Goal: Information Seeking & Learning: Learn about a topic

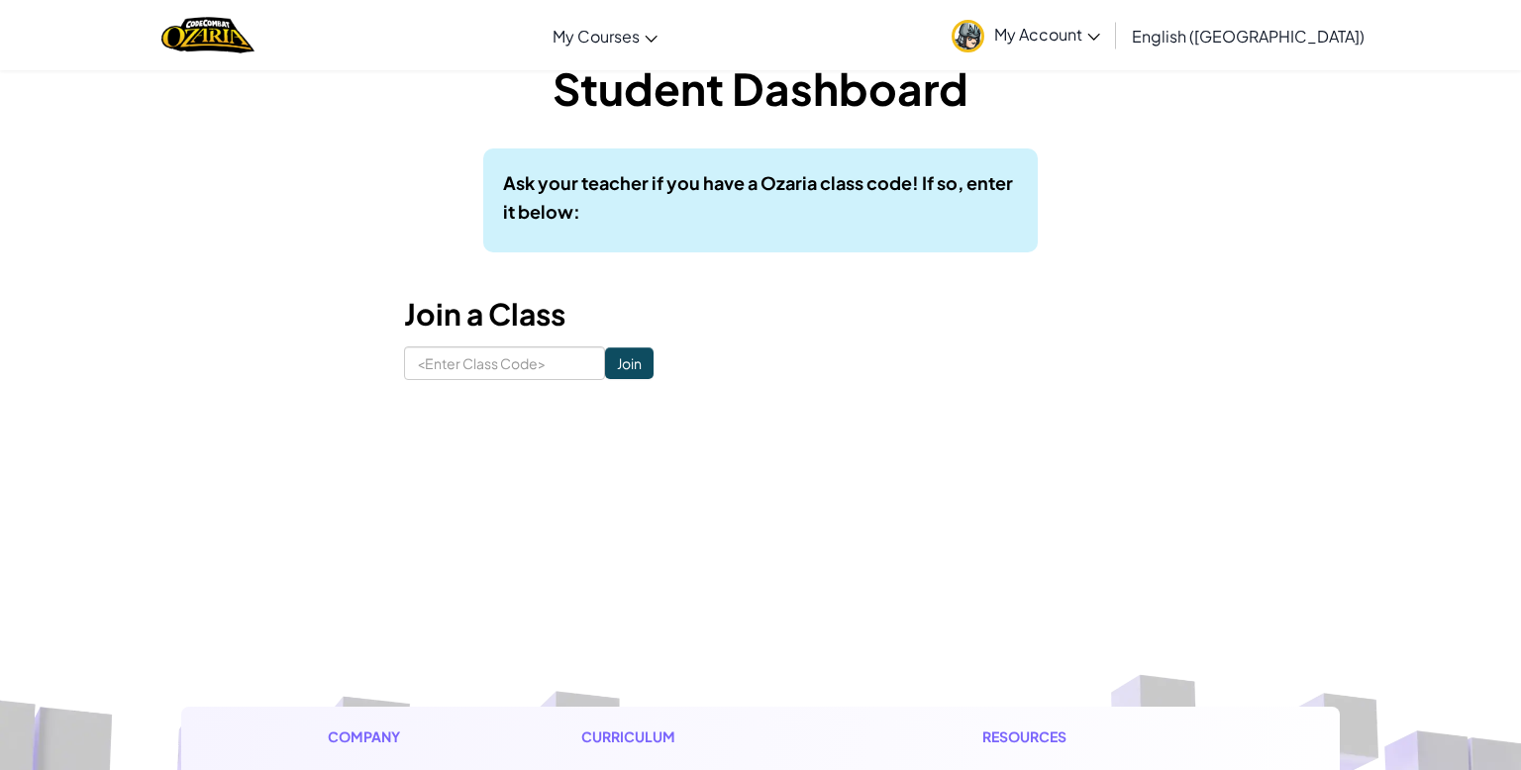
scroll to position [43, 0]
click at [525, 359] on input at bounding box center [504, 363] width 201 height 34
type input "DarkRingDoor"
click at [618, 365] on input "Join" at bounding box center [629, 363] width 49 height 32
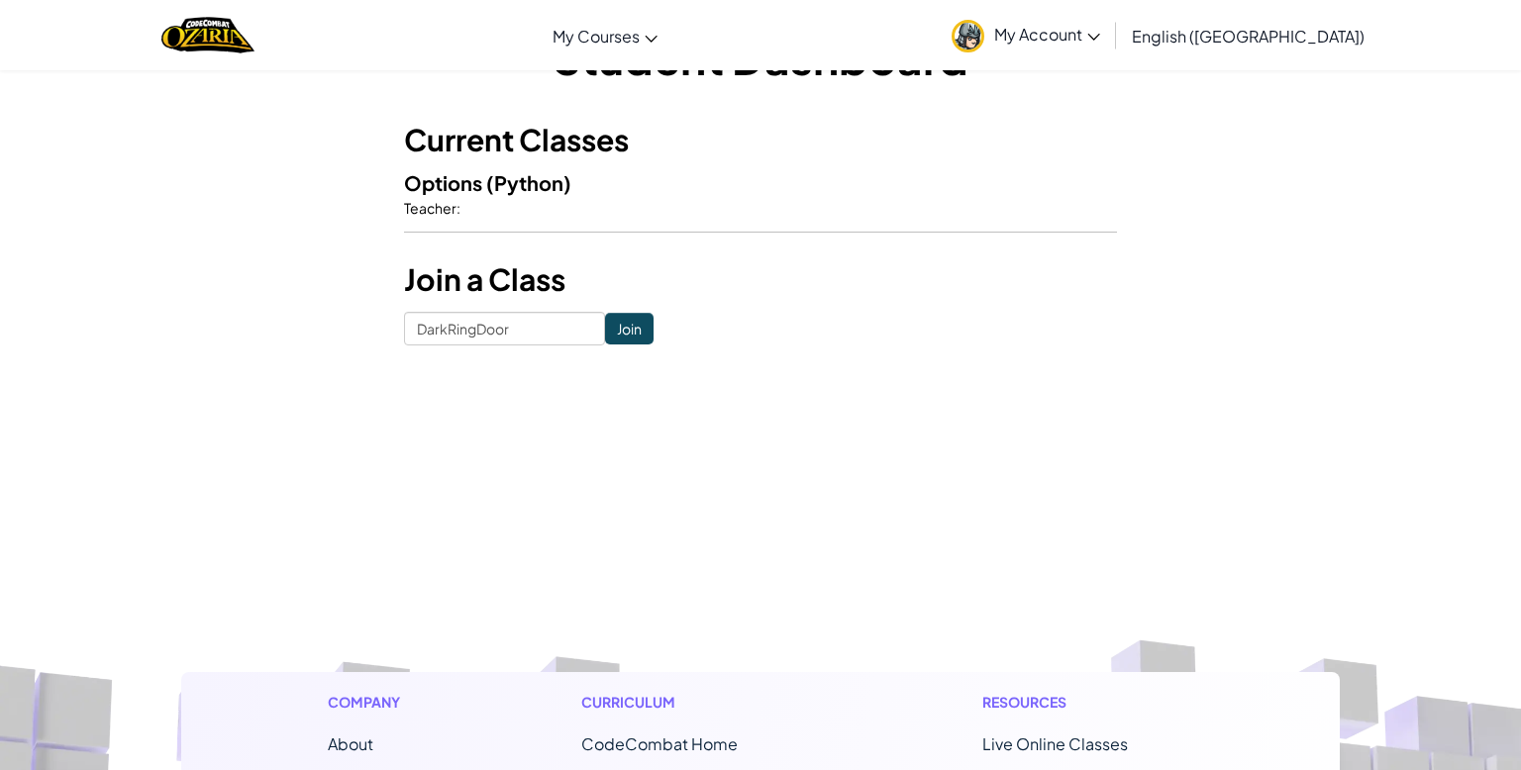
scroll to position [44, 0]
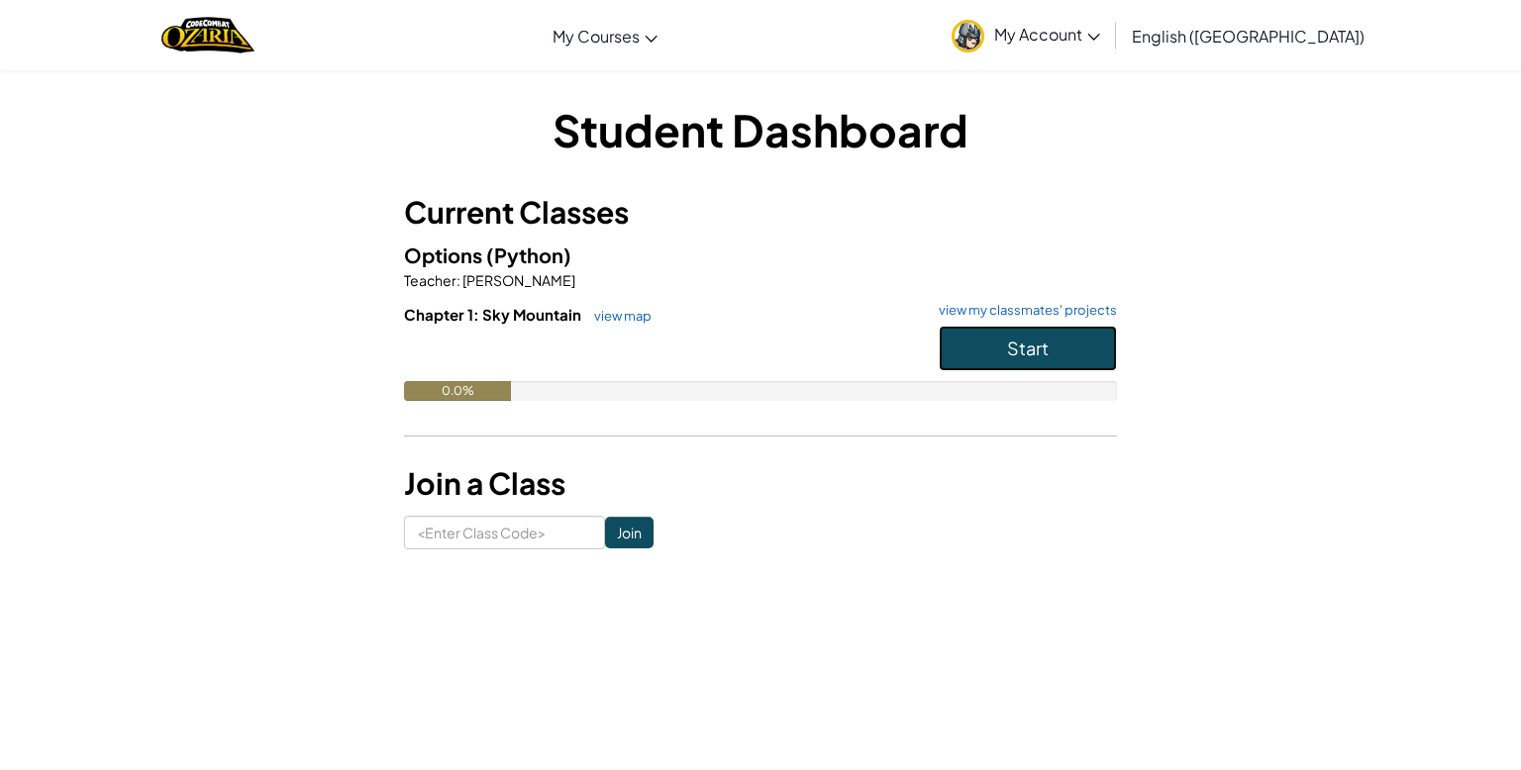
click at [1095, 335] on button "Start" at bounding box center [1028, 349] width 178 height 46
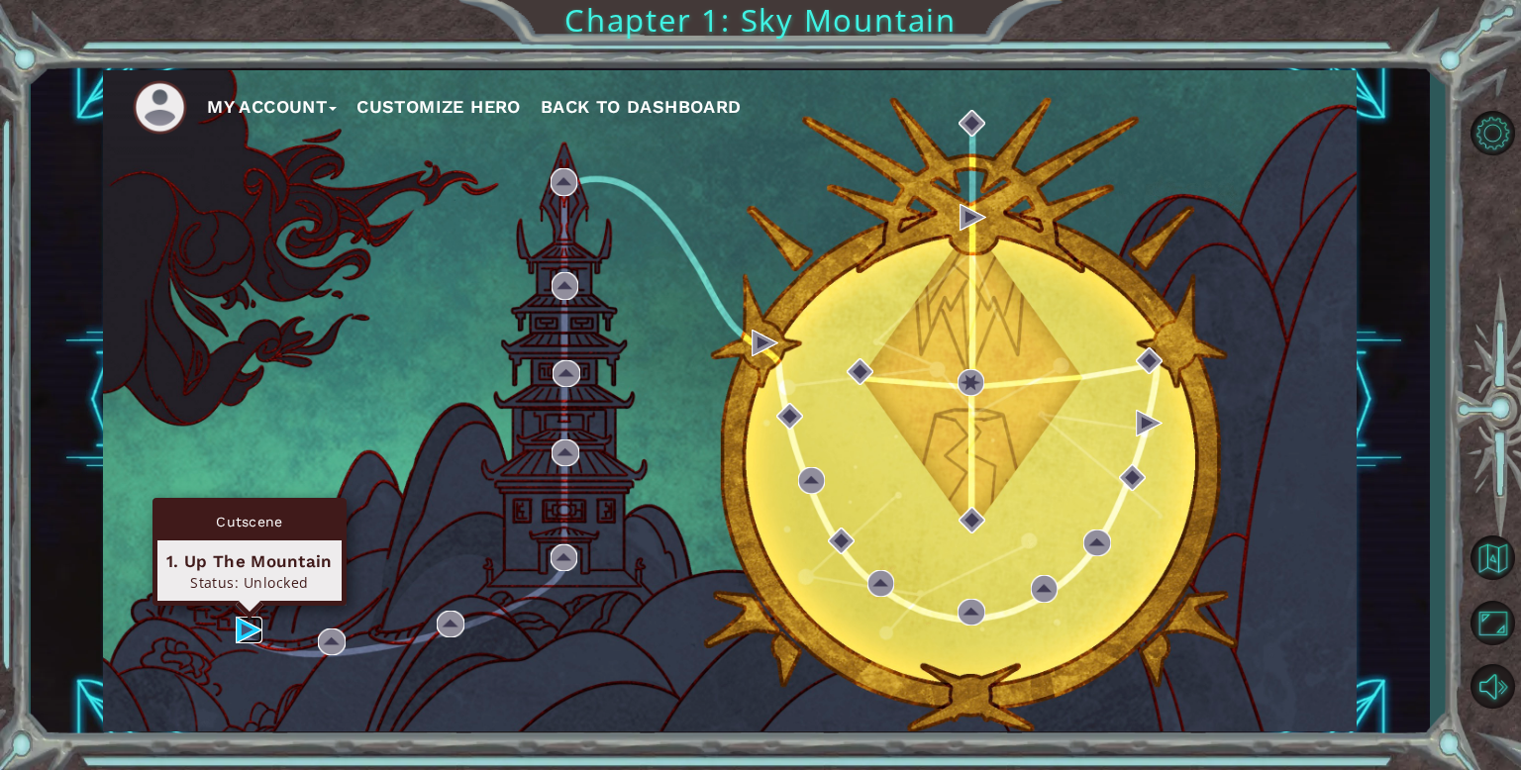
click at [245, 626] on img at bounding box center [249, 630] width 27 height 27
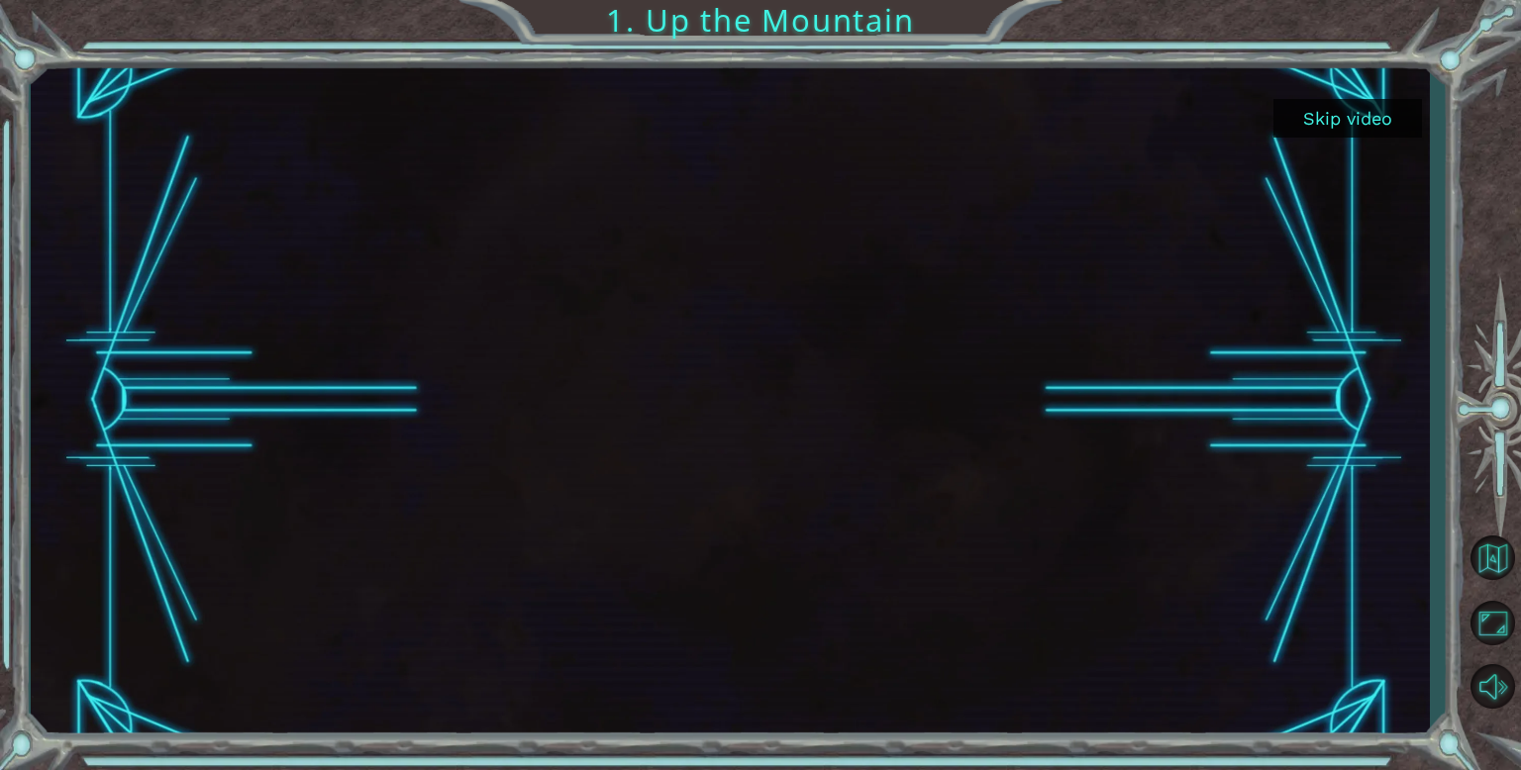
click at [1338, 112] on button "Skip video" at bounding box center [1347, 118] width 149 height 39
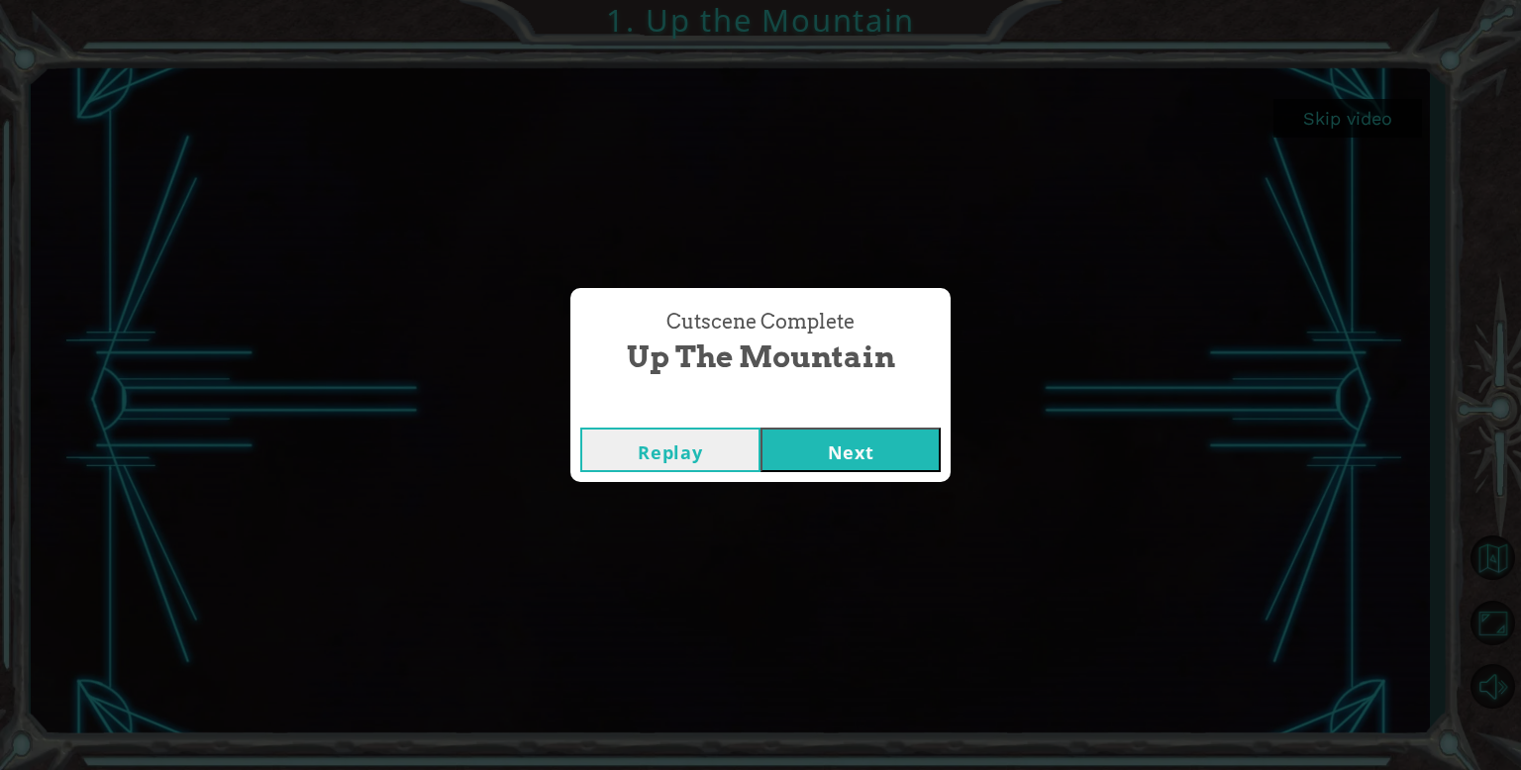
click at [832, 457] on button "Next" at bounding box center [850, 450] width 180 height 45
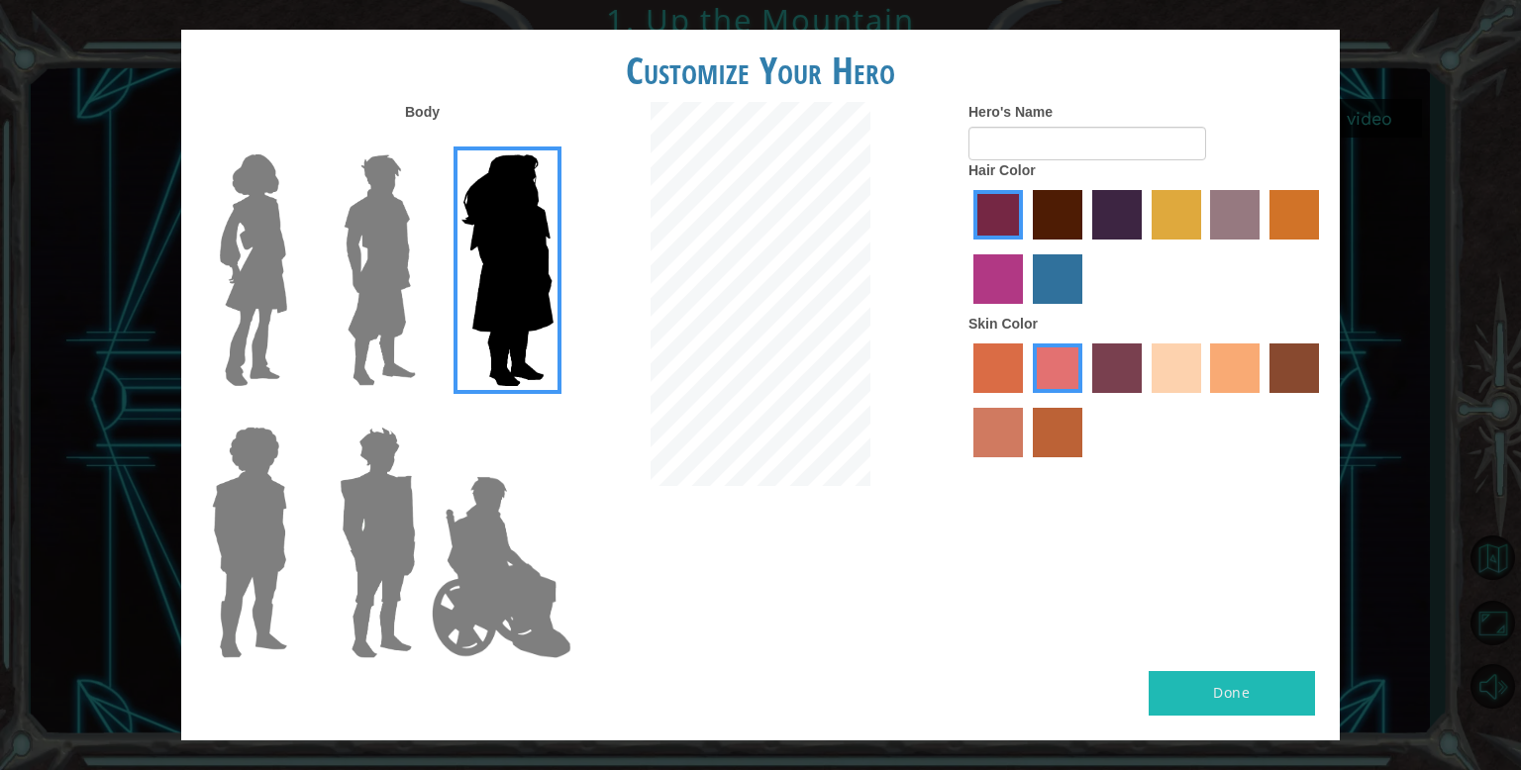
click at [402, 273] on img at bounding box center [380, 271] width 88 height 248
click at [424, 142] on input "Hero Lars" at bounding box center [424, 142] width 0 height 0
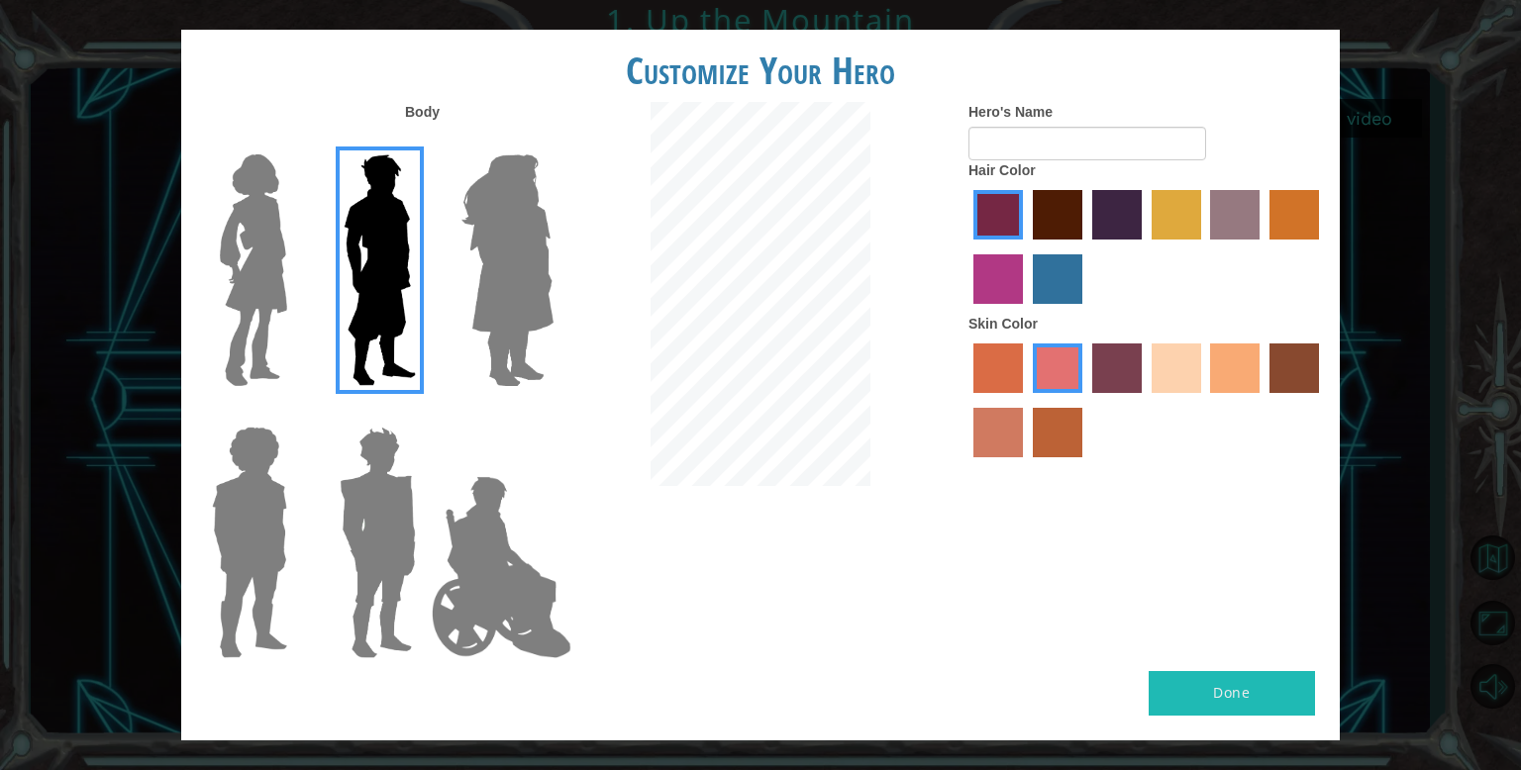
click at [318, 525] on div at bounding box center [374, 535] width 129 height 272
click at [343, 528] on img at bounding box center [378, 543] width 92 height 248
click at [424, 414] on input "Hero Garnet" at bounding box center [424, 414] width 0 height 0
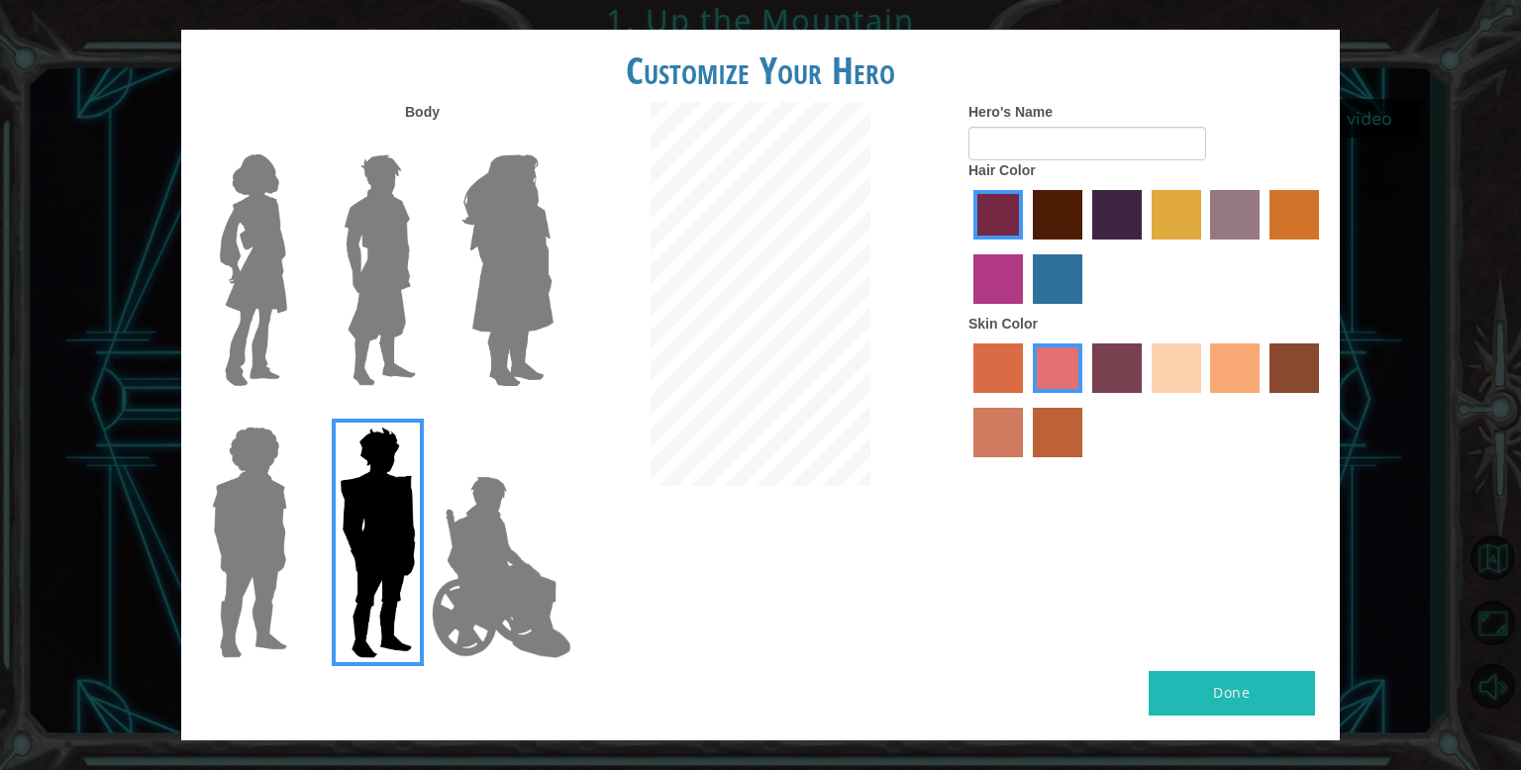
click at [470, 542] on img at bounding box center [501, 567] width 155 height 198
click at [553, 414] on input "Hero Jamie" at bounding box center [553, 414] width 0 height 0
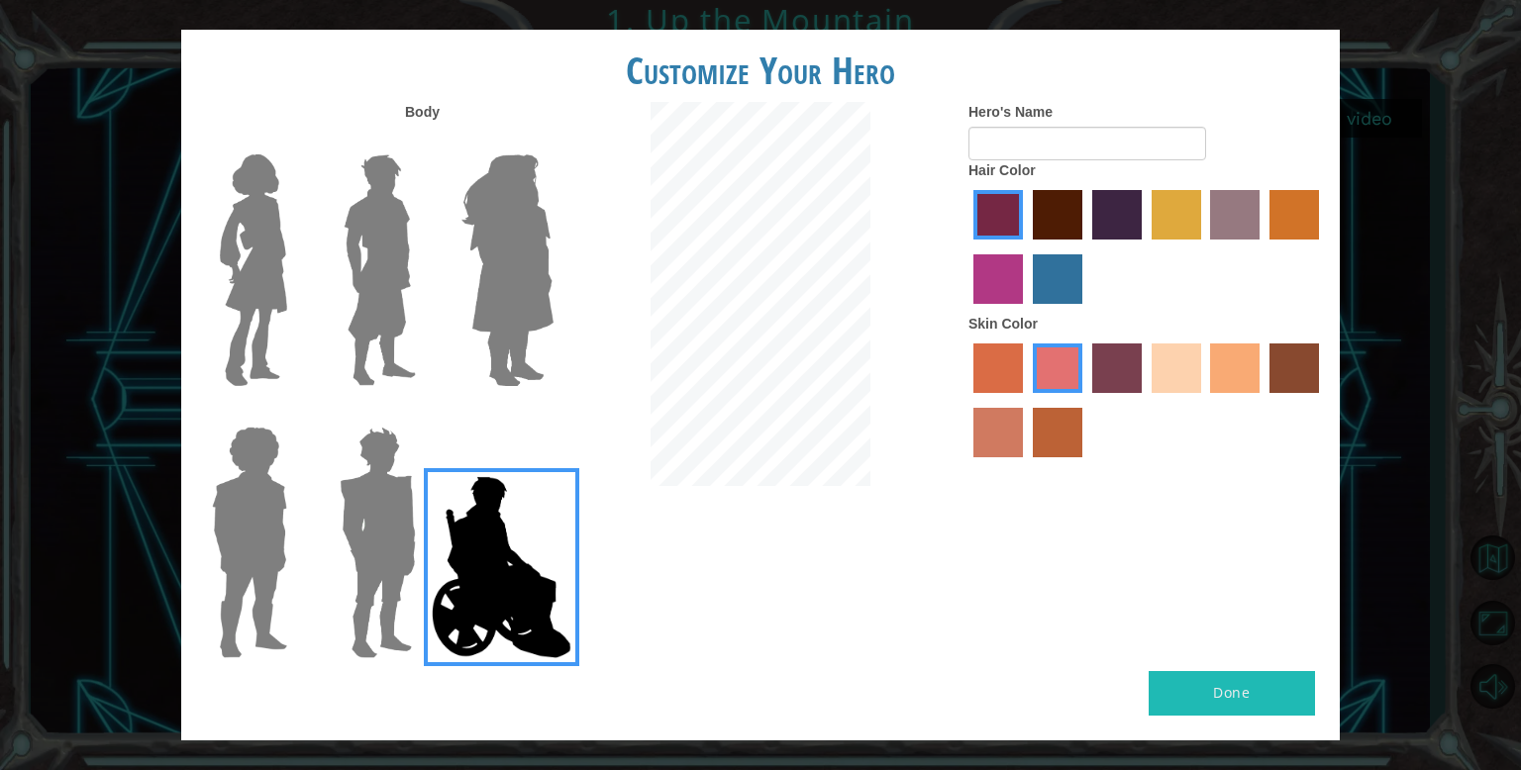
click at [517, 308] on img at bounding box center [508, 271] width 108 height 248
click at [553, 142] on input "Hero Amethyst" at bounding box center [553, 142] width 0 height 0
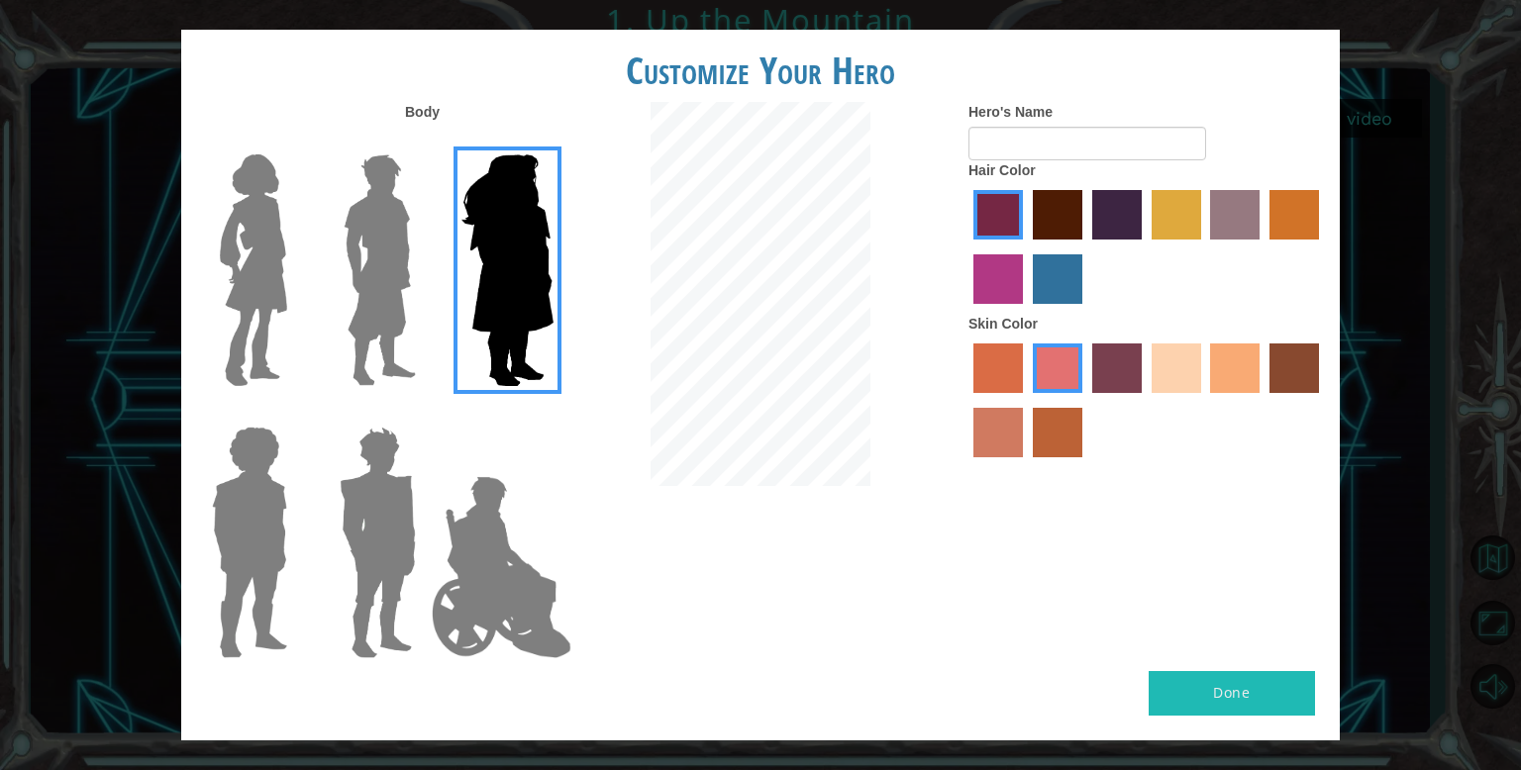
click at [418, 271] on img at bounding box center [380, 271] width 88 height 248
click at [424, 142] on input "Hero Lars" at bounding box center [424, 142] width 0 height 0
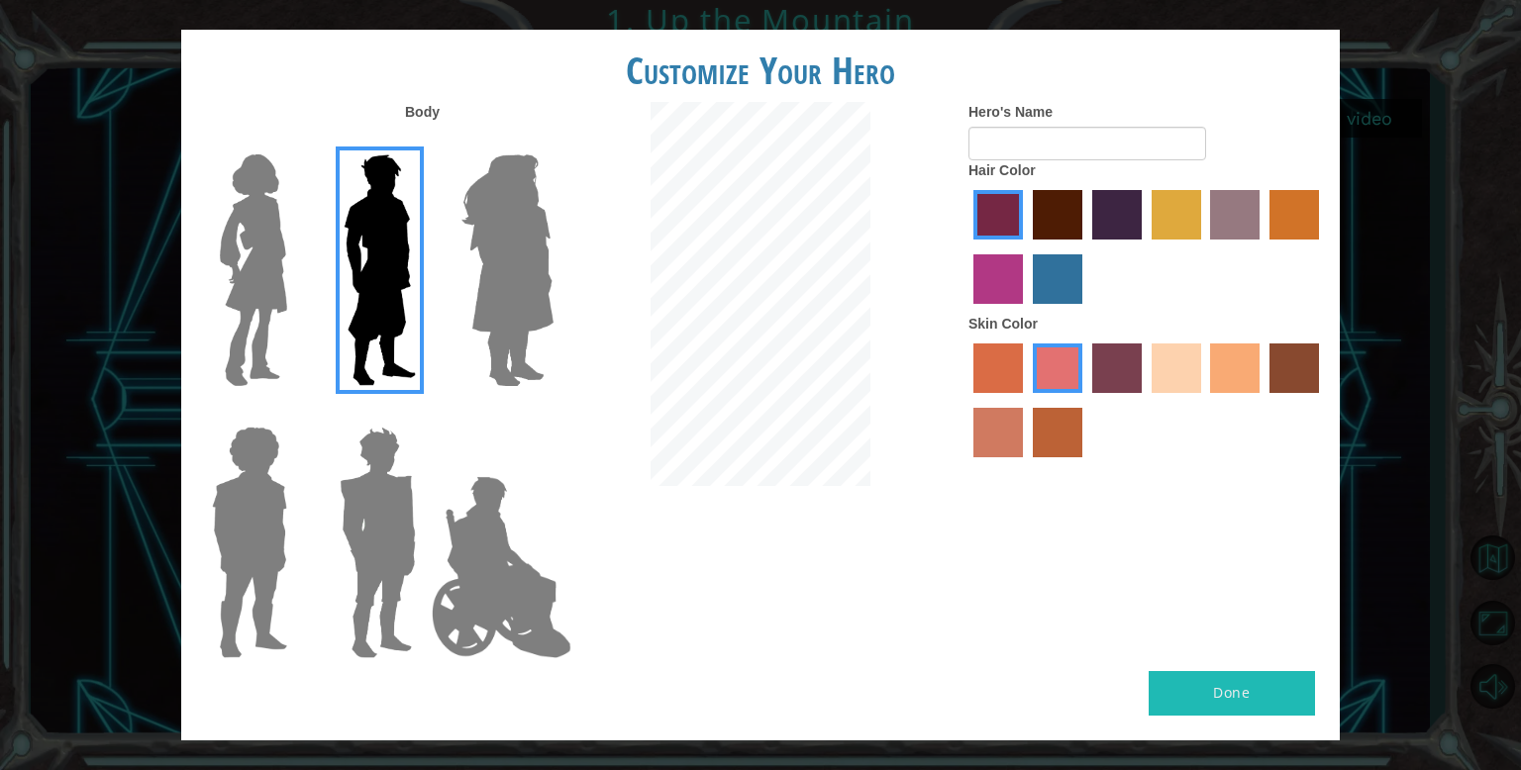
click at [265, 246] on img at bounding box center [253, 271] width 83 height 248
click at [295, 142] on input "Hero Connie" at bounding box center [295, 142] width 0 height 0
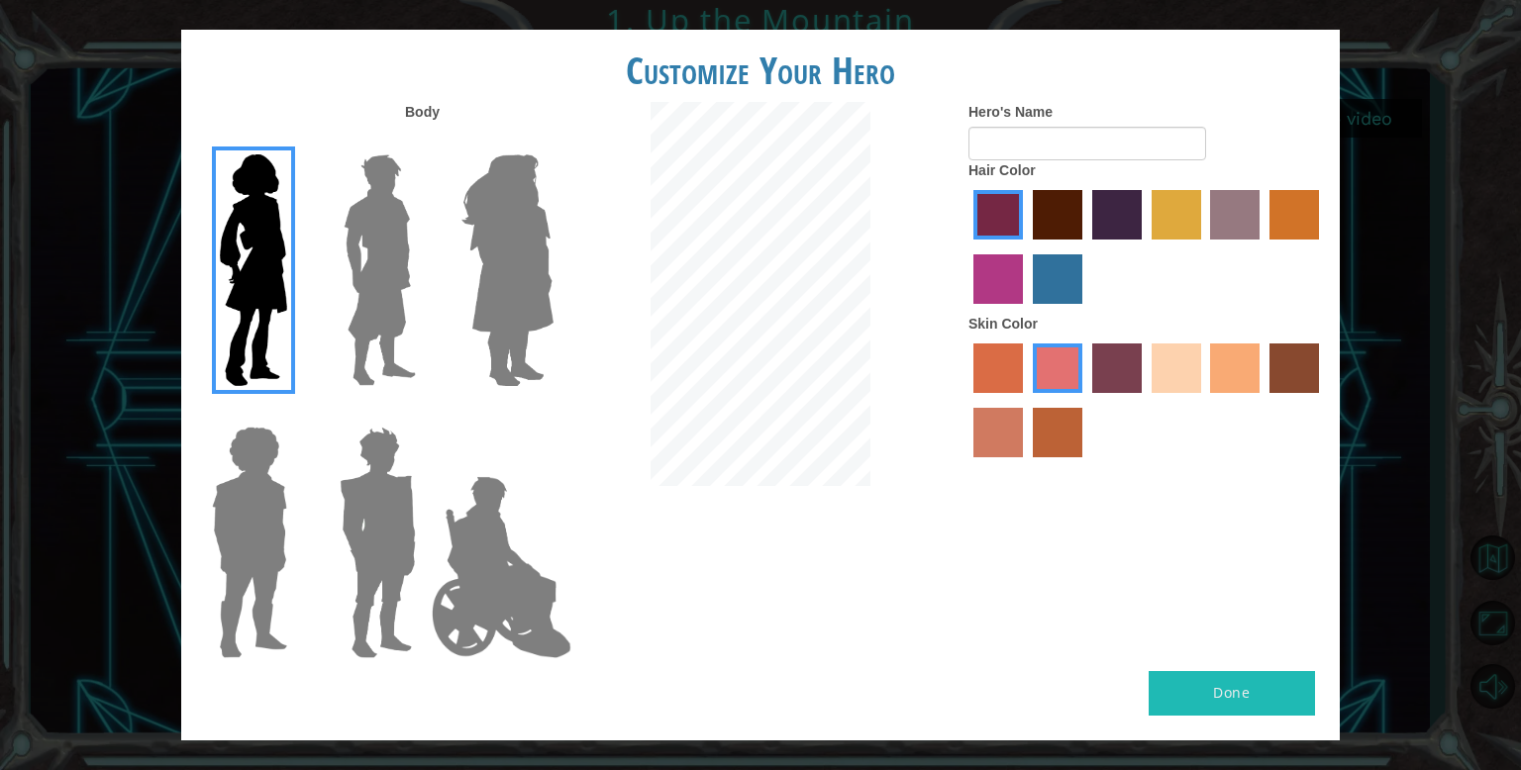
click at [265, 517] on img at bounding box center [249, 543] width 91 height 248
click at [295, 414] on input "Hero Steven" at bounding box center [295, 414] width 0 height 0
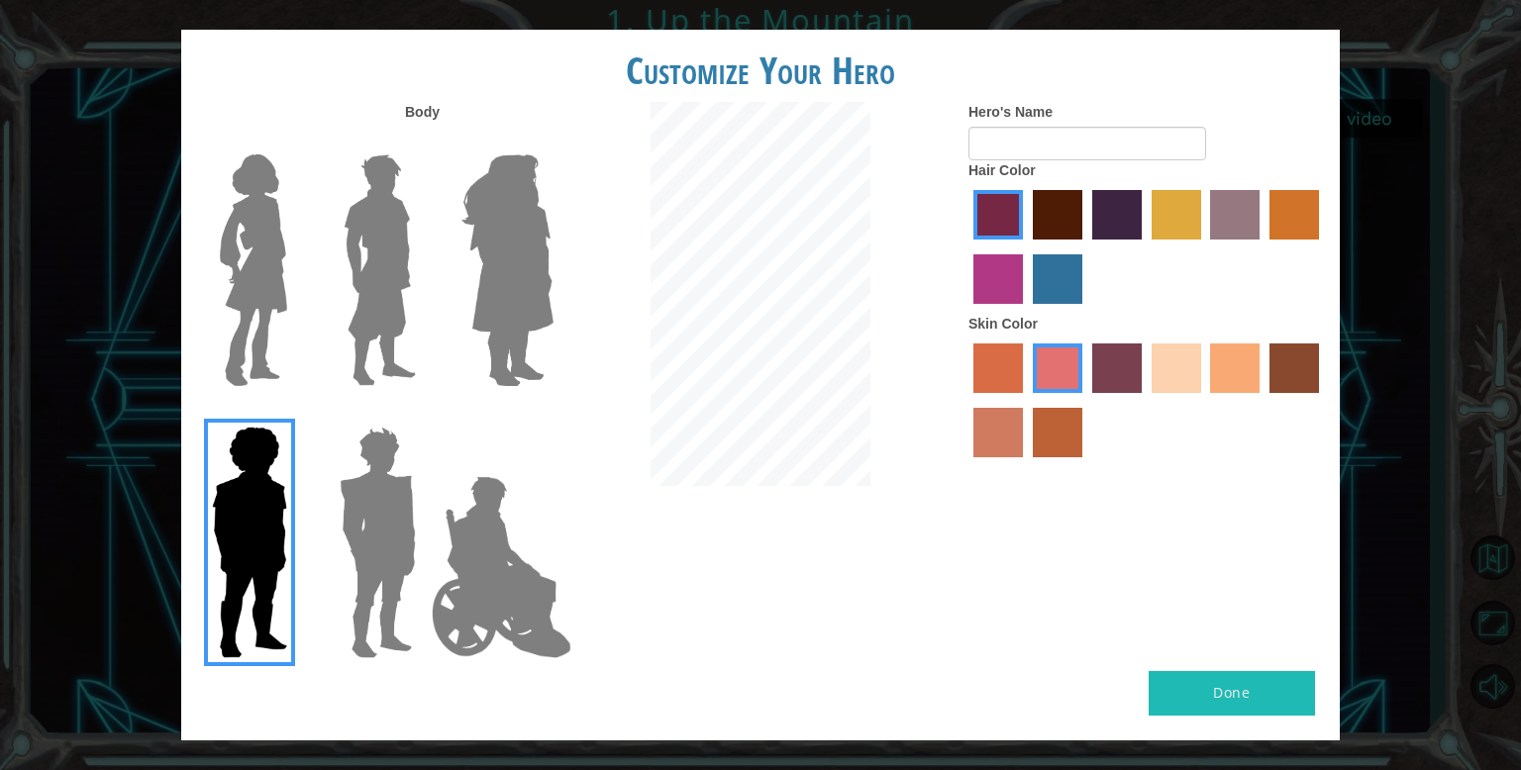
click at [378, 347] on img at bounding box center [380, 271] width 88 height 248
click at [424, 142] on input "Hero Lars" at bounding box center [424, 142] width 0 height 0
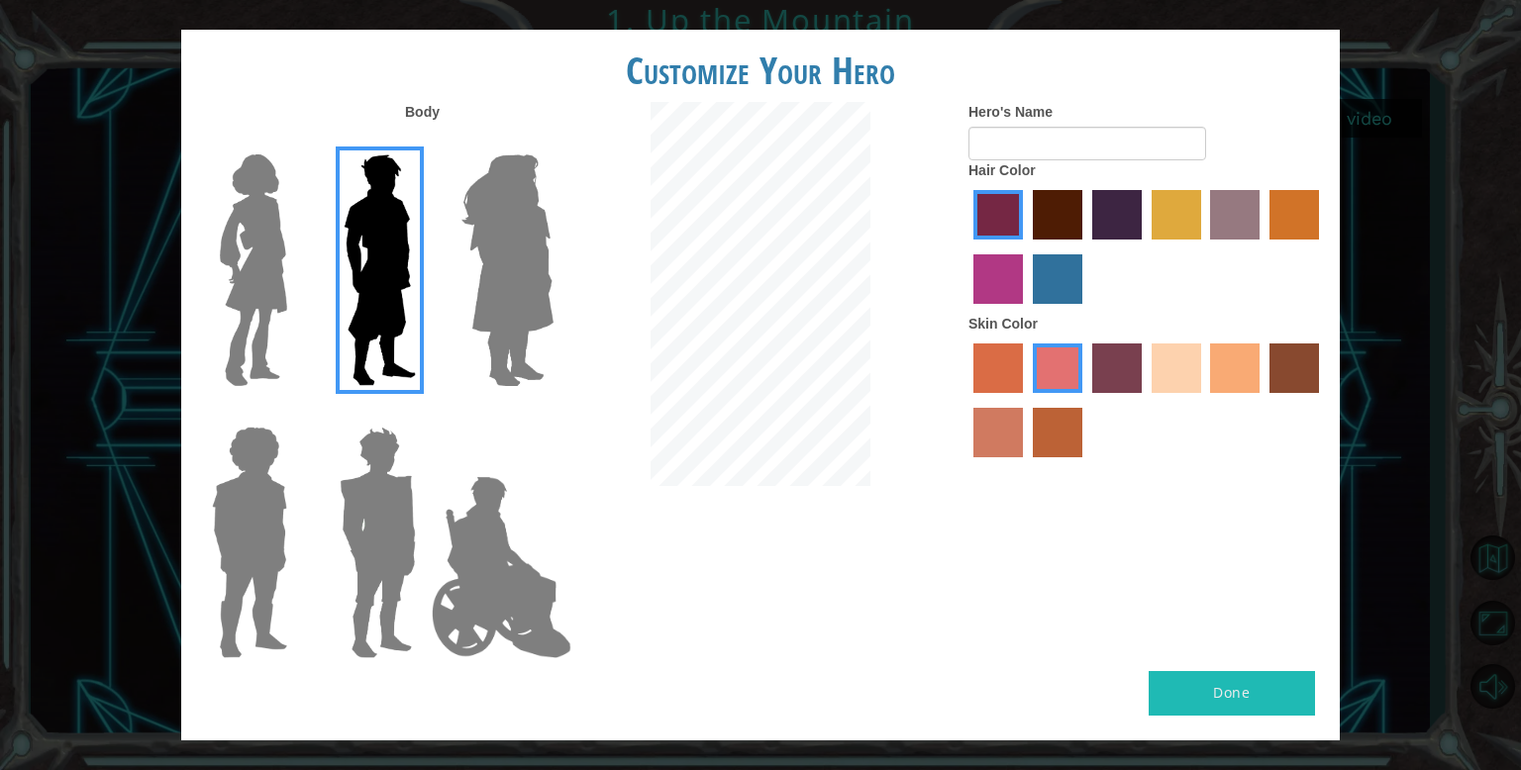
click at [1172, 376] on label "sandy beach skin color" at bounding box center [1177, 369] width 50 height 50
click at [1145, 400] on input "sandy beach skin color" at bounding box center [1145, 400] width 0 height 0
click at [986, 387] on label "sorbus skin color" at bounding box center [998, 369] width 50 height 50
click at [966, 400] on input "sorbus skin color" at bounding box center [966, 400] width 0 height 0
click at [1046, 442] on label "smoke tree skin color" at bounding box center [1058, 433] width 50 height 50
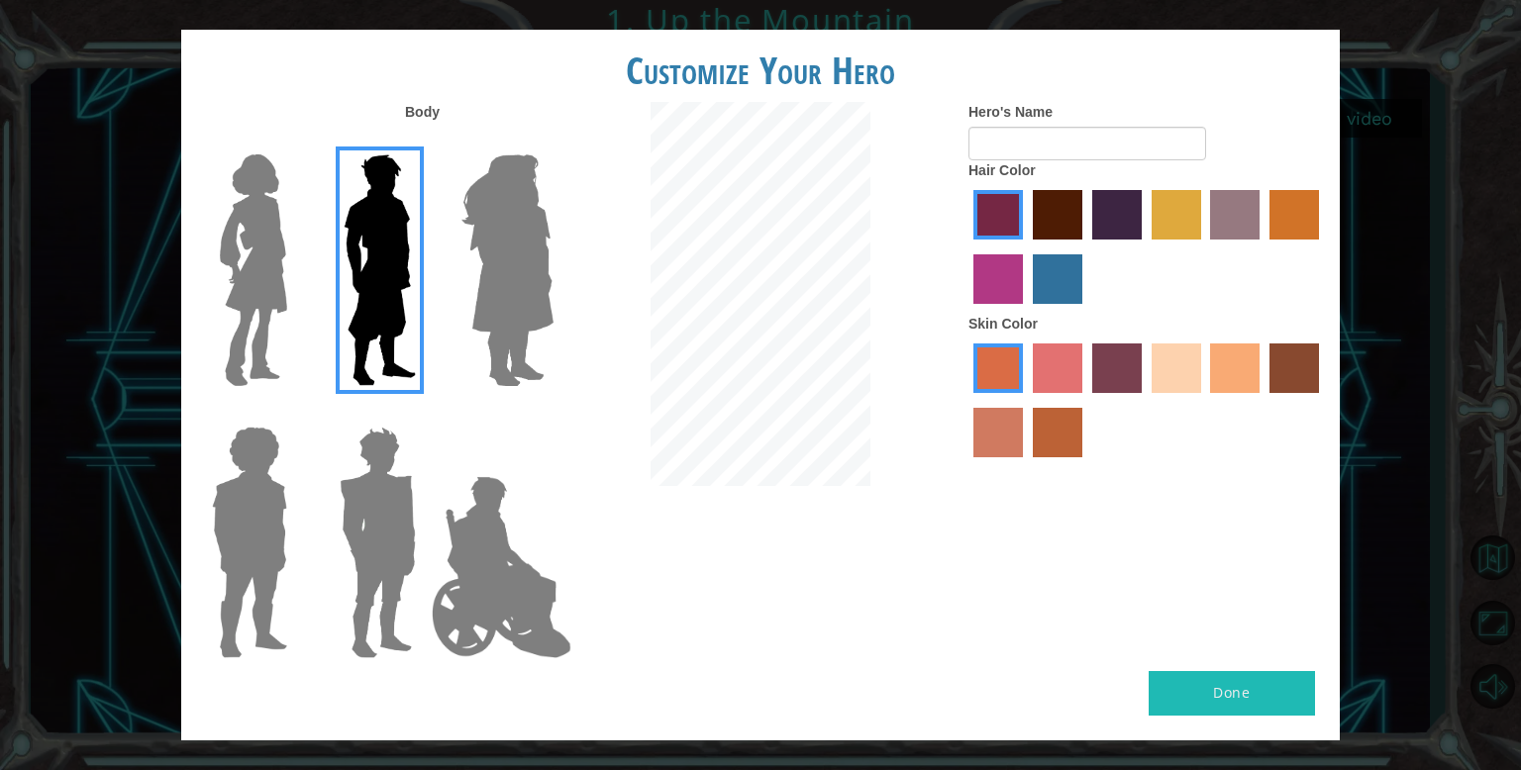
click at [1026, 464] on input "smoke tree skin color" at bounding box center [1026, 464] width 0 height 0
click at [1248, 378] on label "tacao skin color" at bounding box center [1235, 369] width 50 height 50
click at [1204, 400] on input "tacao skin color" at bounding box center [1204, 400] width 0 height 0
click at [1049, 216] on label "maroon hair color" at bounding box center [1058, 215] width 50 height 50
click at [1026, 247] on input "maroon hair color" at bounding box center [1026, 247] width 0 height 0
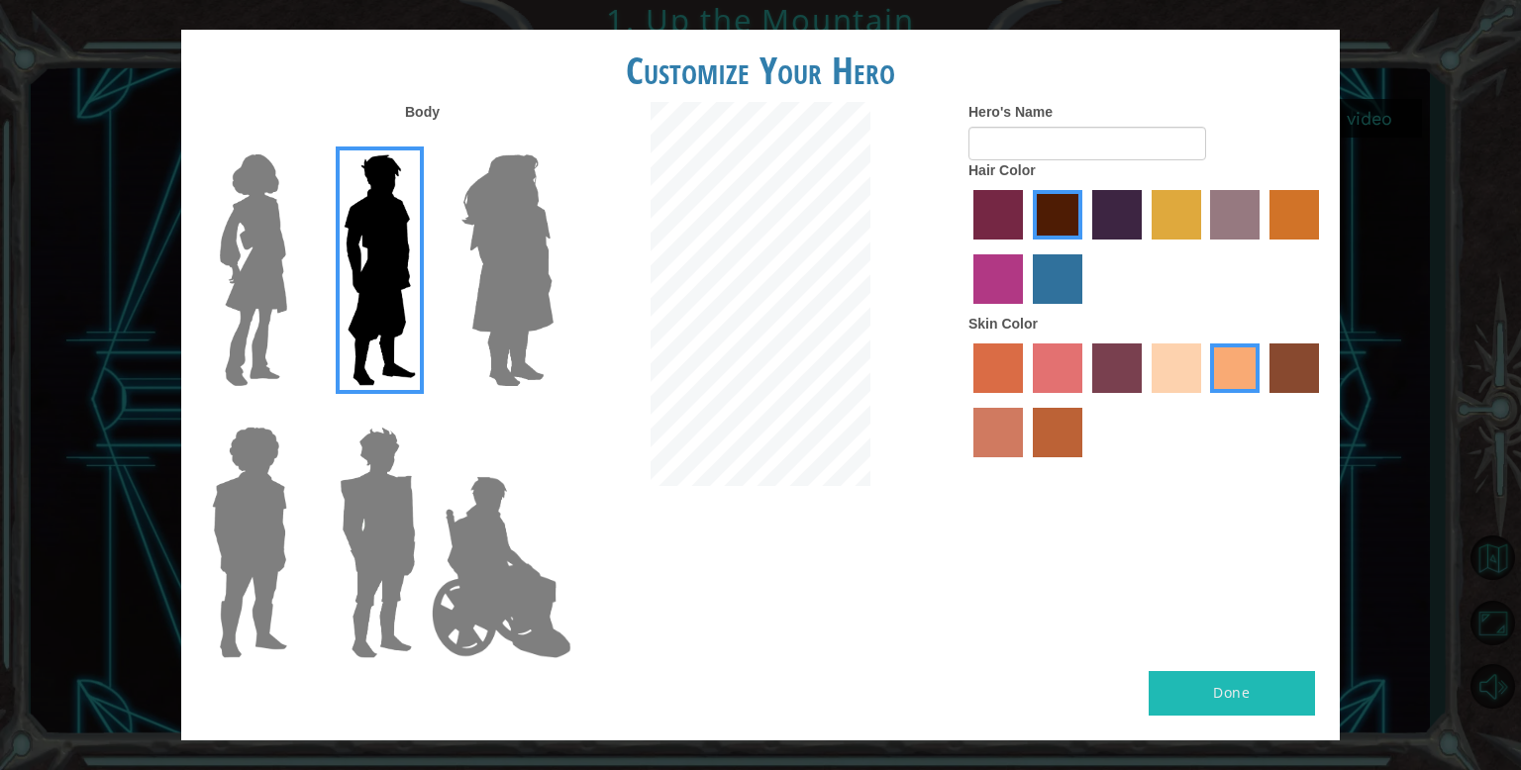
click at [1275, 698] on button "Done" at bounding box center [1232, 693] width 166 height 45
type input "[PERSON_NAME]"
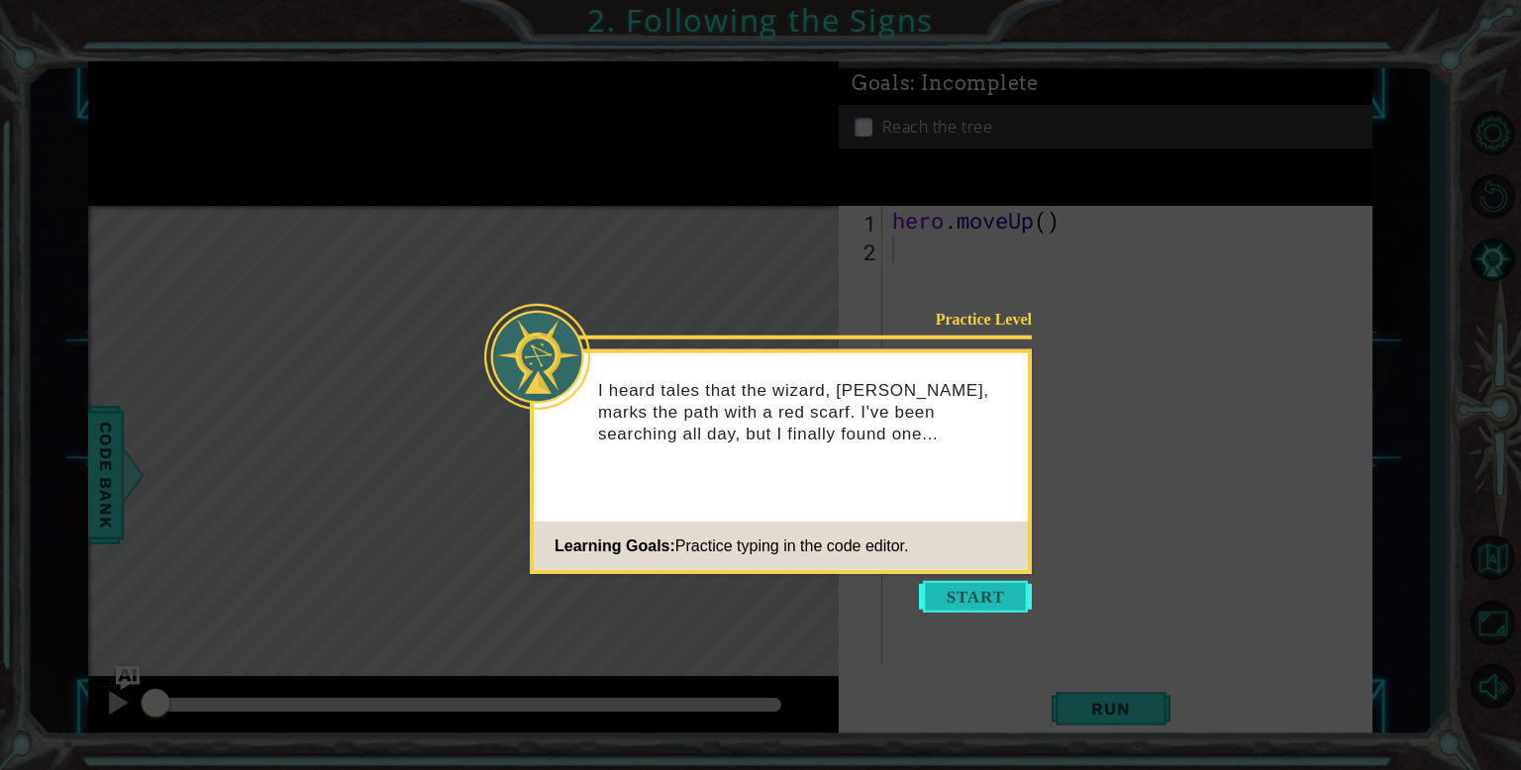
click at [1000, 596] on button "Start" at bounding box center [975, 597] width 113 height 32
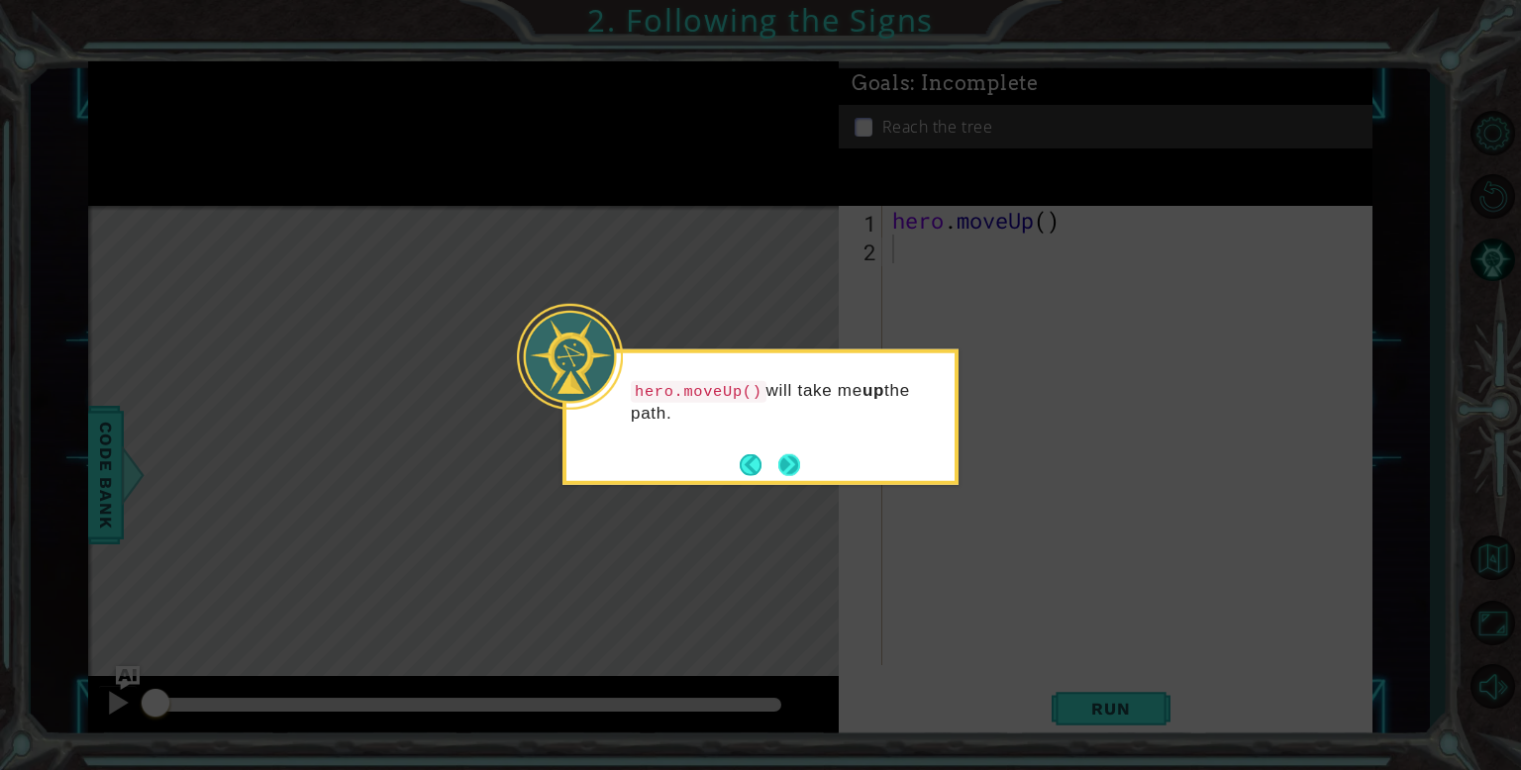
click at [799, 468] on button "Next" at bounding box center [789, 465] width 22 height 22
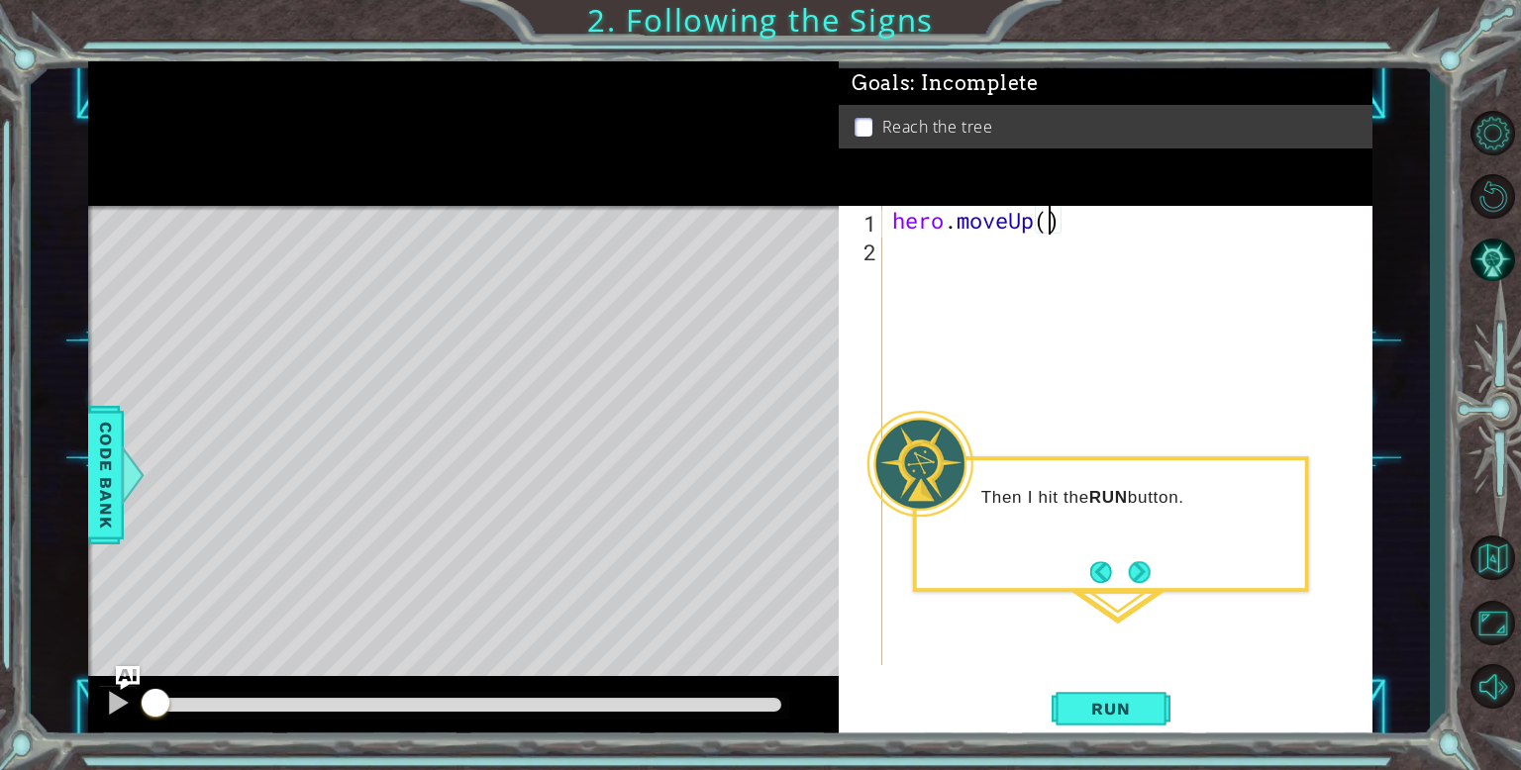
click at [1049, 231] on div "hero . moveUp ( )" at bounding box center [1132, 464] width 488 height 517
type textarea "hero.moveUp(2)"
click at [1110, 715] on span "Run" at bounding box center [1110, 709] width 78 height 20
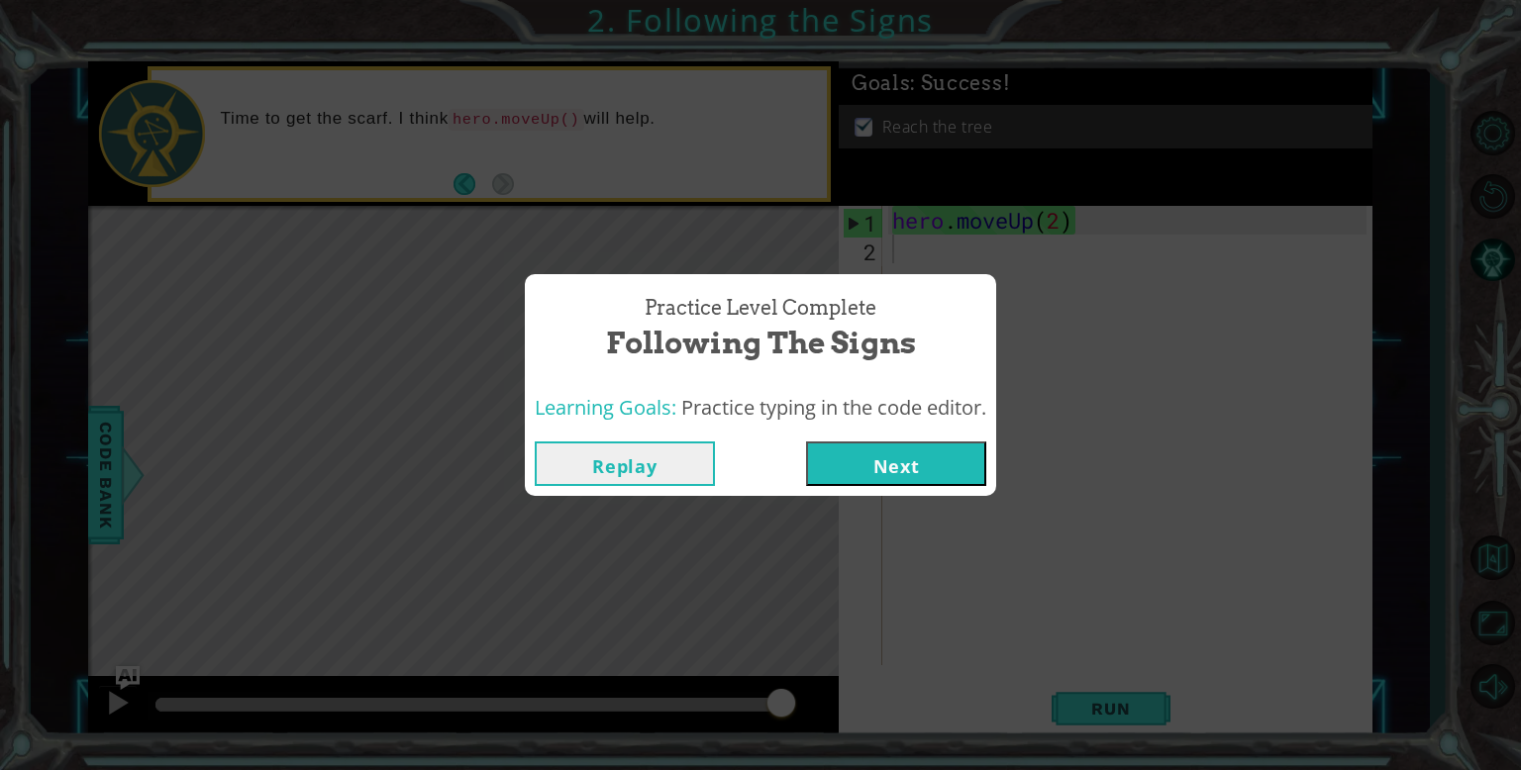
click at [925, 475] on button "Next" at bounding box center [896, 464] width 180 height 45
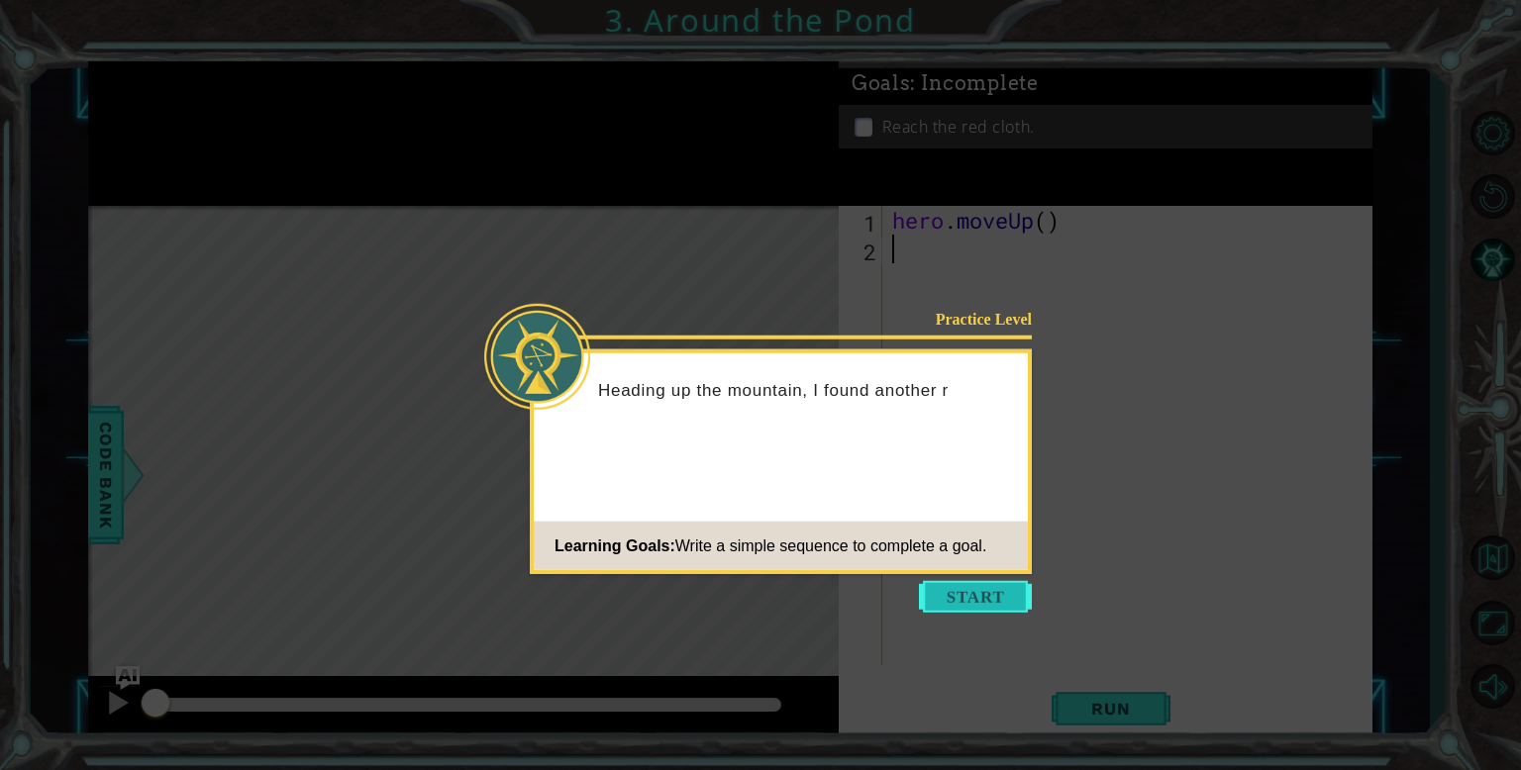
click at [971, 597] on button "Start" at bounding box center [975, 597] width 113 height 32
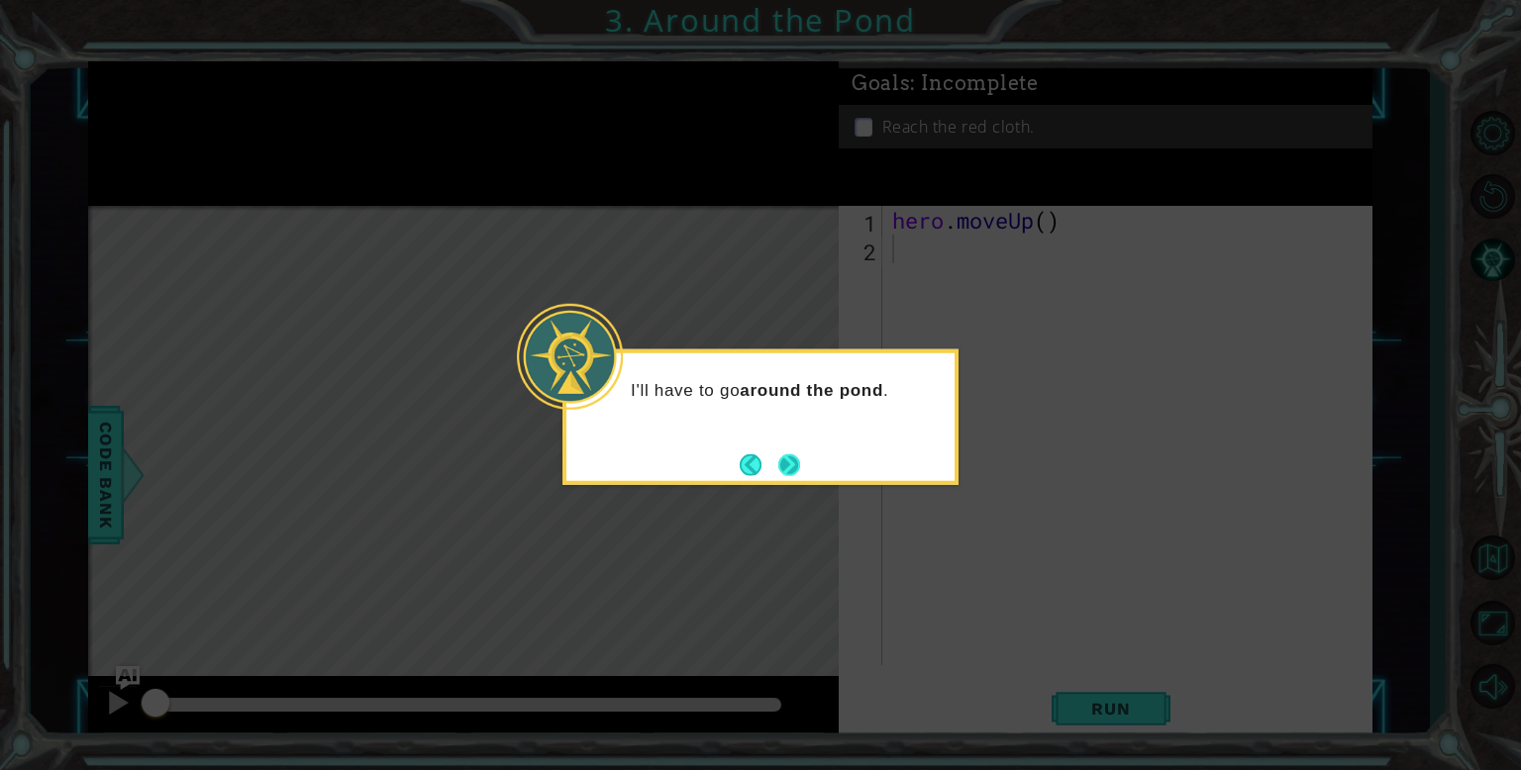
click at [790, 466] on button "Next" at bounding box center [789, 465] width 22 height 22
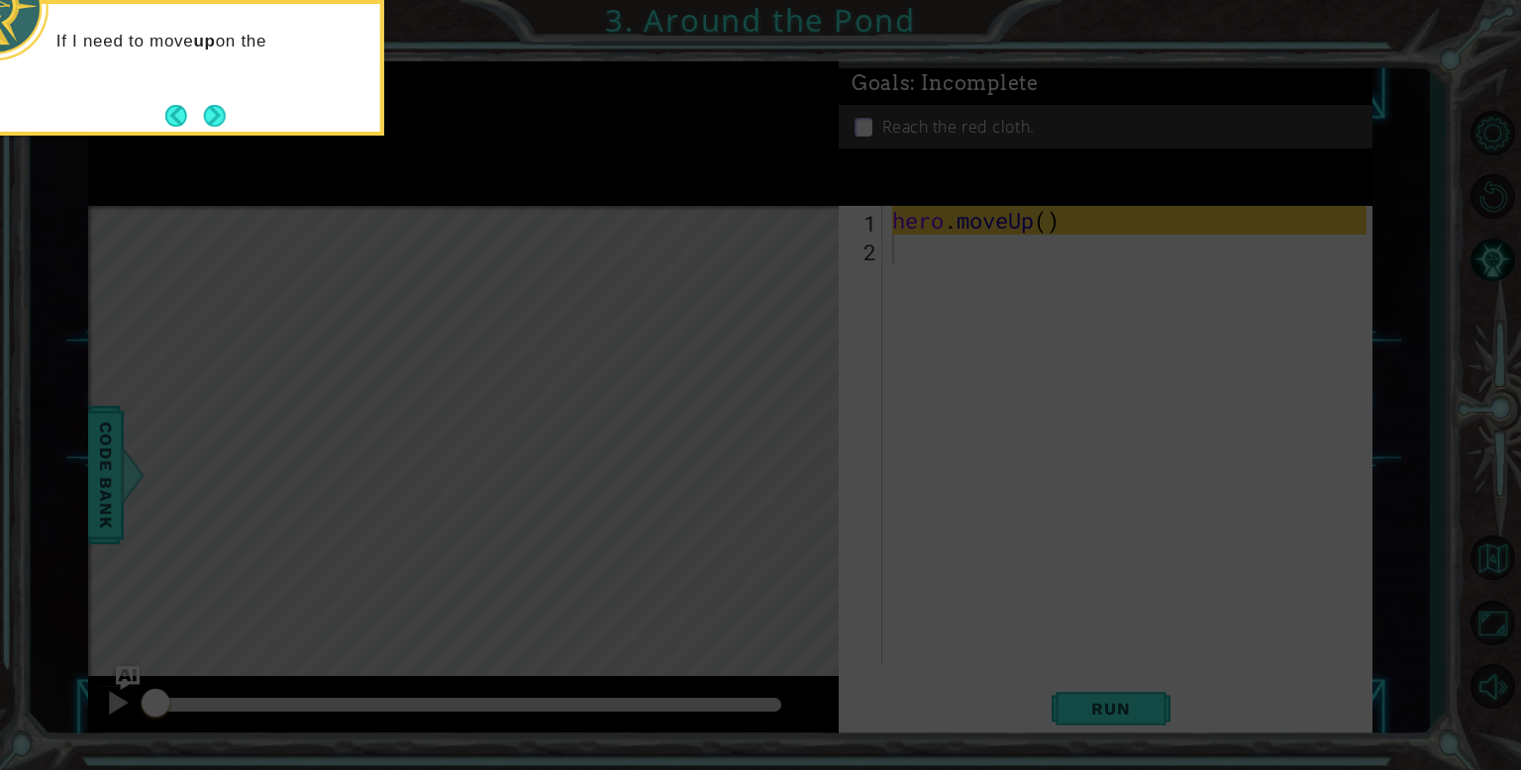
click at [890, 480] on icon at bounding box center [760, 115] width 1521 height 1310
click at [208, 110] on button "Next" at bounding box center [215, 116] width 22 height 22
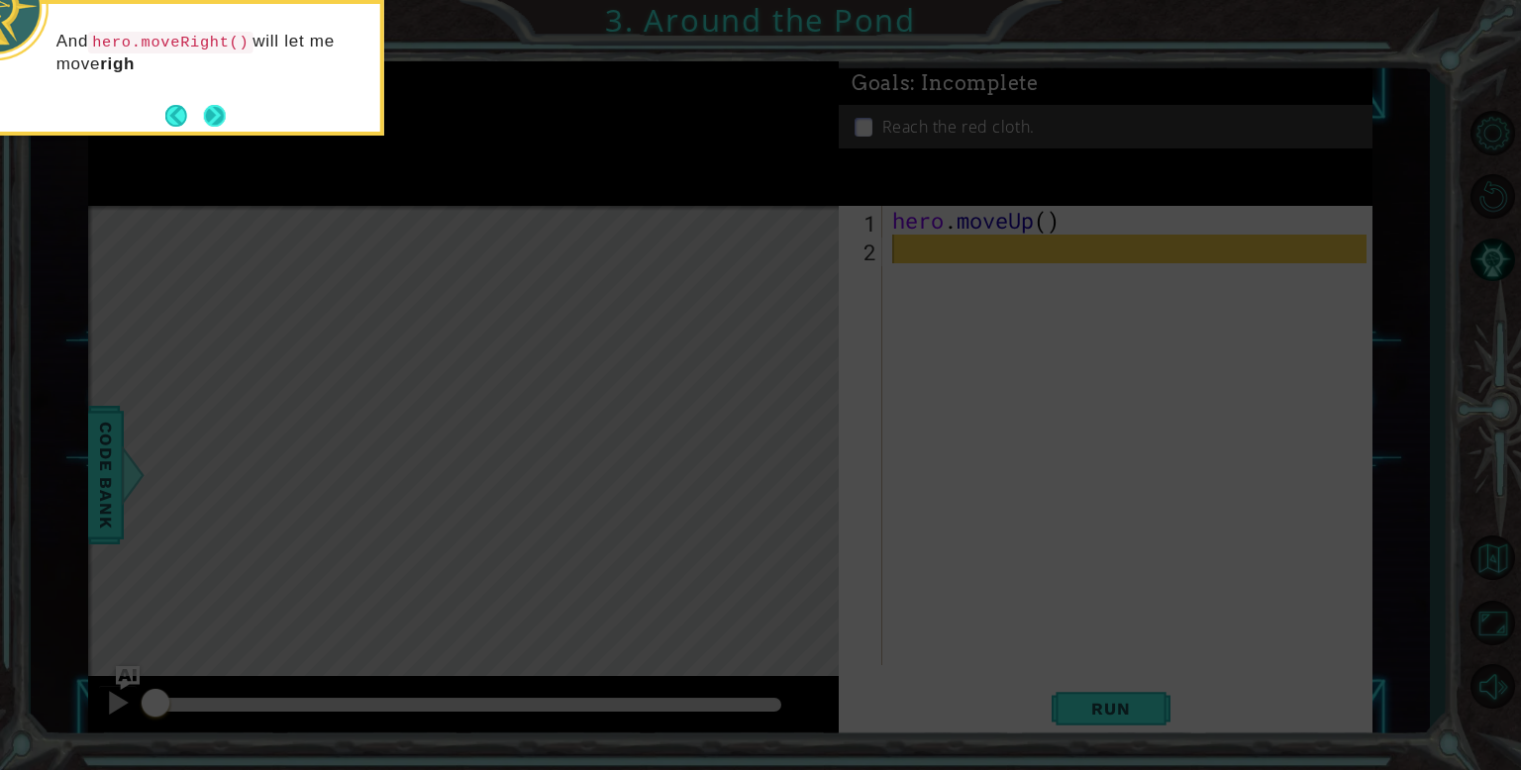
click at [214, 112] on button "Next" at bounding box center [215, 116] width 22 height 22
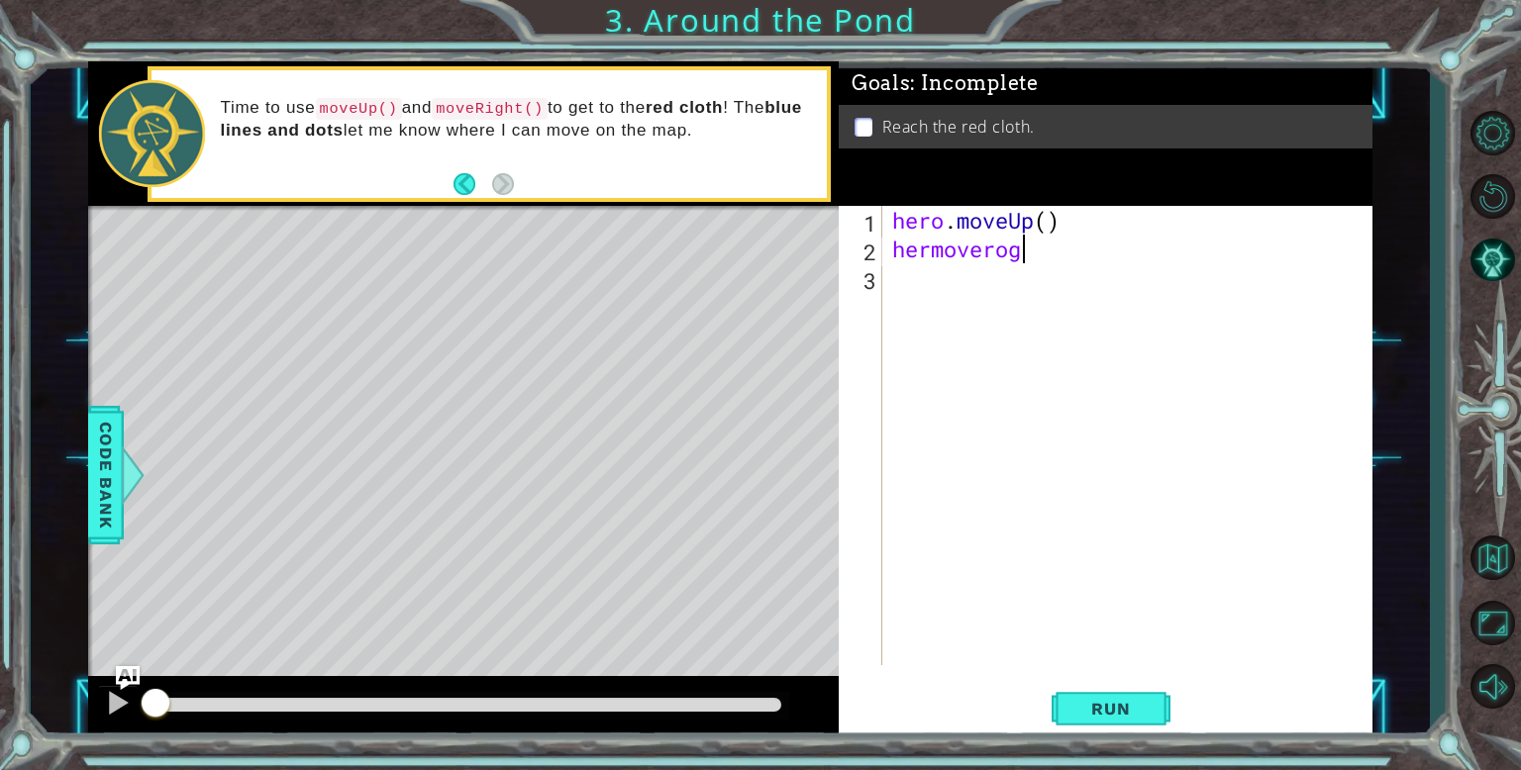
scroll to position [0, 5]
type textarea "hermover"
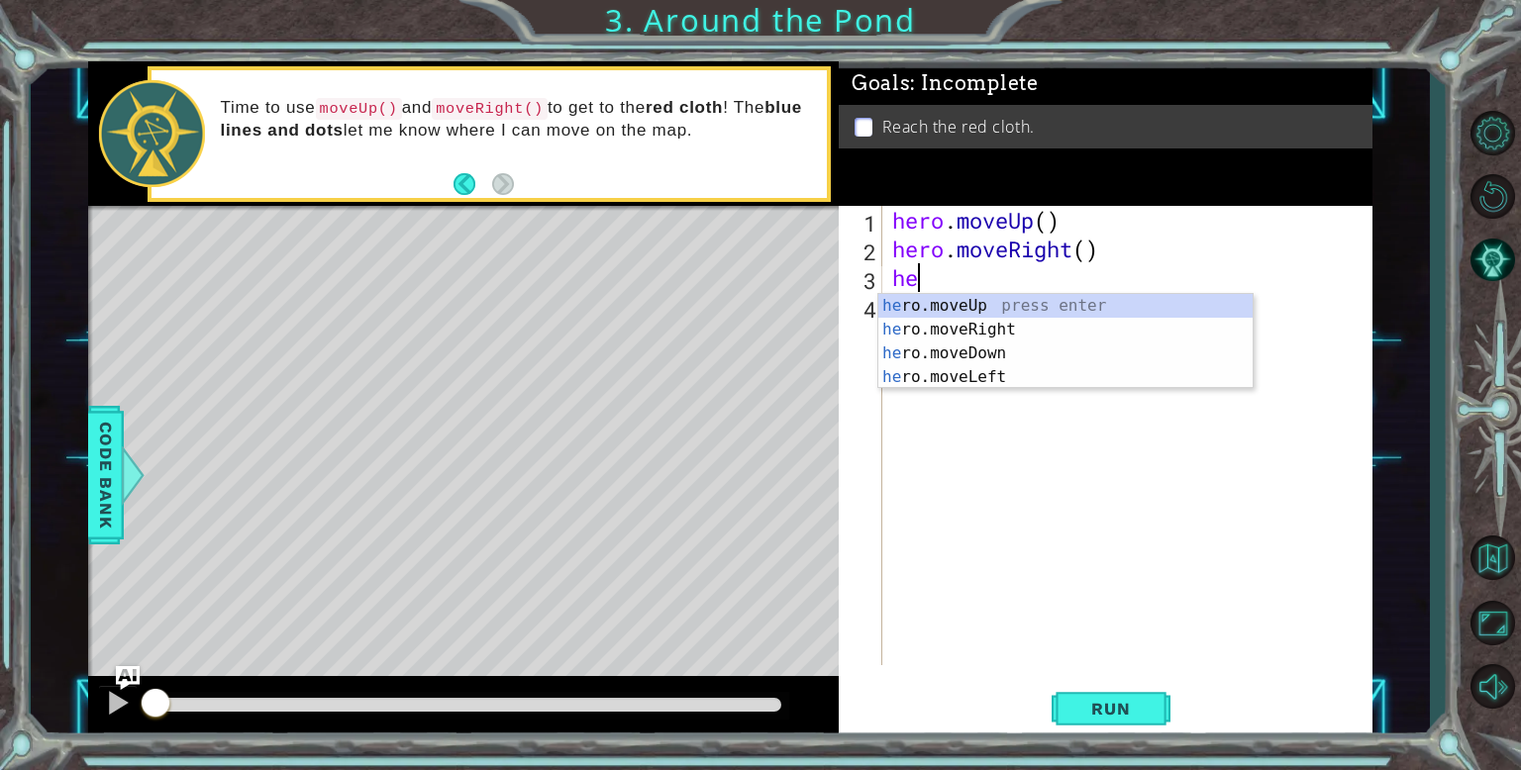
scroll to position [0, 0]
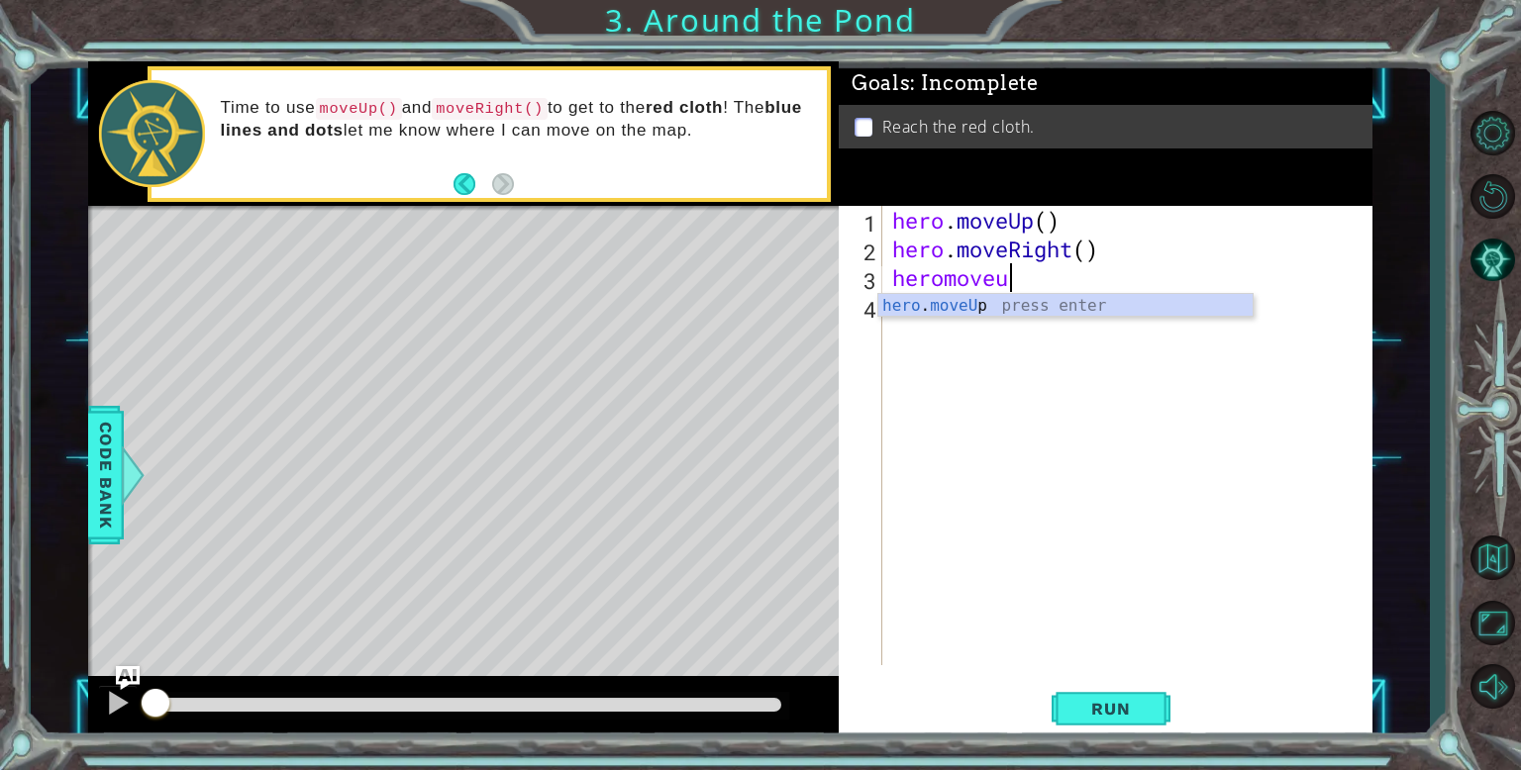
type textarea "heromoveup"
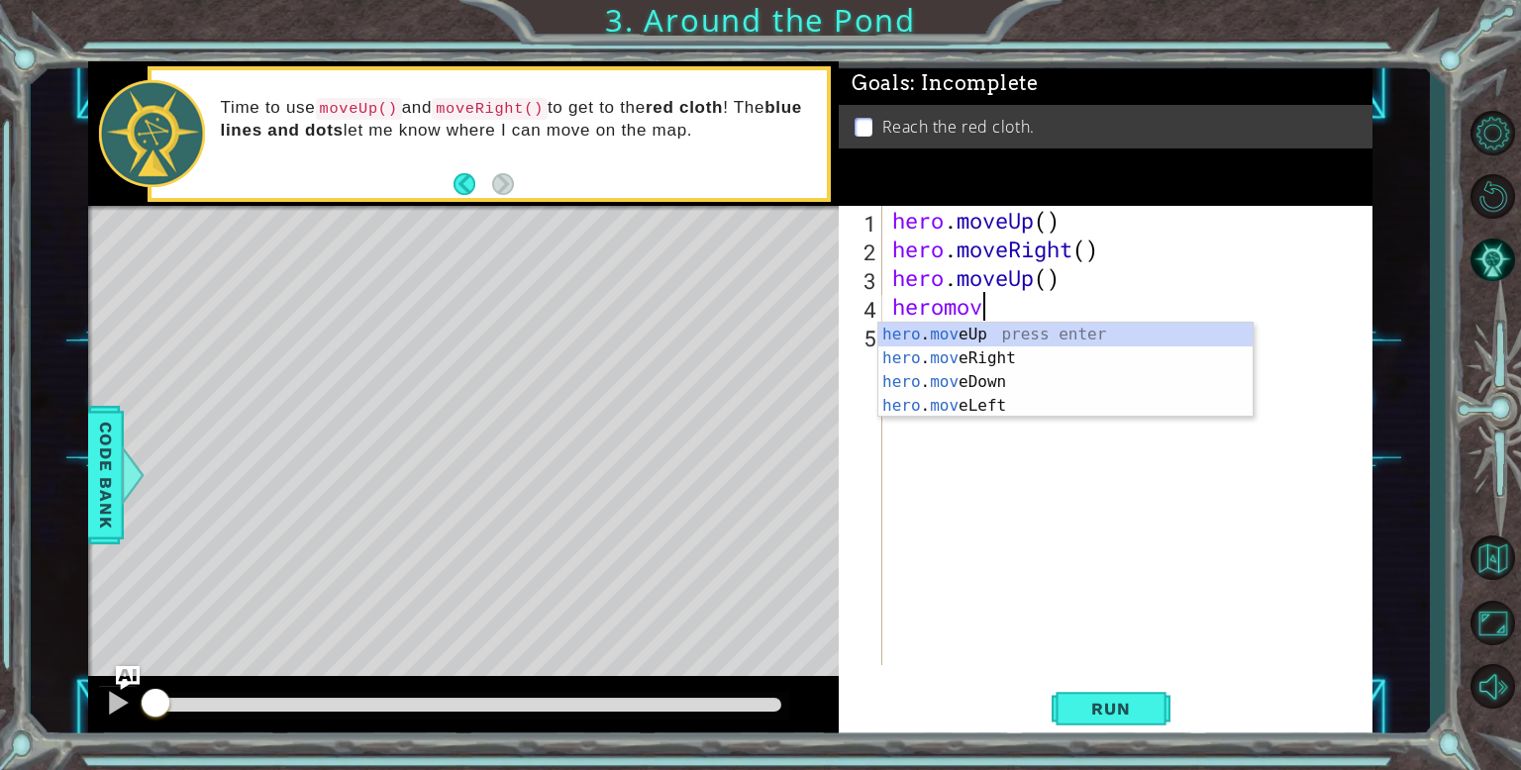
scroll to position [0, 3]
type textarea "h"
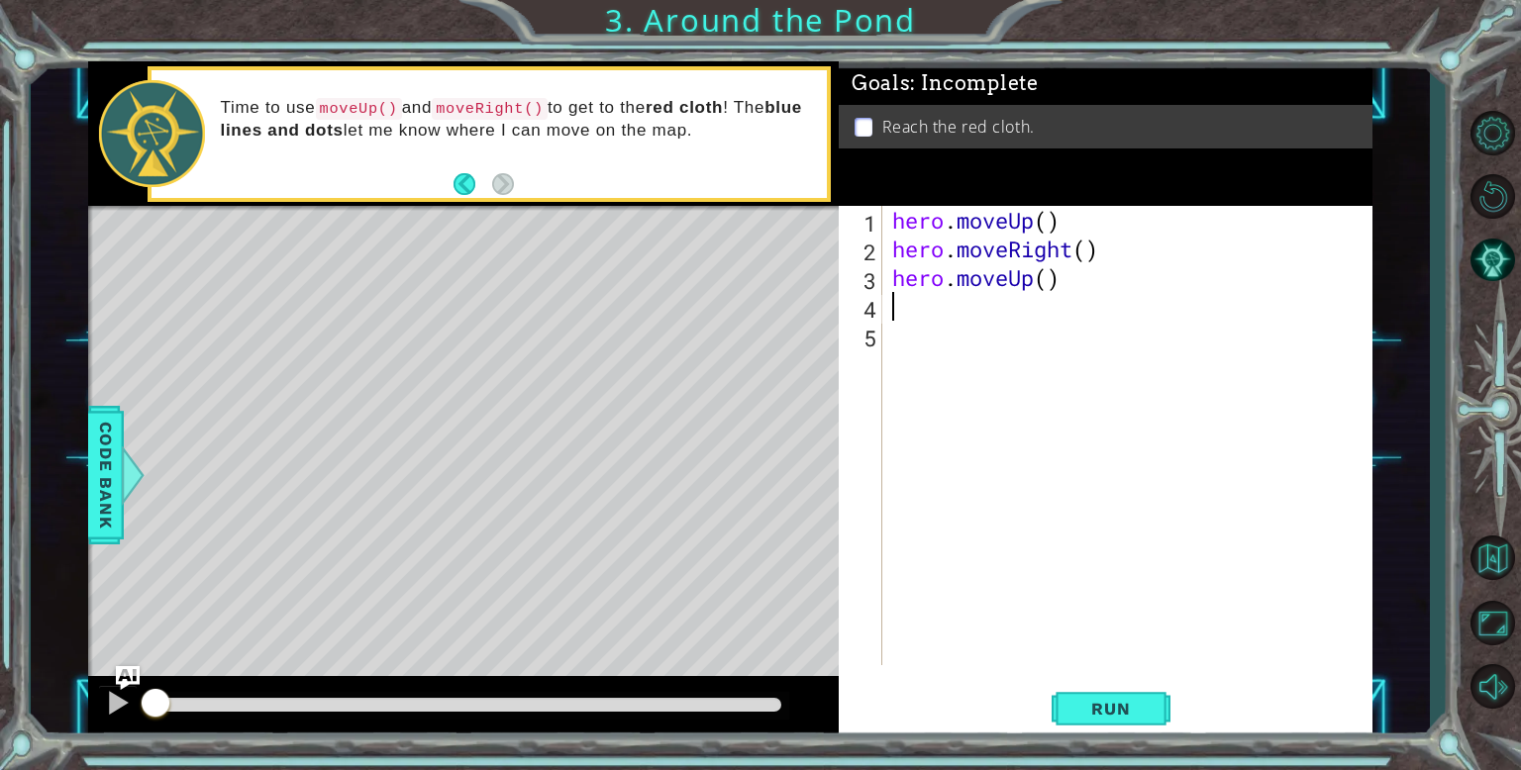
click at [1049, 287] on div "hero . moveUp ( ) hero . moveRight ( ) hero . moveUp ( )" at bounding box center [1132, 464] width 488 height 517
type textarea "hero.moveUp(3)"
click at [1128, 721] on button "Run" at bounding box center [1111, 708] width 119 height 53
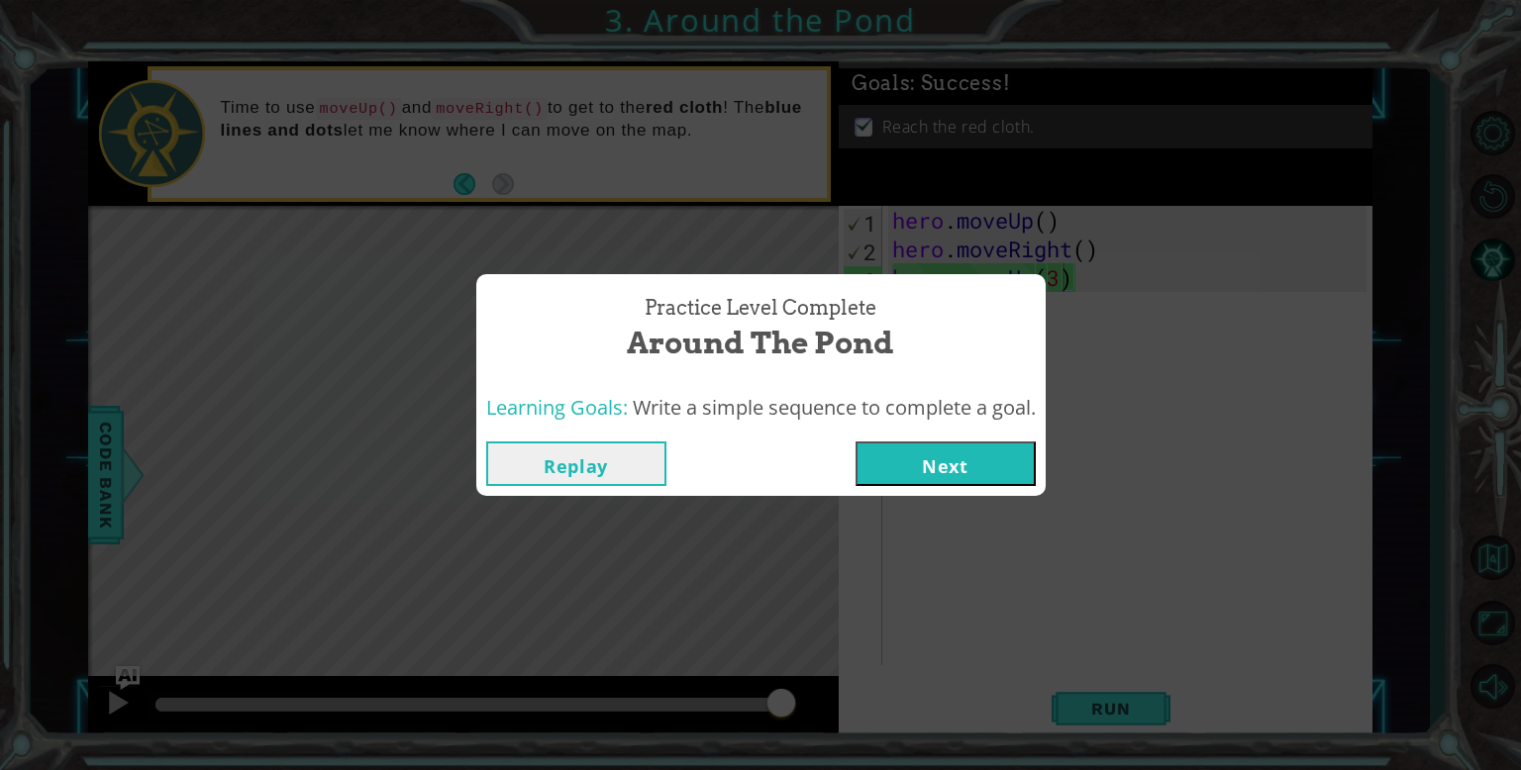
click at [907, 447] on button "Next" at bounding box center [946, 464] width 180 height 45
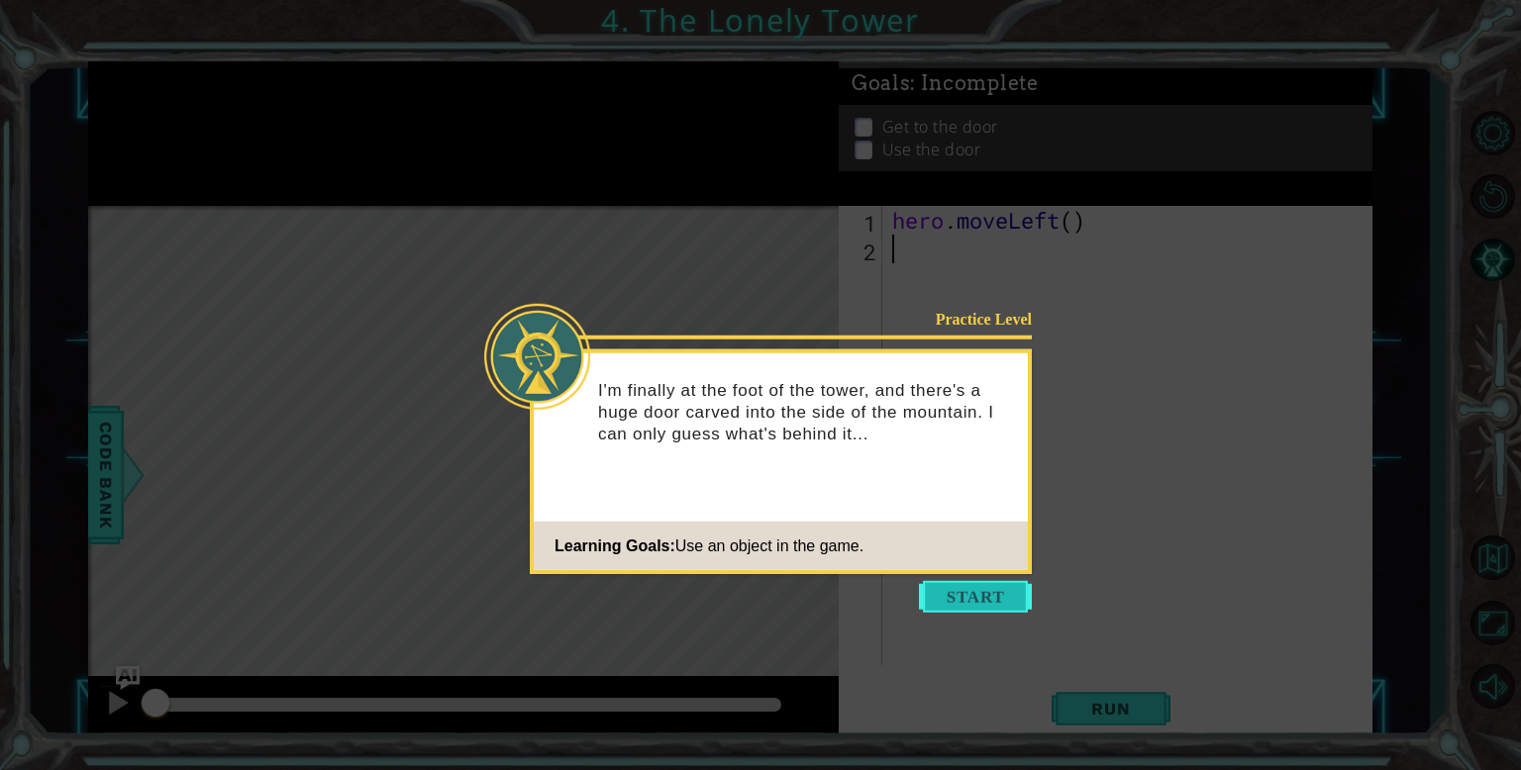
click at [960, 597] on button "Start" at bounding box center [975, 597] width 113 height 32
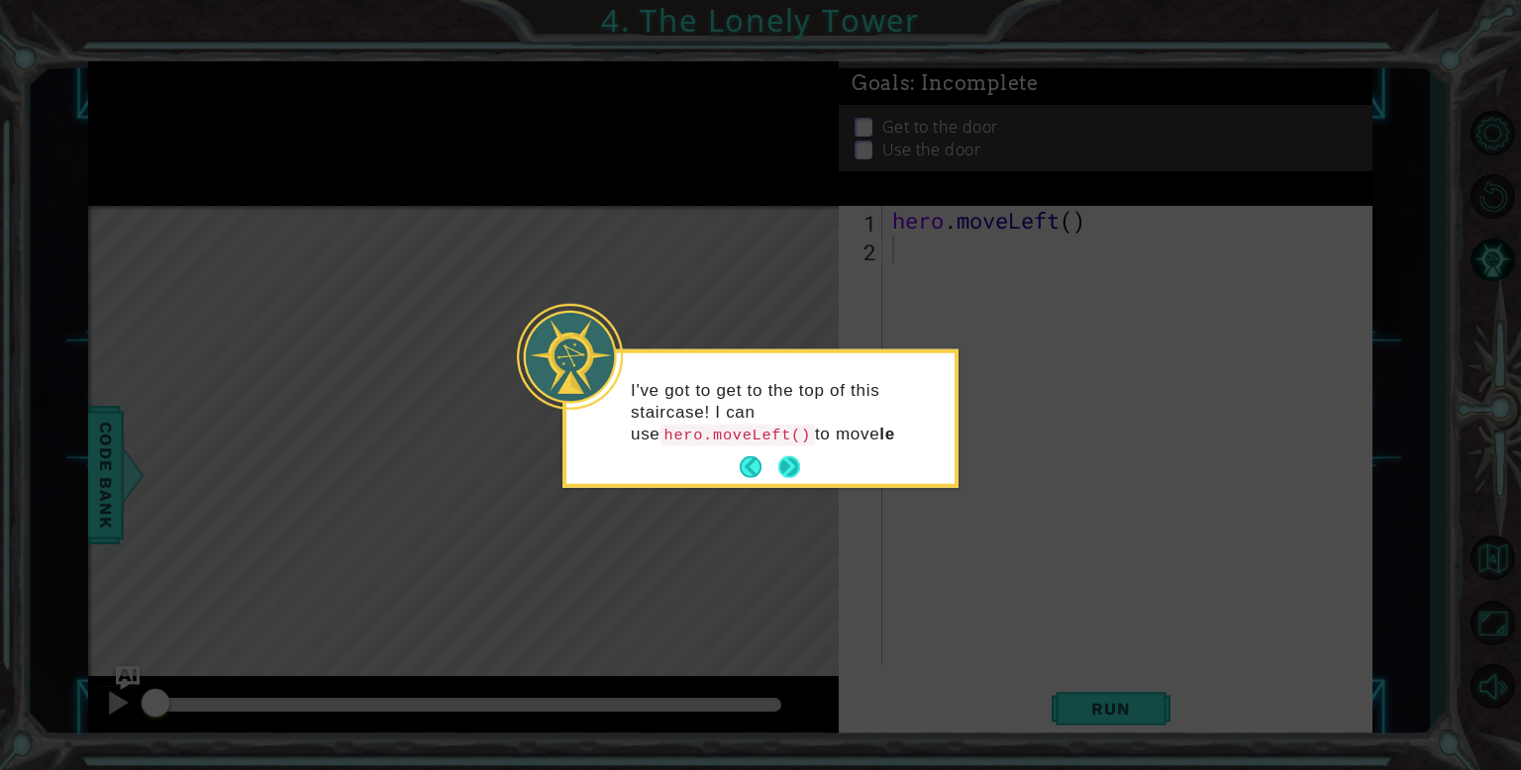
click at [797, 470] on div "I've got to get to the top of this staircase! I can use hero.moveLeft() to move…" at bounding box center [760, 421] width 388 height 123
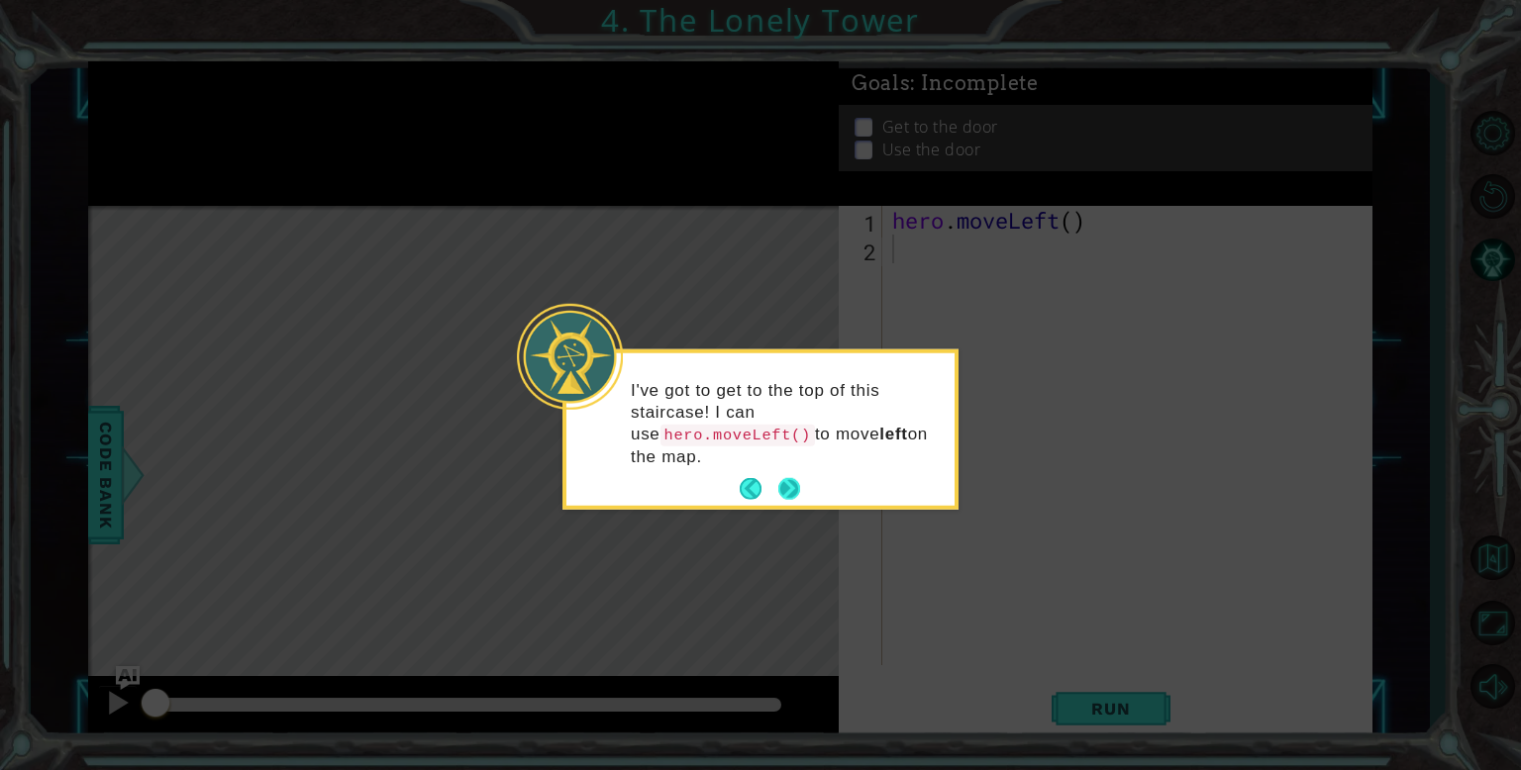
click at [791, 483] on button "Next" at bounding box center [789, 489] width 22 height 22
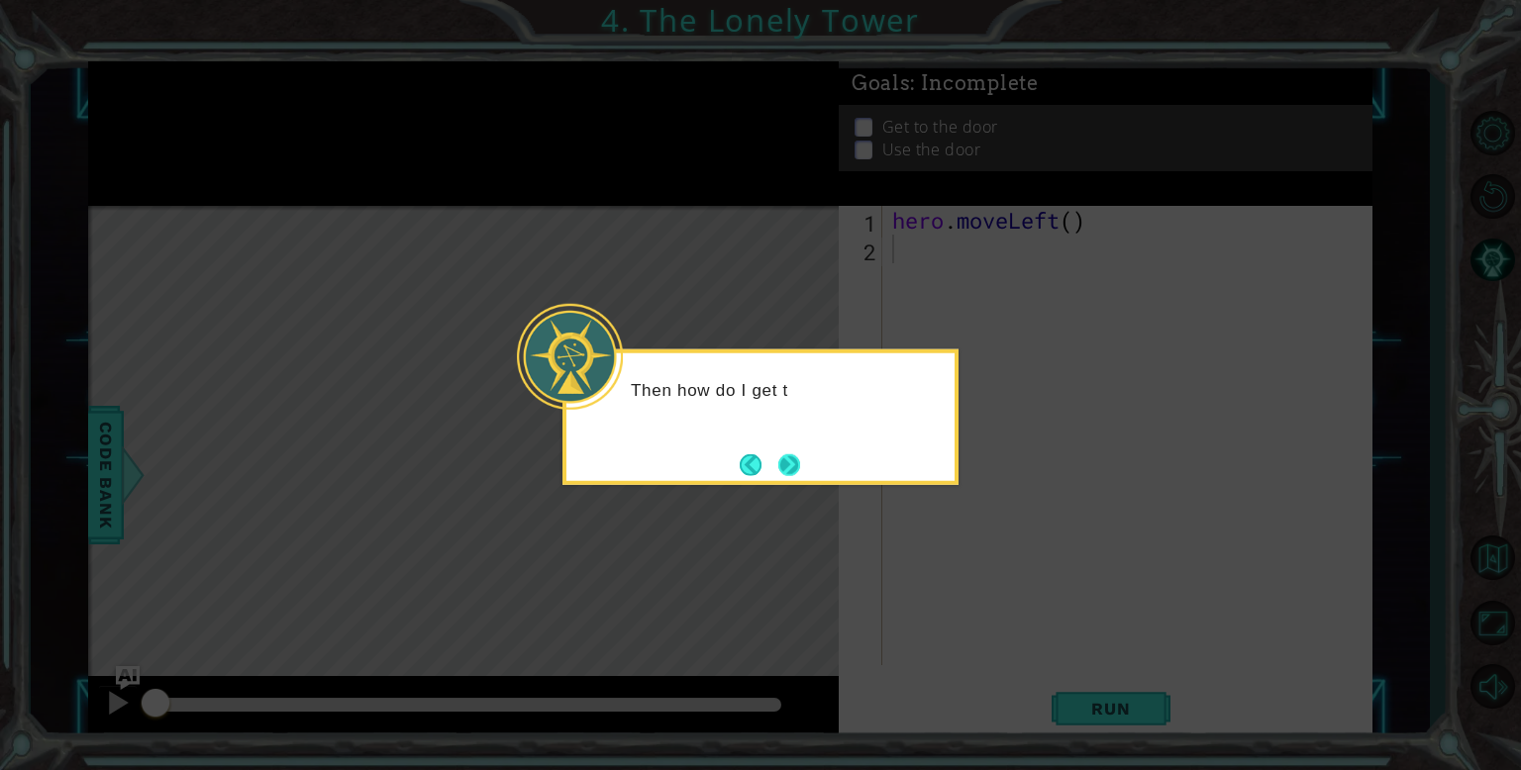
click at [790, 463] on button "Next" at bounding box center [789, 465] width 22 height 22
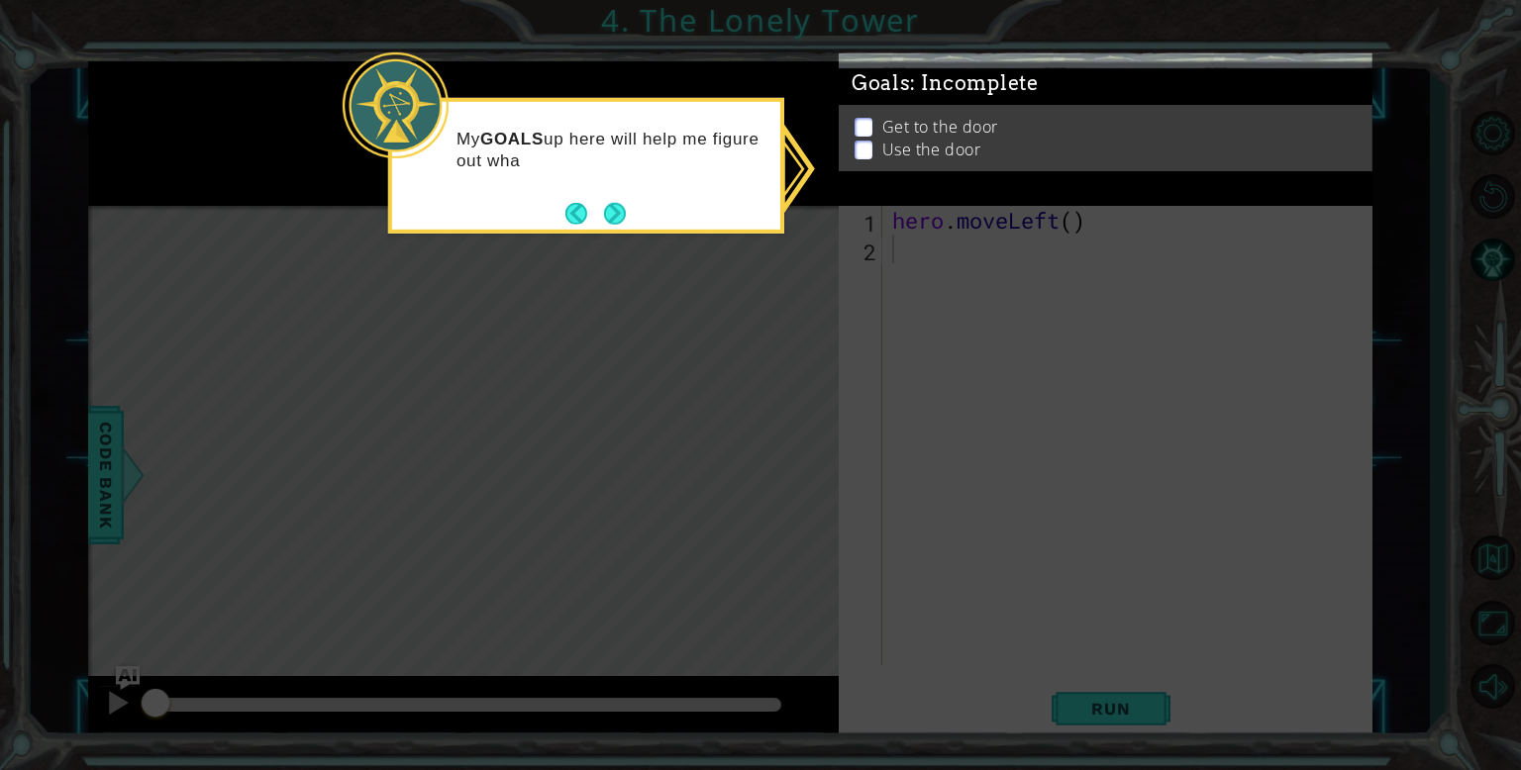
click at [953, 242] on icon at bounding box center [760, 385] width 1521 height 770
click at [614, 212] on button "Next" at bounding box center [615, 214] width 22 height 22
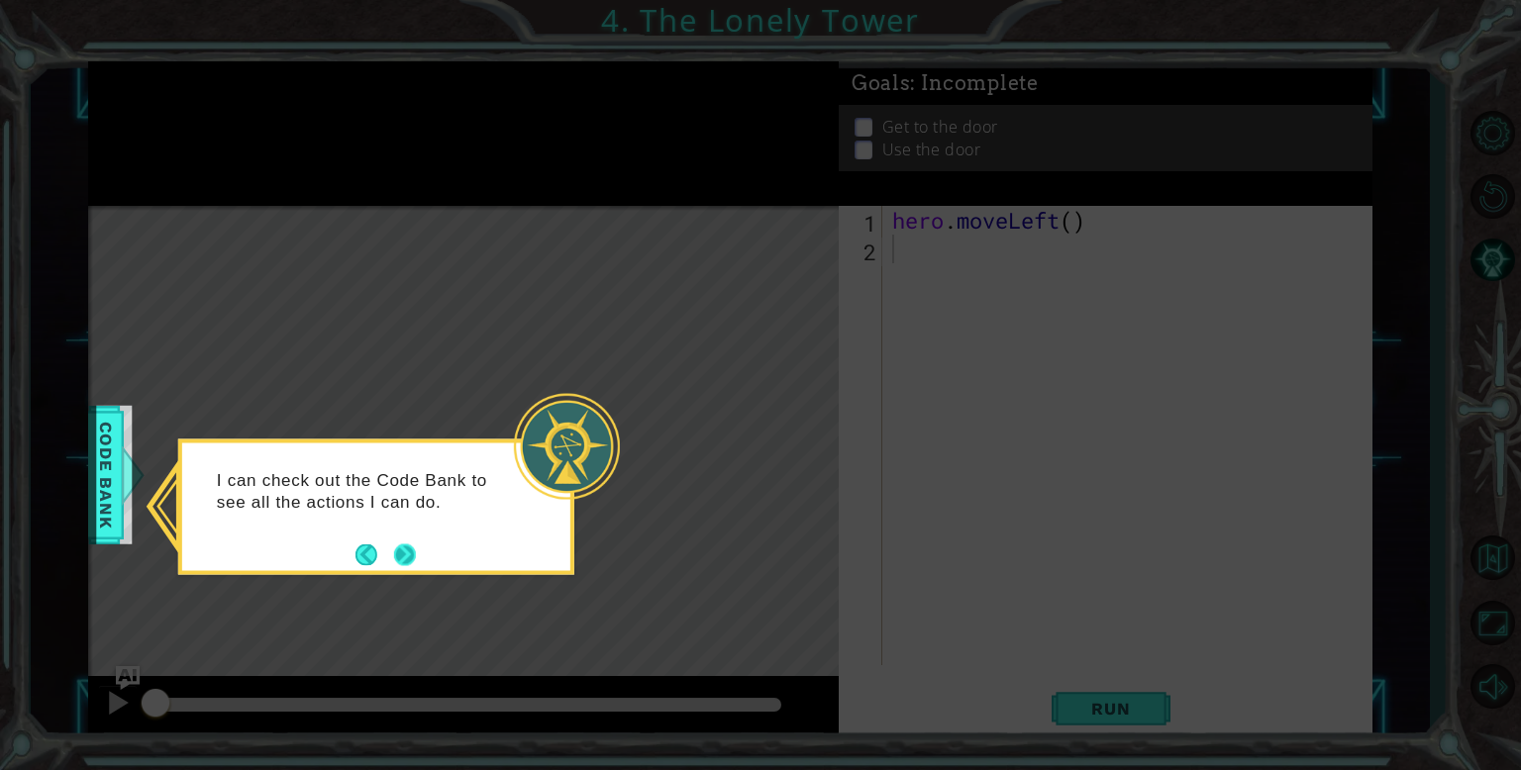
click at [403, 559] on button "Next" at bounding box center [405, 555] width 22 height 22
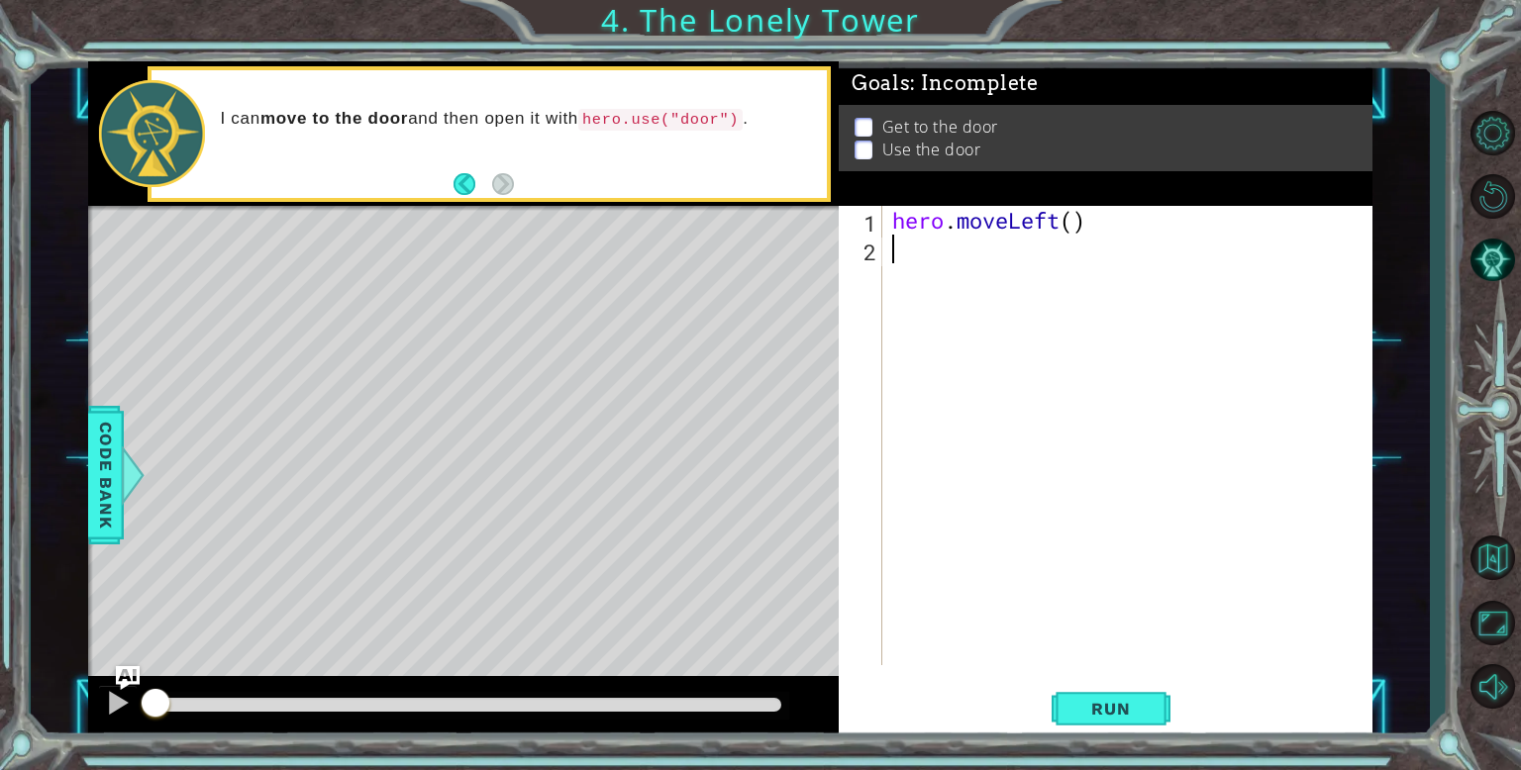
click at [1078, 223] on div "hero . moveLeft ( )" at bounding box center [1132, 464] width 488 height 517
type textarea "hero.moveLeft(2)"
click at [1033, 364] on div "hero . moveLeft ( 2 )" at bounding box center [1132, 464] width 488 height 517
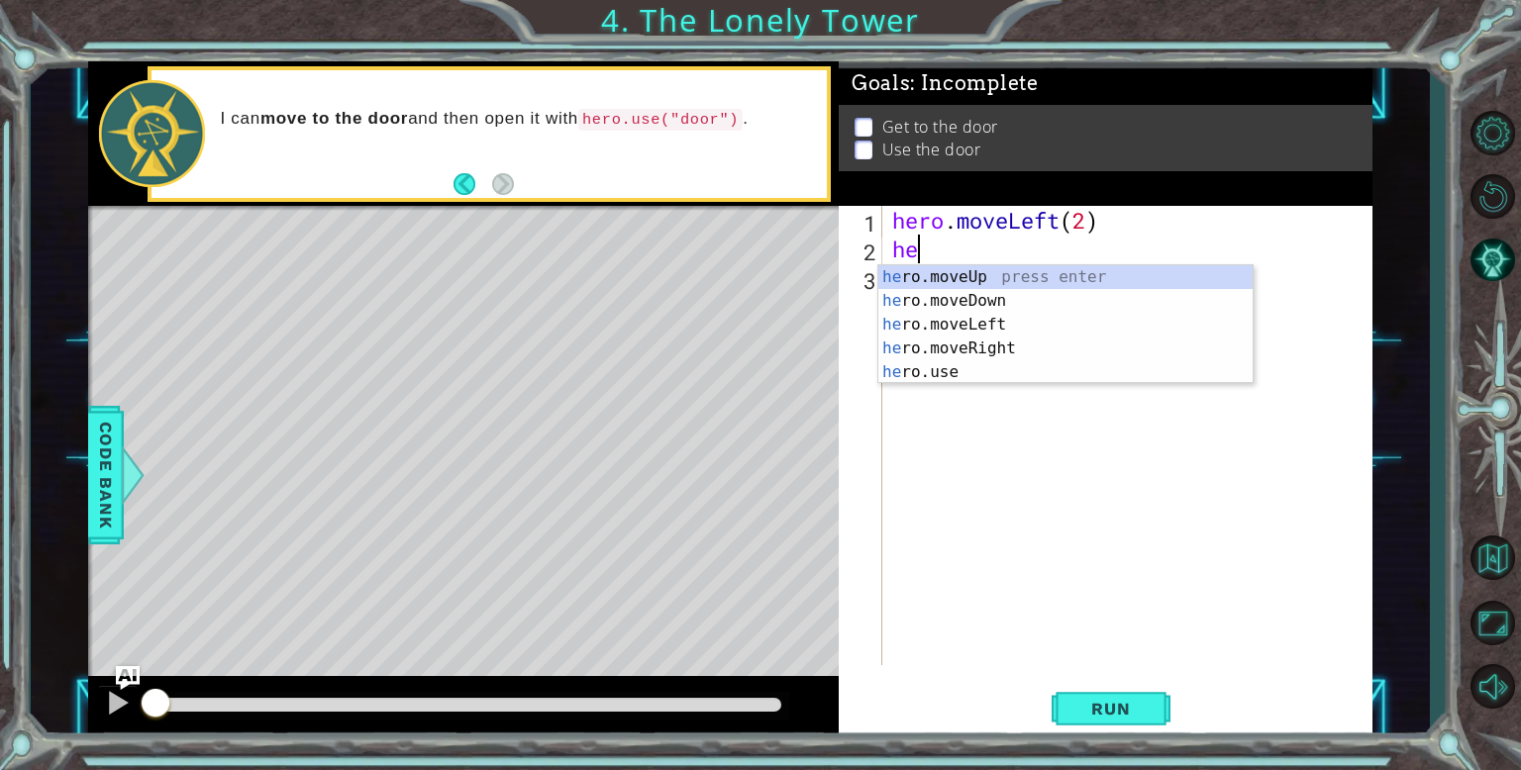
scroll to position [0, 0]
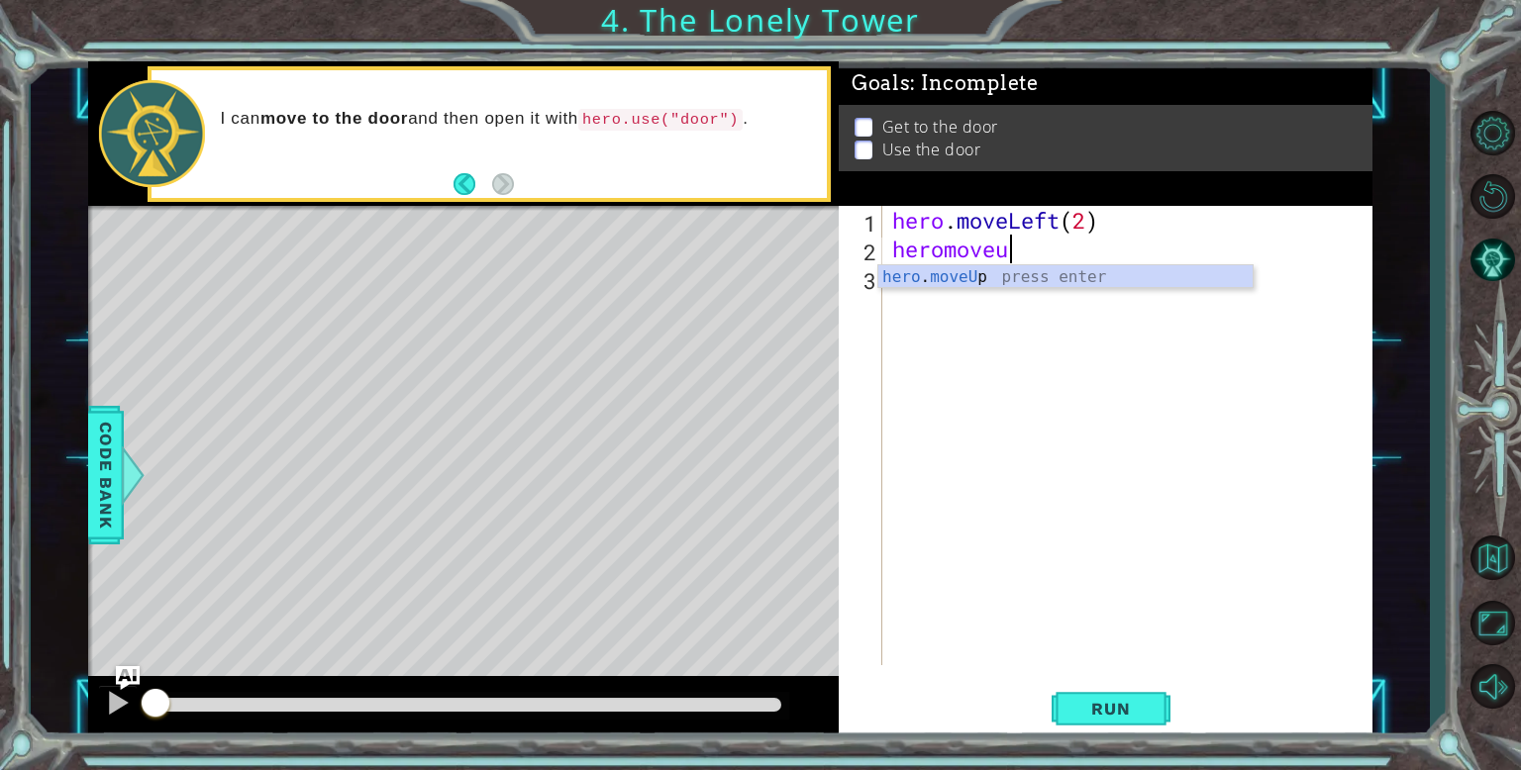
type textarea "heromoveup"
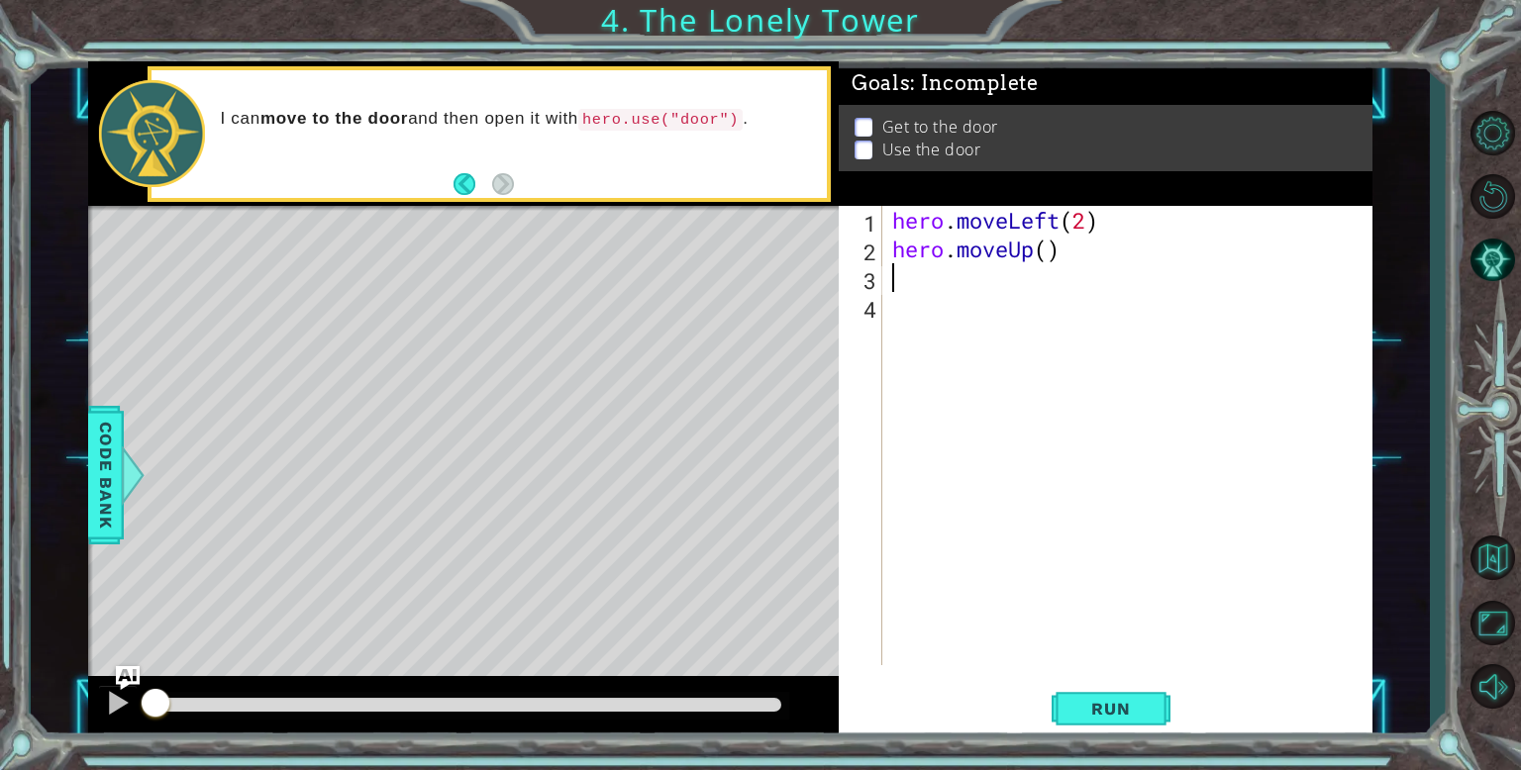
click at [1047, 259] on div "hero . moveLeft ( 2 ) hero . moveUp ( )" at bounding box center [1132, 464] width 488 height 517
type textarea "hero.moveUp(2)"
click at [1059, 286] on div "hero . moveLeft ( 2 ) hero . moveUp ( 2 )" at bounding box center [1132, 464] width 488 height 517
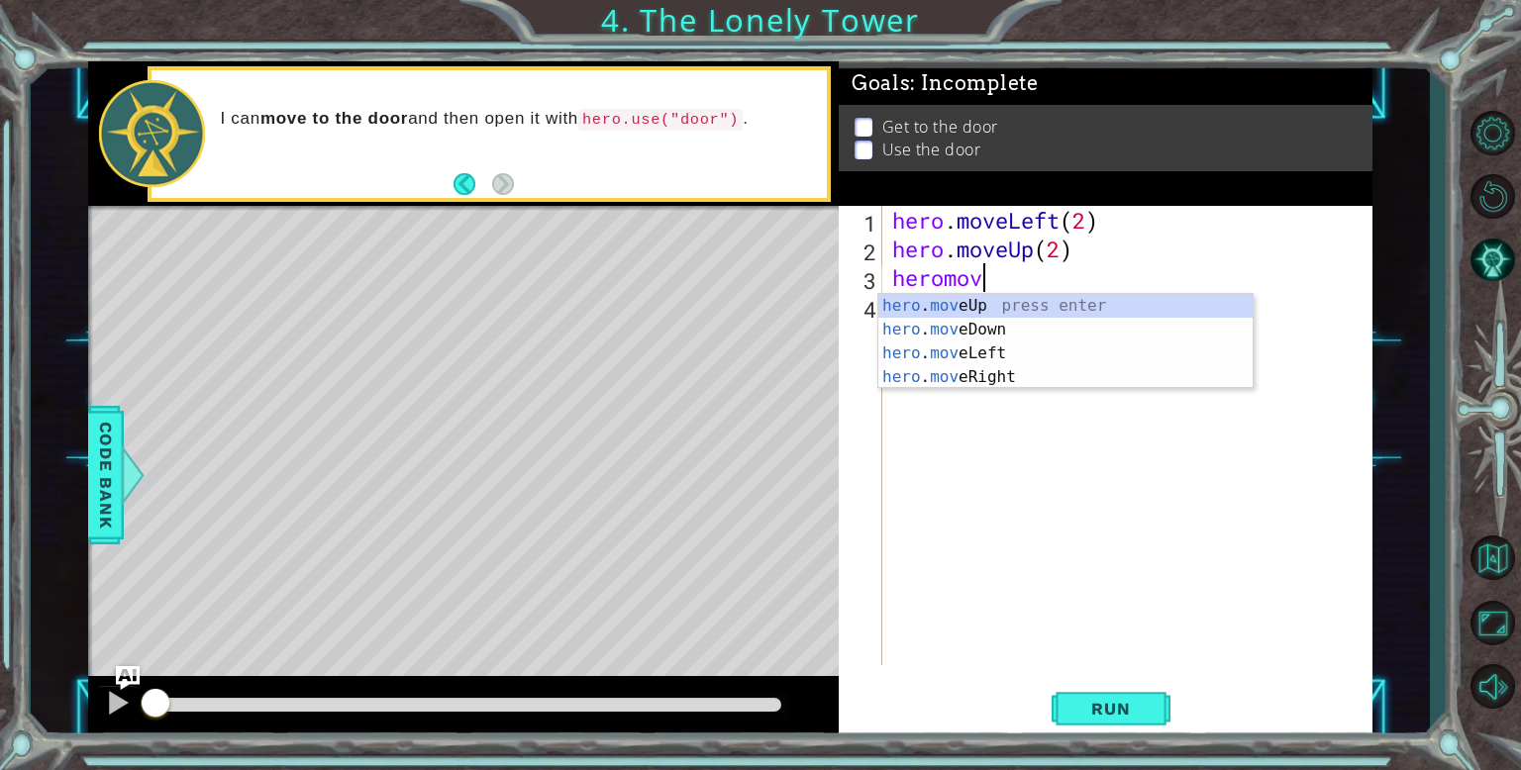
scroll to position [0, 3]
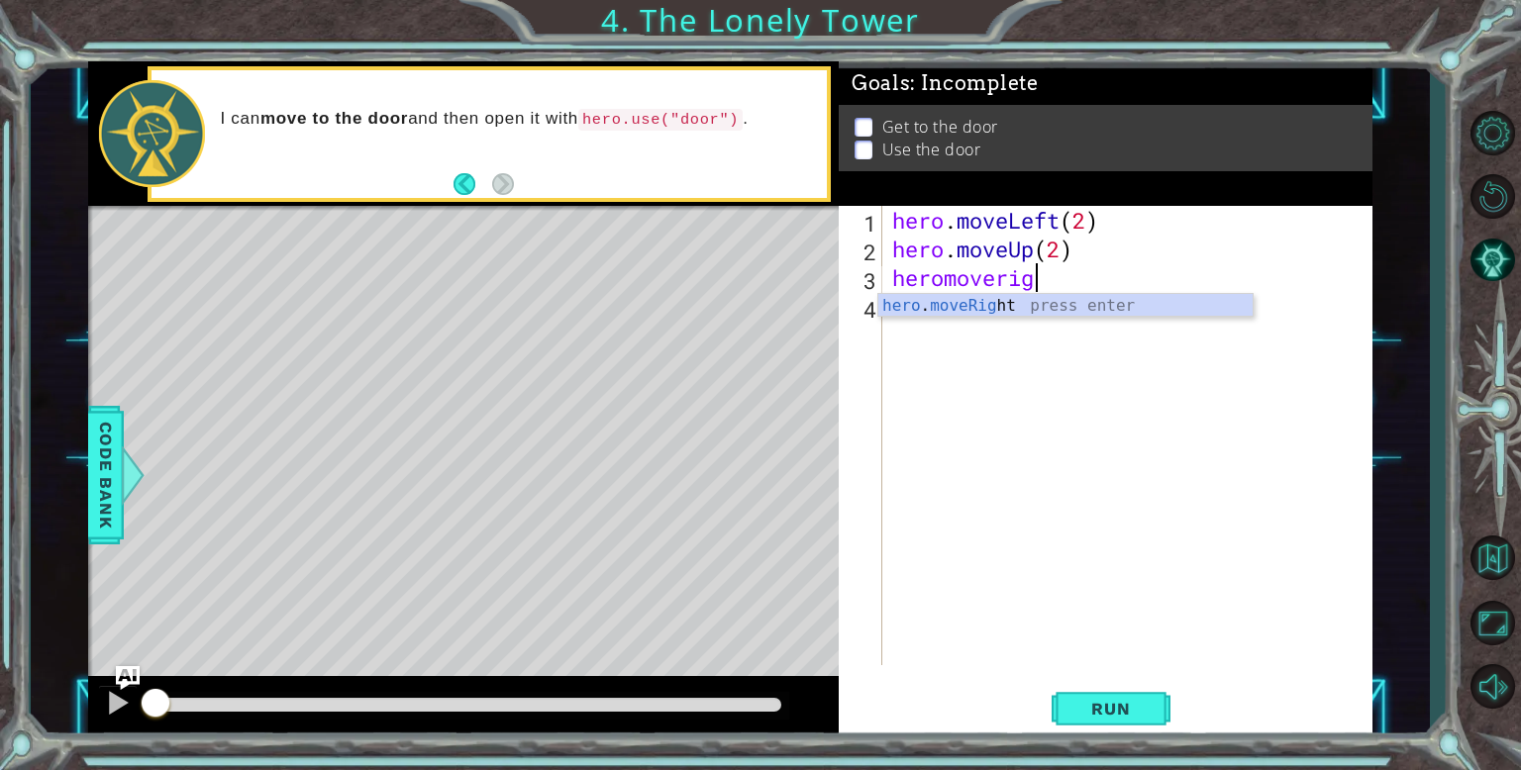
type textarea "heromoveright"
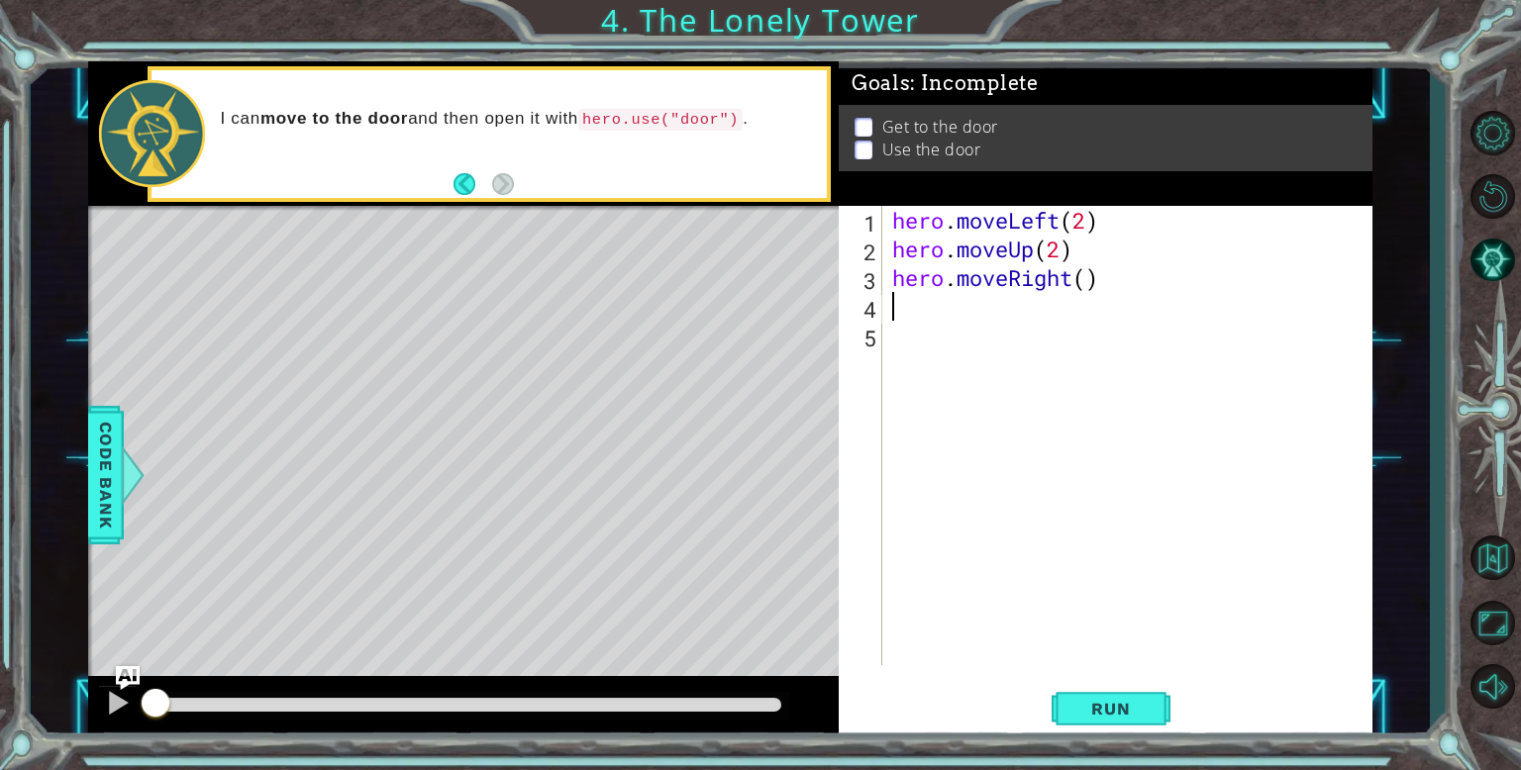
scroll to position [0, 0]
click at [1082, 286] on div "hero . moveLeft ( 2 ) hero . moveUp ( 2 ) hero . moveRight ( )" at bounding box center [1132, 464] width 488 height 517
type textarea "hero.moveRight(2)"
click at [1138, 701] on span "Run" at bounding box center [1110, 709] width 78 height 20
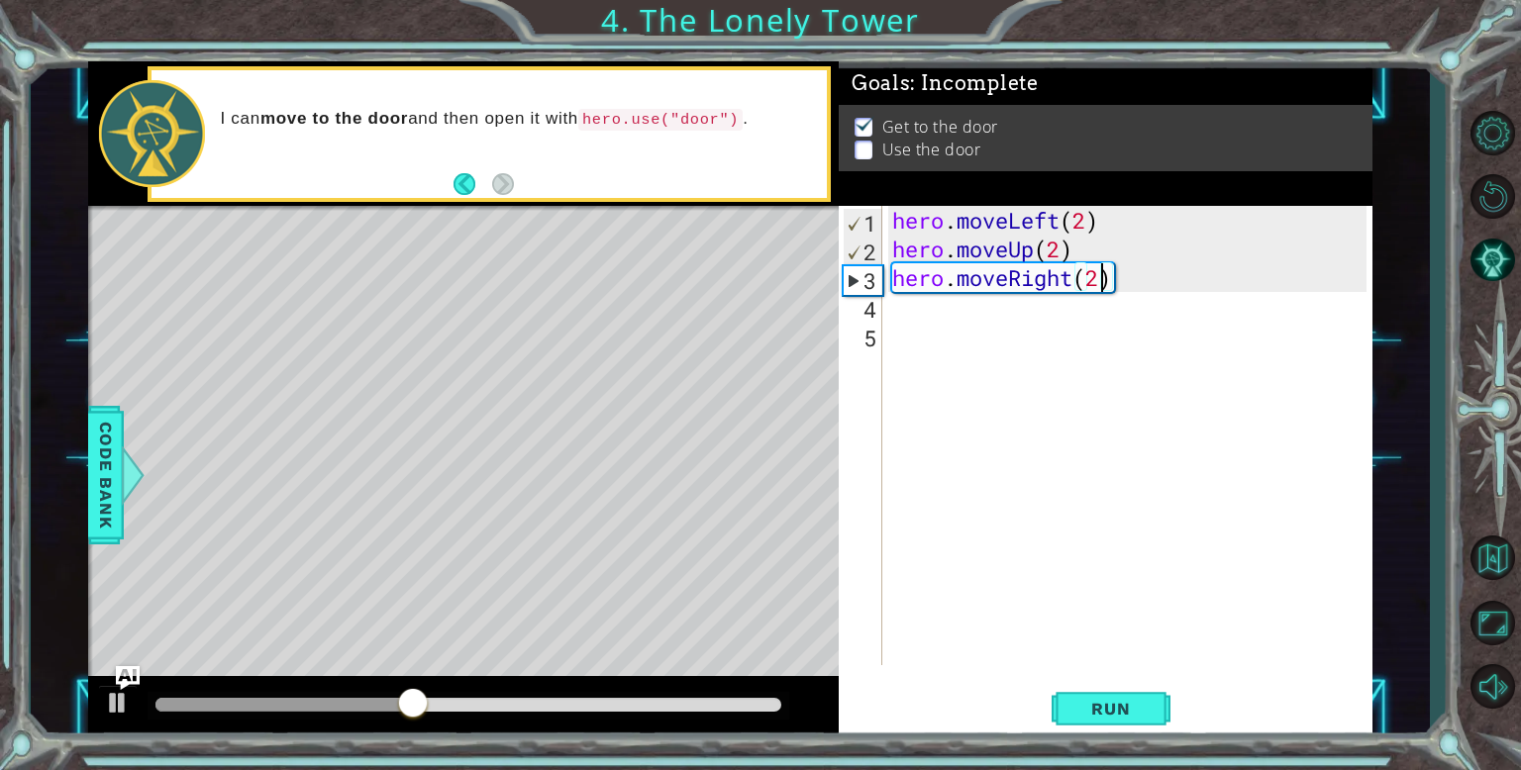
click at [1046, 599] on div "hero . moveLeft ( 2 ) hero . moveUp ( 2 ) hero . moveRight ( 2 )" at bounding box center [1132, 464] width 488 height 517
click at [948, 314] on div "hero . moveLeft ( 2 ) hero . moveUp ( 2 ) hero . moveRight ( 2 )" at bounding box center [1132, 464] width 488 height 517
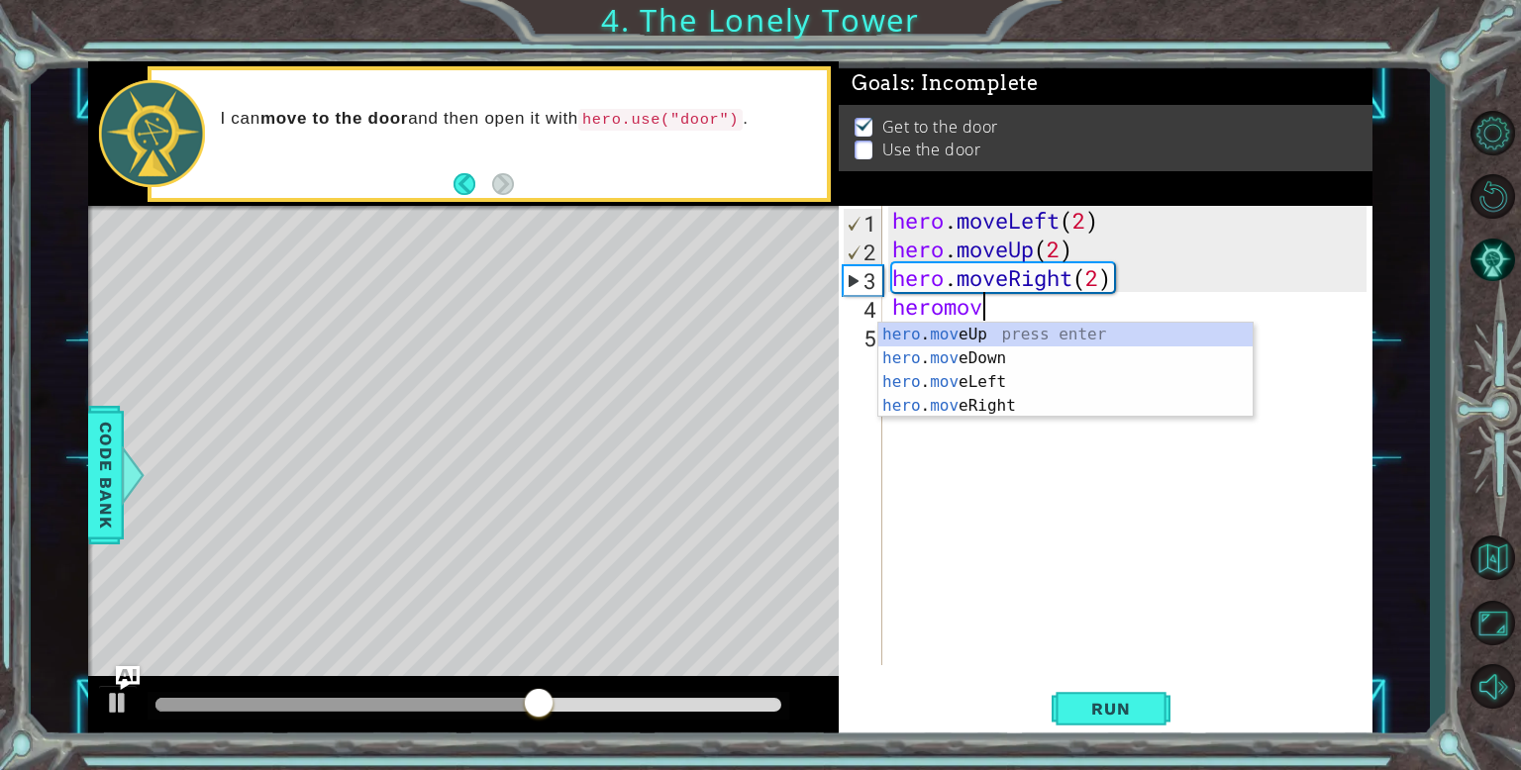
scroll to position [0, 3]
type textarea "heromove"
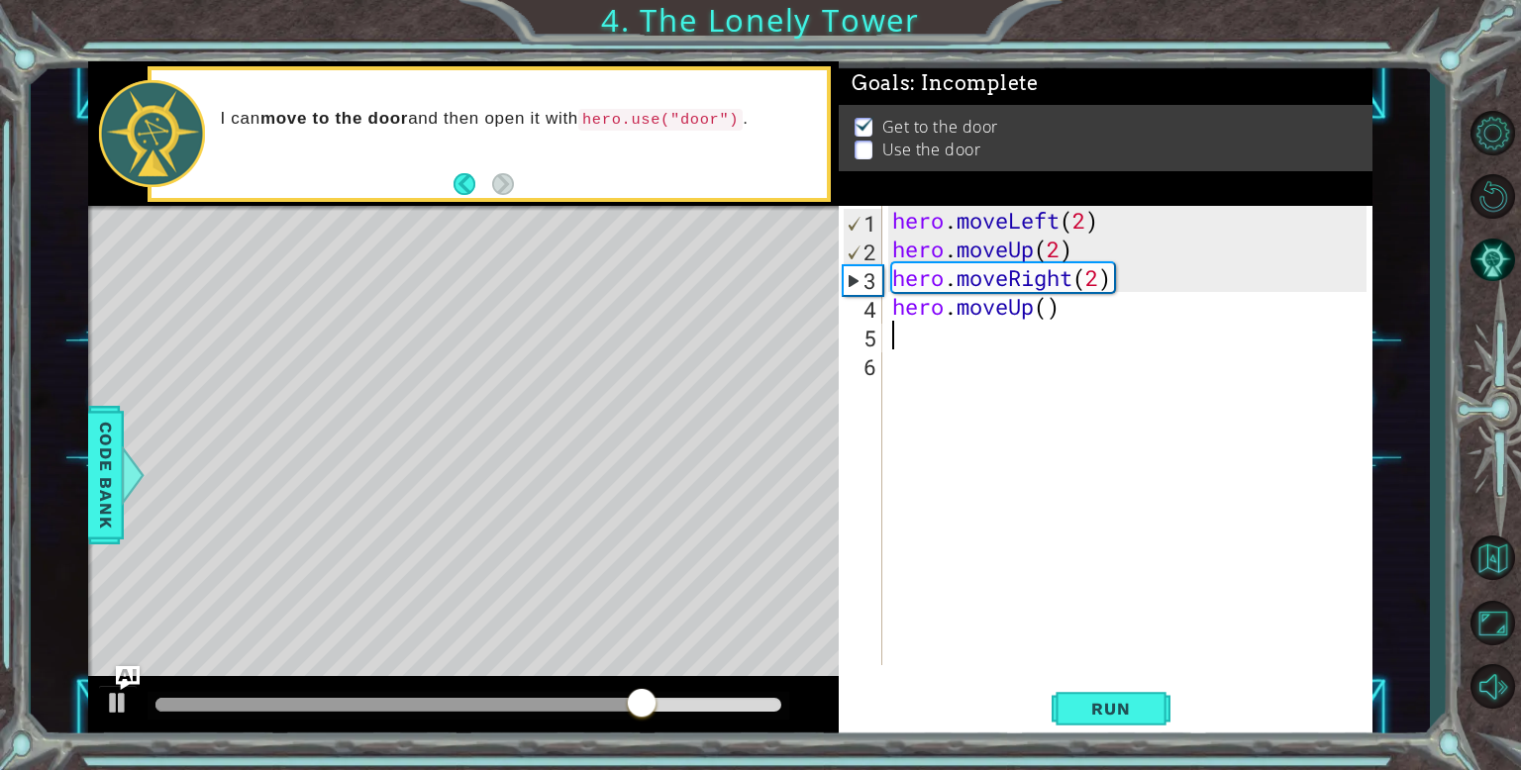
scroll to position [0, 0]
click at [1090, 717] on span "Run" at bounding box center [1110, 709] width 78 height 20
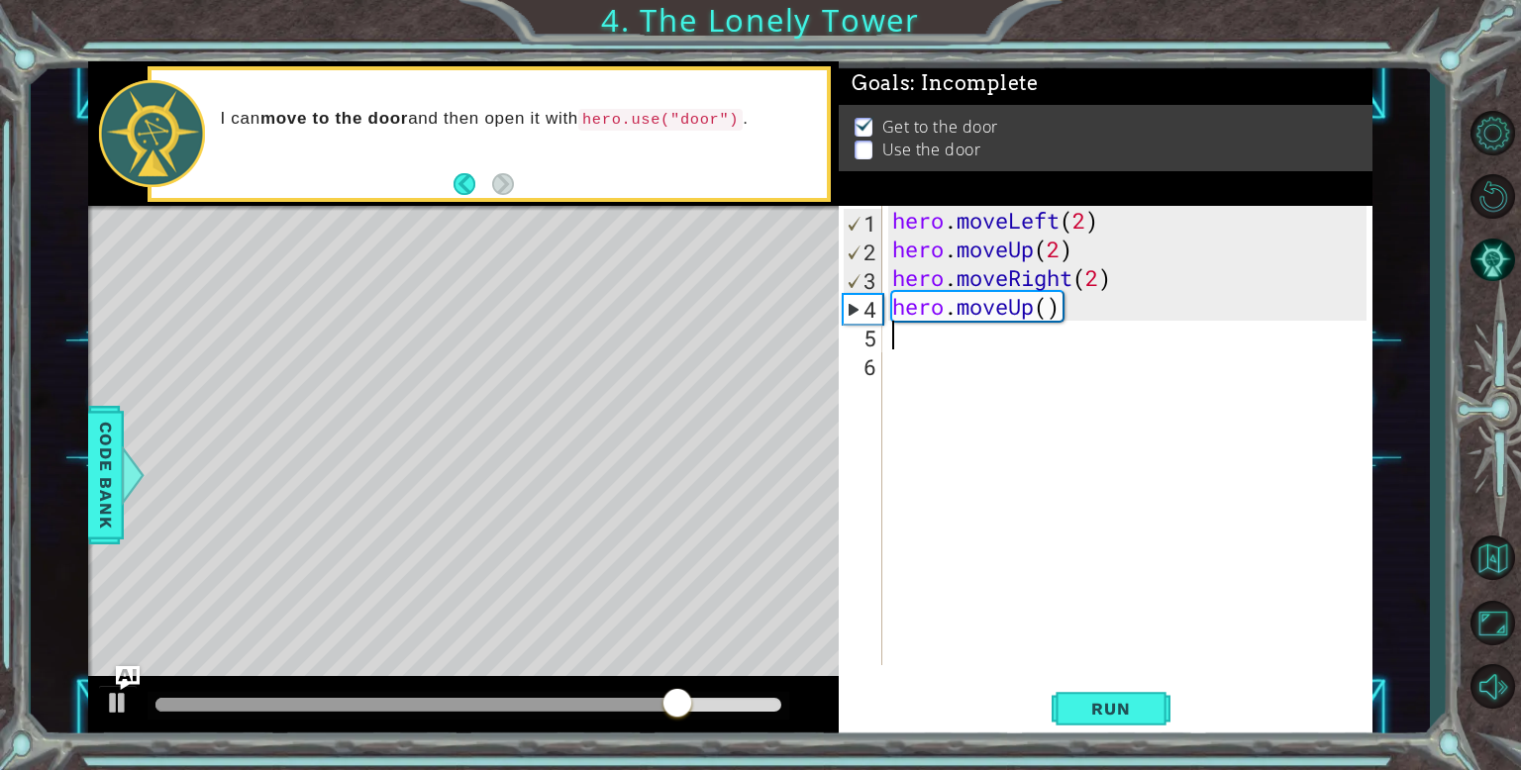
click at [1078, 322] on div "hero . moveLeft ( 2 ) hero . moveUp ( 2 ) hero . moveRight ( 2 ) hero . moveUp …" at bounding box center [1132, 464] width 488 height 517
click at [1074, 305] on div "hero . moveLeft ( 2 ) hero . moveUp ( 2 ) hero . moveRight ( 2 ) hero . moveUp …" at bounding box center [1132, 464] width 488 height 517
click at [1064, 312] on div "hero . moveLeft ( 2 ) hero . moveUp ( 2 ) hero . moveRight ( 2 ) hero . moveUp …" at bounding box center [1132, 464] width 488 height 517
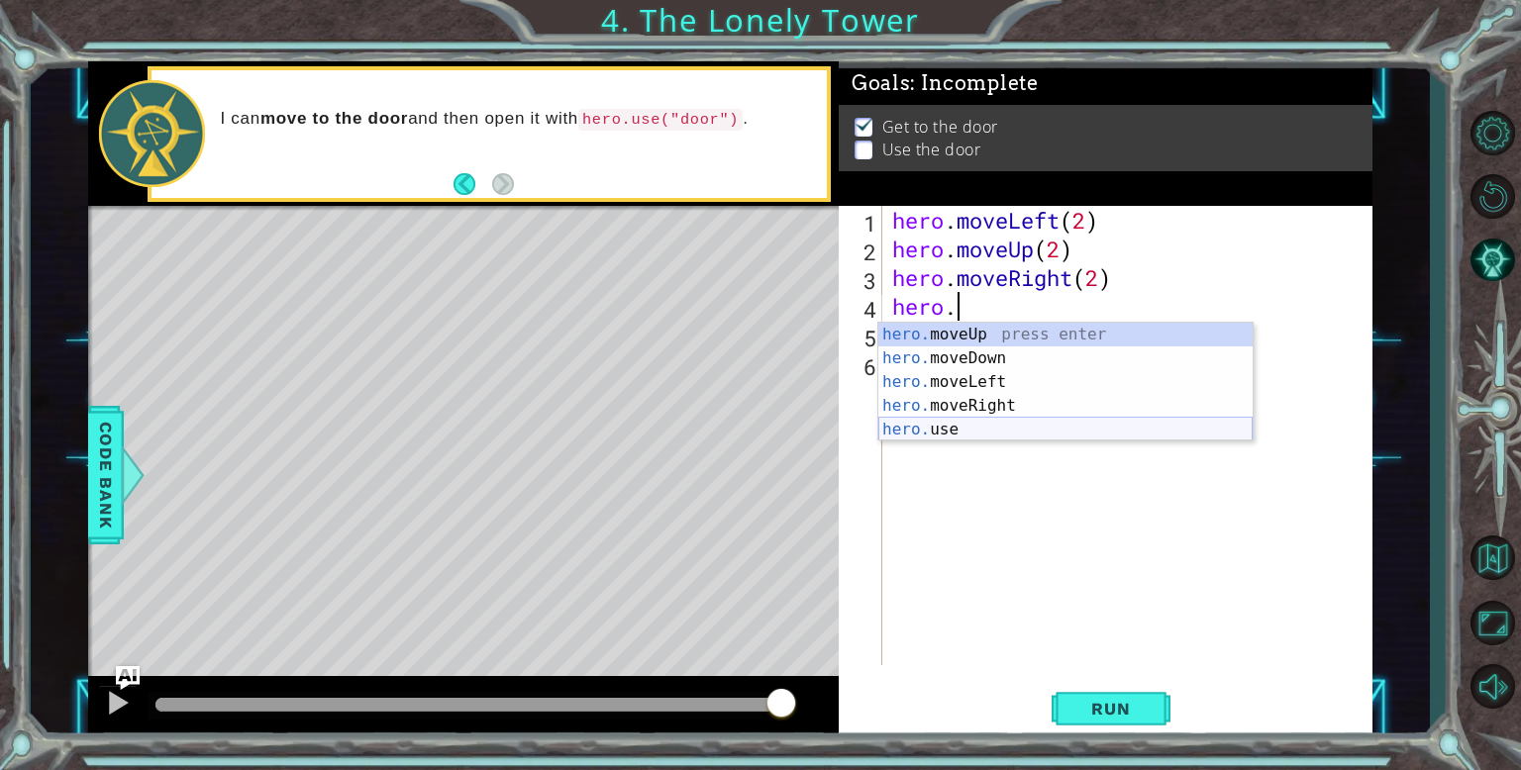
click at [969, 426] on div "hero. moveUp press enter hero. moveDown press enter hero. moveLeft press enter …" at bounding box center [1065, 406] width 374 height 166
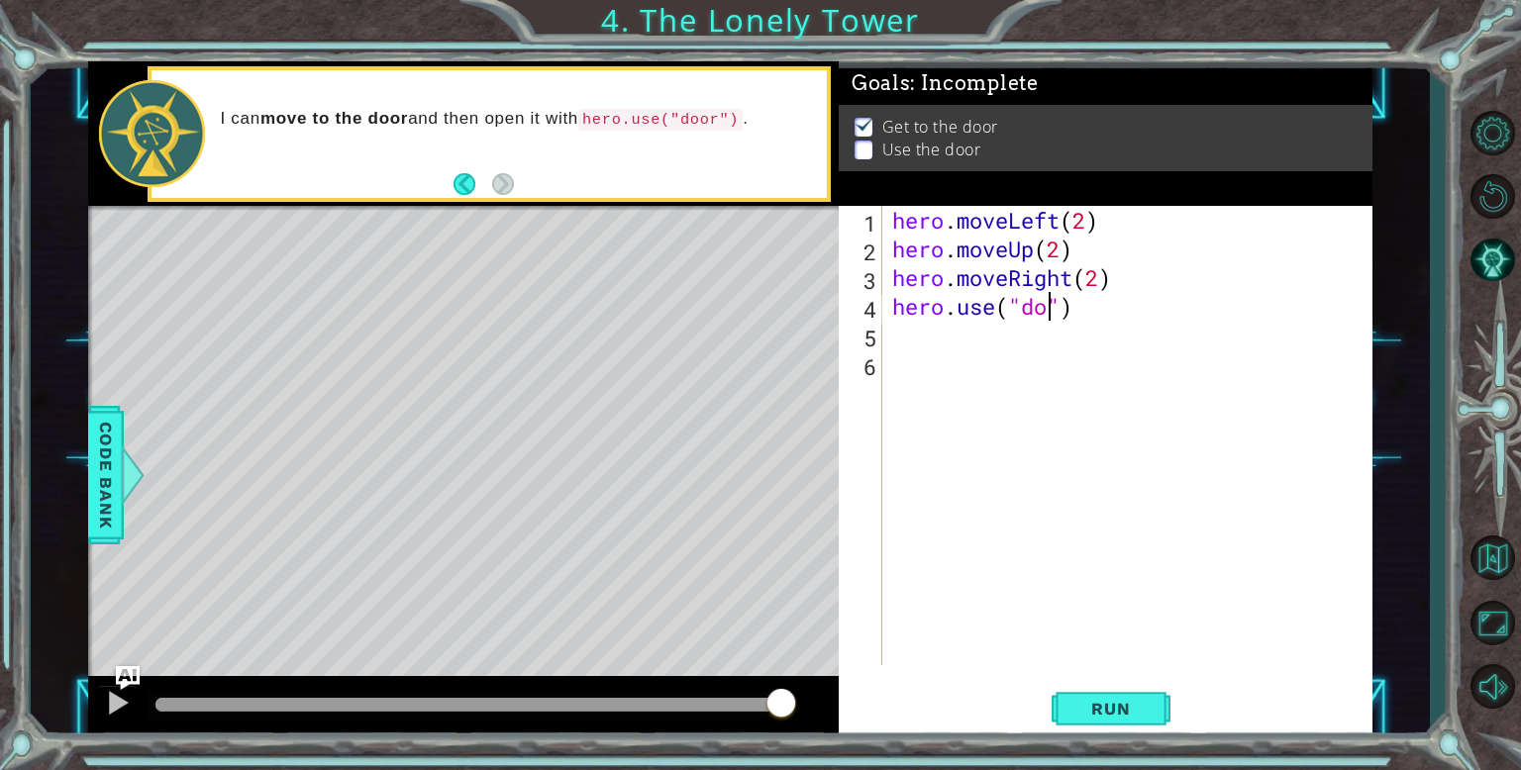
scroll to position [0, 8]
type textarea "hero.use("door")"
click at [1134, 694] on button "Run" at bounding box center [1111, 708] width 119 height 53
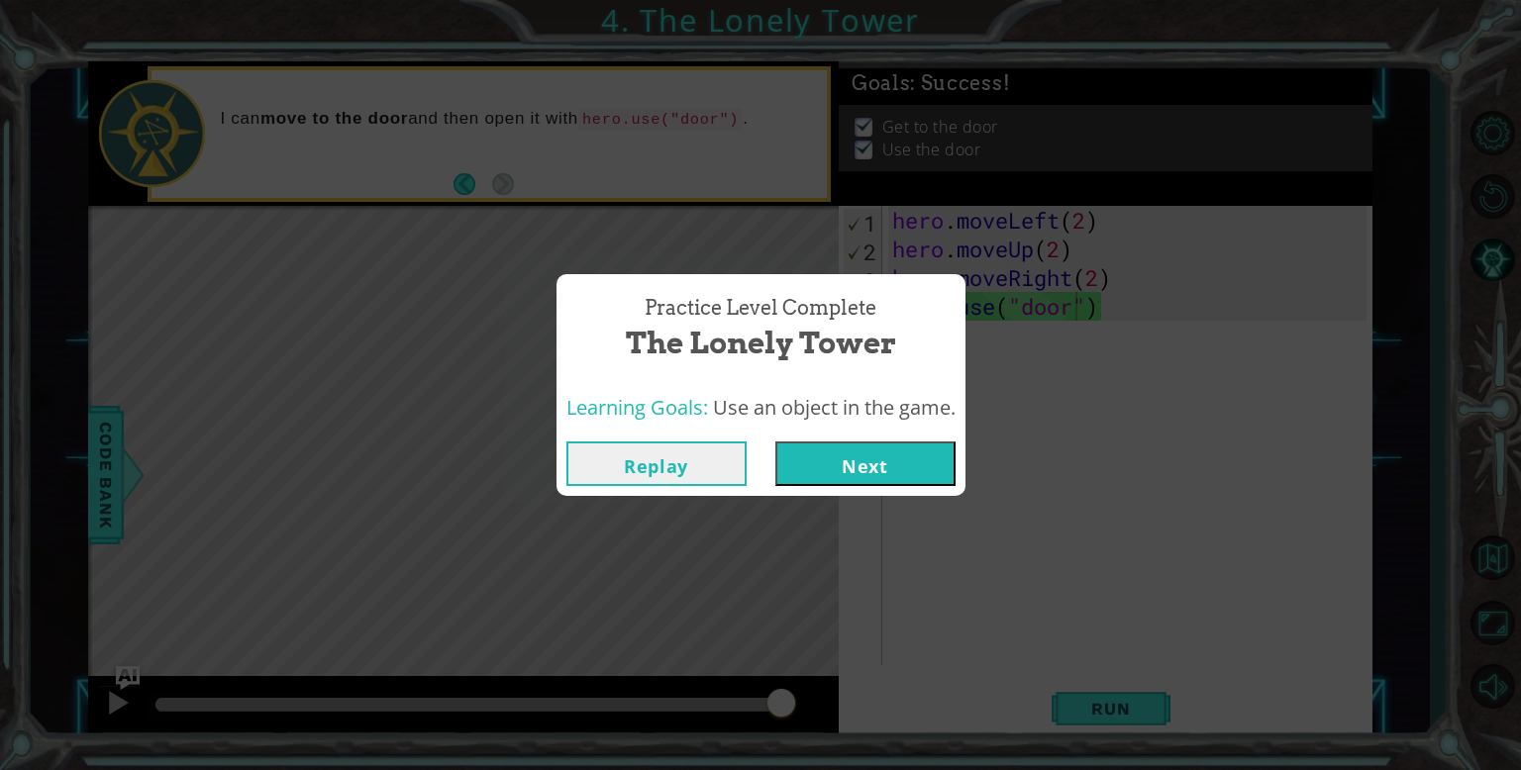
click at [895, 469] on button "Next" at bounding box center [865, 464] width 180 height 45
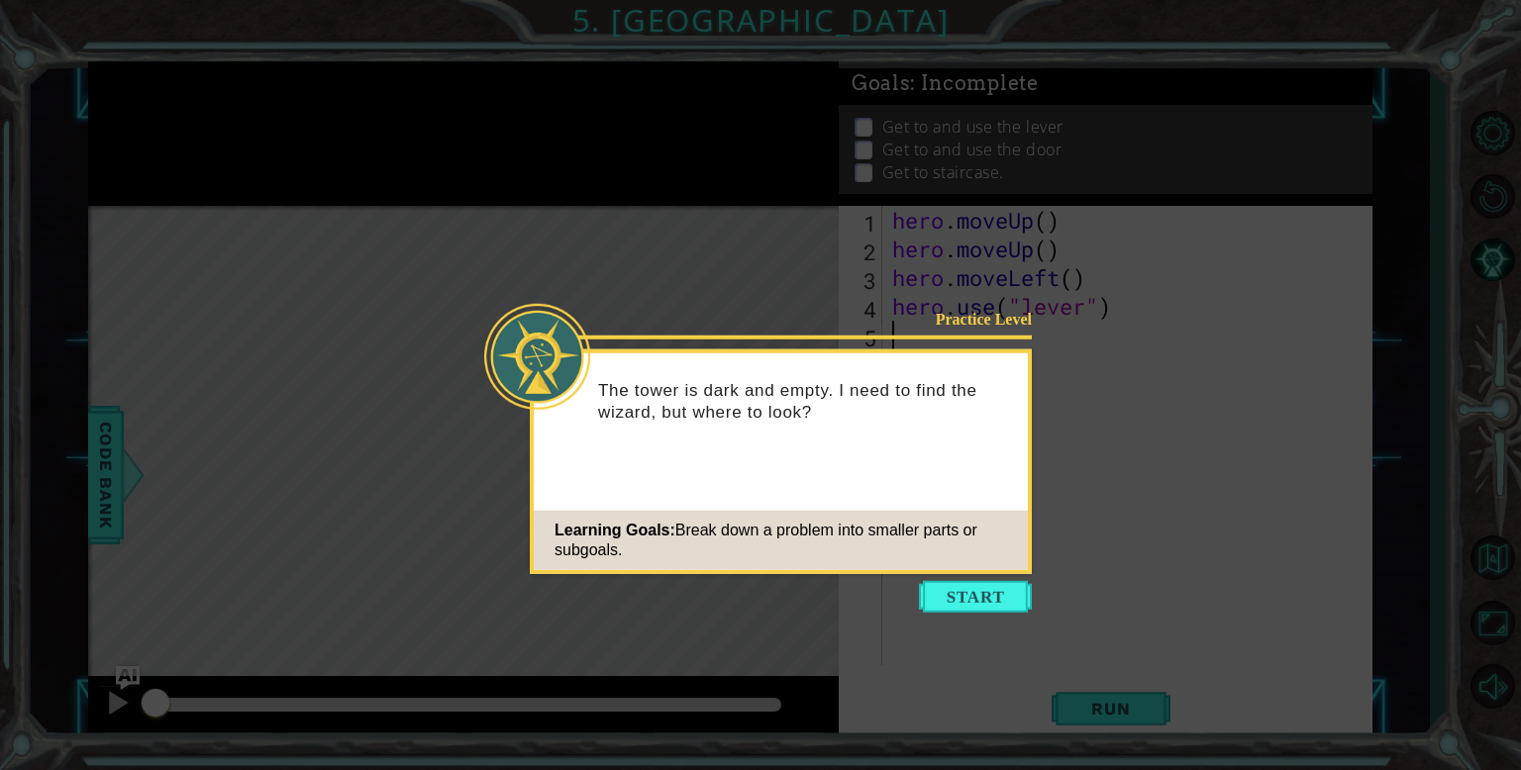
click at [1009, 617] on icon at bounding box center [760, 385] width 1521 height 770
click at [993, 609] on button "Start" at bounding box center [975, 597] width 113 height 32
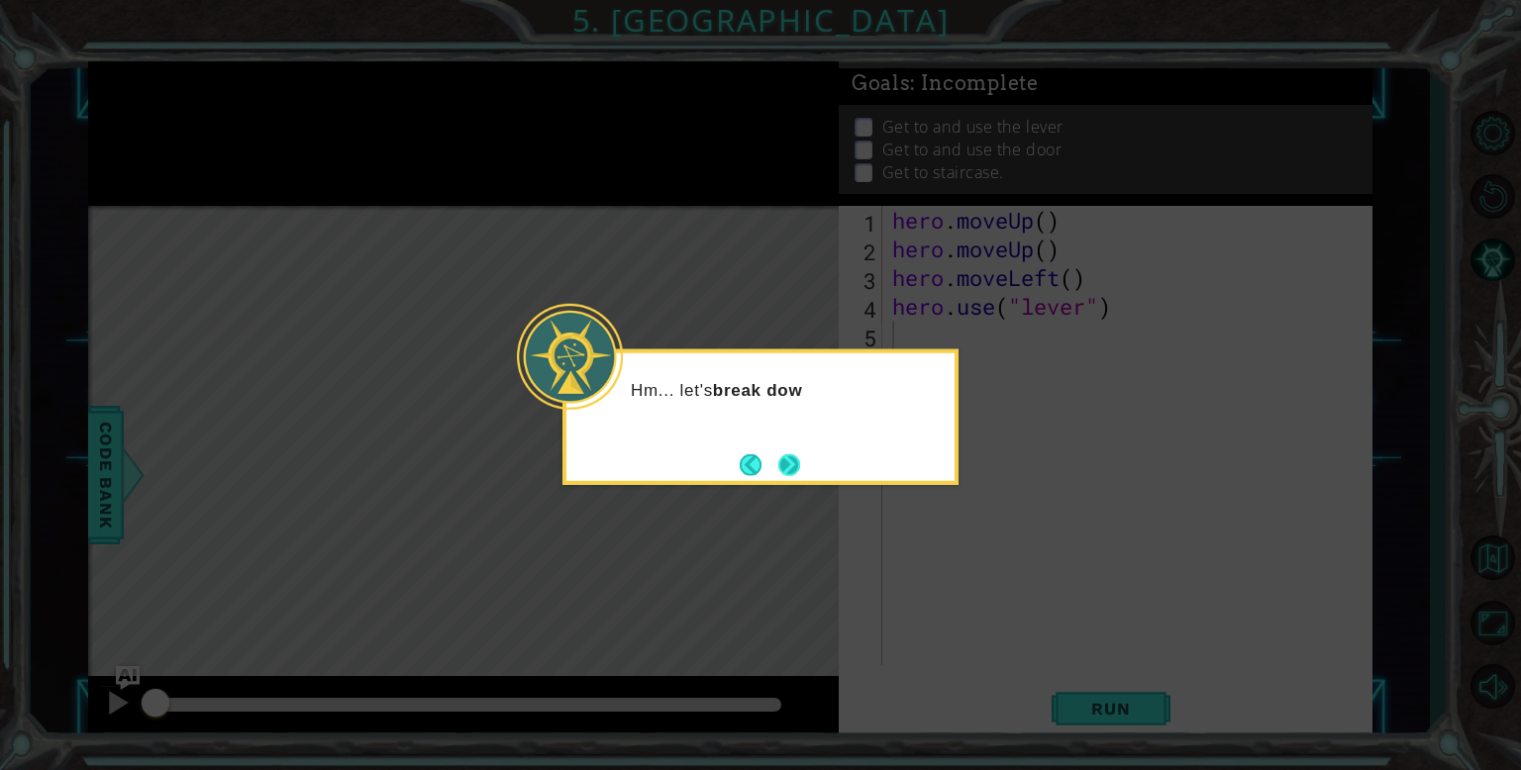
click at [781, 458] on button "Next" at bounding box center [789, 465] width 22 height 22
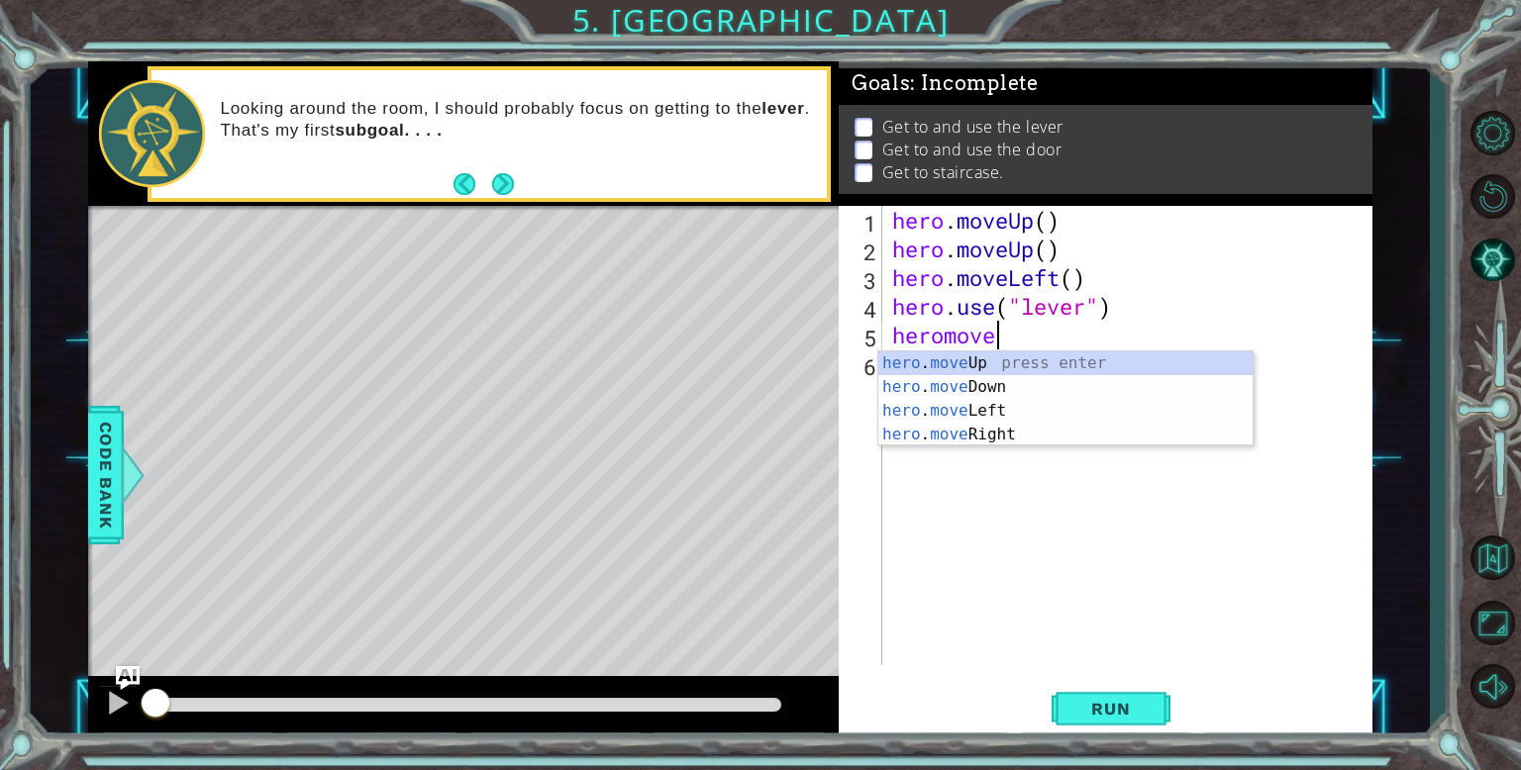
scroll to position [0, 3]
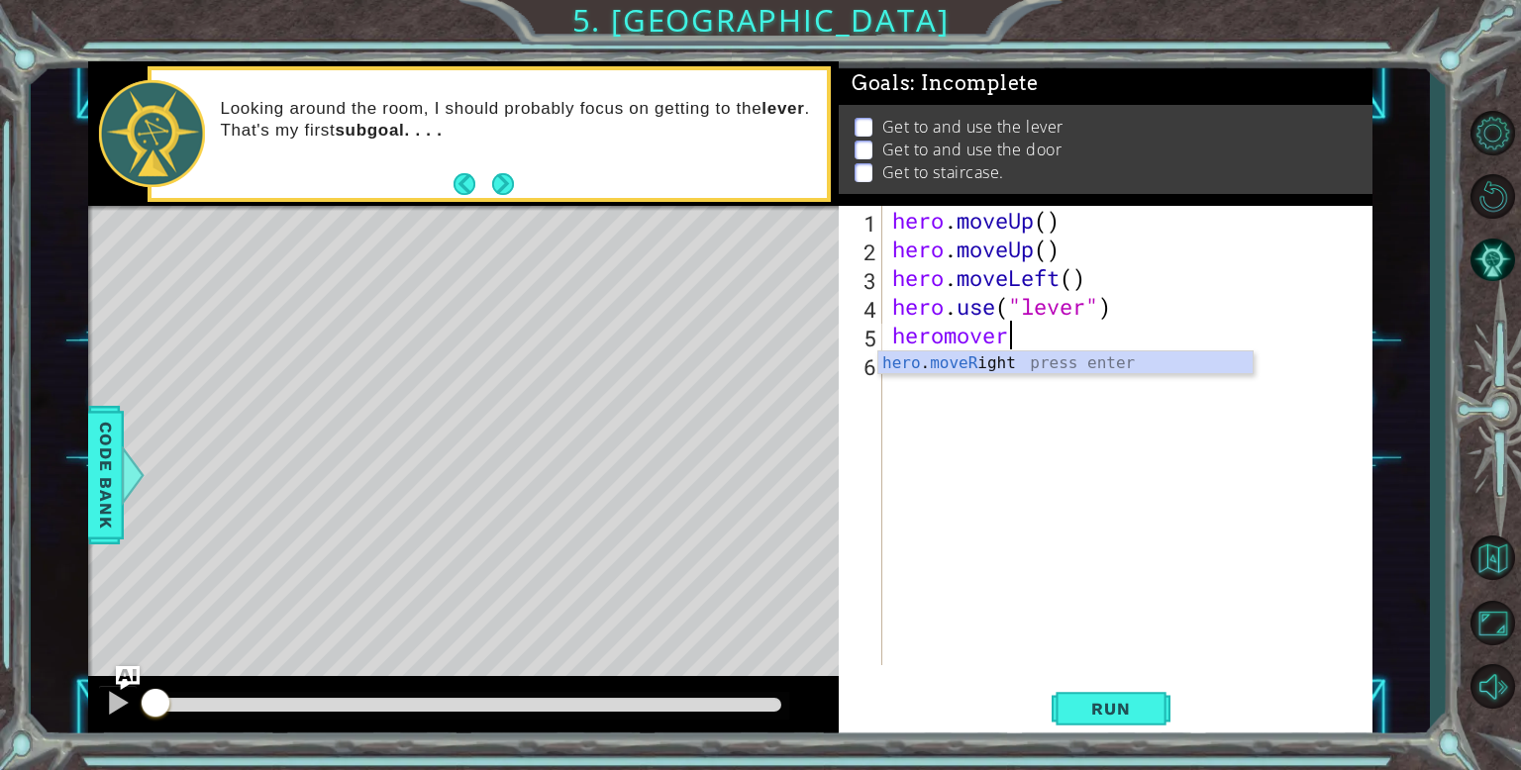
type textarea "heromoveri"
click at [1086, 337] on div "hero . moveUp ( ) hero . moveUp ( ) hero . moveLeft ( ) hero . use ( "lever" ) …" at bounding box center [1132, 464] width 488 height 517
type textarea "hero.moveRight(3)"
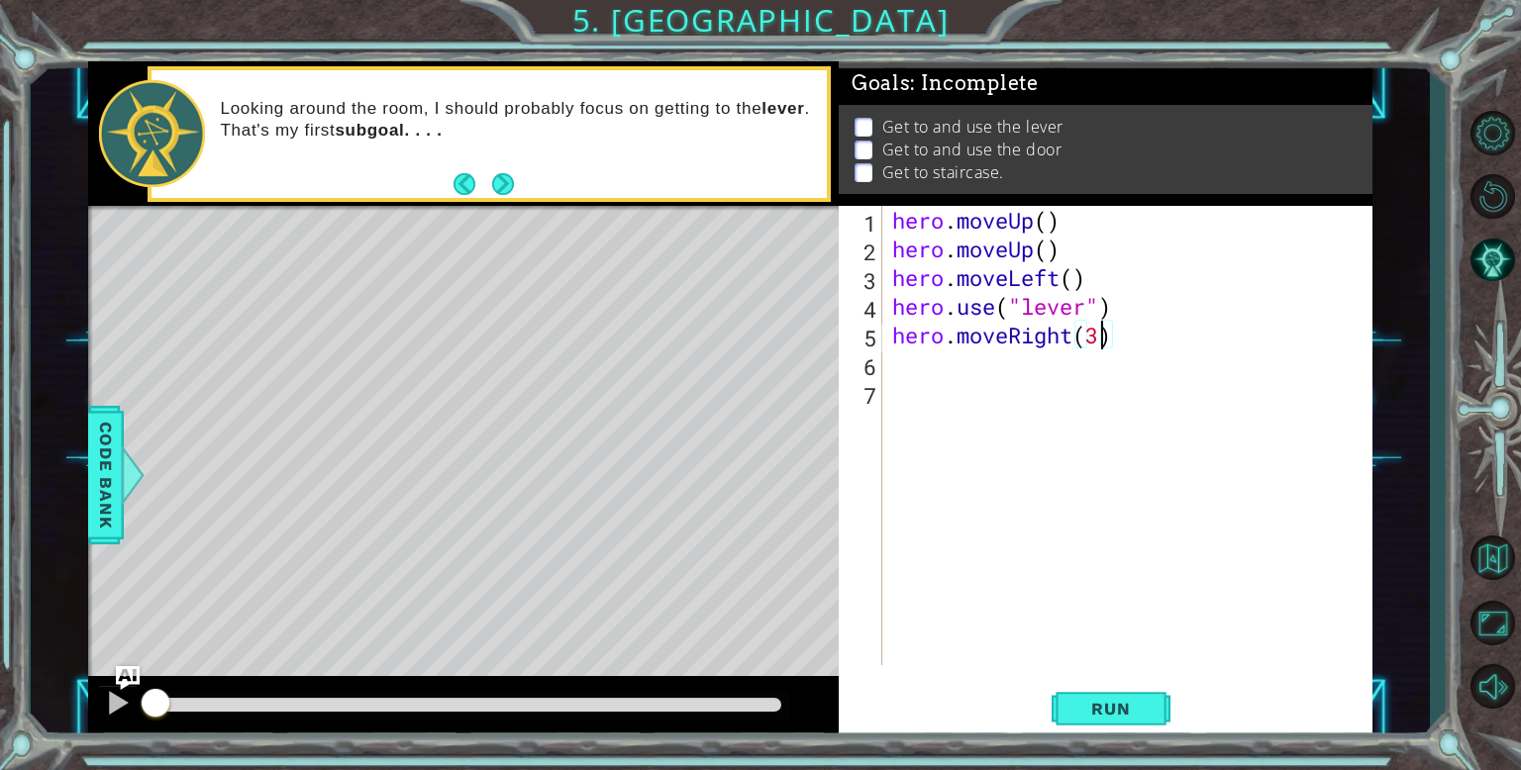
click at [981, 379] on div "hero . moveUp ( ) hero . moveUp ( ) hero . moveLeft ( ) hero . use ( "lever" ) …" at bounding box center [1132, 464] width 488 height 517
type textarea "hero.use("door")"
click at [1001, 441] on div "hero . moveUp ( ) hero . moveUp ( ) hero . moveLeft ( ) hero . use ( "lever" ) …" at bounding box center [1132, 464] width 488 height 517
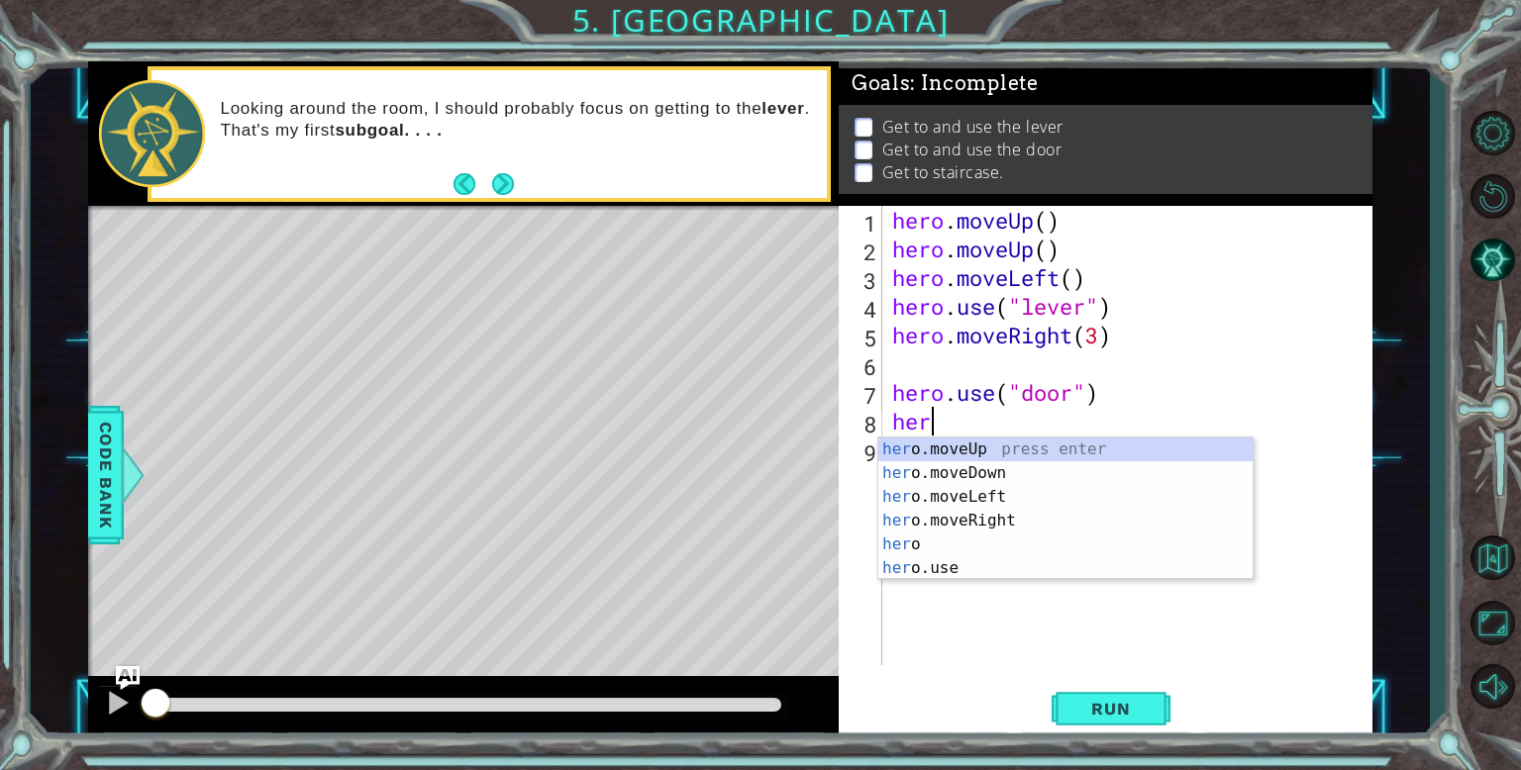
scroll to position [0, 0]
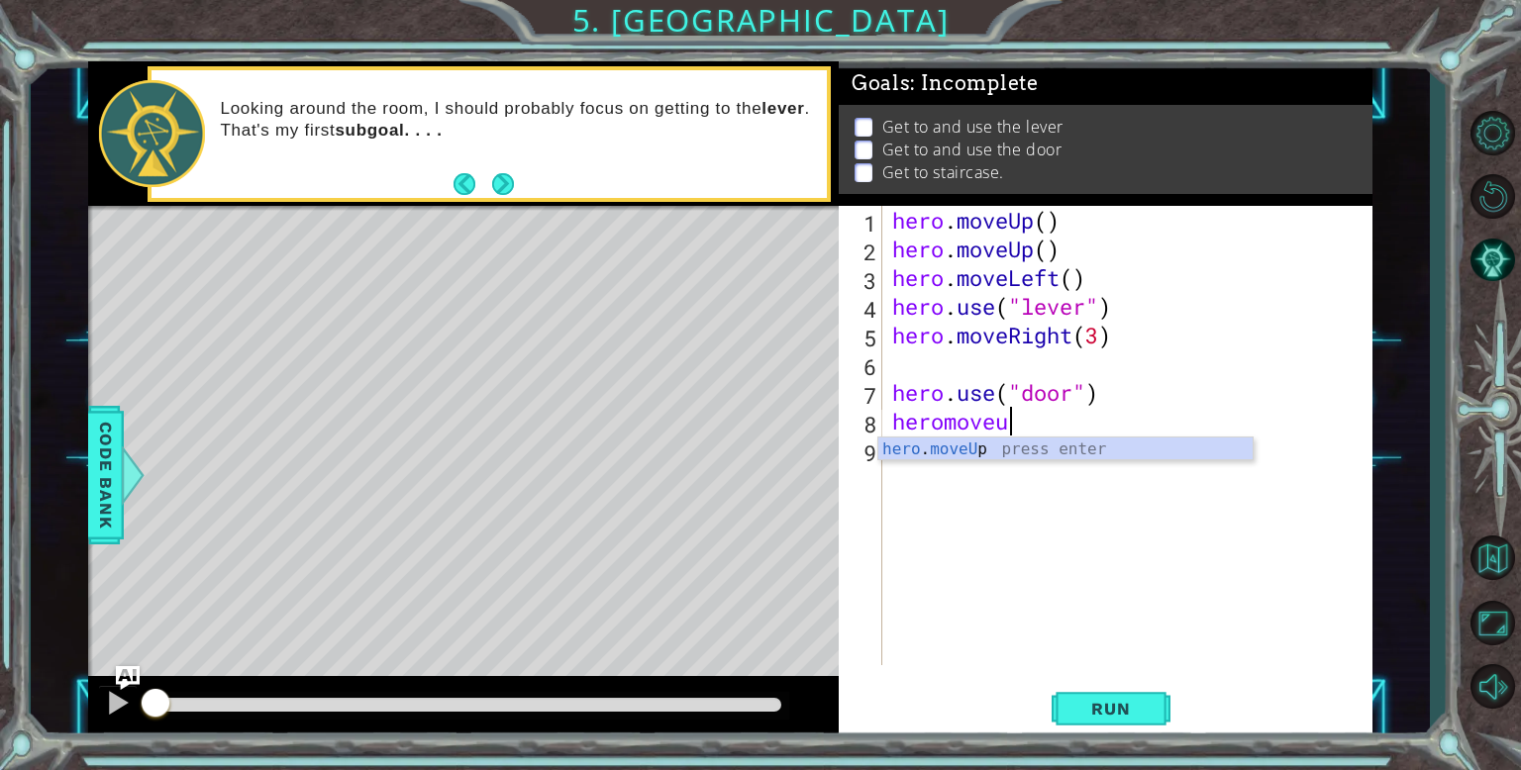
type textarea "heromoveup"
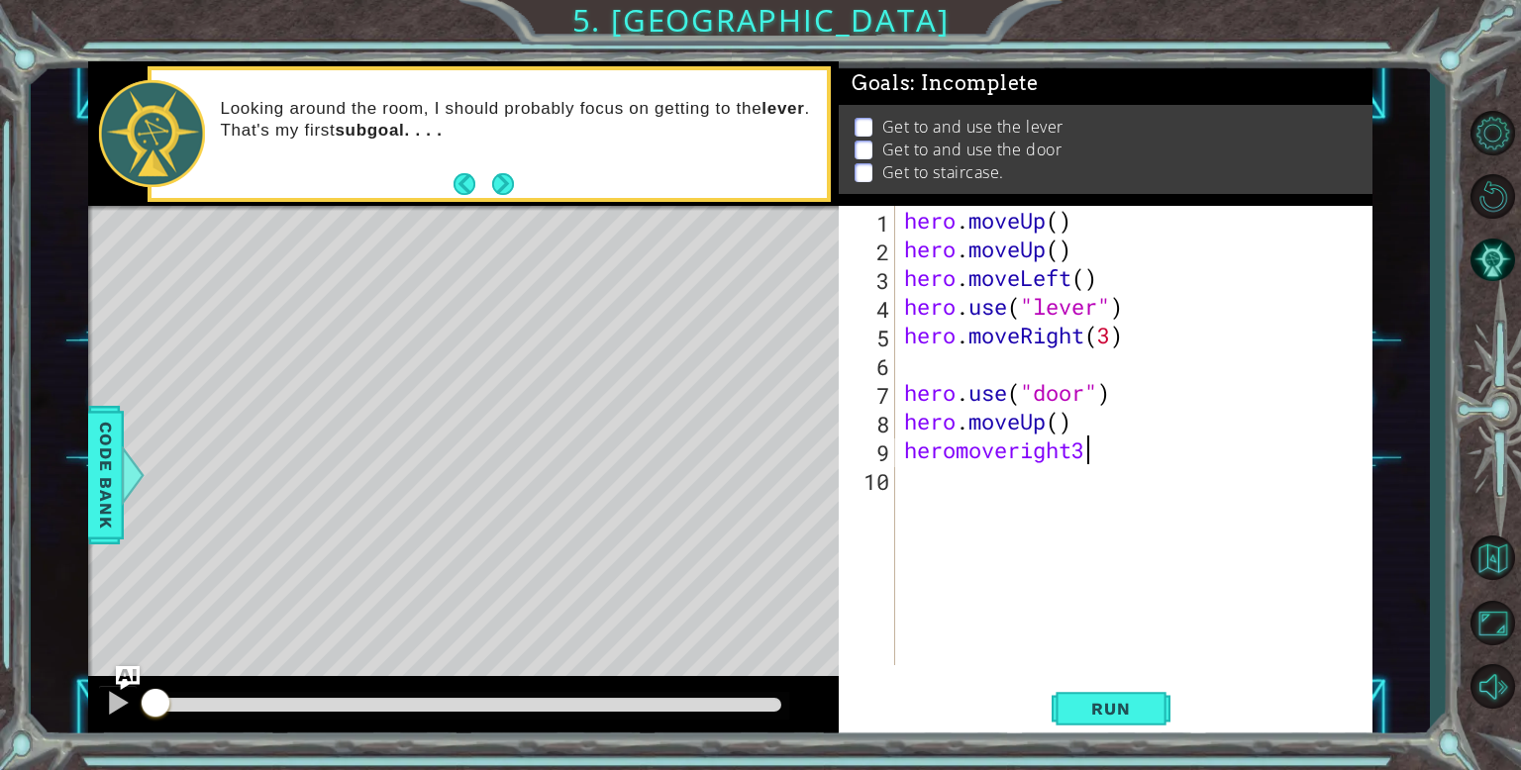
scroll to position [0, 7]
type textarea "heromoveright"
click at [1105, 456] on div "hero . moveUp ( ) hero . moveUp ( ) hero . moveLeft ( ) hero . use ( "lever" ) …" at bounding box center [1138, 464] width 476 height 517
click at [1114, 709] on span "Run" at bounding box center [1110, 709] width 78 height 20
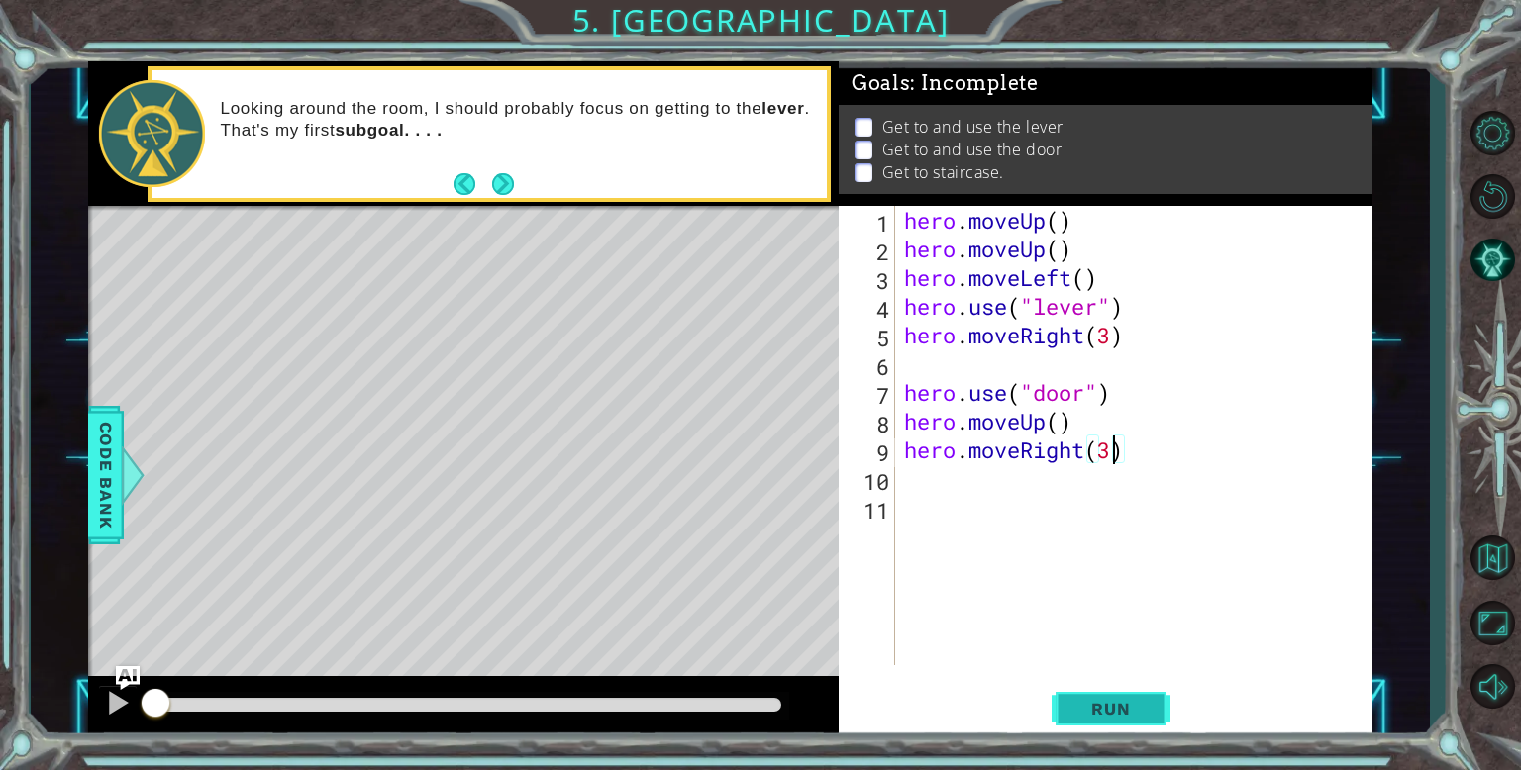
type textarea "hero.moveRight(3)"
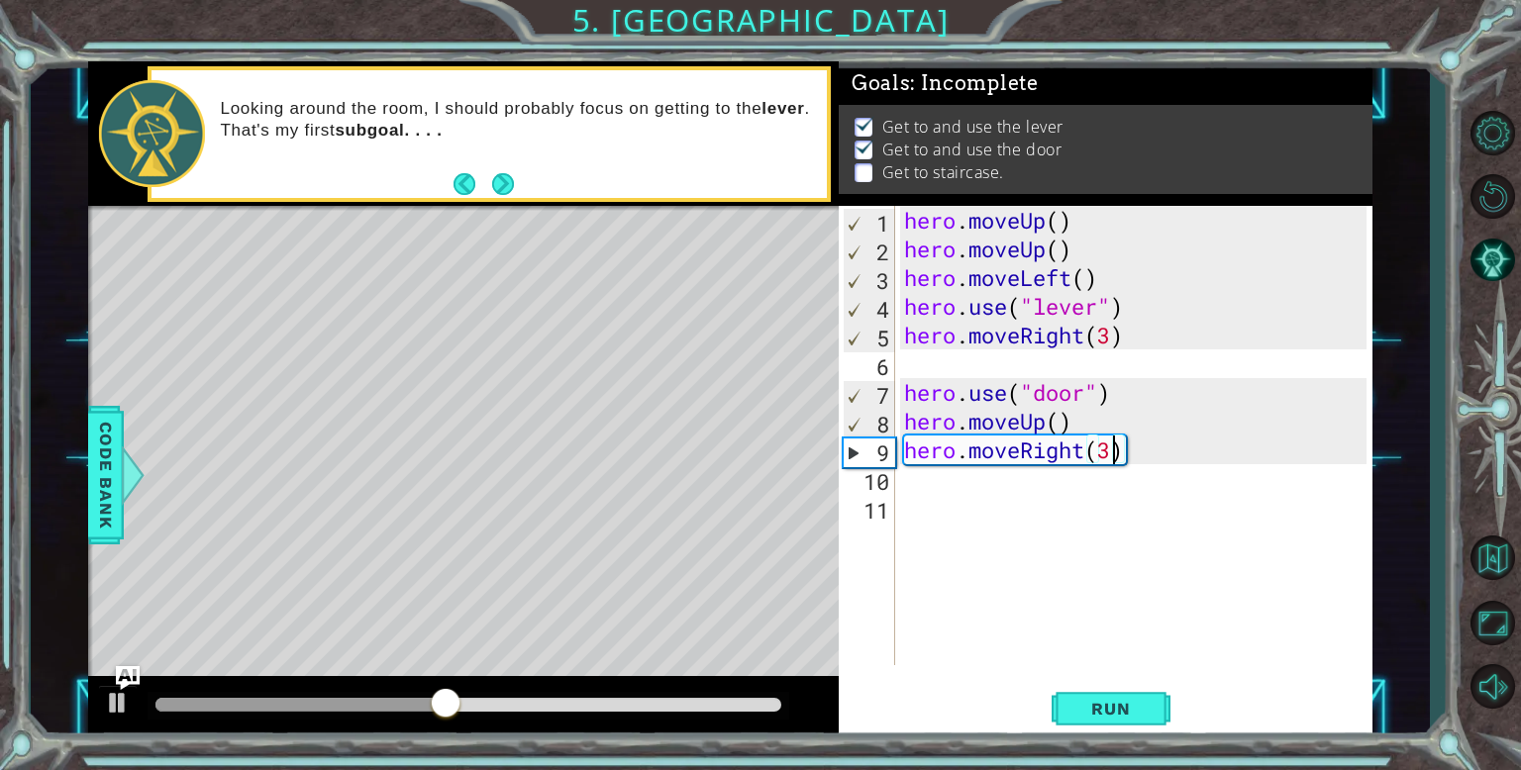
click at [1018, 512] on div "hero . moveUp ( ) hero . moveUp ( ) hero . moveLeft ( ) hero . use ( "lever" ) …" at bounding box center [1138, 464] width 476 height 517
click at [1065, 413] on div "hero . moveUp ( ) hero . moveUp ( ) hero . moveLeft ( ) hero . use ( "lever" ) …" at bounding box center [1138, 464] width 476 height 517
click at [1088, 453] on div "hero . moveUp ( ) hero . moveUp ( ) hero . moveLeft ( ) hero . use ( "lever" ) …" at bounding box center [1138, 464] width 476 height 517
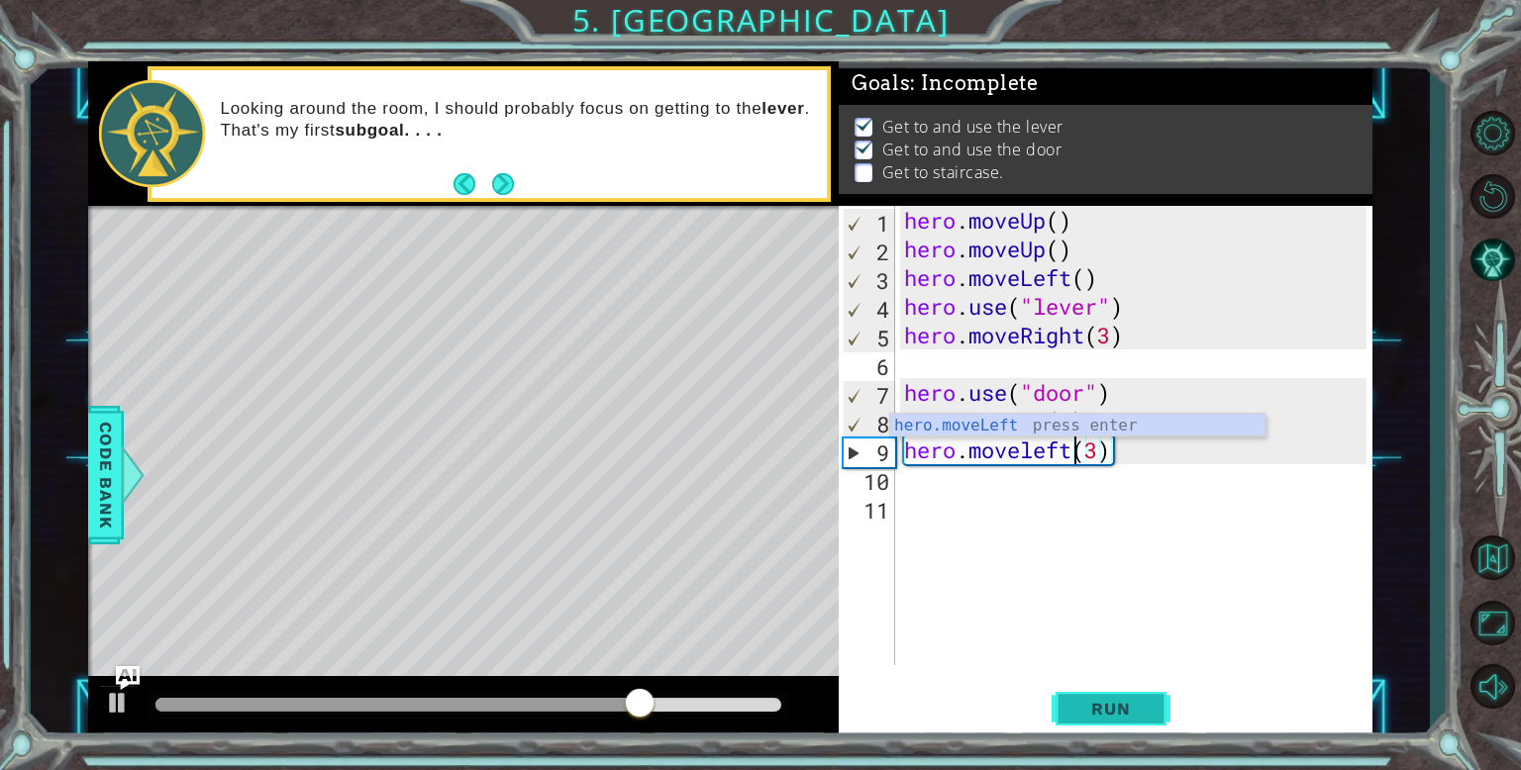
click at [1106, 713] on span "Run" at bounding box center [1110, 709] width 78 height 20
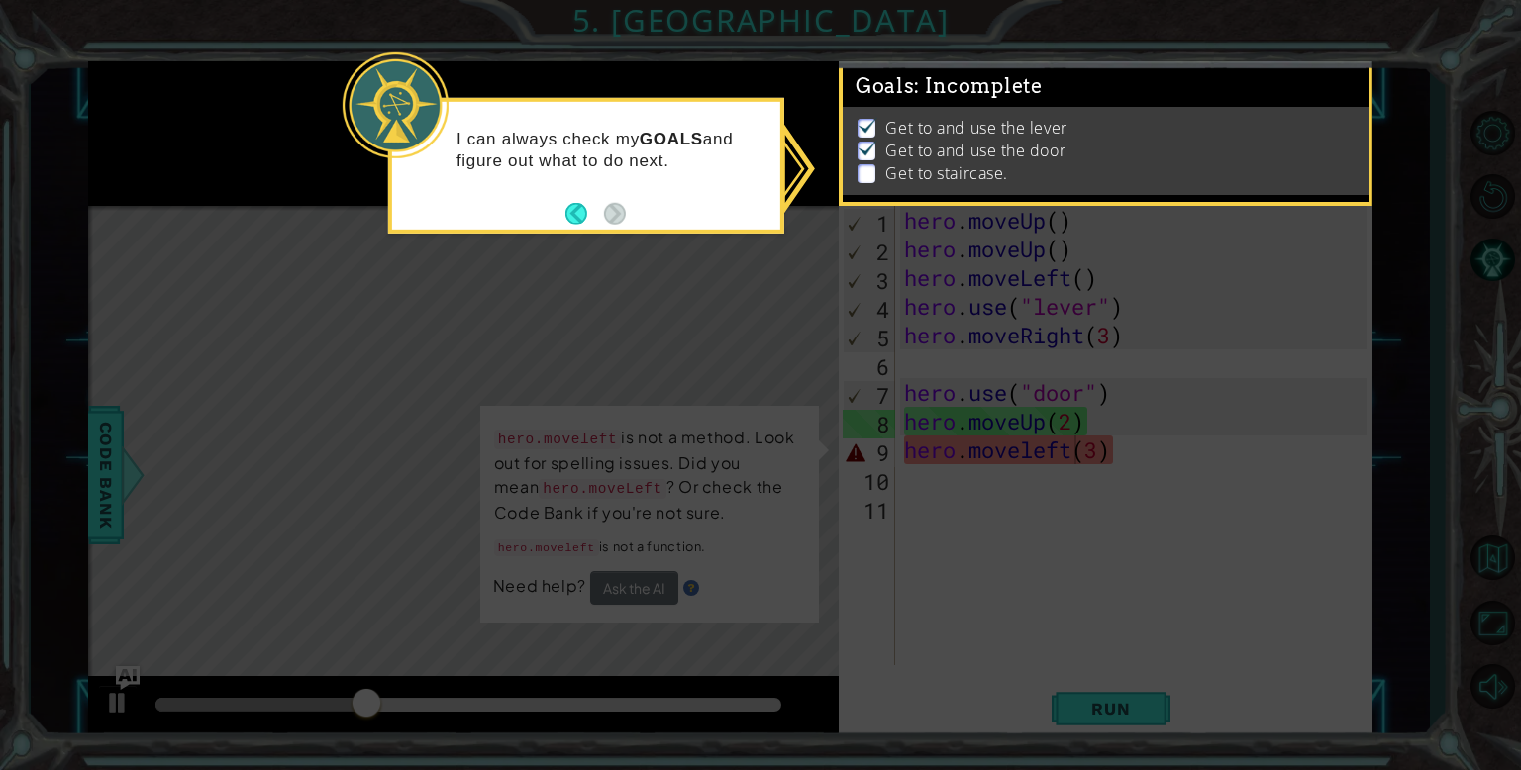
click at [737, 520] on icon at bounding box center [760, 385] width 1521 height 770
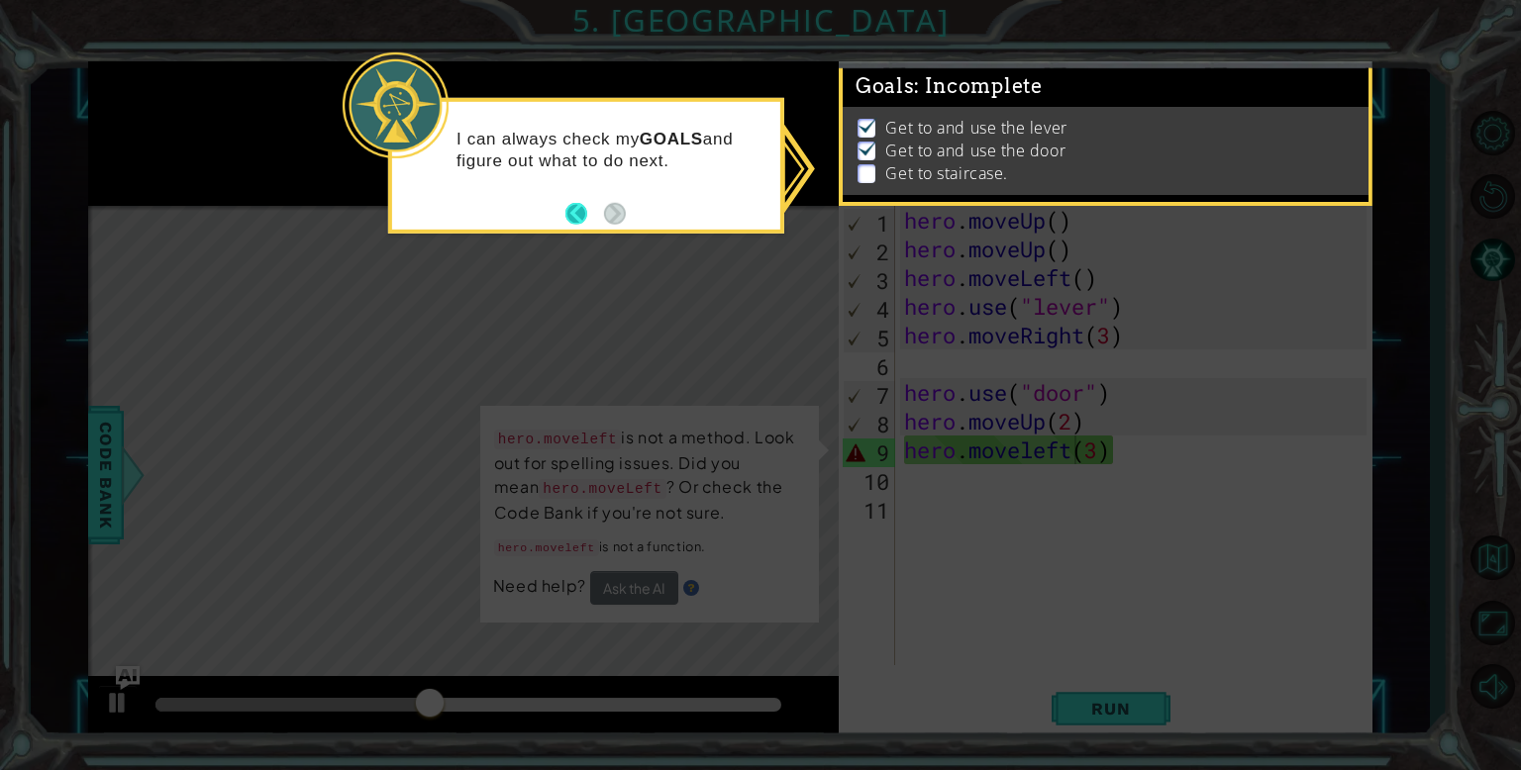
click at [587, 213] on button "Back" at bounding box center [584, 214] width 39 height 22
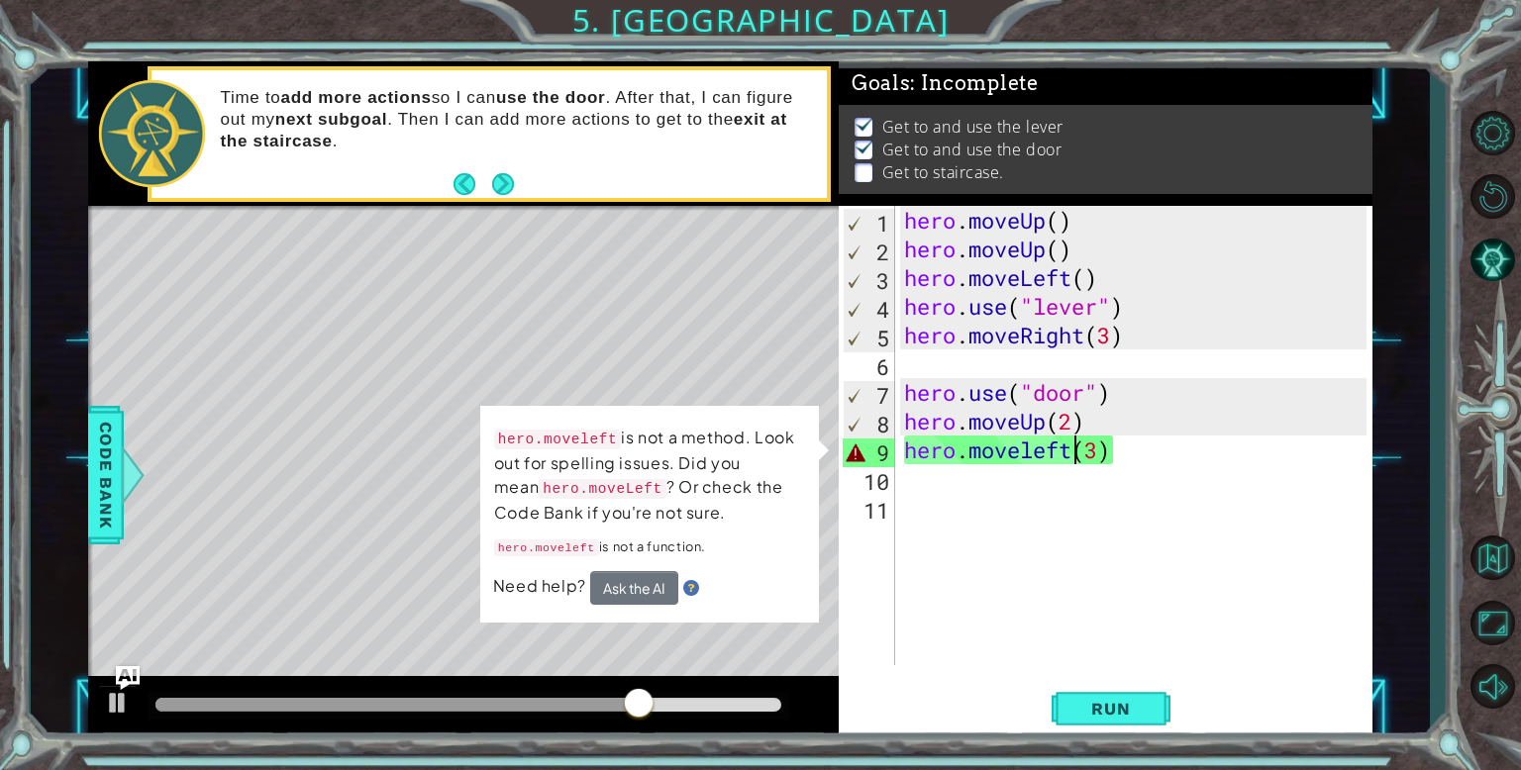
click at [1183, 454] on div "hero . moveUp ( ) hero . moveUp ( ) hero . moveLeft ( ) hero . use ( "lever" ) …" at bounding box center [1138, 464] width 476 height 517
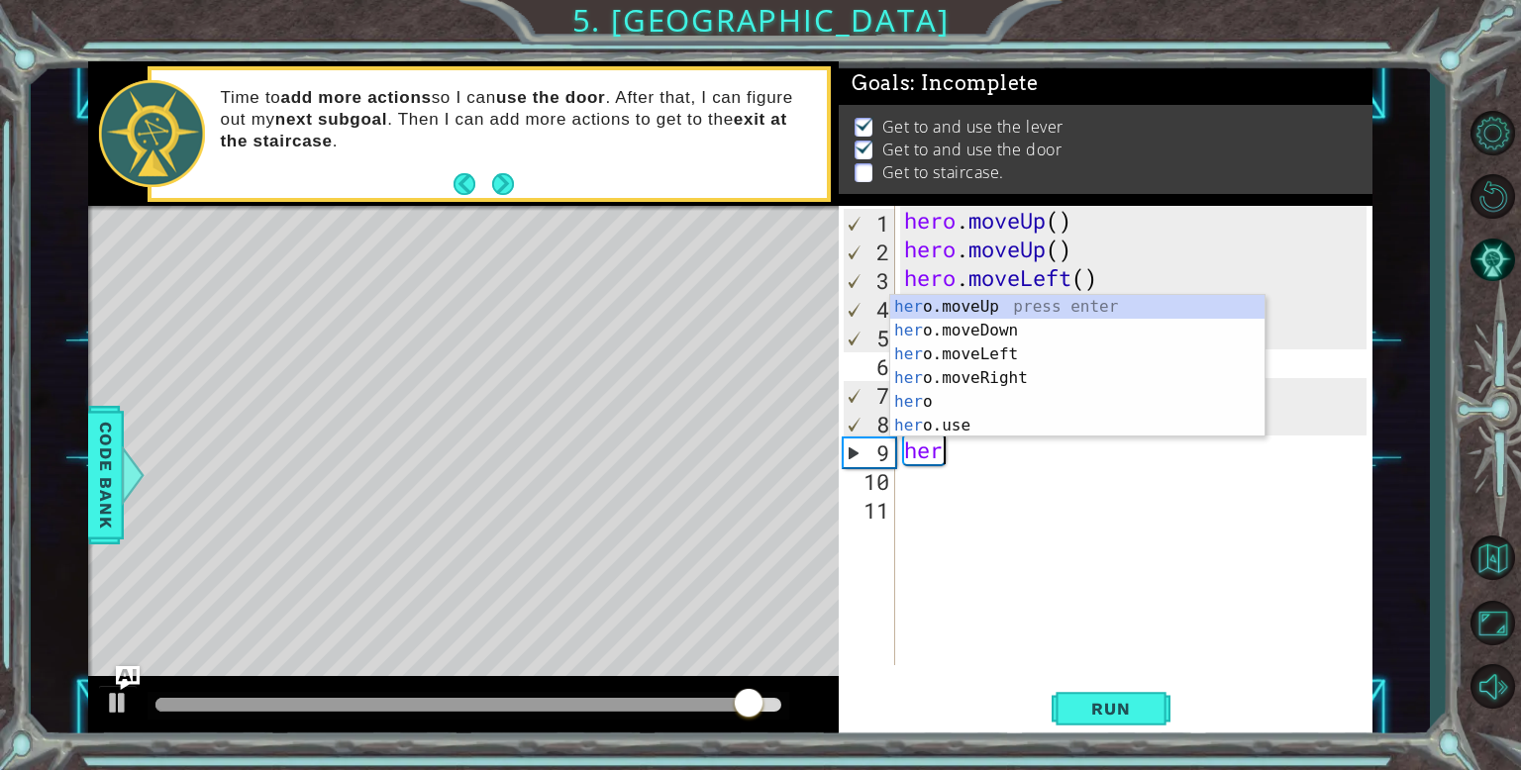
scroll to position [0, 0]
type textarea "h"
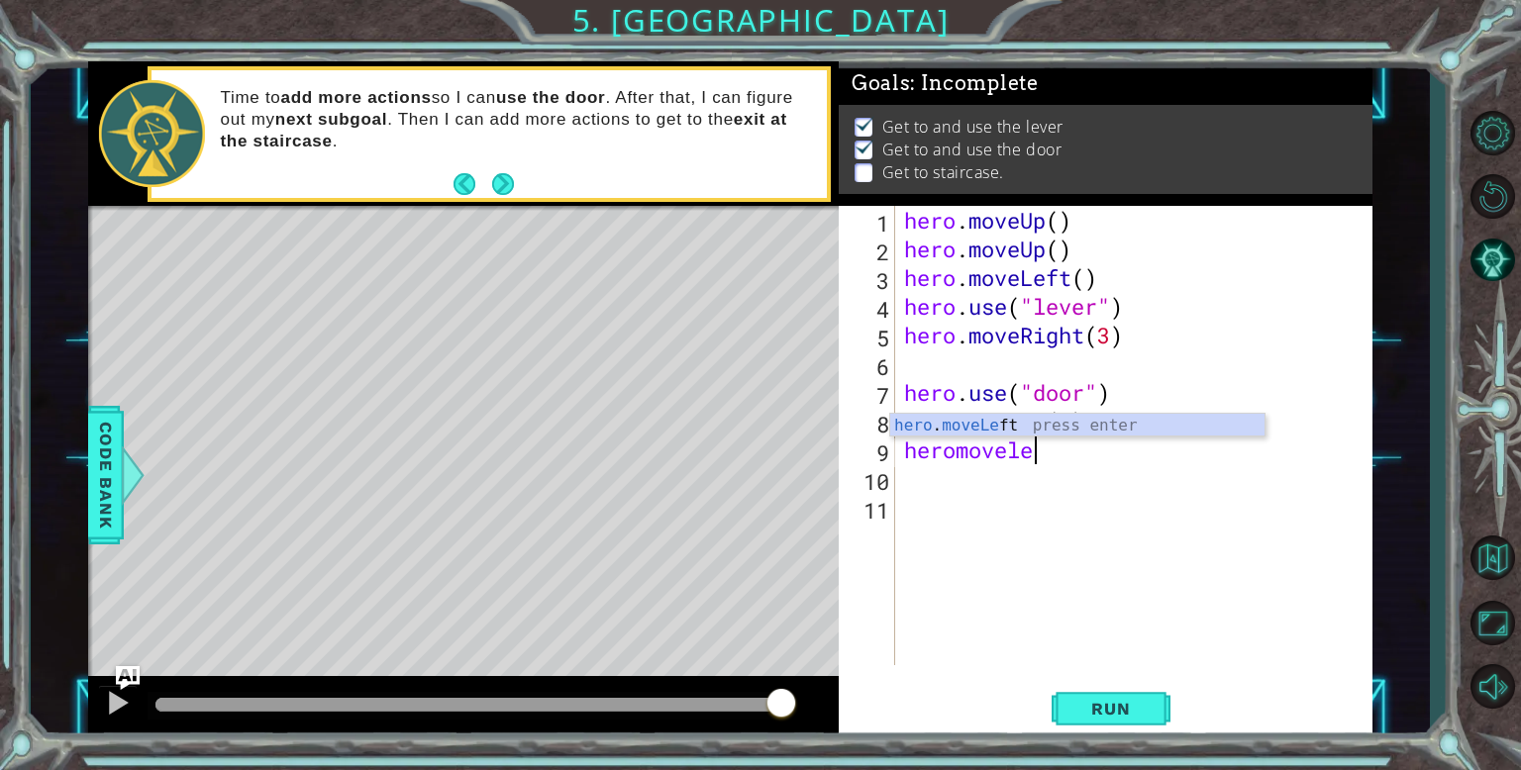
scroll to position [0, 5]
type textarea "heromoveleft"
click at [1087, 456] on div "hero . moveUp ( ) hero . moveUp ( ) hero . moveLeft ( ) hero . use ( "lever" ) …" at bounding box center [1138, 464] width 476 height 517
type textarea "hero.moveLeft(3)"
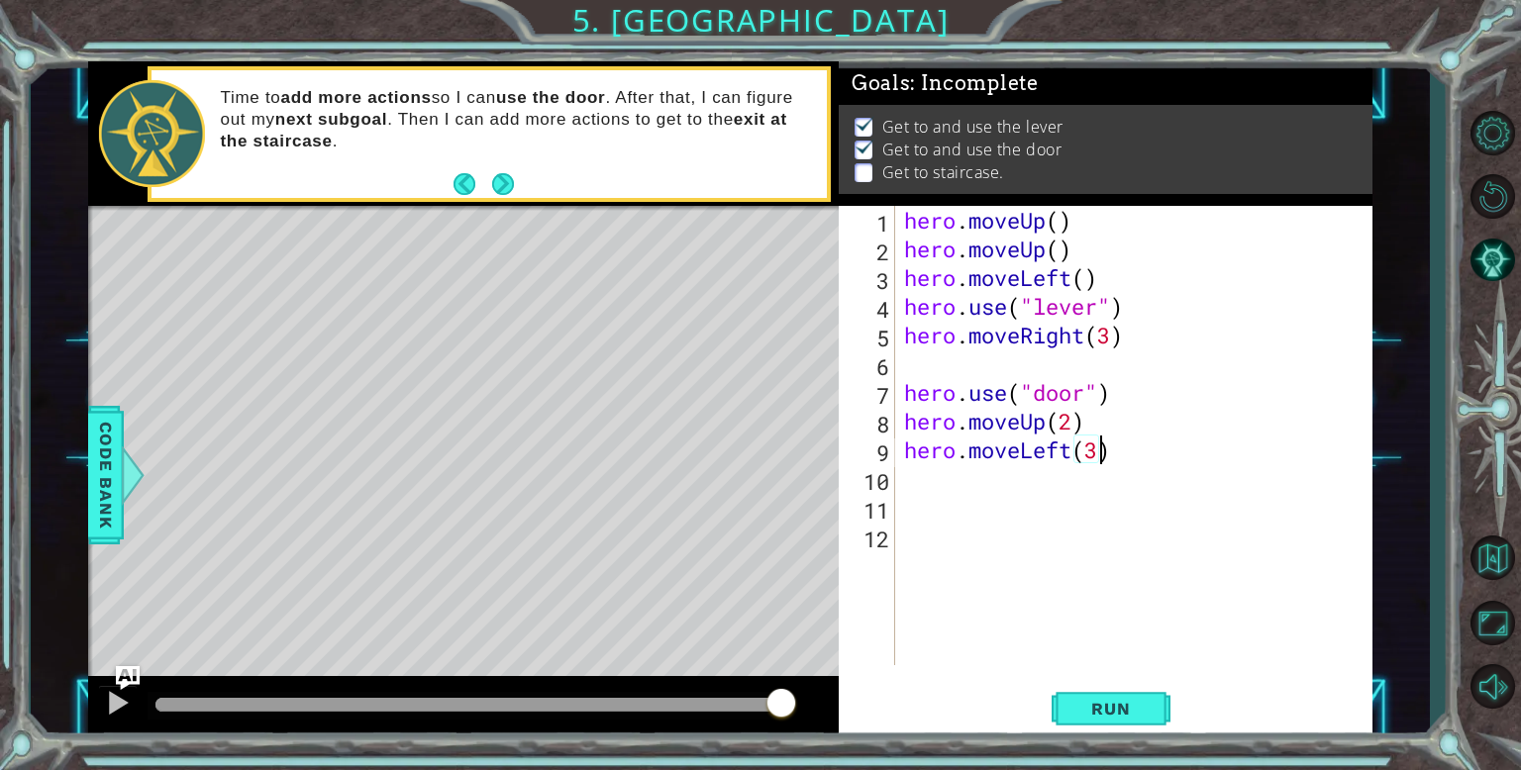
scroll to position [0, 8]
click at [1078, 488] on div "hero . moveUp ( ) hero . moveUp ( ) hero . moveLeft ( ) hero . use ( "lever" ) …" at bounding box center [1138, 464] width 476 height 517
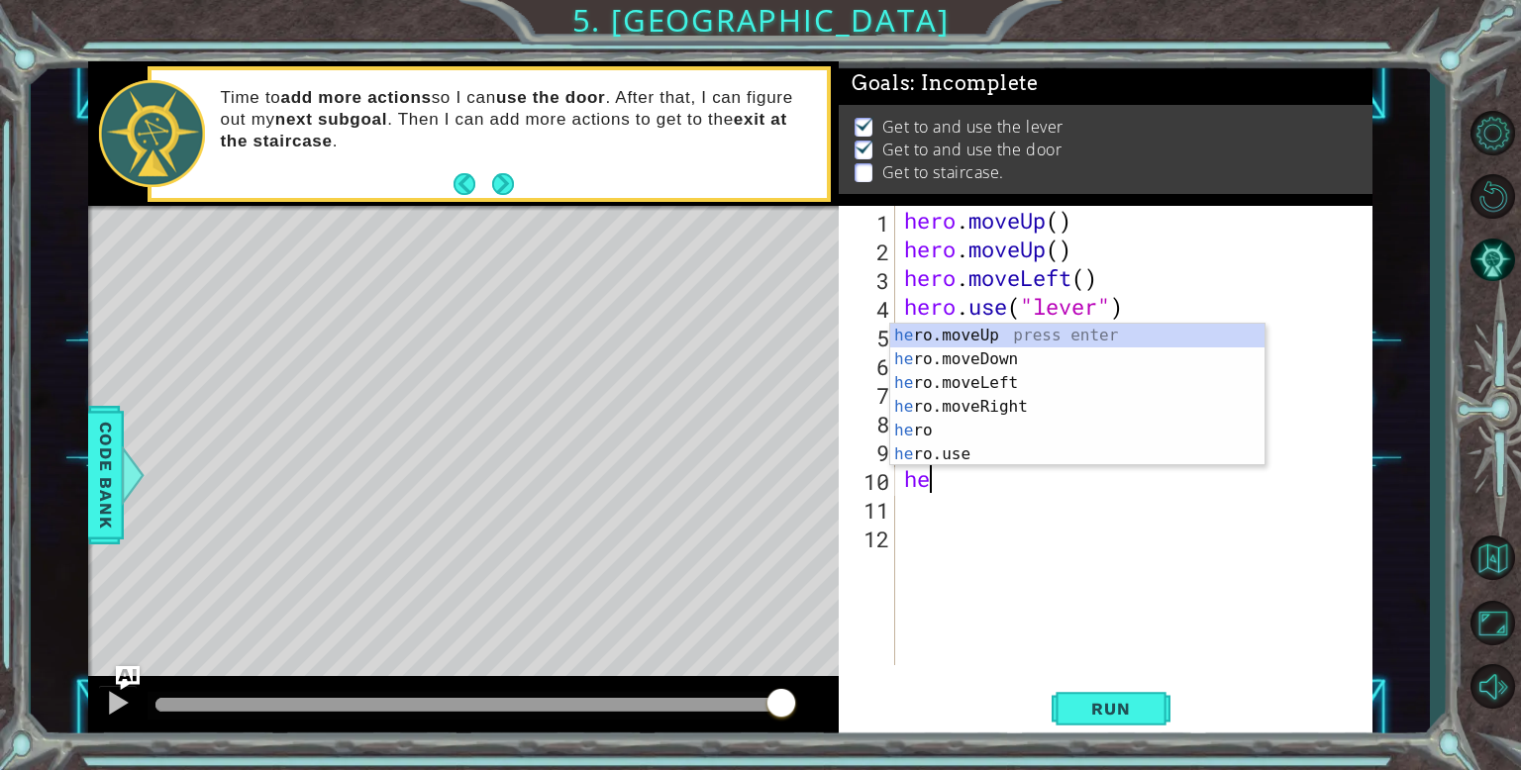
scroll to position [0, 0]
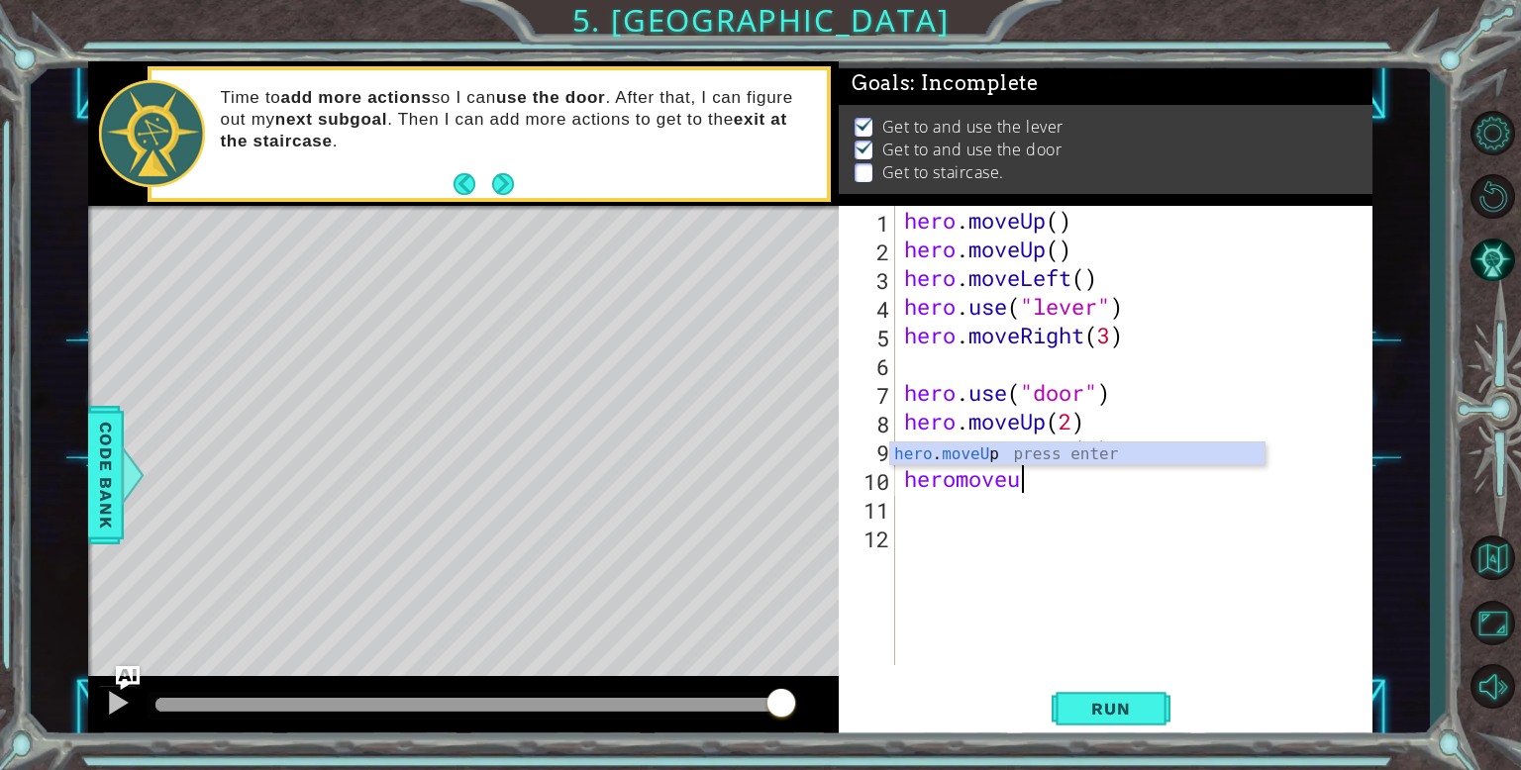
type textarea "heromoveup"
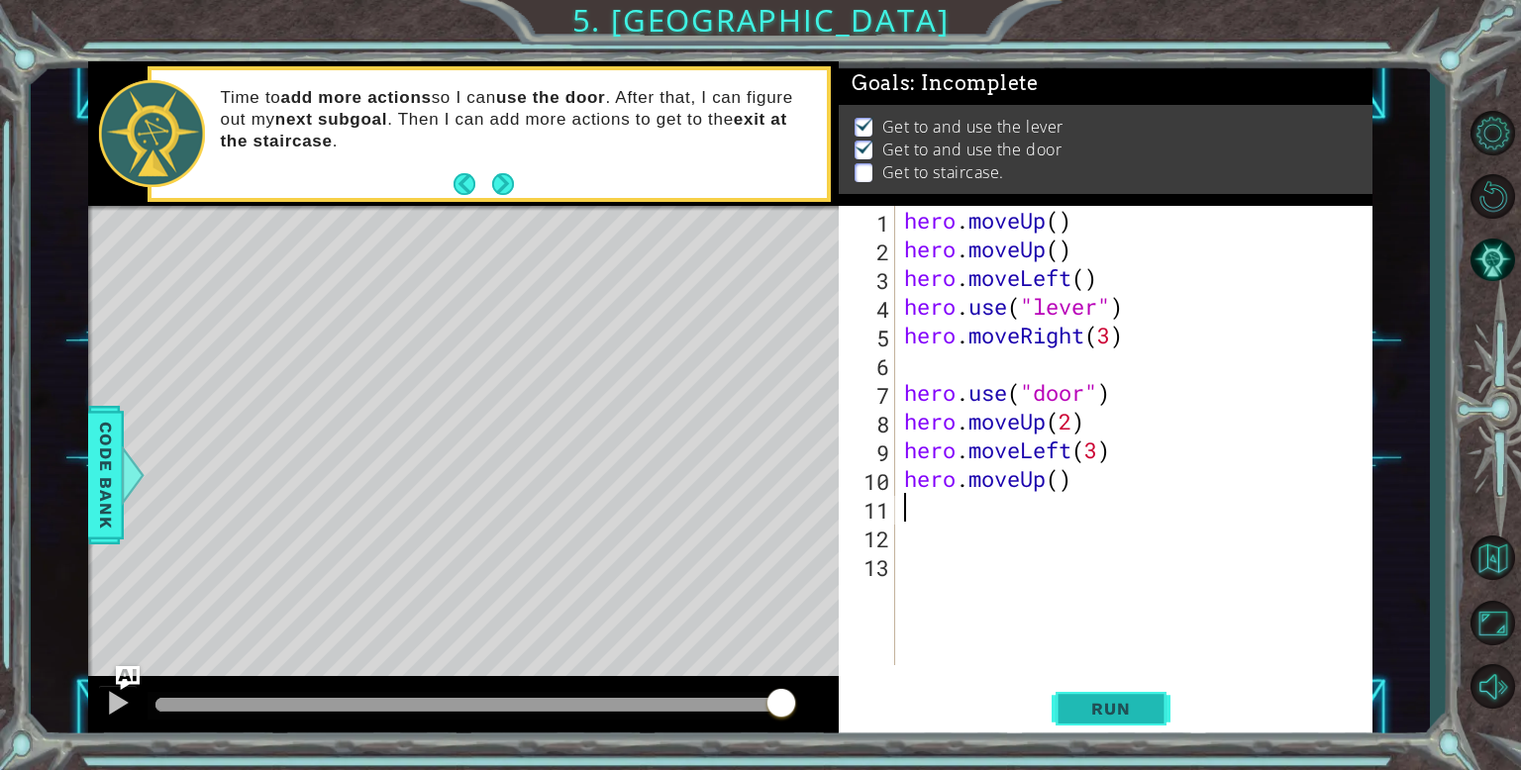
click at [1100, 699] on span "Run" at bounding box center [1110, 709] width 78 height 20
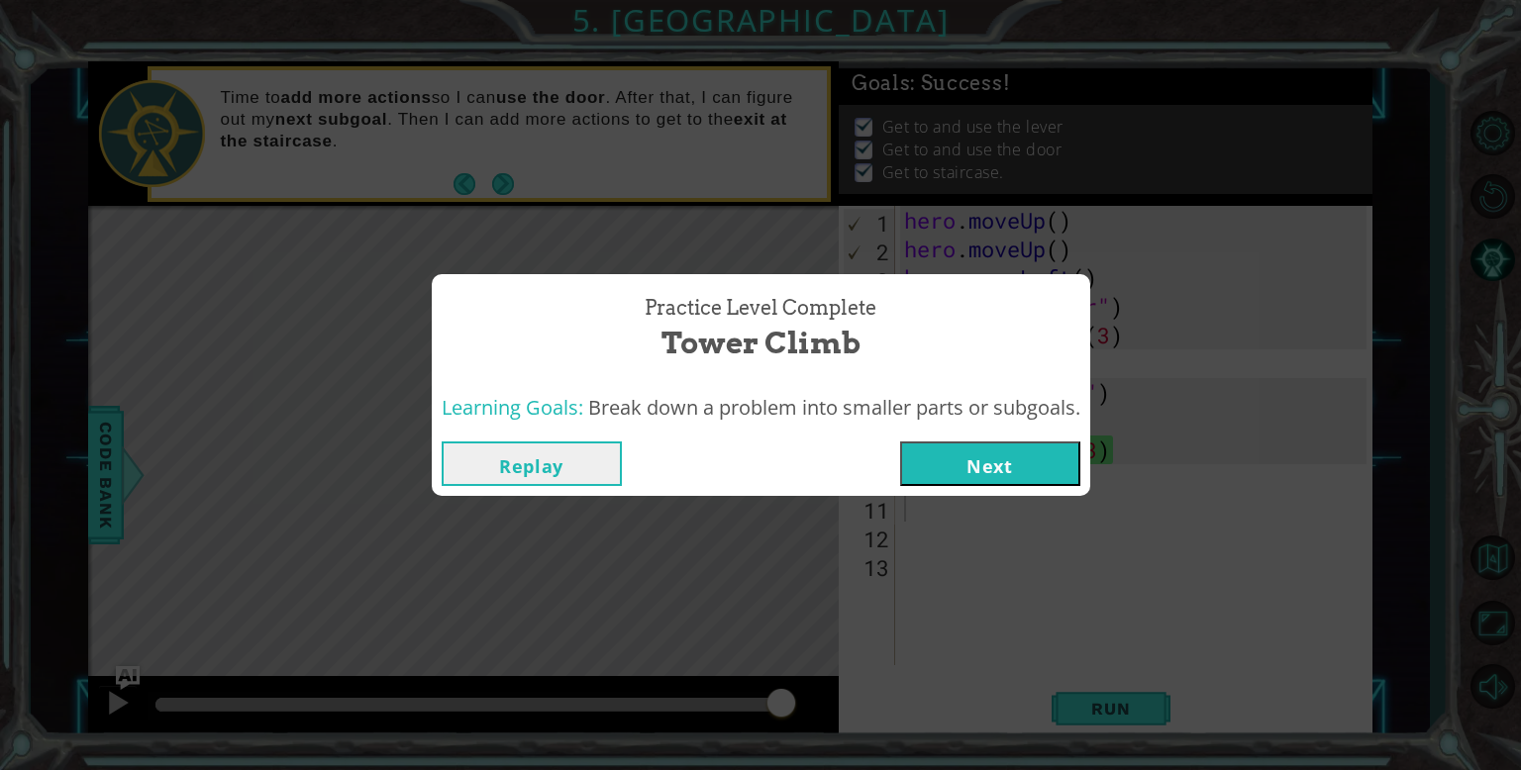
click at [986, 458] on button "Next" at bounding box center [990, 464] width 180 height 45
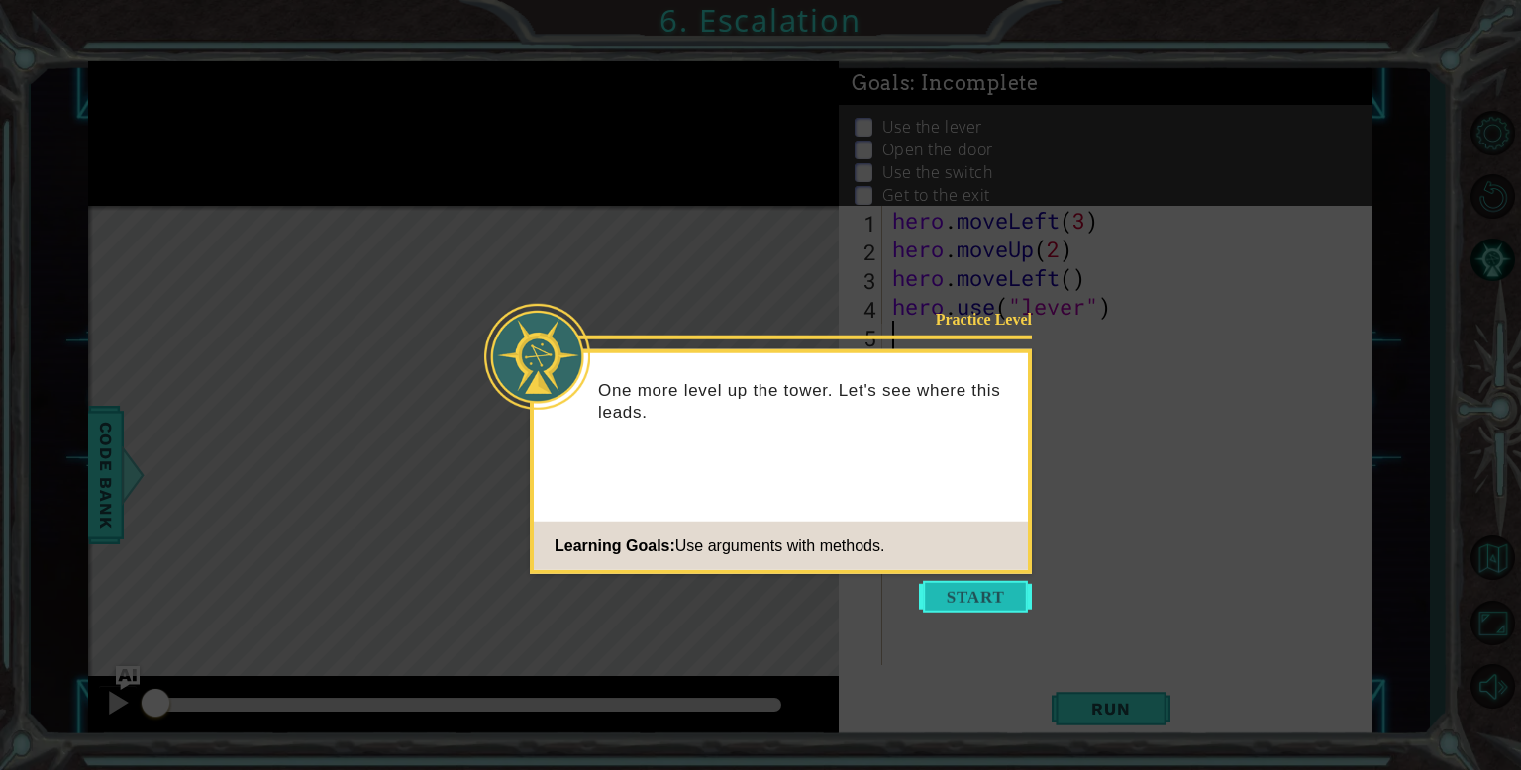
click at [978, 585] on button "Start" at bounding box center [975, 597] width 113 height 32
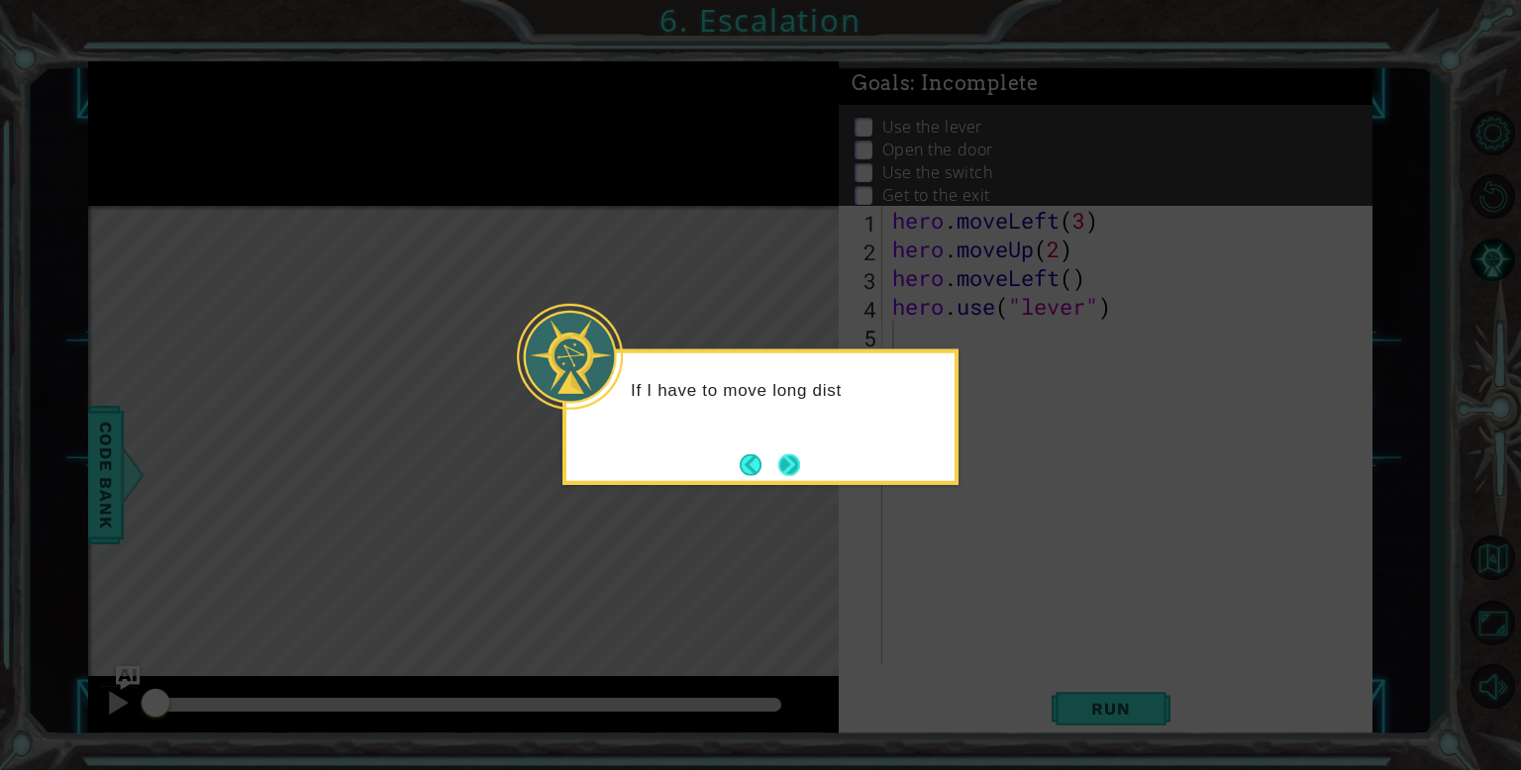
click at [785, 461] on button "Next" at bounding box center [789, 465] width 22 height 22
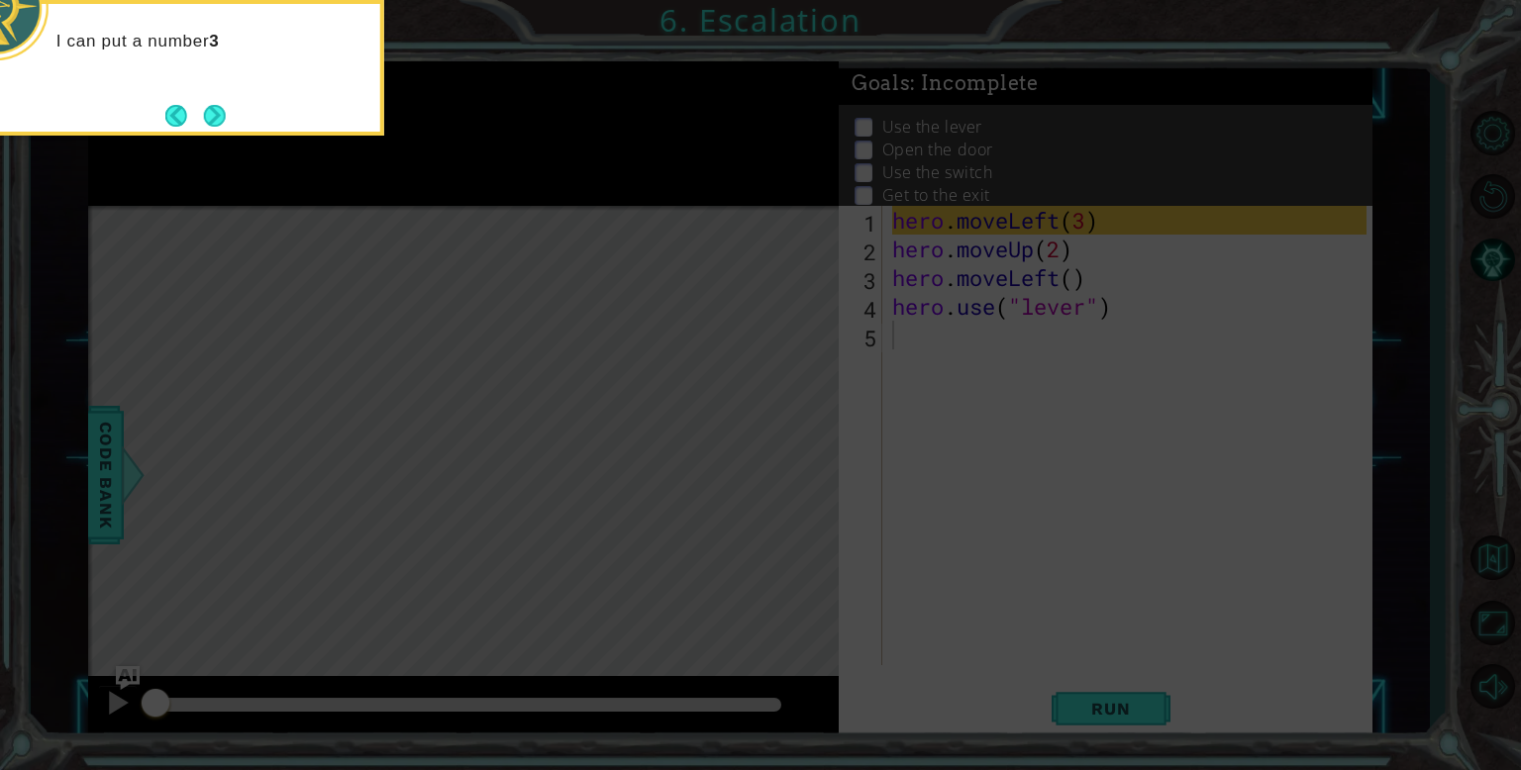
click at [1072, 399] on icon at bounding box center [760, 115] width 1521 height 1310
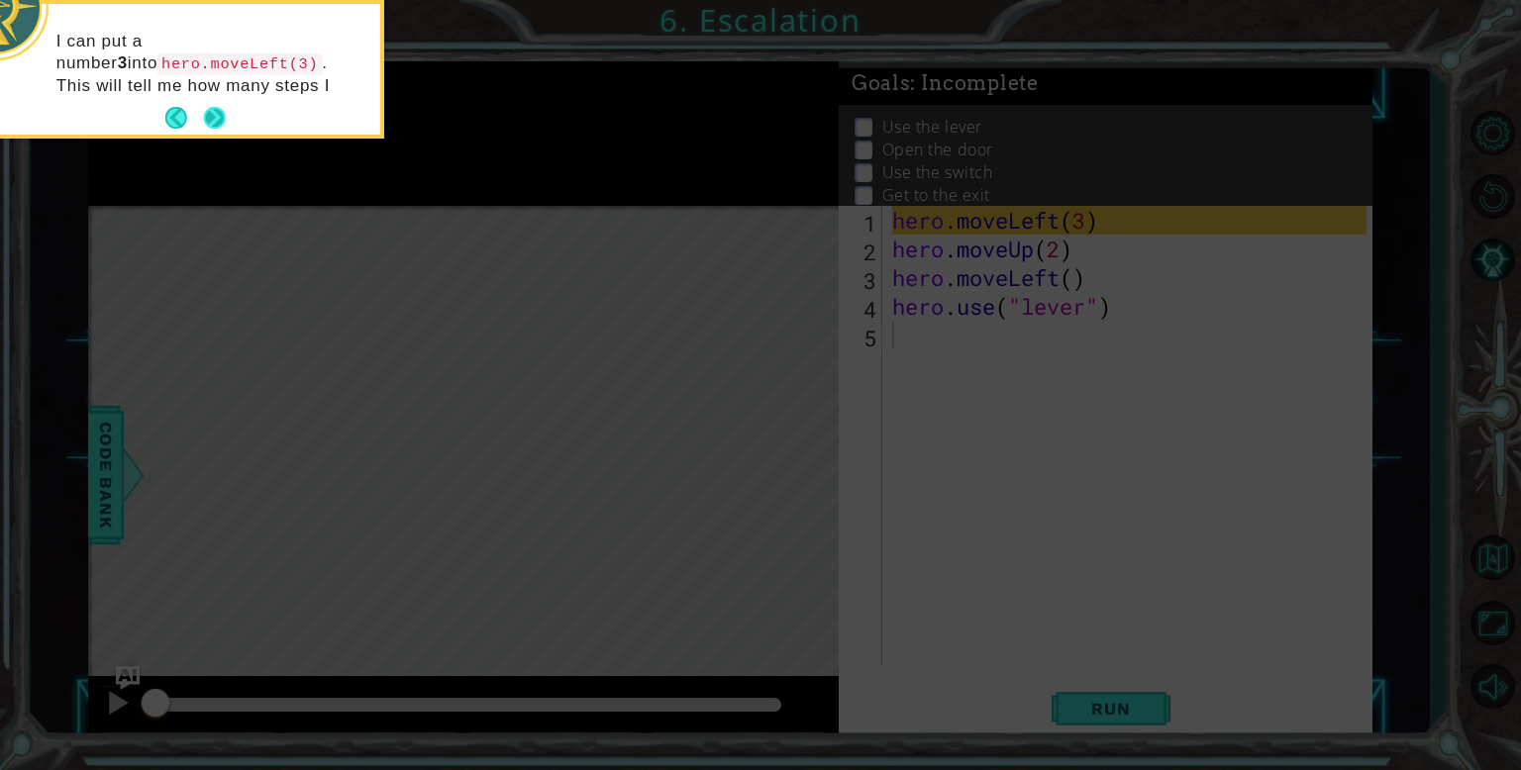
click at [212, 118] on button "Next" at bounding box center [215, 118] width 22 height 22
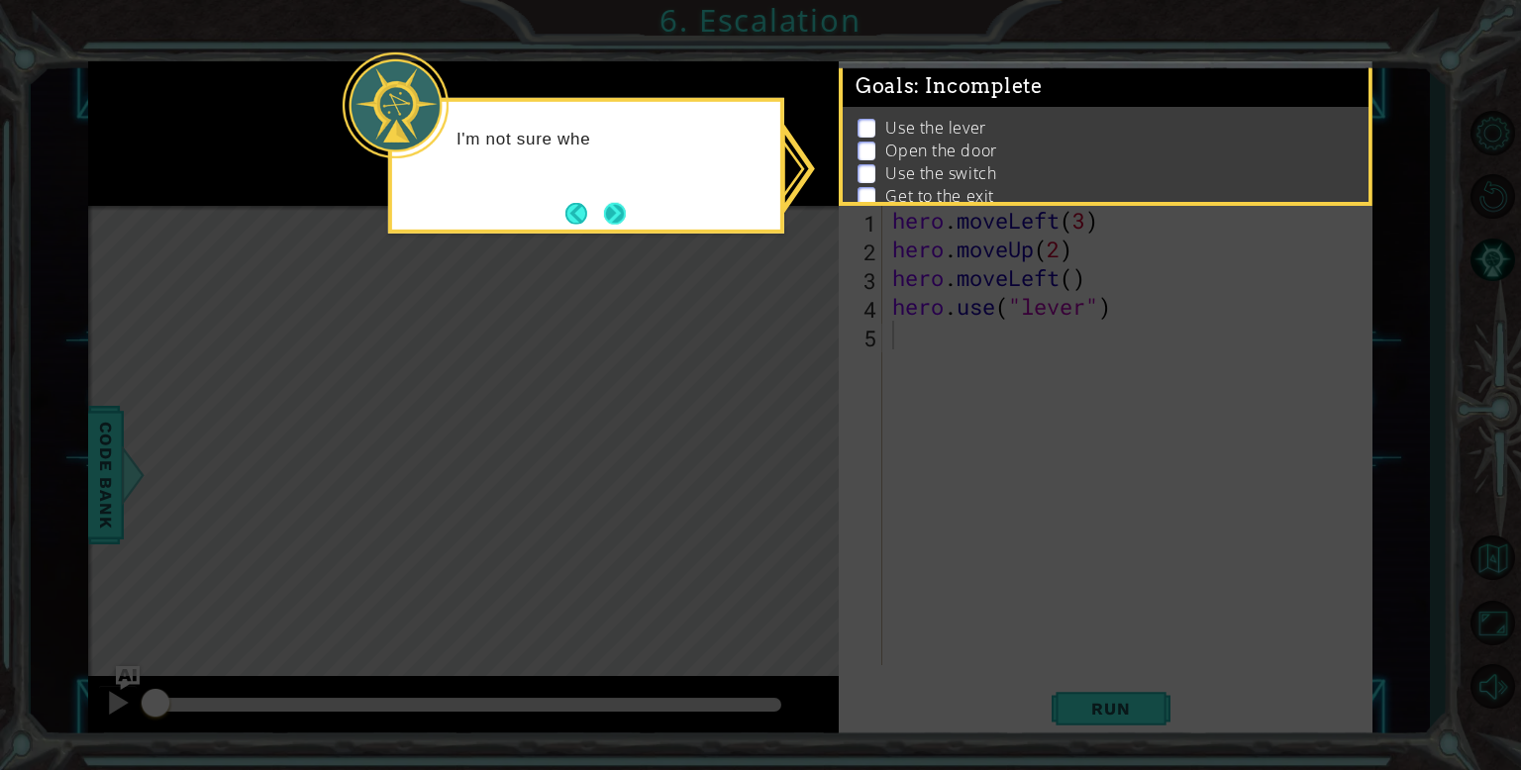
click at [604, 218] on button "Next" at bounding box center [615, 214] width 22 height 22
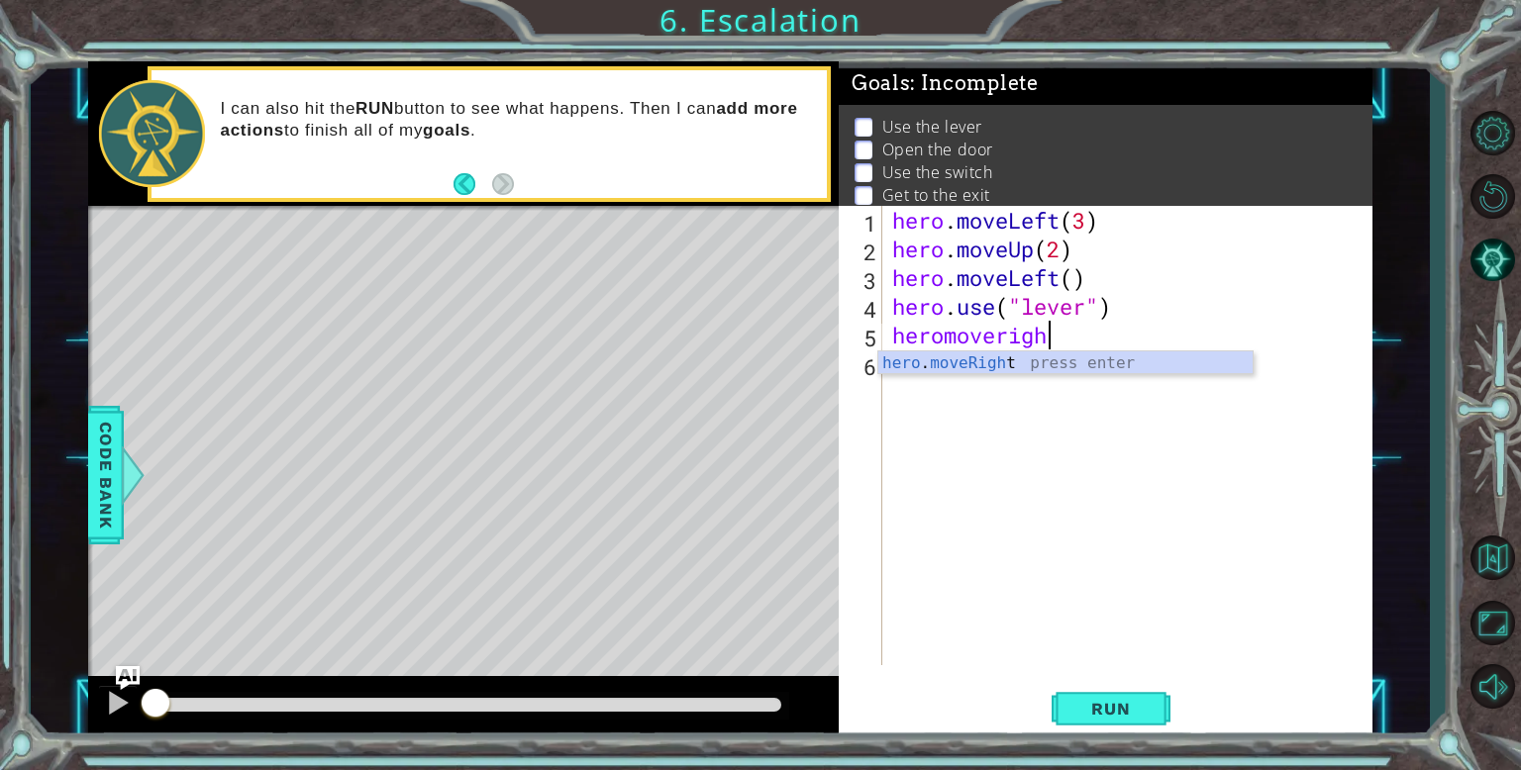
type textarea "heromoveright"
click at [1120, 389] on div "hero . moveLeft ( 3 ) hero . moveUp ( 2 ) hero . moveLeft ( ) hero . use ( "lev…" at bounding box center [1132, 464] width 488 height 517
click at [1098, 345] on div "hero . moveLeft ( 3 ) hero . moveUp ( 2 ) hero . moveLeft ( ) hero . use ( "lev…" at bounding box center [1132, 464] width 488 height 517
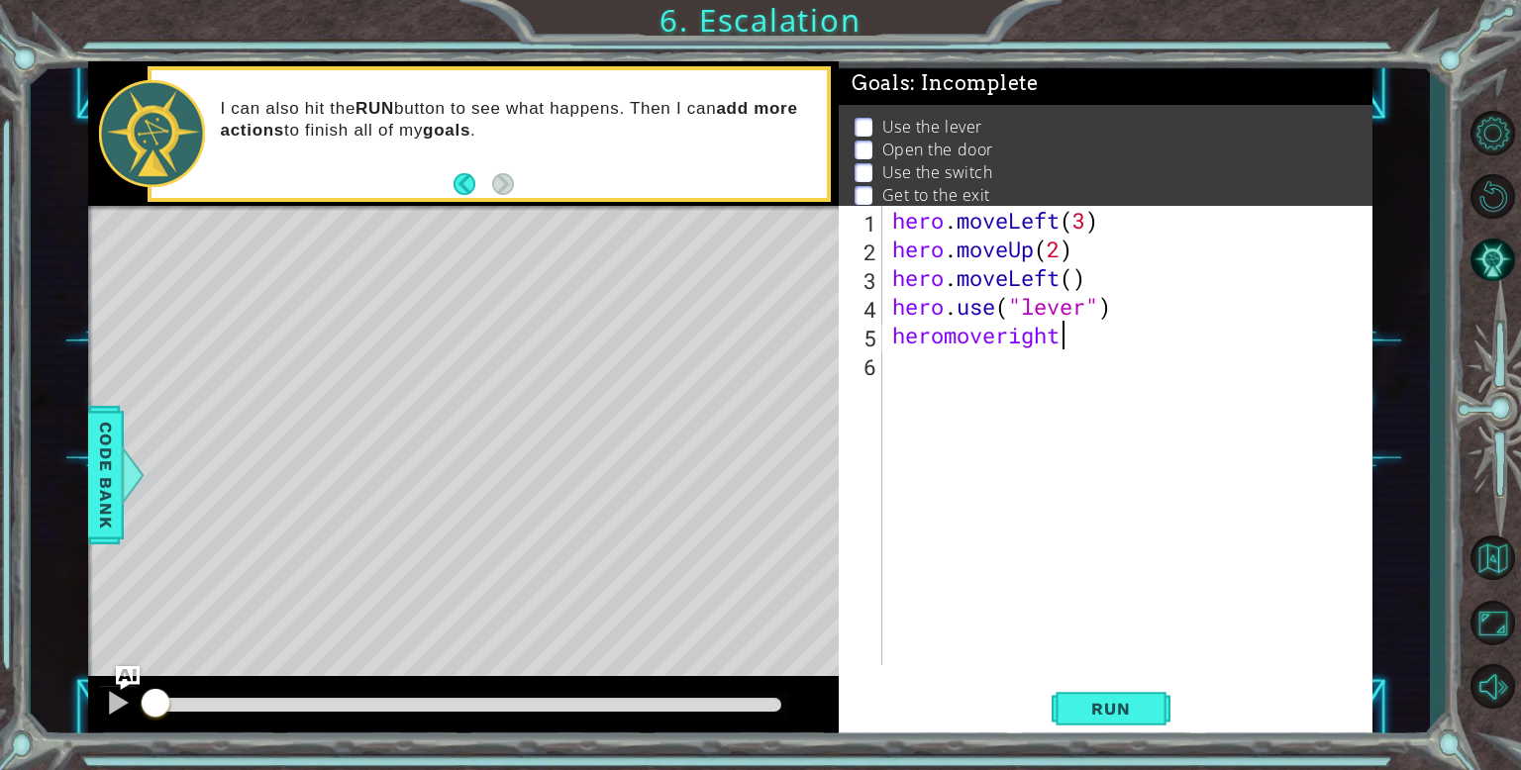
type textarea "heromoveright"
click at [1098, 336] on div "hero . moveLeft ( 3 ) hero . moveUp ( 2 ) hero . moveLeft ( ) hero . use ( "lev…" at bounding box center [1132, 464] width 488 height 517
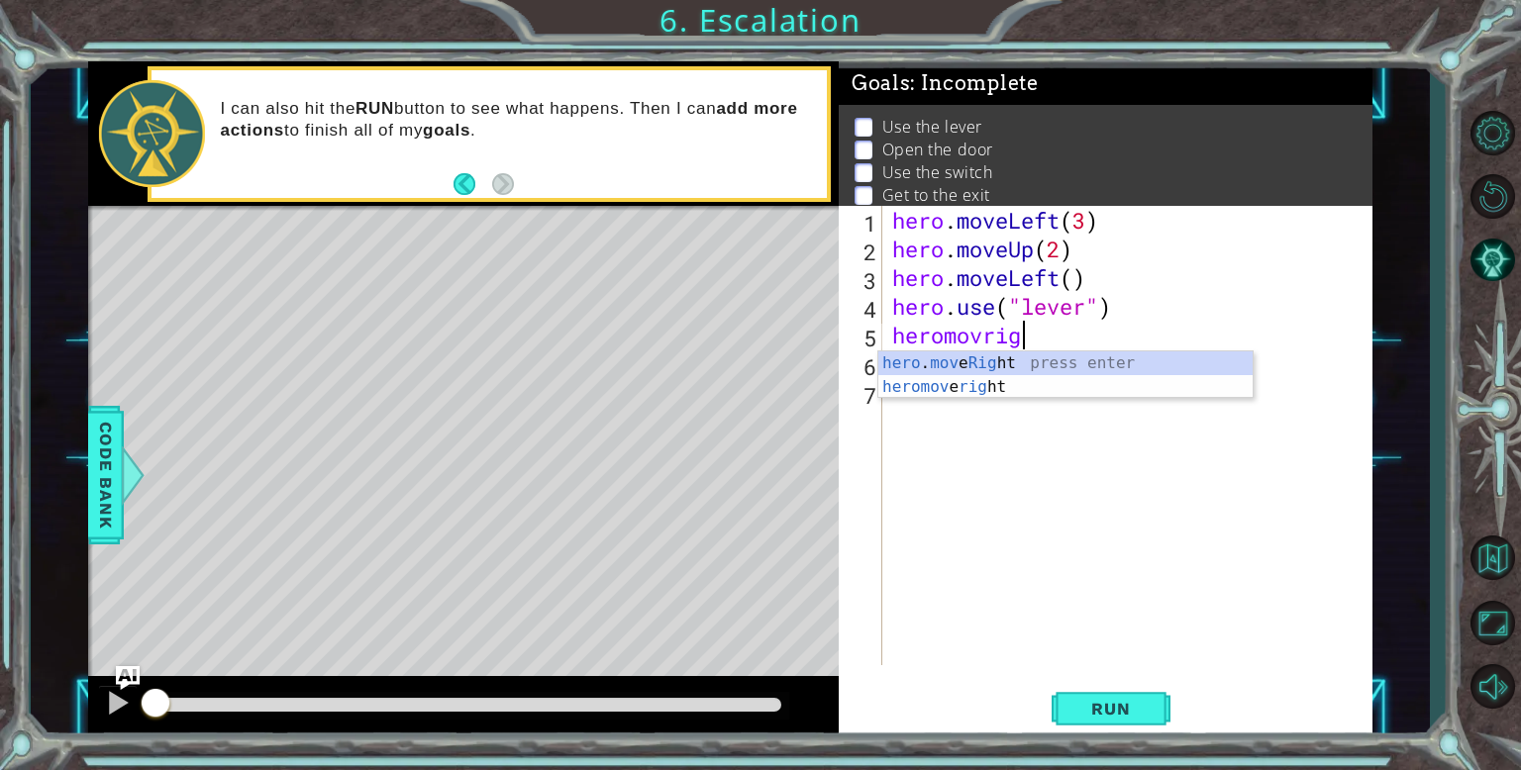
scroll to position [0, 5]
type textarea "hero.moveRight(1)"
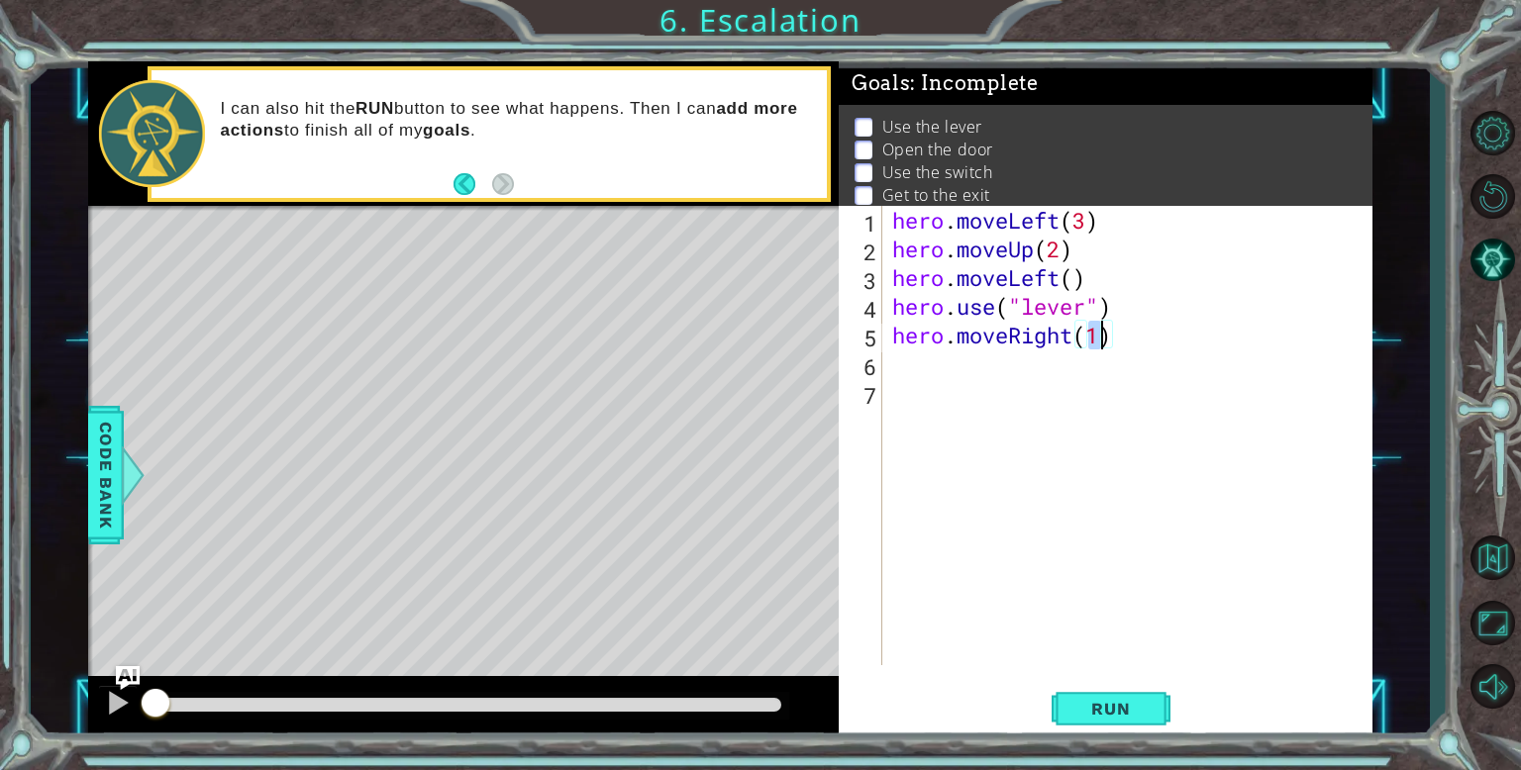
click at [1106, 370] on div "hero . moveLeft ( 3 ) hero . moveUp ( 2 ) hero . moveLeft ( ) hero . use ( "lev…" at bounding box center [1132, 464] width 488 height 517
type textarea "hero.use("door")"
click at [1108, 407] on div "hero . moveLeft ( 3 ) hero . moveUp ( 2 ) hero . moveLeft ( ) hero . use ( "lev…" at bounding box center [1132, 464] width 488 height 517
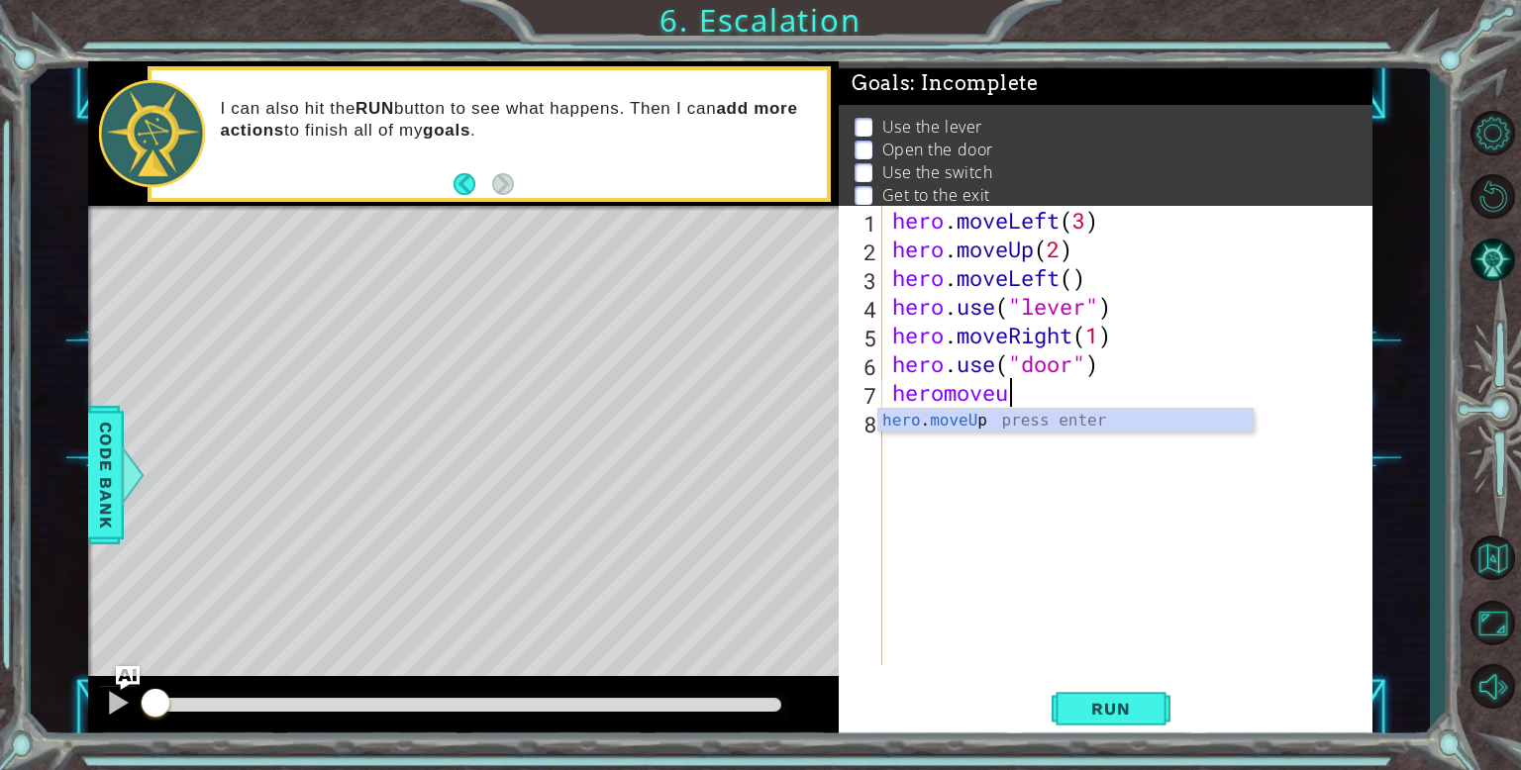
scroll to position [0, 4]
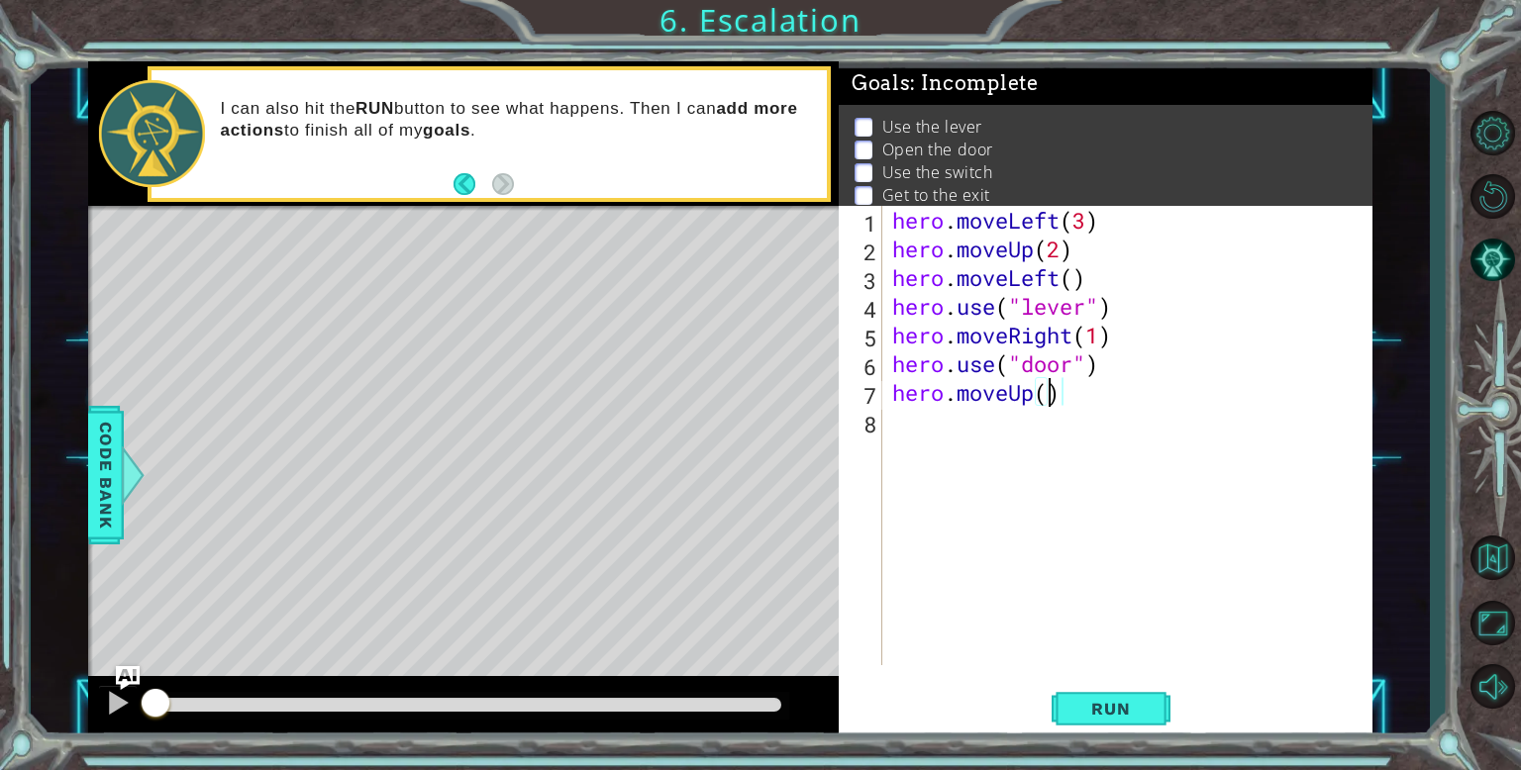
type textarea "hero.moveUp(2)"
click at [1120, 441] on div "hero . moveLeft ( 3 ) hero . moveUp ( 2 ) hero . moveLeft ( ) hero . use ( "lev…" at bounding box center [1132, 464] width 488 height 517
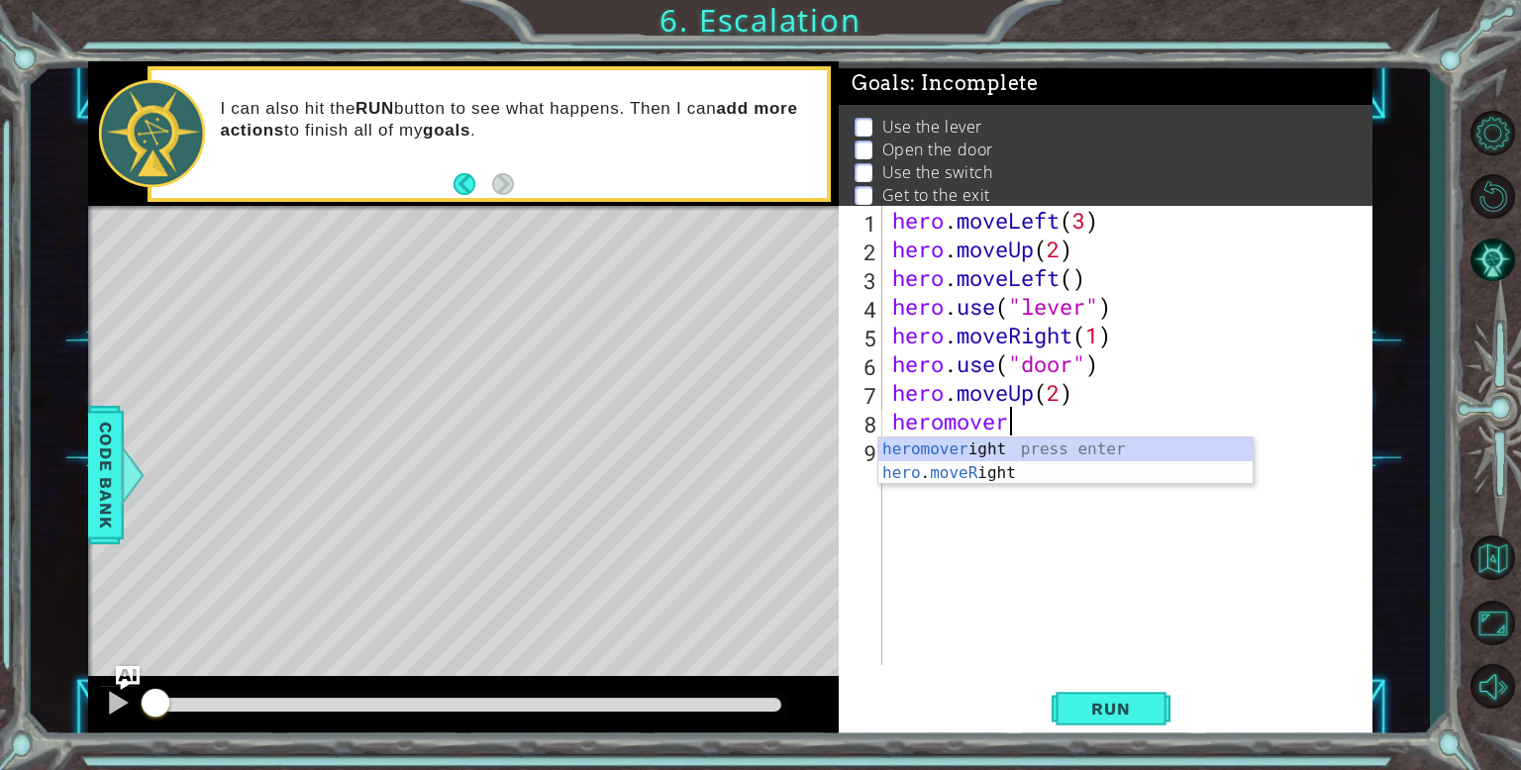
scroll to position [0, 2]
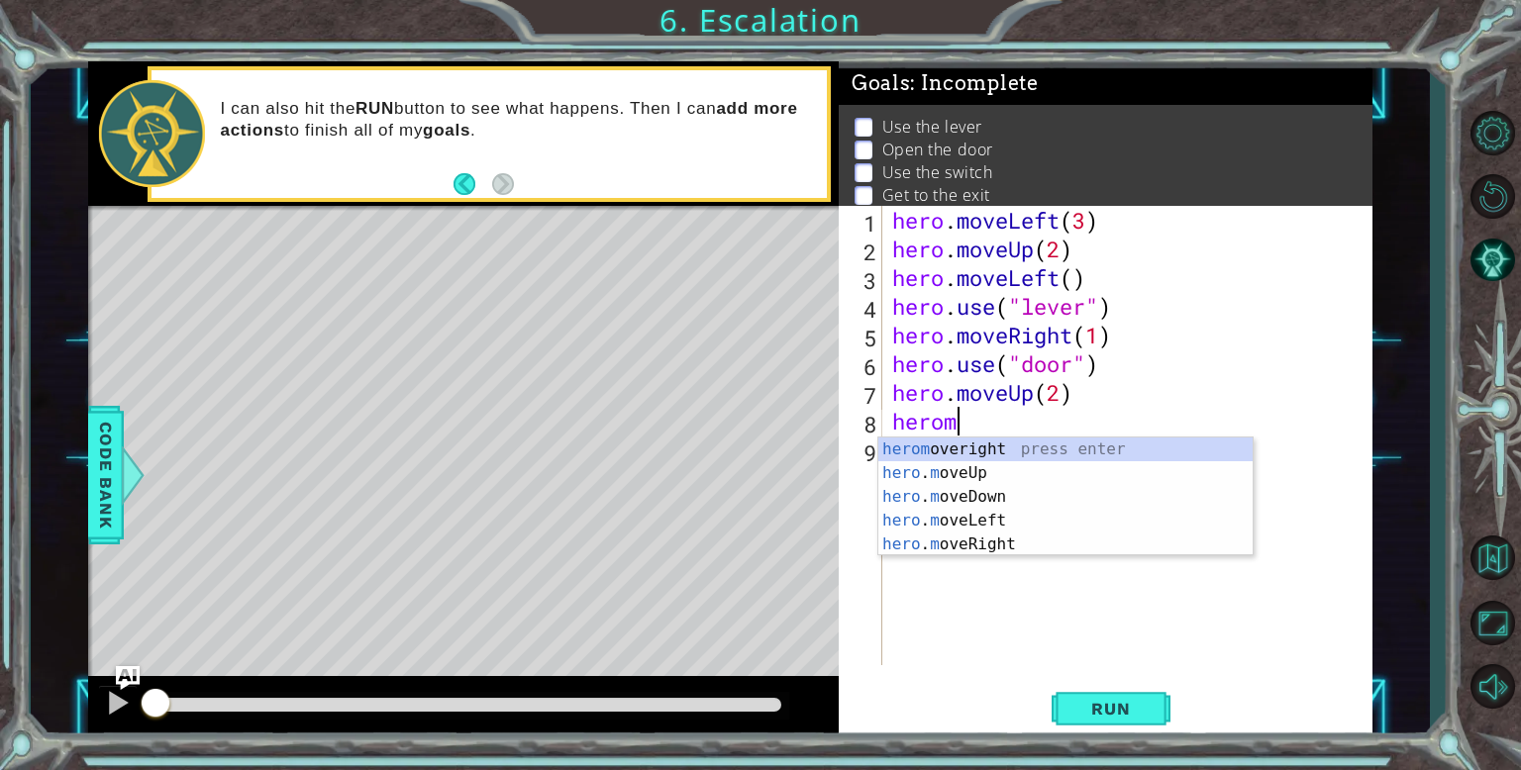
type textarea "h"
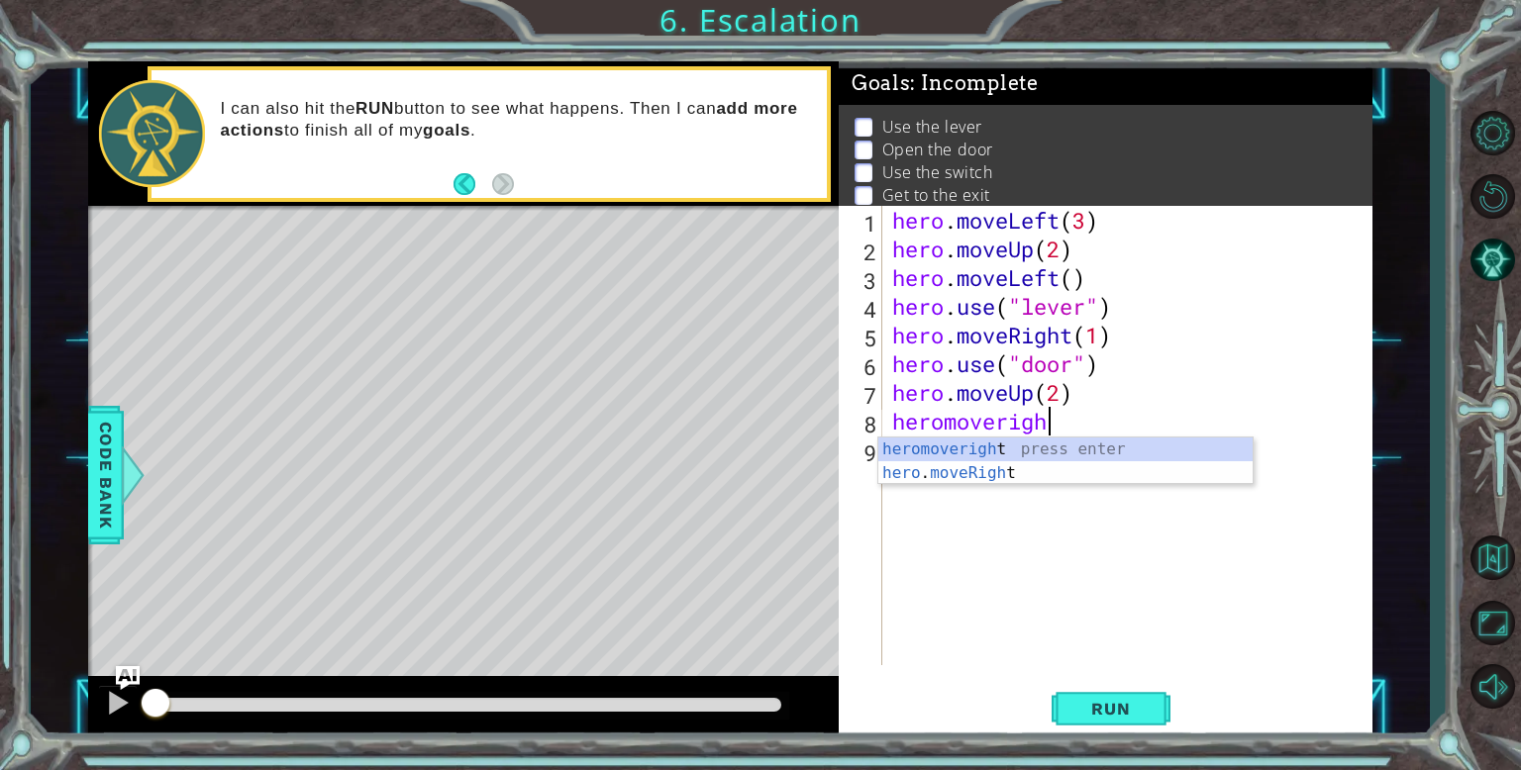
scroll to position [0, 6]
click at [1146, 472] on div "heromoveright press enter hero . moveRight press enter" at bounding box center [1065, 485] width 374 height 95
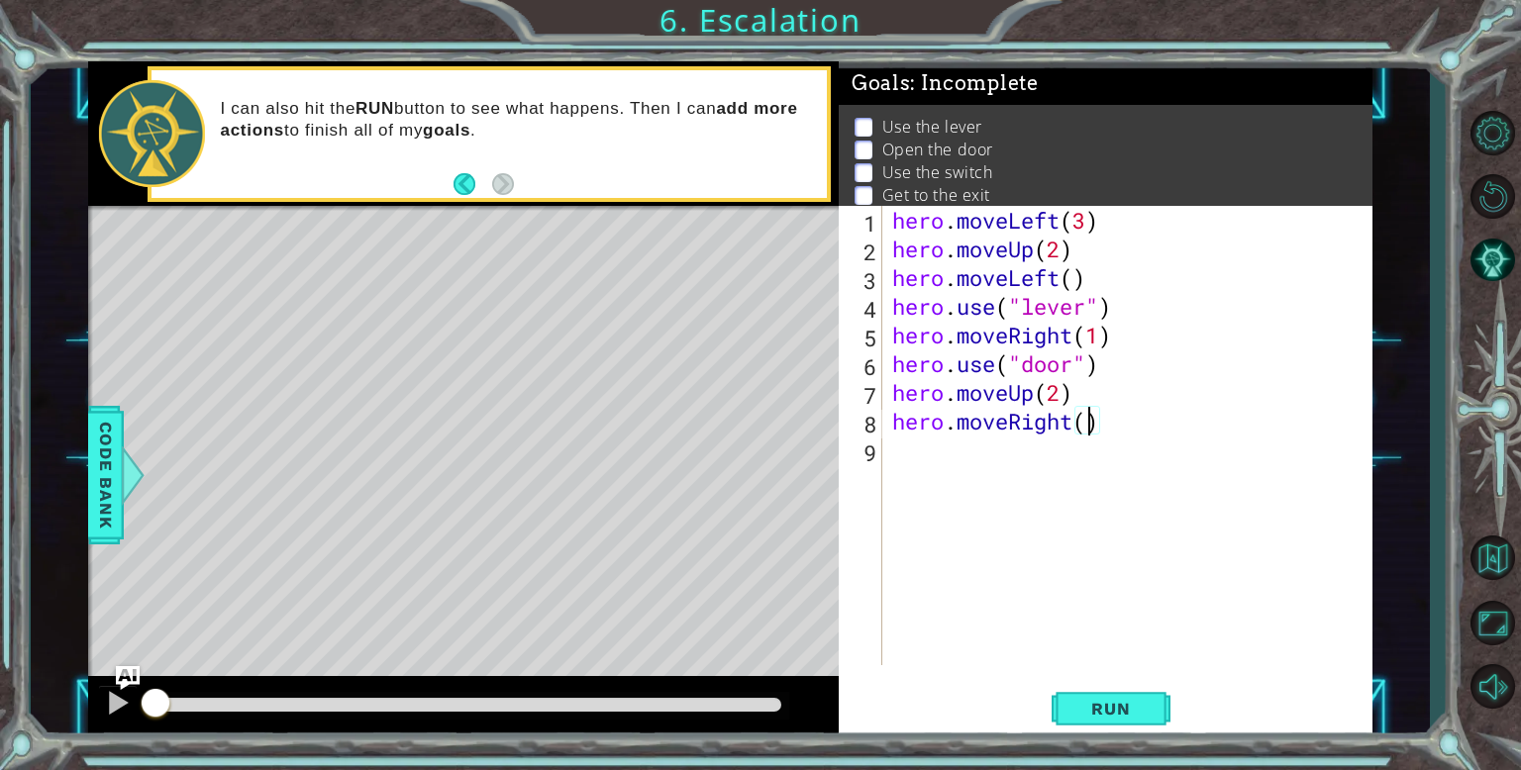
type textarea "hero.moveRight(2)"
click at [1140, 454] on div "hero . moveLeft ( 3 ) hero . moveUp ( 2 ) hero . moveLeft ( ) hero . use ( "lev…" at bounding box center [1132, 464] width 488 height 517
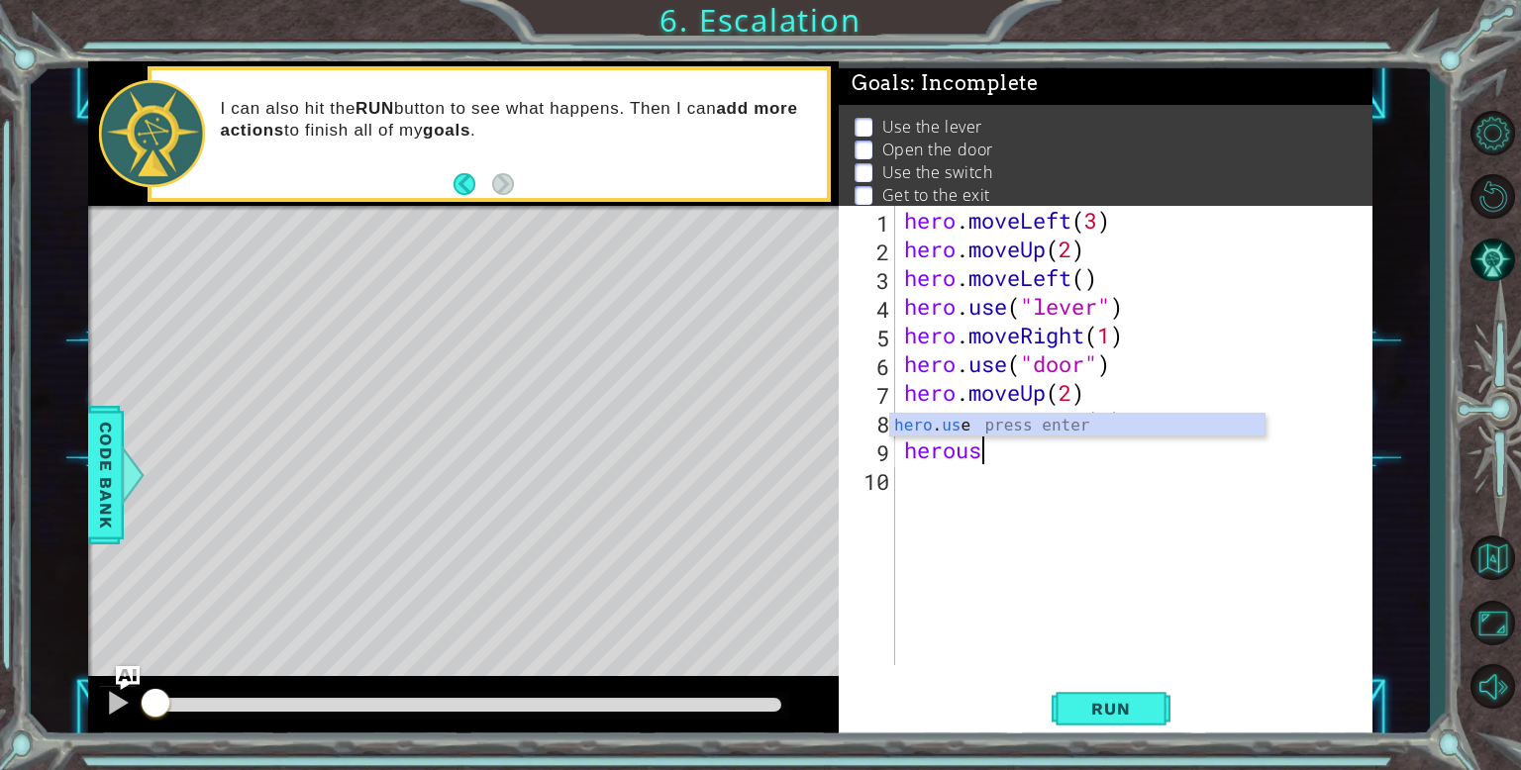
scroll to position [0, 3]
type textarea "hero.use("lever")"
click at [1096, 494] on div "hero . moveLeft ( 3 ) hero . moveUp ( 2 ) hero . moveLeft ( ) hero . use ( "lev…" at bounding box center [1138, 464] width 476 height 517
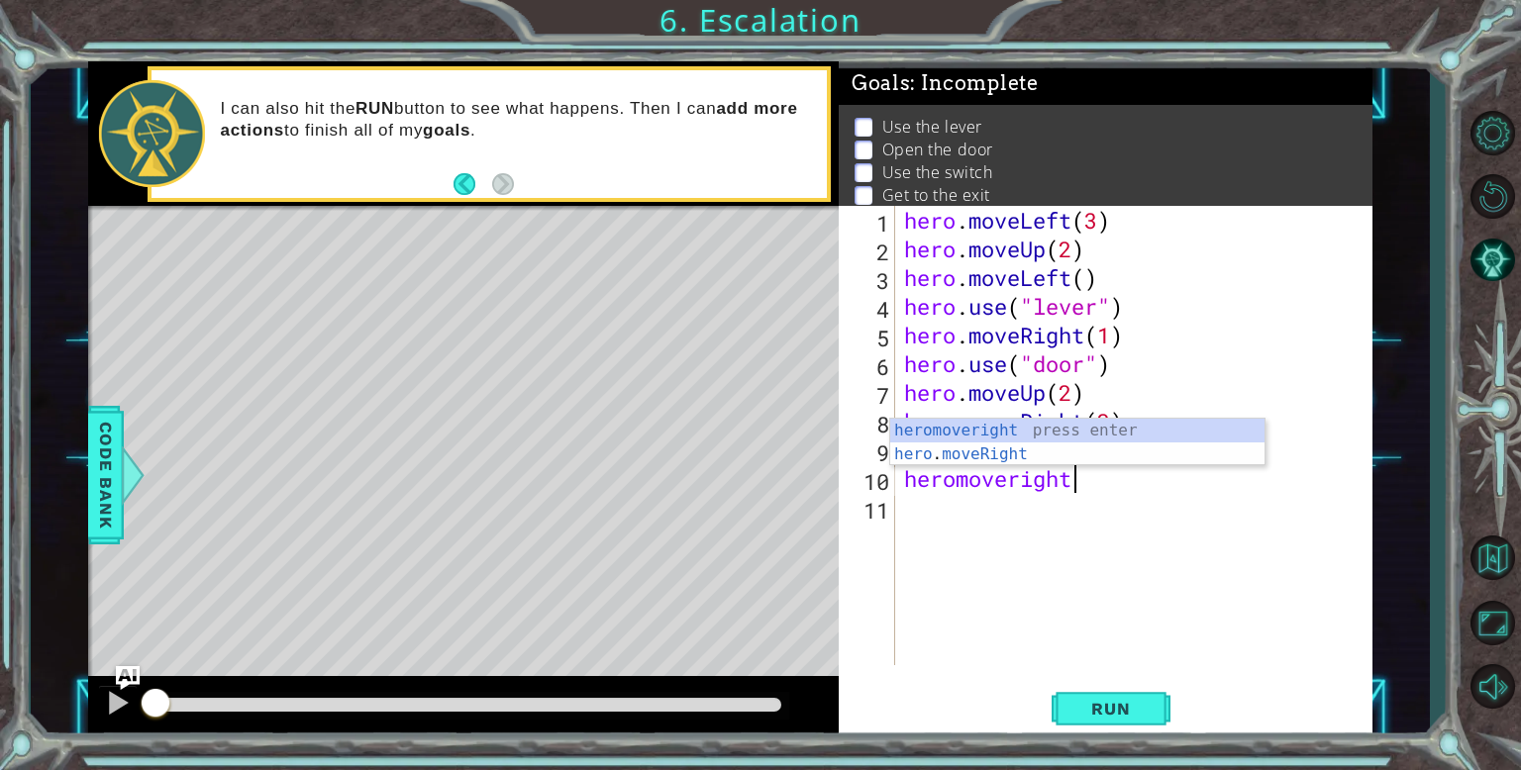
scroll to position [0, 6]
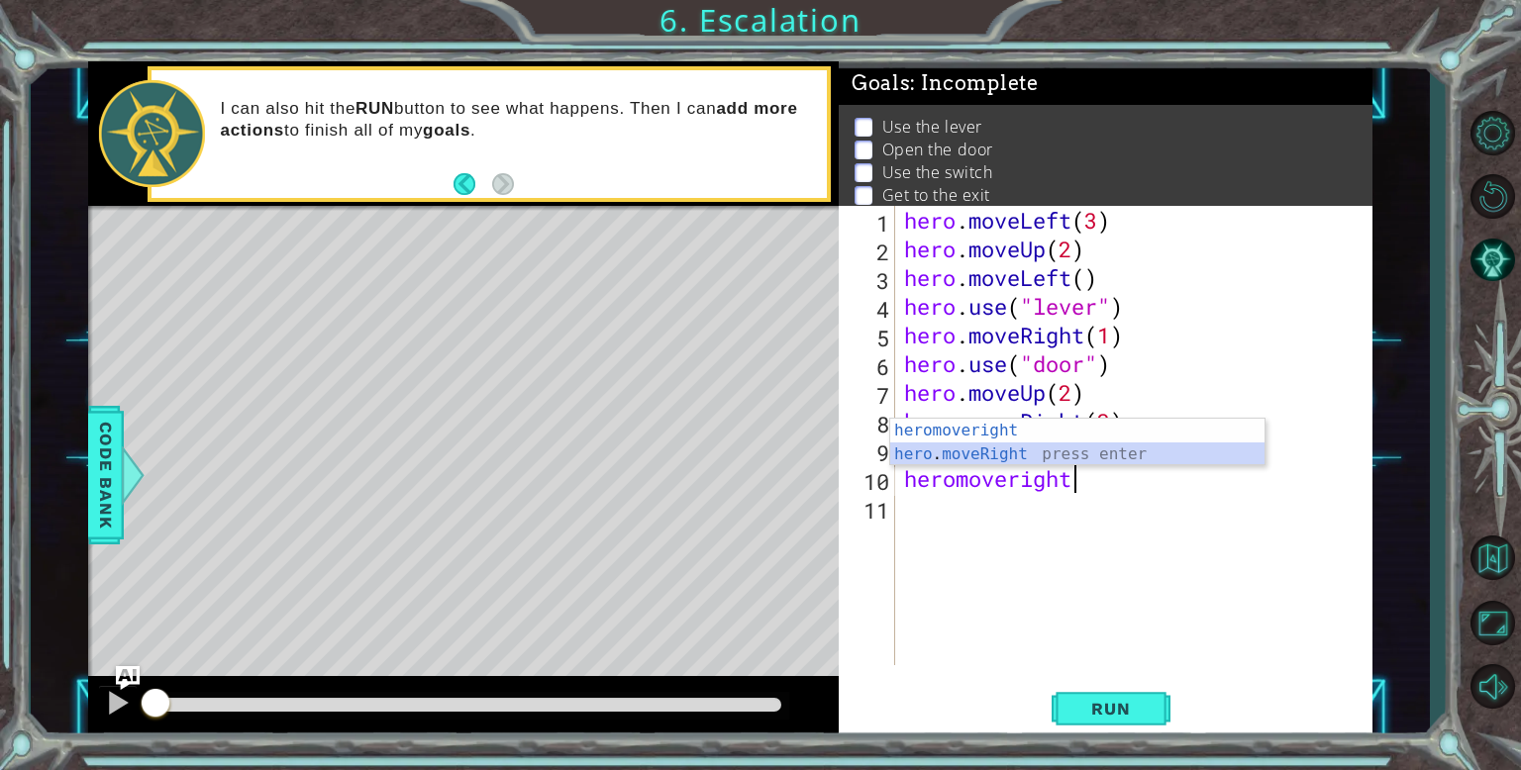
click at [1064, 453] on div "heromoveright press enter hero . moveRight press enter" at bounding box center [1077, 466] width 374 height 95
type textarea "hero.moveRight(1)"
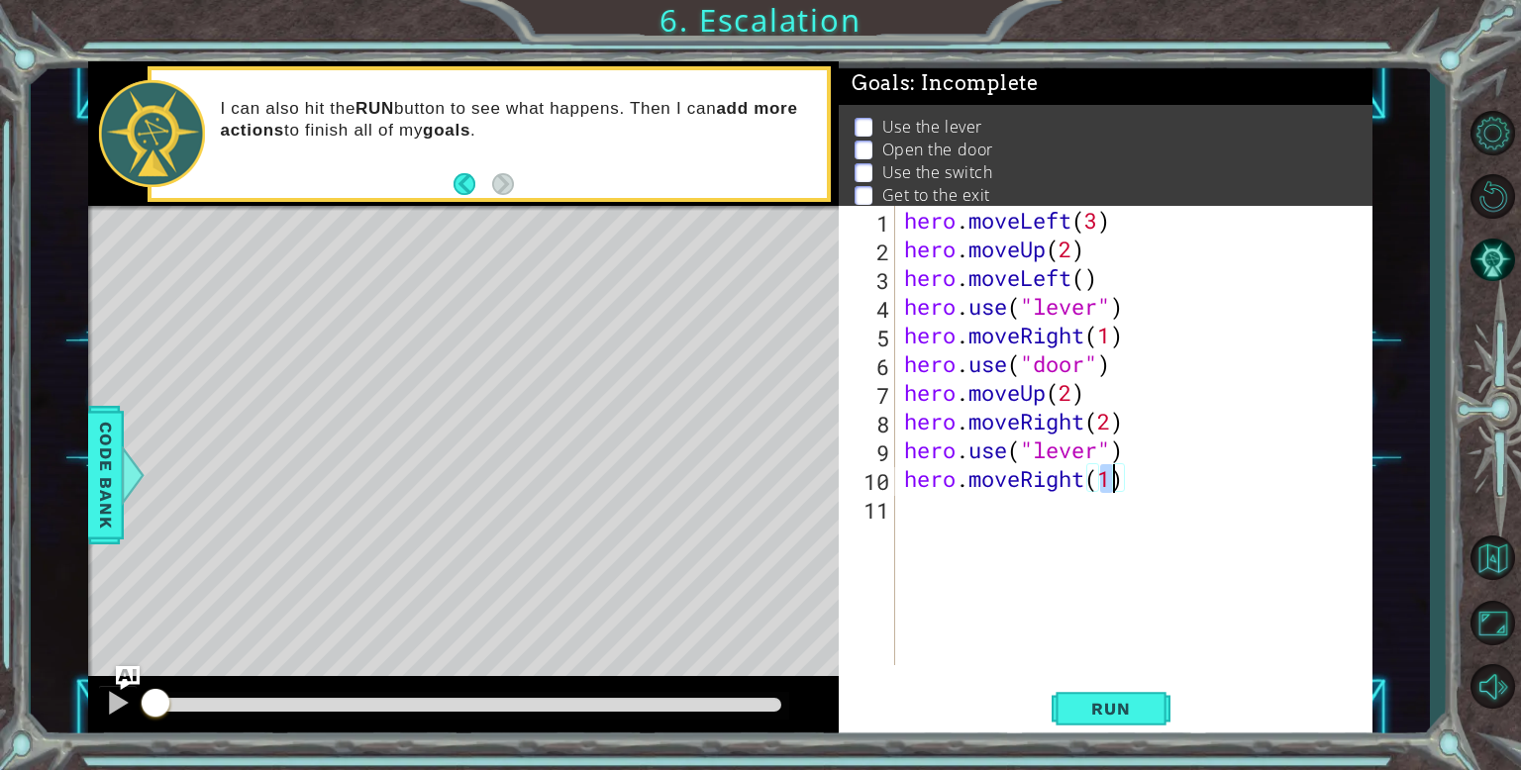
click at [1076, 512] on div "hero . moveLeft ( 3 ) hero . moveUp ( 2 ) hero . moveLeft ( ) hero . use ( "lev…" at bounding box center [1138, 464] width 476 height 517
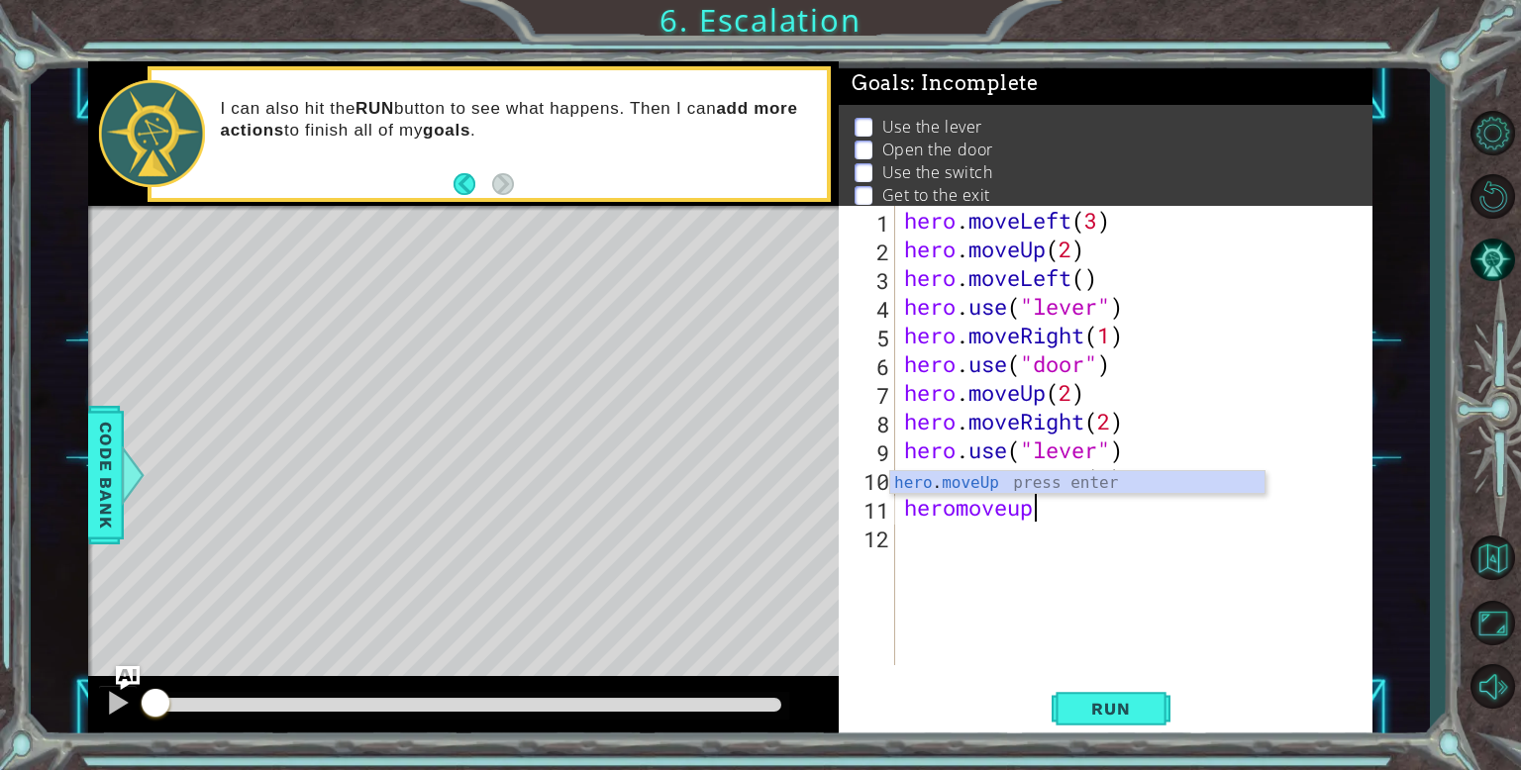
scroll to position [0, 4]
click at [1137, 711] on span "Run" at bounding box center [1110, 709] width 78 height 20
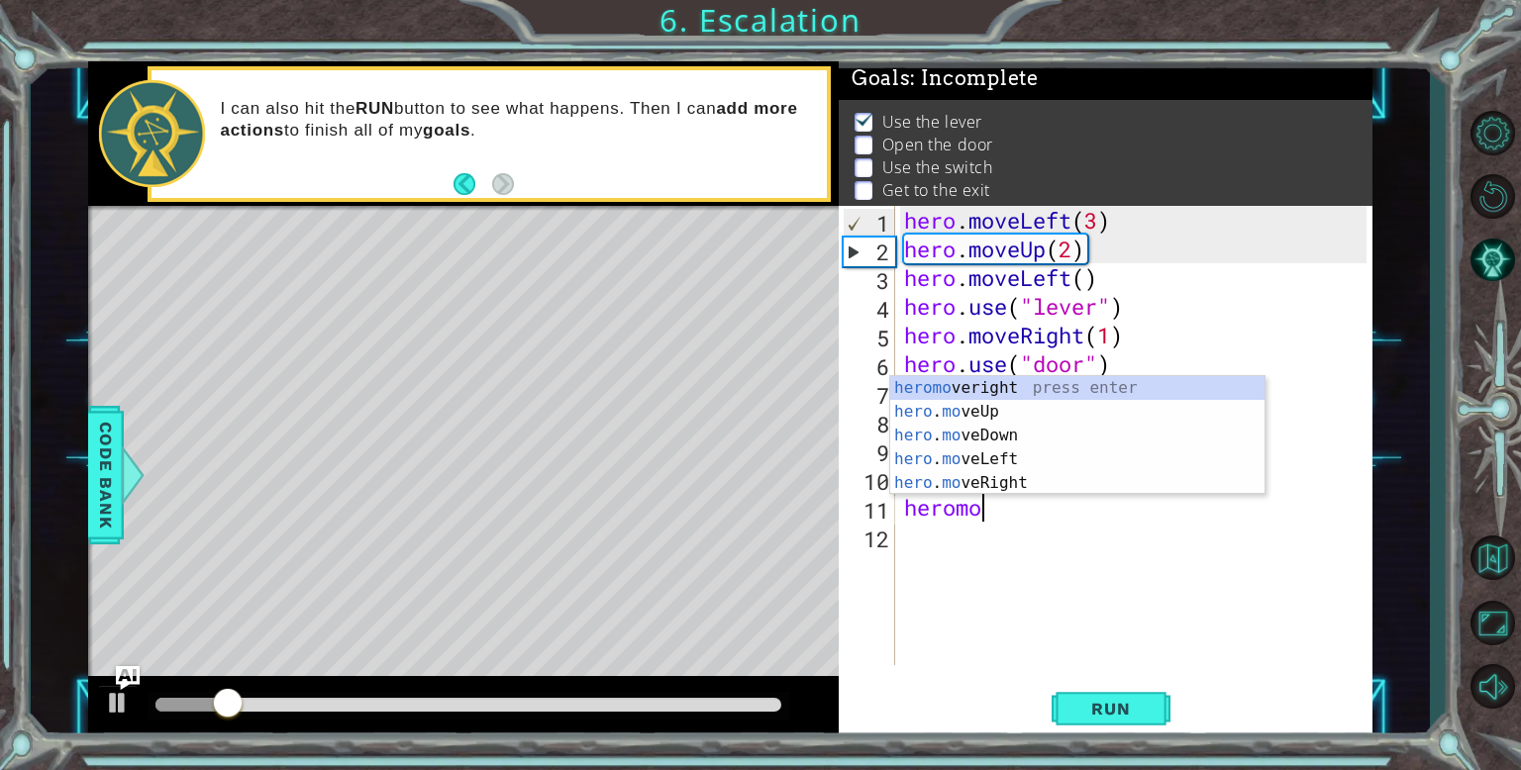
scroll to position [0, 2]
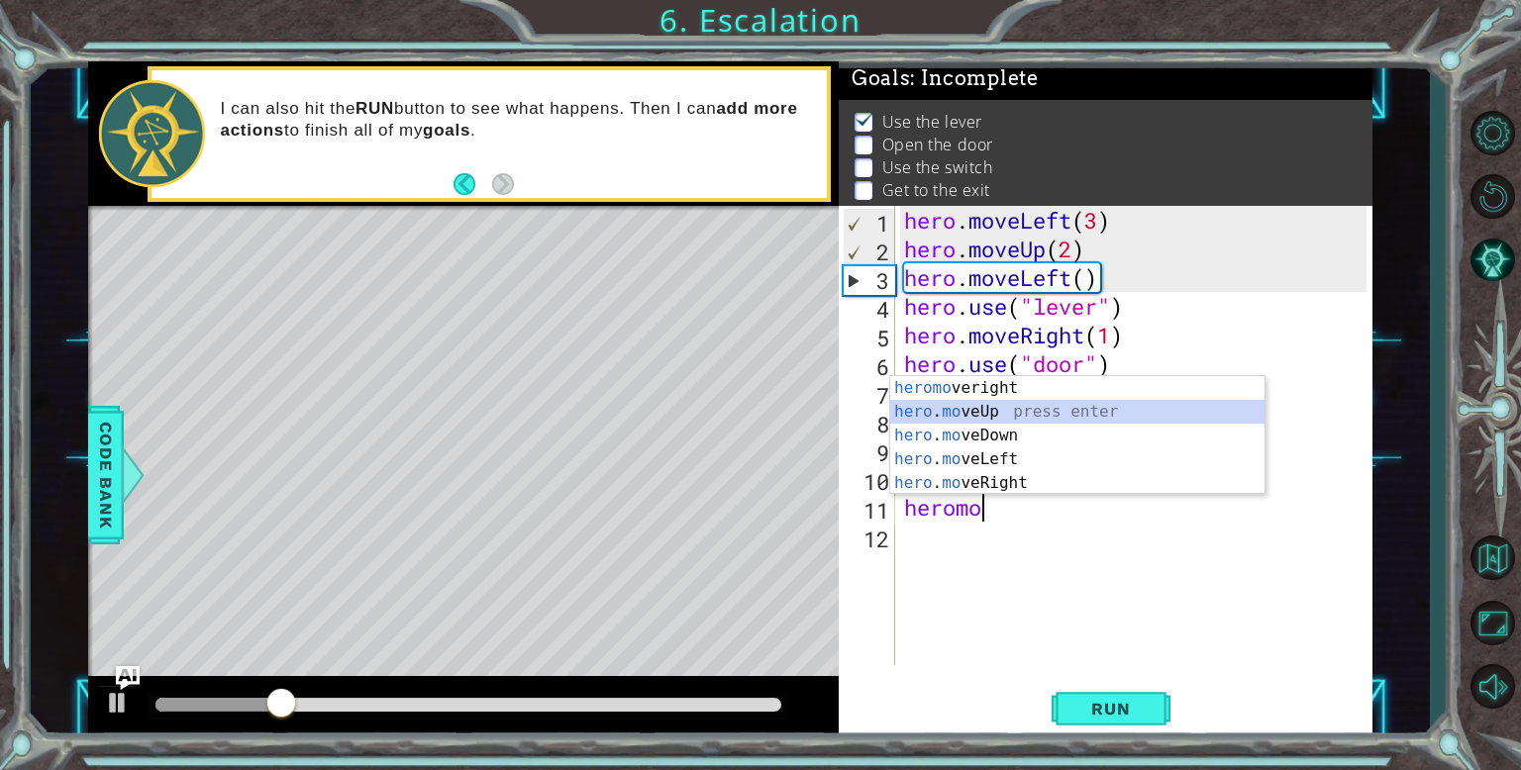
click at [991, 413] on div "heromo veright press enter hero . mo veUp press enter hero . mo veDown press en…" at bounding box center [1077, 459] width 374 height 166
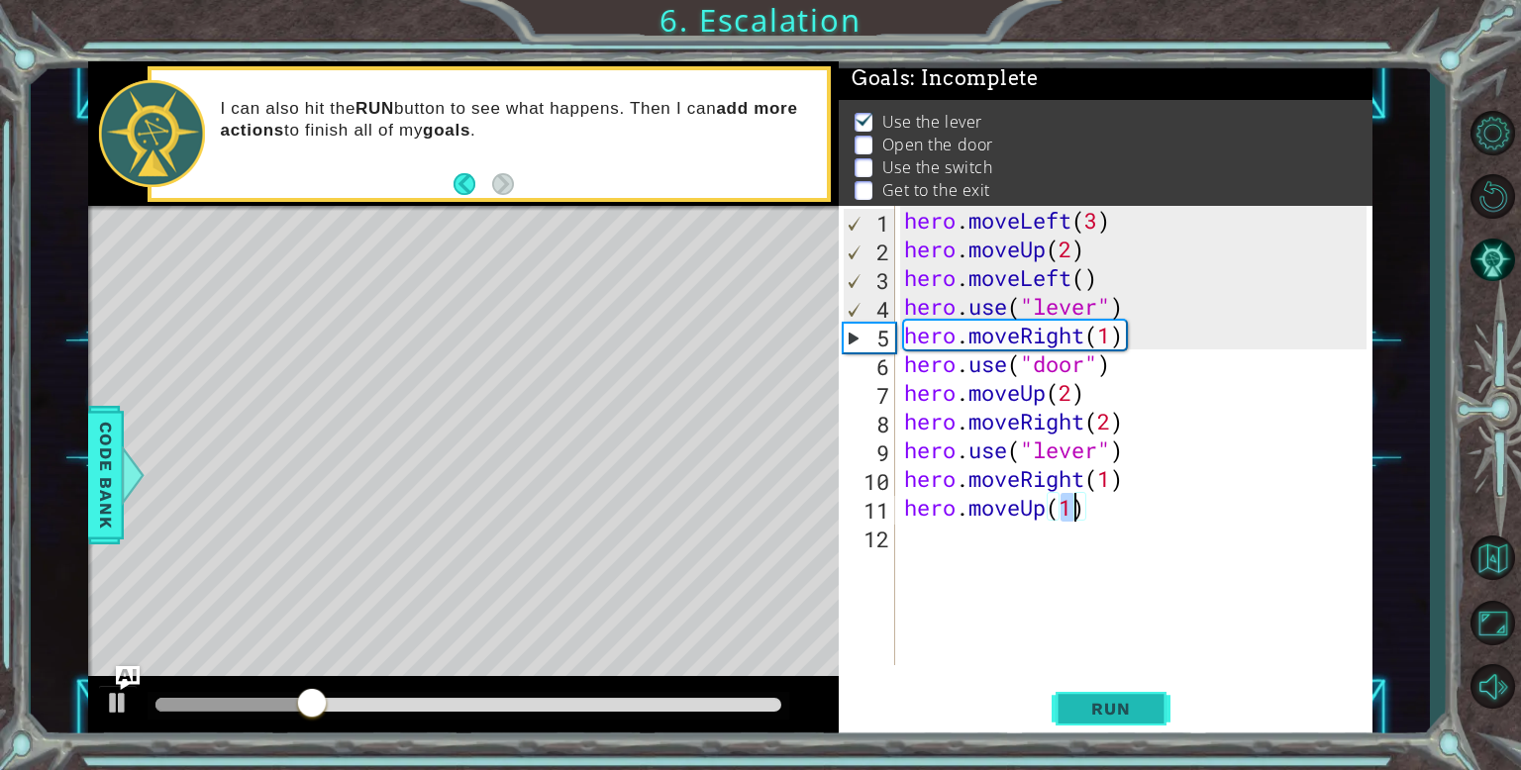
click at [1111, 717] on span "Run" at bounding box center [1110, 709] width 78 height 20
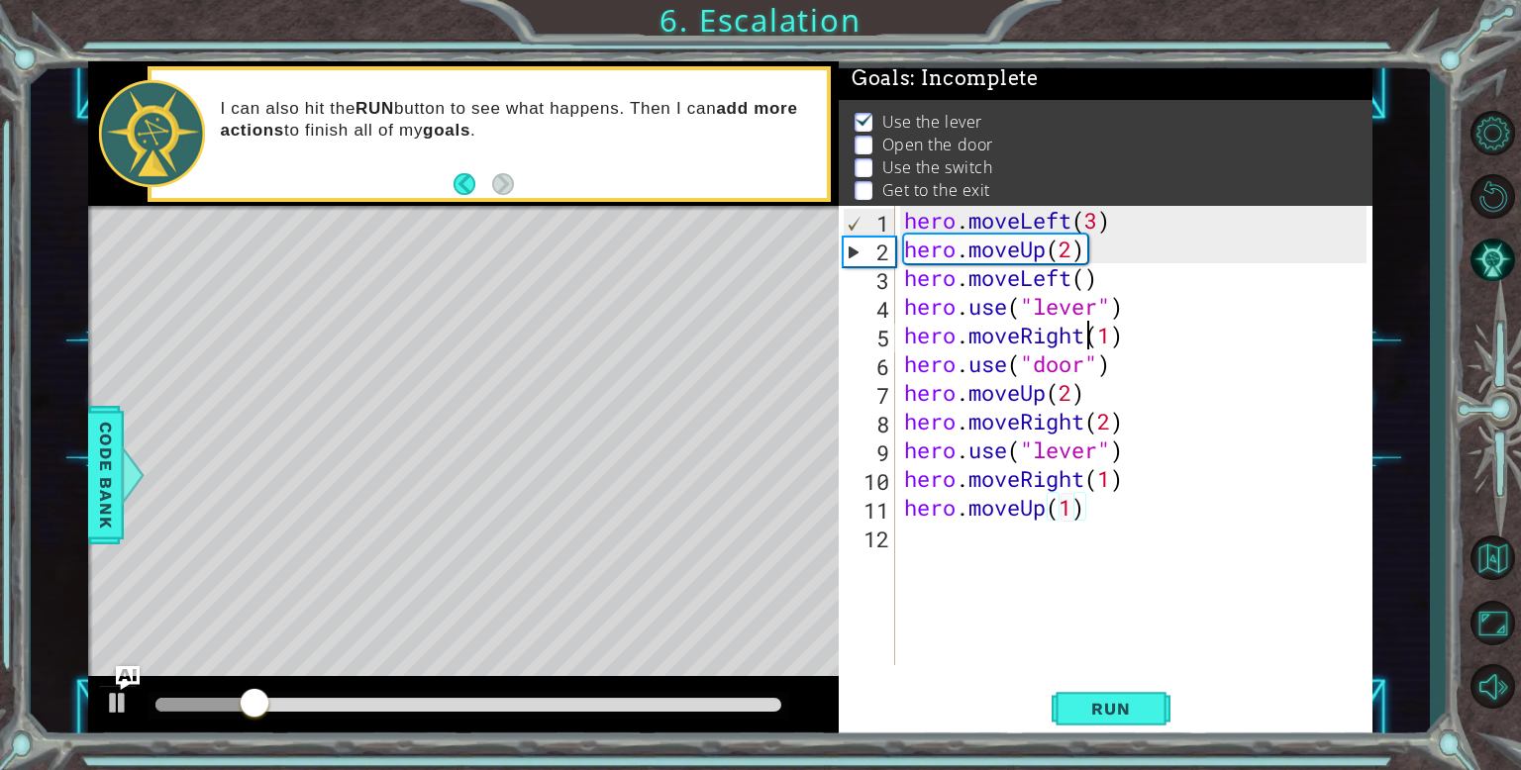
click at [1081, 336] on div "hero . moveLeft ( 3 ) hero . moveUp ( 2 ) hero . moveLeft ( ) hero . use ( "lev…" at bounding box center [1138, 464] width 476 height 517
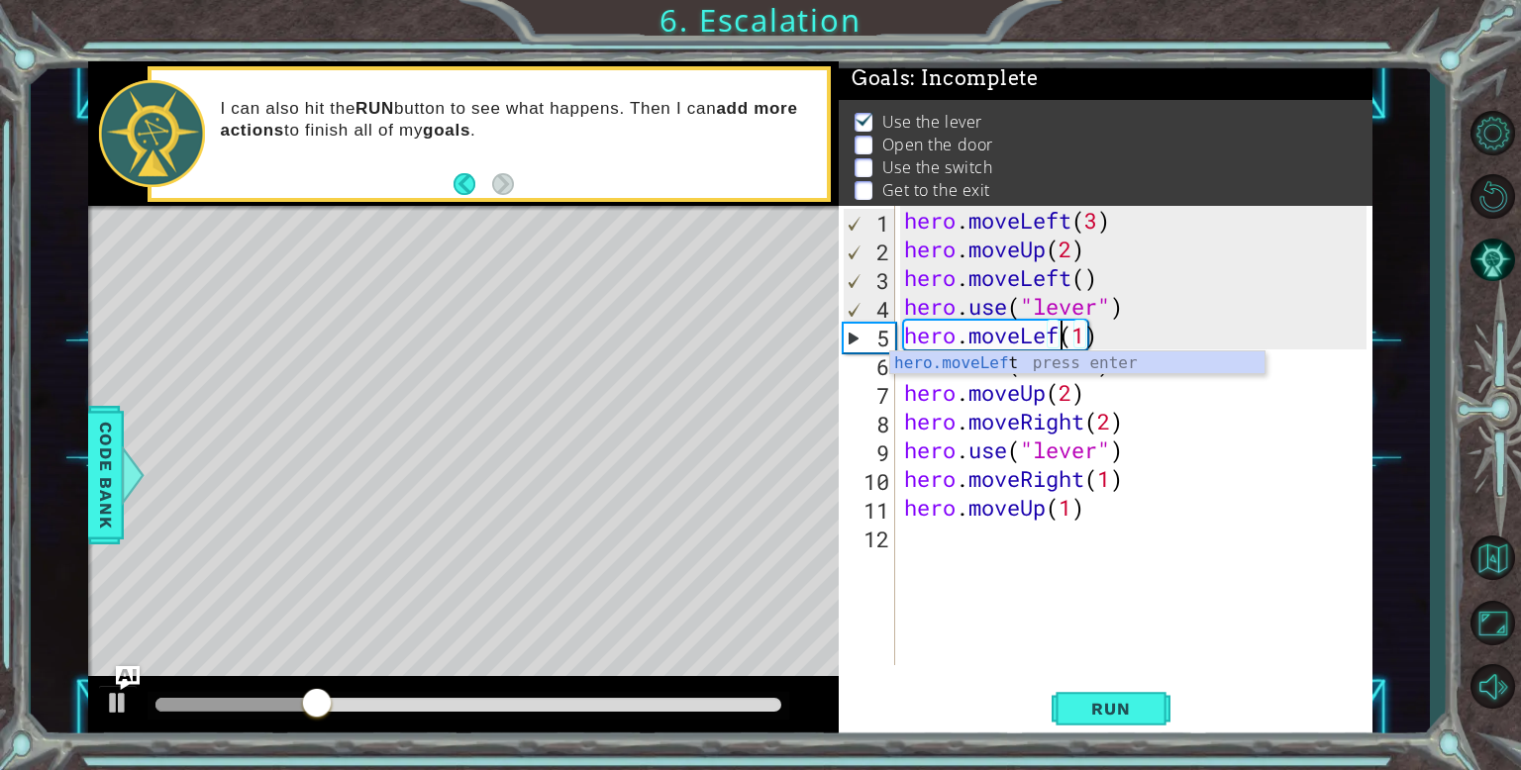
scroll to position [0, 7]
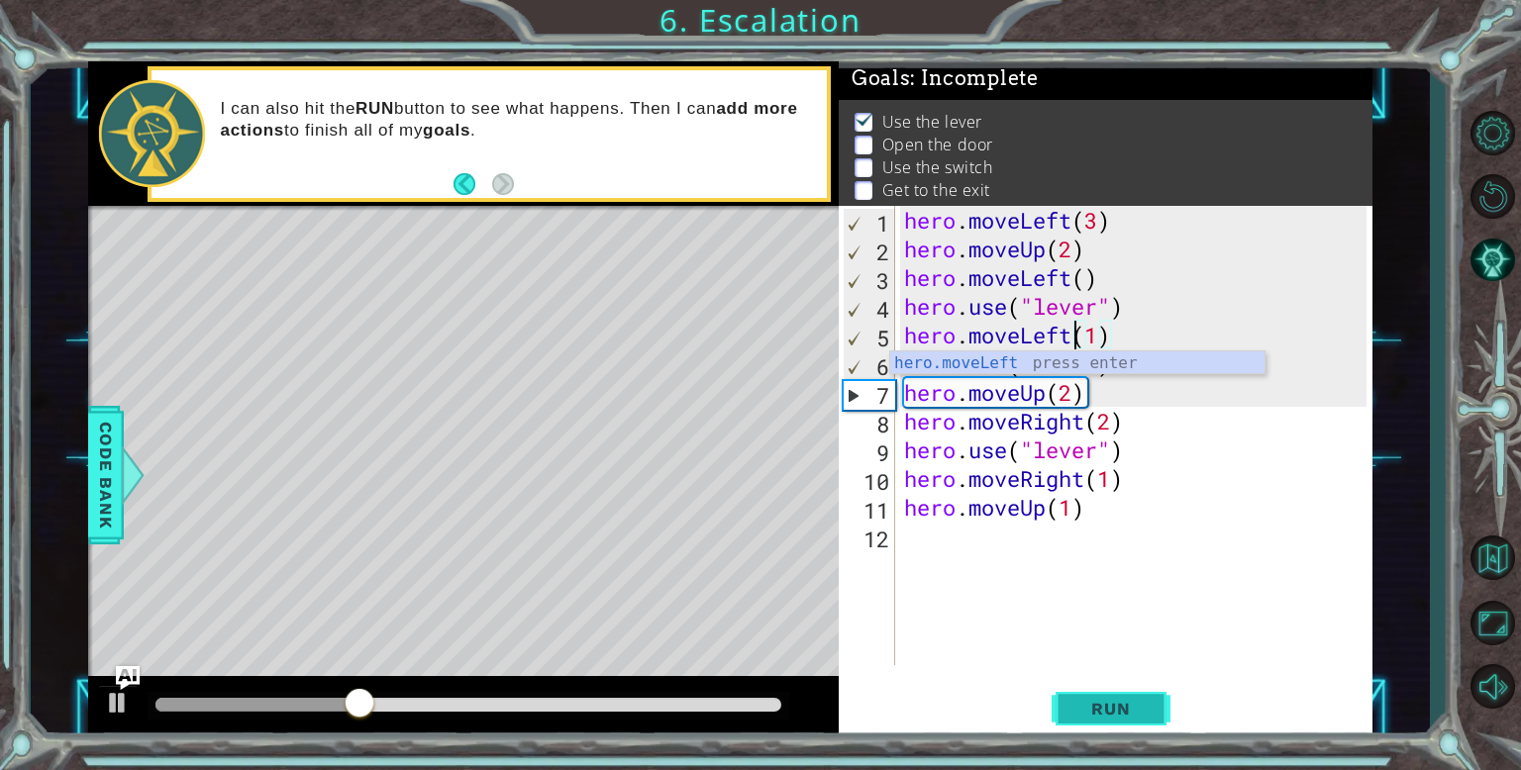
click at [1097, 717] on span "Run" at bounding box center [1110, 709] width 78 height 20
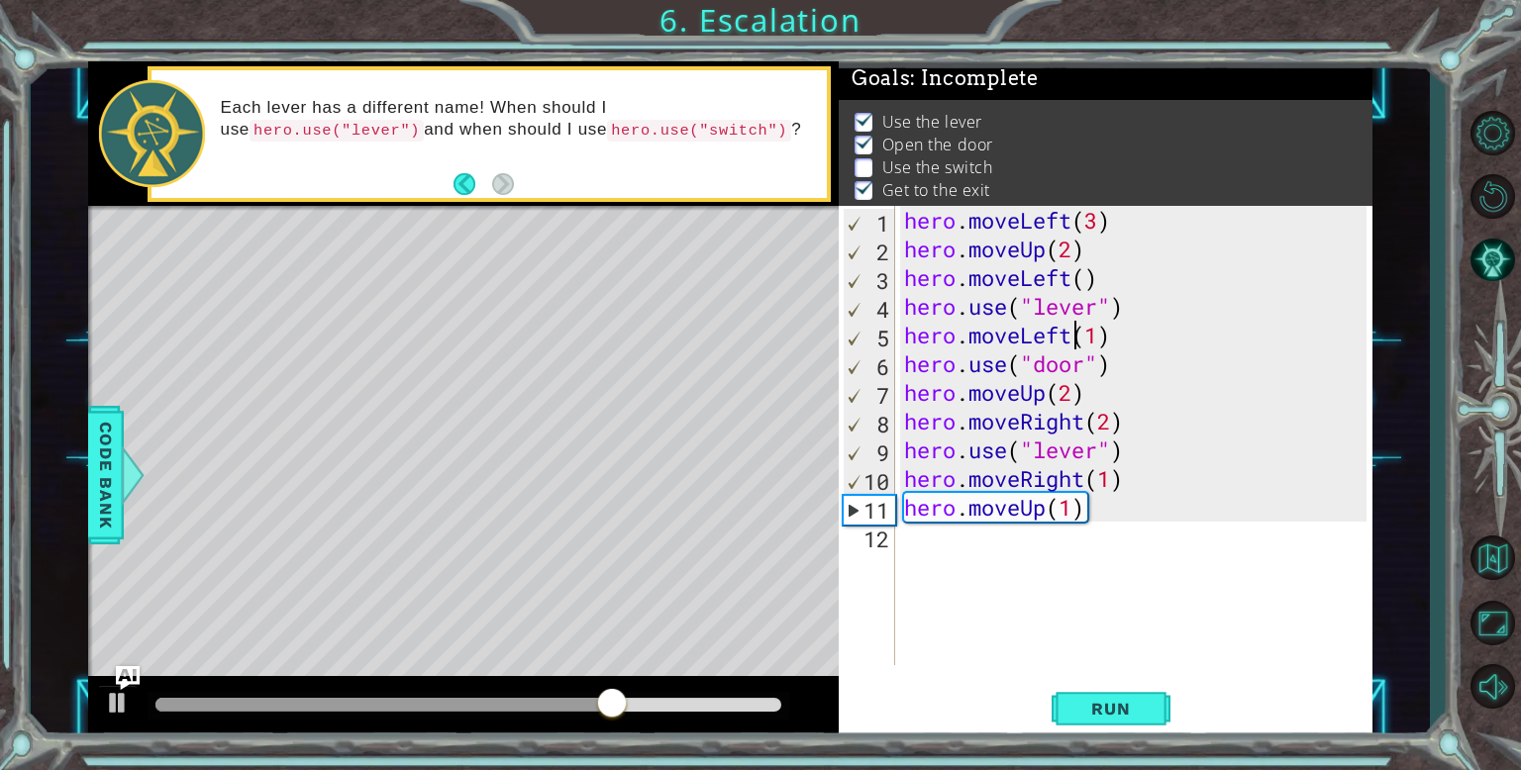
click at [1099, 455] on div "hero . moveLeft ( 3 ) hero . moveUp ( 2 ) hero . moveLeft ( ) hero . use ( "lev…" at bounding box center [1138, 464] width 476 height 517
type textarea "hero.use("switch")"
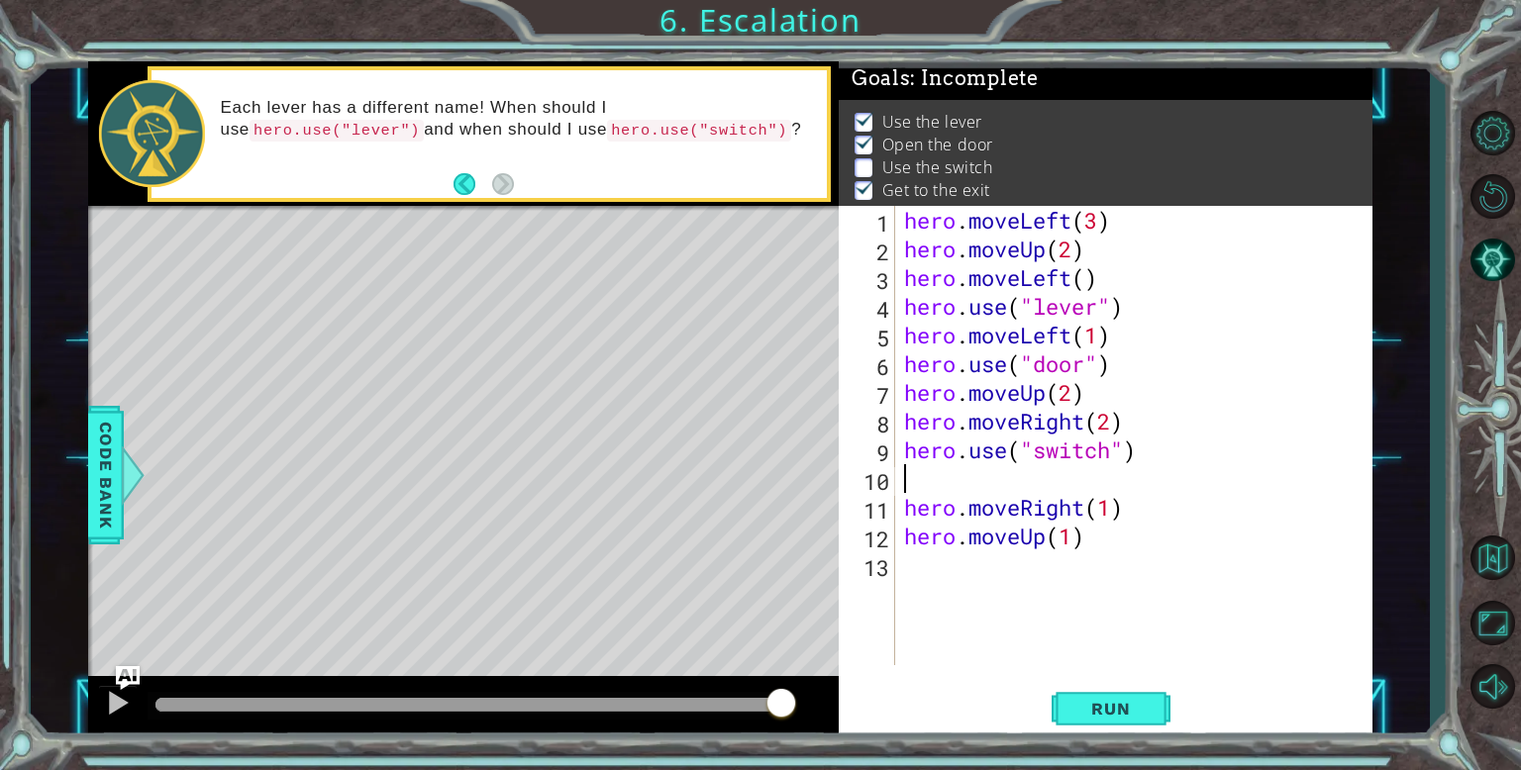
scroll to position [0, 0]
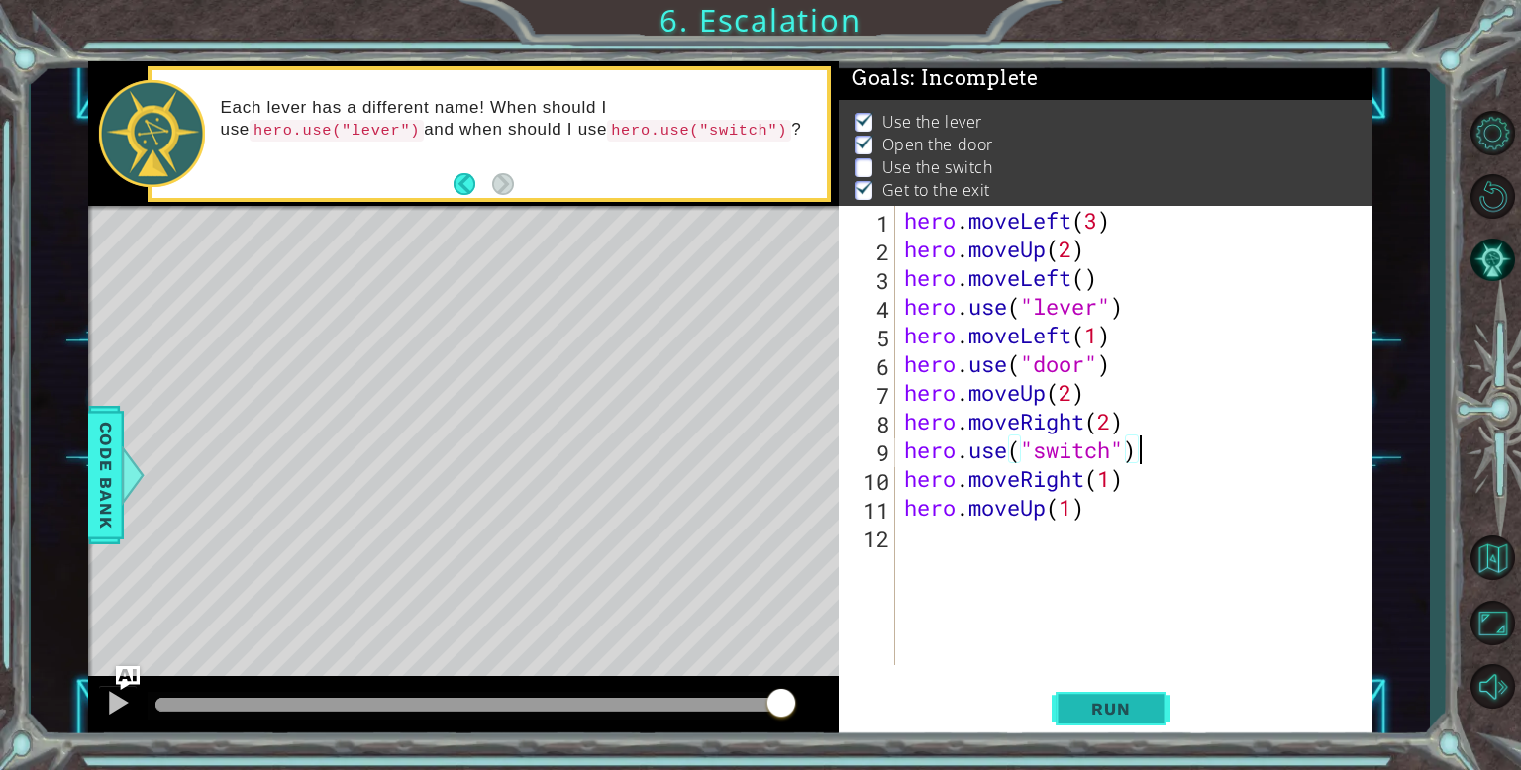
type textarea "hero.use("switch")"
click at [1095, 715] on span "Run" at bounding box center [1110, 709] width 78 height 20
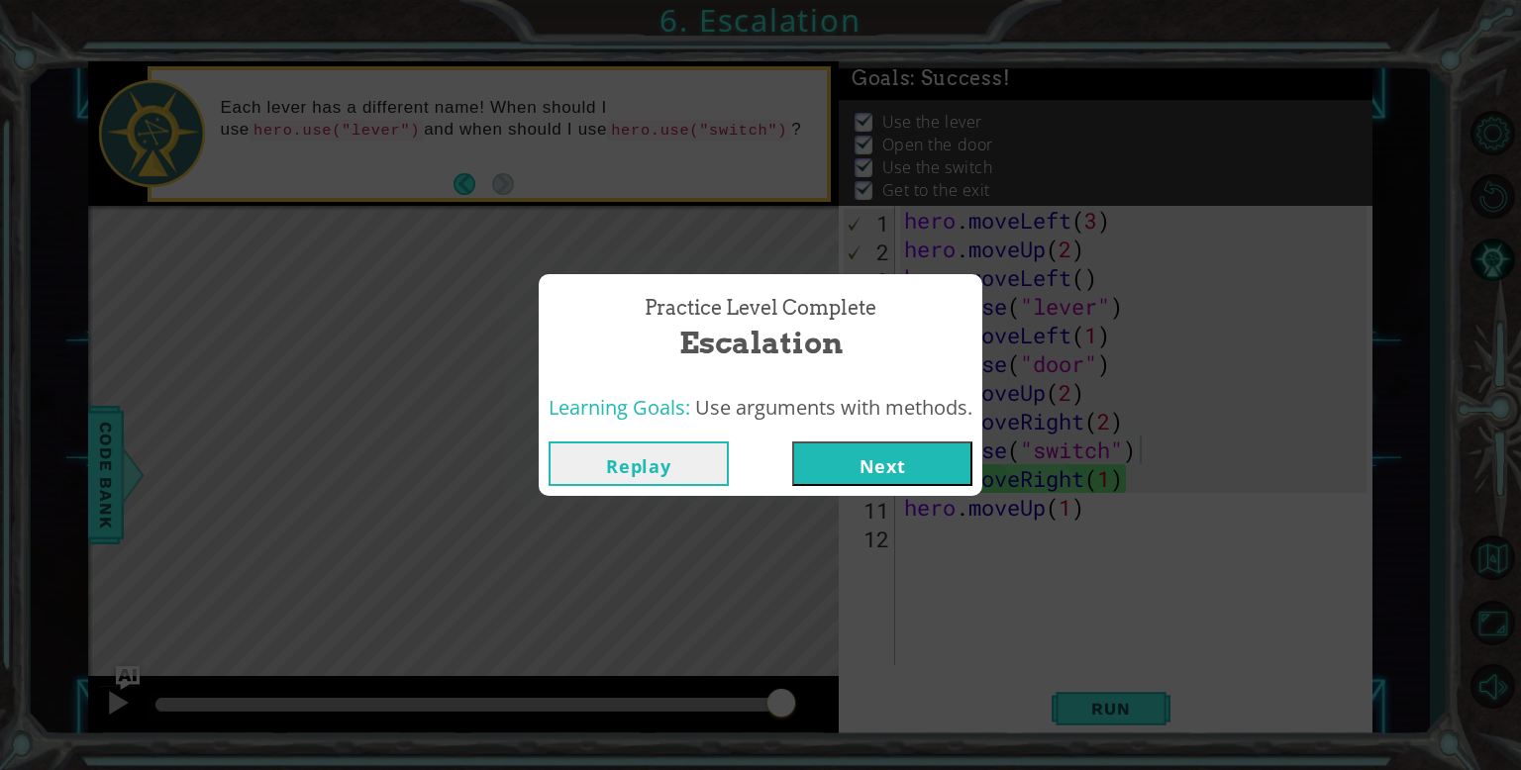
click at [963, 508] on div "Practice Level Complete Escalation Learning Goals: Use arguments with methods. …" at bounding box center [760, 385] width 1521 height 770
click at [922, 471] on button "Next" at bounding box center [882, 464] width 180 height 45
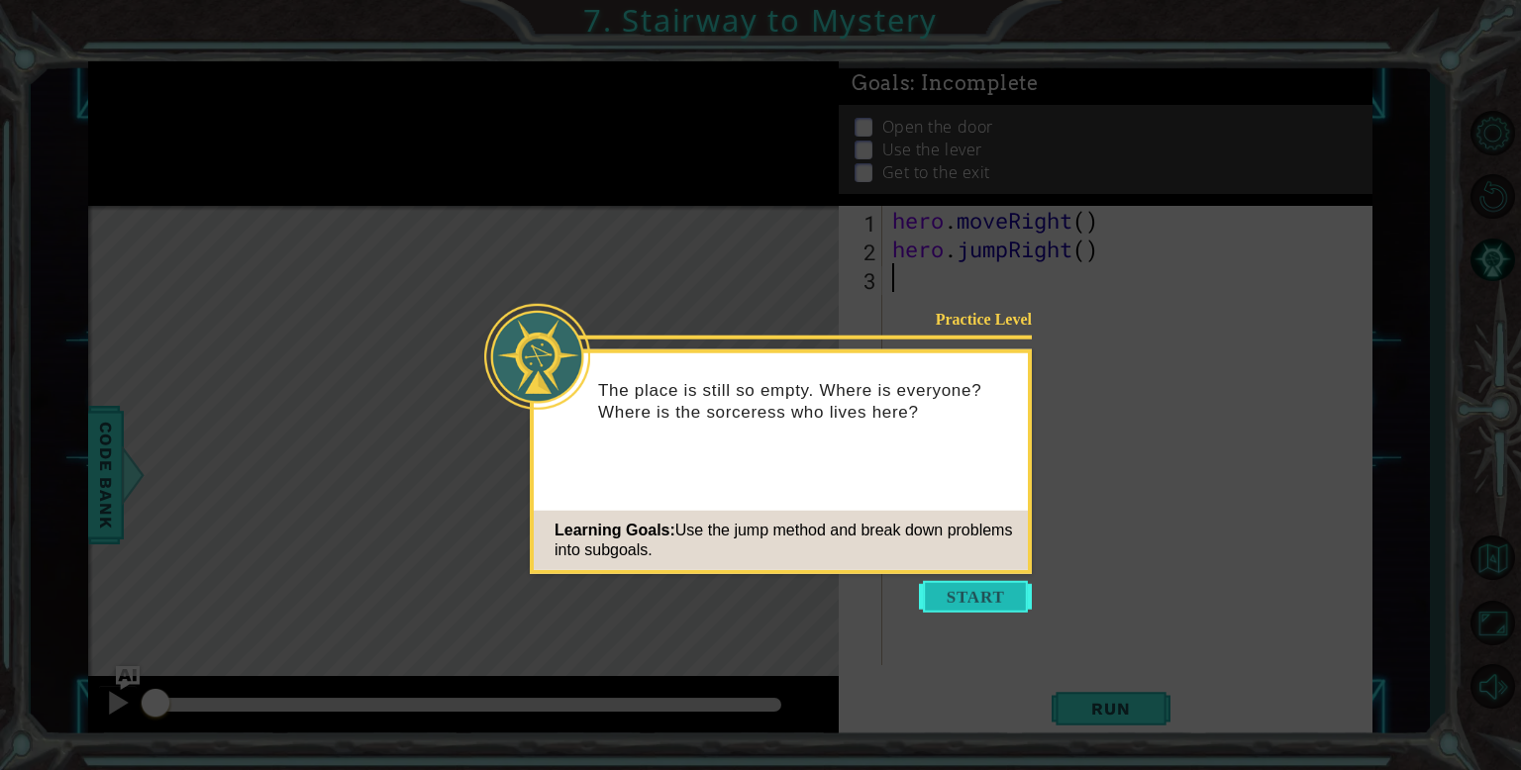
click at [953, 594] on button "Start" at bounding box center [975, 597] width 113 height 32
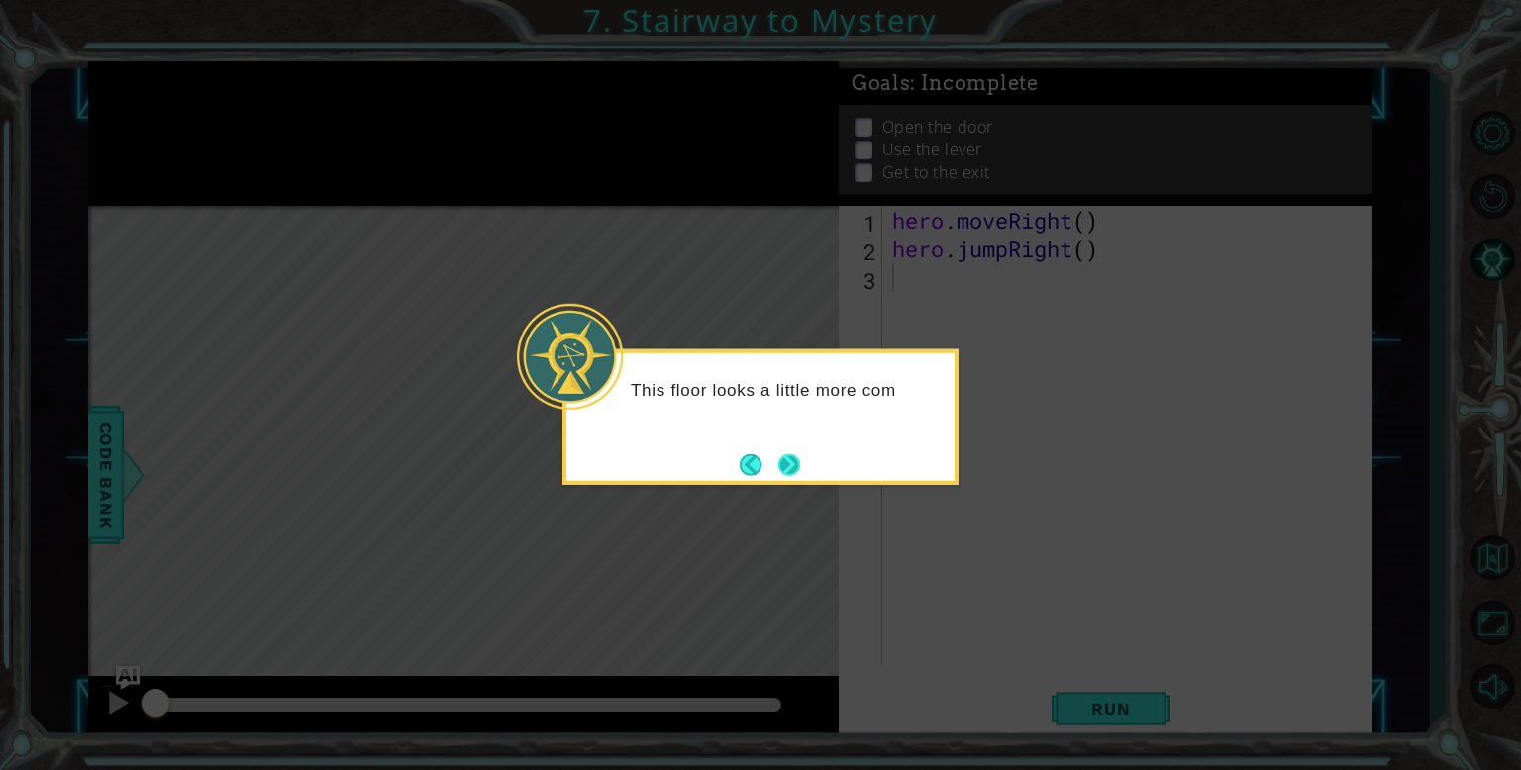
click at [800, 467] on button "Next" at bounding box center [789, 465] width 22 height 22
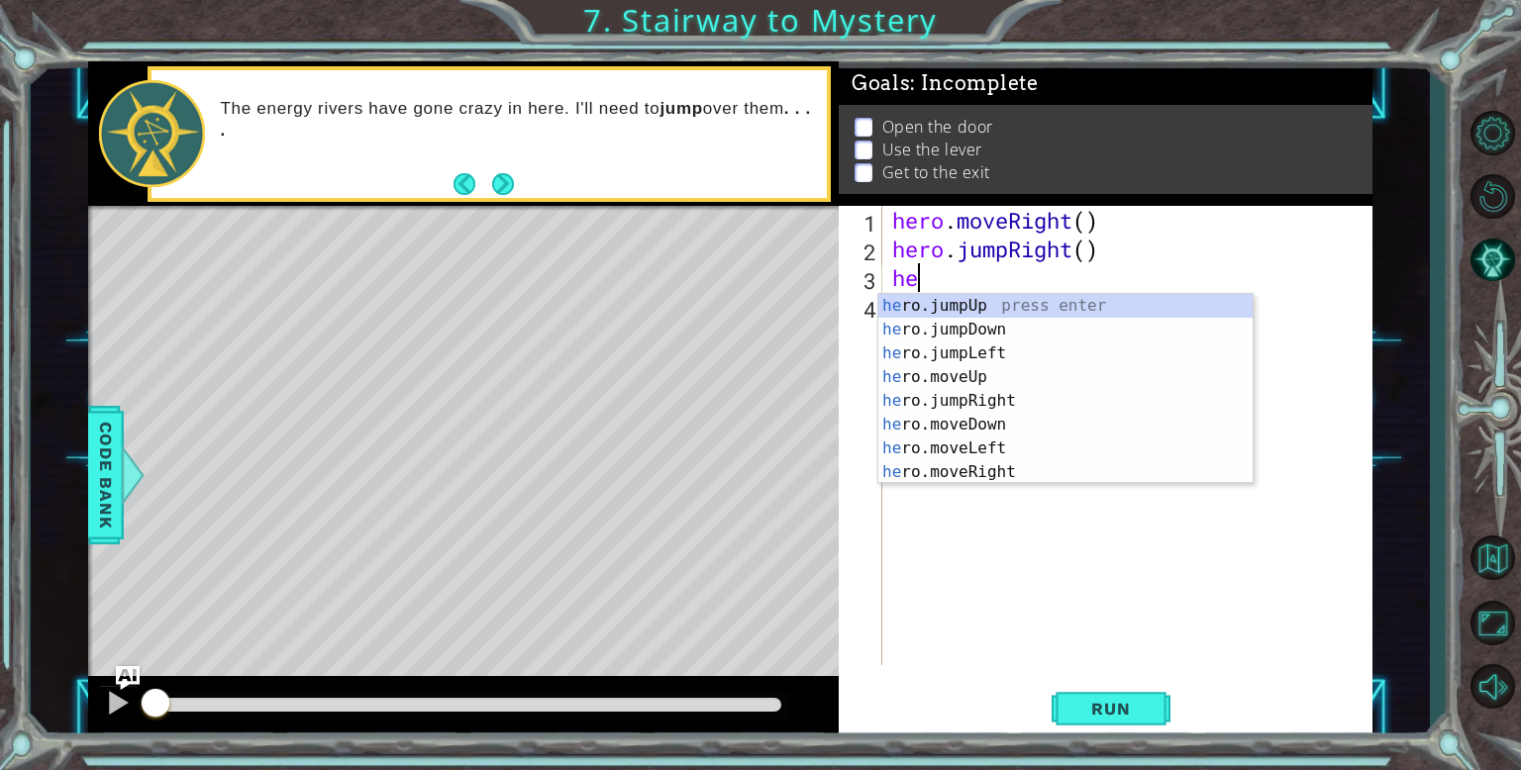
type textarea "h"
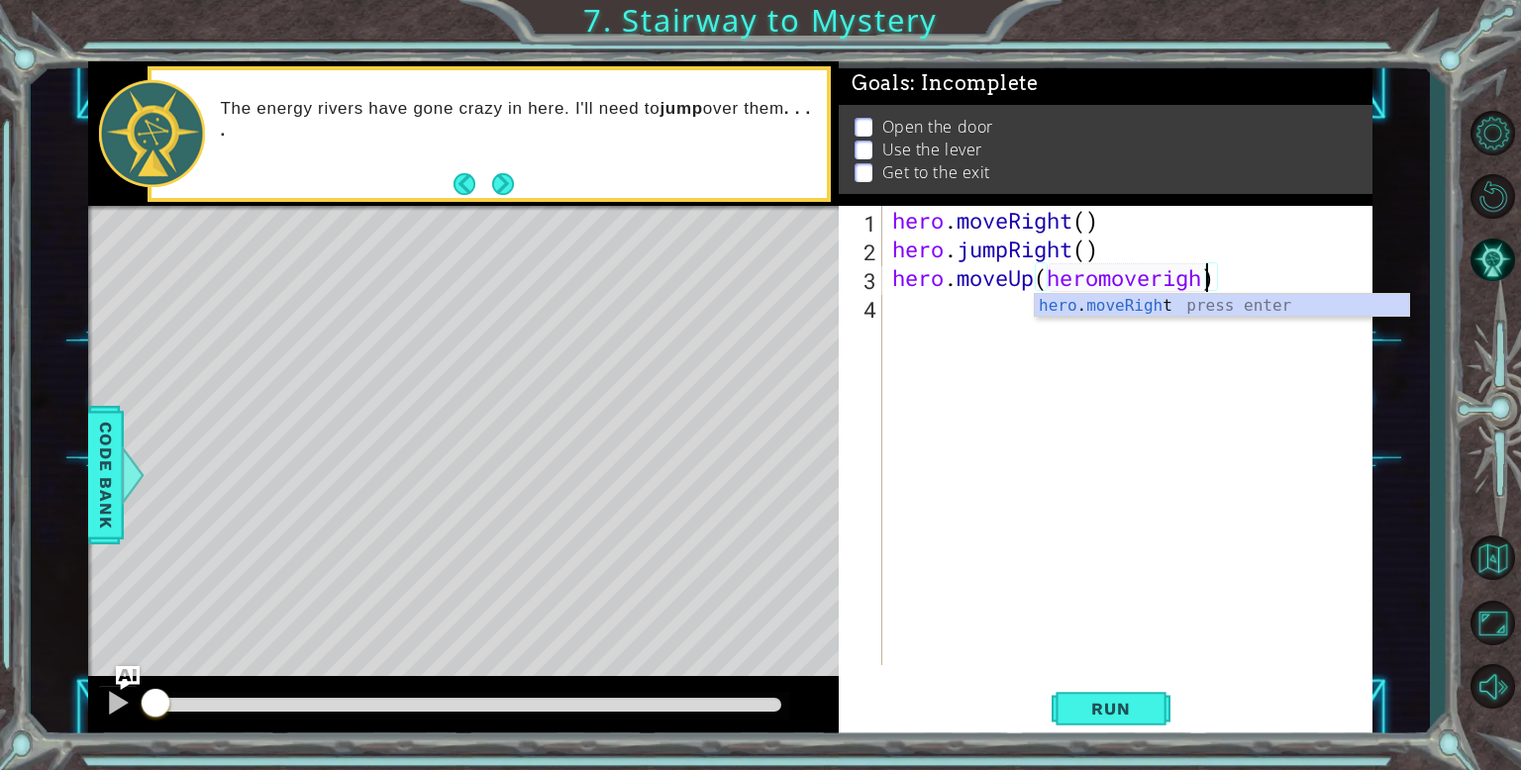
scroll to position [0, 14]
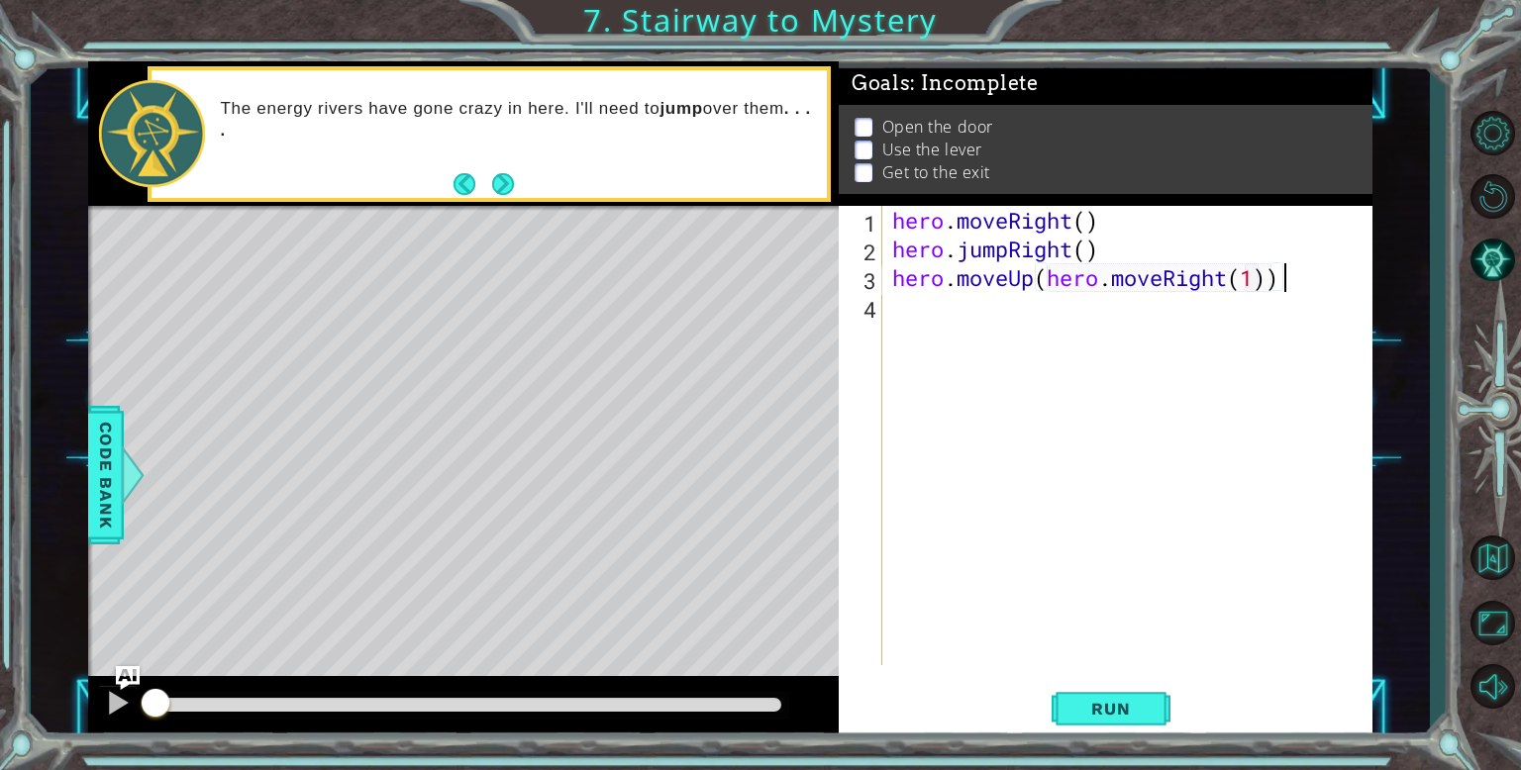
click at [1289, 273] on div "hero . moveRight ( ) hero . jumpRight ( ) hero . moveUp ( hero . moveRight ( 1 …" at bounding box center [1132, 464] width 488 height 517
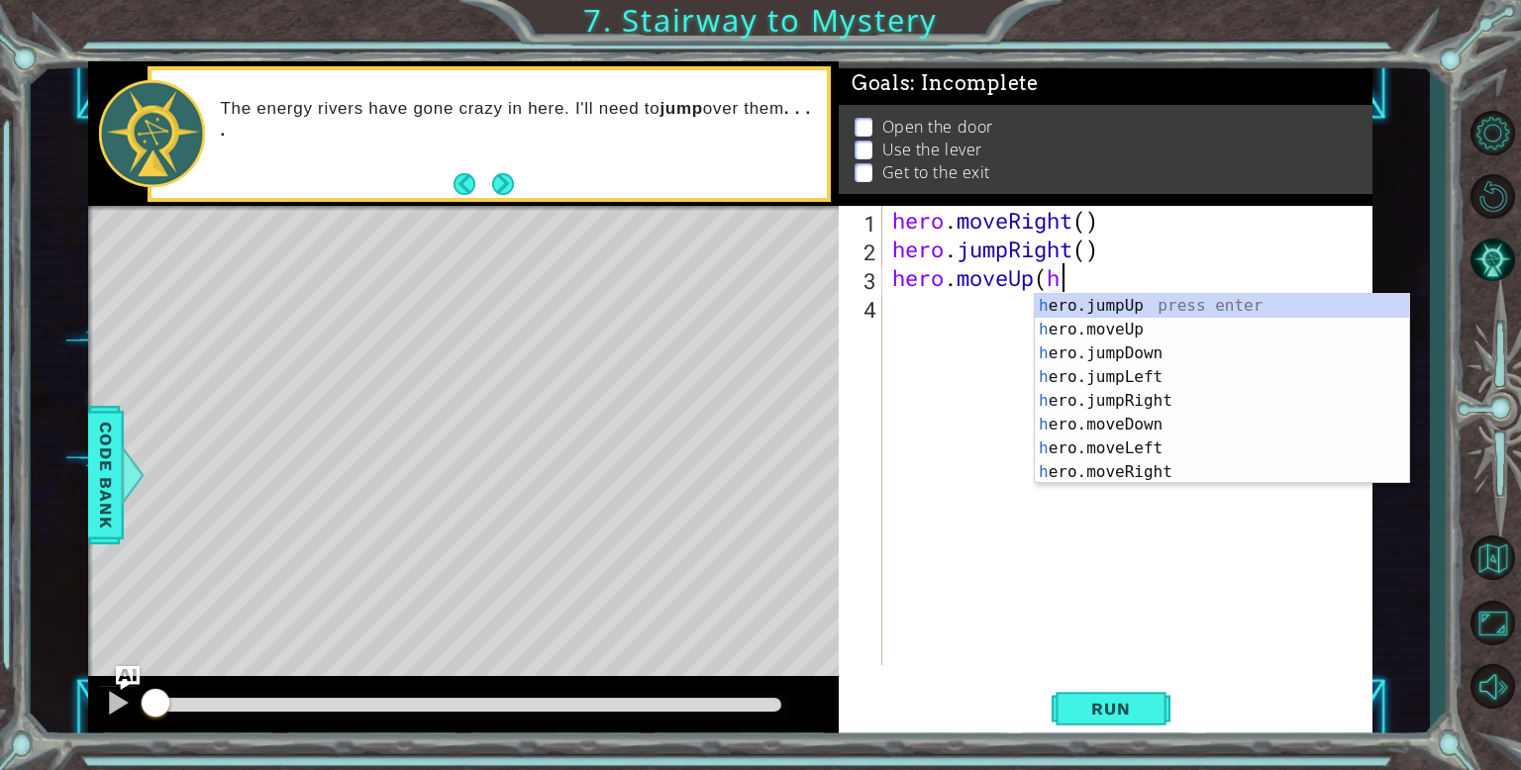
scroll to position [0, 5]
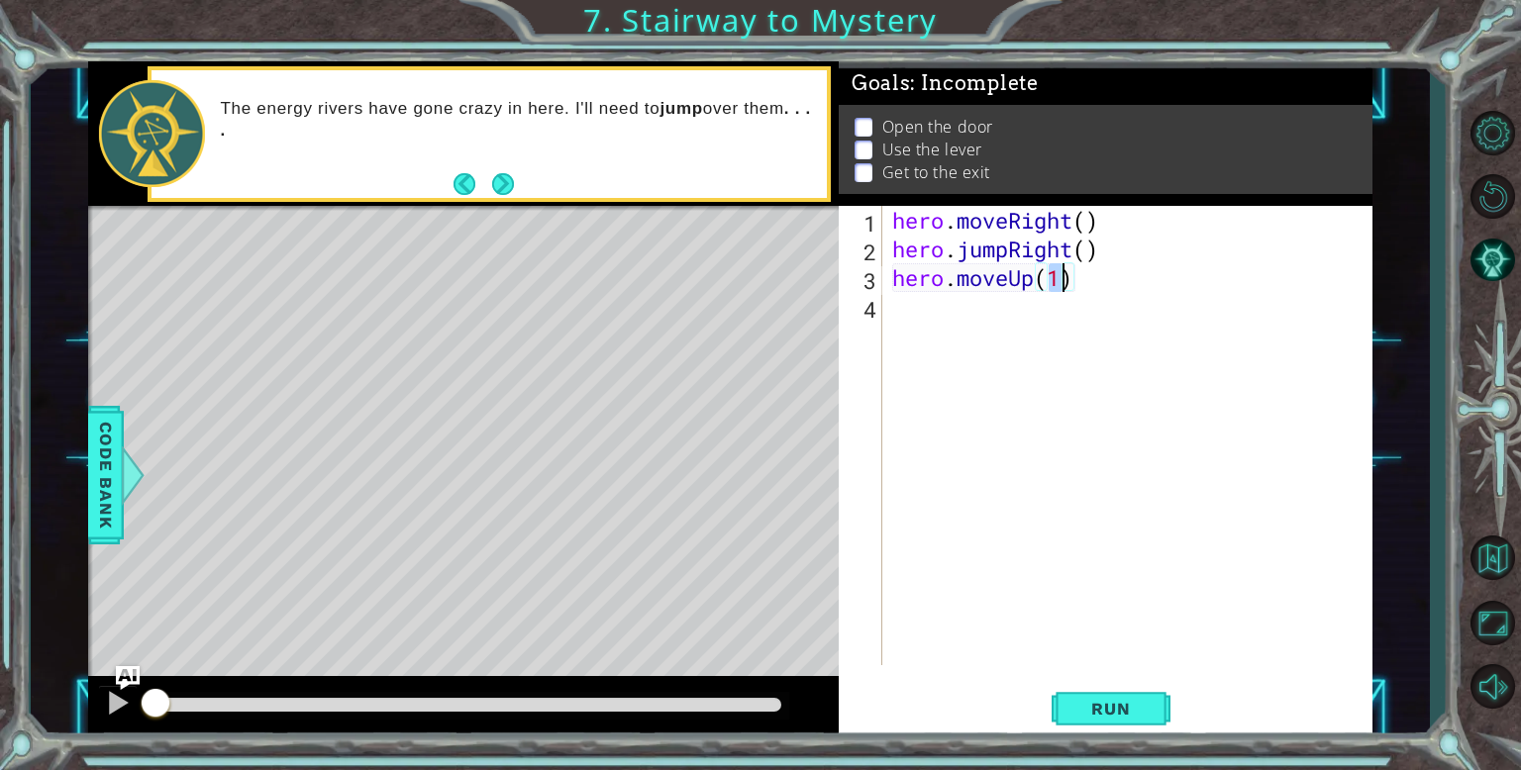
type textarea "hero.moveUp()"
click at [1276, 334] on div "hero . moveRight ( ) hero . jumpRight ( ) hero . moveUp ( )" at bounding box center [1132, 464] width 488 height 517
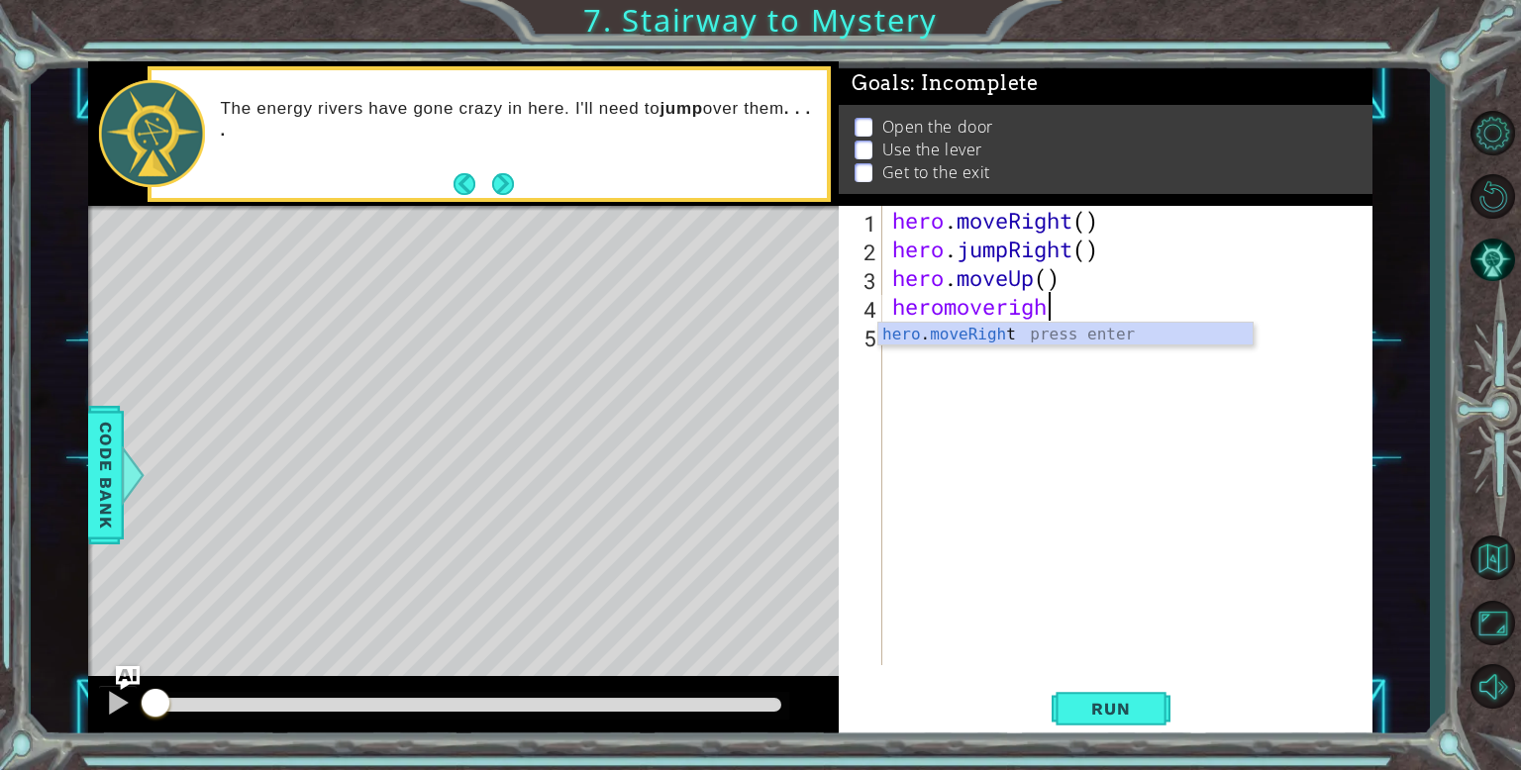
scroll to position [0, 6]
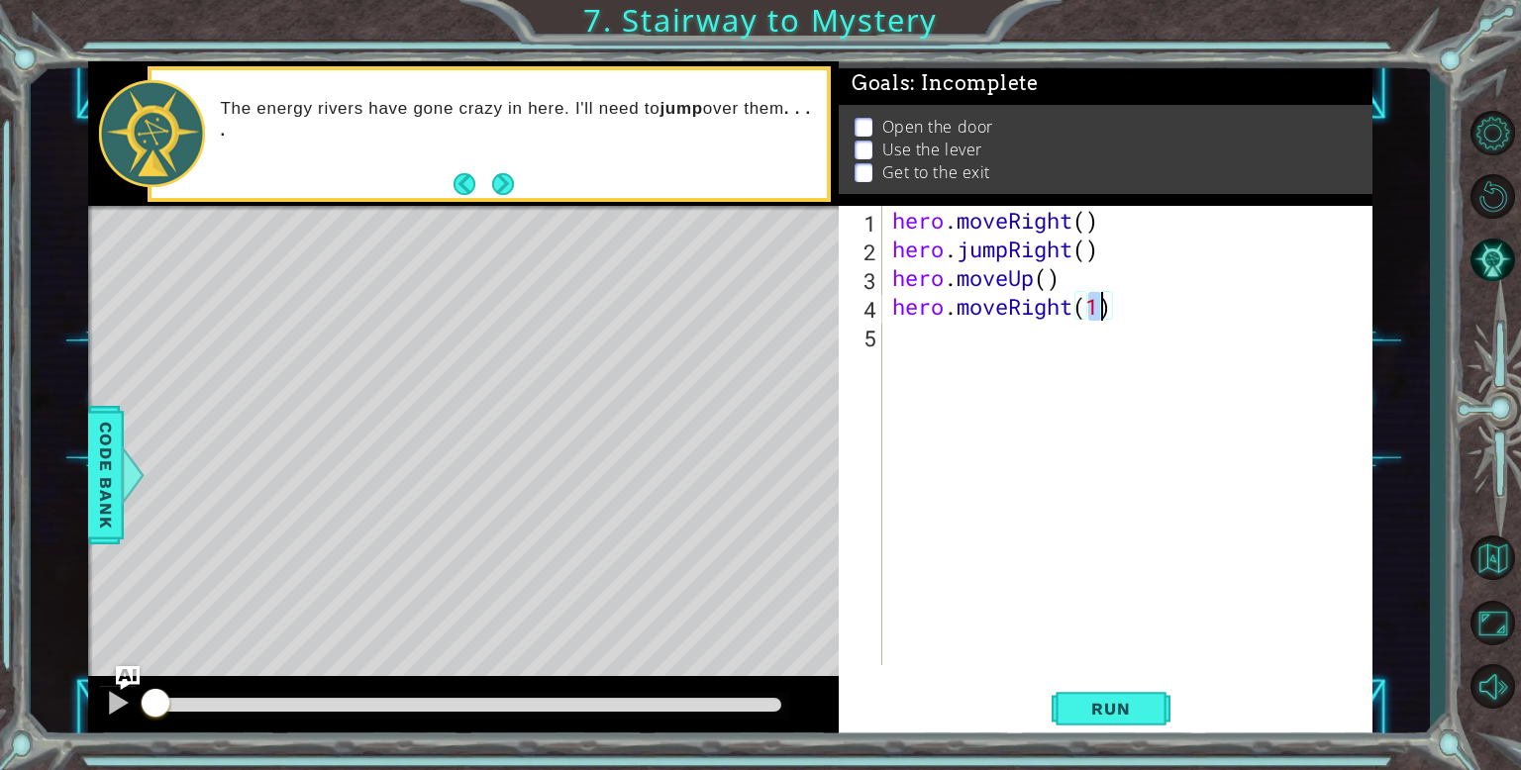
type textarea "hero.moveRight(2)"
click at [1266, 355] on div "hero . moveRight ( ) hero . jumpRight ( ) hero . moveUp ( ) hero . moveRight ( …" at bounding box center [1132, 464] width 488 height 517
type textarea "hero.use("door")"
click at [1091, 435] on div "hero . moveRight ( ) hero . jumpRight ( ) hero . moveUp ( ) hero . moveRight ( …" at bounding box center [1132, 464] width 488 height 517
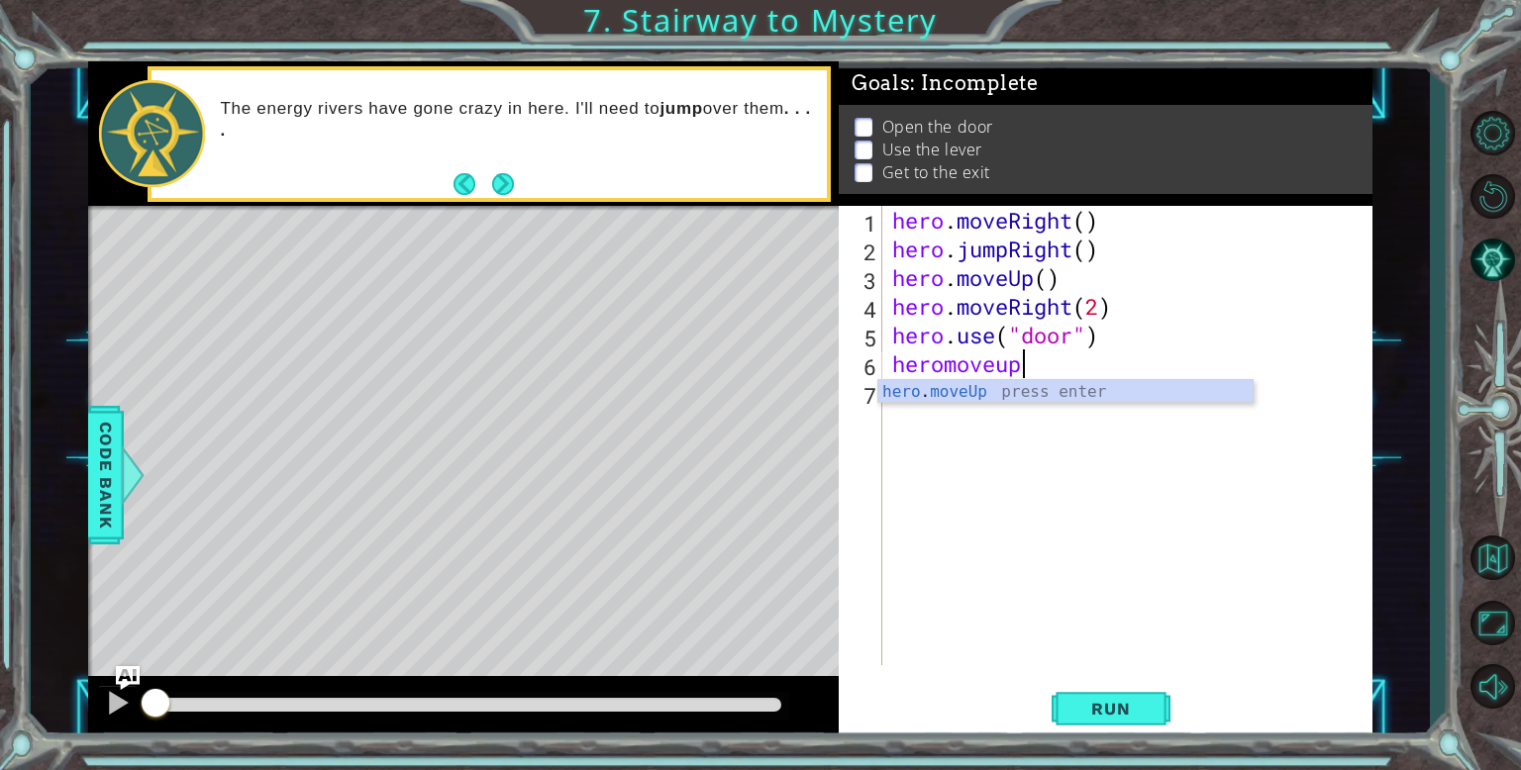
scroll to position [0, 4]
type textarea "hero.moveUp(2)"
click at [1085, 452] on div "hero . moveRight ( ) hero . jumpRight ( ) hero . moveUp ( ) hero . moveRight ( …" at bounding box center [1132, 464] width 488 height 517
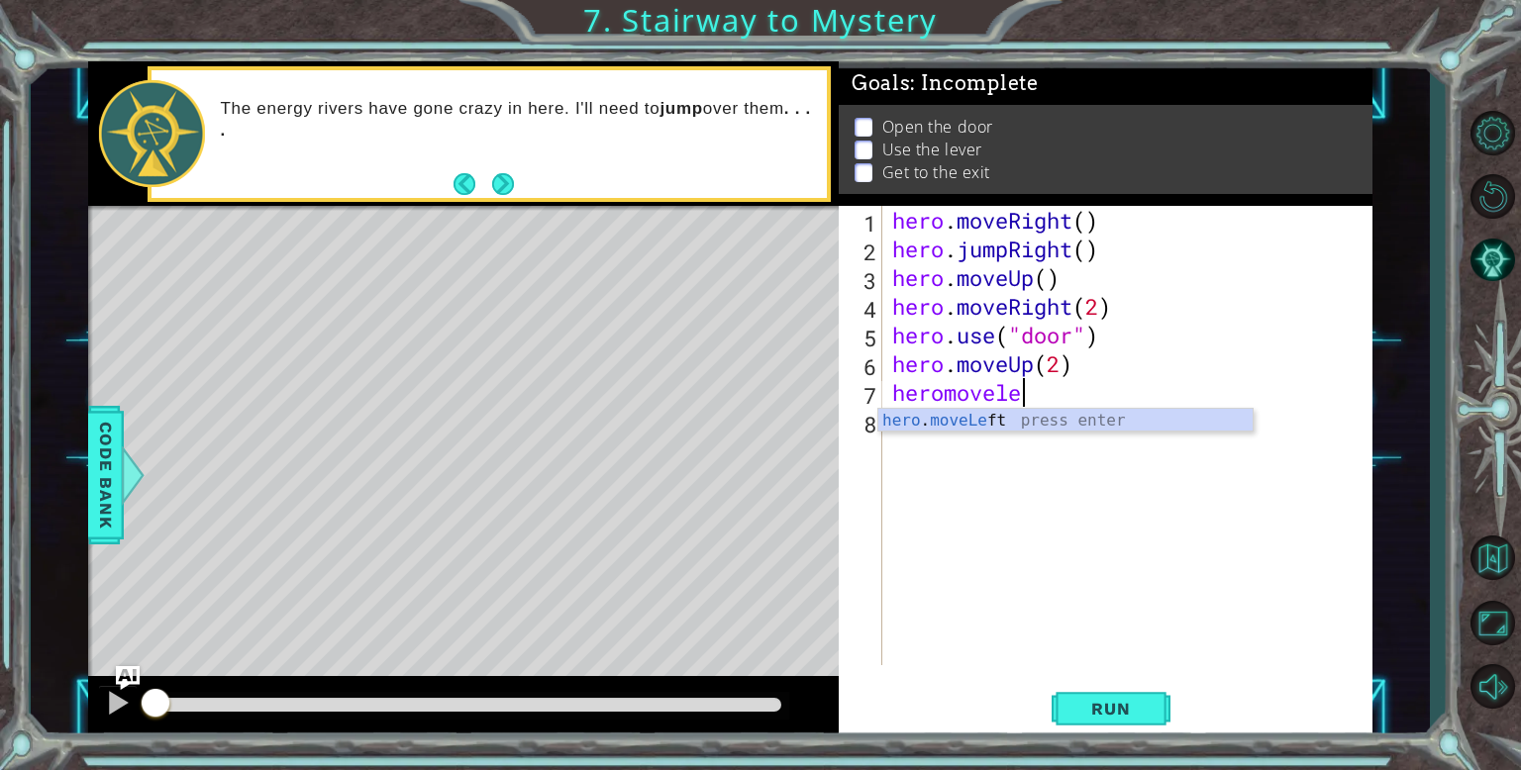
scroll to position [0, 5]
type textarea "hero.moveLeft(1)"
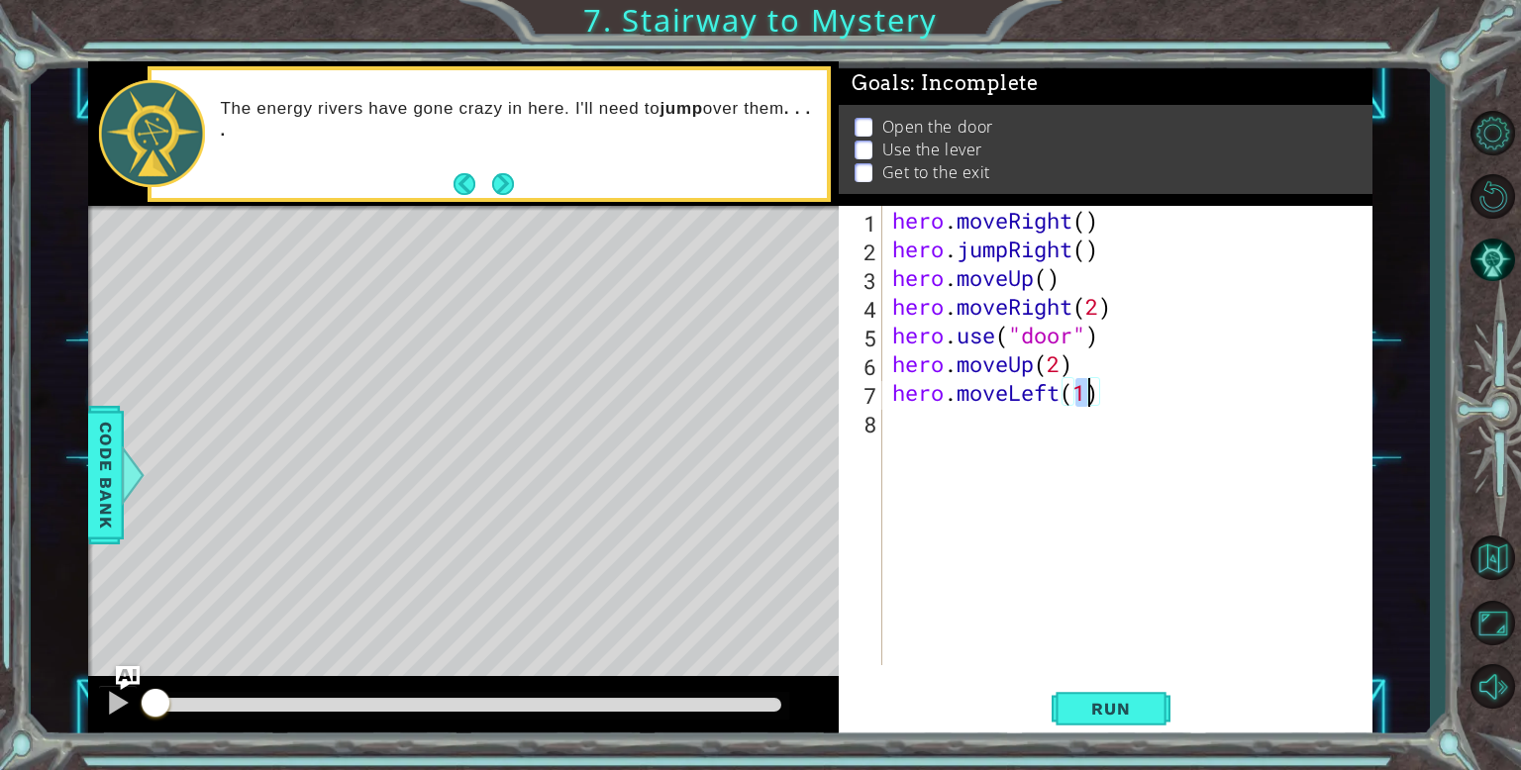
click at [1089, 456] on div "hero . moveRight ( ) hero . jumpRight ( ) hero . moveUp ( ) hero . moveRight ( …" at bounding box center [1132, 464] width 488 height 517
type textarea "hero.use("switch")"
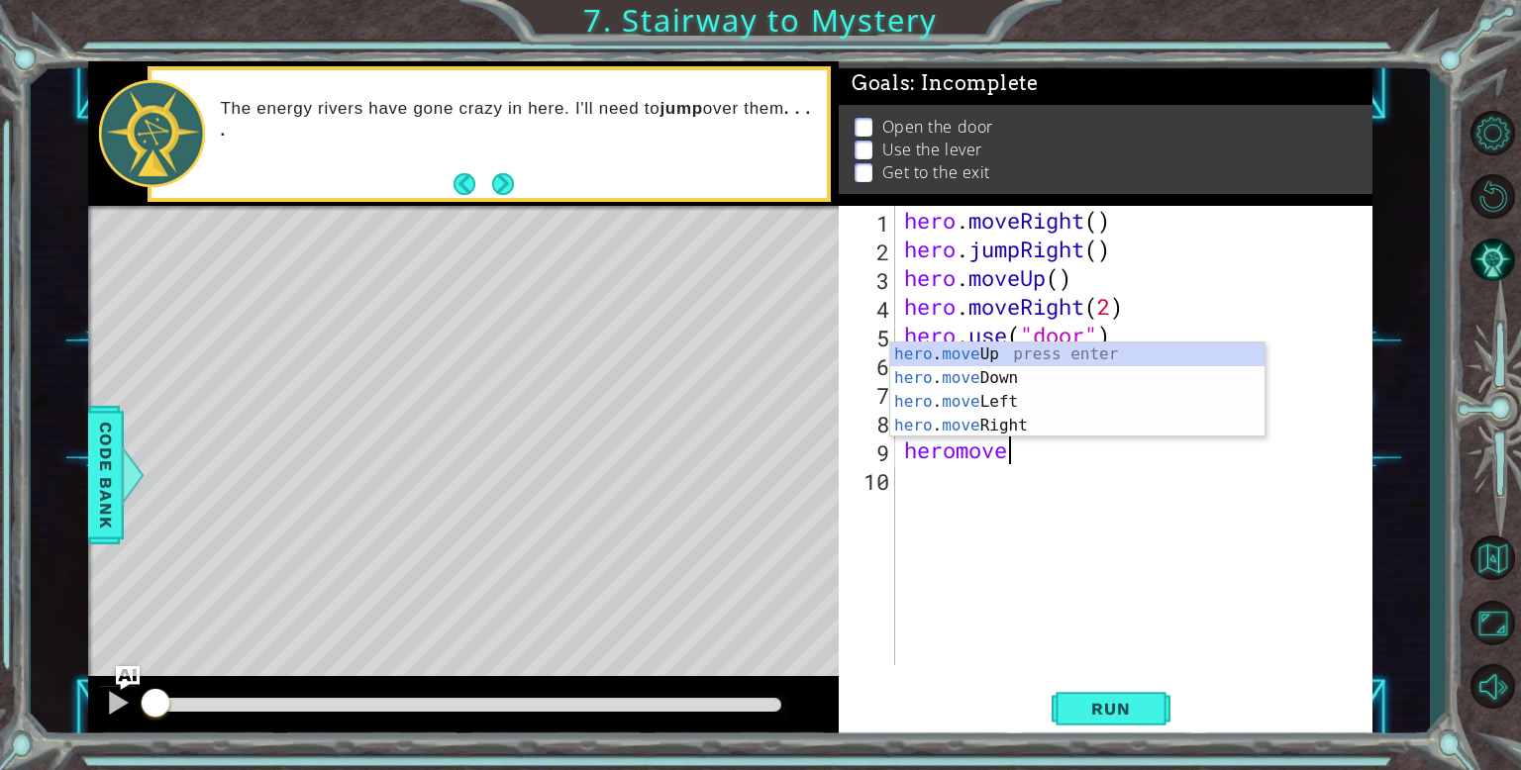
scroll to position [0, 4]
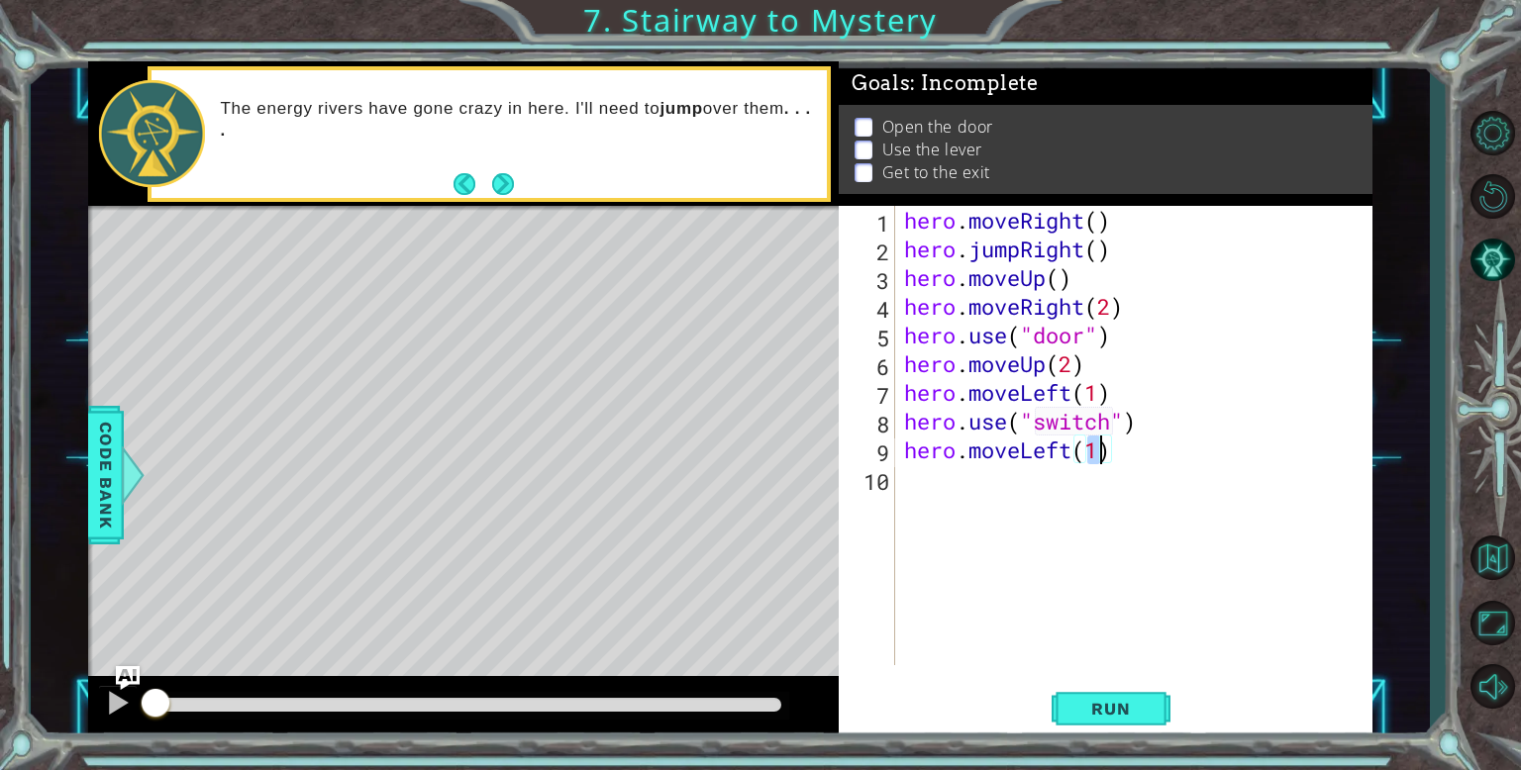
type textarea "hero.moveLeft(2)"
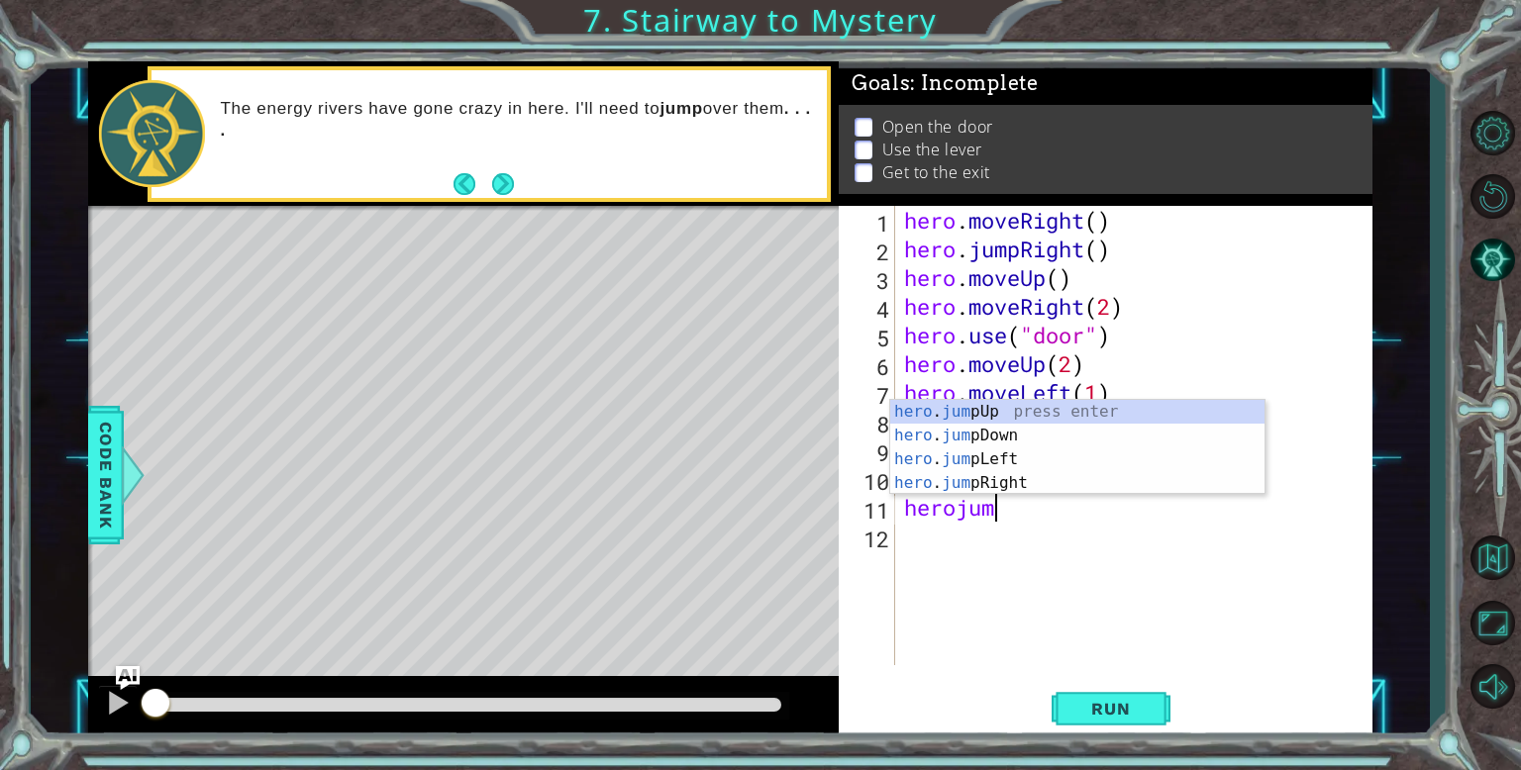
scroll to position [0, 3]
type textarea "herojumpup"
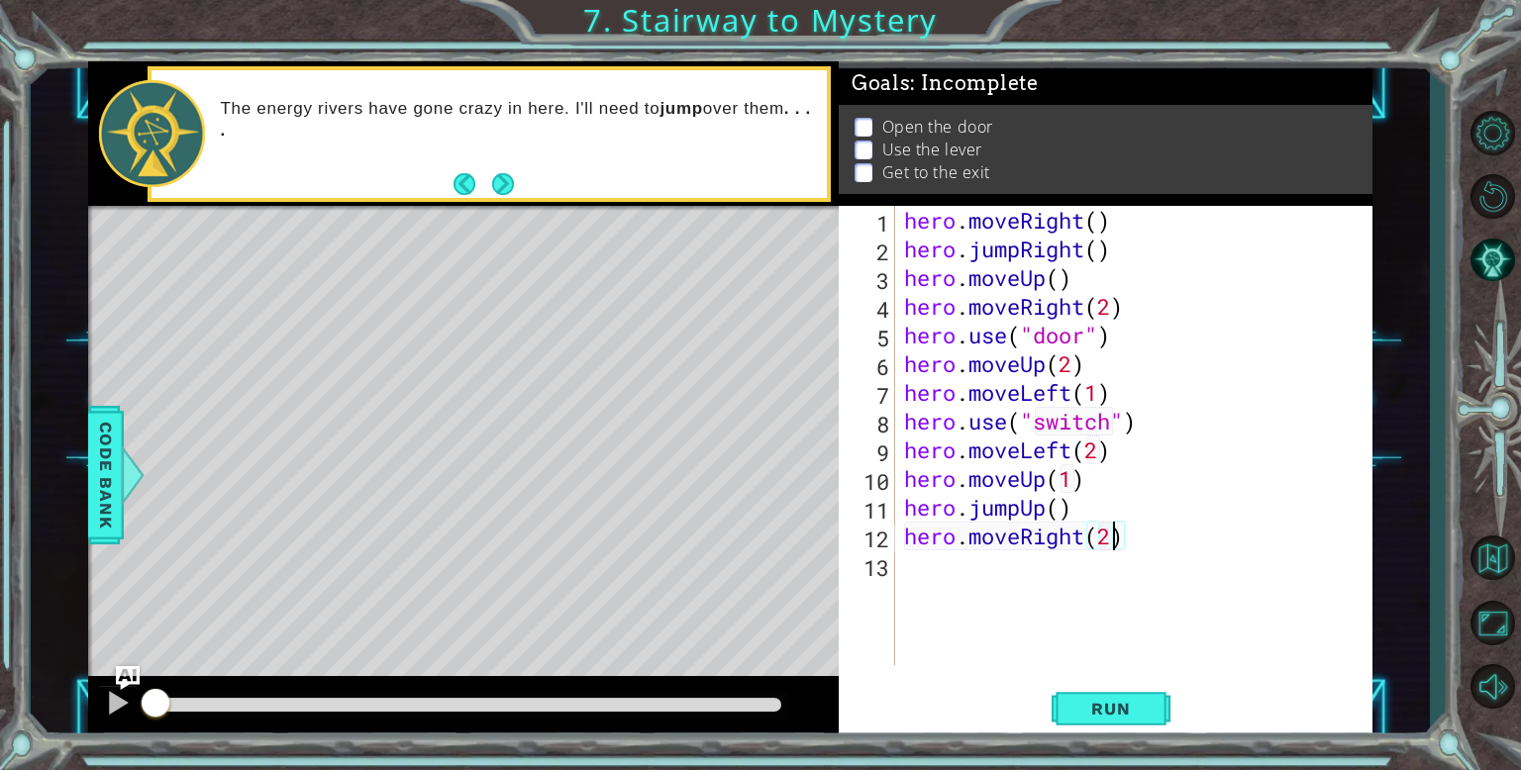
scroll to position [0, 8]
click at [1093, 709] on span "Run" at bounding box center [1110, 709] width 78 height 20
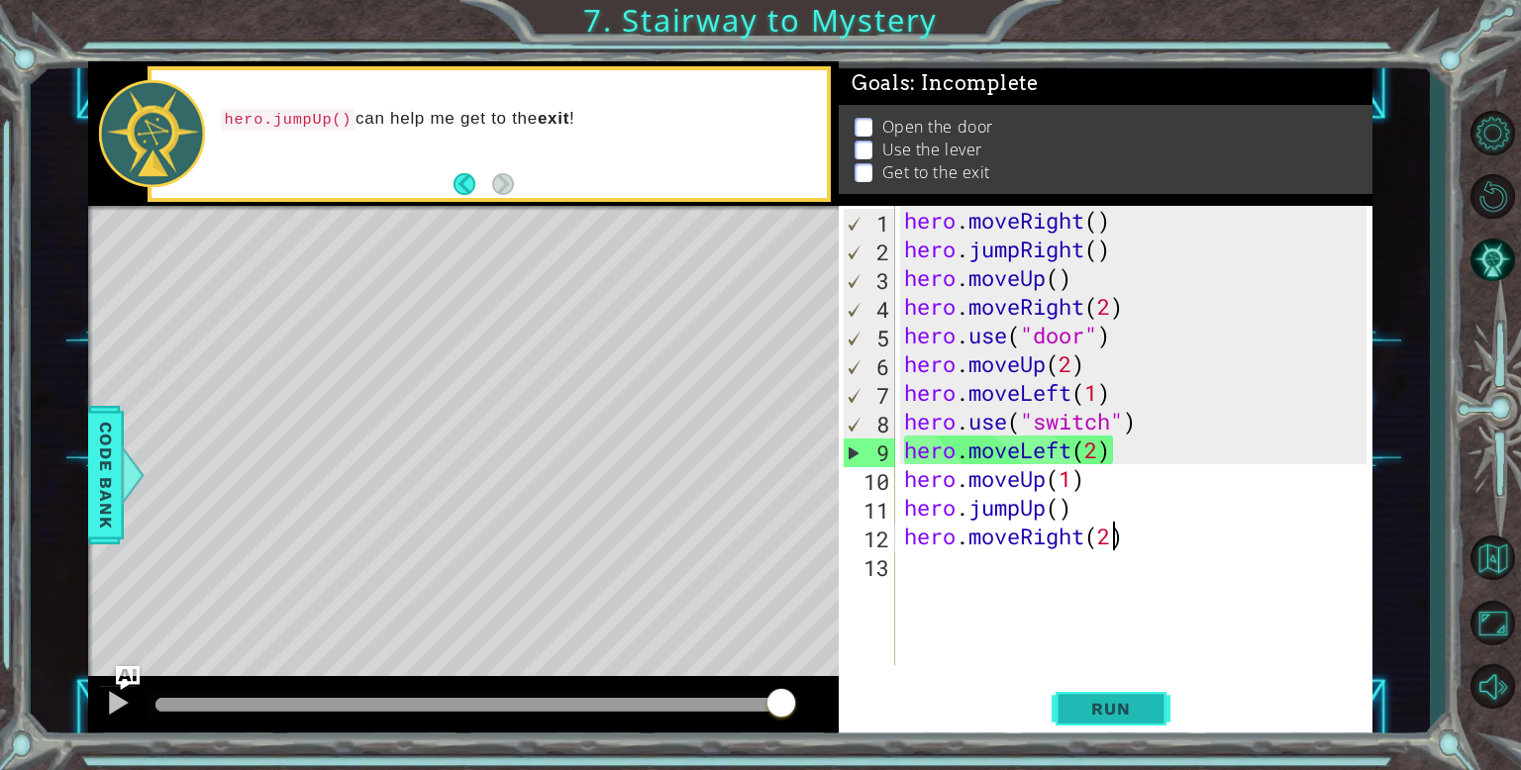
click at [1088, 696] on button "Run" at bounding box center [1111, 708] width 119 height 53
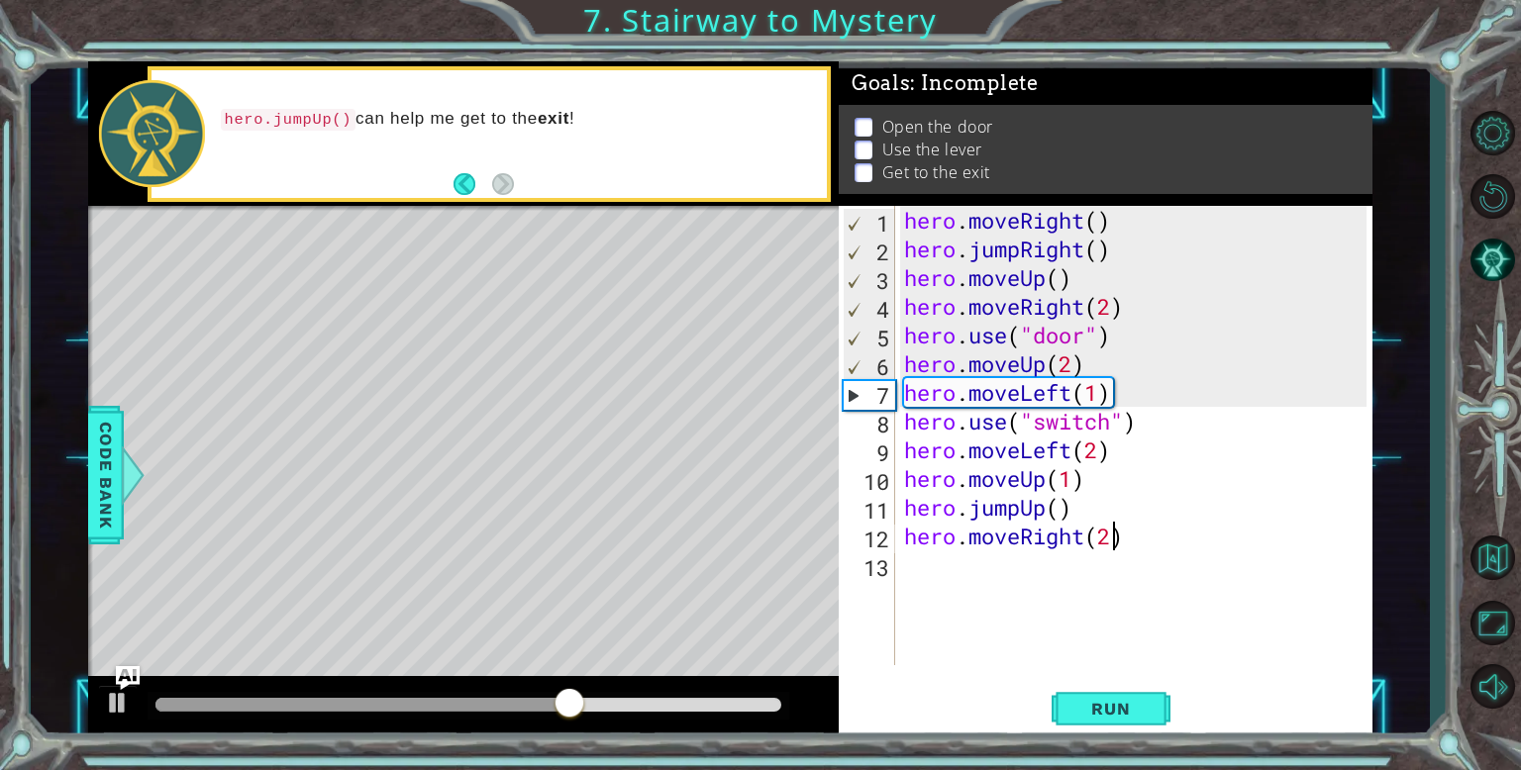
click at [1112, 311] on div "hero . moveRight ( ) hero . jumpRight ( ) hero . moveUp ( ) hero . moveRight ( …" at bounding box center [1138, 464] width 476 height 517
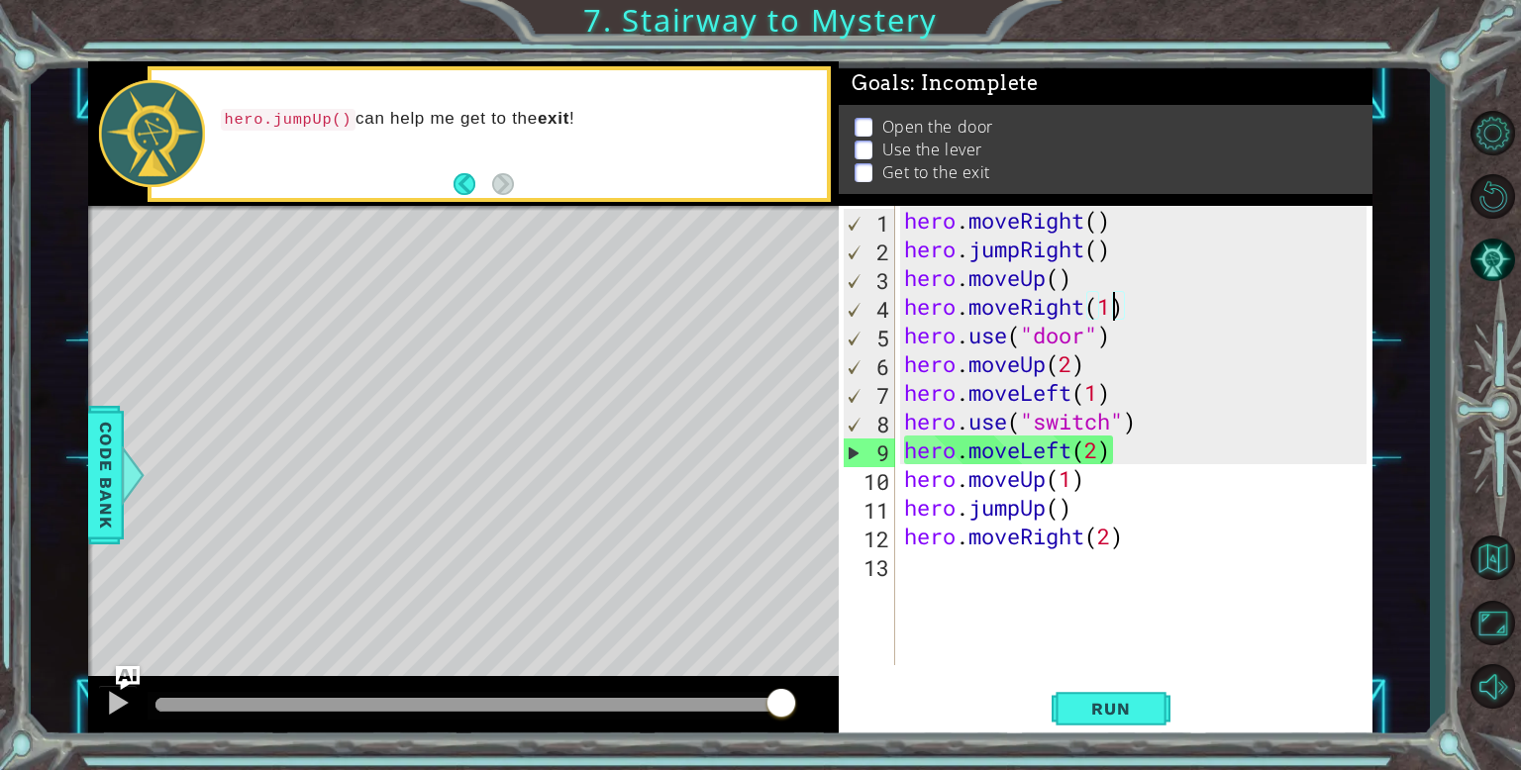
click at [1104, 459] on div "hero . moveRight ( ) hero . jumpRight ( ) hero . moveUp ( ) hero . moveRight ( …" at bounding box center [1138, 464] width 476 height 517
click at [1116, 715] on span "Run" at bounding box center [1110, 709] width 78 height 20
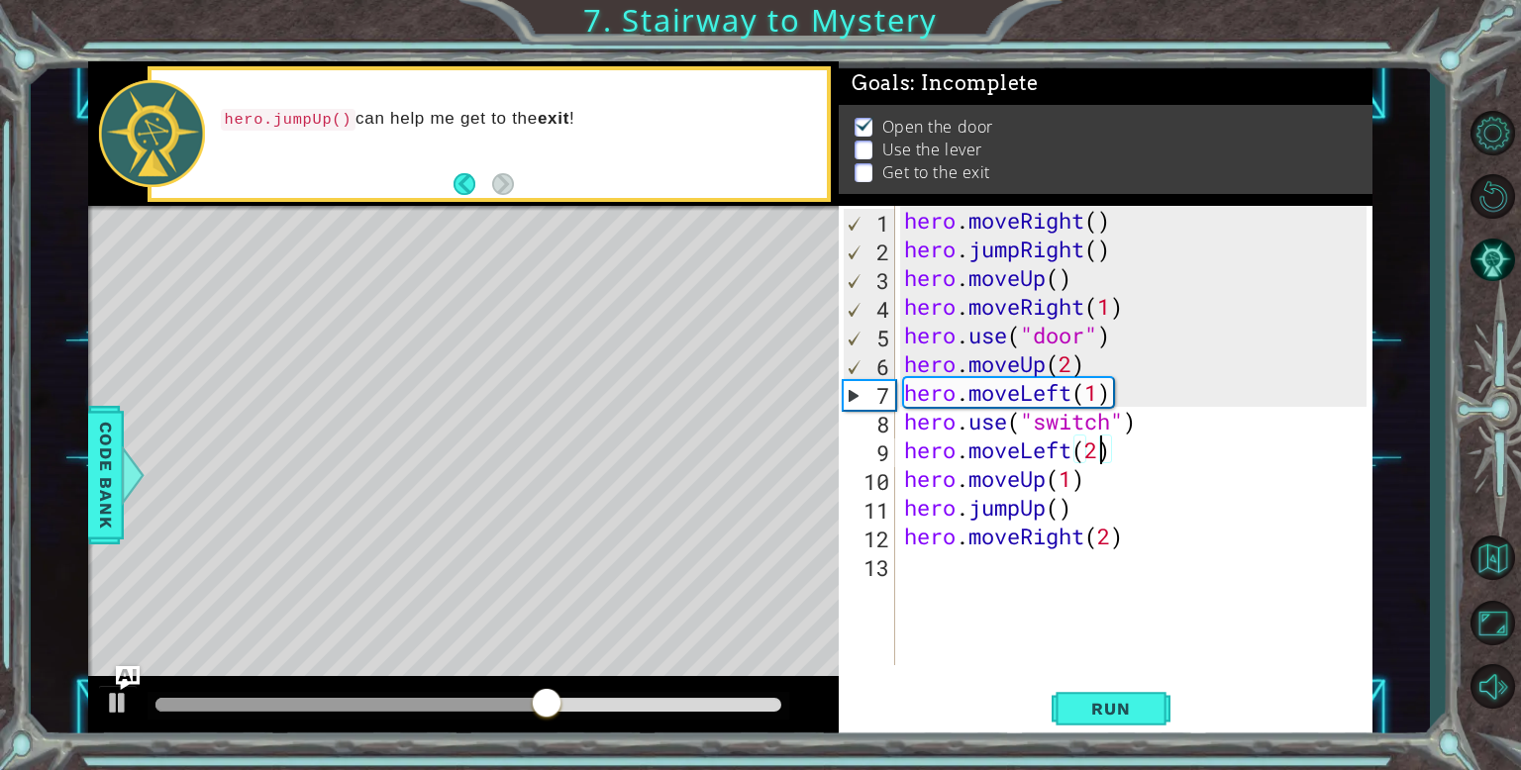
click at [1115, 430] on div "hero . moveRight ( ) hero . jumpRight ( ) hero . moveUp ( ) hero . moveRight ( …" at bounding box center [1138, 464] width 476 height 517
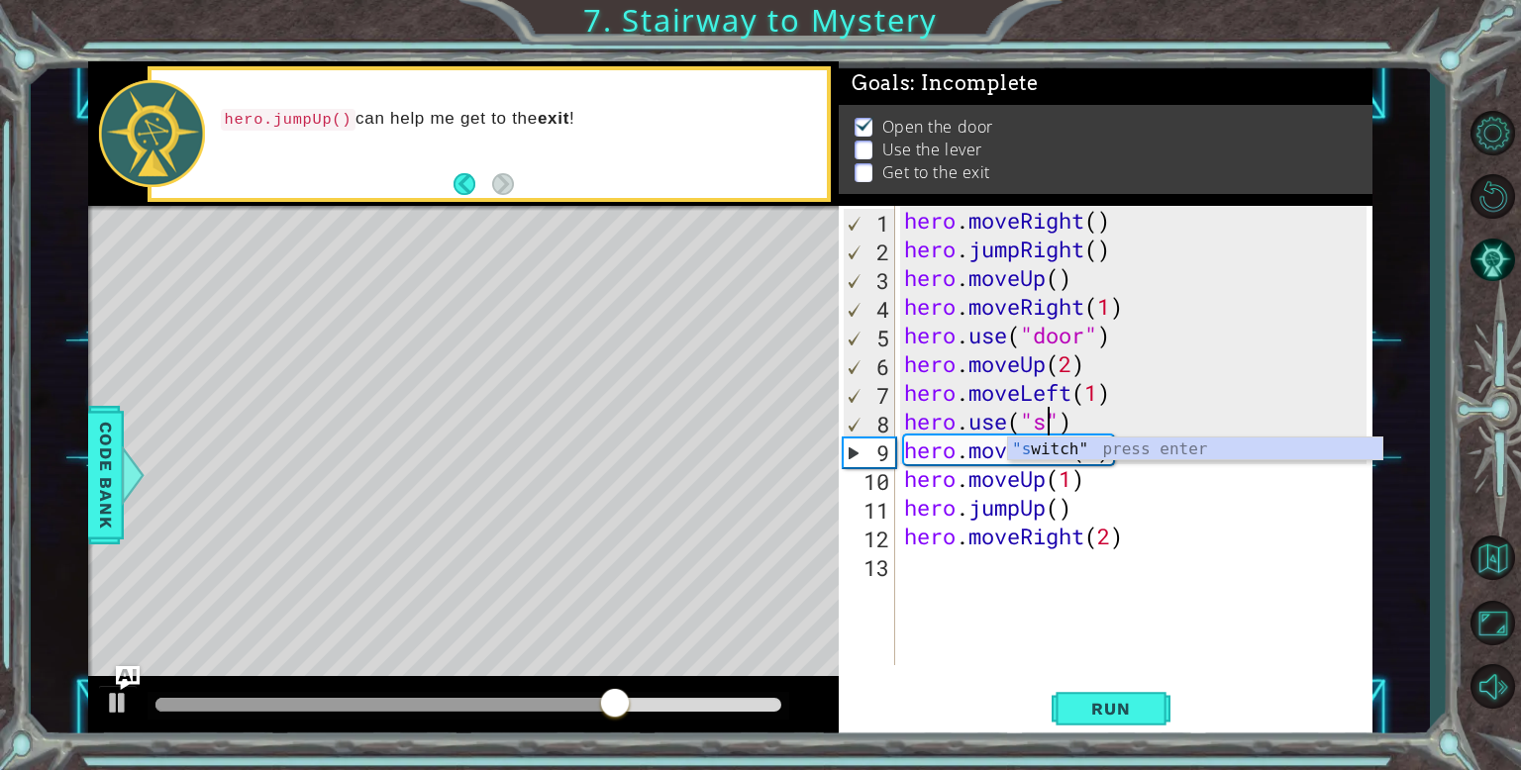
scroll to position [0, 5]
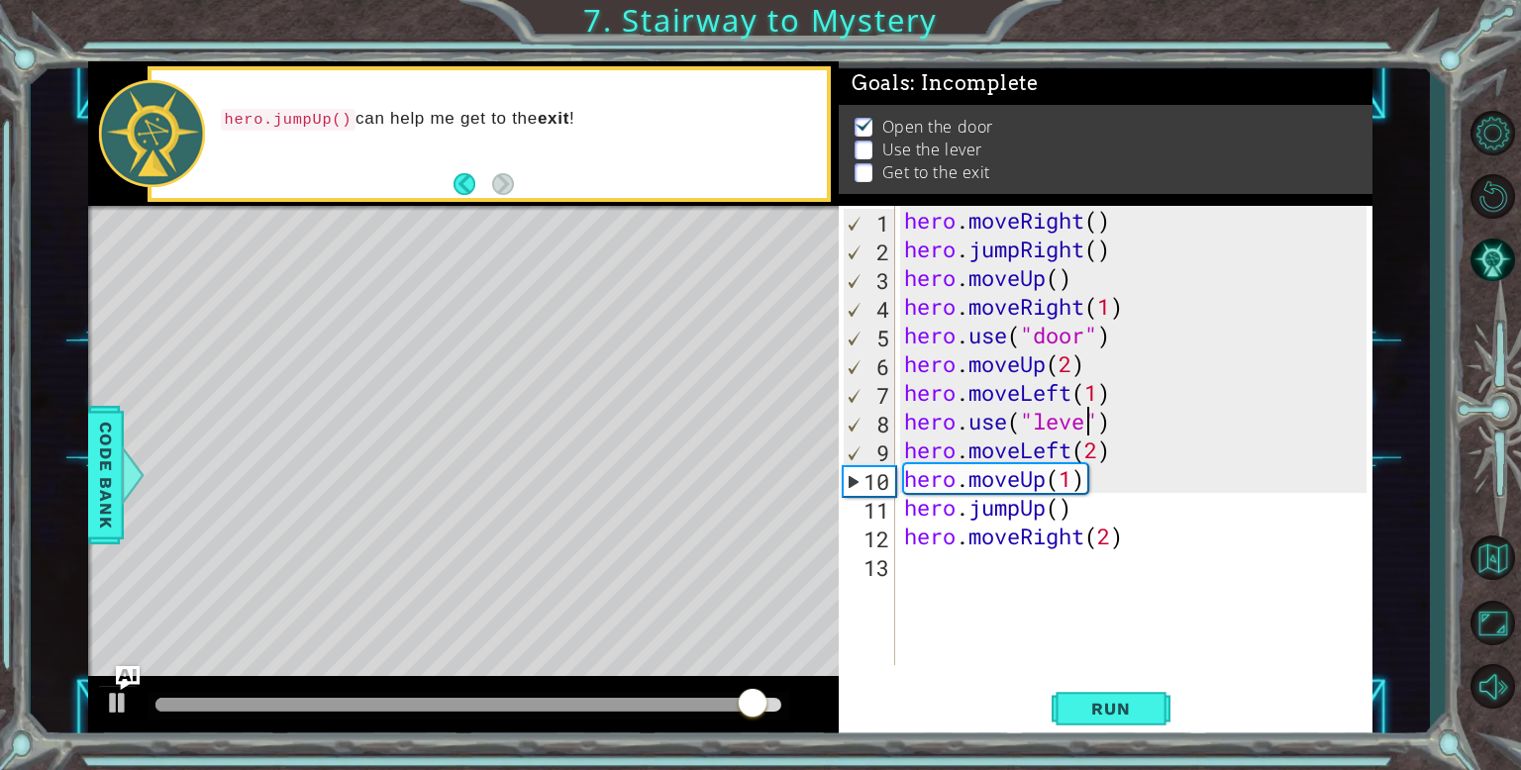
type textarea "hero.use("lever")"
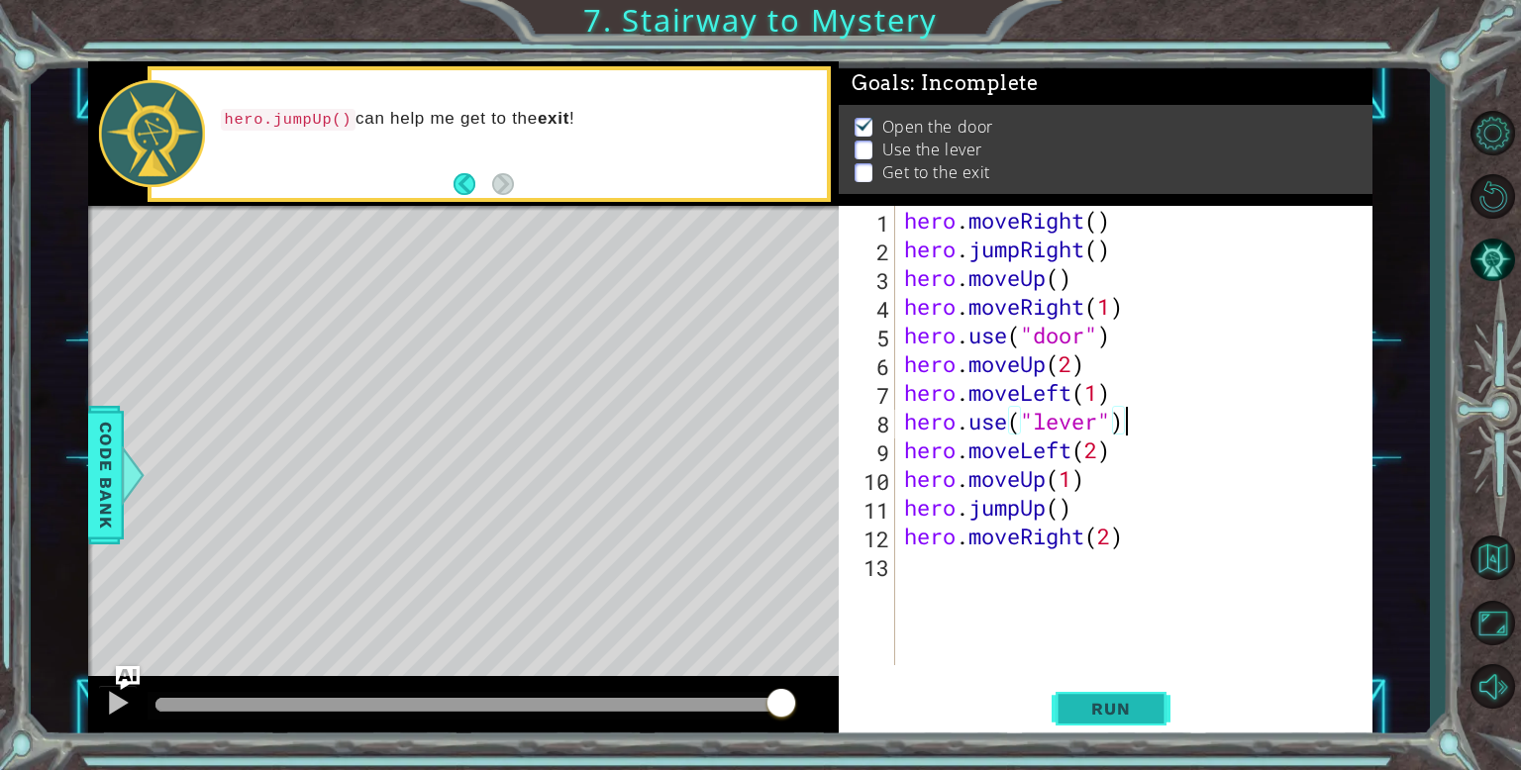
click at [1100, 709] on span "Run" at bounding box center [1110, 709] width 78 height 20
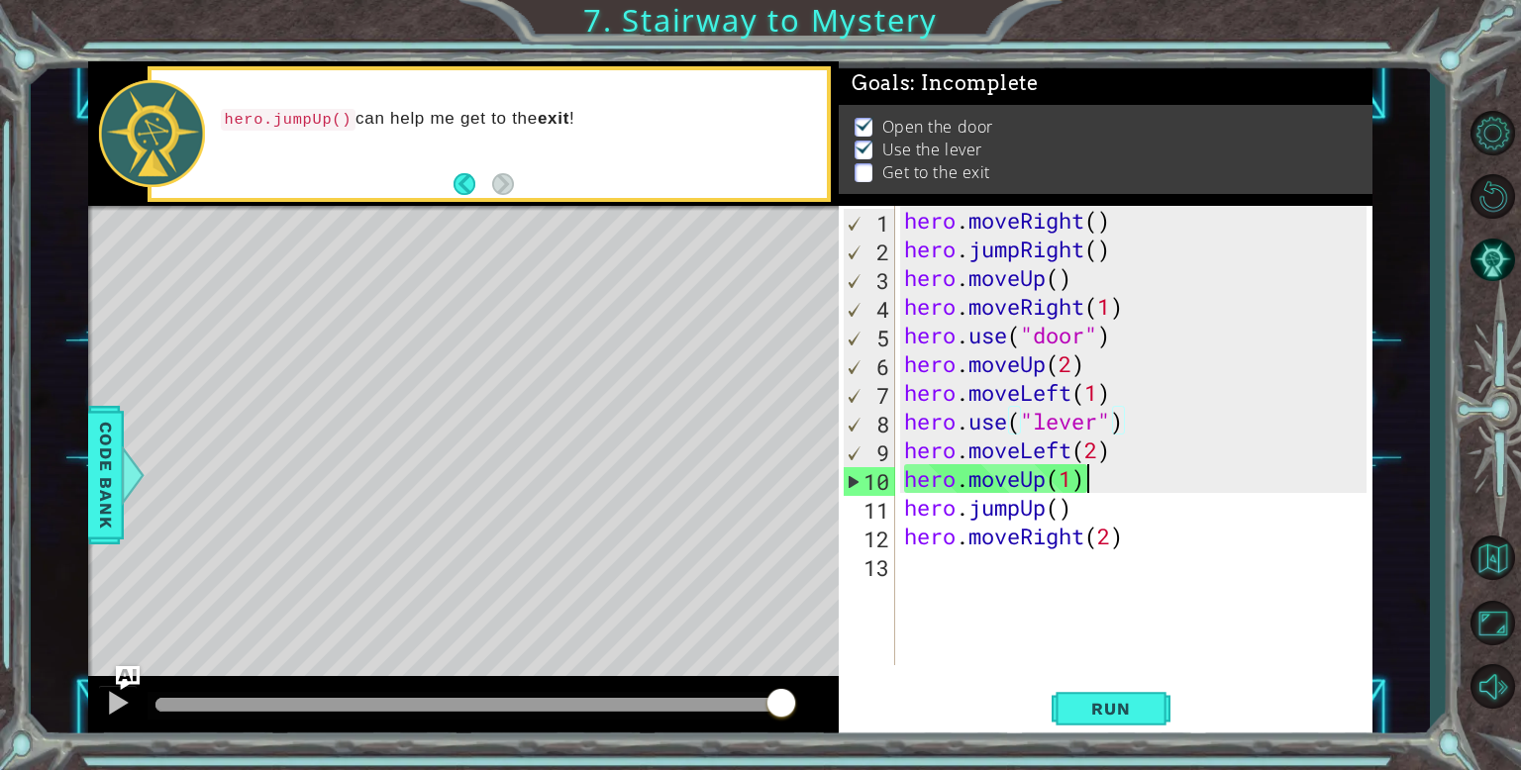
click at [1098, 478] on div "hero . moveRight ( ) hero . jumpRight ( ) hero . moveUp ( ) hero . moveRight ( …" at bounding box center [1138, 464] width 476 height 517
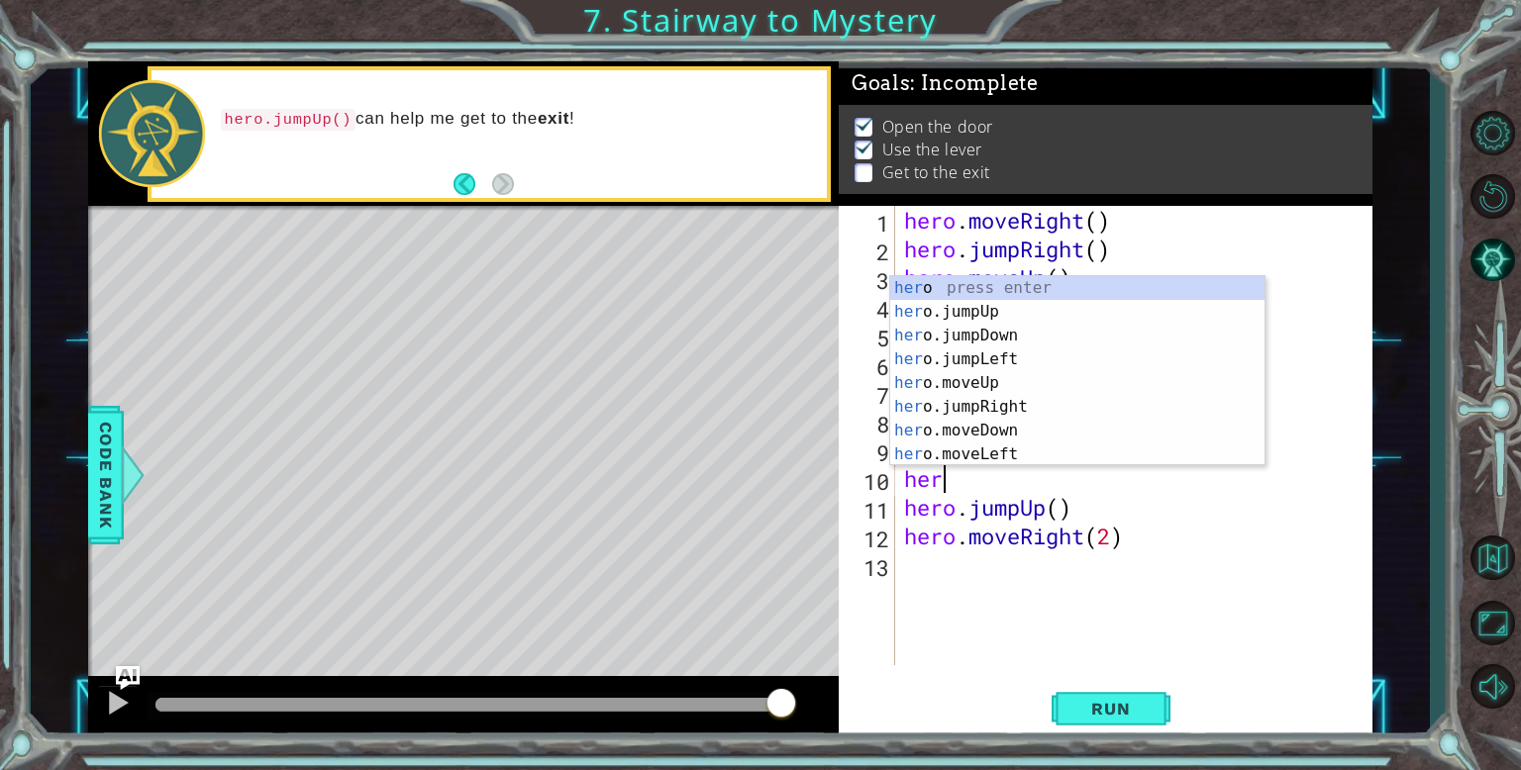
type textarea "h"
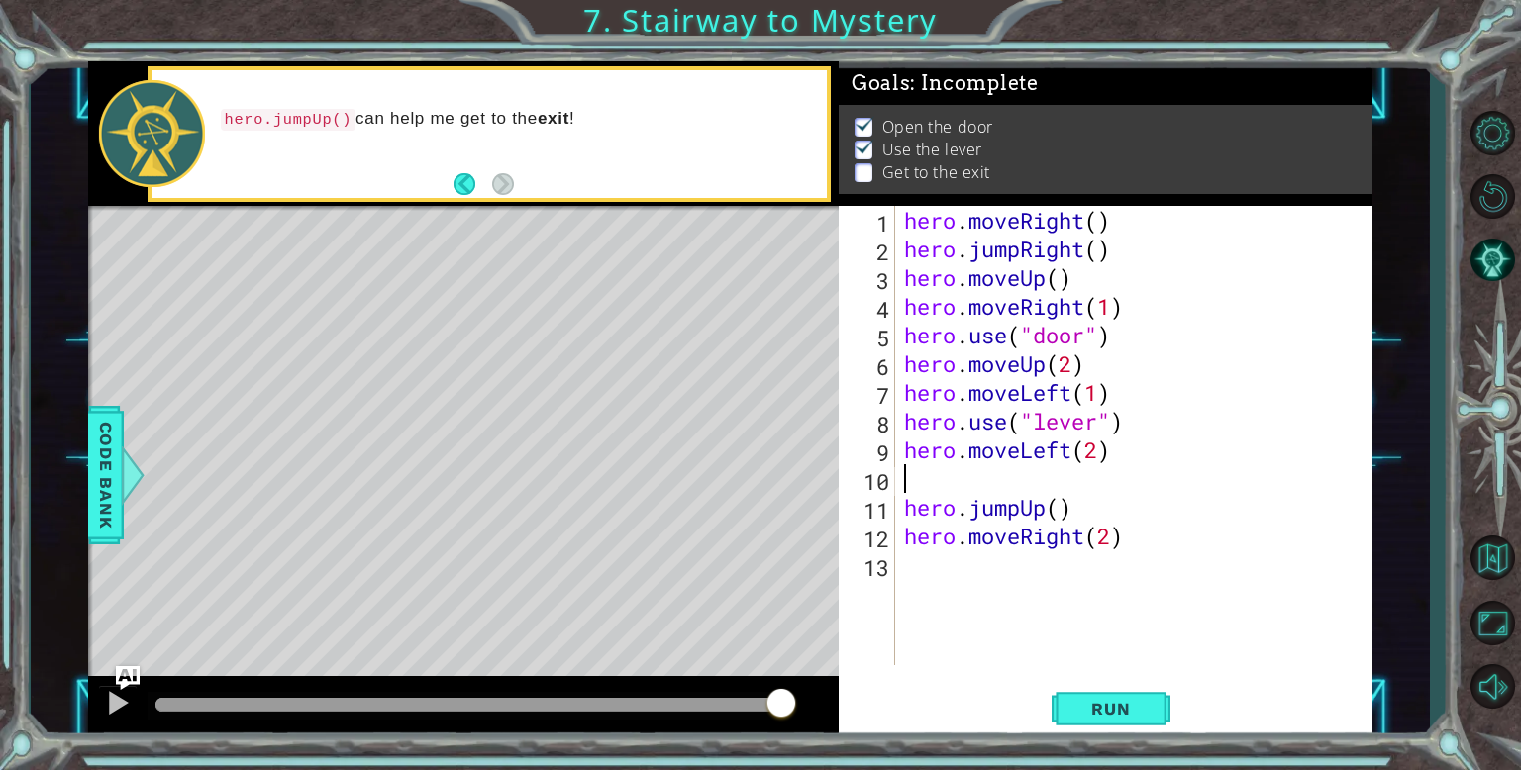
type textarea "hero.moveLeft(2)"
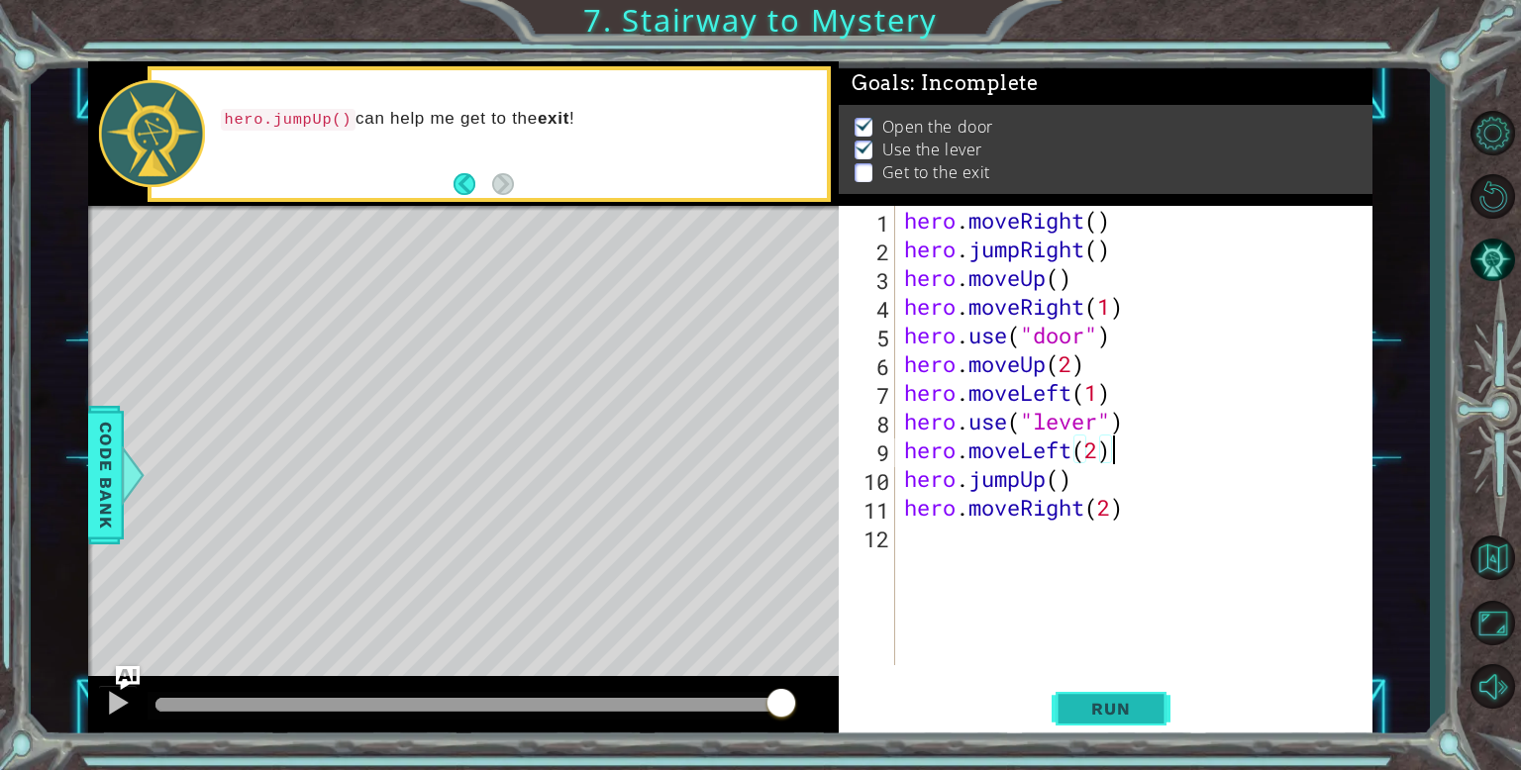
click at [1091, 699] on span "Run" at bounding box center [1110, 709] width 78 height 20
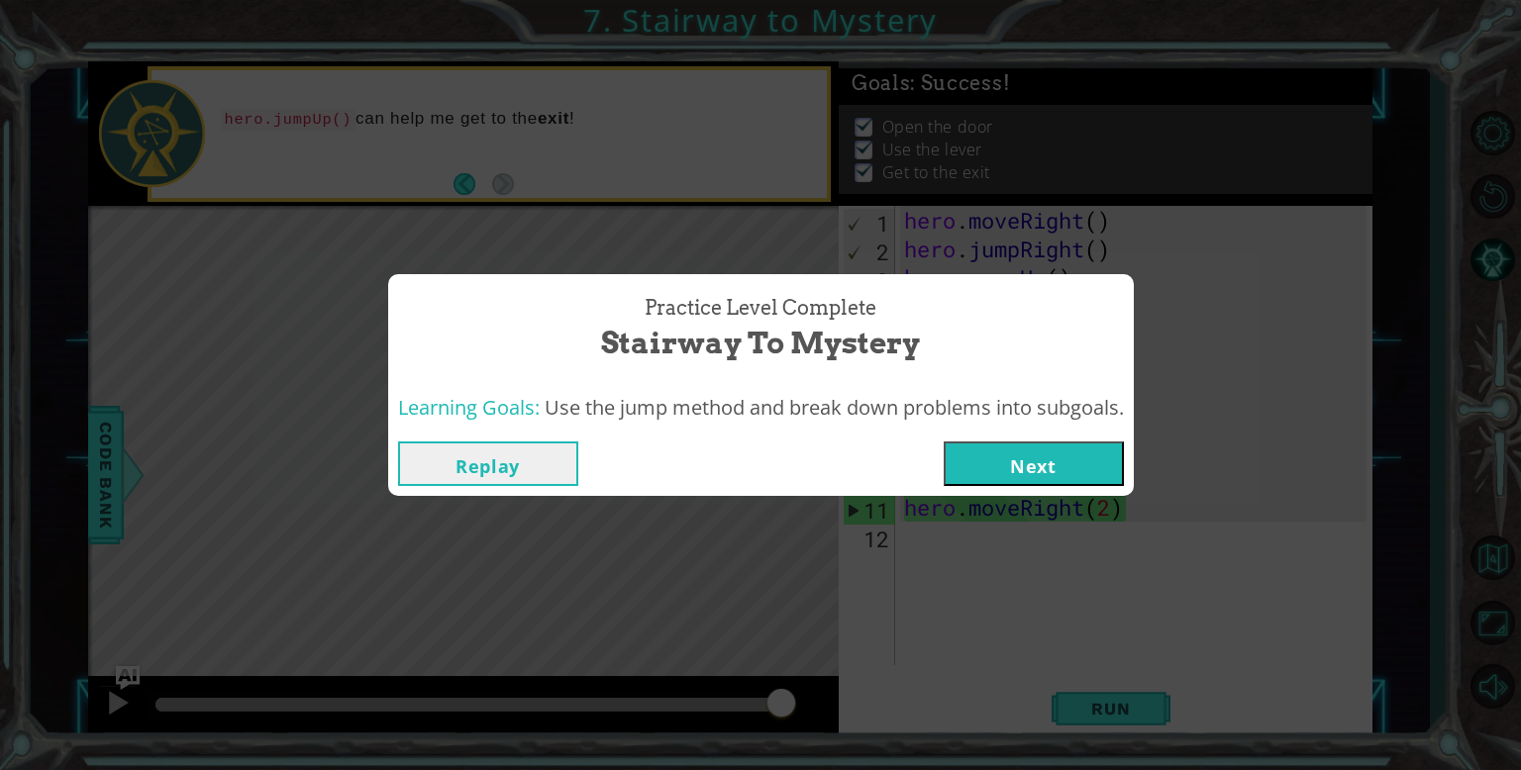
click at [1037, 473] on button "Next" at bounding box center [1034, 464] width 180 height 45
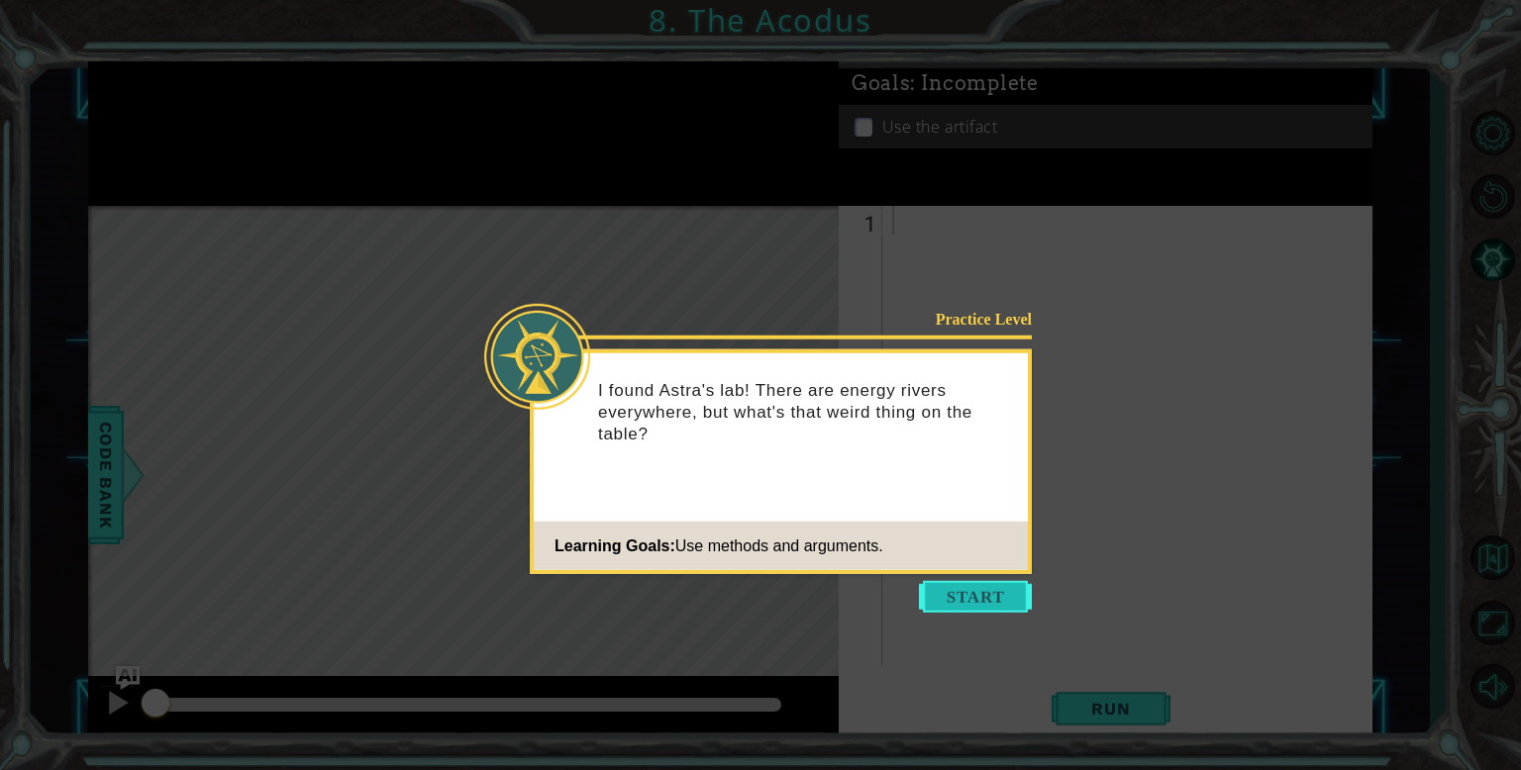
click at [981, 610] on button "Start" at bounding box center [975, 597] width 113 height 32
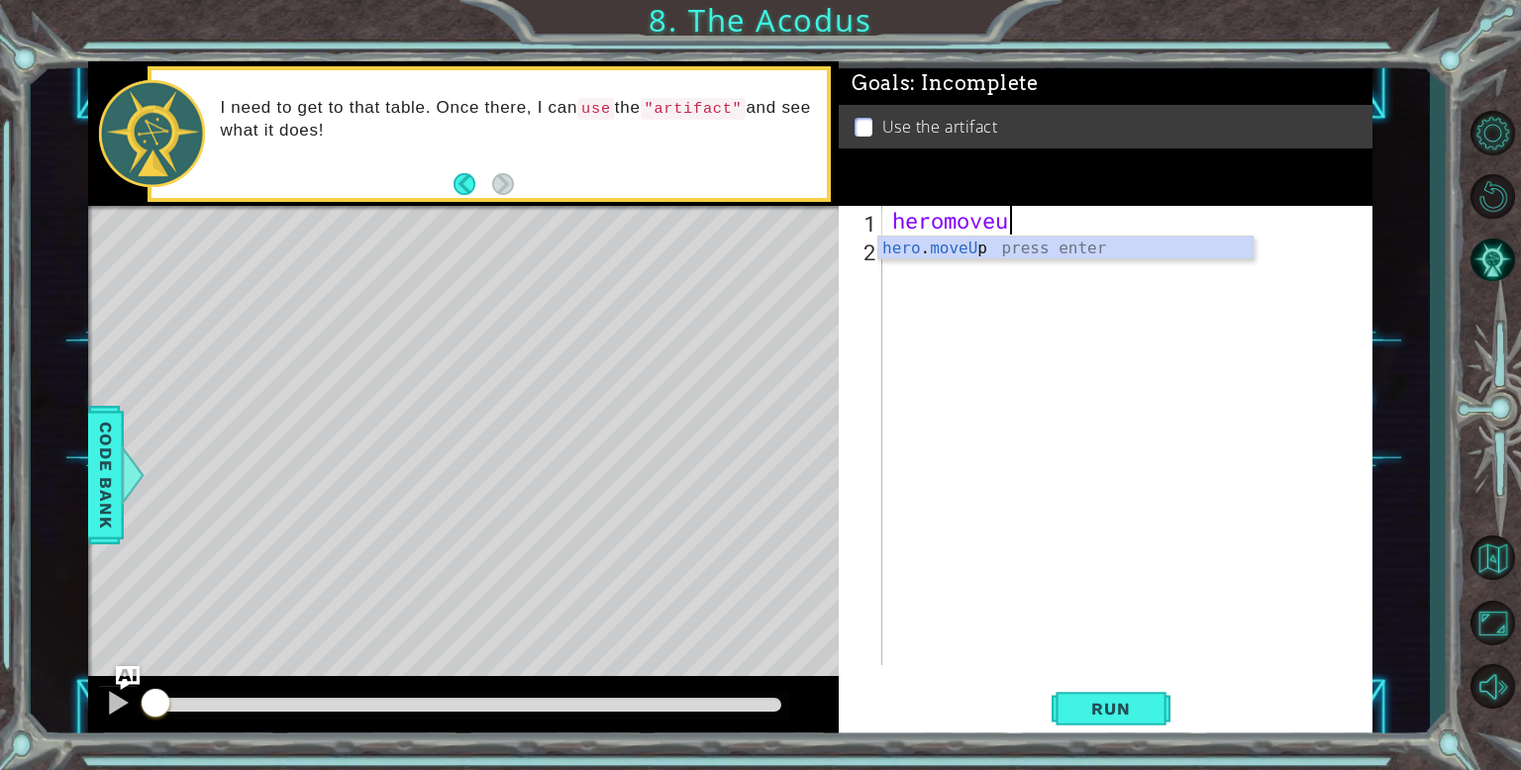
scroll to position [0, 4]
type textarea "hero.moveUp(2)"
type textarea "g"
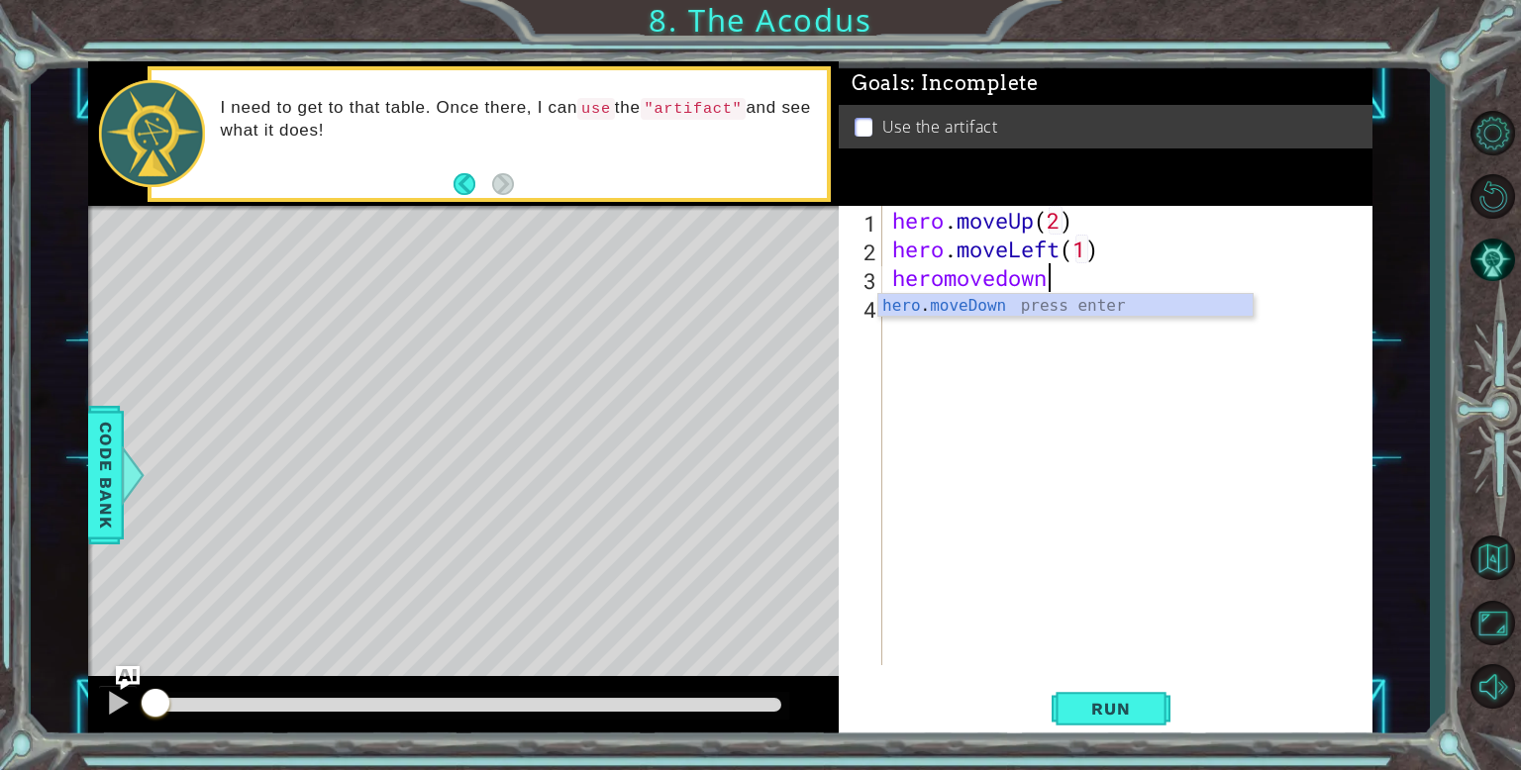
scroll to position [0, 8]
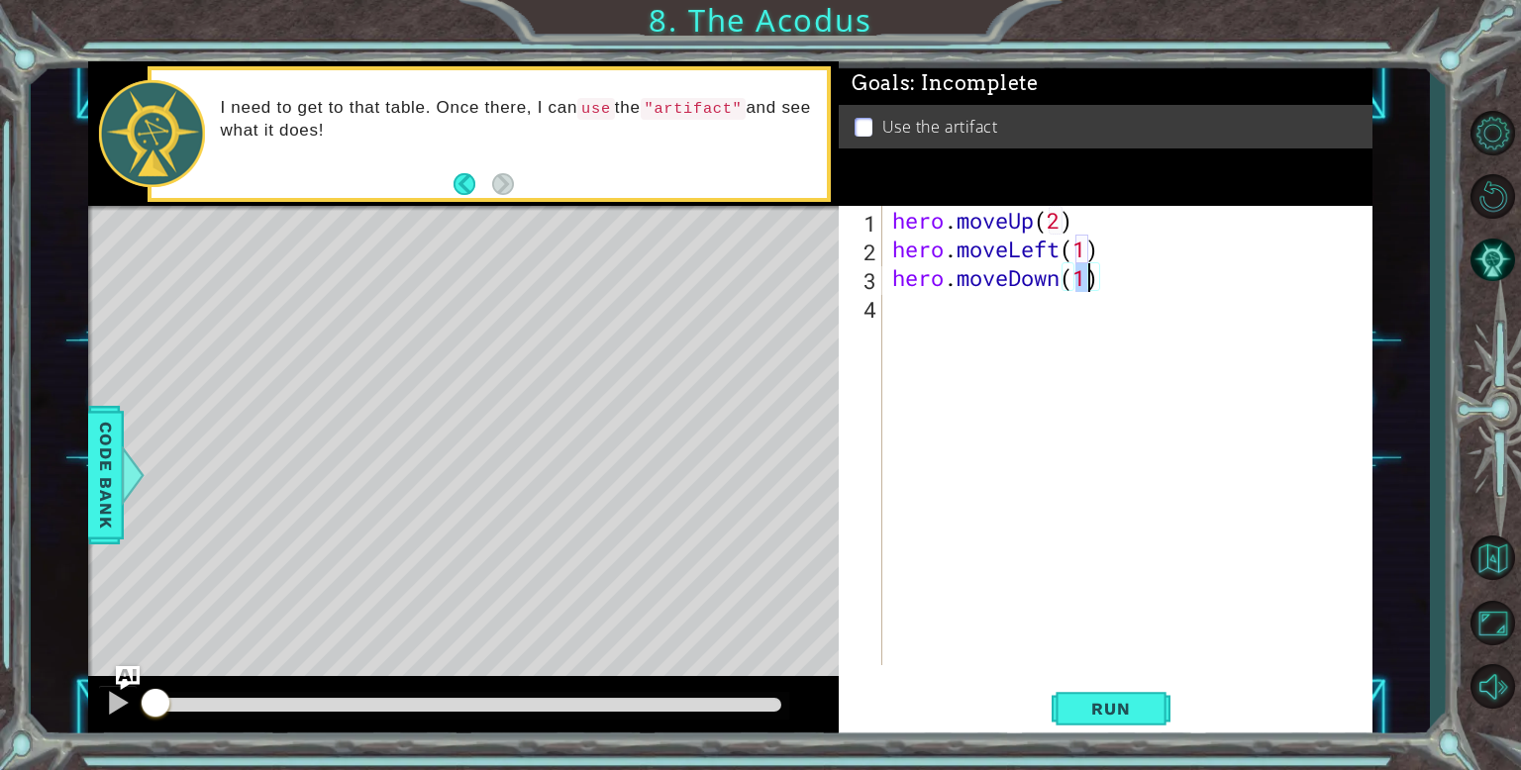
type textarea "hero.moveDown(2)"
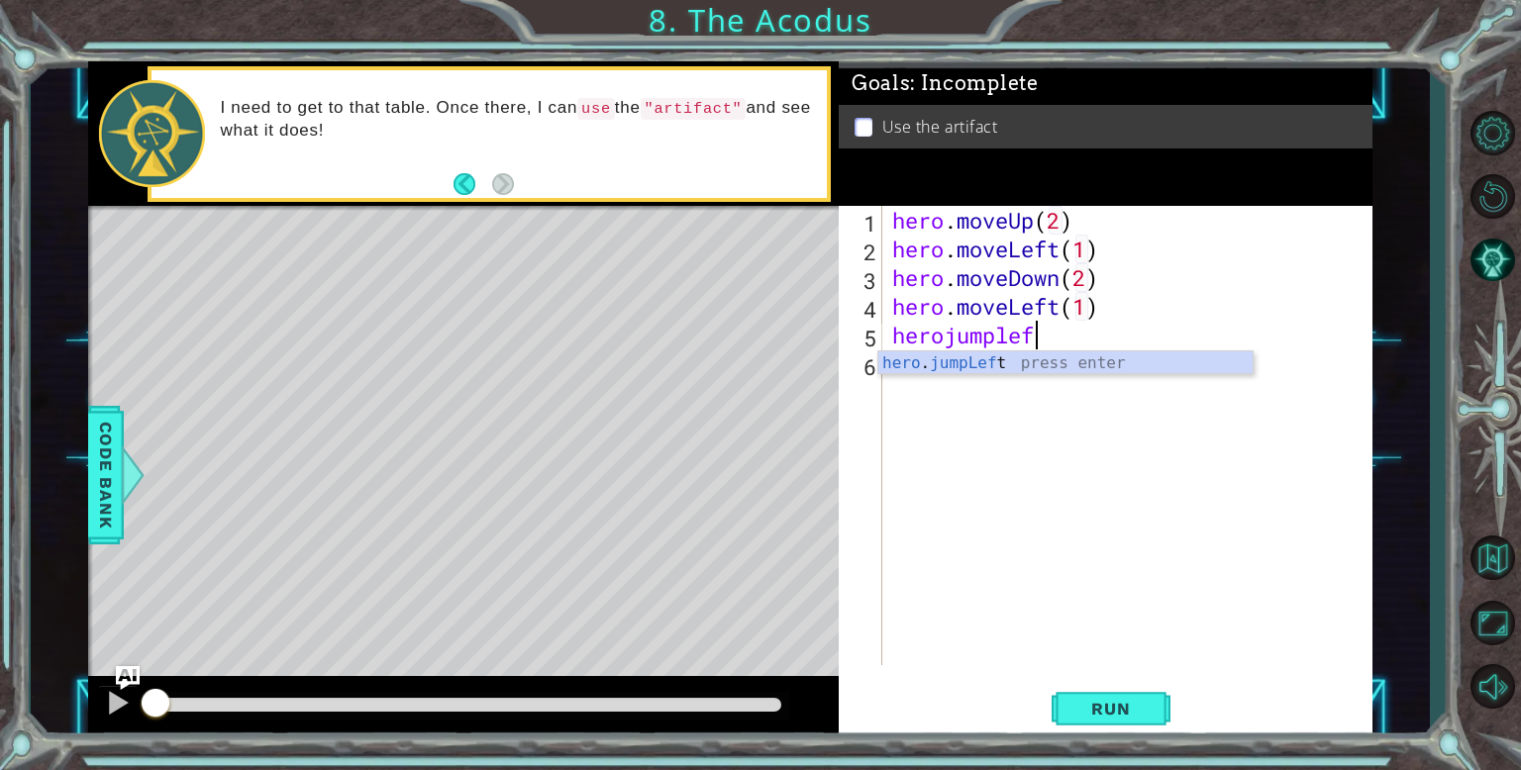
scroll to position [0, 15]
type textarea "hero.moveLeft(1)herojumpleft"
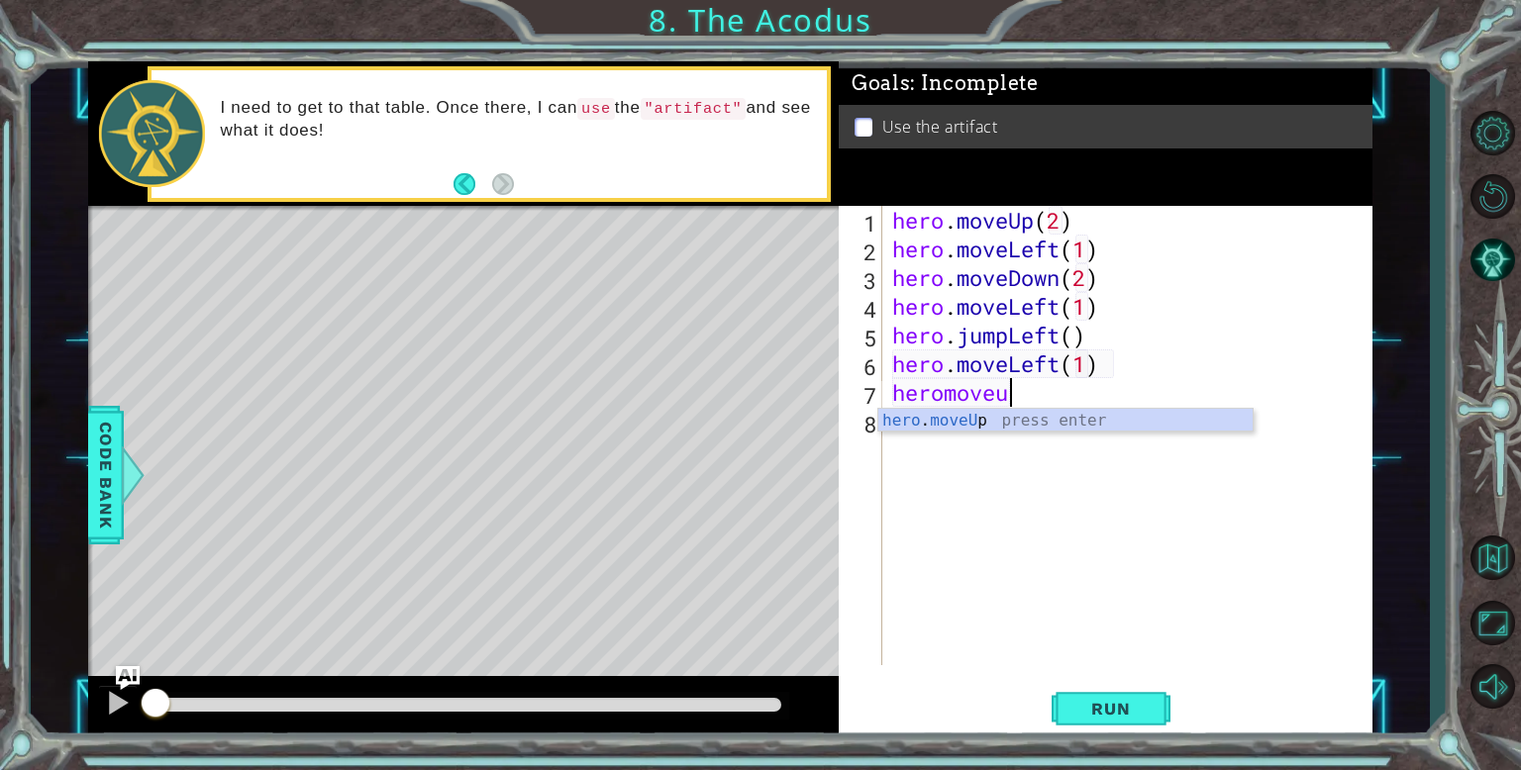
scroll to position [0, 14]
type textarea "hero.moveLeft(1)heromoveup2"
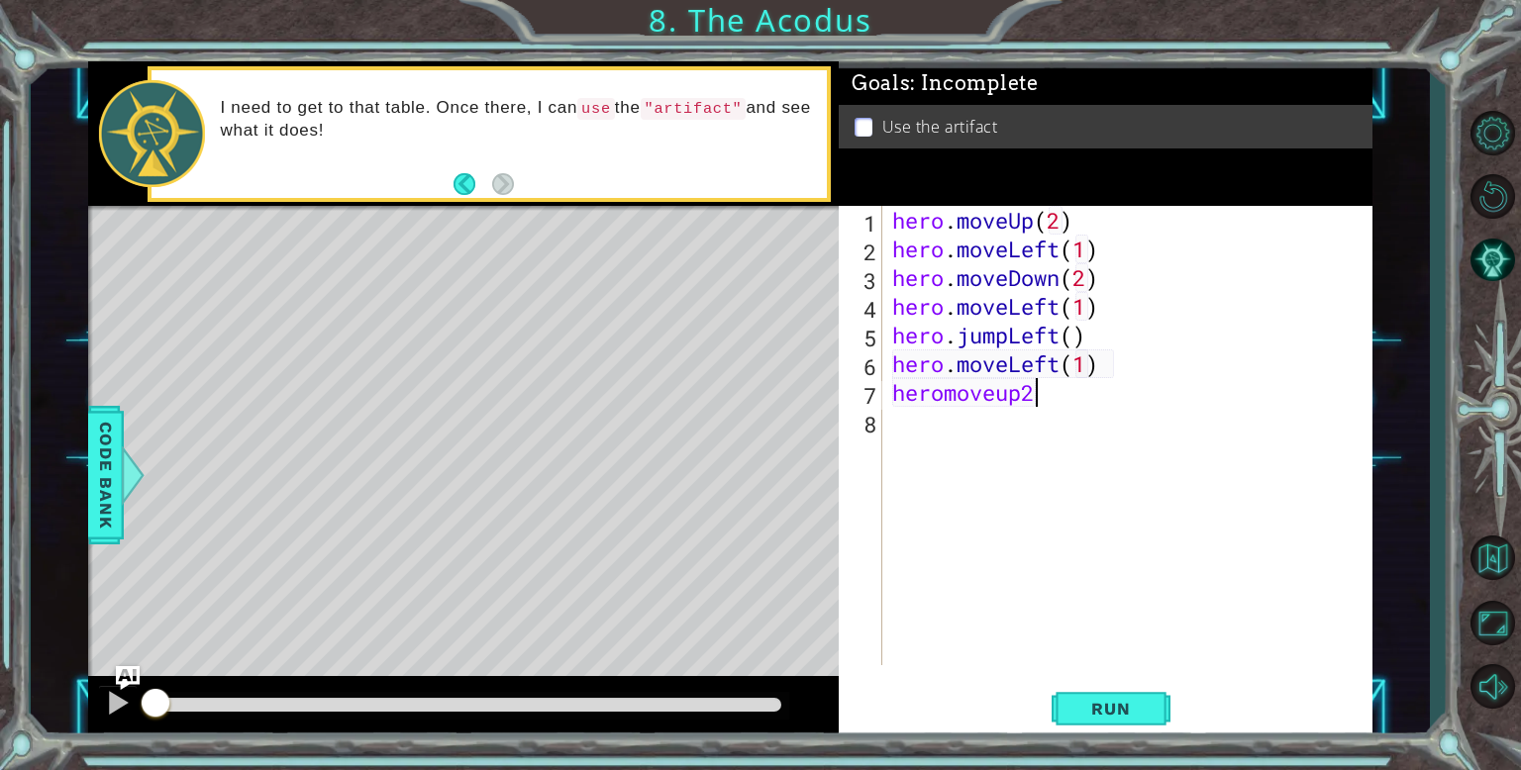
scroll to position [0, 0]
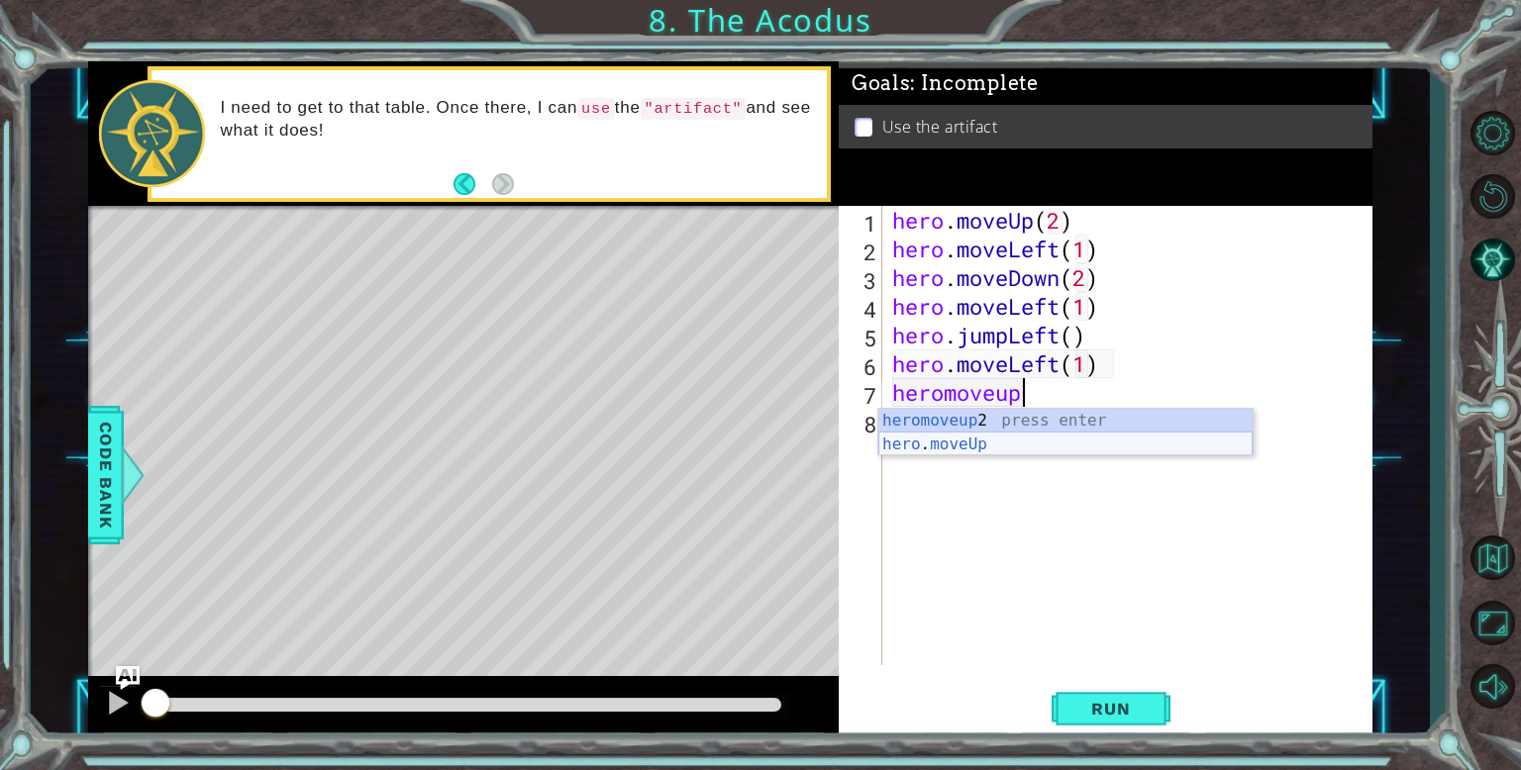
click at [982, 449] on div "heromoveup 2 press enter hero . moveUp press enter" at bounding box center [1065, 456] width 374 height 95
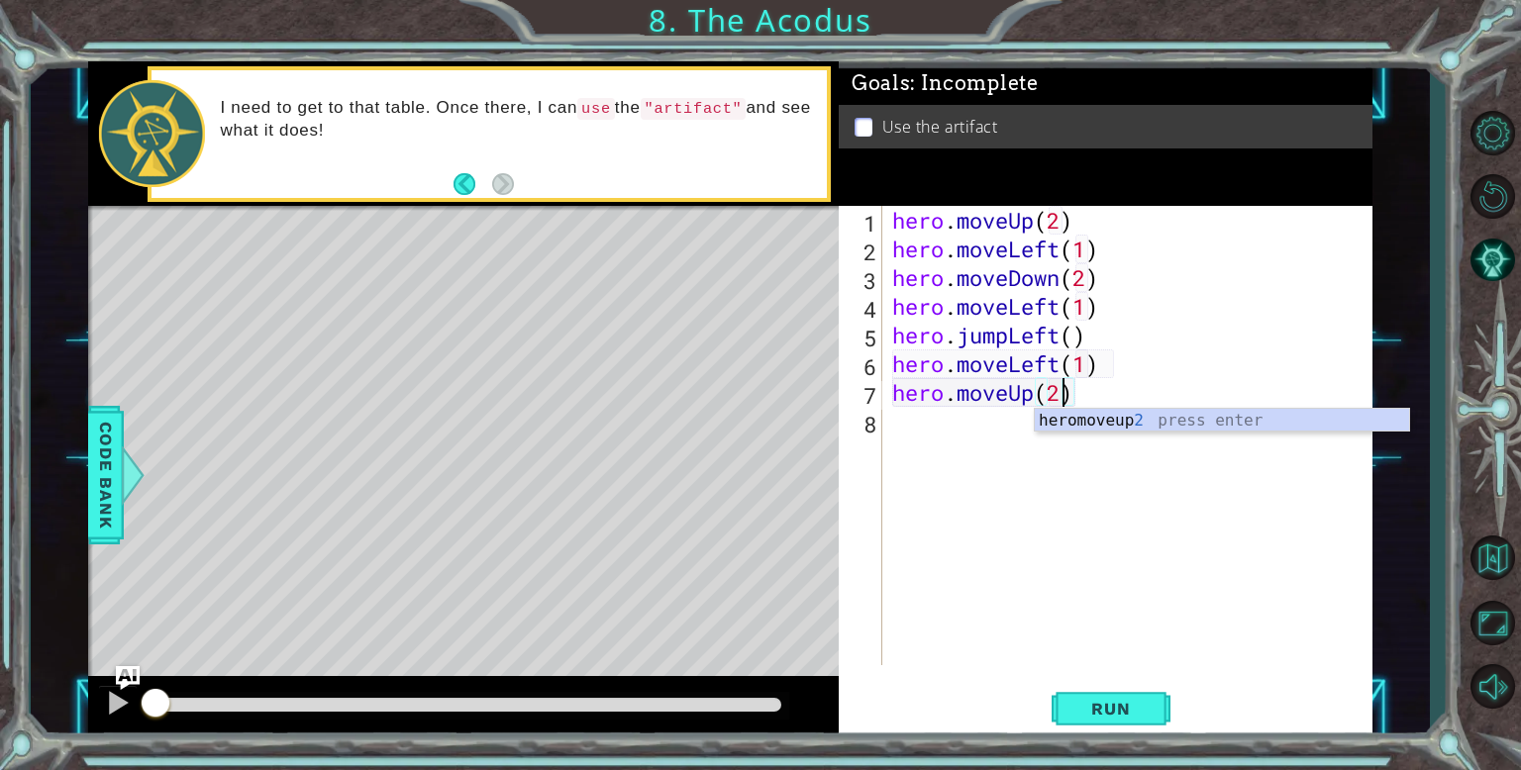
scroll to position [0, 7]
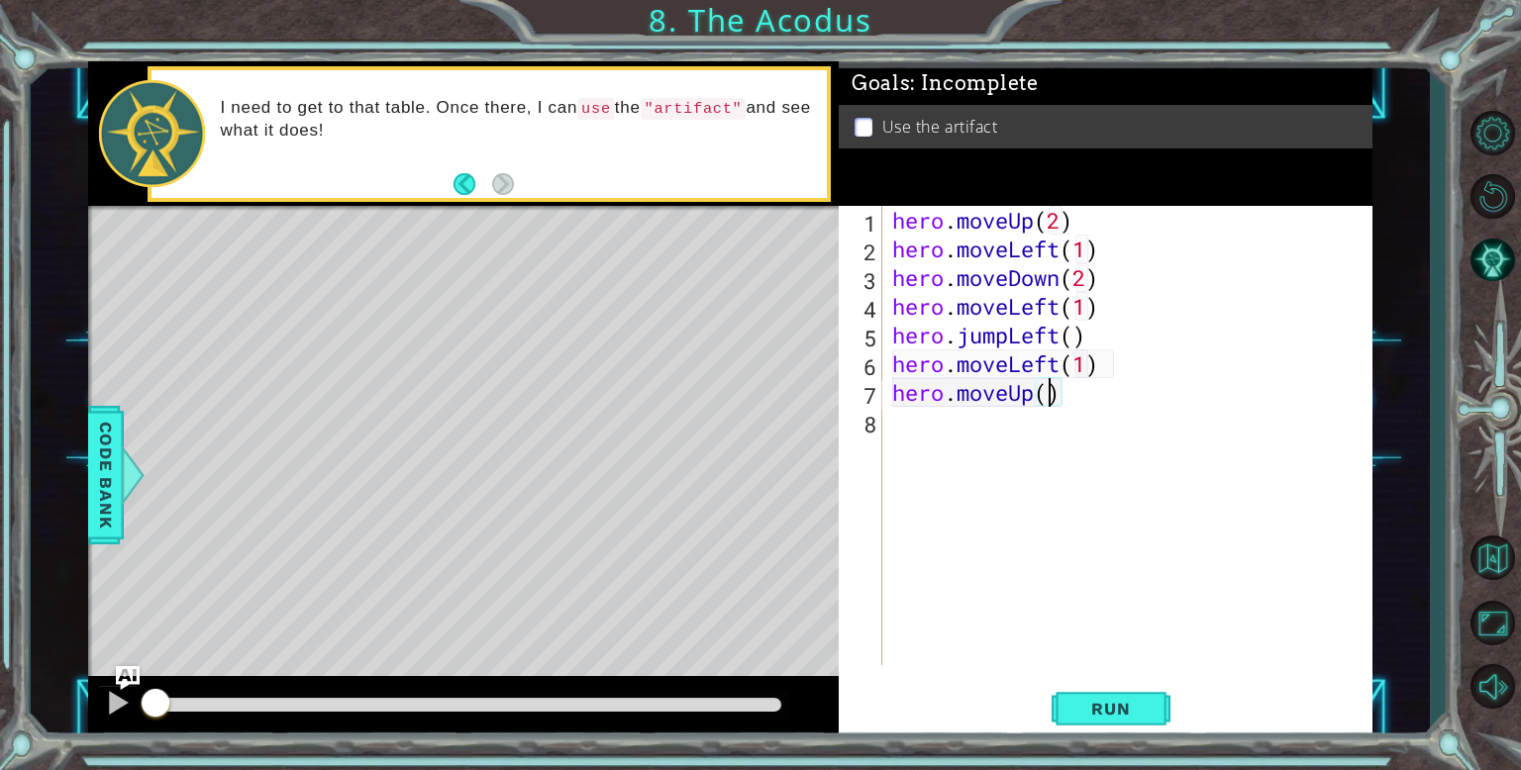
type textarea "hero.moveUp(2)"
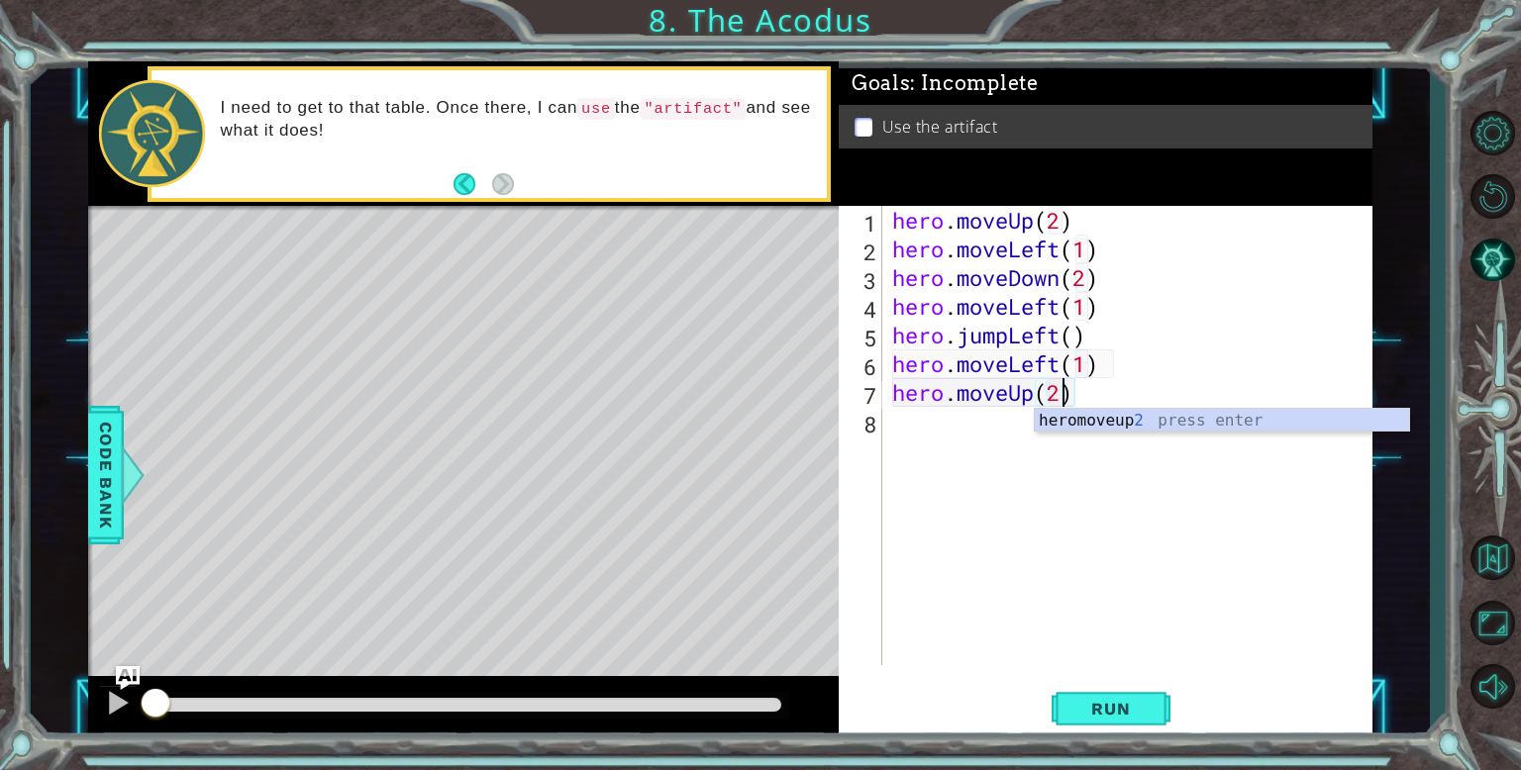
click at [1067, 450] on div "hero . moveUp ( 2 ) hero . moveLeft ( 1 ) hero . moveDown ( 2 ) hero . moveLeft…" at bounding box center [1132, 464] width 488 height 517
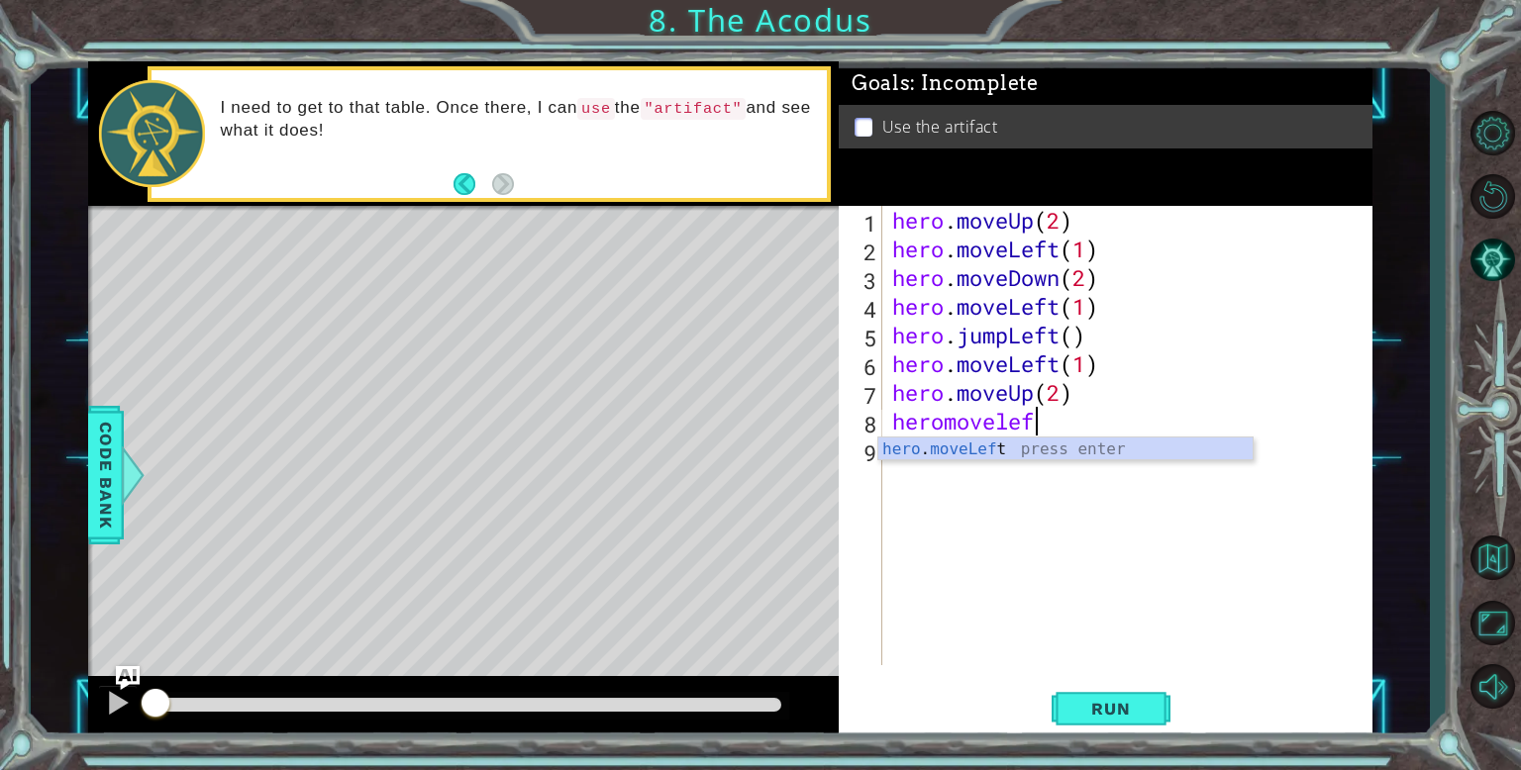
scroll to position [0, 5]
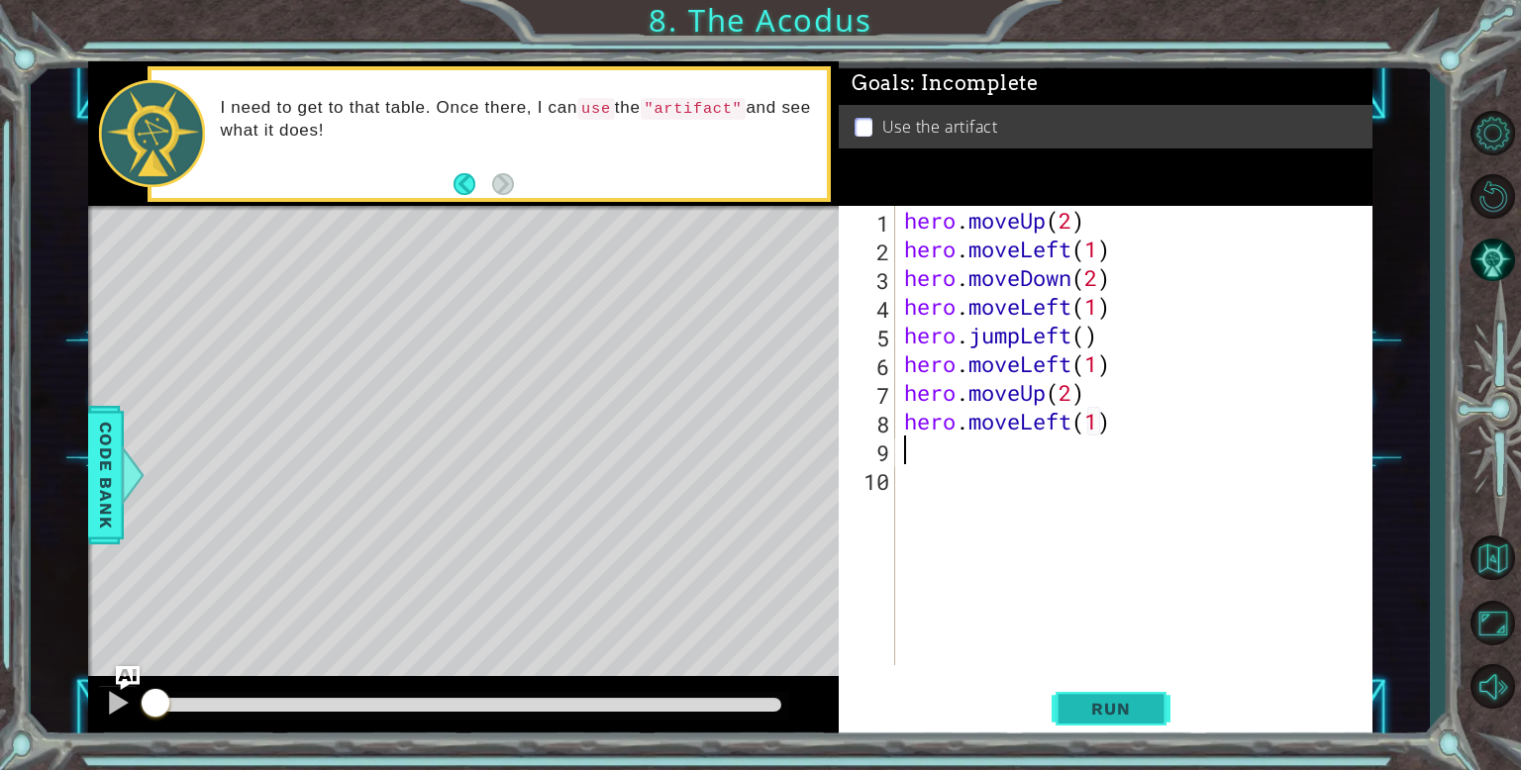
type textarea "hero.moveLeft(1)"
click at [1080, 709] on span "Run" at bounding box center [1110, 709] width 78 height 20
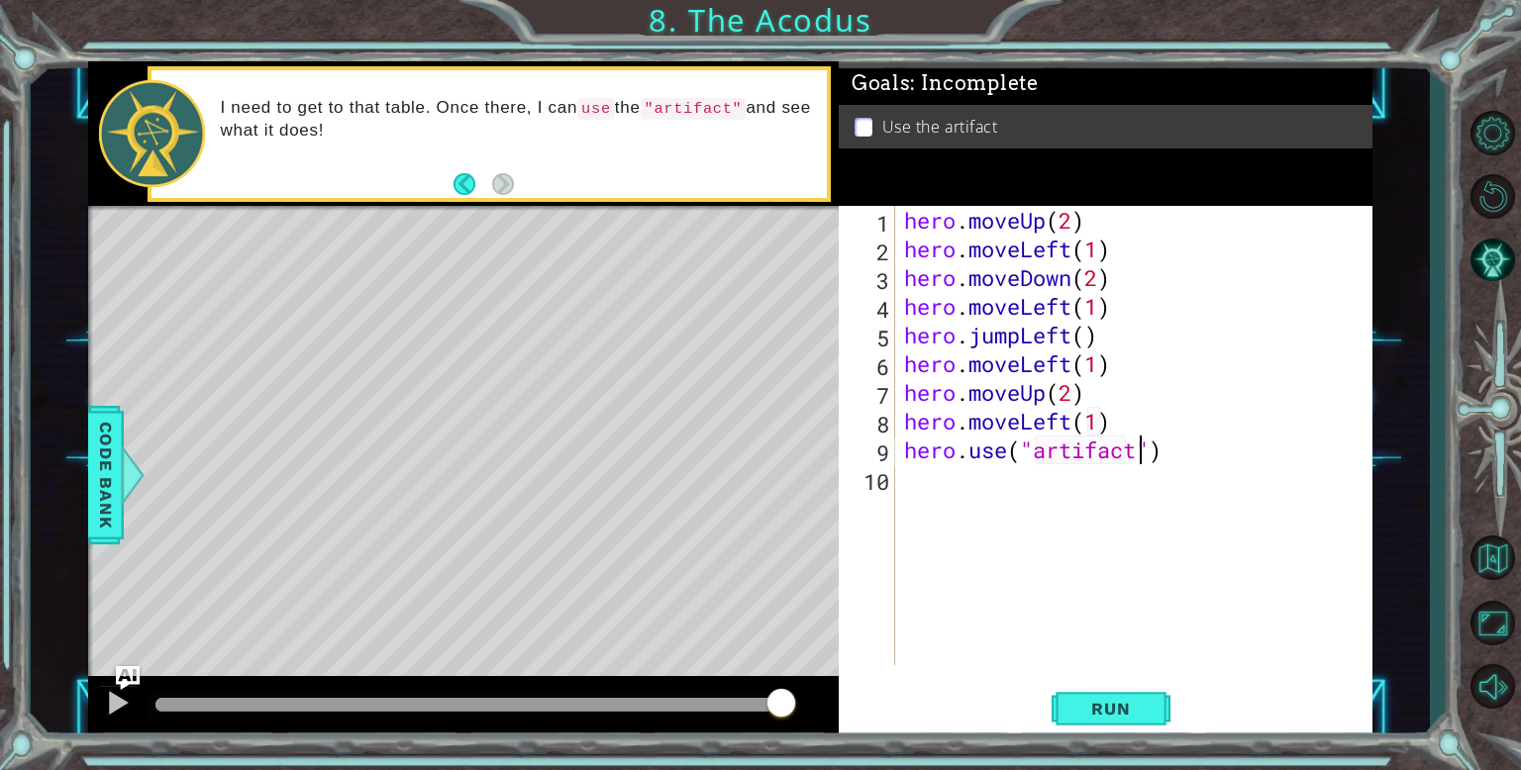
scroll to position [0, 10]
click at [1104, 713] on span "Run" at bounding box center [1110, 709] width 78 height 20
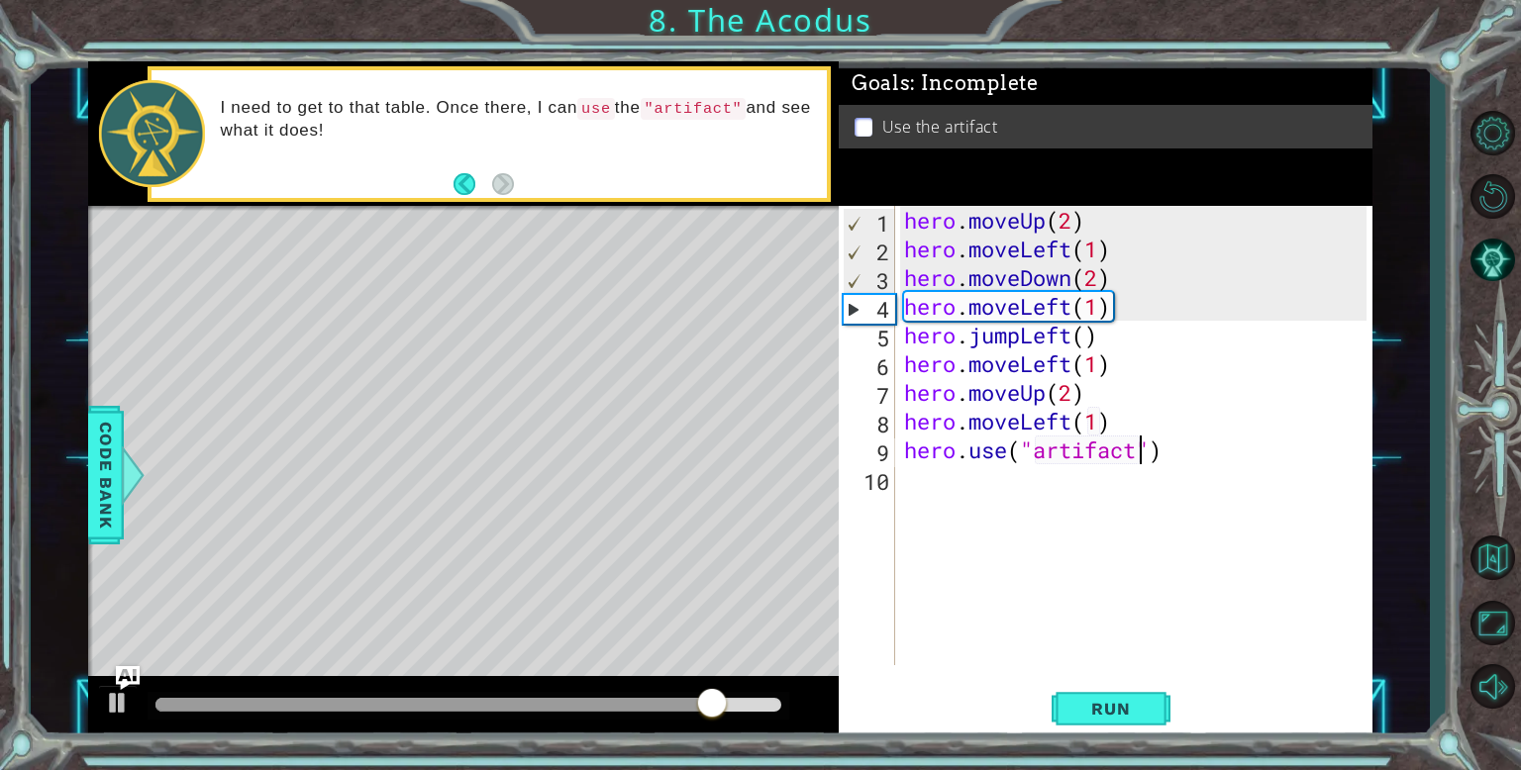
click at [1110, 309] on div "hero . moveUp ( 2 ) hero . moveLeft ( 1 ) hero . moveDown ( 2 ) hero . moveLeft…" at bounding box center [1138, 464] width 476 height 517
click at [1118, 307] on div "hero . moveUp ( 2 ) hero . moveLeft ( 1 ) hero . moveDown ( 2 ) hero . moveLeft…" at bounding box center [1138, 464] width 476 height 517
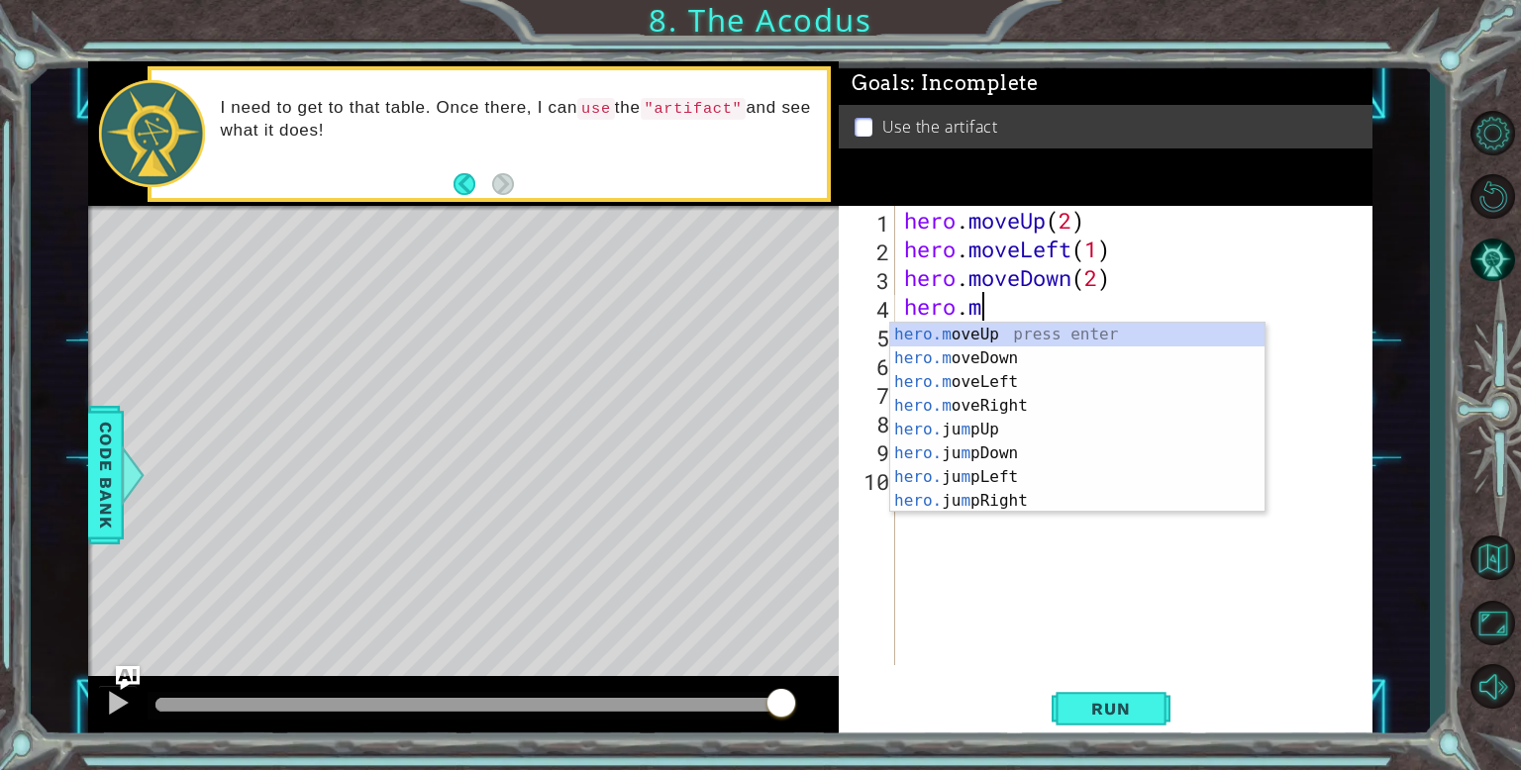
scroll to position [0, 1]
type textarea "h"
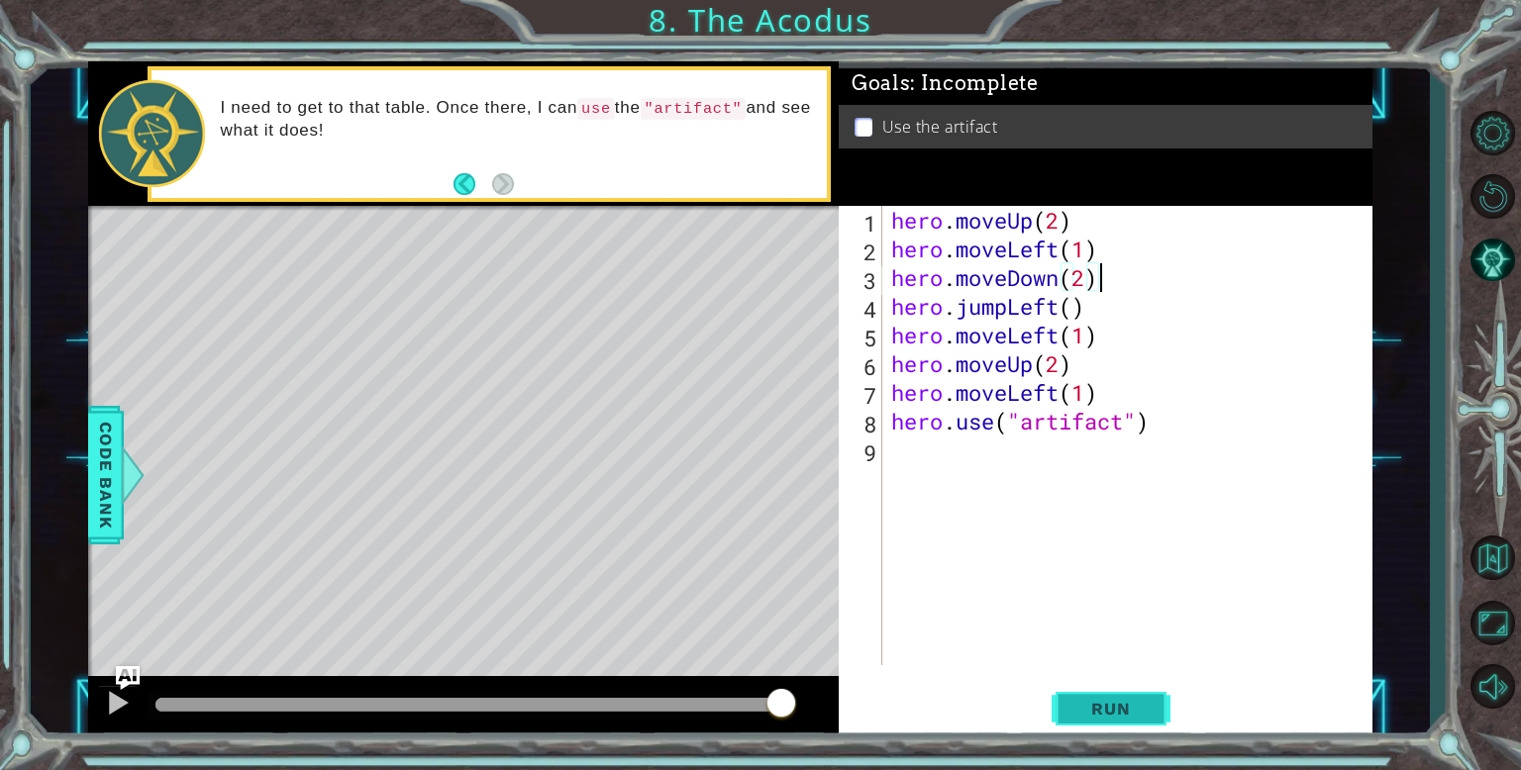
click at [1142, 714] on span "Run" at bounding box center [1110, 709] width 78 height 20
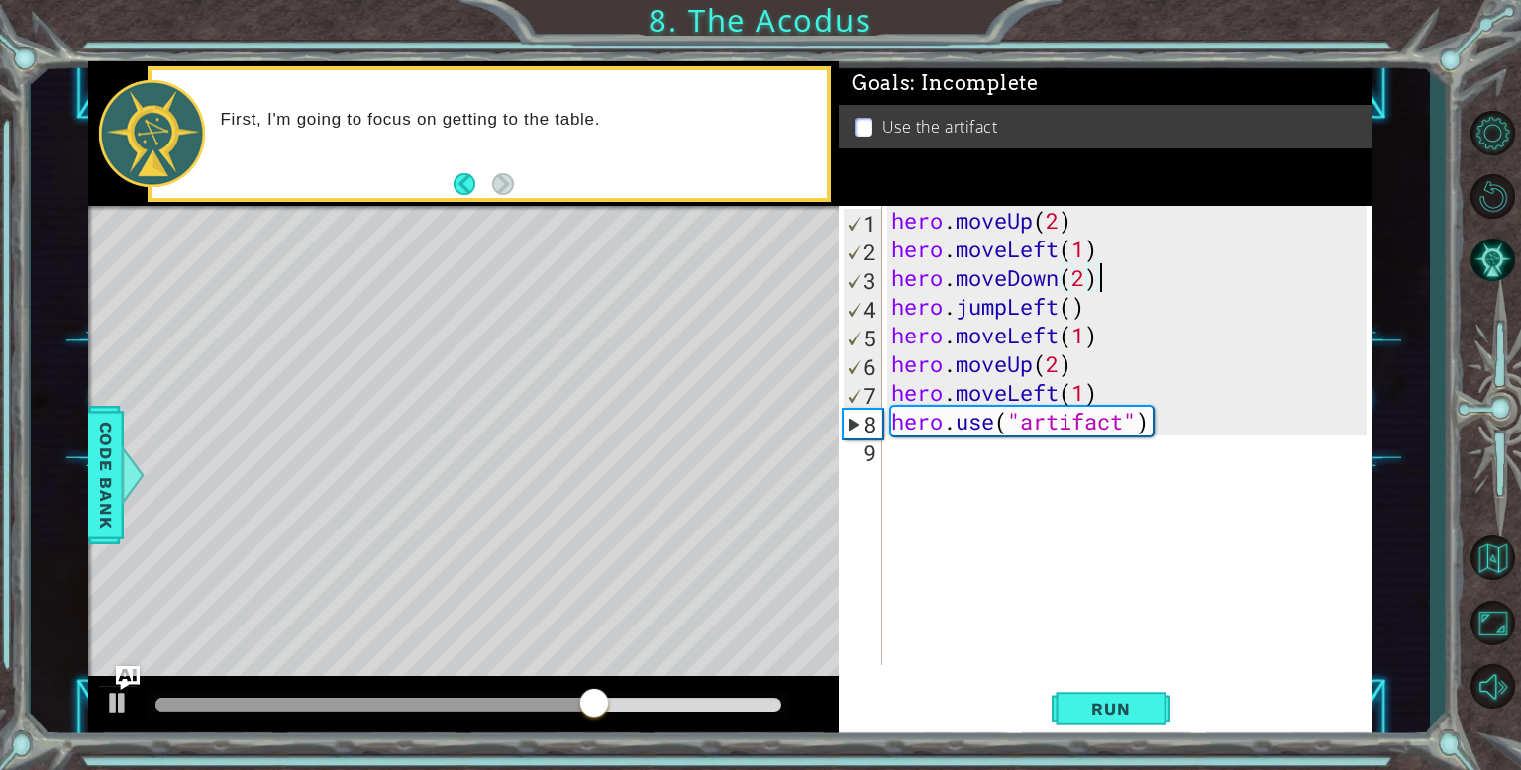
click at [1059, 399] on div "hero . moveUp ( 2 ) hero . moveLeft ( 1 ) hero . moveDown ( 2 ) hero . jumpLeft…" at bounding box center [1131, 464] width 489 height 517
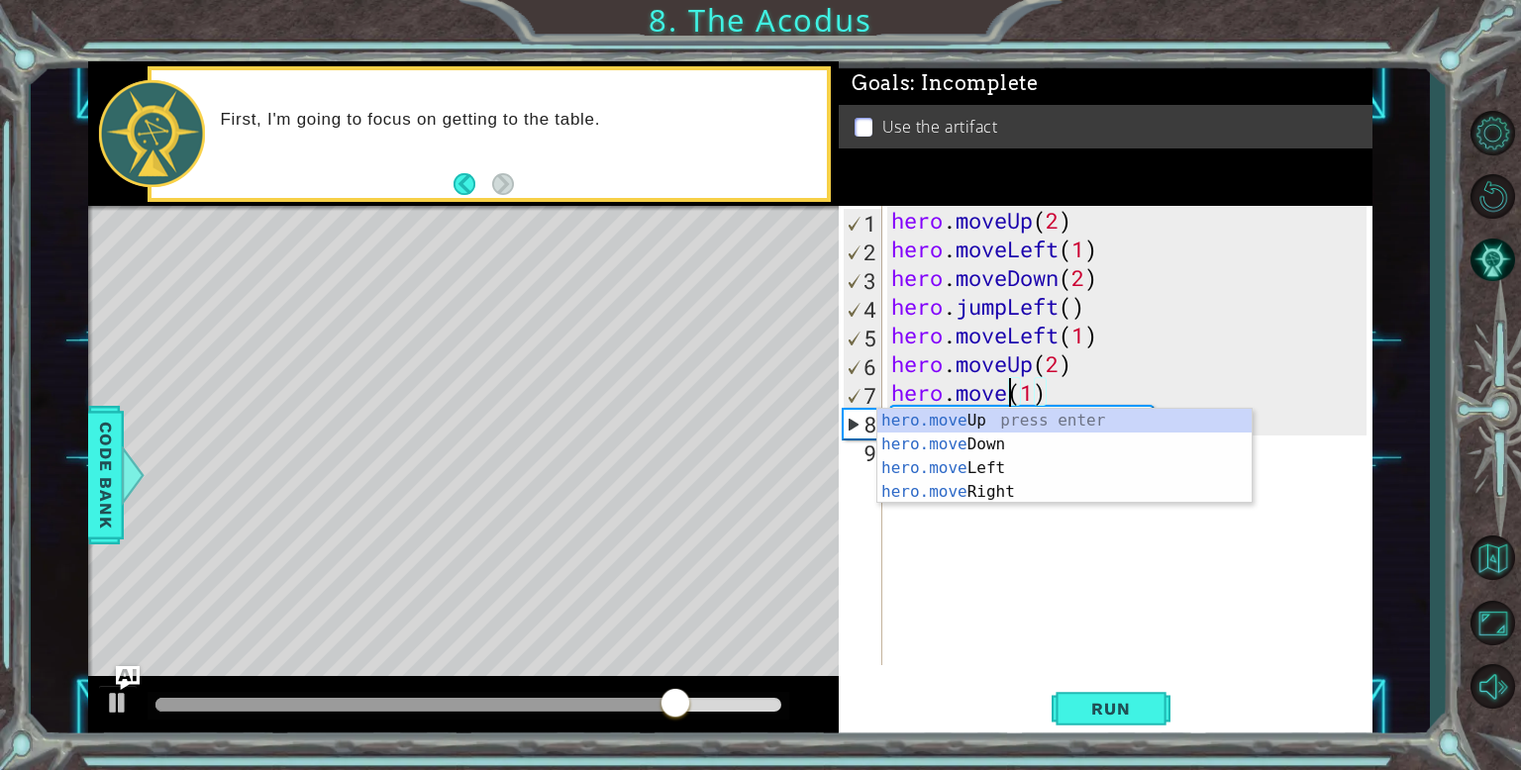
scroll to position [0, 6]
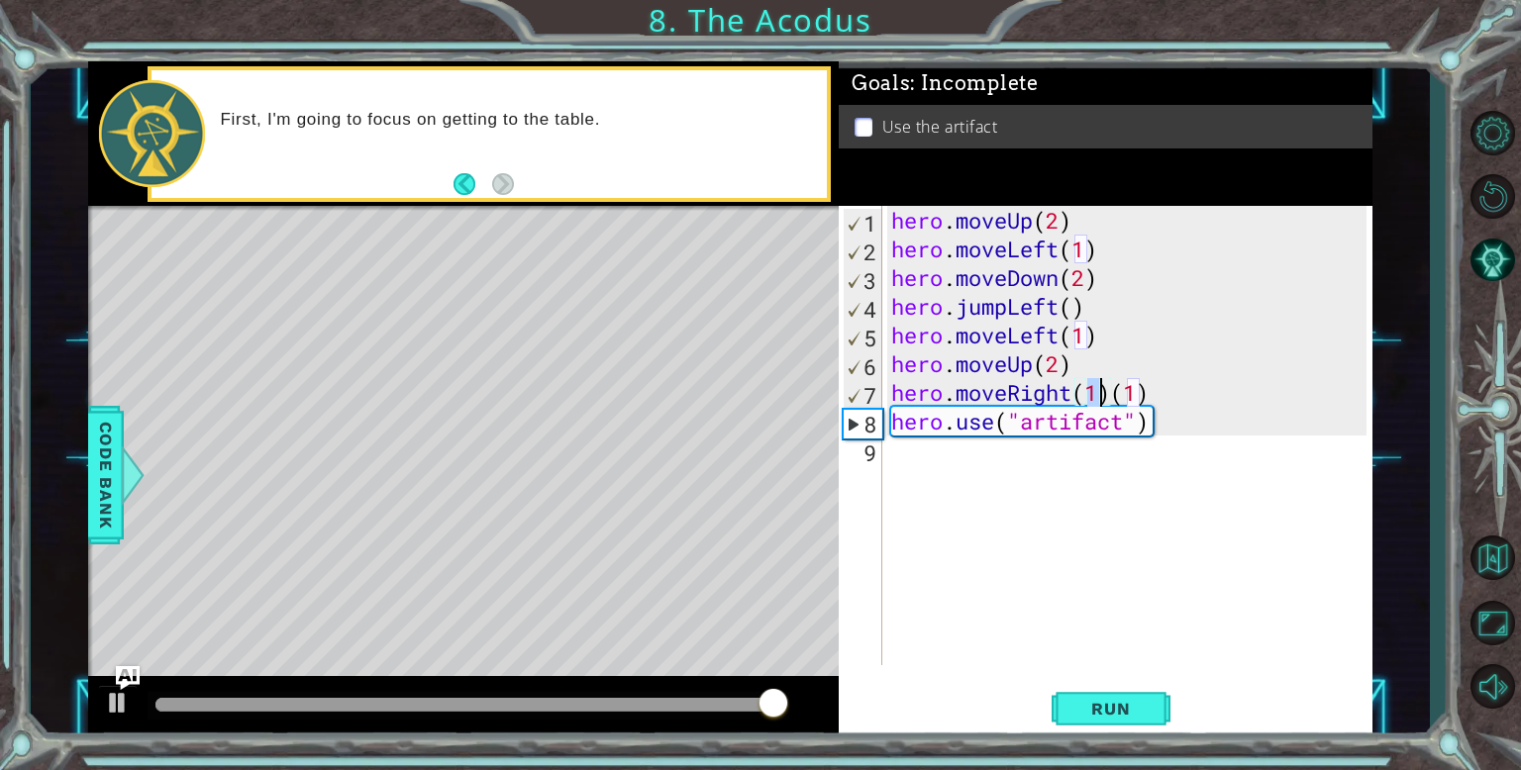
click at [1201, 395] on div "hero . moveUp ( 2 ) hero . moveLeft ( 1 ) hero . moveDown ( 2 ) hero . jumpLeft…" at bounding box center [1131, 464] width 489 height 517
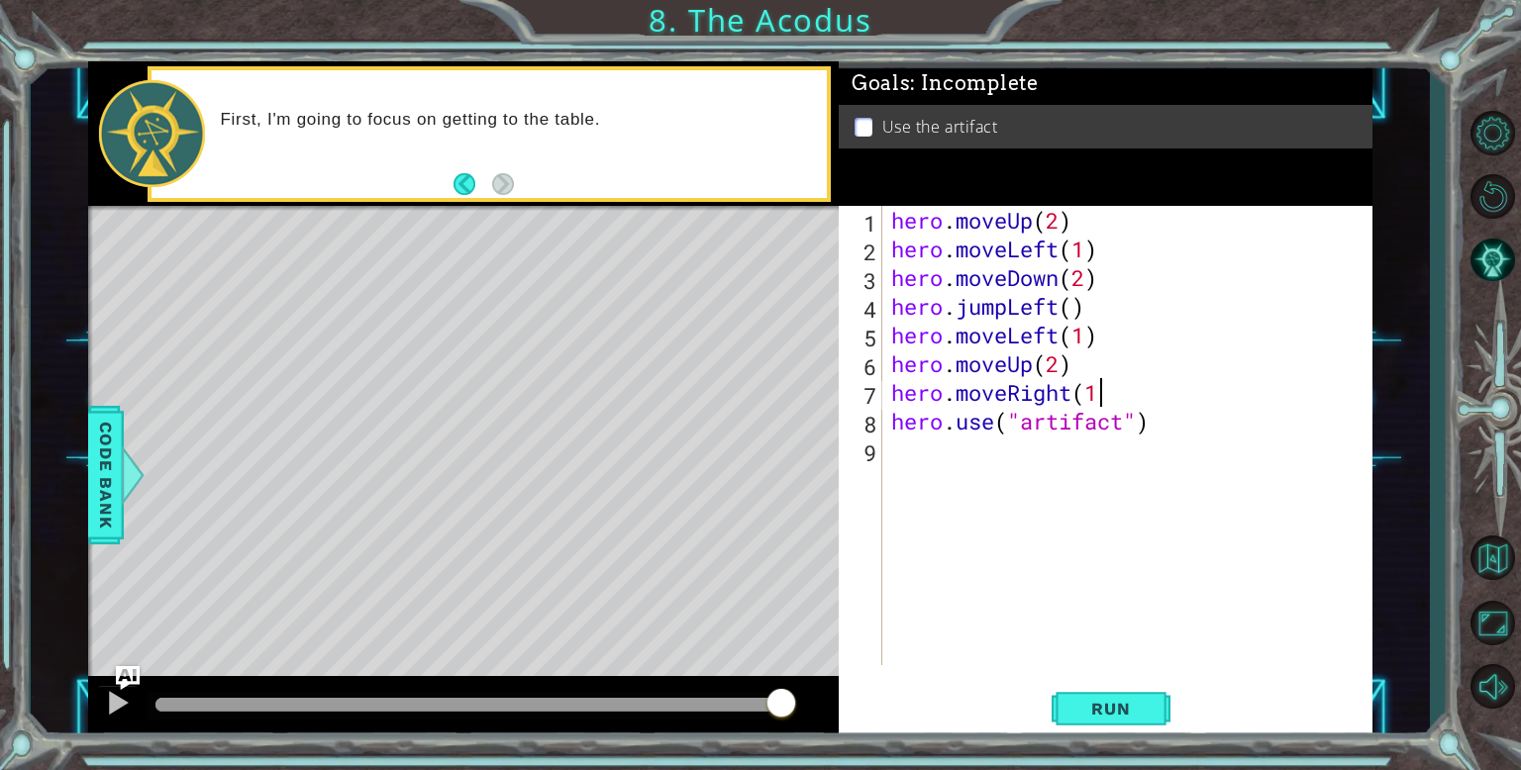
scroll to position [0, 8]
type textarea "hero.moveRight(1)"
click at [1095, 710] on span "Run" at bounding box center [1110, 709] width 78 height 20
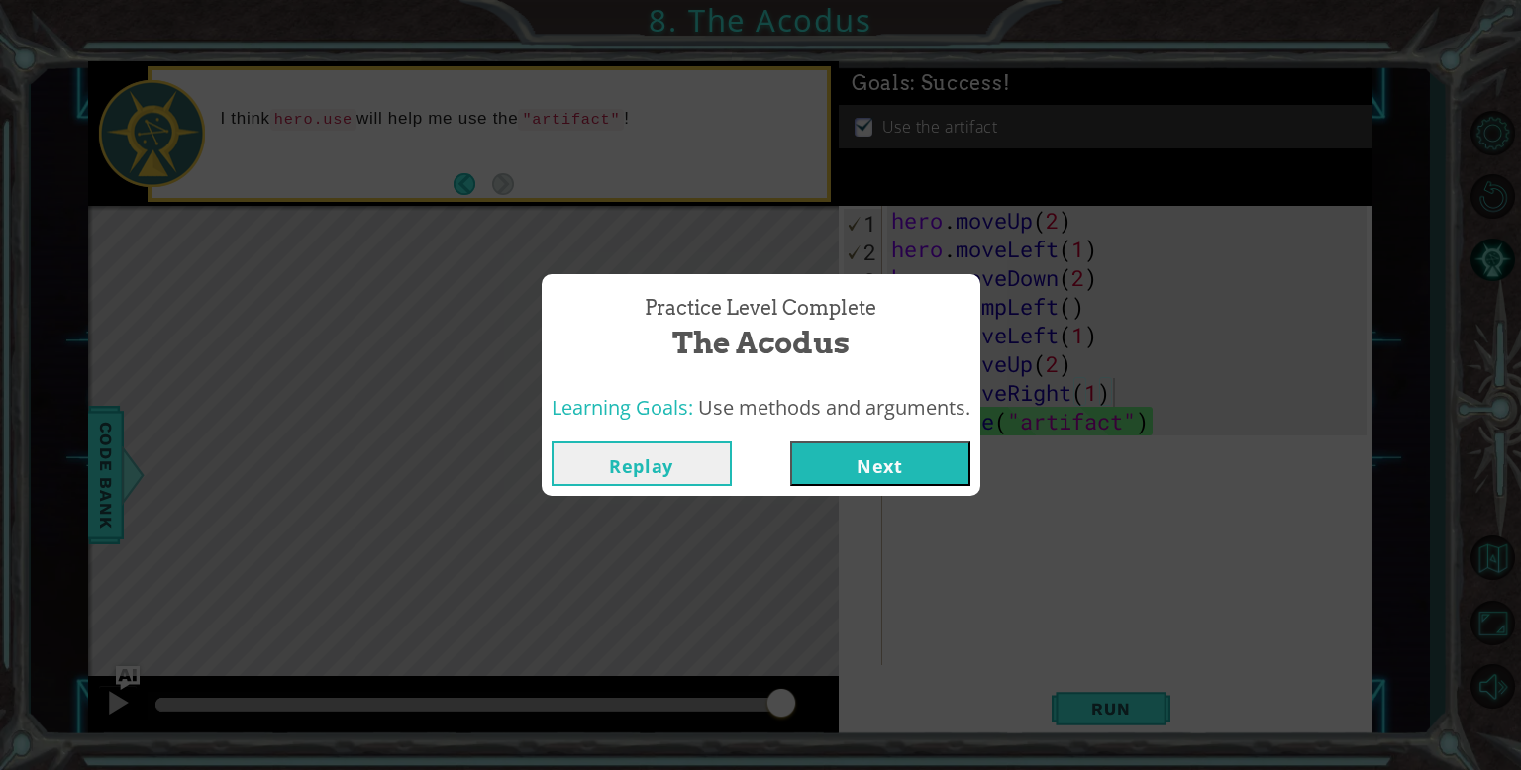
click at [917, 474] on button "Next" at bounding box center [880, 464] width 180 height 45
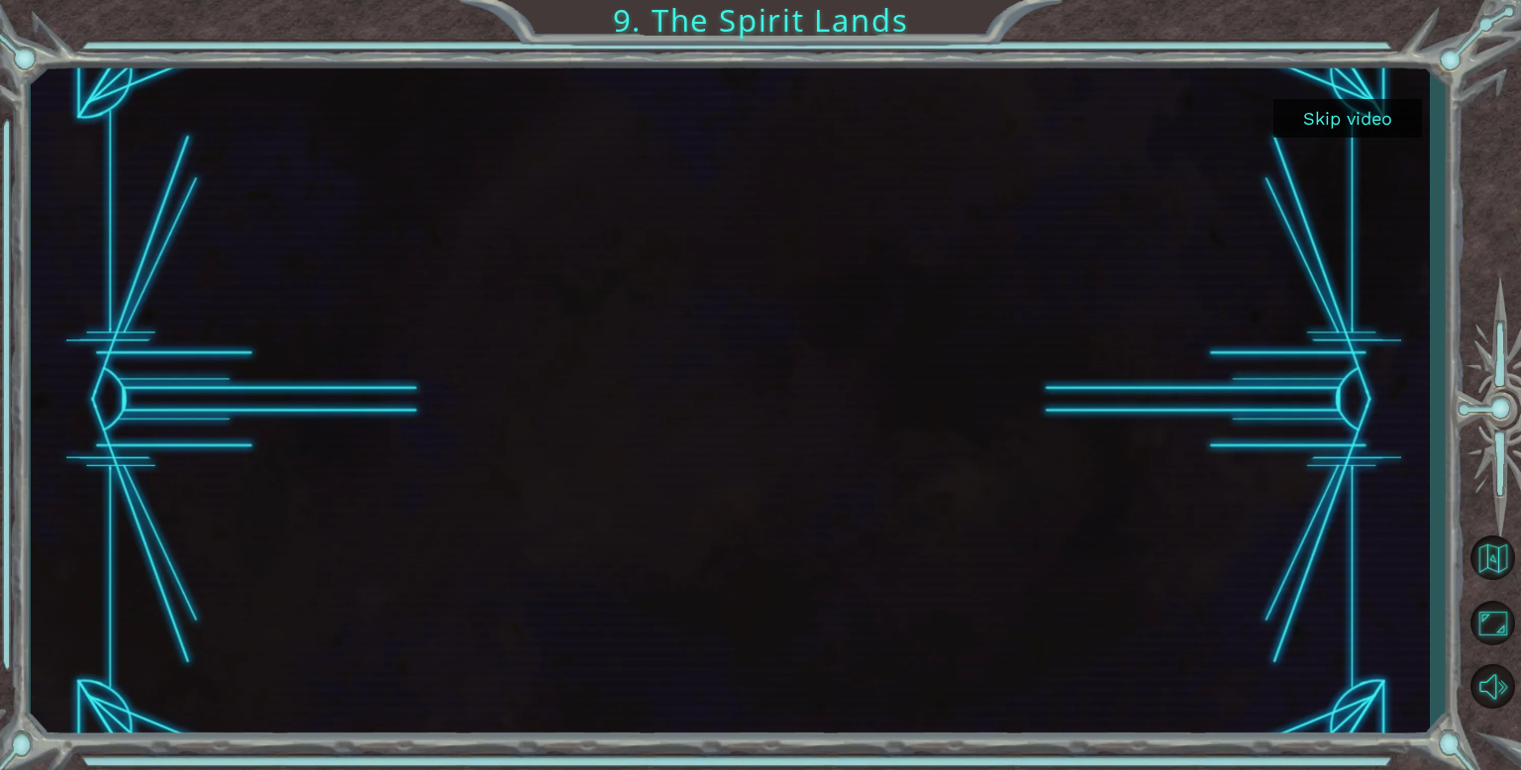
click at [1357, 110] on button "Skip video" at bounding box center [1347, 118] width 149 height 39
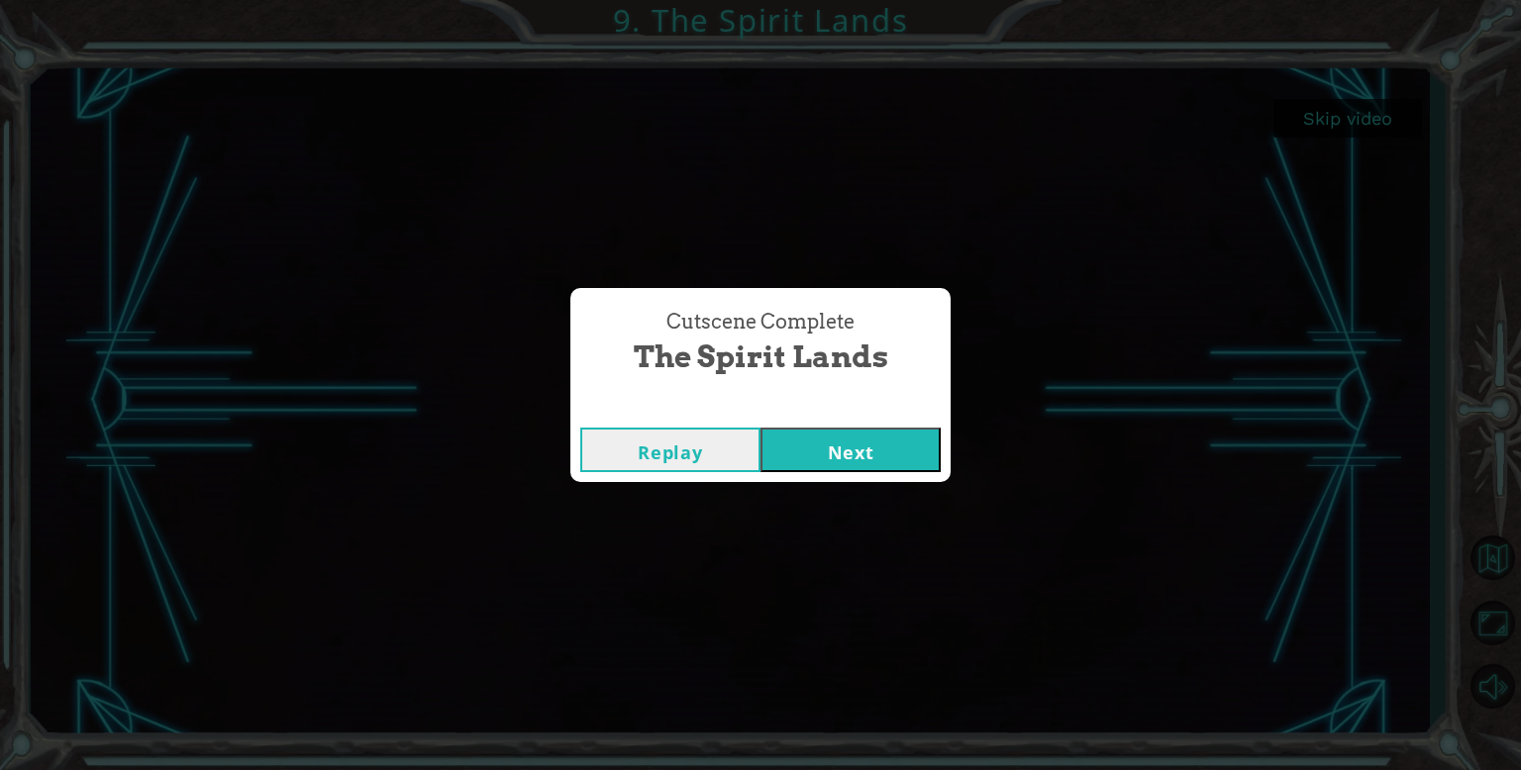
click at [886, 442] on button "Next" at bounding box center [850, 450] width 180 height 45
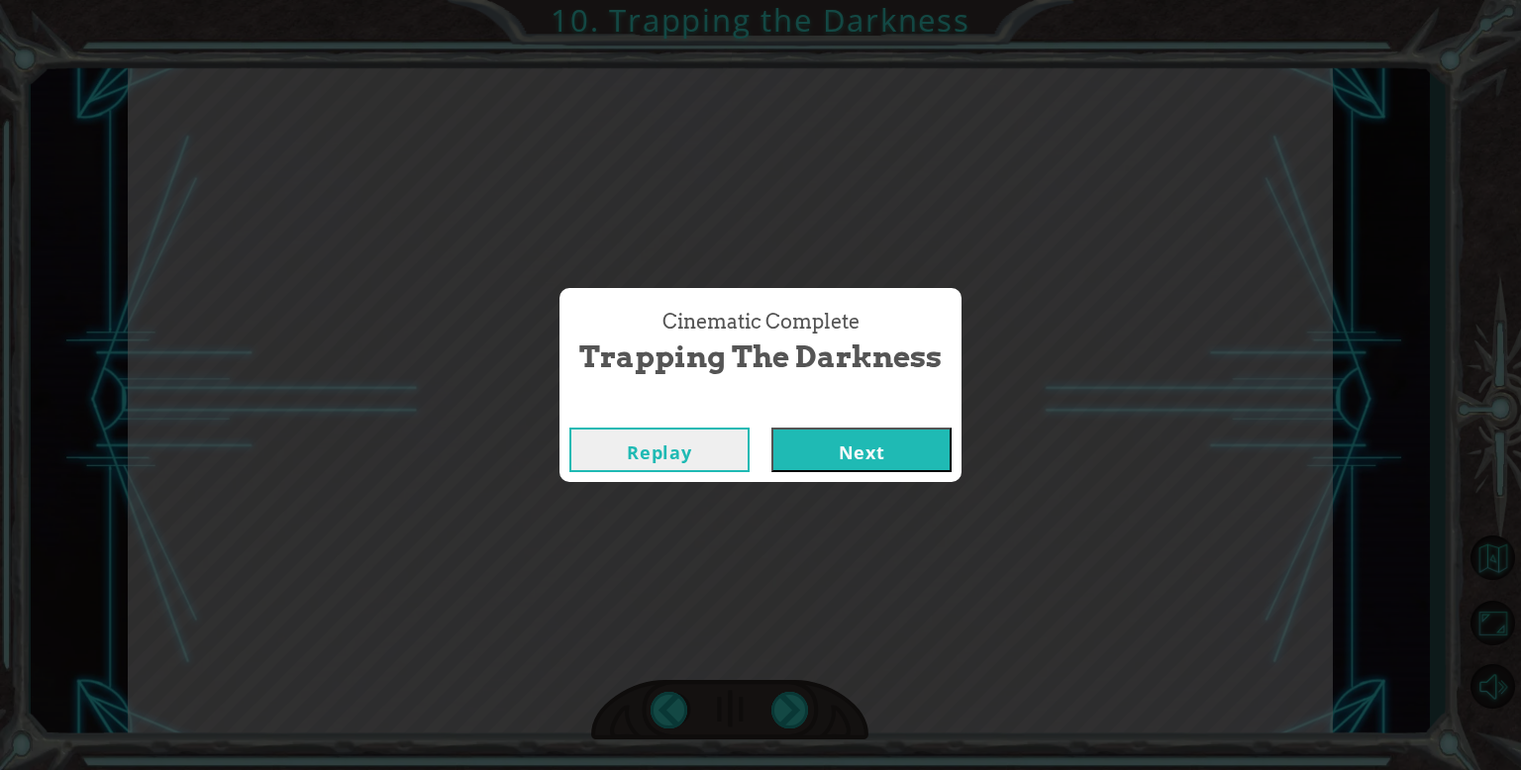
click at [836, 439] on button "Next" at bounding box center [861, 450] width 180 height 45
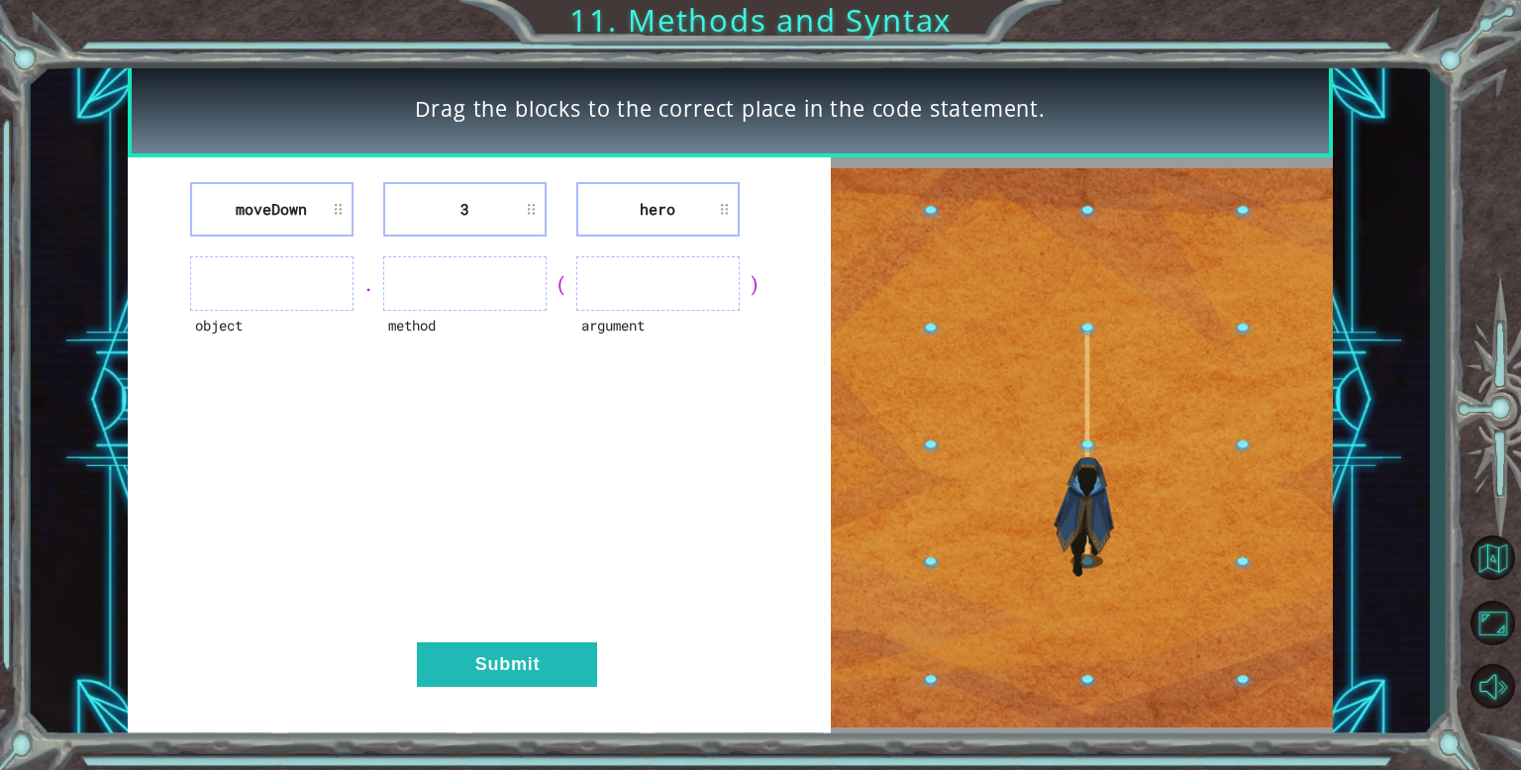
click at [248, 276] on ul at bounding box center [271, 283] width 163 height 54
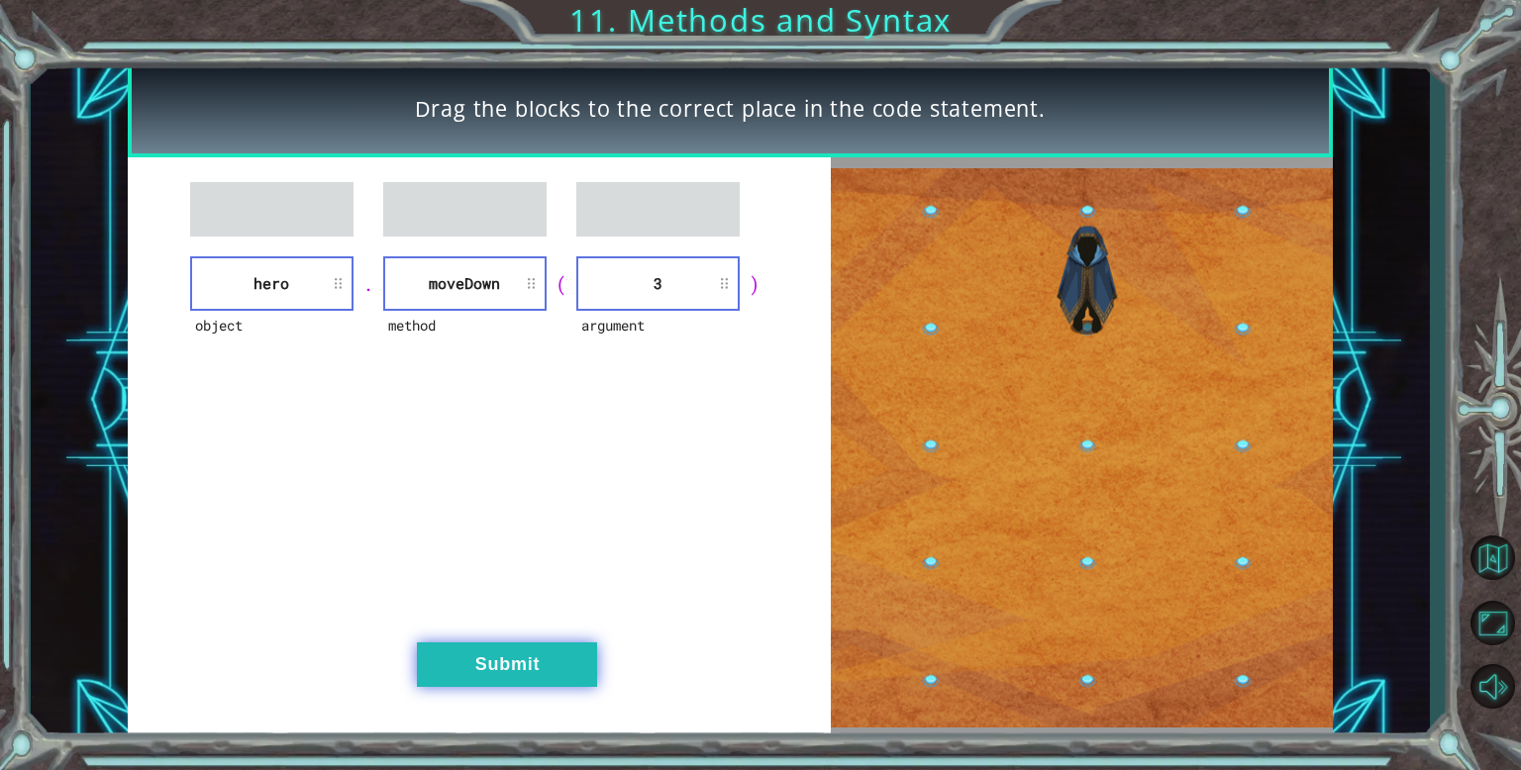
click at [506, 680] on button "Submit" at bounding box center [507, 665] width 180 height 45
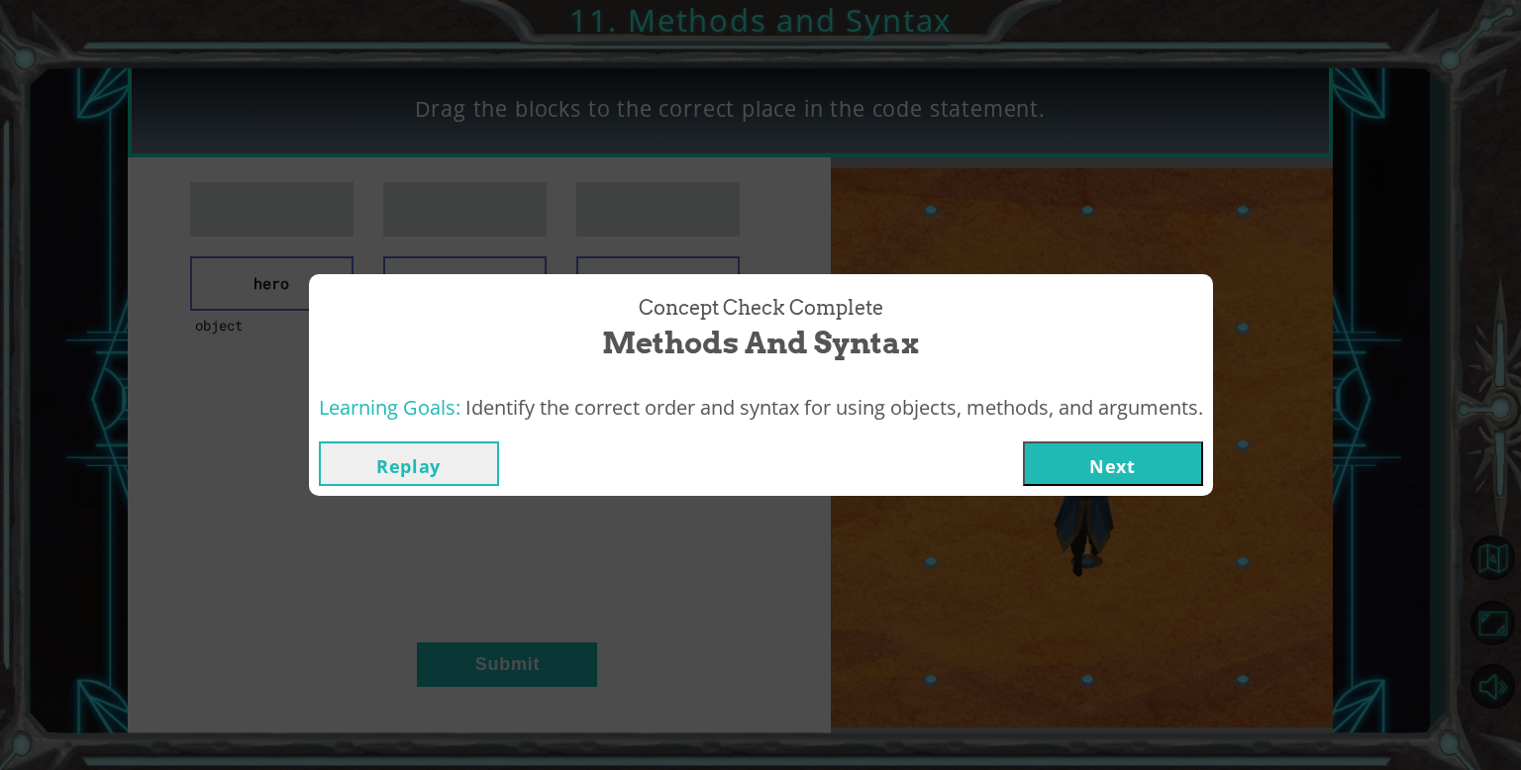
click at [1094, 466] on button "Next" at bounding box center [1113, 464] width 180 height 45
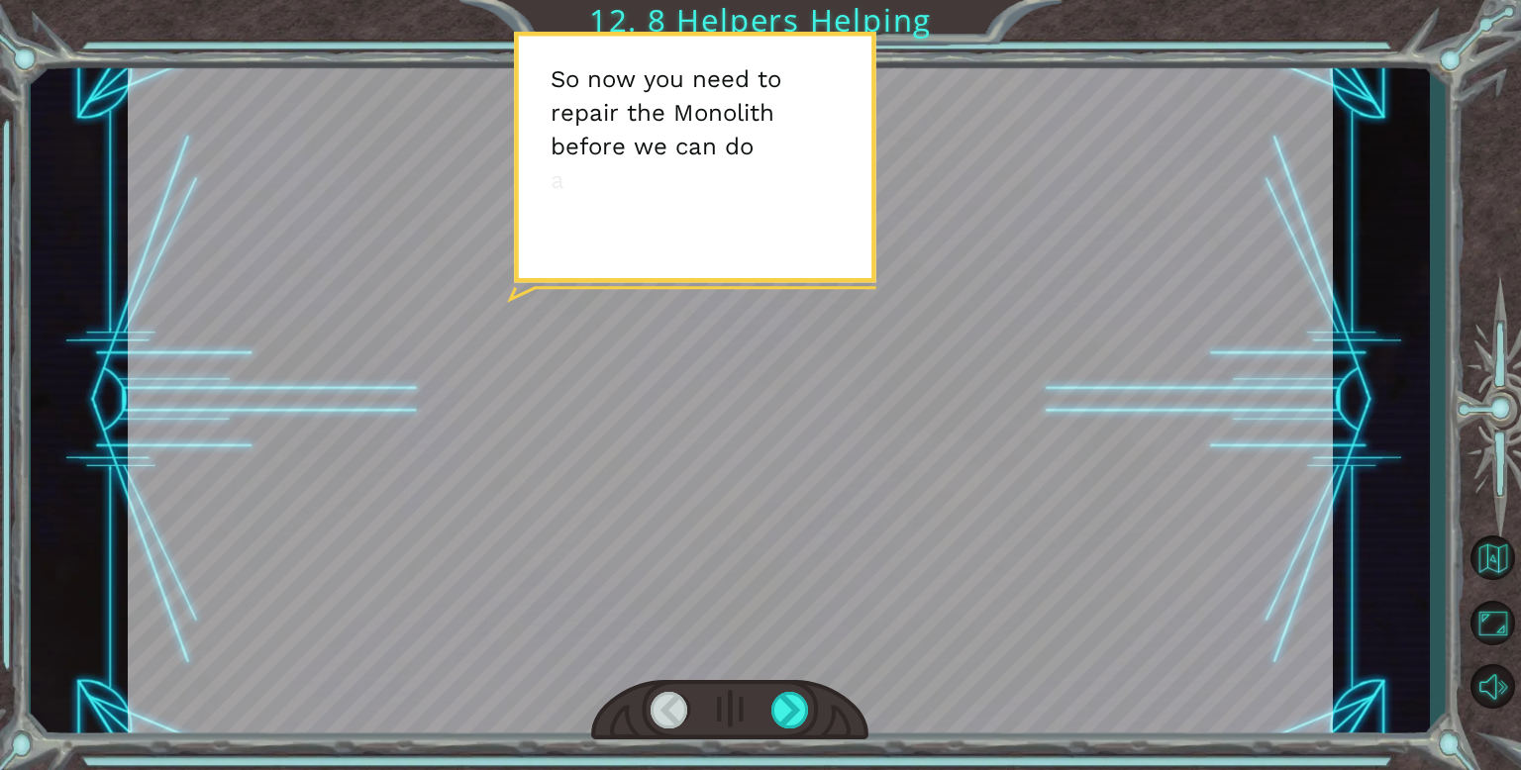
click at [1094, 466] on div at bounding box center [730, 399] width 1205 height 677
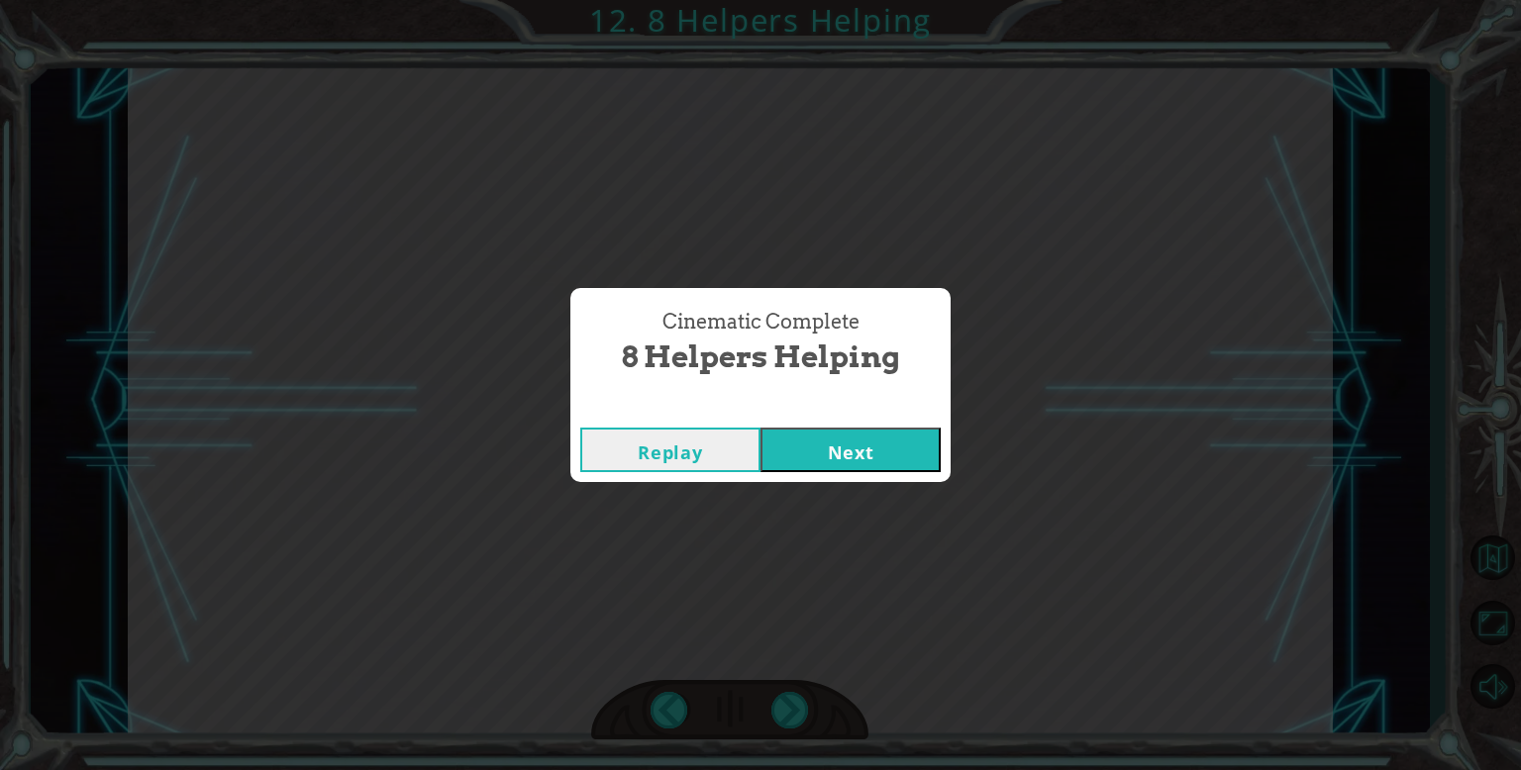
click at [891, 458] on button "Next" at bounding box center [850, 450] width 180 height 45
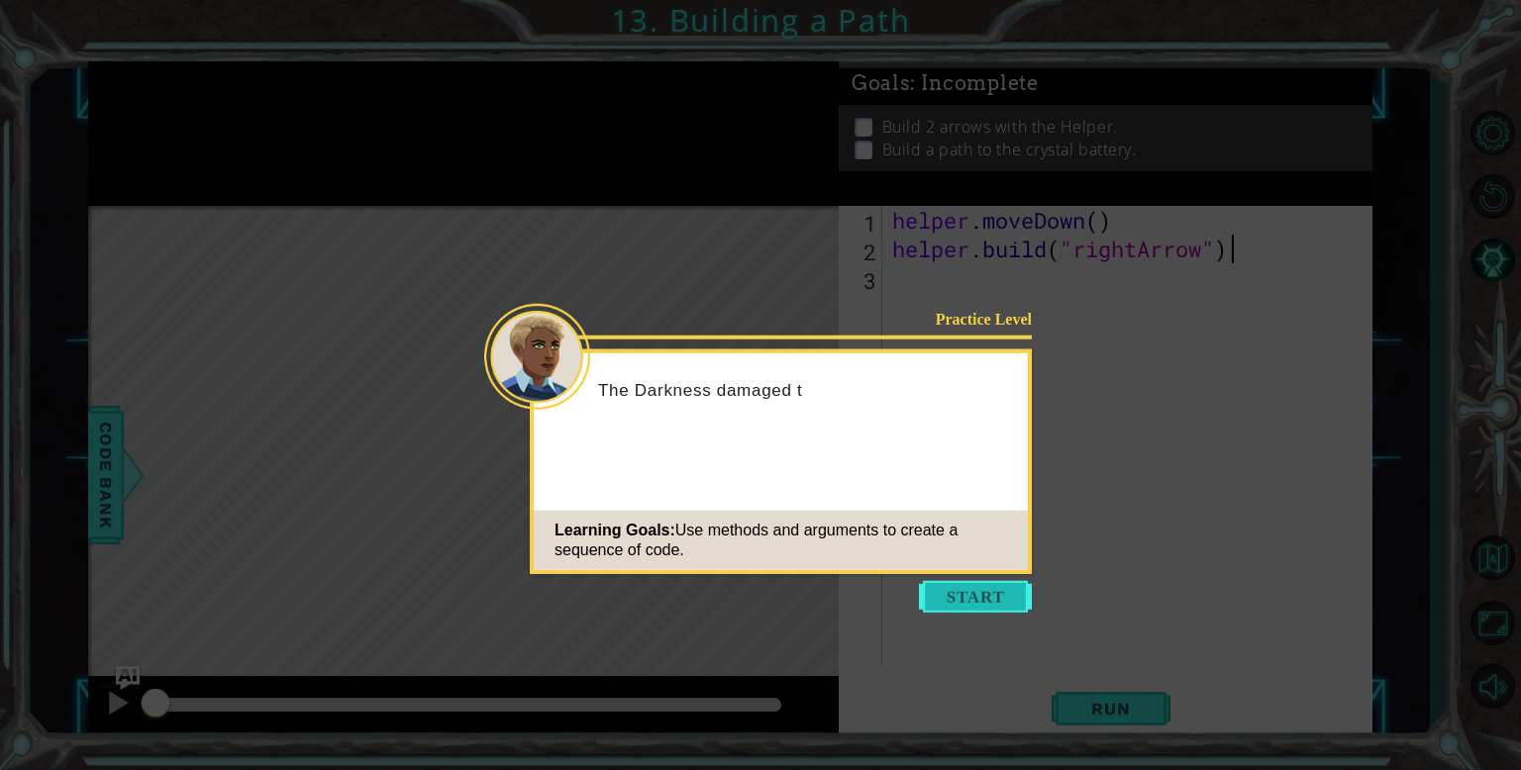
click at [943, 581] on button "Start" at bounding box center [975, 597] width 113 height 32
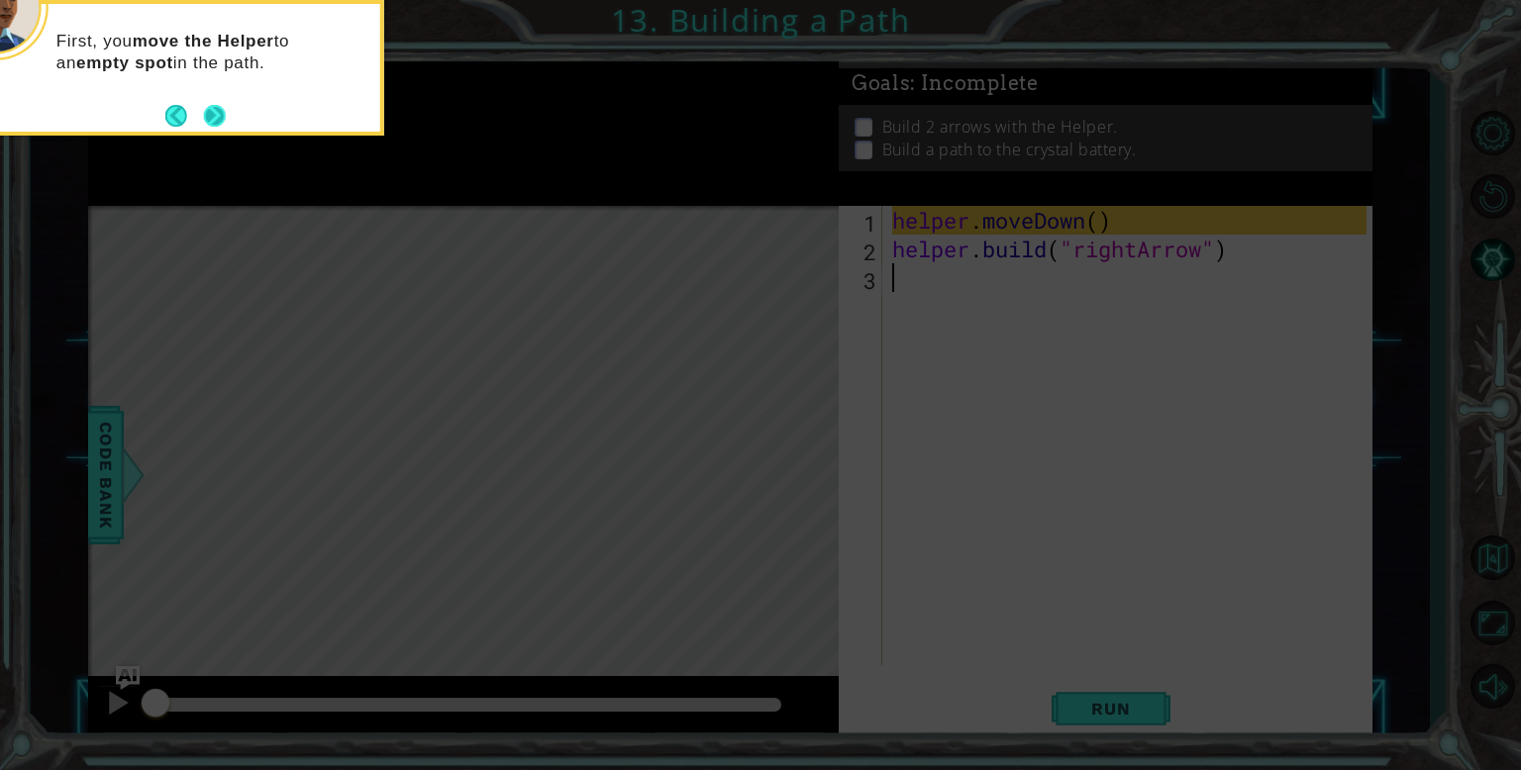
click at [218, 123] on button "Next" at bounding box center [215, 116] width 22 height 22
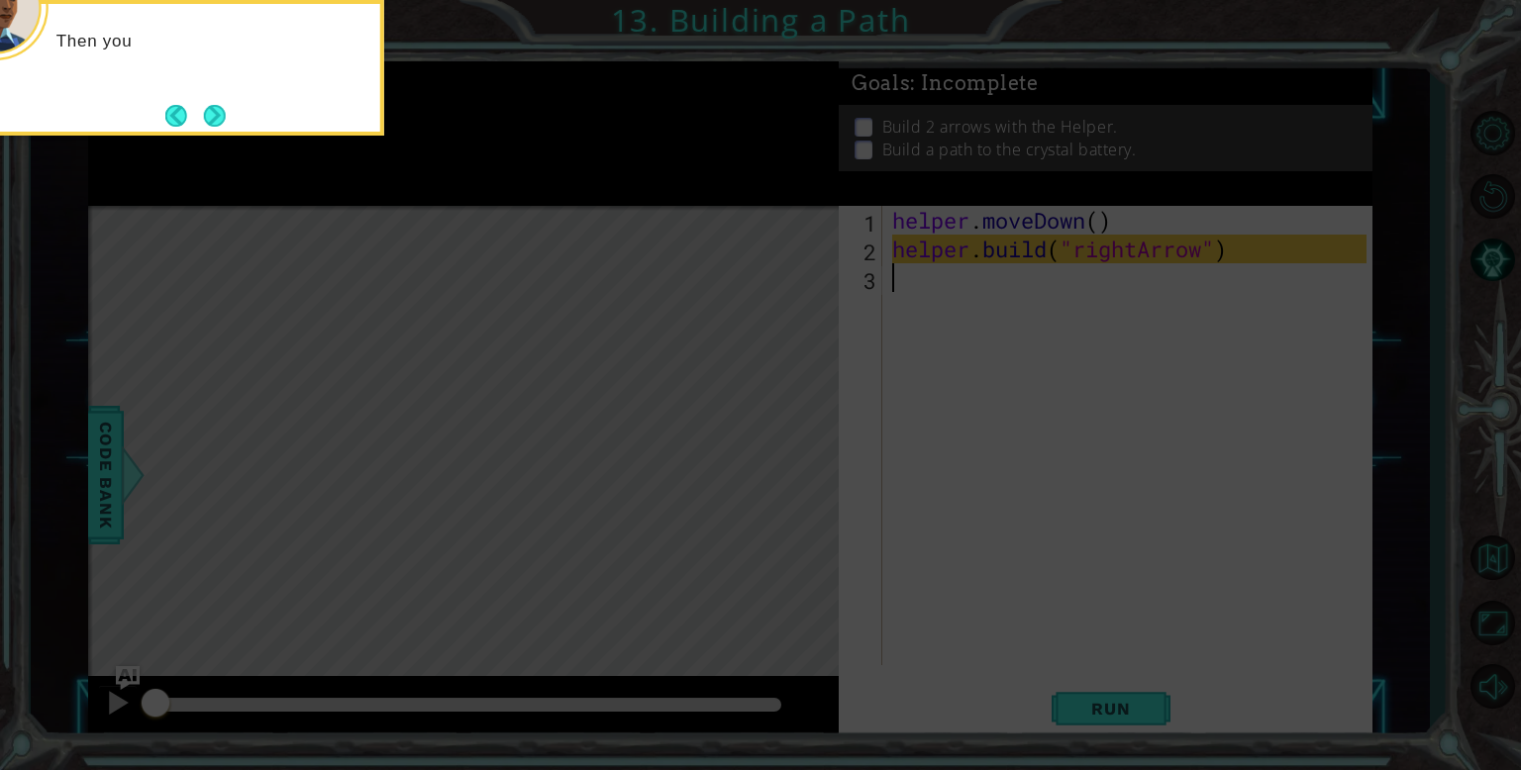
click at [218, 123] on button "Next" at bounding box center [215, 116] width 22 height 22
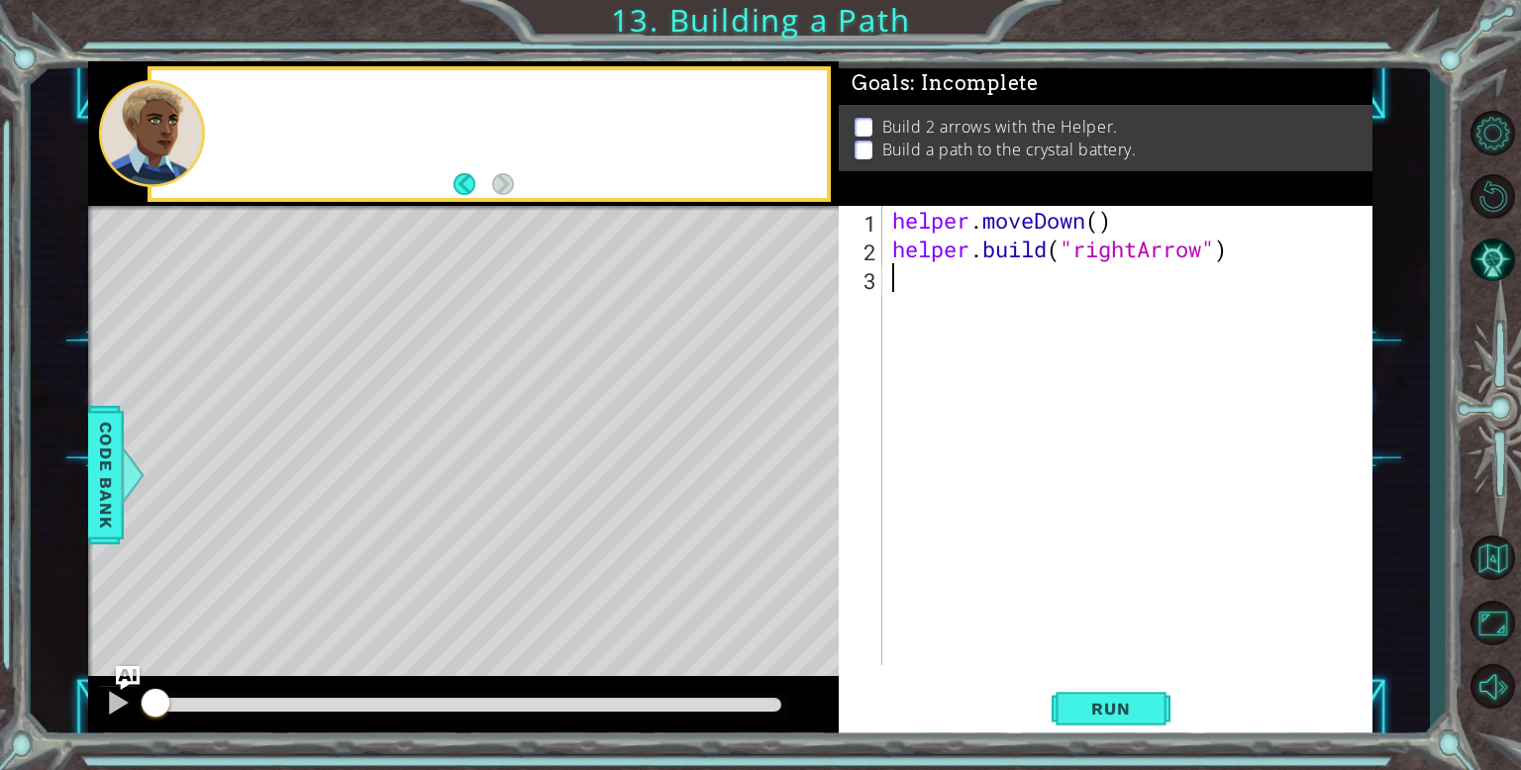
click at [218, 123] on div at bounding box center [517, 134] width 621 height 49
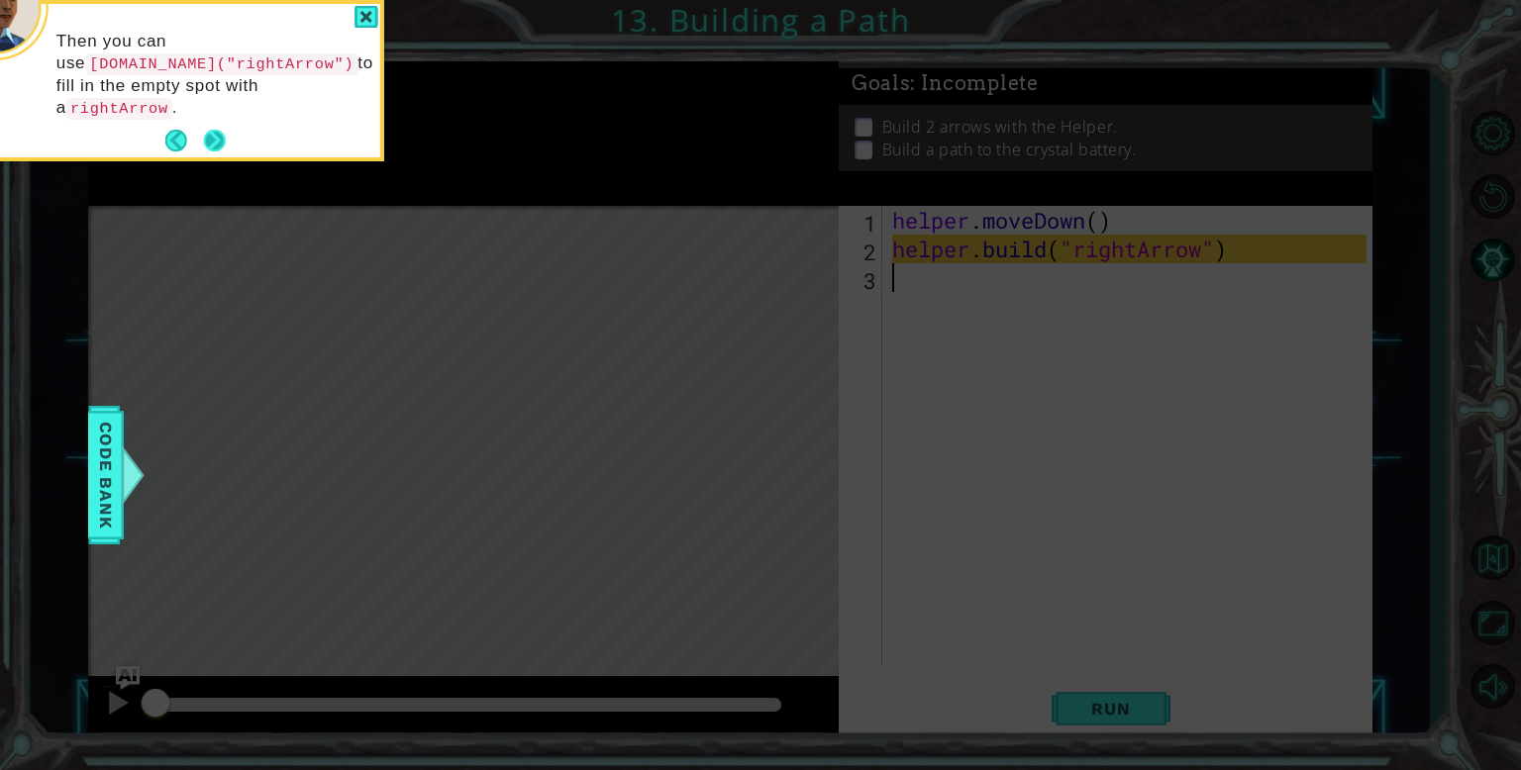
click at [215, 134] on button "Next" at bounding box center [215, 141] width 22 height 22
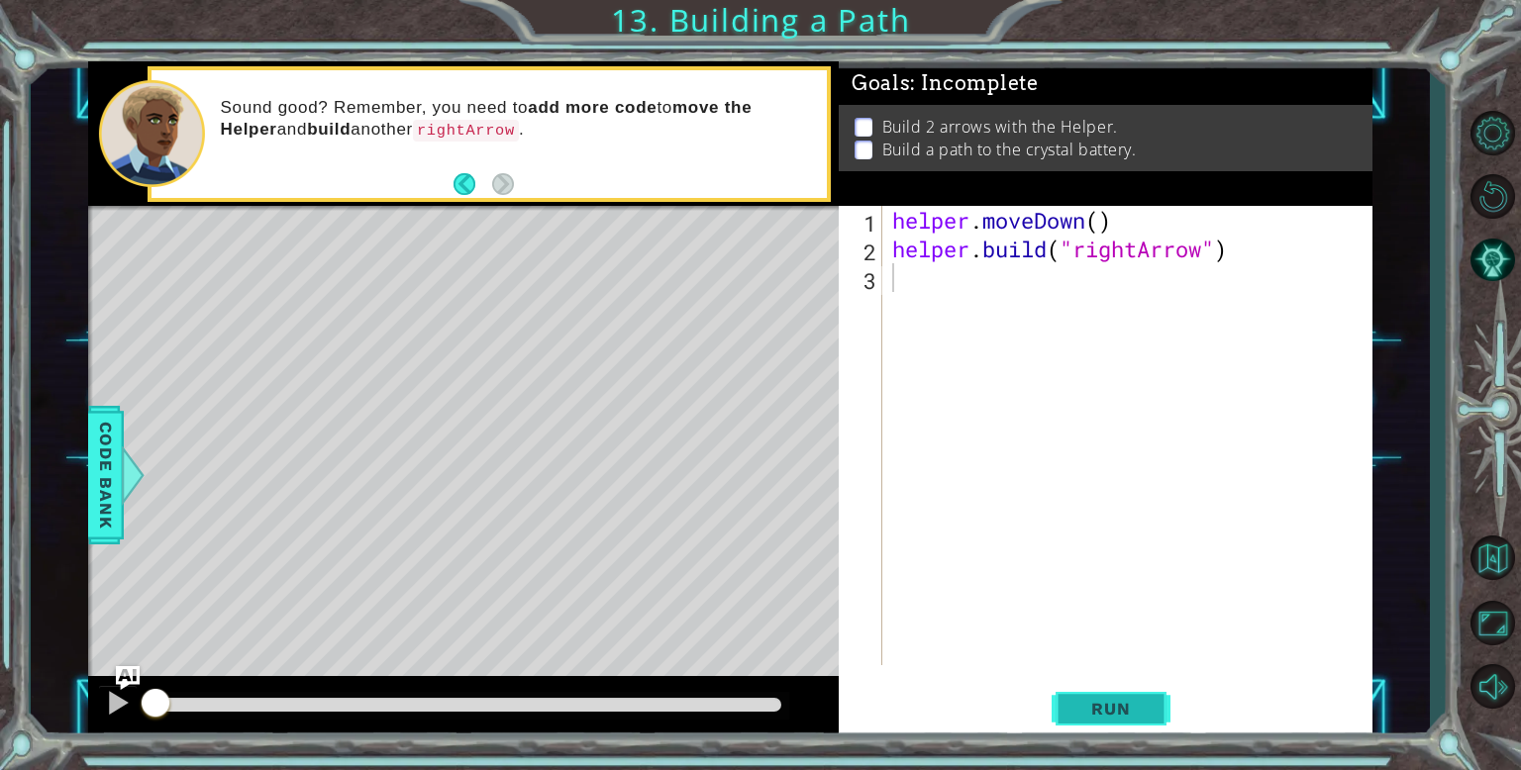
click at [1106, 707] on span "Run" at bounding box center [1110, 709] width 78 height 20
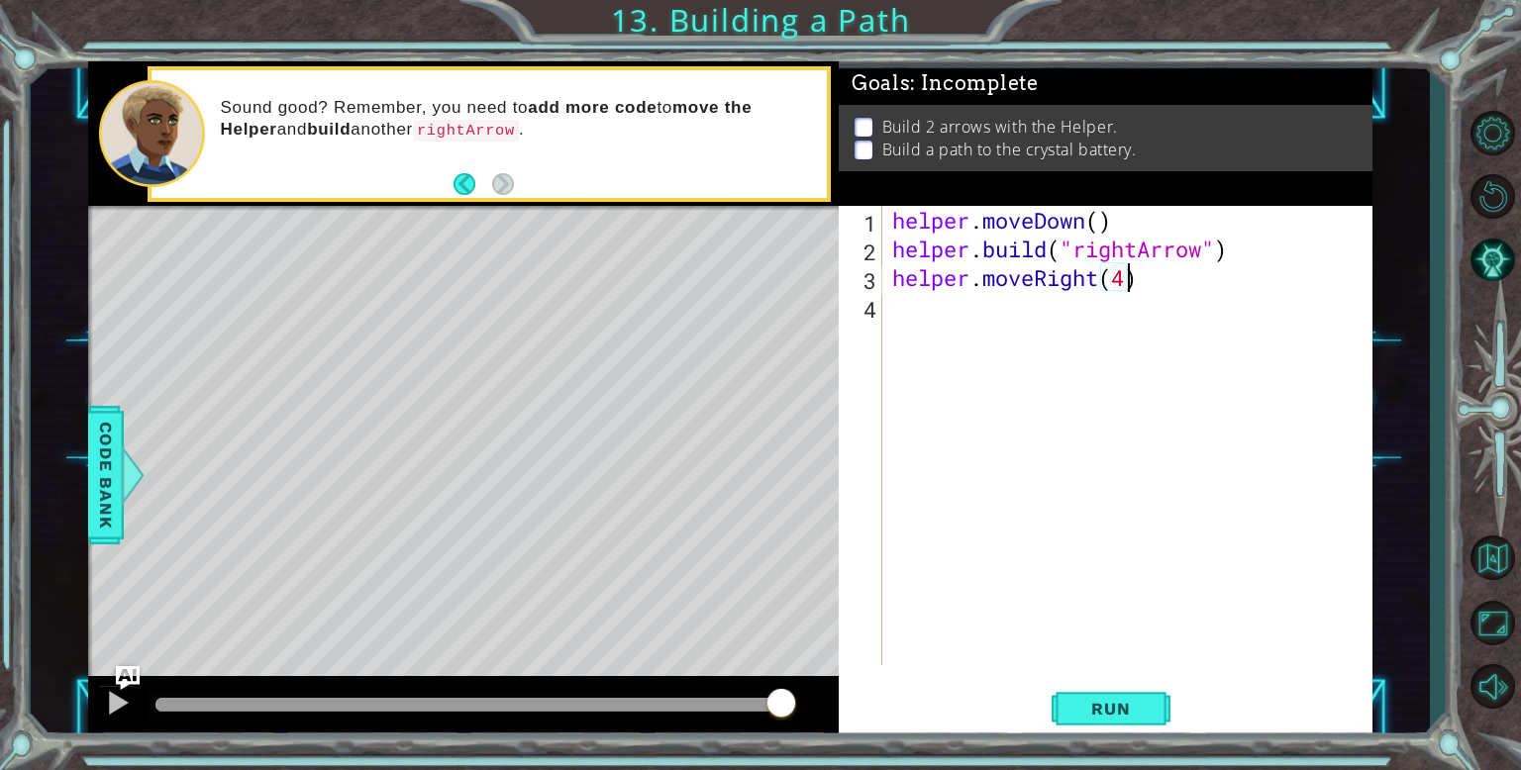
scroll to position [0, 10]
type textarea "helper.moveRight(4)"
click at [1081, 712] on span "Run" at bounding box center [1110, 709] width 78 height 20
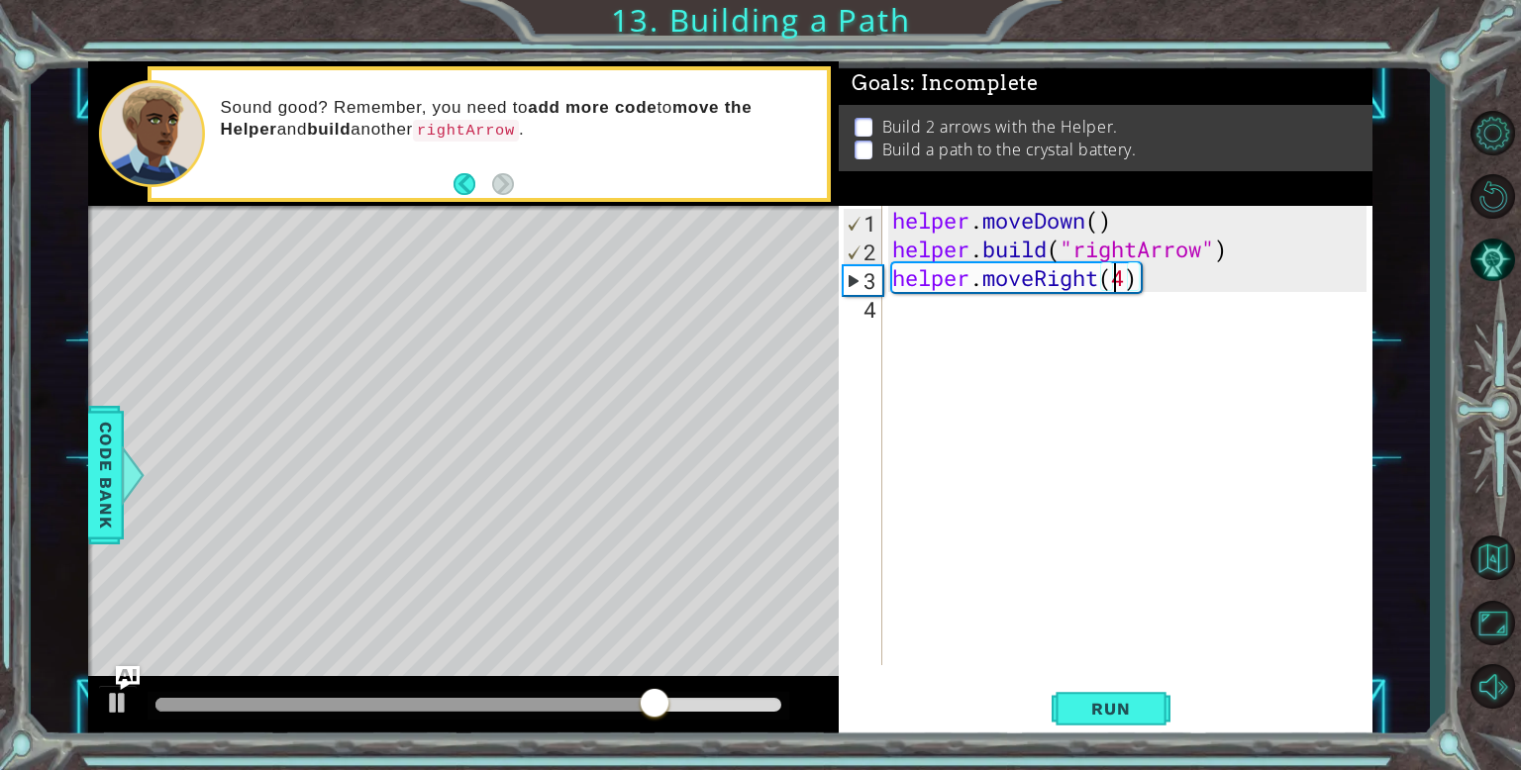
click at [1128, 472] on div "helper . moveDown ( ) helper . build ( "rightArrow" ) helper . moveRight ( 4 )" at bounding box center [1132, 464] width 488 height 517
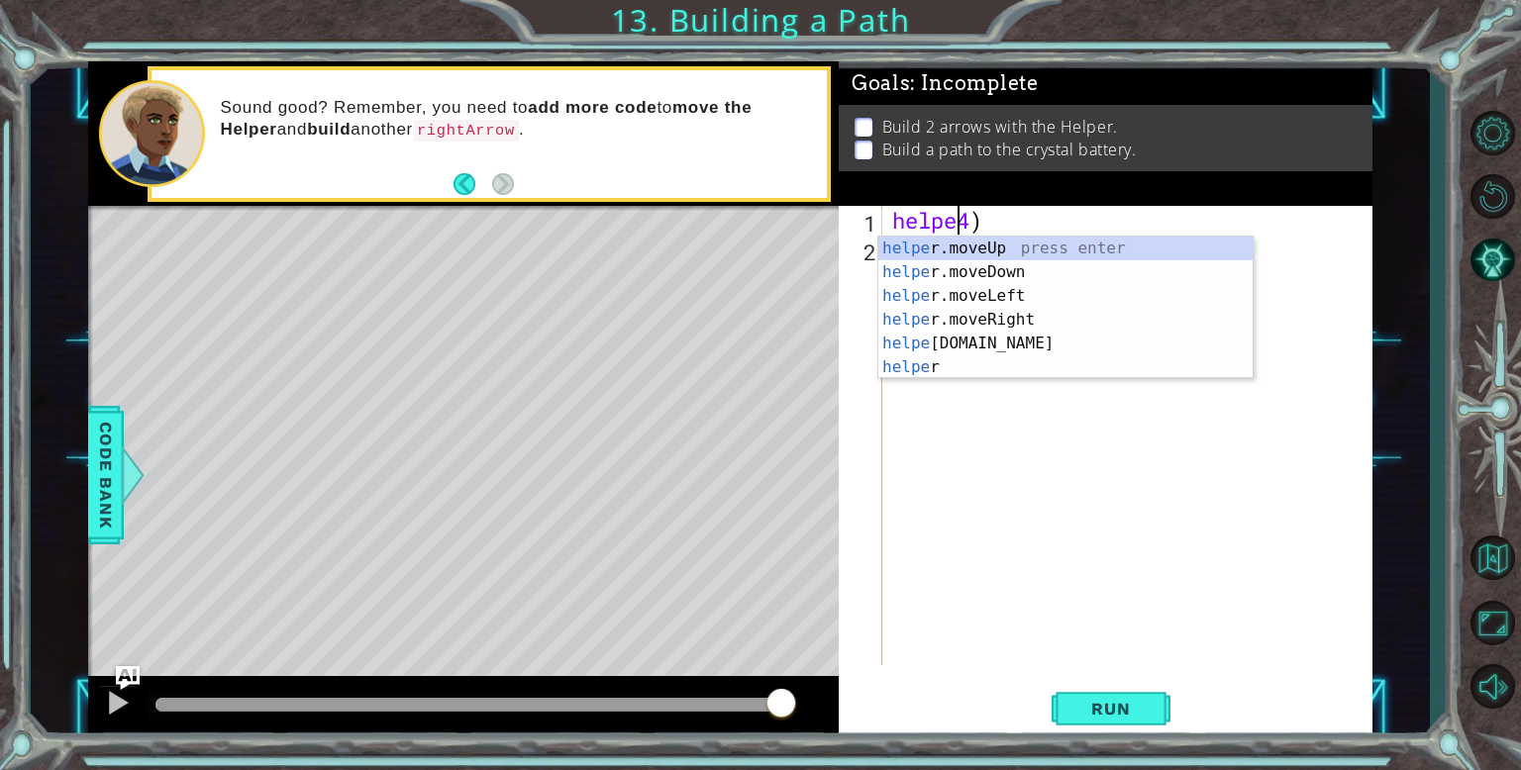
type textarea "4)"
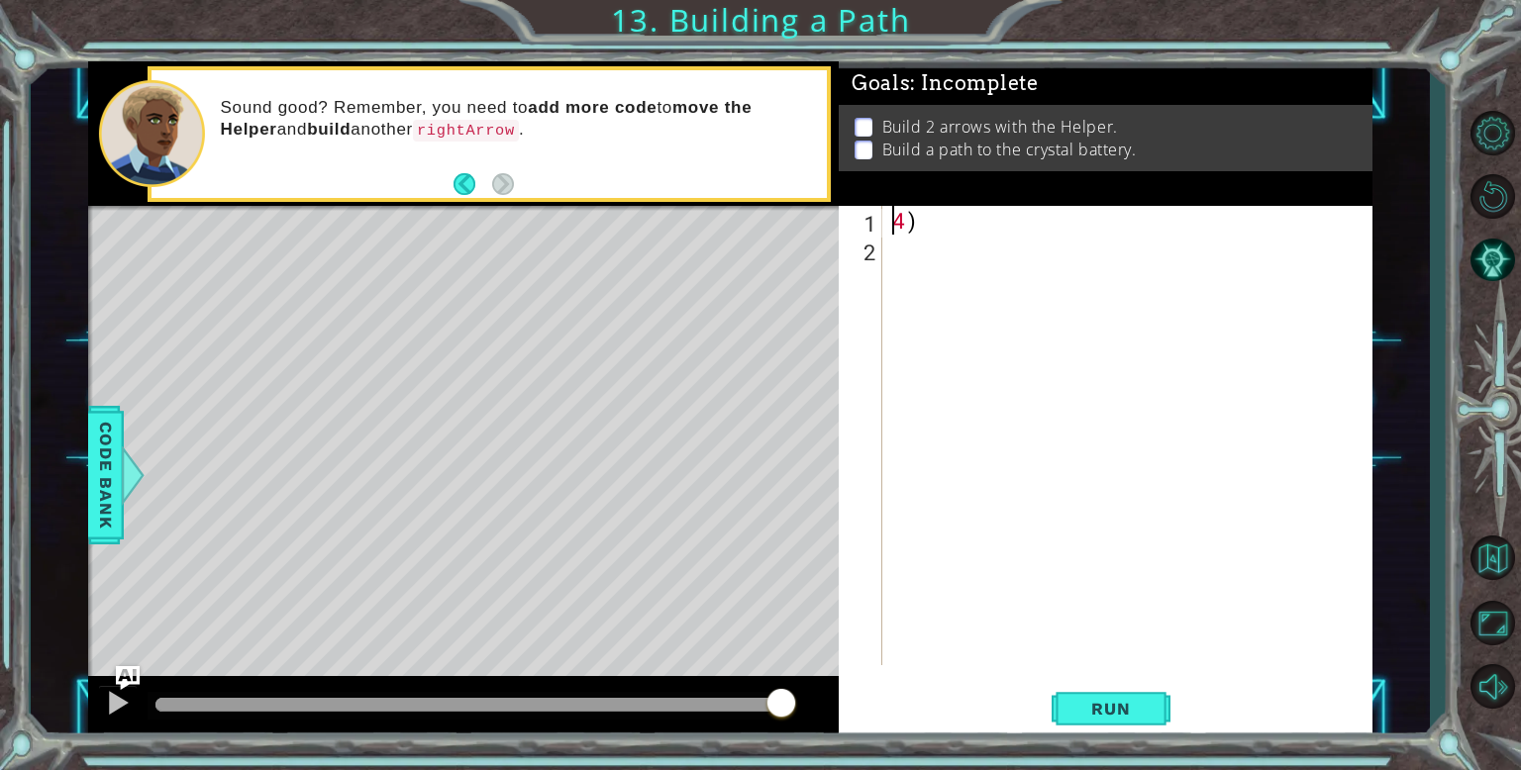
click at [1056, 306] on div "4 )" at bounding box center [1132, 464] width 488 height 517
click at [1046, 254] on div "4 )" at bounding box center [1132, 464] width 488 height 517
type textarea "4"
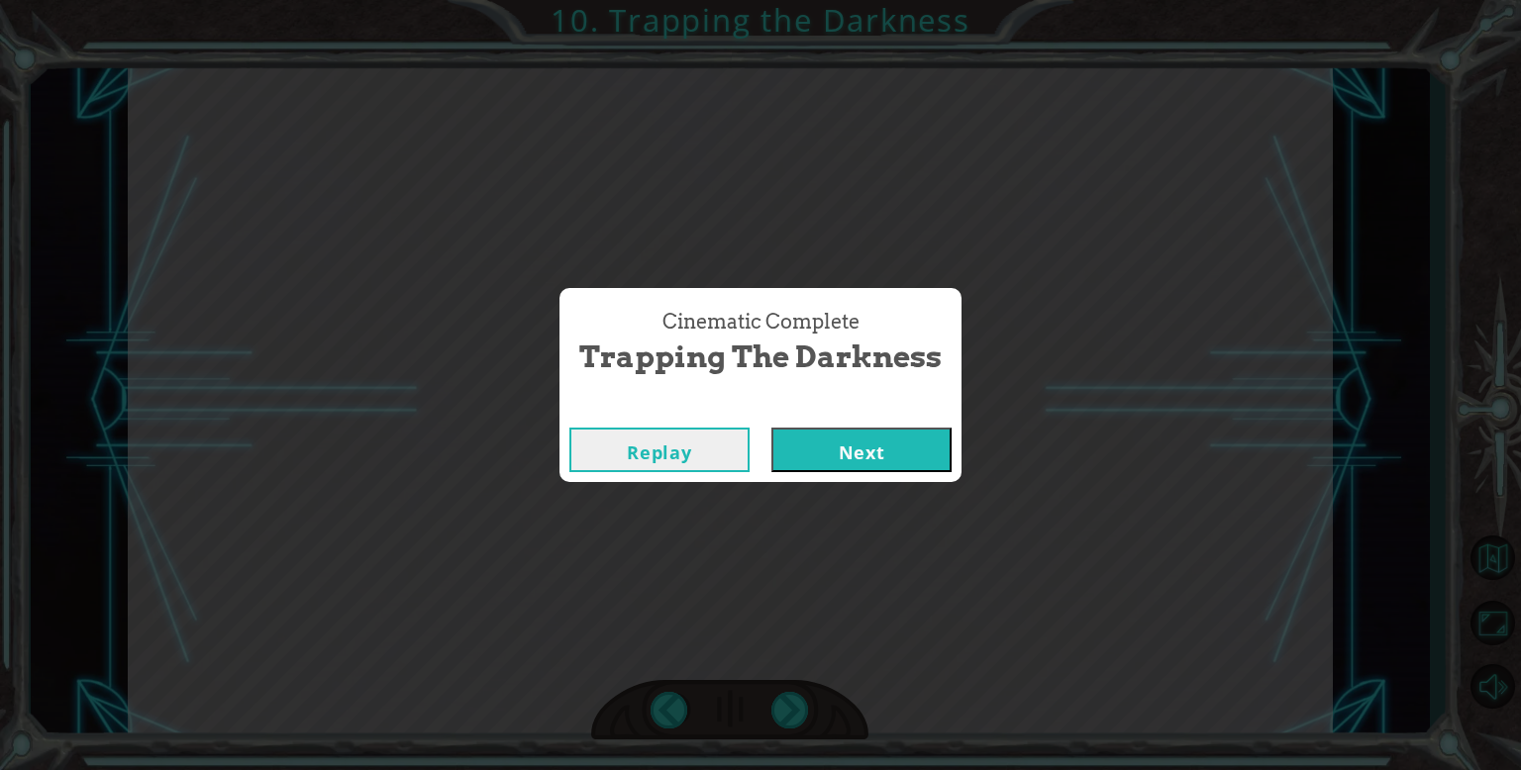
click at [862, 443] on button "Next" at bounding box center [861, 450] width 180 height 45
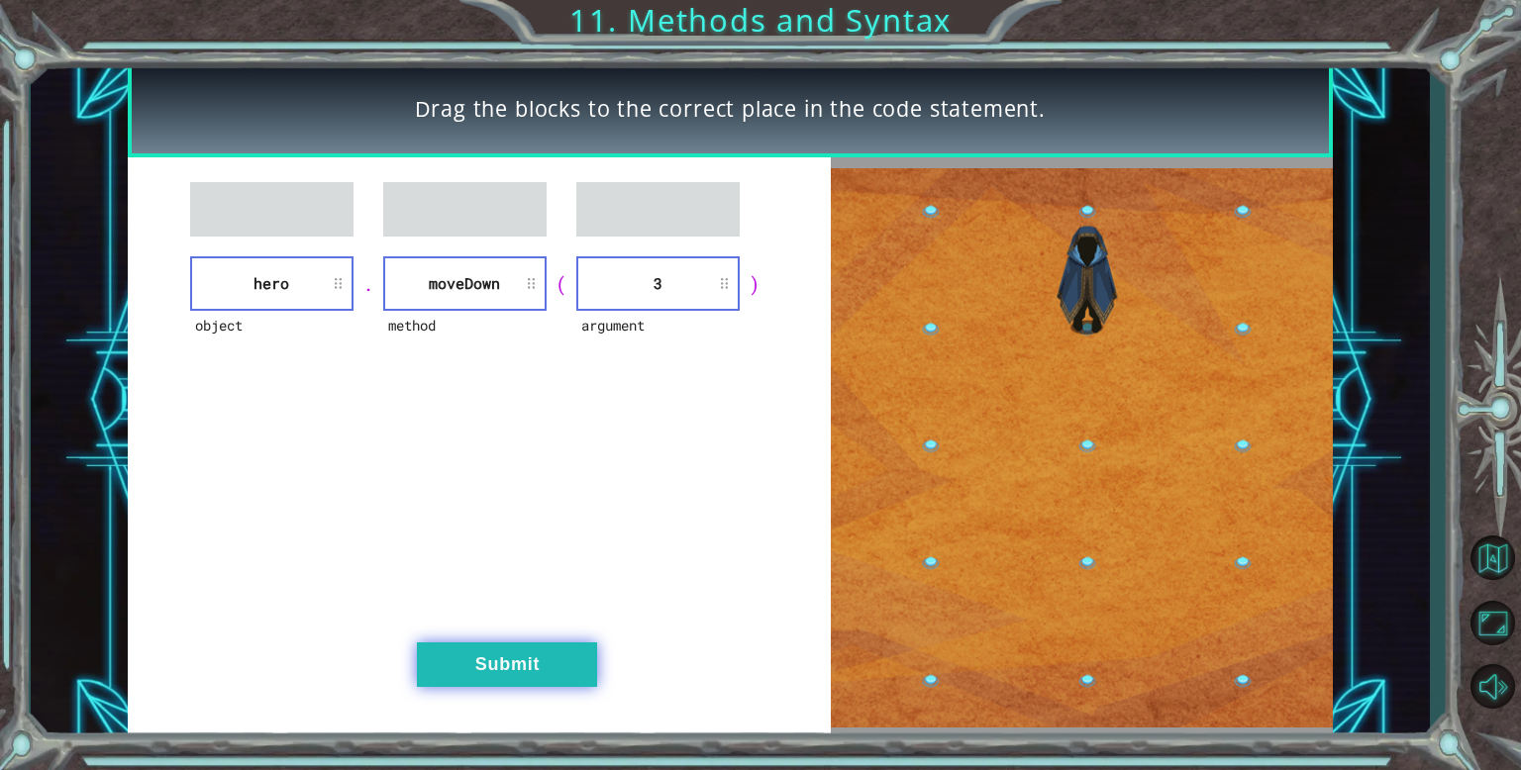
click at [526, 672] on button "Submit" at bounding box center [507, 665] width 180 height 45
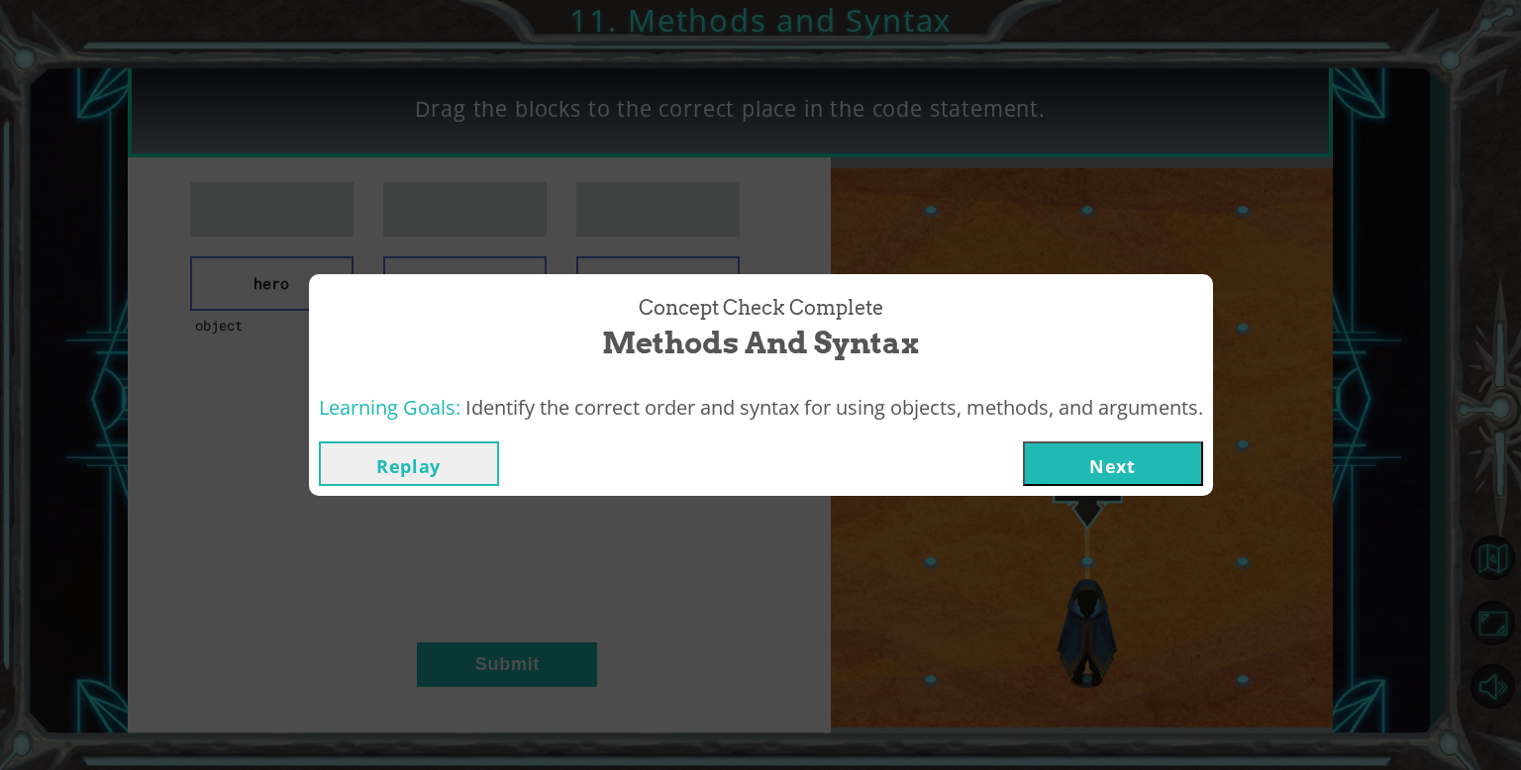
click at [1183, 504] on div "Concept Check Complete Methods and Syntax Learning Goals: Identify the correct …" at bounding box center [760, 385] width 1521 height 770
click at [1163, 472] on button "Next" at bounding box center [1113, 464] width 180 height 45
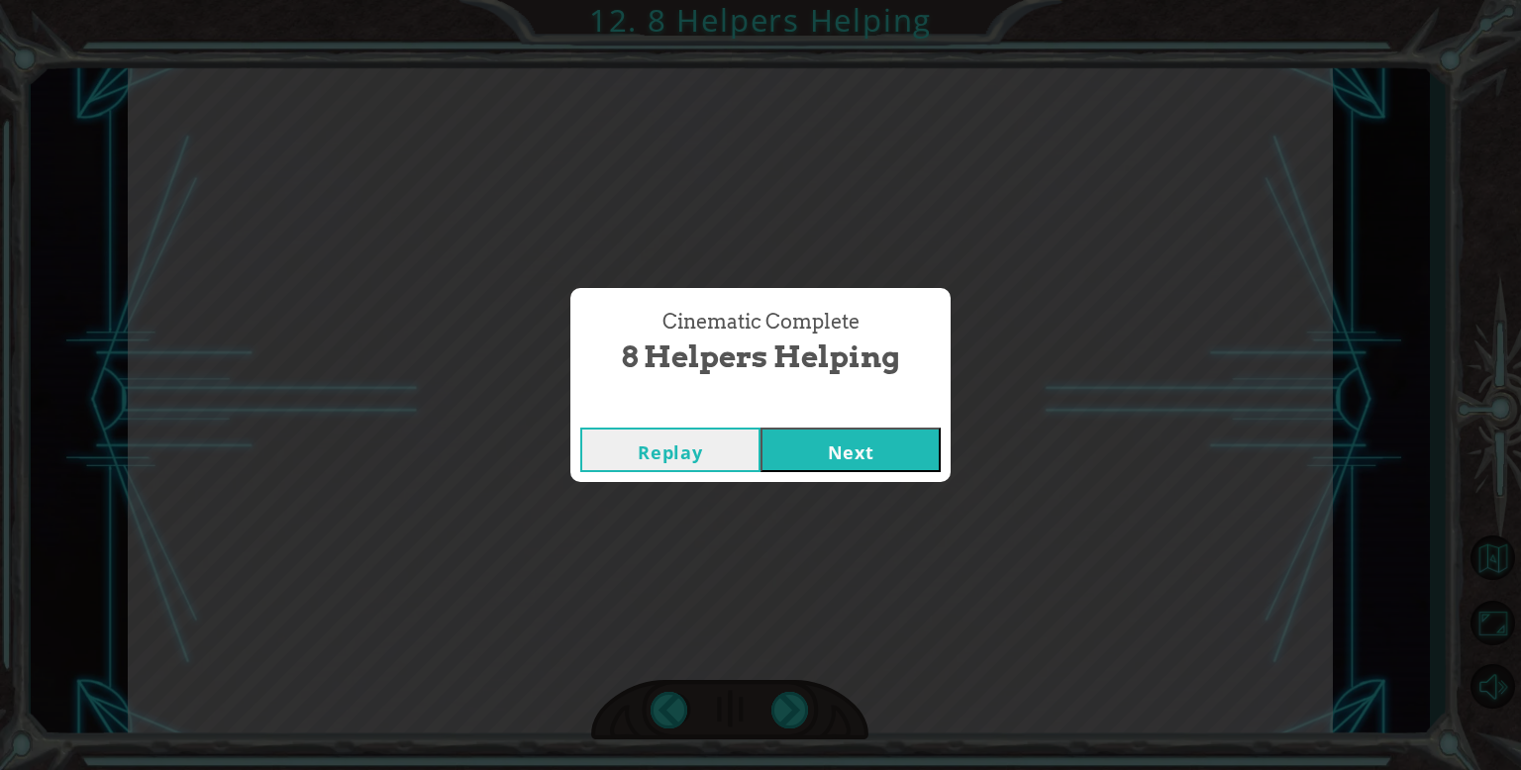
click at [787, 476] on div "Replay Next" at bounding box center [760, 450] width 380 height 64
click at [790, 466] on button "Next" at bounding box center [850, 450] width 180 height 45
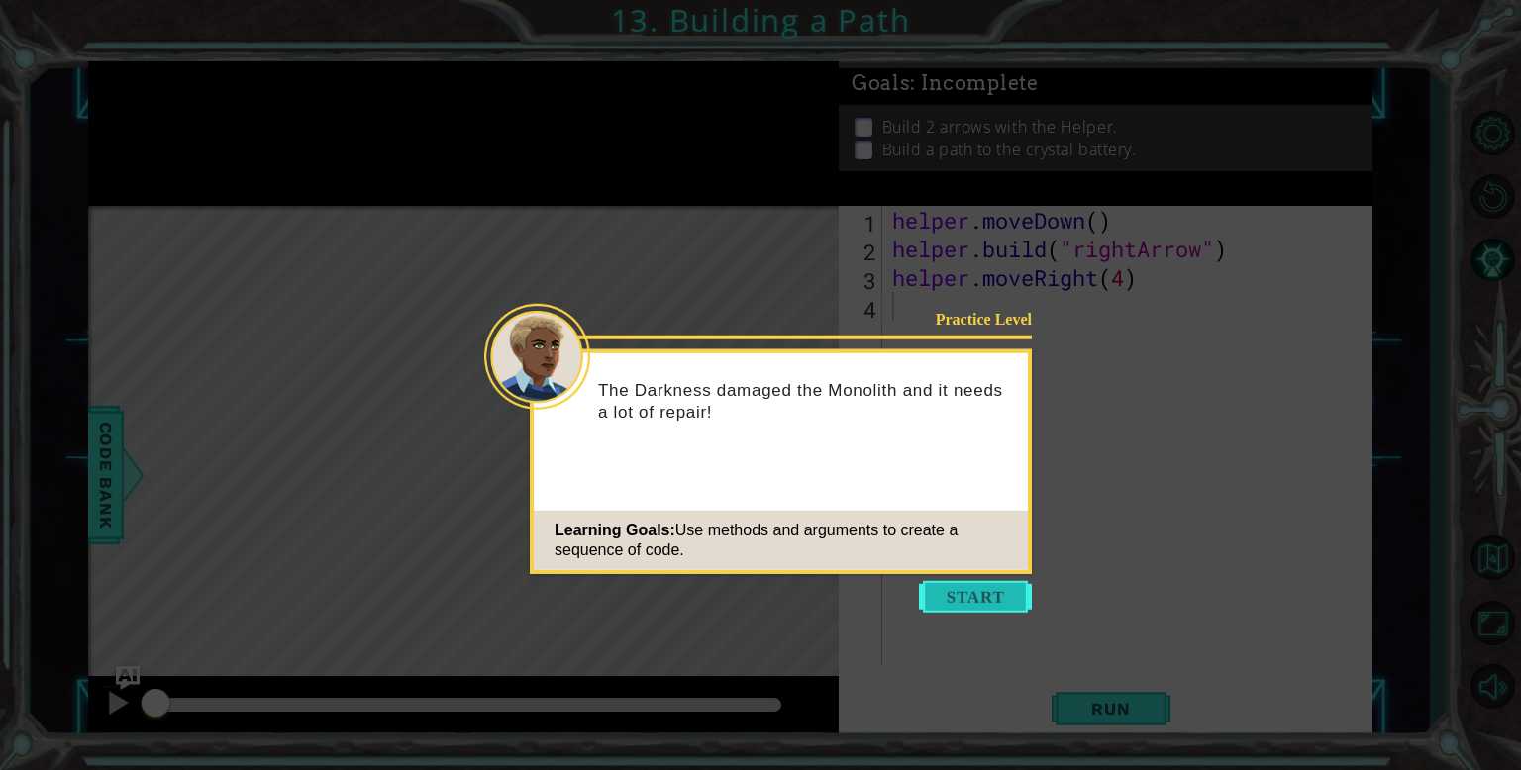
click at [970, 596] on button "Start" at bounding box center [975, 597] width 113 height 32
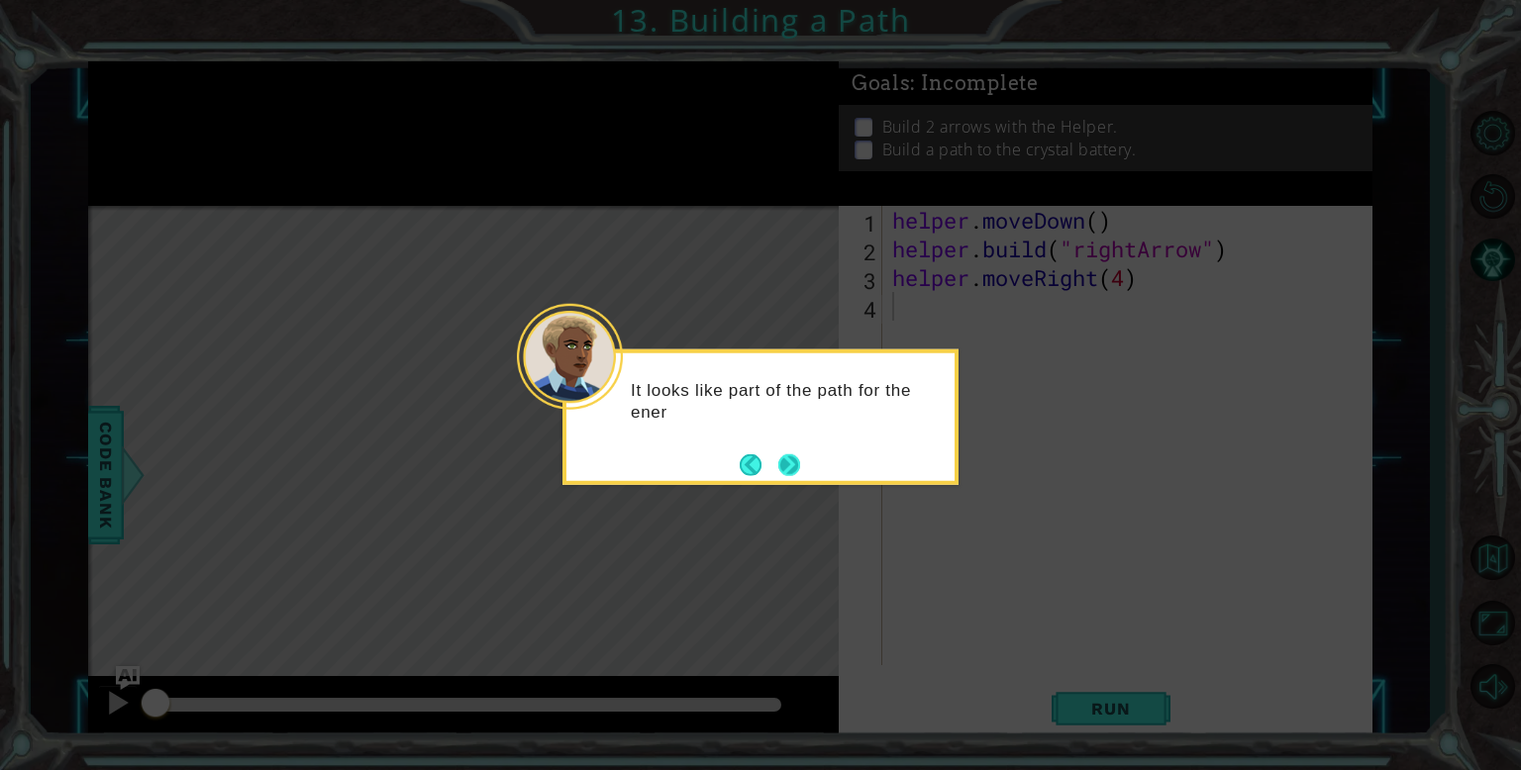
click at [788, 470] on button "Next" at bounding box center [789, 465] width 22 height 22
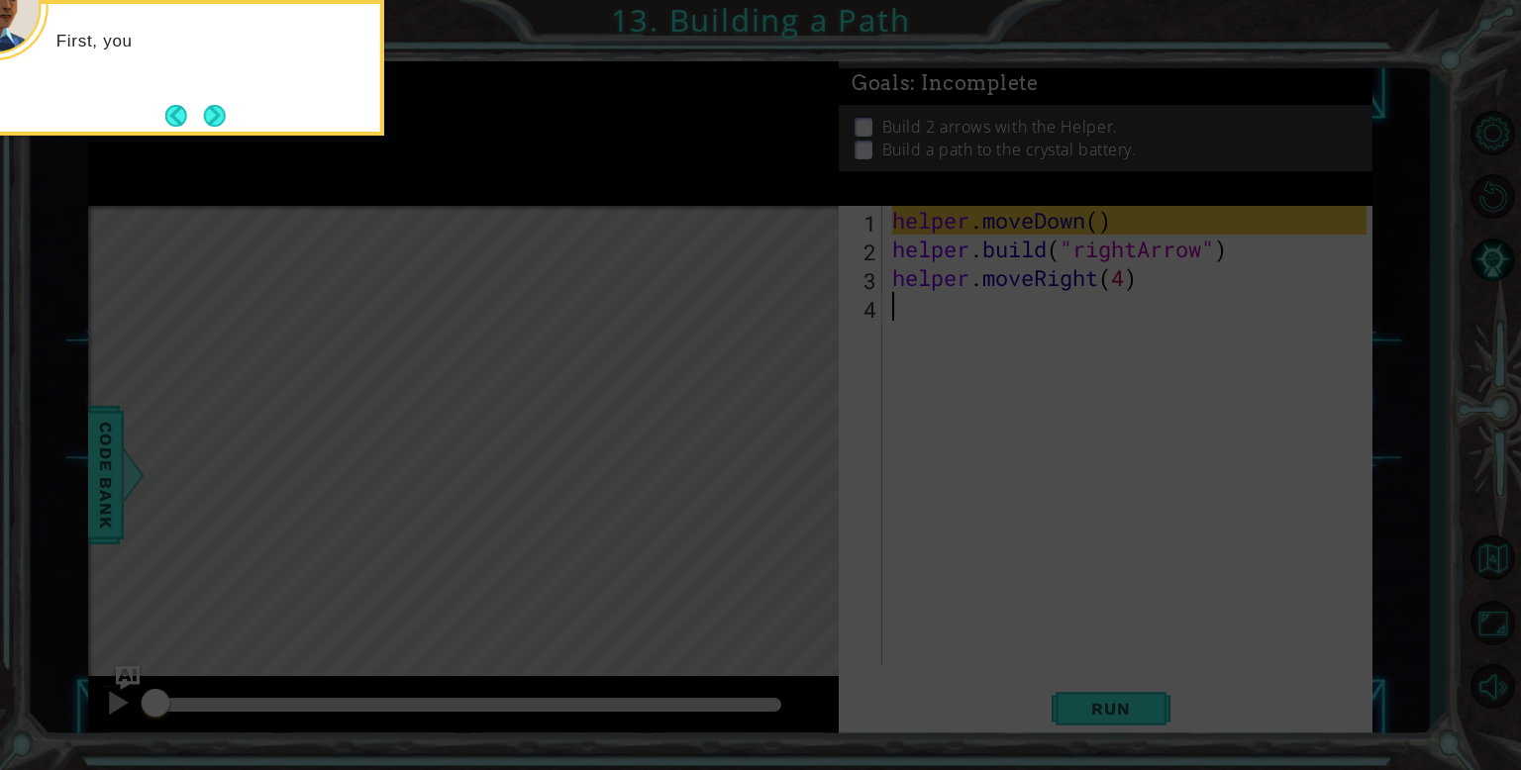
click at [936, 359] on icon at bounding box center [760, 115] width 1521 height 1310
click at [914, 323] on icon at bounding box center [760, 115] width 1521 height 1310
click at [223, 112] on button "Next" at bounding box center [215, 116] width 22 height 22
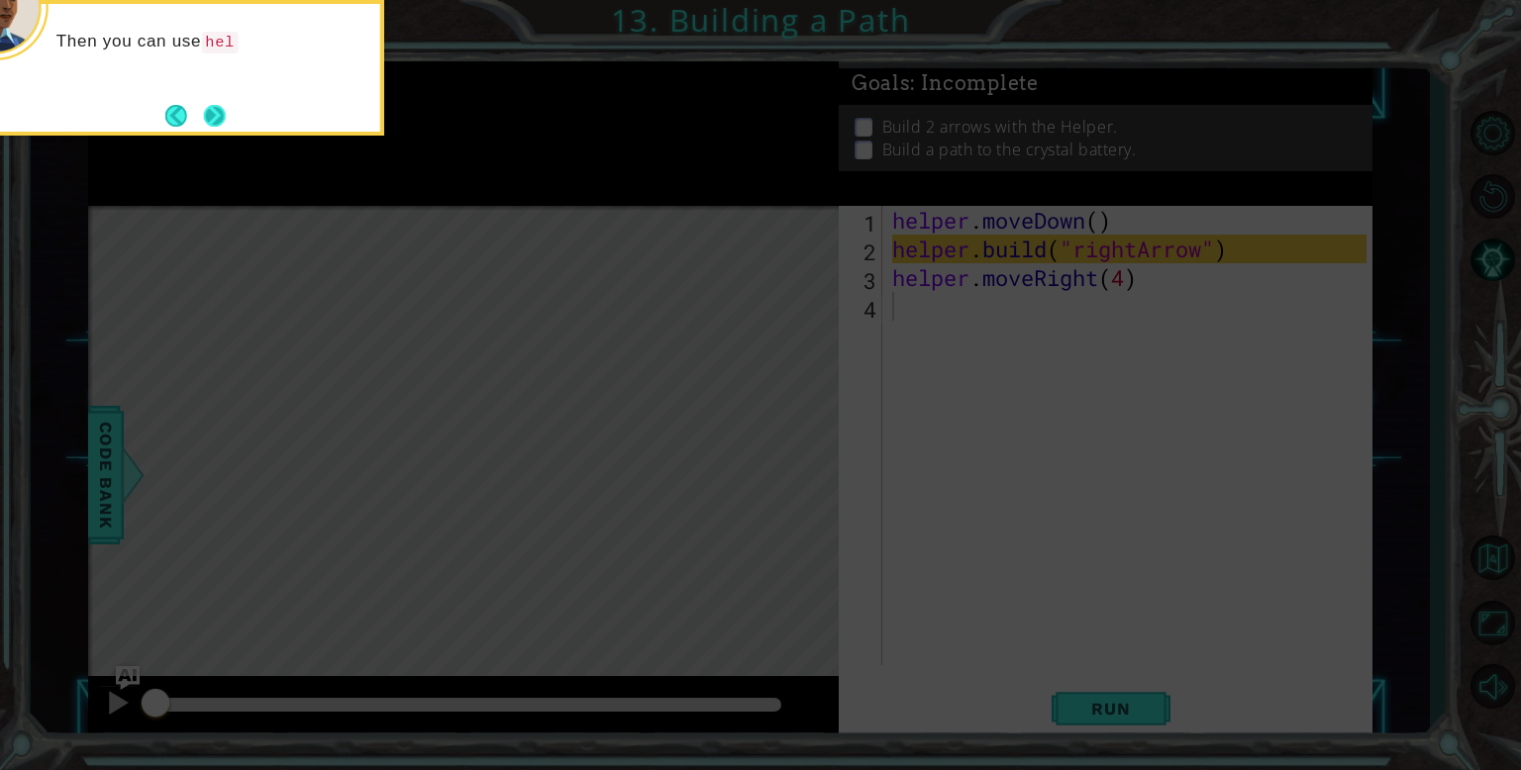
click at [223, 120] on button "Next" at bounding box center [215, 116] width 22 height 22
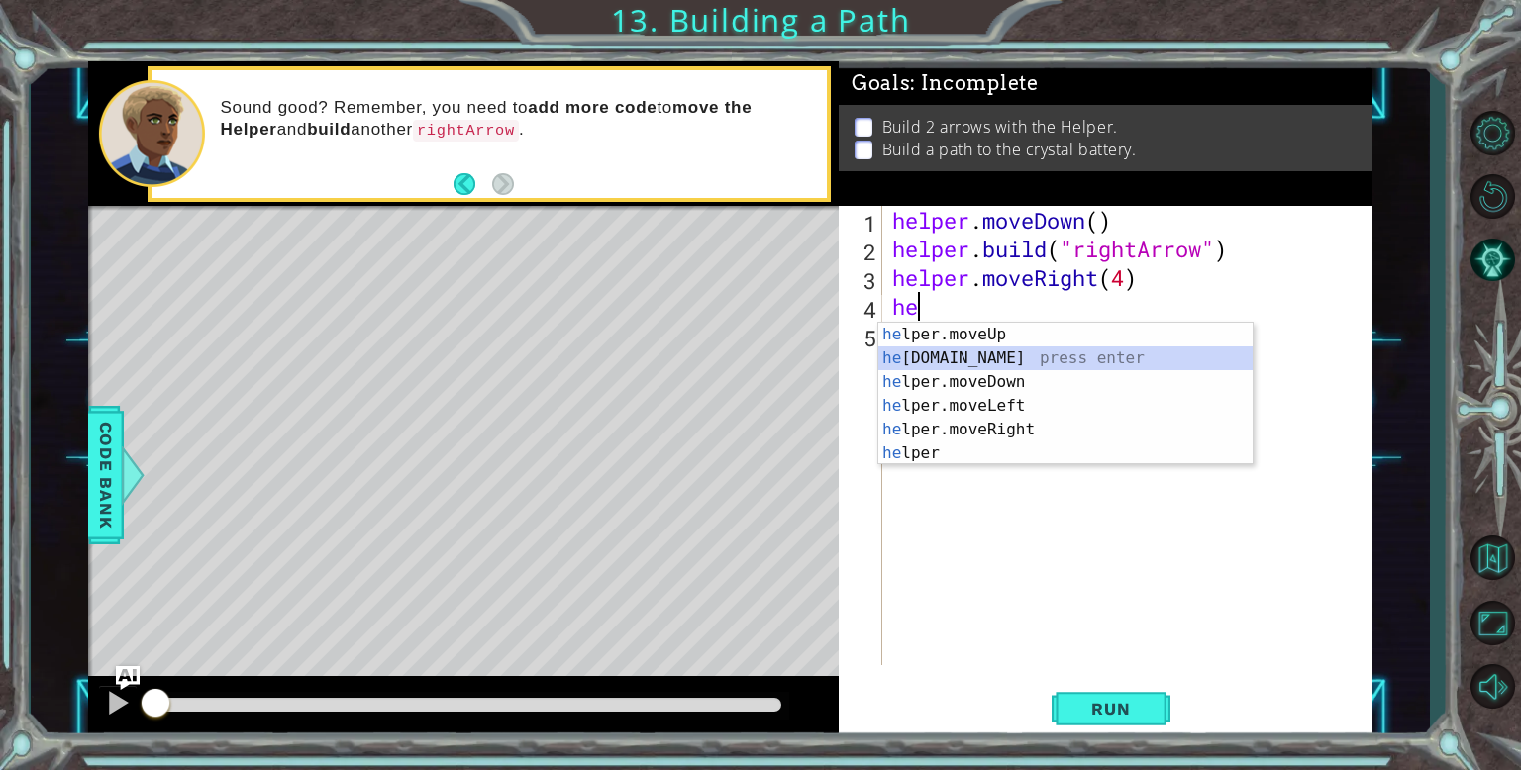
click at [995, 356] on div "he lper.moveUp press enter he [DOMAIN_NAME] press enter he lper.moveDown press …" at bounding box center [1065, 418] width 374 height 190
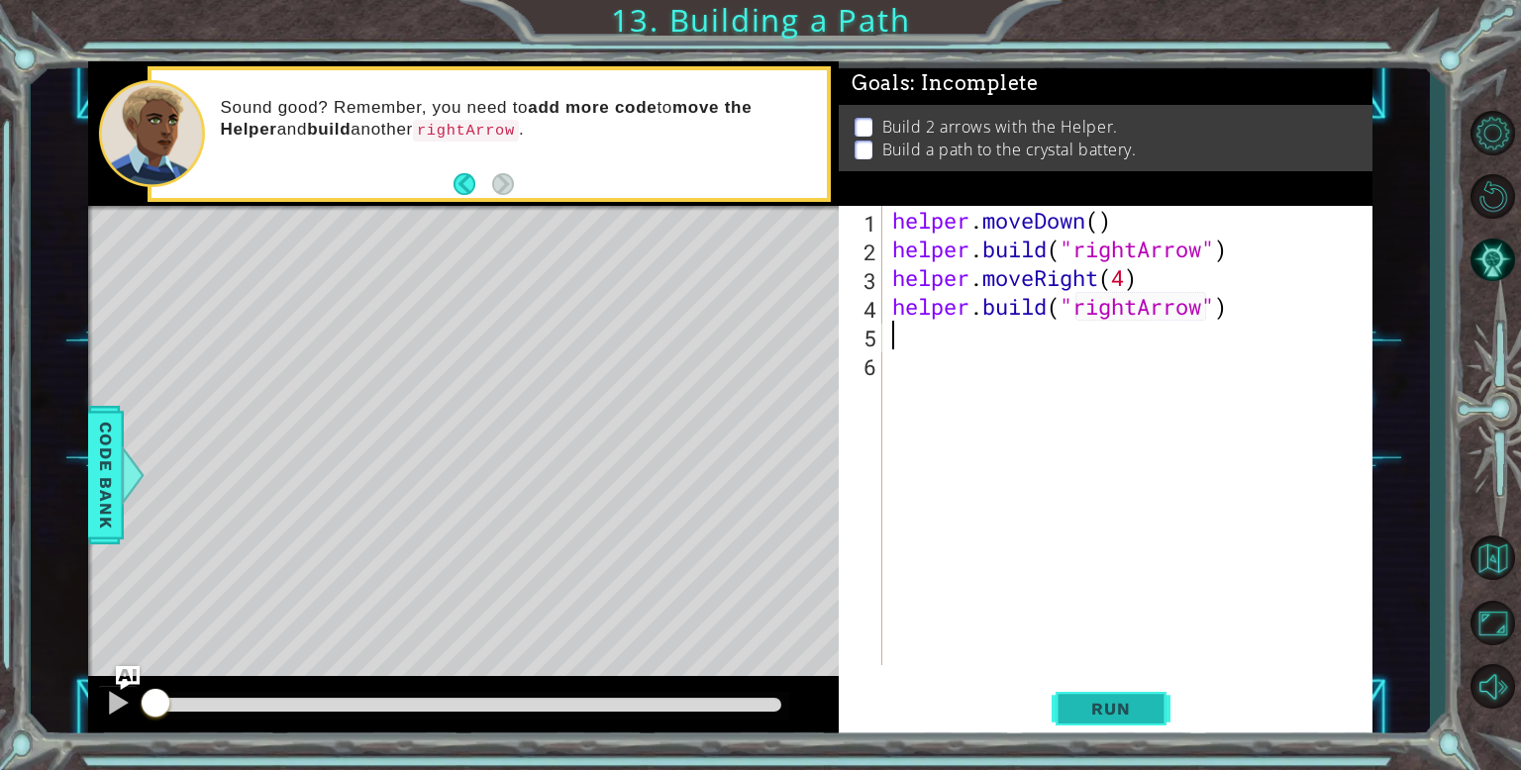
type textarea "[DOMAIN_NAME]("rightArrow")"
click at [1136, 696] on button "Run" at bounding box center [1111, 708] width 119 height 53
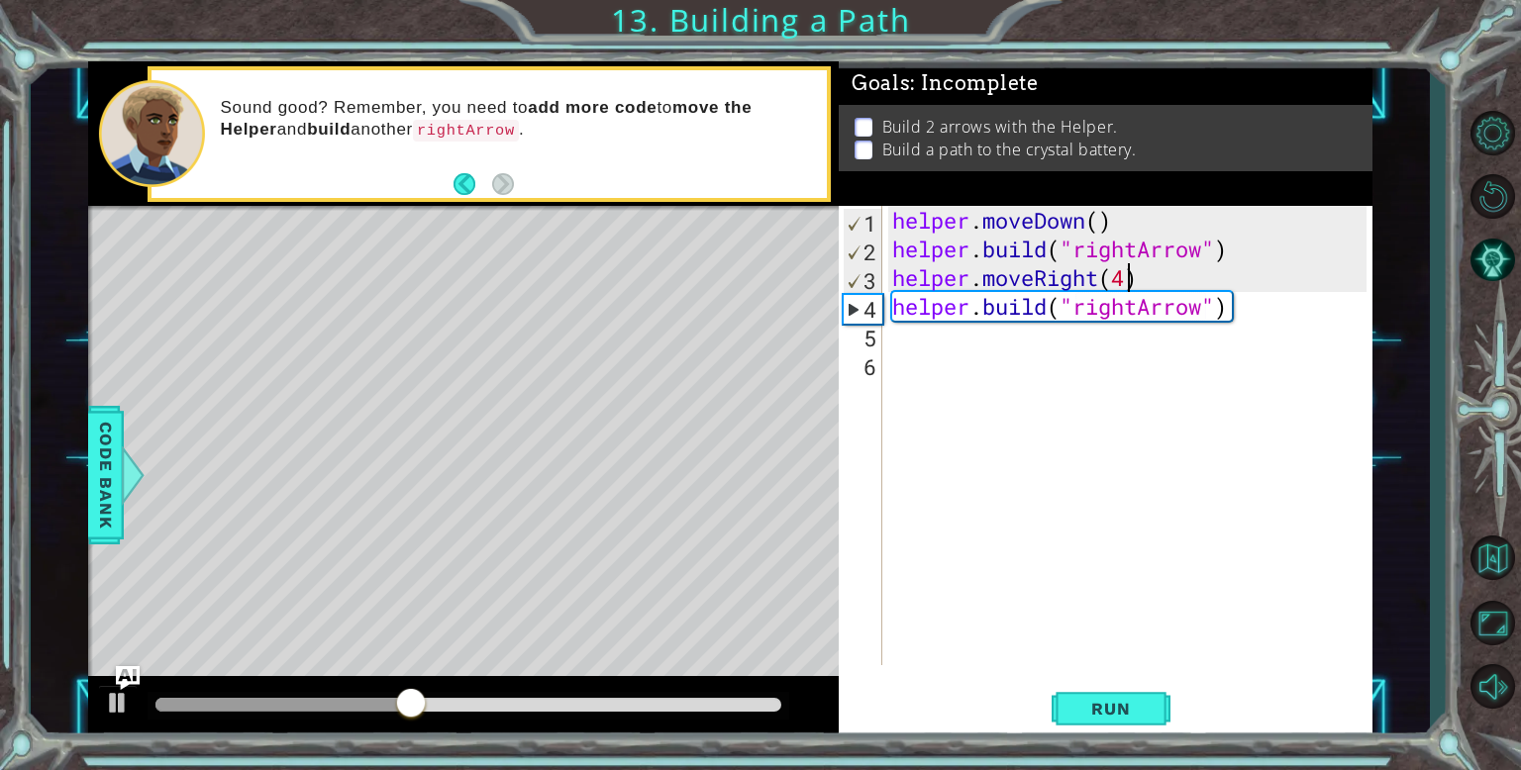
click at [1127, 274] on div "helper . moveDown ( ) helper . build ( "rightArrow" ) helper . moveRight ( 4 ) …" at bounding box center [1132, 464] width 488 height 517
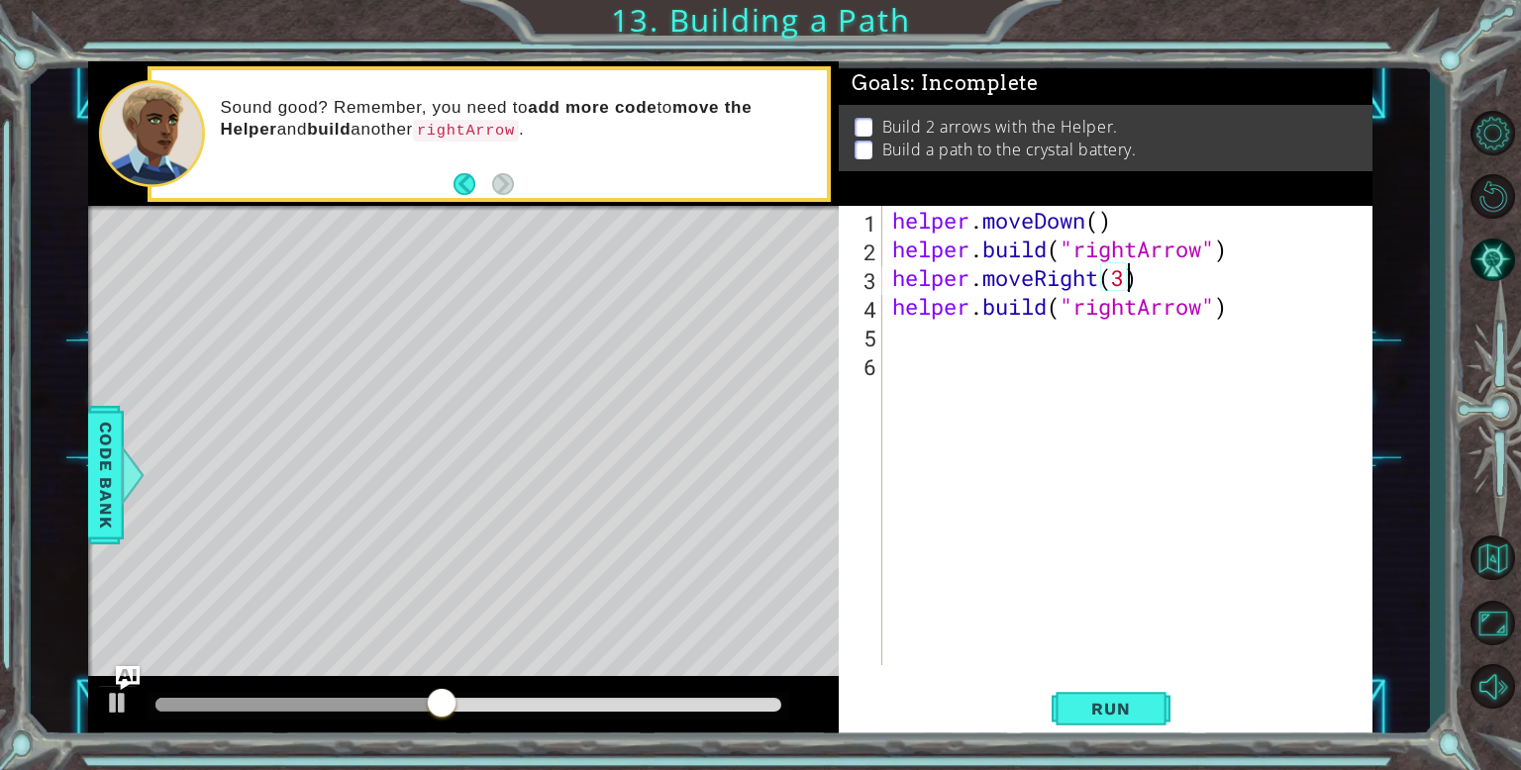
scroll to position [0, 10]
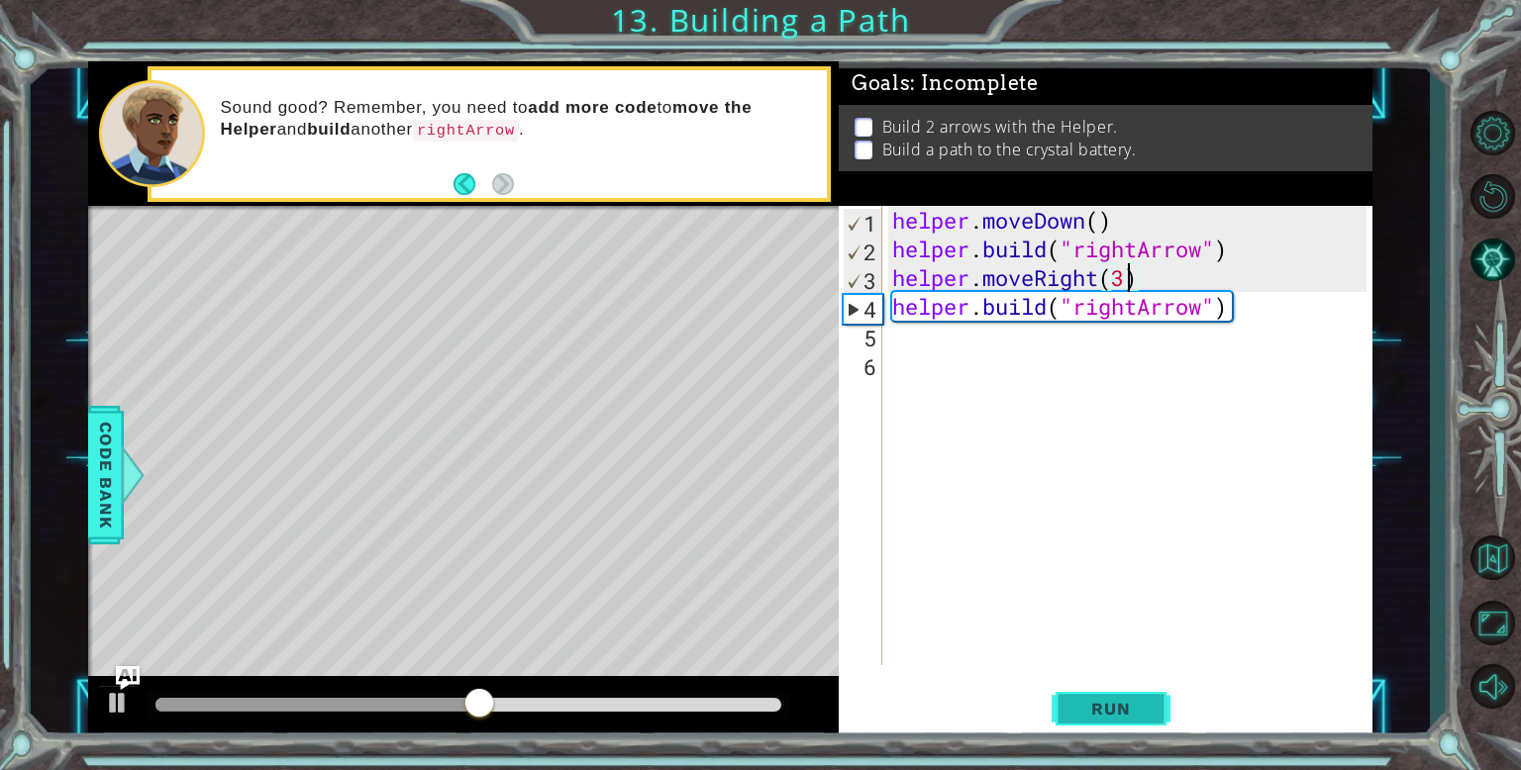
type textarea "helper.moveRight(3)"
click at [1104, 711] on span "Run" at bounding box center [1110, 709] width 78 height 20
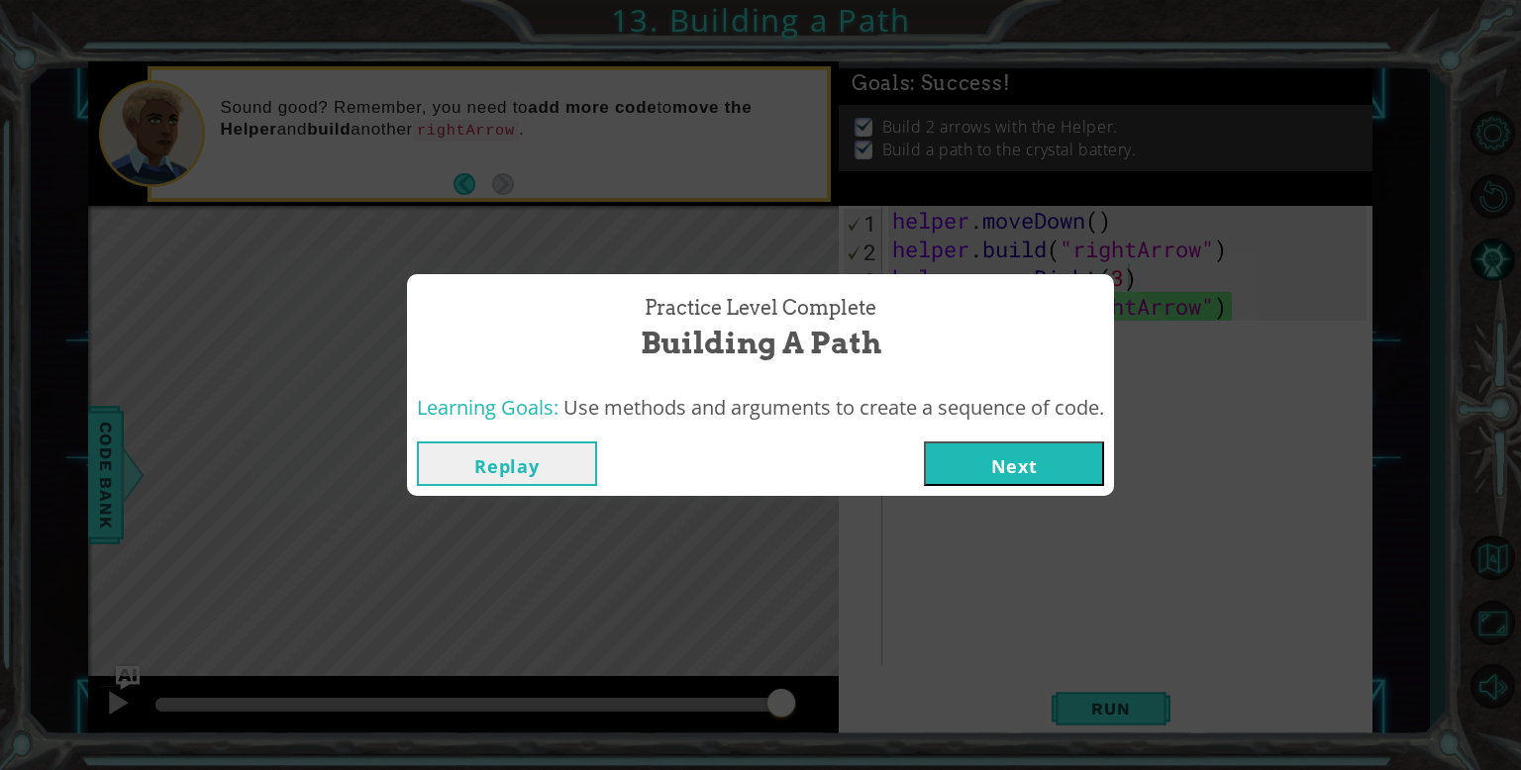
click at [1072, 481] on button "Next" at bounding box center [1014, 464] width 180 height 45
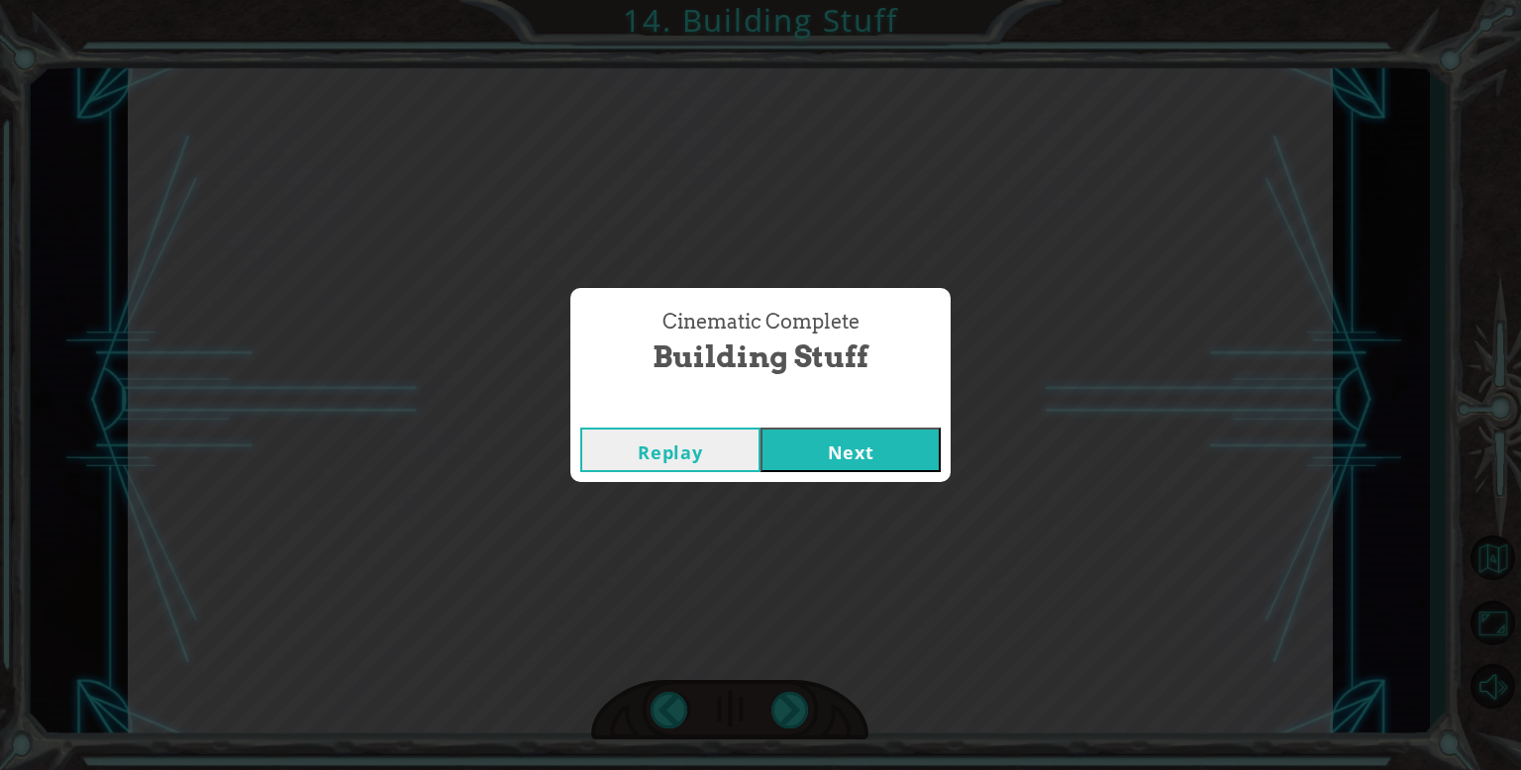
click at [851, 459] on button "Next" at bounding box center [850, 450] width 180 height 45
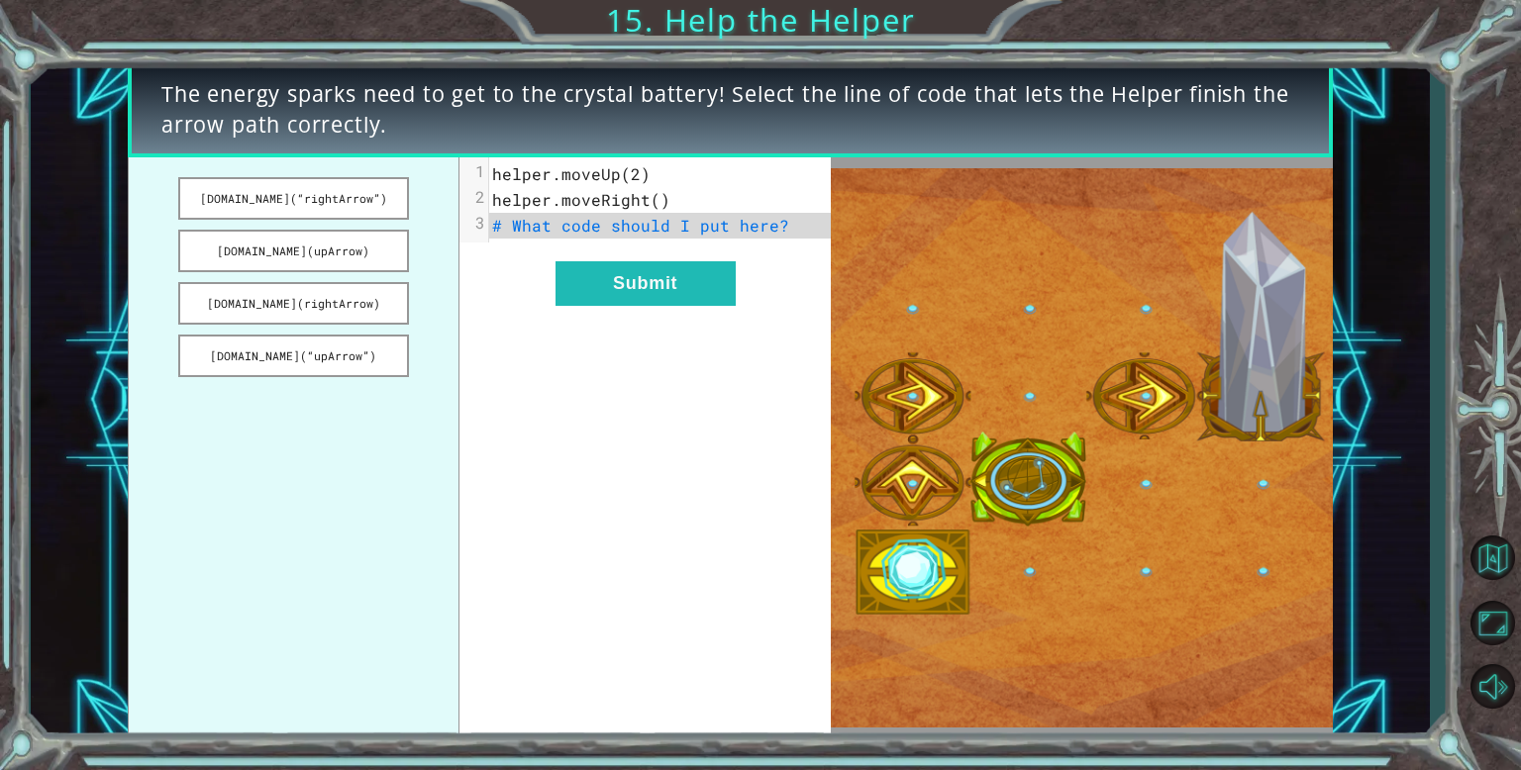
drag, startPoint x: 343, startPoint y: 202, endPoint x: 536, endPoint y: 310, distance: 221.2
click at [536, 310] on div "[DOMAIN_NAME](“rightArrow”) [DOMAIN_NAME](upArrow) [DOMAIN_NAME](rightArrow) [D…" at bounding box center [479, 448] width 703 height 582
click at [286, 200] on button "[DOMAIN_NAME](“rightArrow”)" at bounding box center [293, 198] width 231 height 43
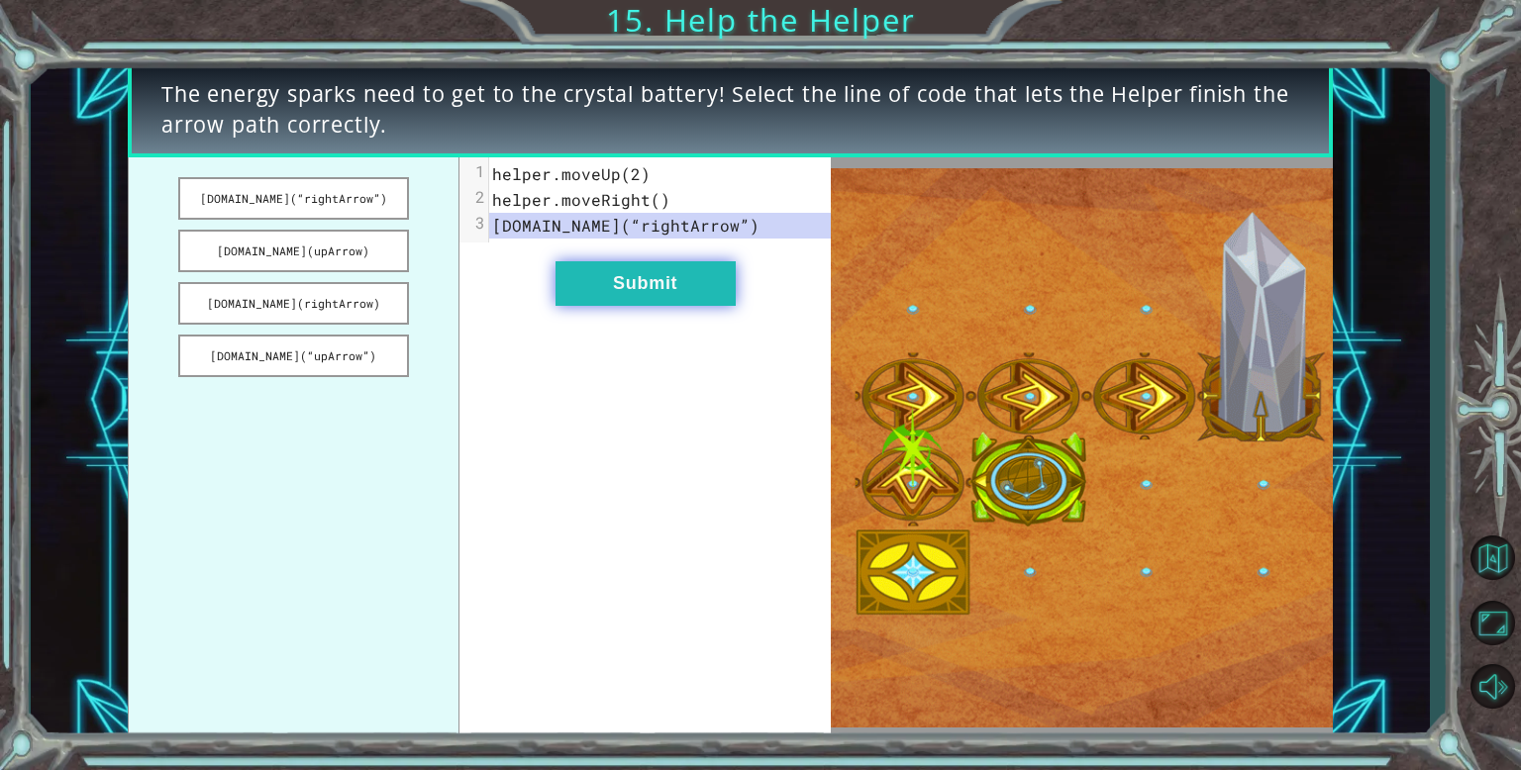
click at [640, 284] on button "Submit" at bounding box center [646, 283] width 180 height 45
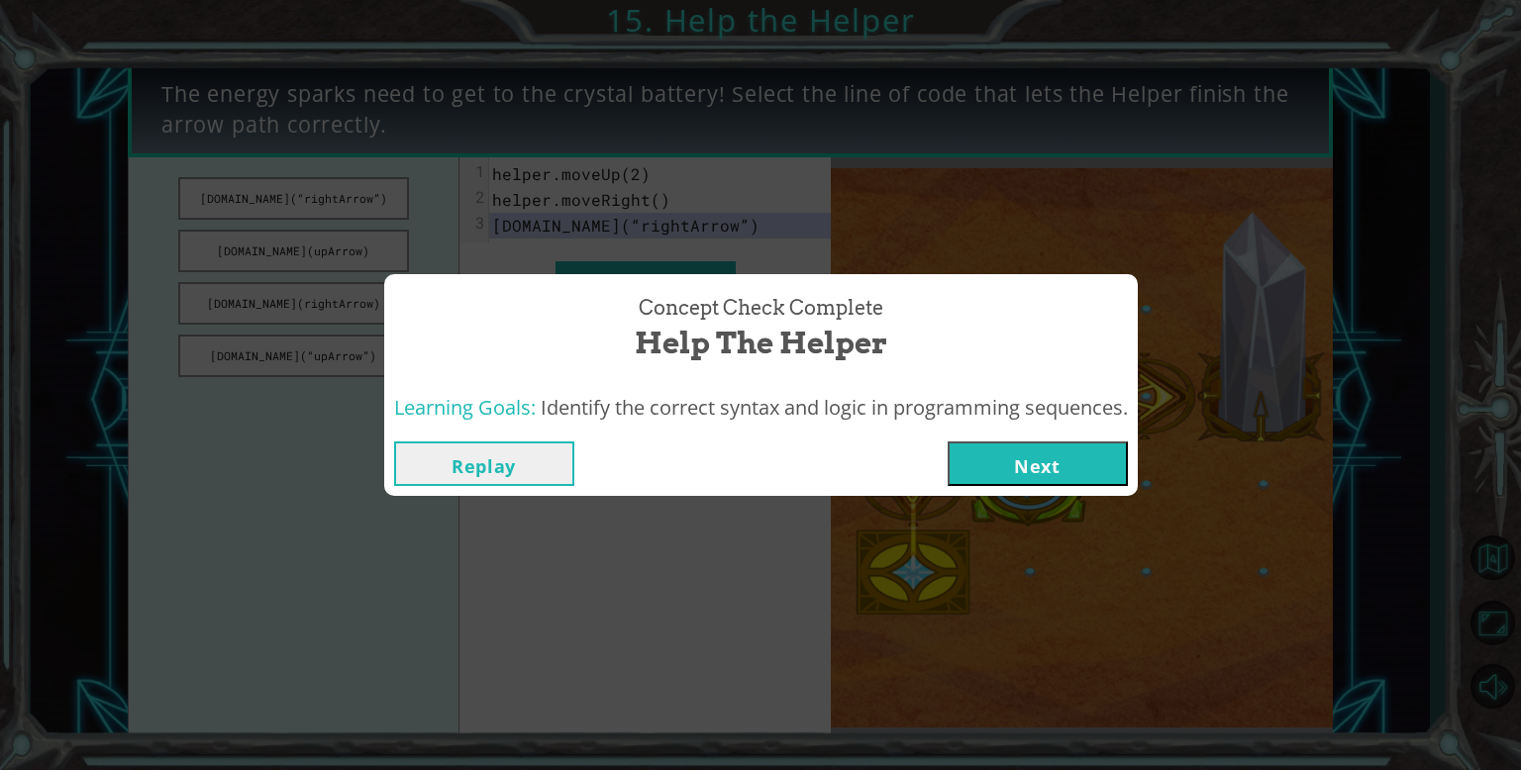
click at [1039, 444] on button "Next" at bounding box center [1038, 464] width 180 height 45
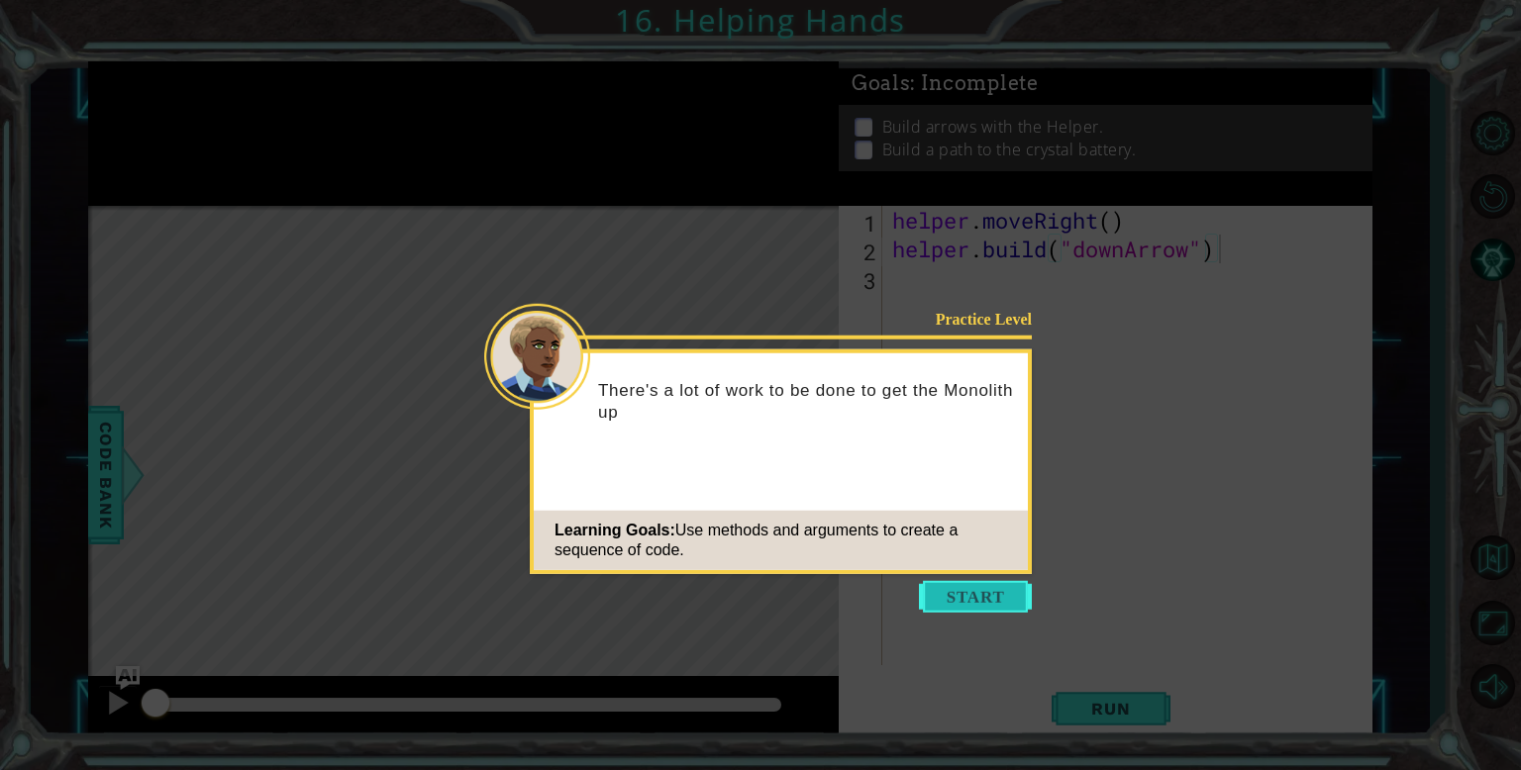
click at [969, 587] on button "Start" at bounding box center [975, 597] width 113 height 32
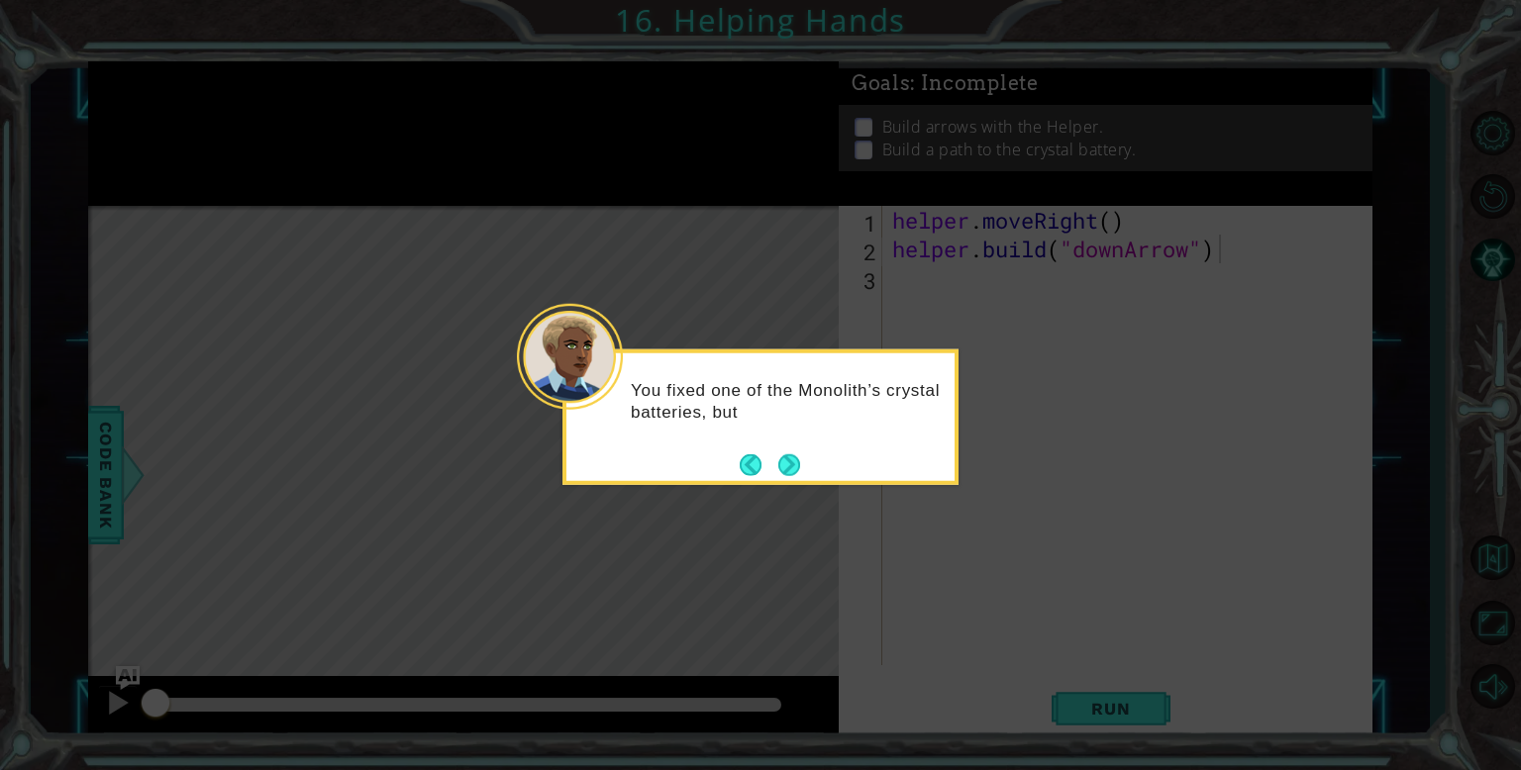
click at [814, 469] on div "You fixed one of the Monolith’s crystal batteries, but" at bounding box center [760, 418] width 396 height 136
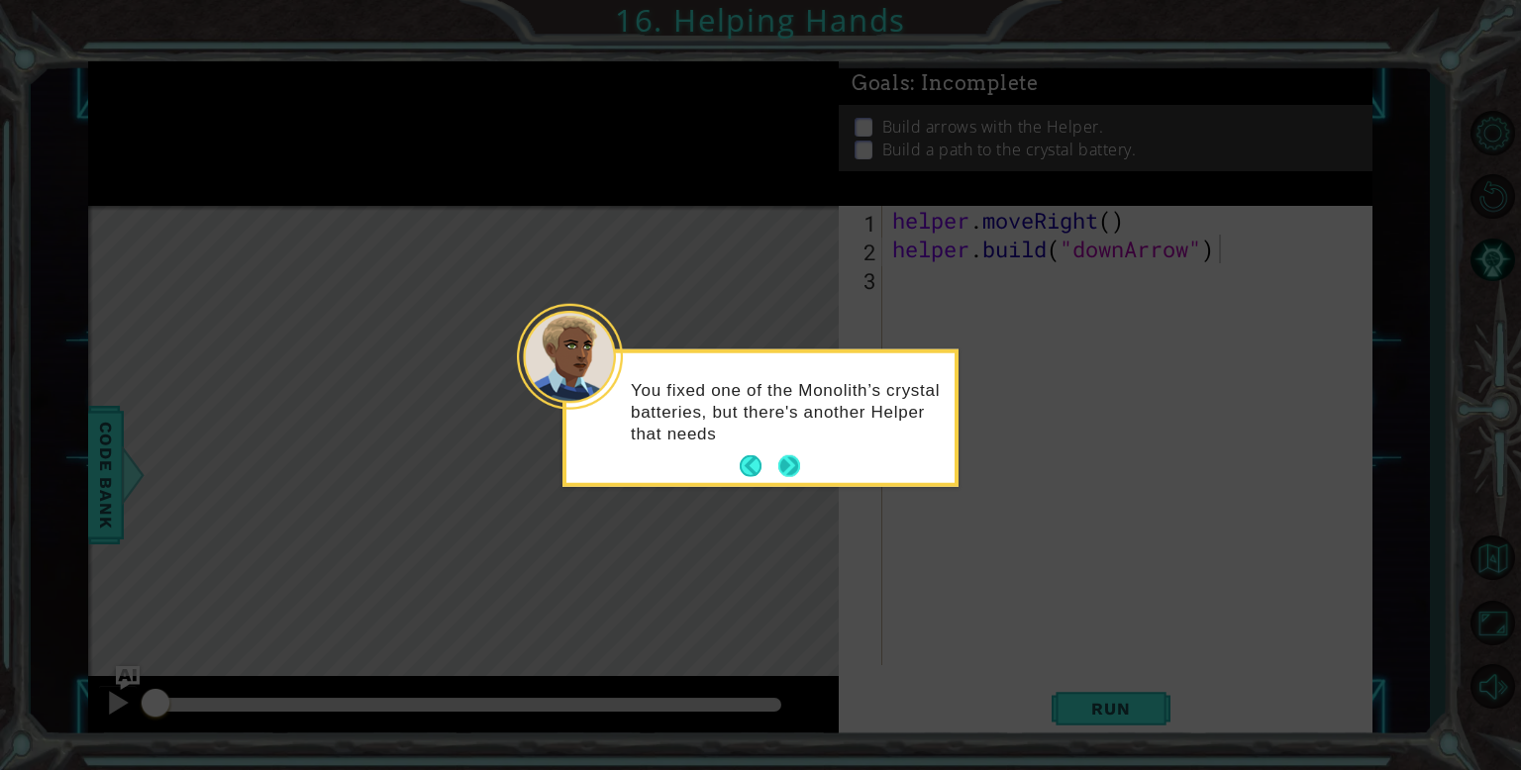
click at [795, 461] on button "Next" at bounding box center [789, 467] width 22 height 22
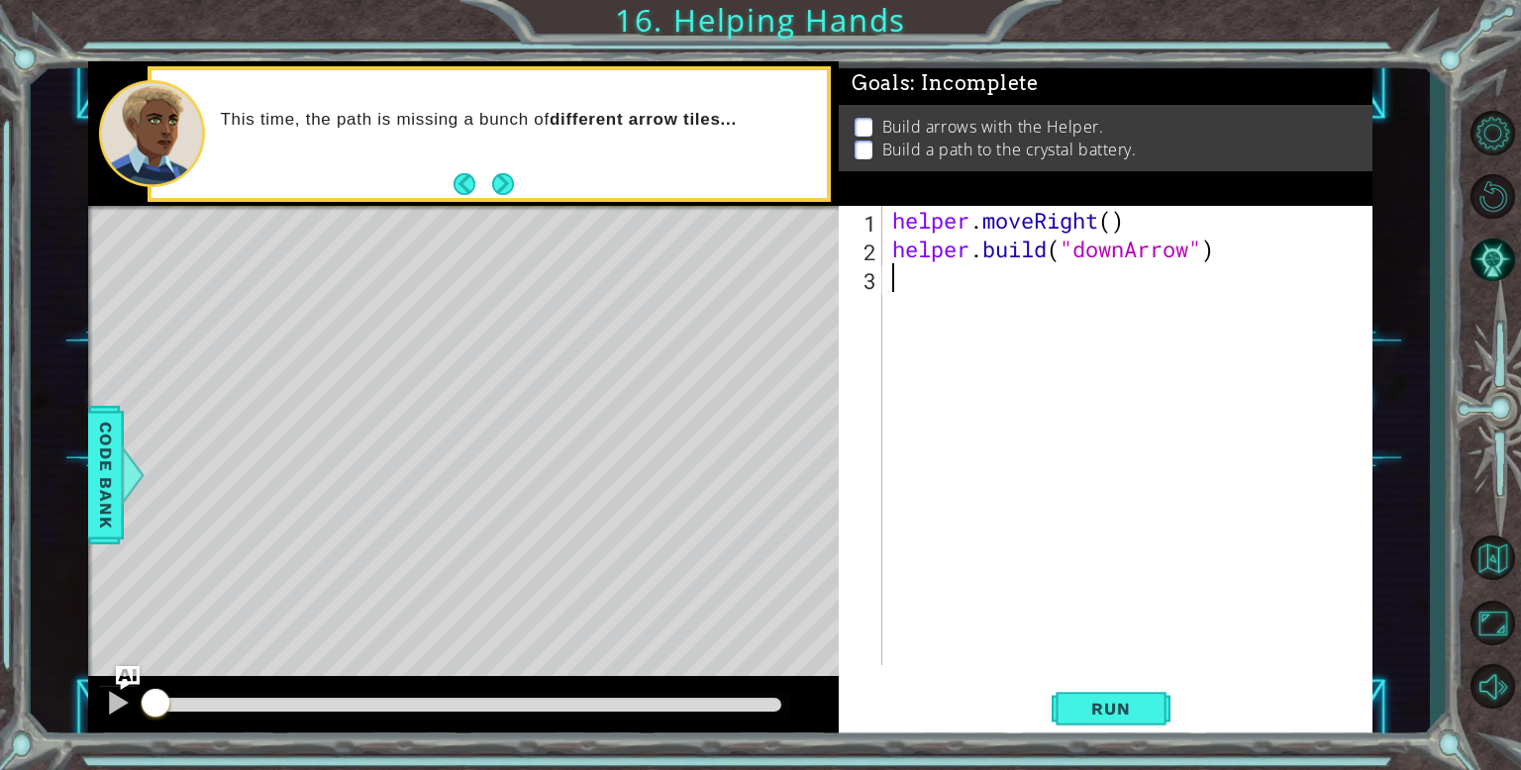
click at [1021, 314] on div "helper . moveRight ( ) helper . build ( "downArrow" )" at bounding box center [1132, 464] width 488 height 517
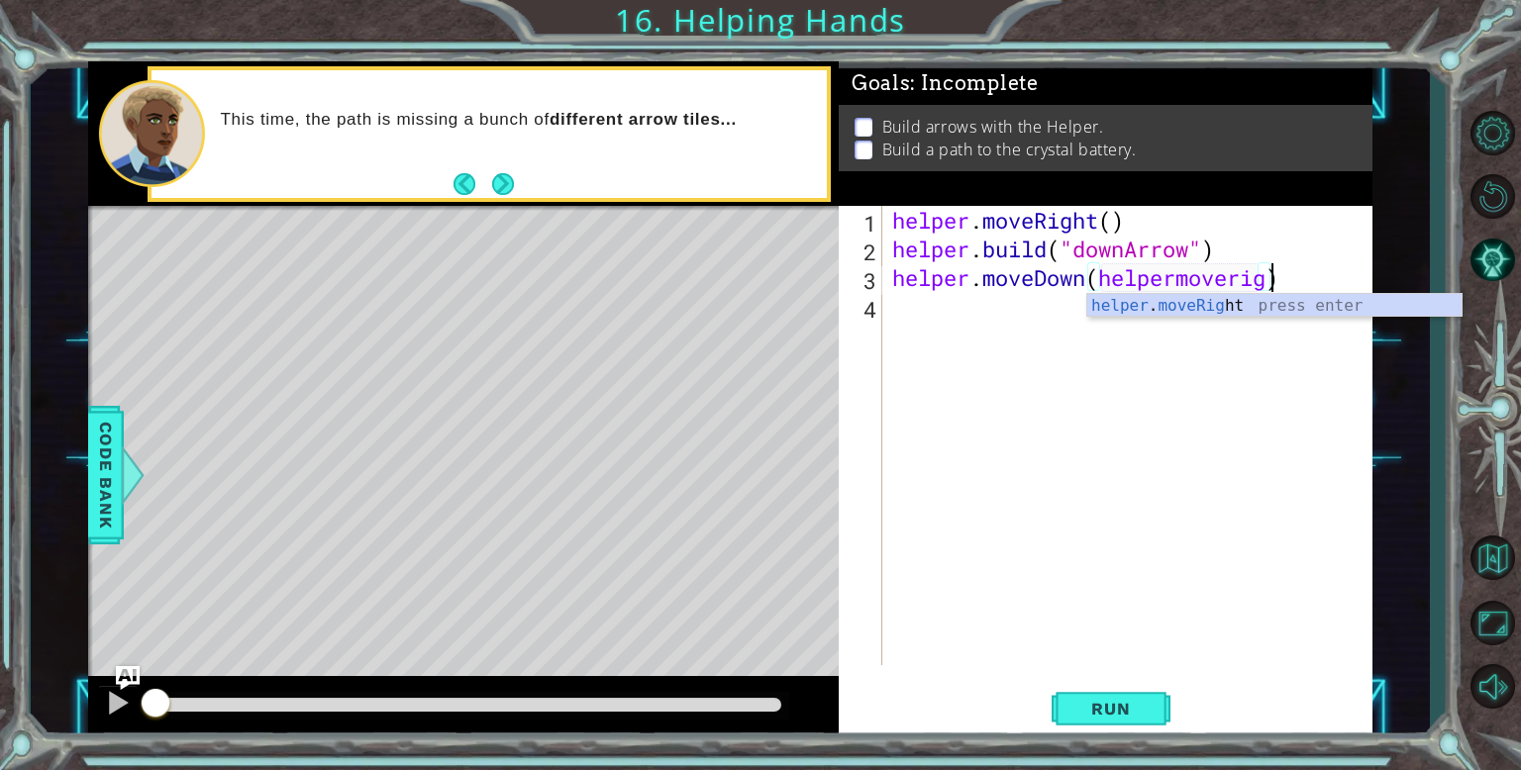
scroll to position [0, 17]
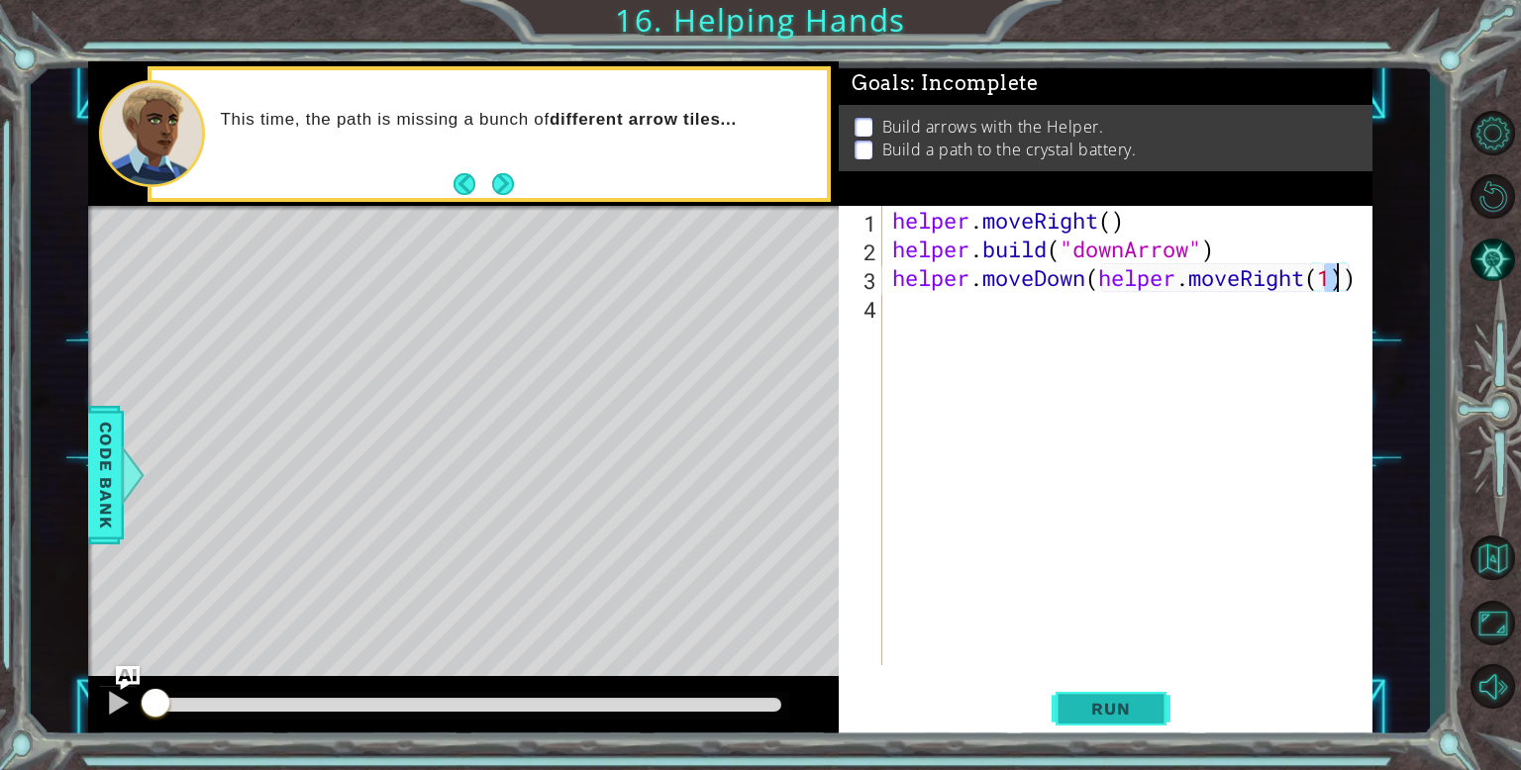
click at [1094, 717] on span "Run" at bounding box center [1110, 709] width 78 height 20
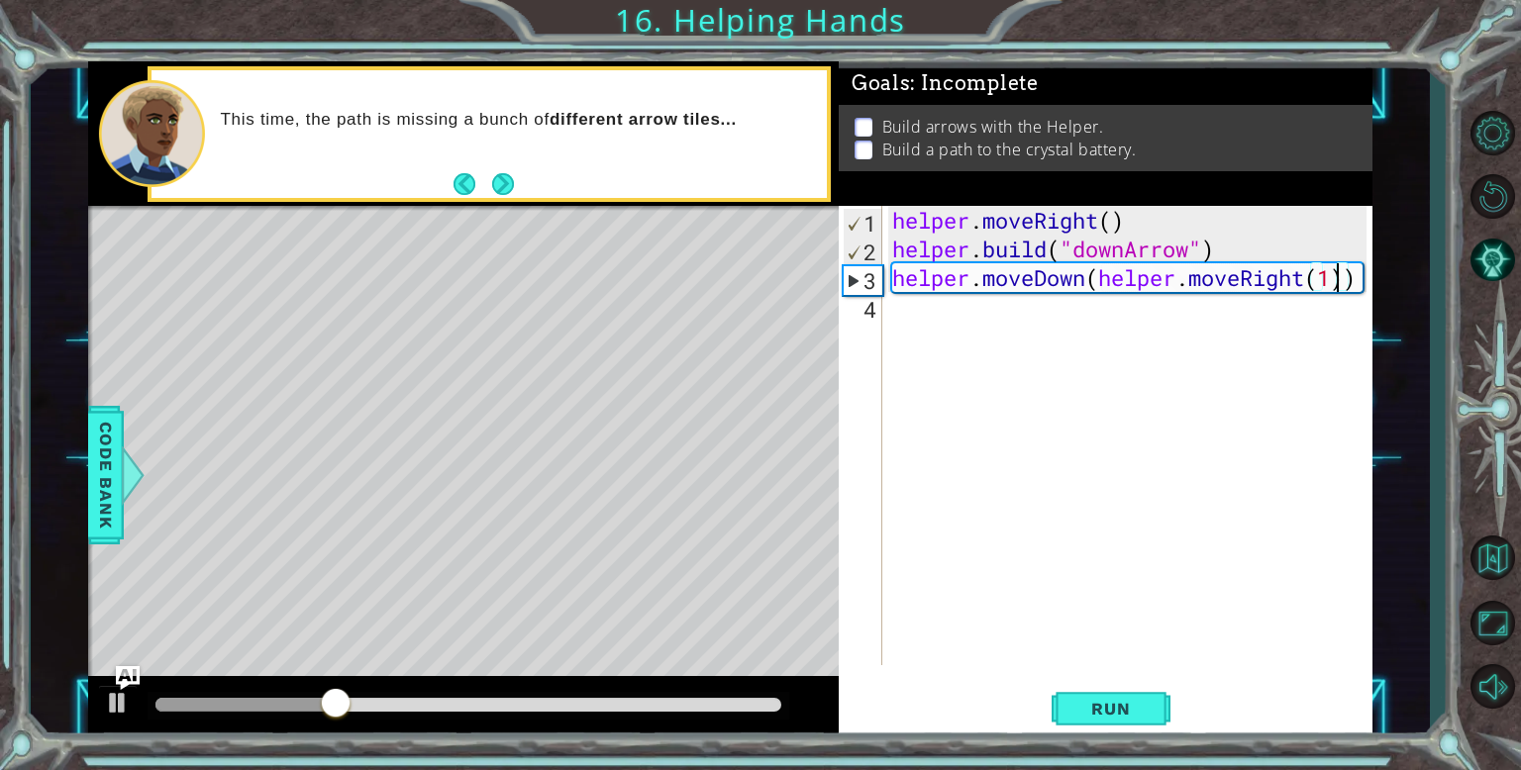
click at [1358, 275] on div "helper . moveRight ( ) helper . build ( "downArrow" ) helper . moveDown ( helpe…" at bounding box center [1132, 464] width 488 height 517
click at [1096, 290] on div "helper . moveRight ( ) helper . build ( "downArrow" ) helper . moveDown ( helpe…" at bounding box center [1132, 464] width 488 height 517
click at [1091, 283] on div "helper . moveRight ( ) helper . build ( "downArrow" ) helper . moveDown ( helpe…" at bounding box center [1132, 464] width 488 height 517
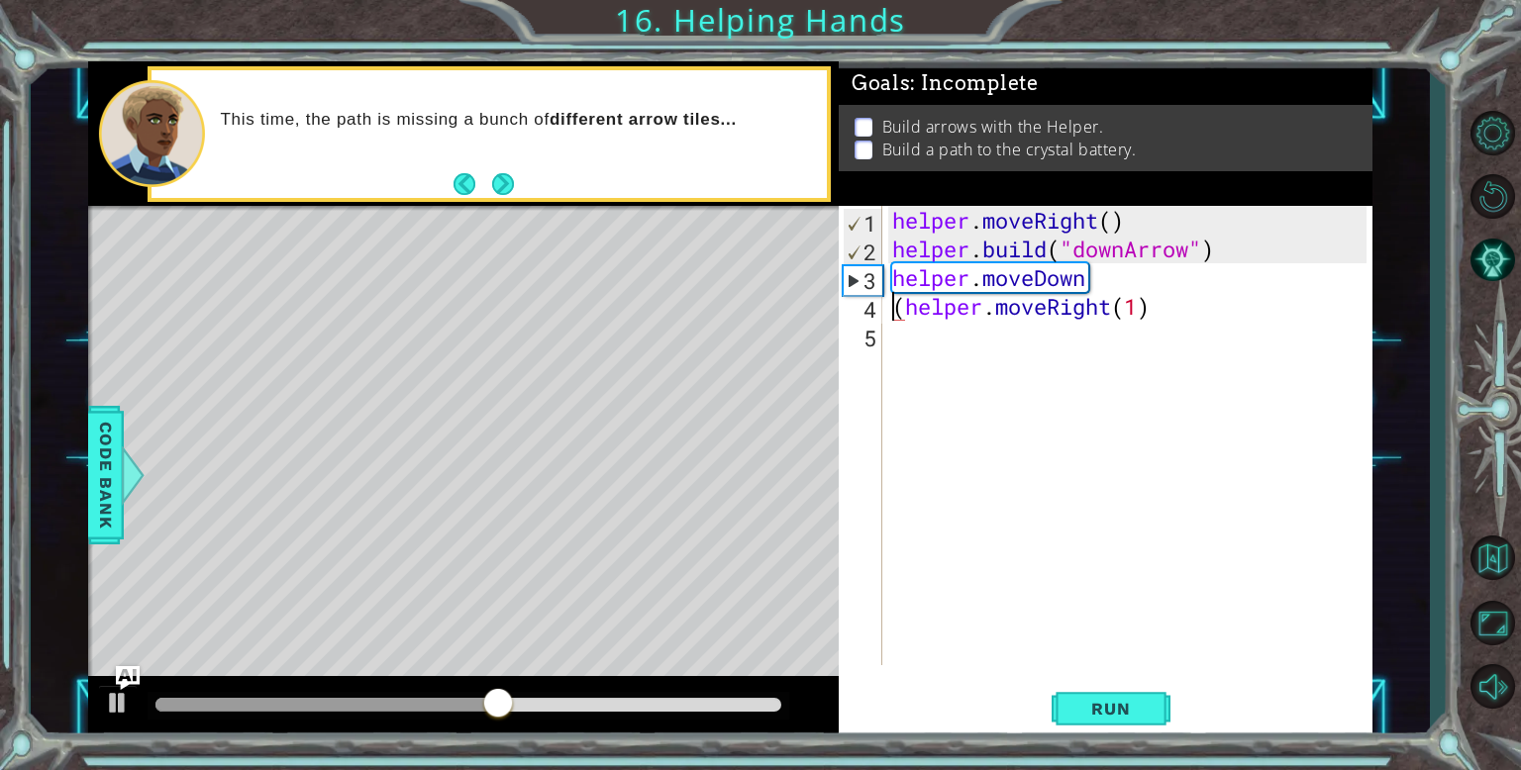
scroll to position [0, 10]
click at [1150, 278] on div "helper . moveRight ( ) helper . build ( "downArrow" ) helper . moveDown ( helpe…" at bounding box center [1132, 464] width 488 height 517
click at [1142, 279] on div "helper . moveRight ( ) helper . build ( "downArrow" ) helper . moveDown ( helpe…" at bounding box center [1132, 464] width 488 height 517
click at [1091, 280] on div "helper . moveRight ( ) helper . build ( "downArrow" ) helper . moveDown ( helpe…" at bounding box center [1132, 464] width 488 height 517
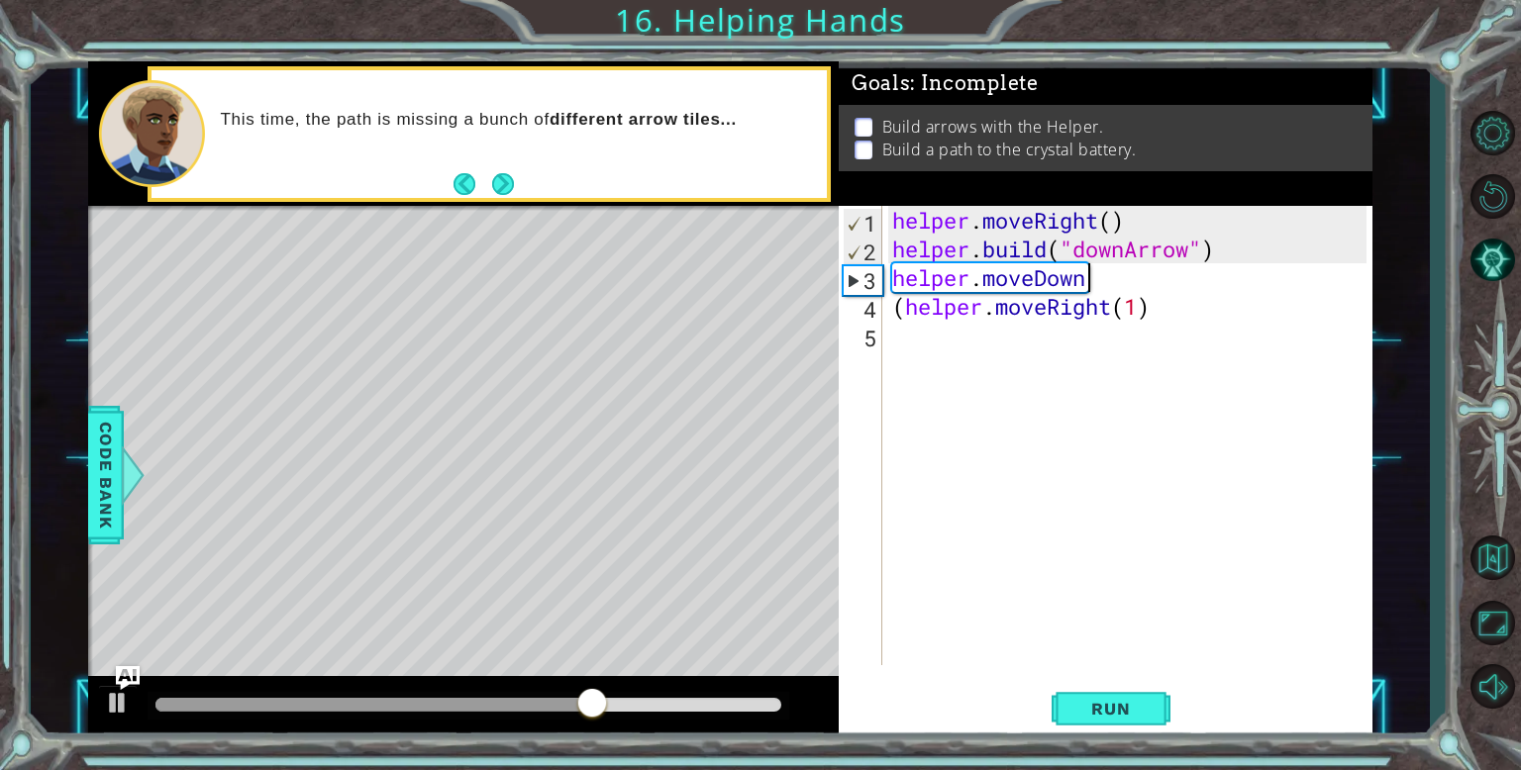
click at [1165, 281] on div "helper . moveRight ( ) helper . build ( "downArrow" ) helper . moveDown ( helpe…" at bounding box center [1132, 464] width 488 height 517
type textarea "helper.moveDown(1)"
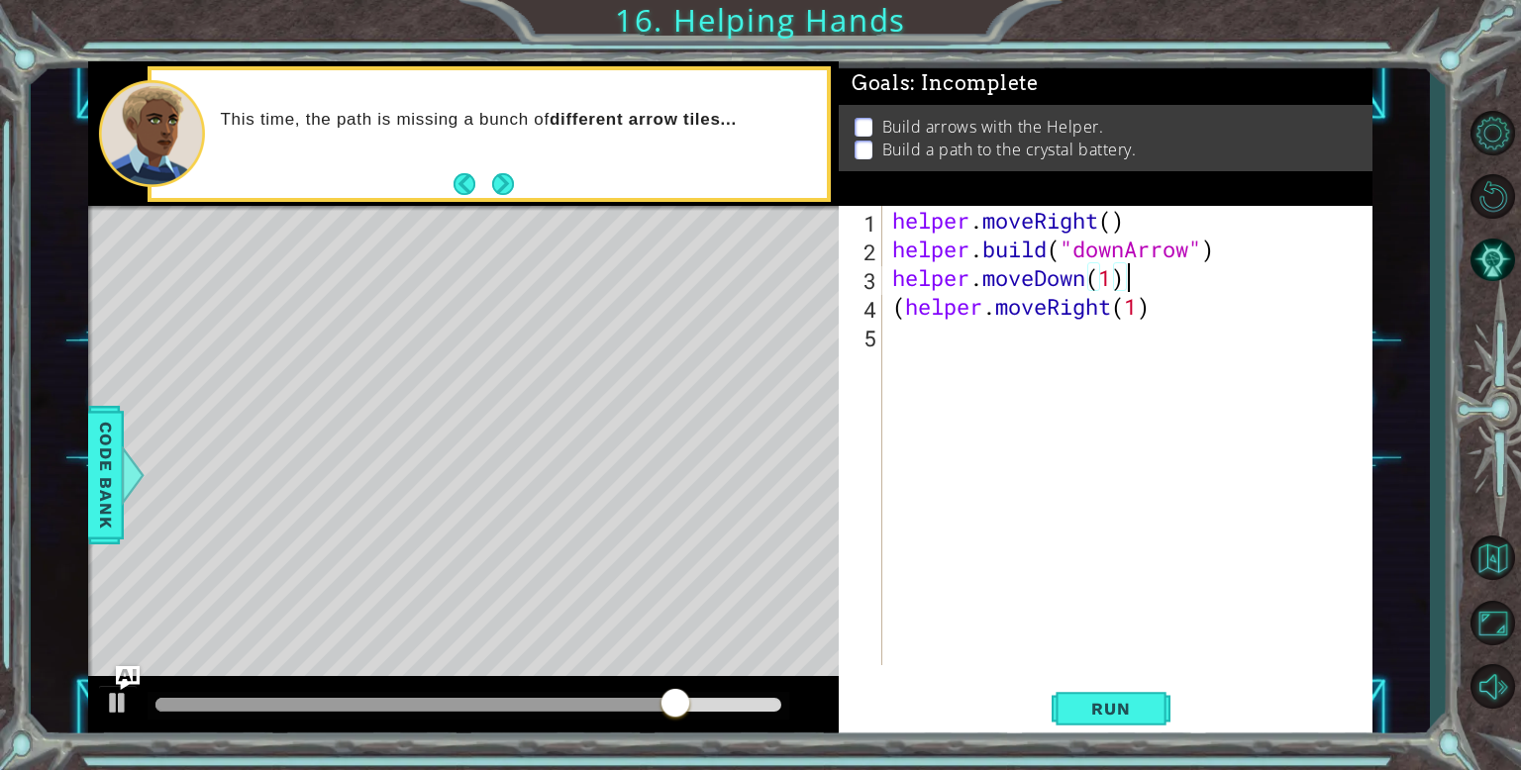
scroll to position [0, 9]
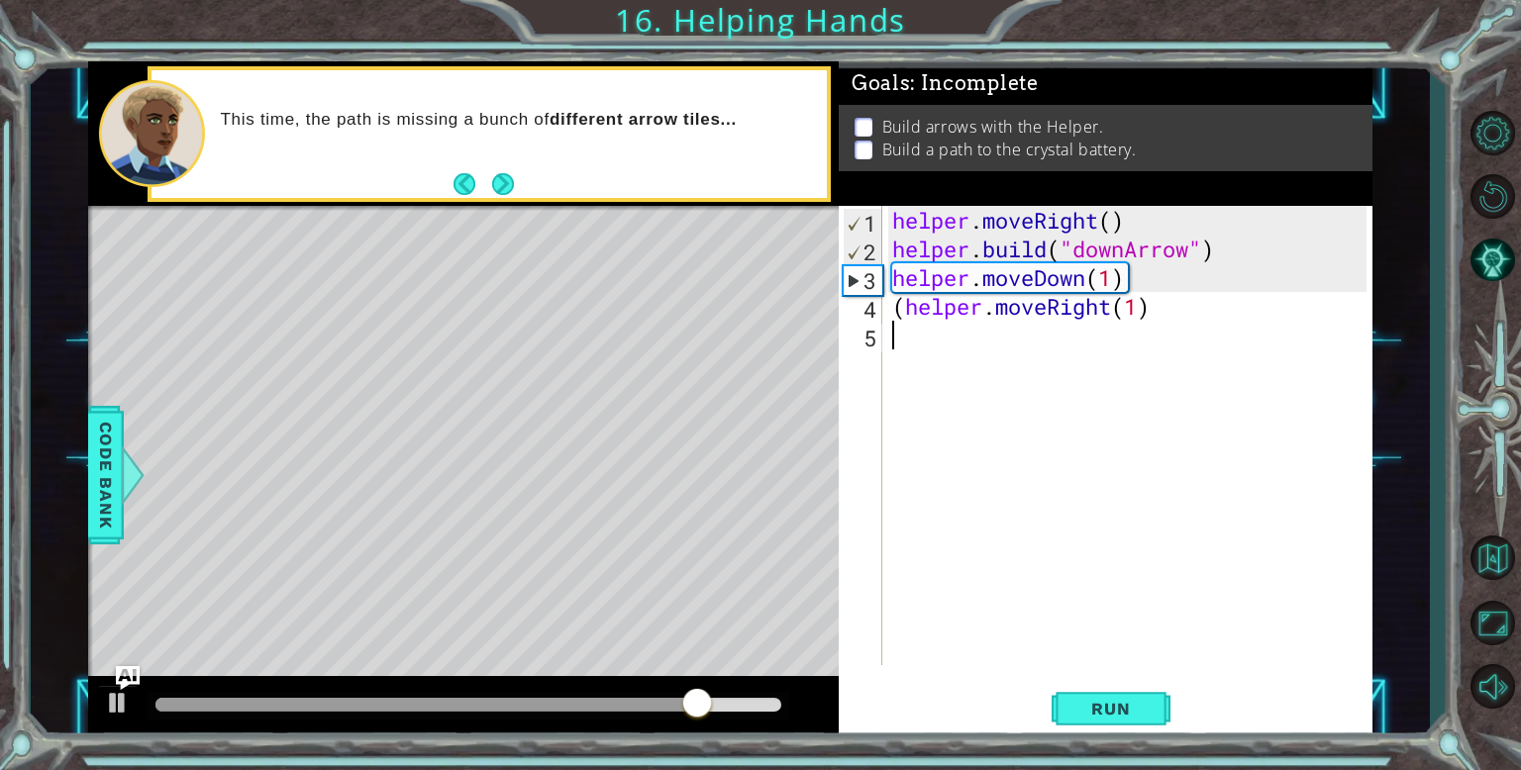
click at [1194, 328] on div "helper . moveRight ( ) helper . build ( "downArrow" ) helper . moveDown ( 1 ) (…" at bounding box center [1132, 464] width 488 height 517
click at [910, 309] on div "helper . moveRight ( ) helper . build ( "downArrow" ) helper . moveDown ( 1 ) (…" at bounding box center [1132, 464] width 488 height 517
type textarea "helper.moveRight(1)"
click at [931, 331] on div "helper . moveRight ( ) helper . build ( "downArrow" ) helper . moveDown ( 1 ) h…" at bounding box center [1132, 464] width 488 height 517
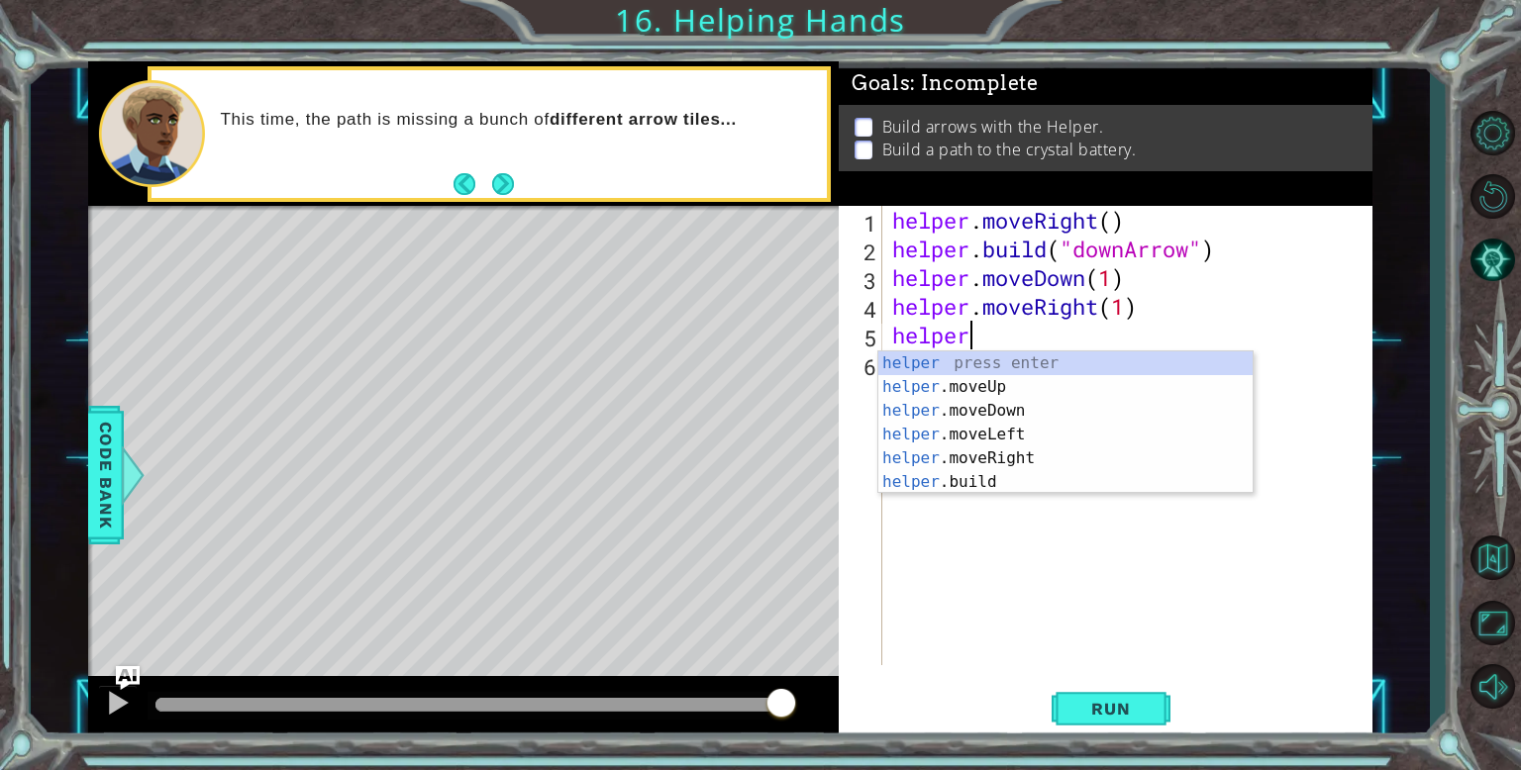
scroll to position [0, 3]
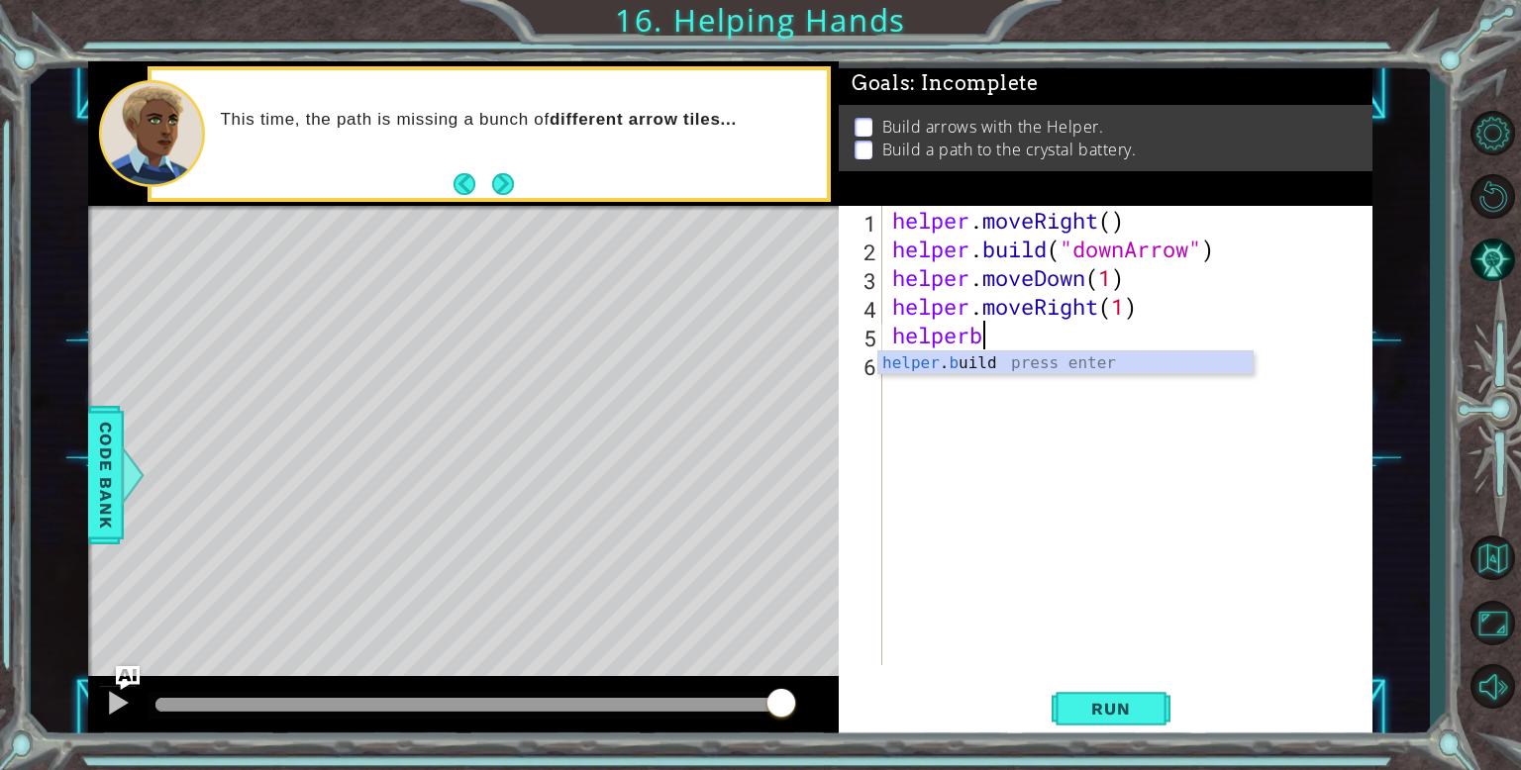
type textarea "[DOMAIN_NAME]("rightArrow")"
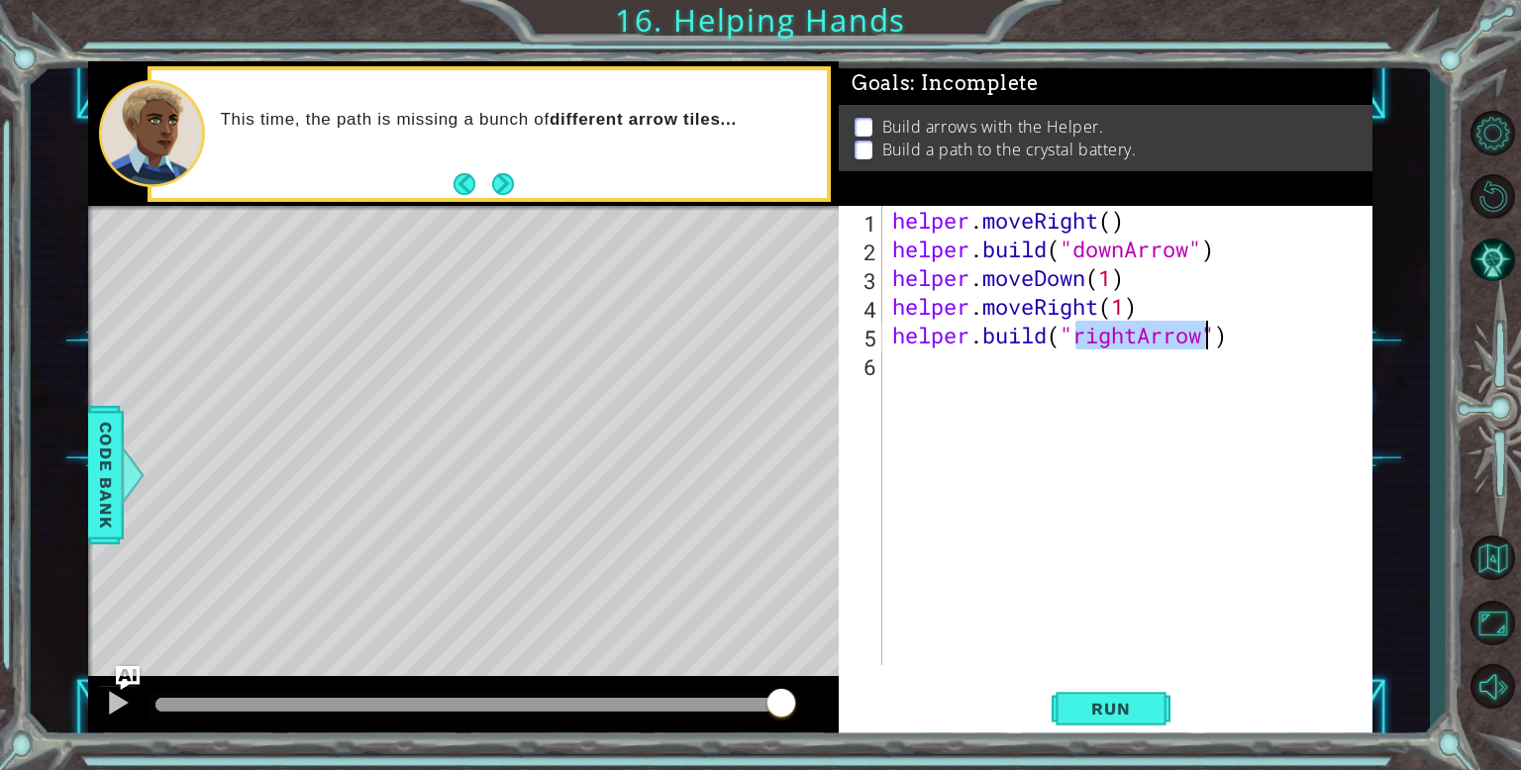
click at [1010, 390] on div "helper . moveRight ( ) helper . build ( "downArrow" ) helper . moveDown ( 1 ) h…" at bounding box center [1132, 464] width 488 height 517
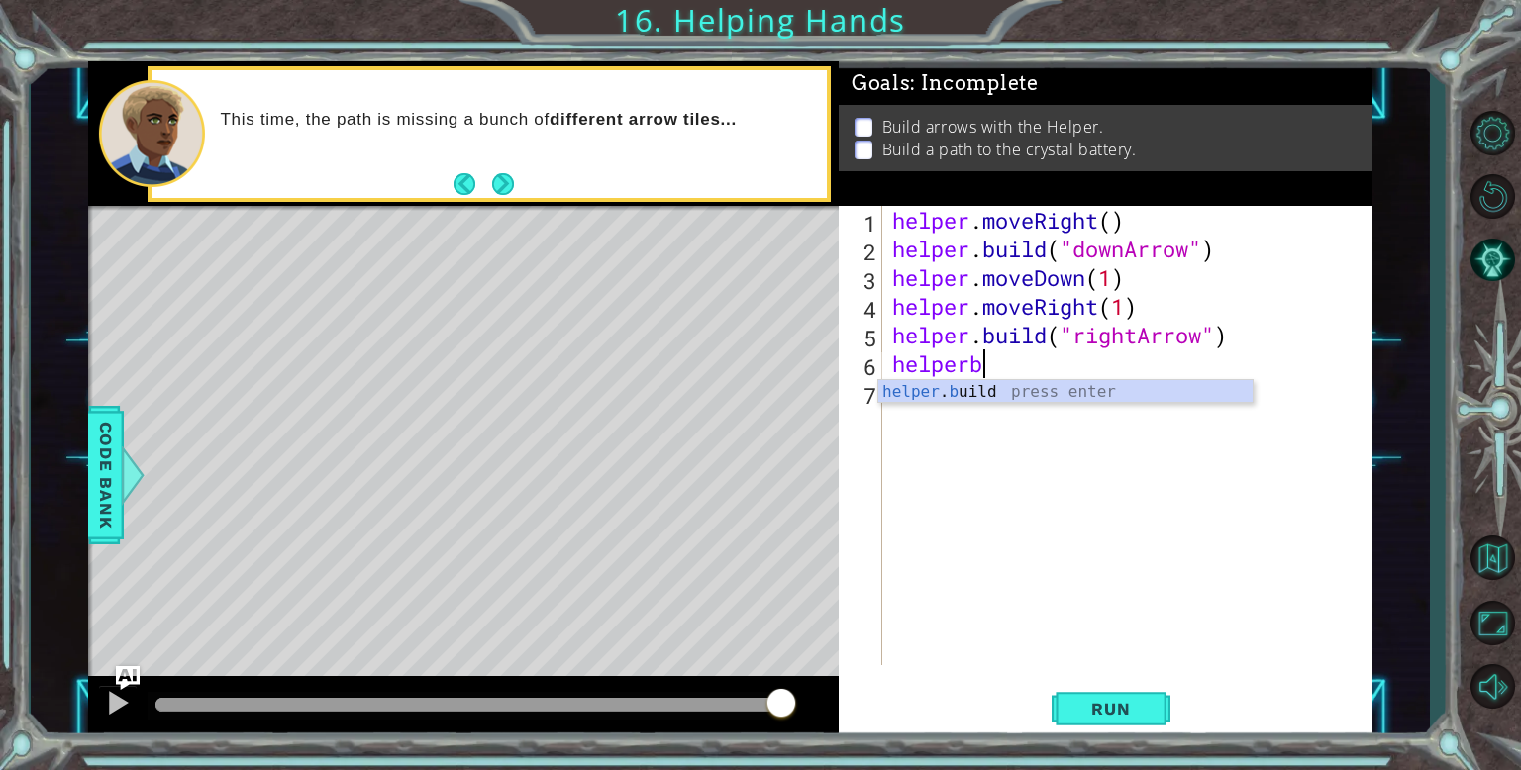
type textarea "[DOMAIN_NAME]("rightArrow")"
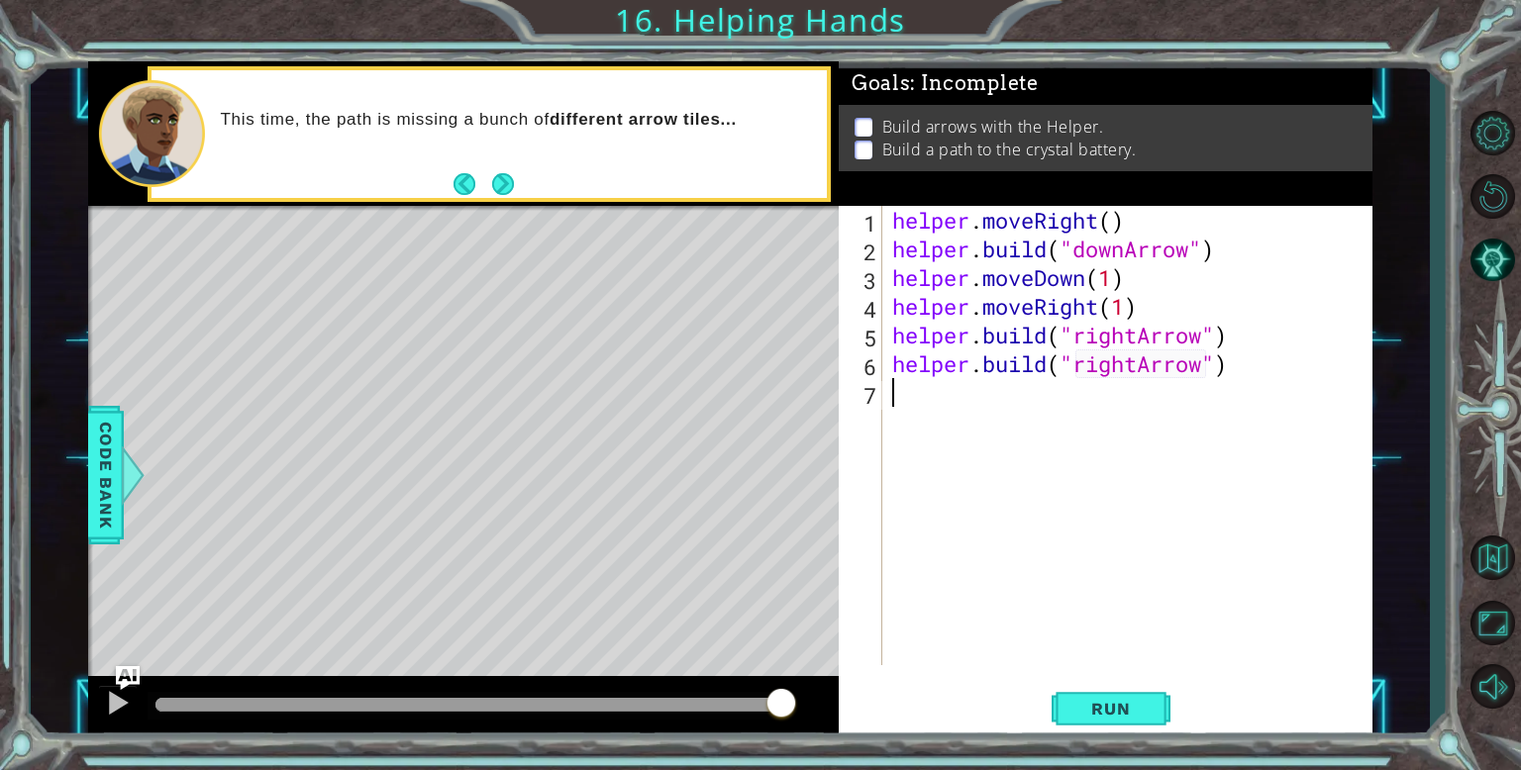
click at [1016, 431] on div "helper . moveRight ( ) helper . build ( "downArrow" ) helper . moveDown ( 1 ) h…" at bounding box center [1132, 464] width 488 height 517
click at [1106, 730] on button "Run" at bounding box center [1111, 708] width 119 height 53
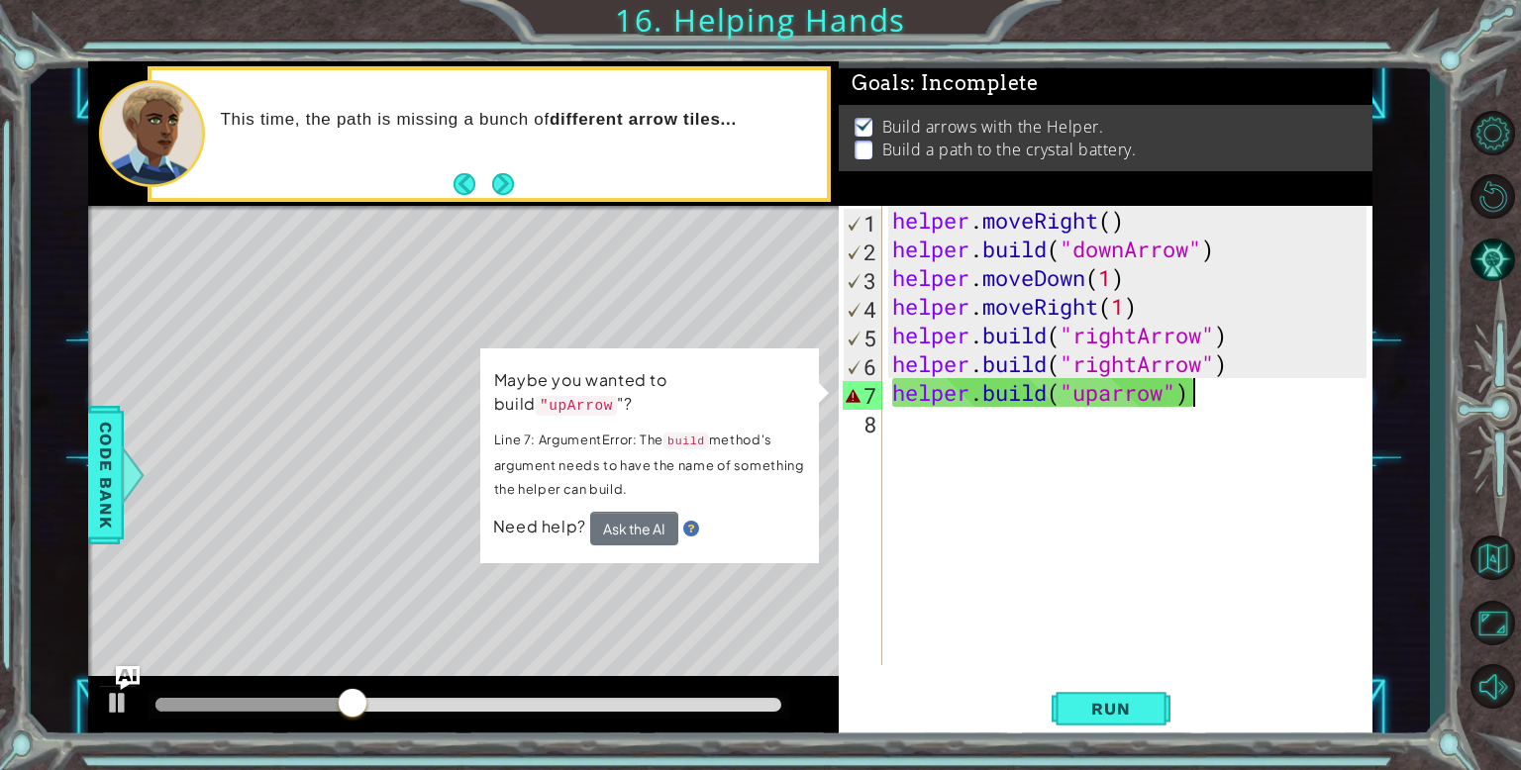
click at [1258, 399] on div "helper . moveRight ( ) helper . build ( "downArrow" ) helper . moveDown ( 1 ) h…" at bounding box center [1132, 464] width 488 height 517
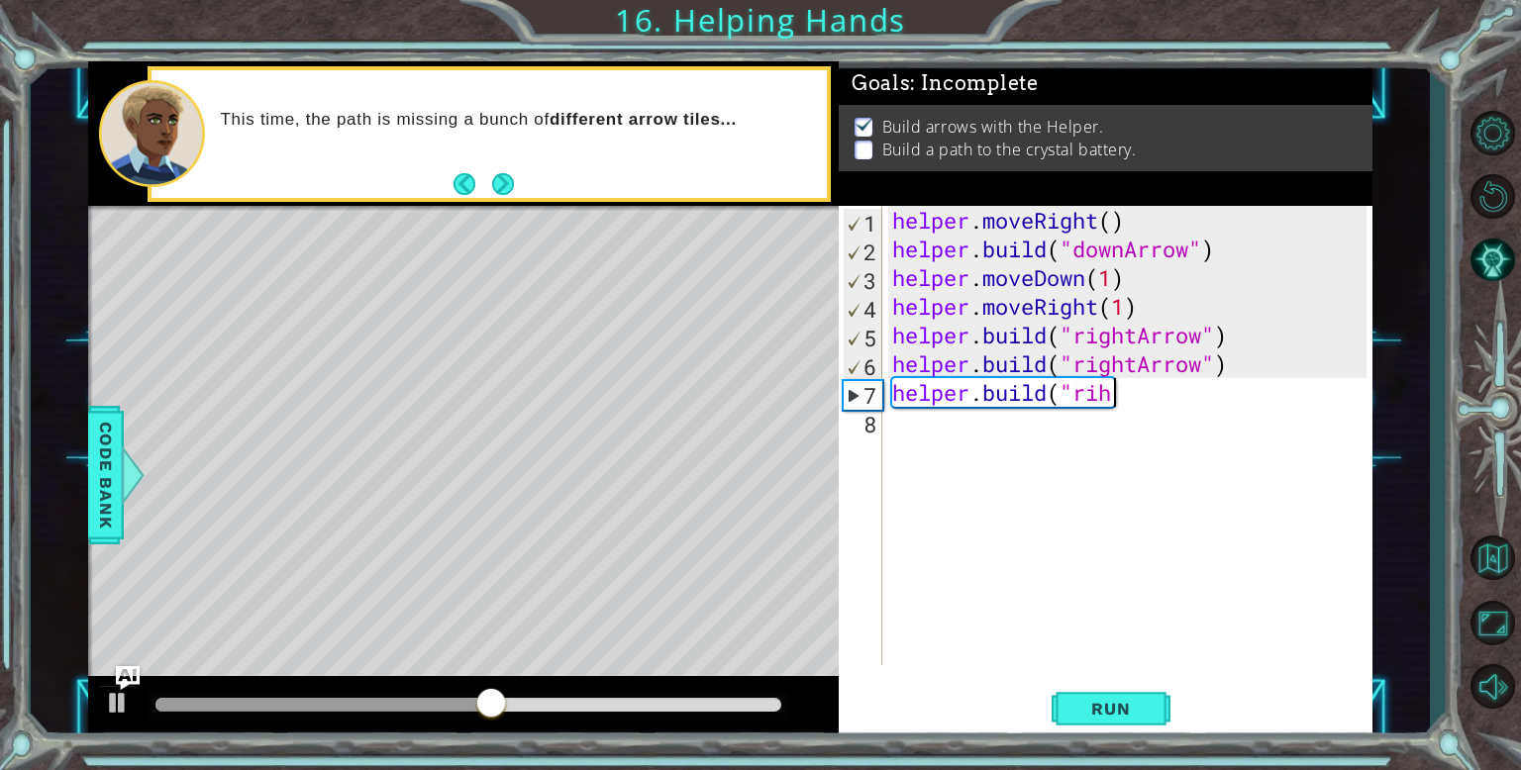
scroll to position [0, 8]
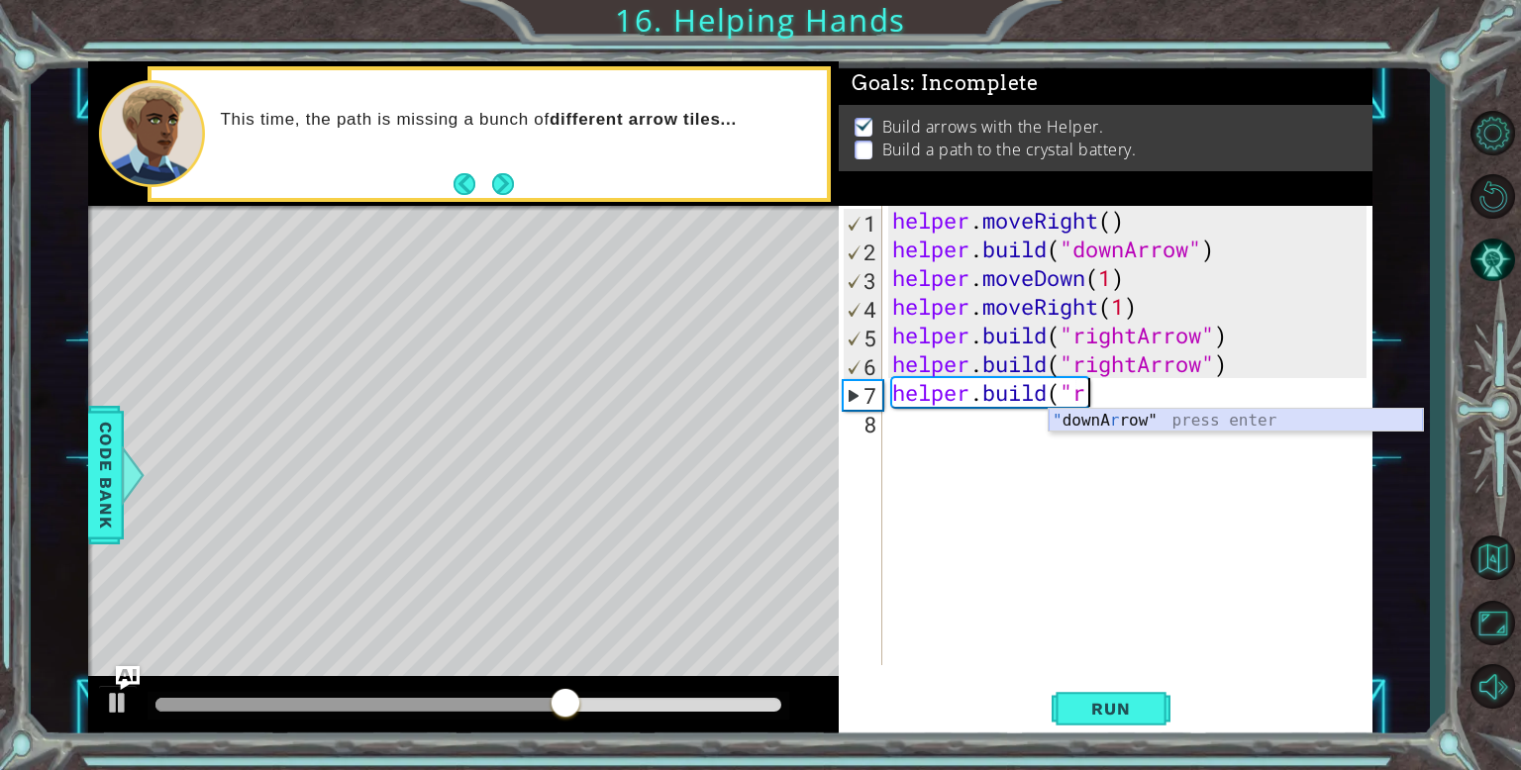
click at [1243, 428] on div "" downA r row" press enter" at bounding box center [1236, 444] width 374 height 71
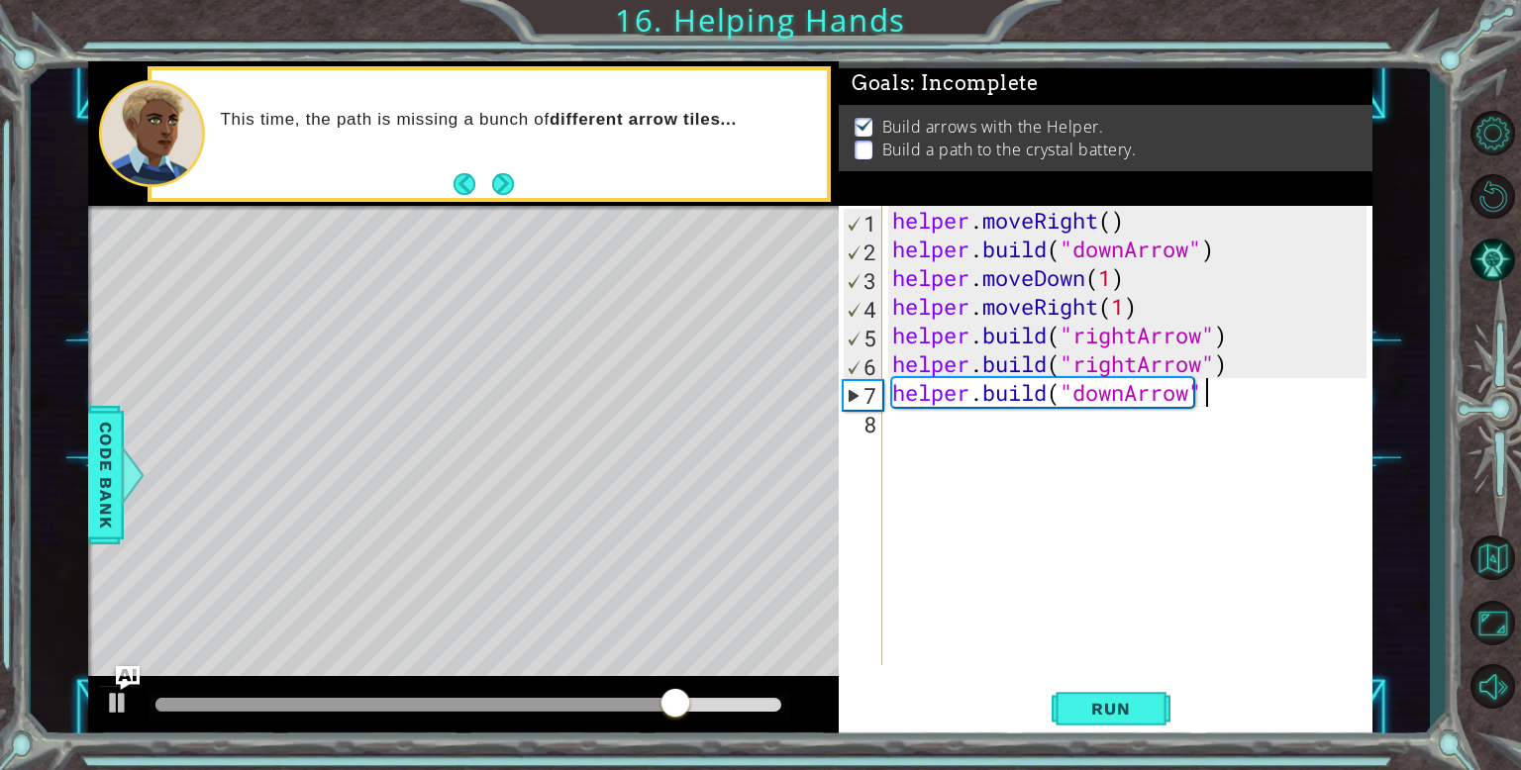
click at [1127, 396] on div "helper . moveRight ( ) helper . build ( "downArrow" ) helper . moveDown ( 1 ) h…" at bounding box center [1132, 464] width 488 height 517
click at [1240, 398] on div "helper . moveRight ( ) helper . build ( "downArrow" ) helper . moveDown ( 1 ) h…" at bounding box center [1132, 464] width 488 height 517
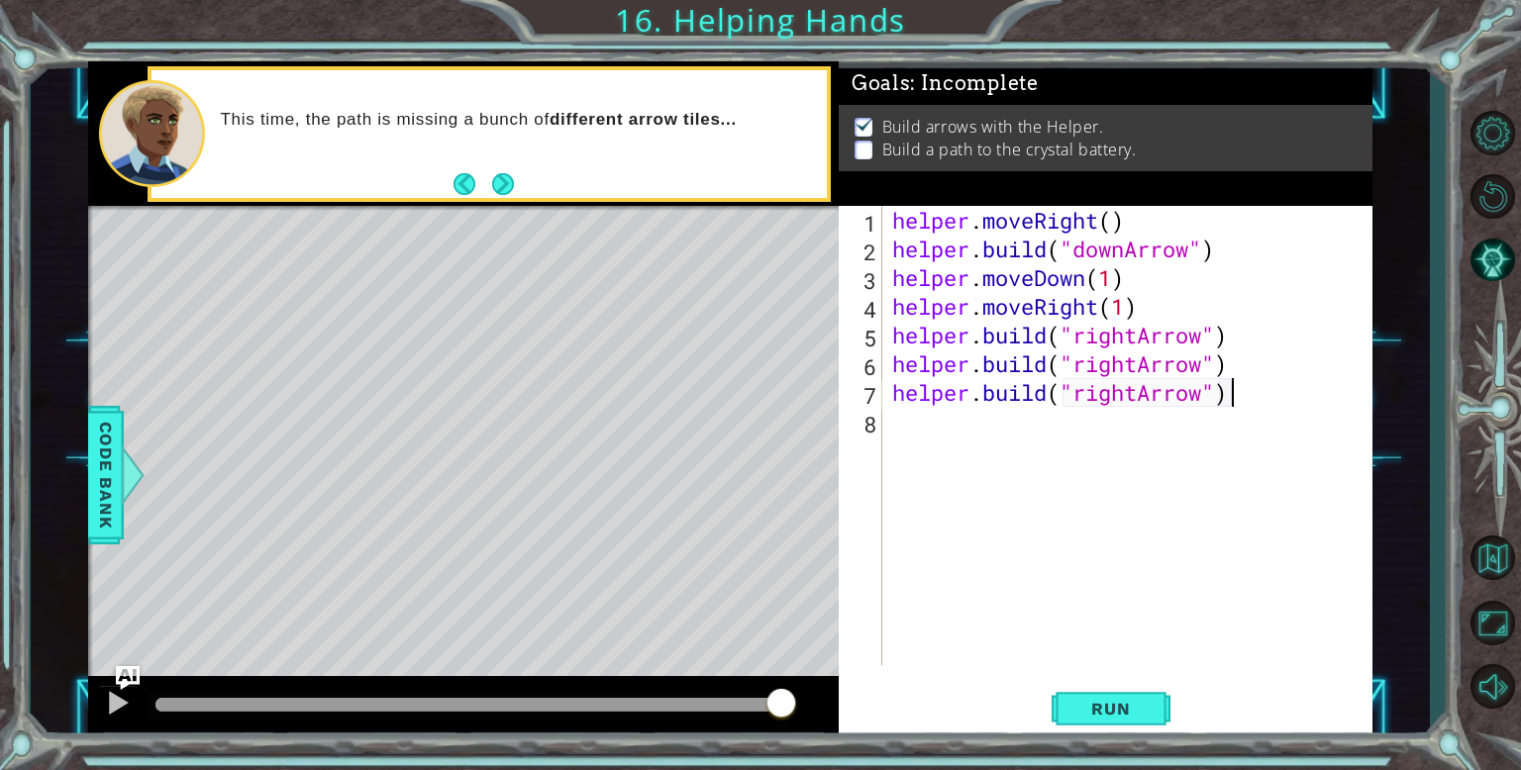
scroll to position [0, 14]
click at [1109, 699] on span "Run" at bounding box center [1110, 709] width 78 height 20
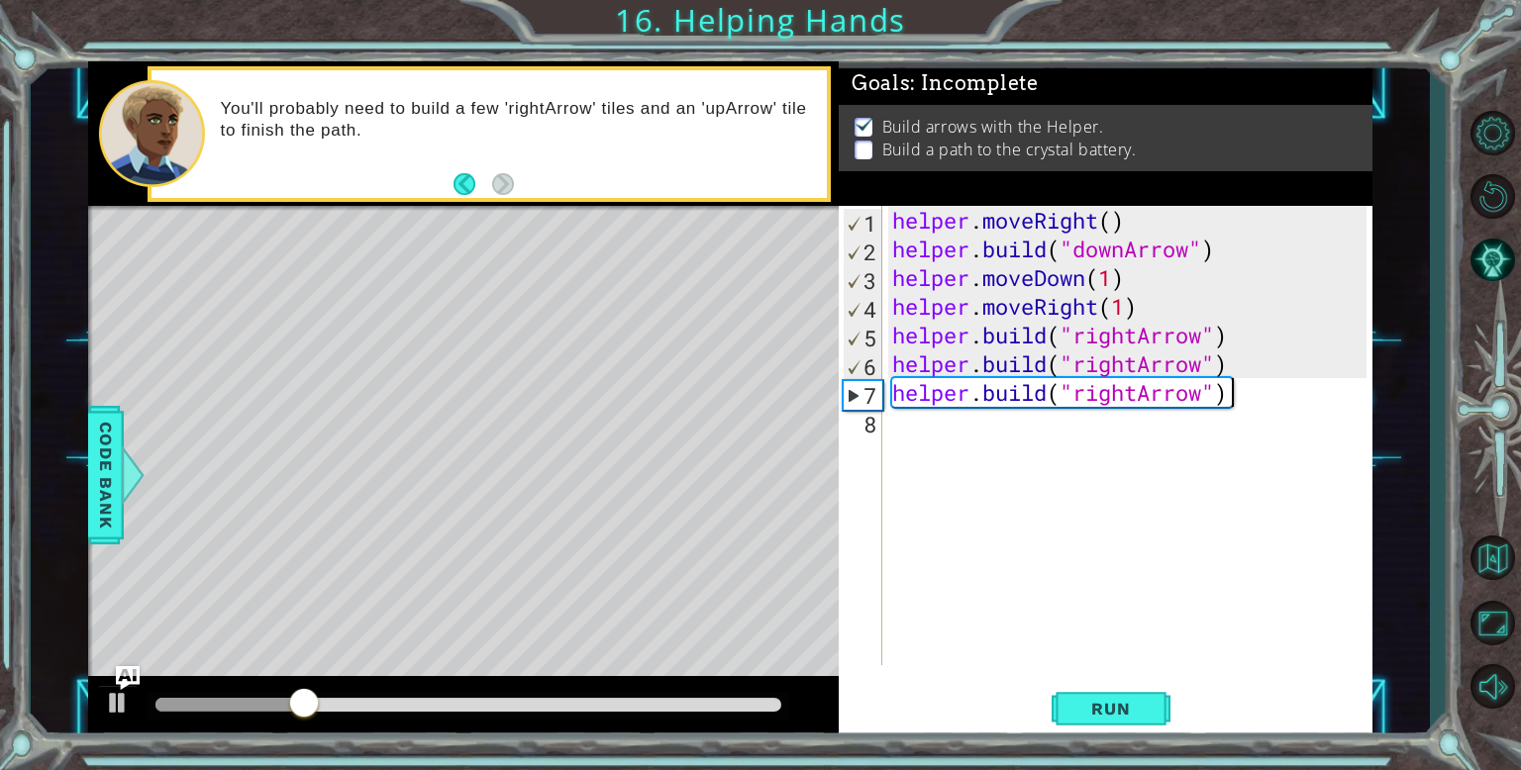
click at [1143, 288] on div "helper . moveRight ( ) helper . build ( "downArrow" ) helper . moveDown ( 1 ) h…" at bounding box center [1132, 464] width 488 height 517
type textarea "helper.moveDown(1)"
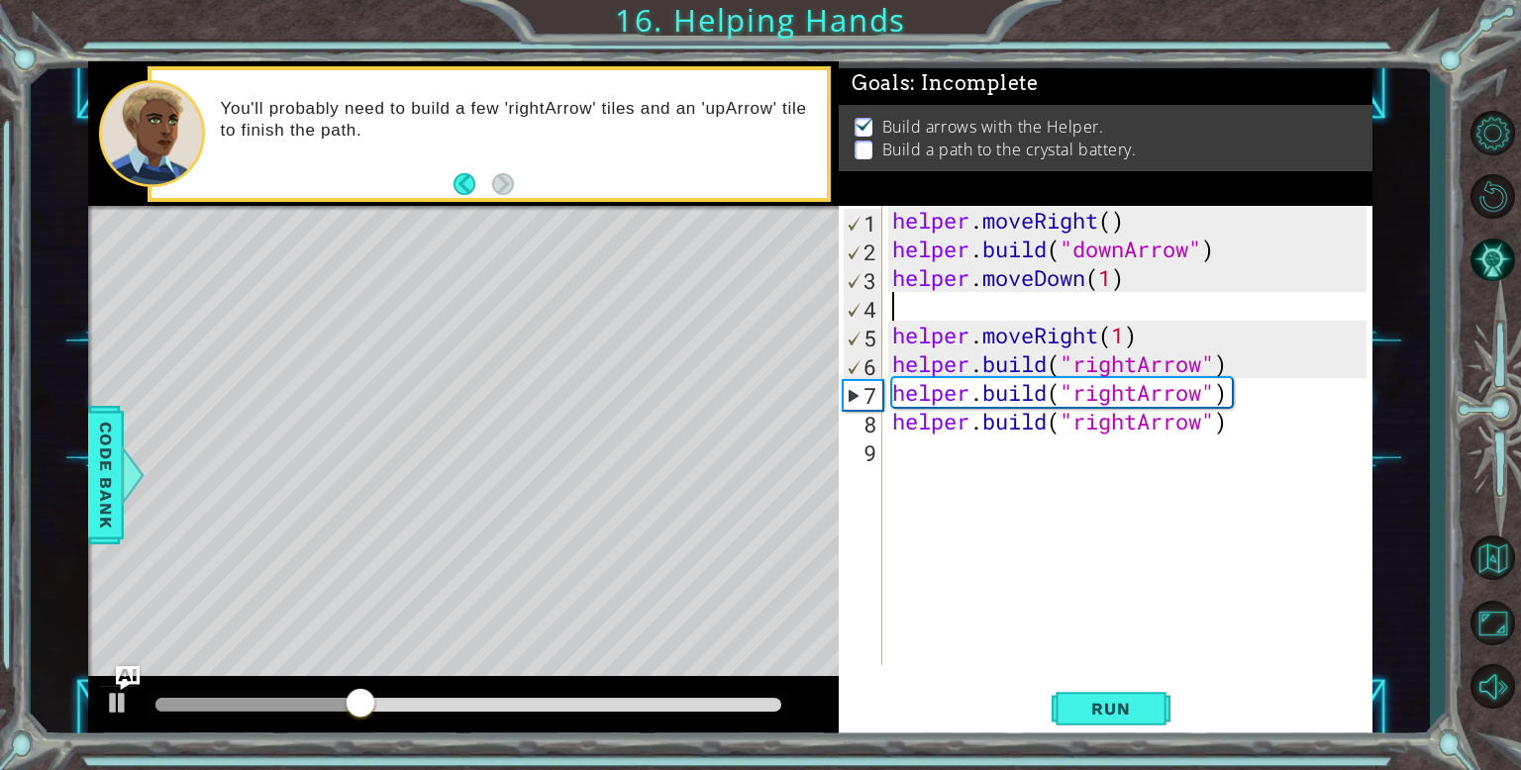
type textarea "m"
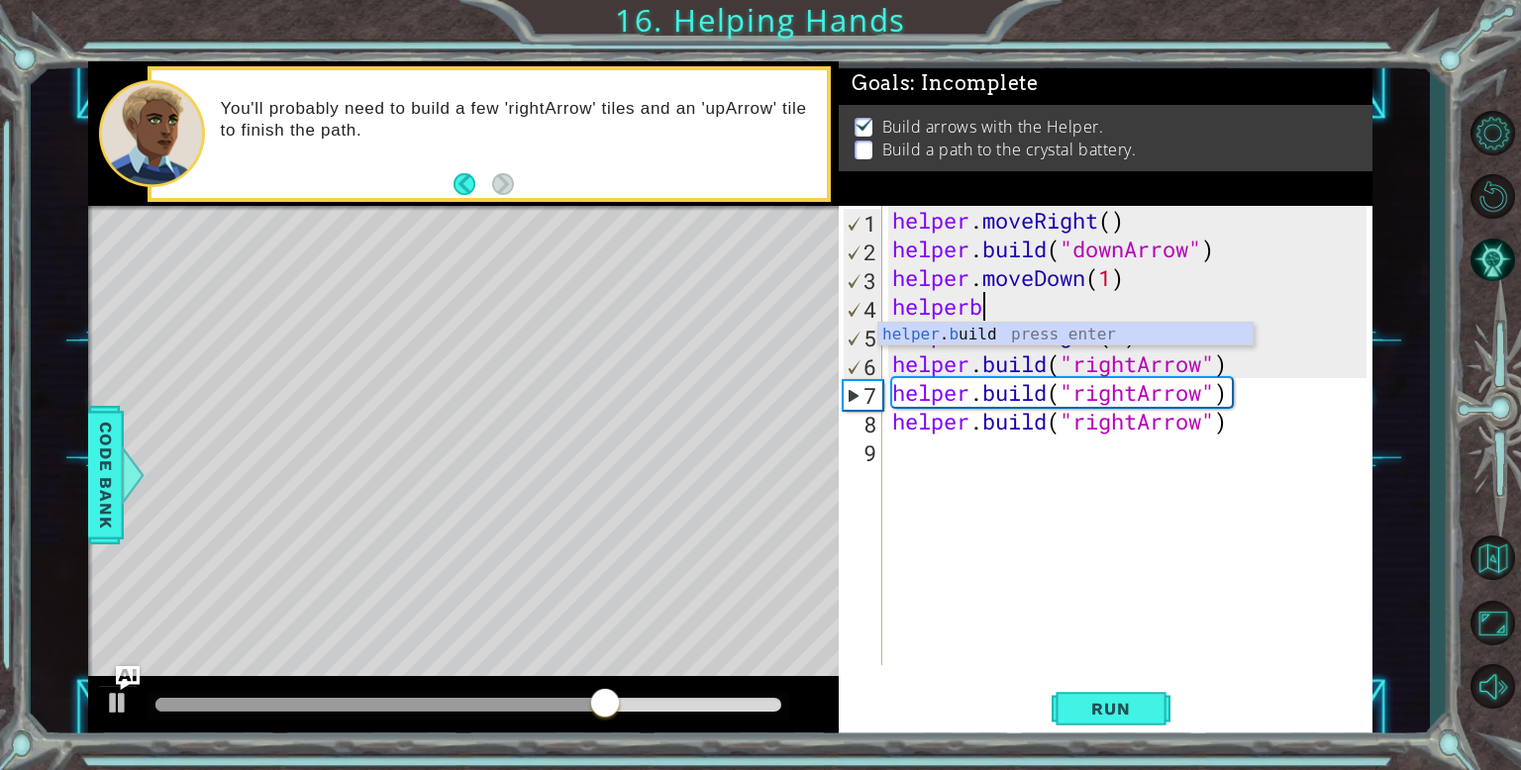
scroll to position [0, 3]
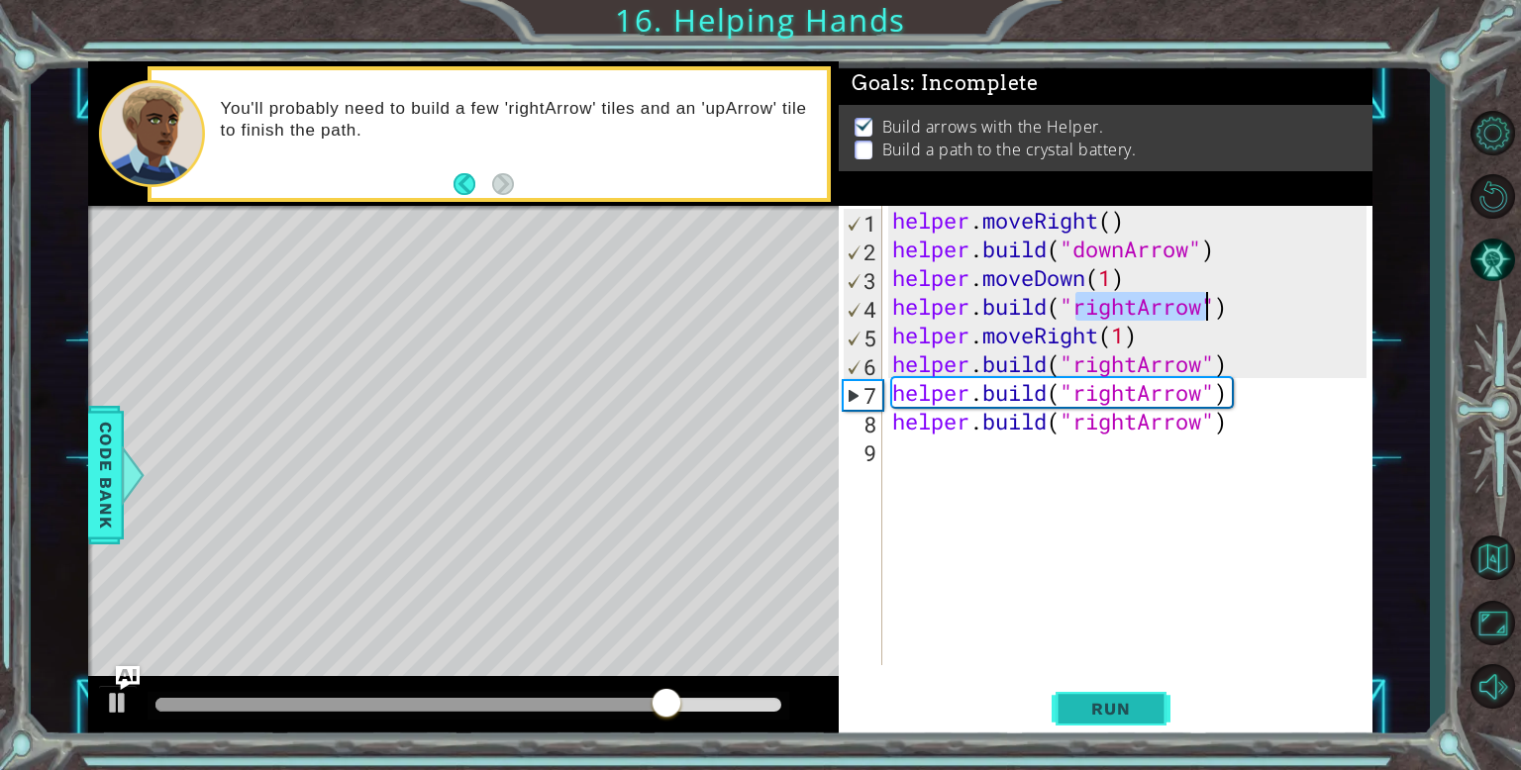
type textarea "[DOMAIN_NAME]("rightArrow")"
click at [1106, 701] on span "Run" at bounding box center [1110, 709] width 78 height 20
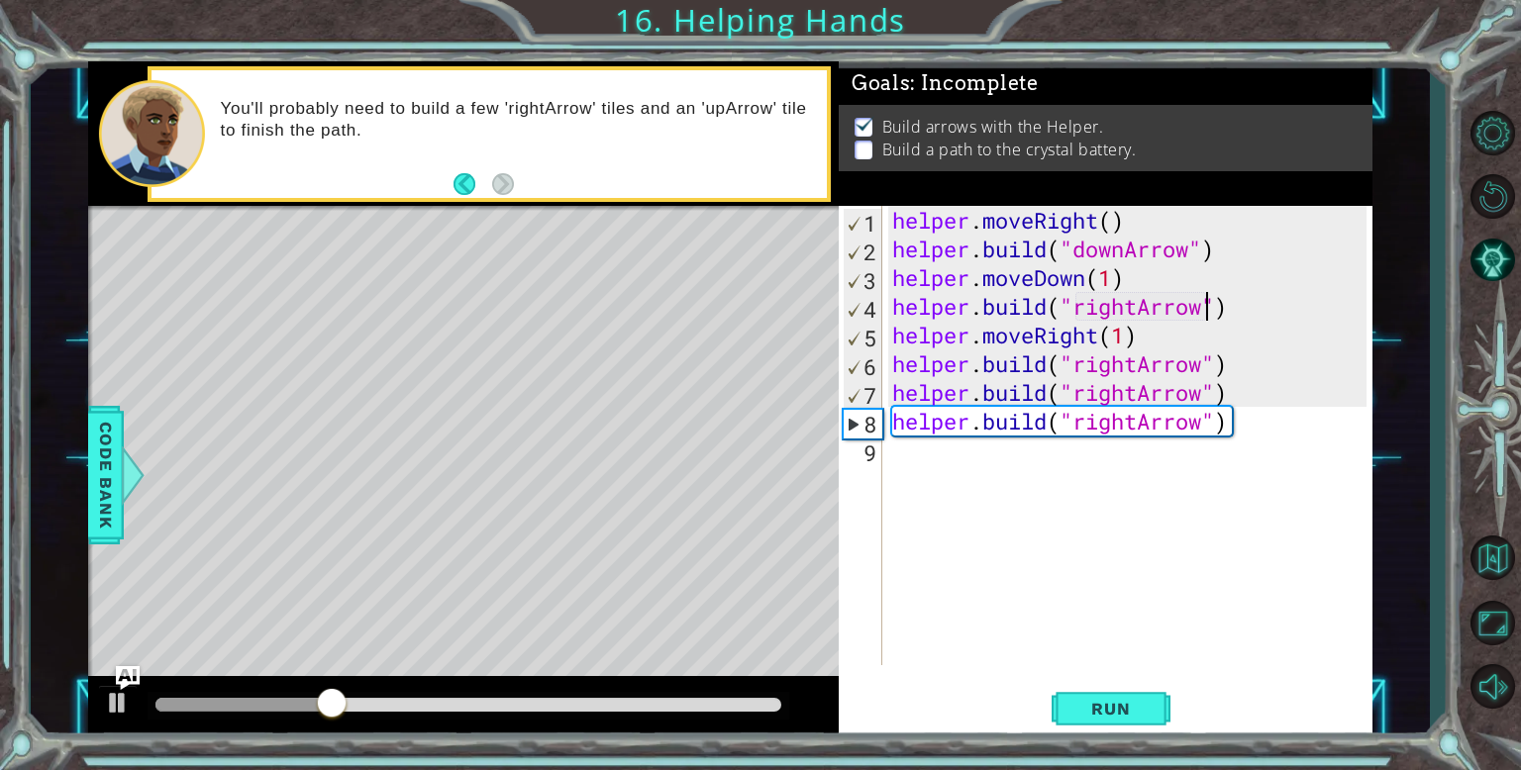
click at [1088, 550] on div "helper . moveRight ( ) helper . build ( "downArrow" ) helper . moveDown ( 1 ) h…" at bounding box center [1132, 464] width 488 height 517
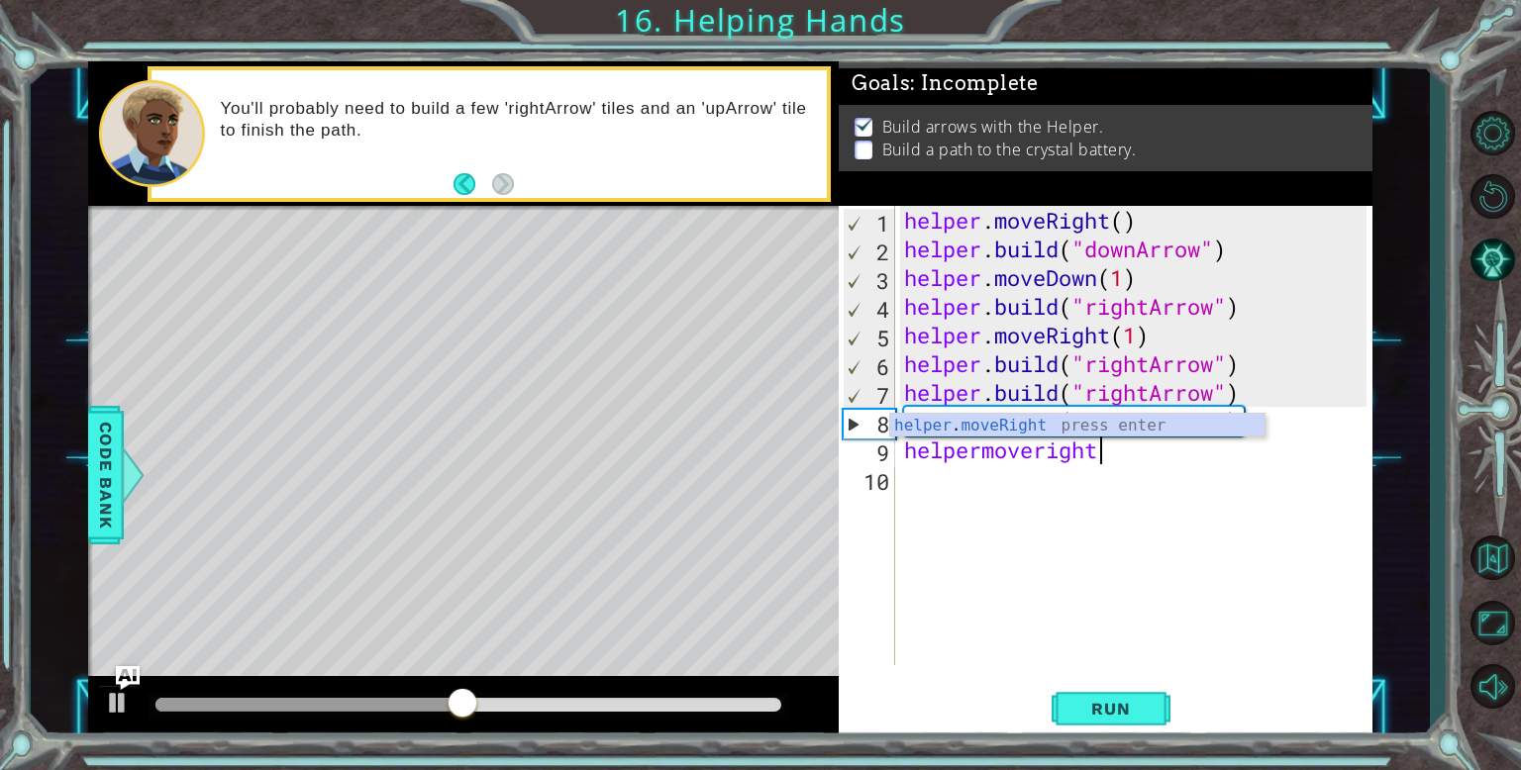
scroll to position [0, 8]
type textarea "helper.moveRight(1)"
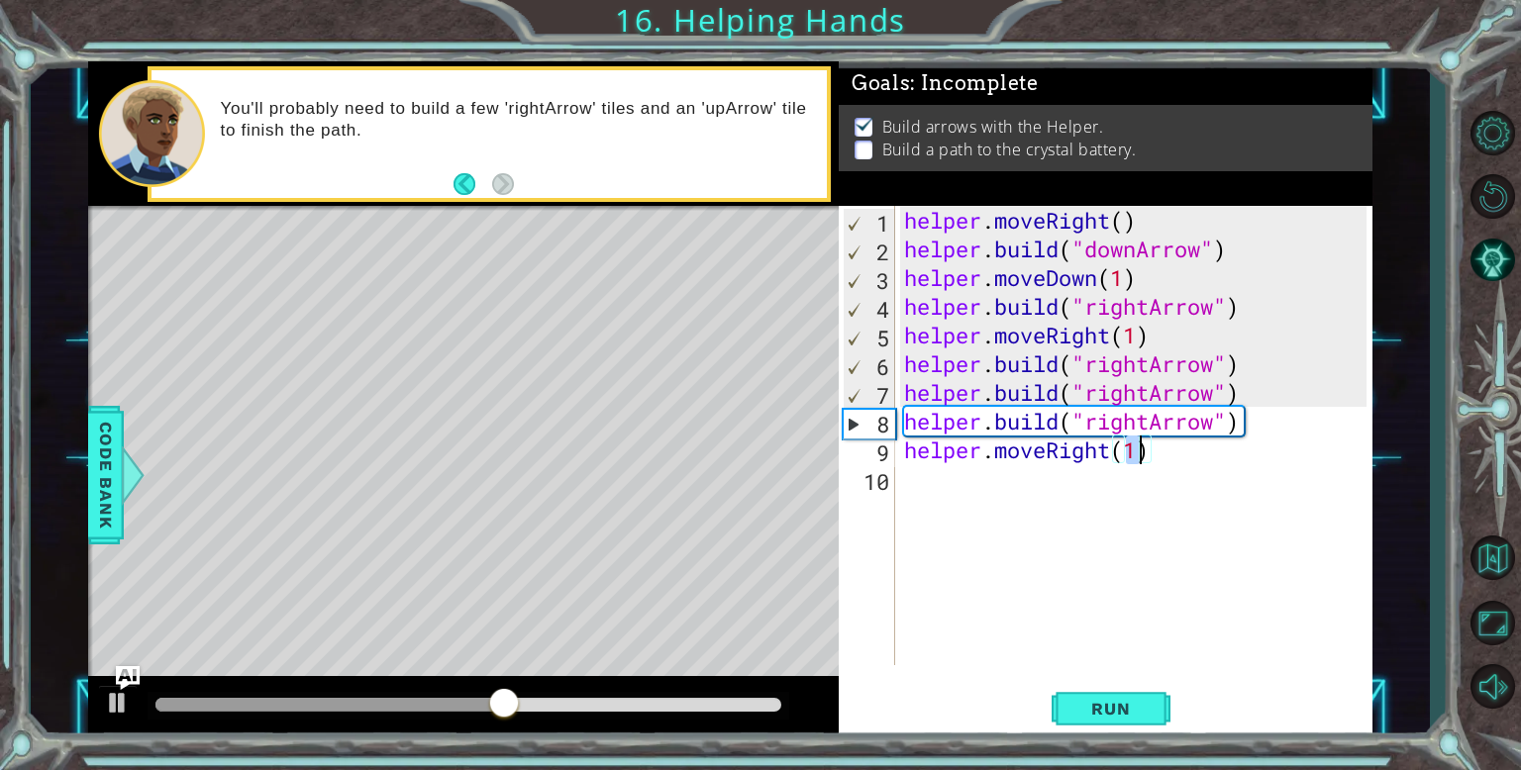
click at [1129, 538] on div "helper . moveRight ( ) helper . build ( "downArrow" ) helper . moveDown ( 1 ) h…" at bounding box center [1138, 464] width 476 height 517
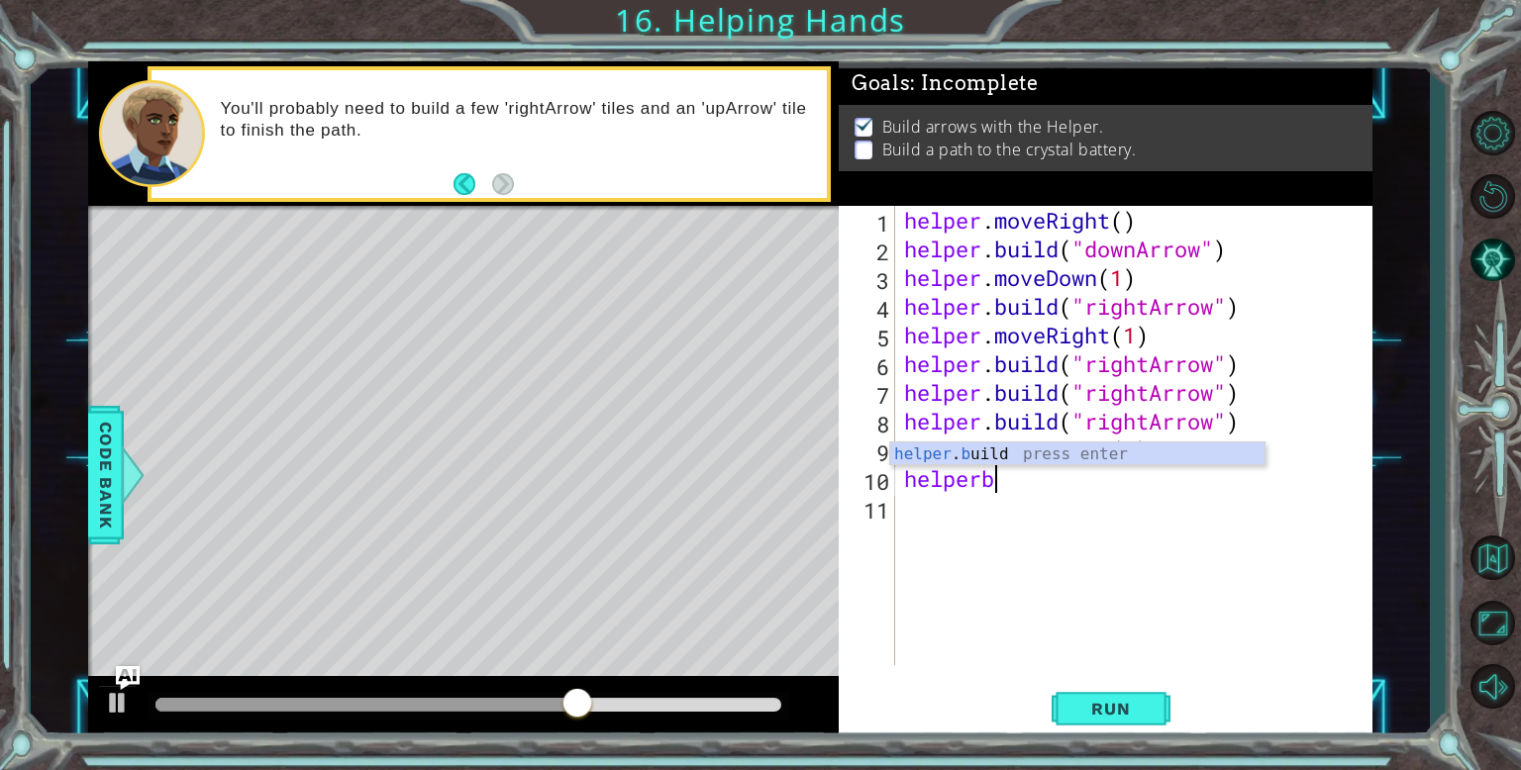
scroll to position [0, 3]
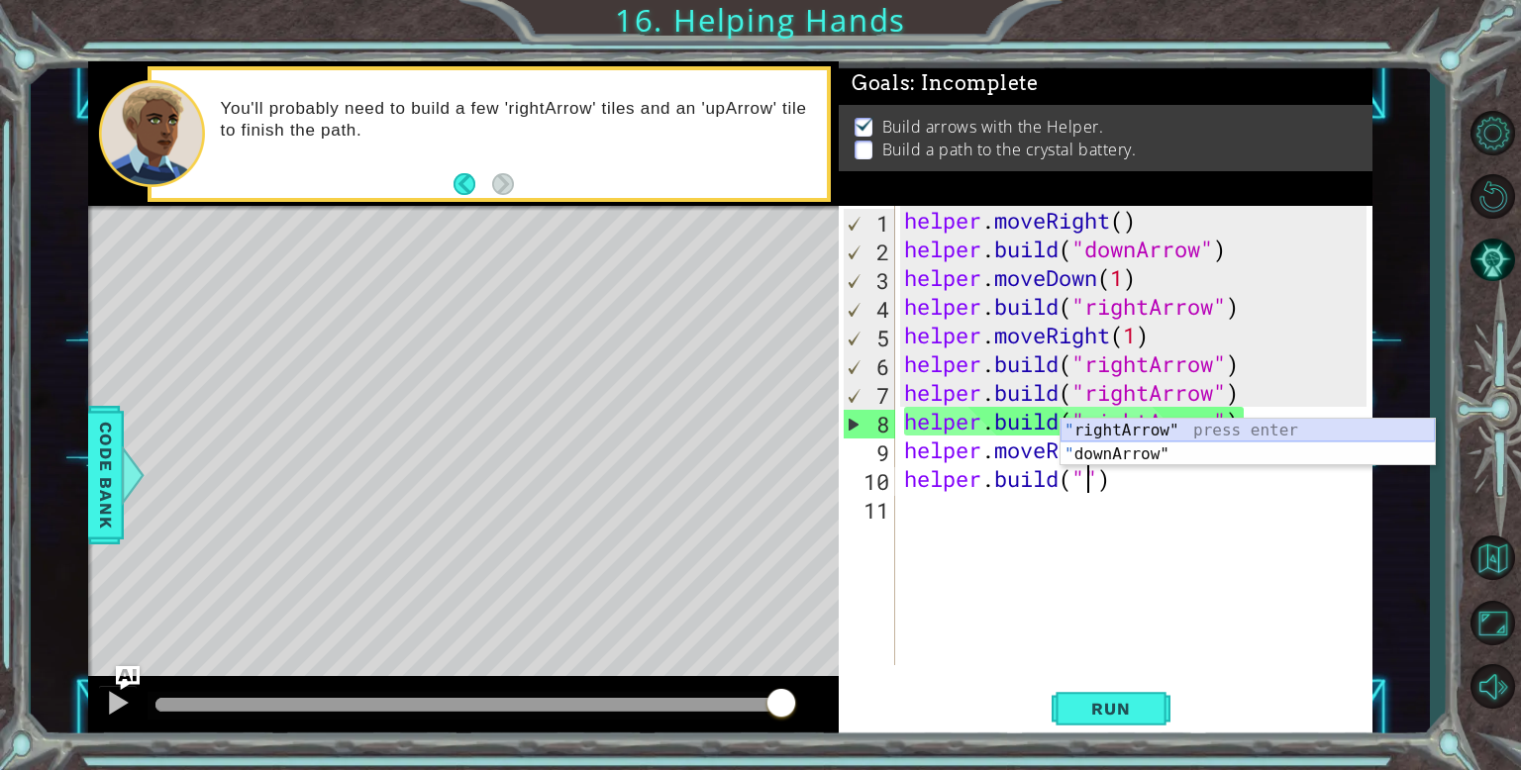
click at [1122, 427] on div "" rightArrow" press enter " downArrow" press enter" at bounding box center [1248, 466] width 374 height 95
type textarea "[DOMAIN_NAME]("rightArrow")"
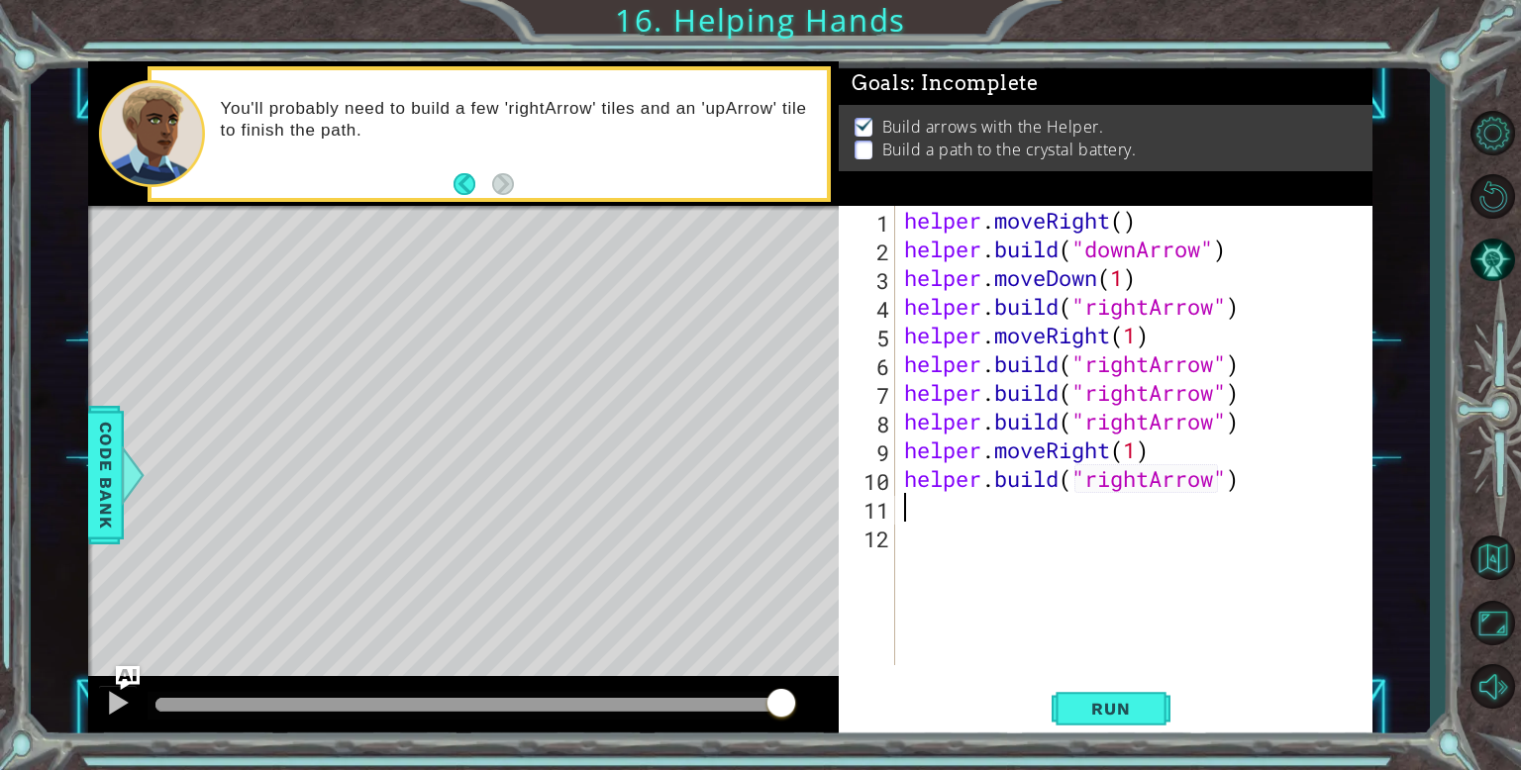
scroll to position [0, 0]
click at [1105, 706] on span "Run" at bounding box center [1110, 709] width 78 height 20
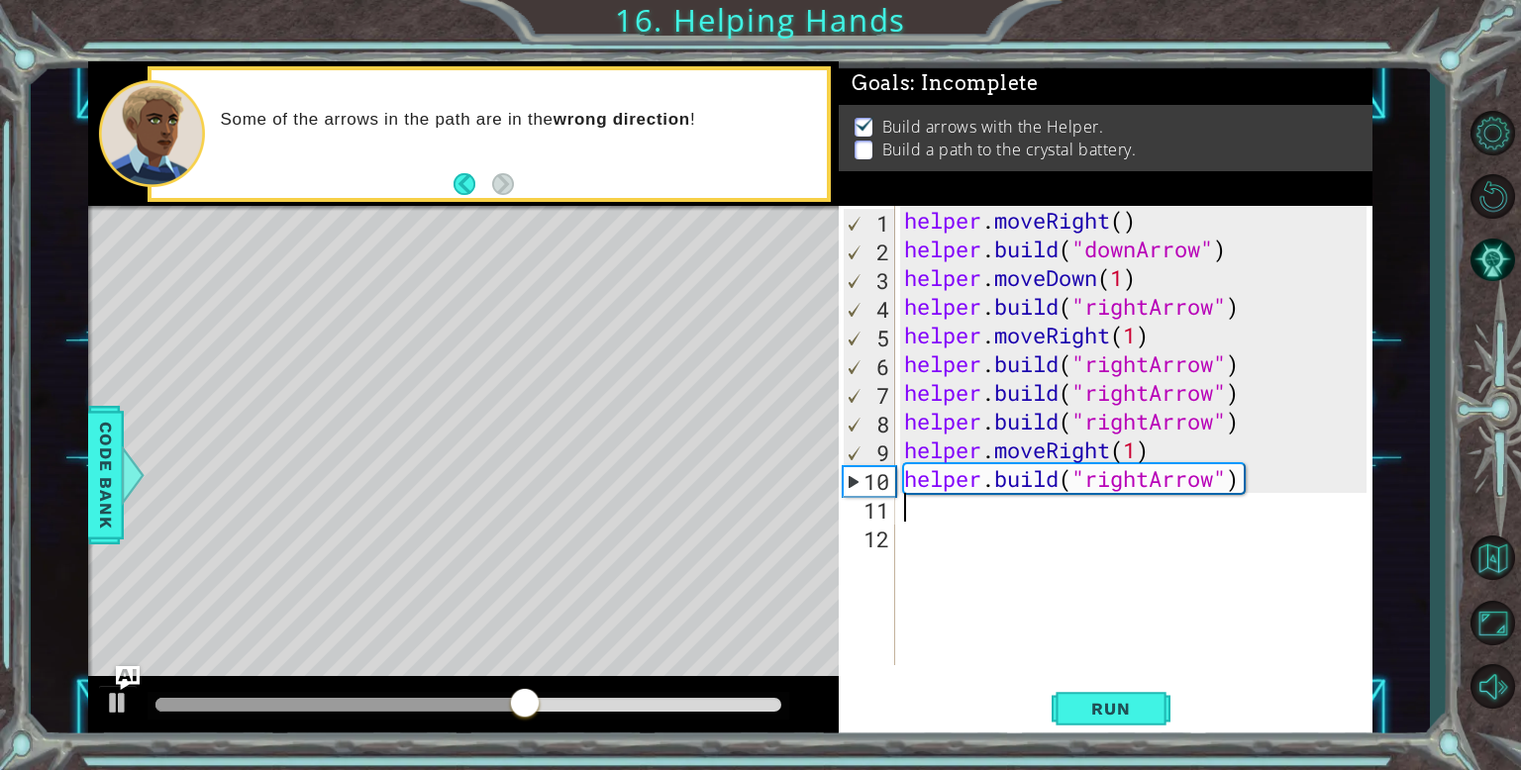
click at [1219, 483] on div "helper . moveRight ( ) helper . build ( "downArrow" ) helper . moveDown ( 1 ) h…" at bounding box center [1138, 464] width 476 height 517
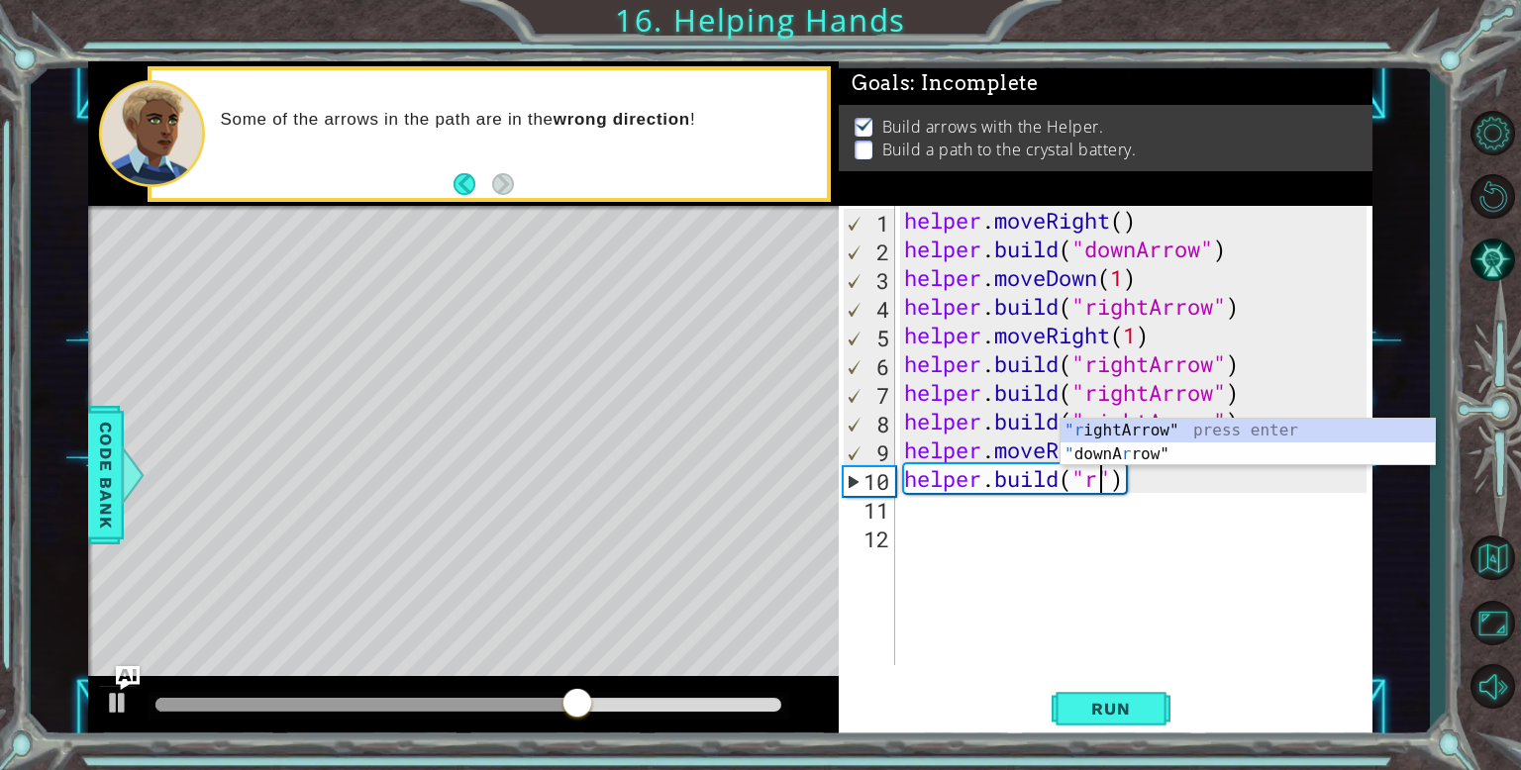
type textarea "[DOMAIN_NAME]("")"
click at [1092, 550] on div "helper . moveRight ( ) helper . build ( "downArrow" ) helper . moveDown ( 1 ) h…" at bounding box center [1138, 464] width 476 height 517
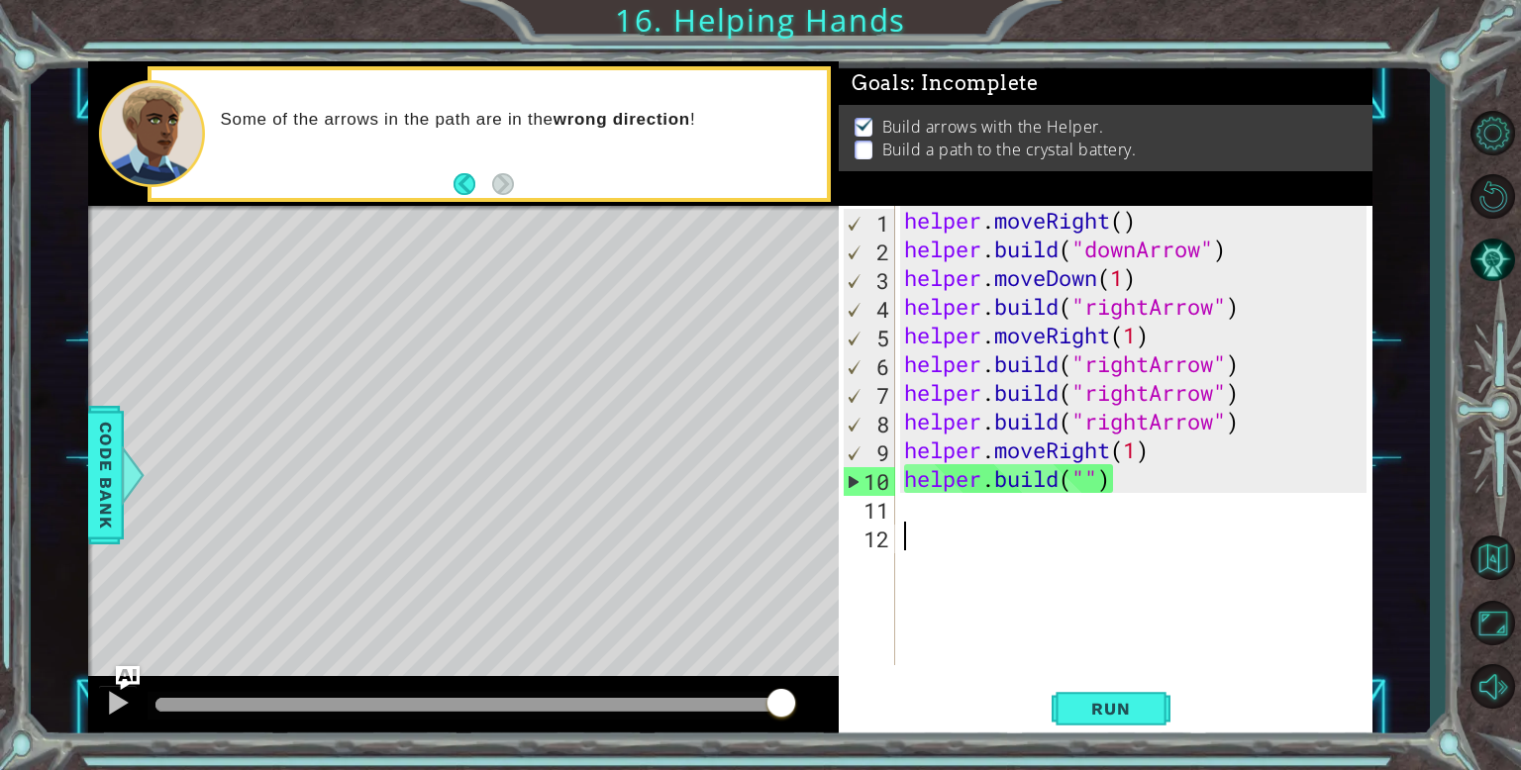
click at [1076, 483] on div "helper . moveRight ( ) helper . build ( "downArrow" ) helper . moveDown ( 1 ) h…" at bounding box center [1138, 464] width 476 height 517
click at [1078, 482] on div "helper . moveRight ( ) helper . build ( "downArrow" ) helper . moveDown ( 1 ) h…" at bounding box center [1138, 464] width 476 height 517
click at [1097, 489] on div "helper . moveRight ( ) helper . build ( "downArrow" ) helper . moveDown ( 1 ) h…" at bounding box center [1138, 464] width 476 height 517
click at [1091, 484] on div "helper . moveRight ( ) helper . build ( "downArrow" ) helper . moveDown ( 1 ) h…" at bounding box center [1138, 464] width 476 height 517
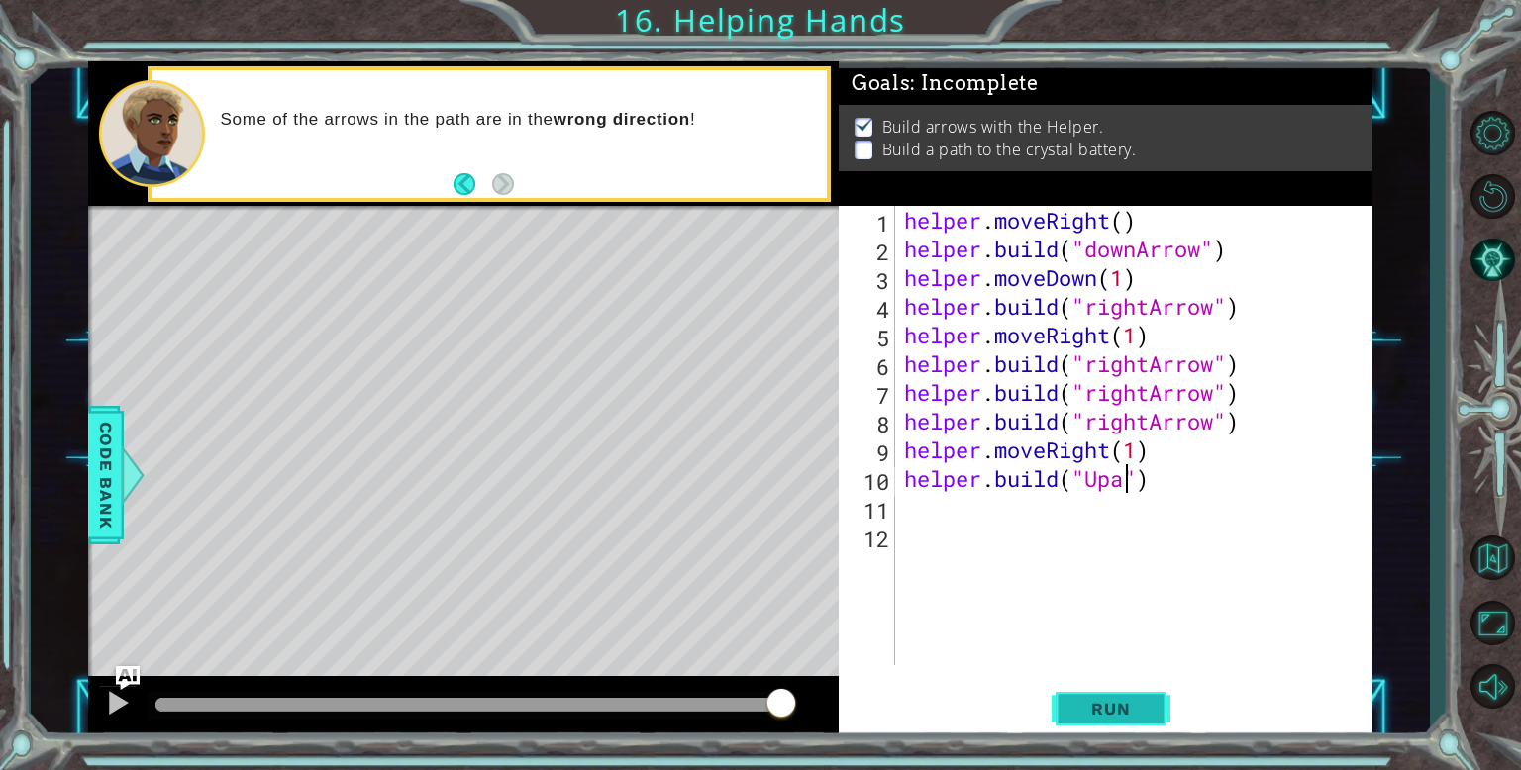
scroll to position [0, 9]
type textarea "[DOMAIN_NAME]("Up")"
click at [1296, 599] on div "helper . moveRight ( ) helper . build ( "downArrow" ) helper . moveDown ( 1 ) h…" at bounding box center [1138, 464] width 476 height 517
click at [1120, 495] on div "helper . moveRight ( ) helper . build ( "downArrow" ) helper . moveDown ( 1 ) h…" at bounding box center [1138, 464] width 476 height 517
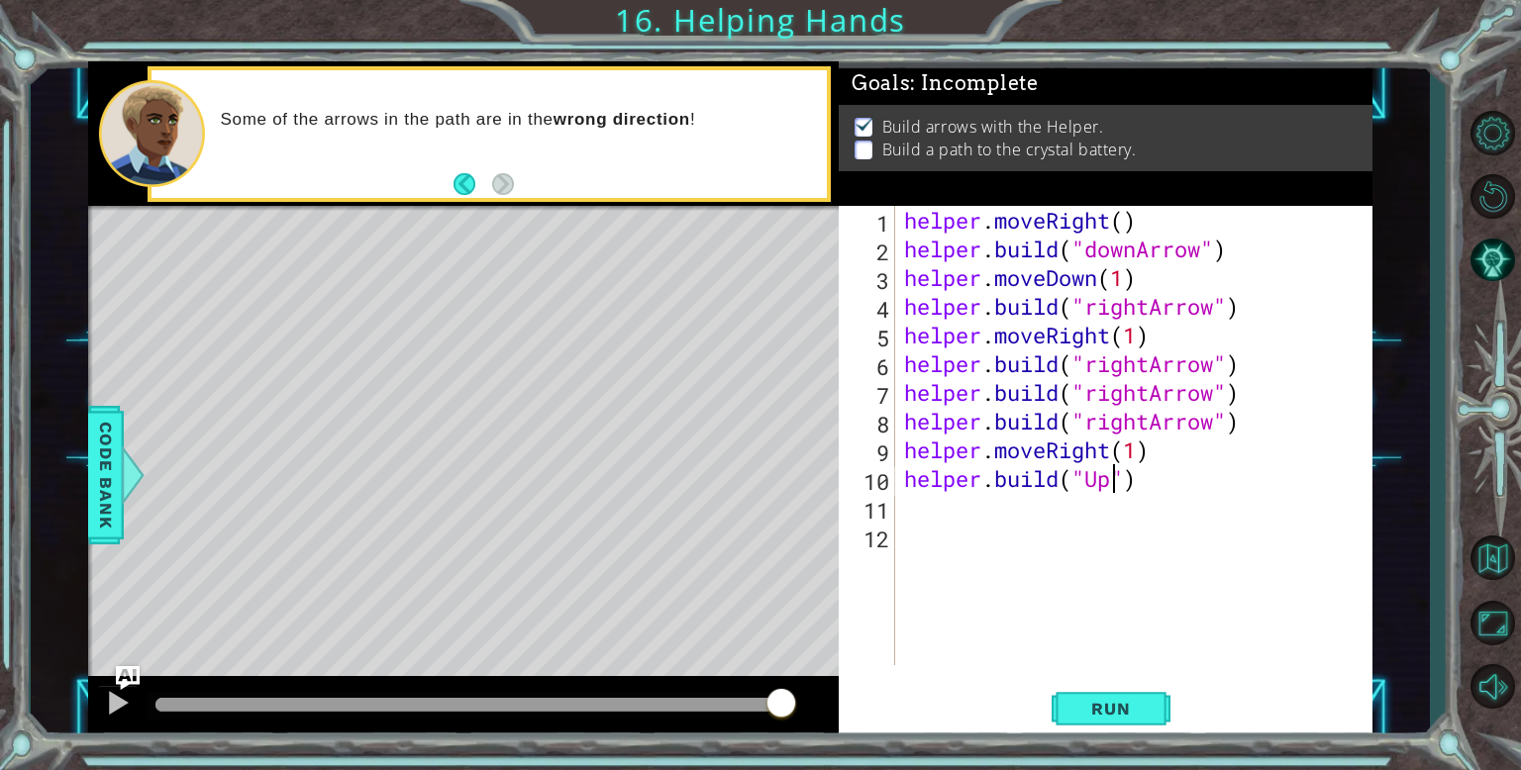
click at [1113, 481] on div "helper . moveRight ( ) helper . build ( "downArrow" ) helper . moveDown ( 1 ) h…" at bounding box center [1138, 464] width 476 height 517
click at [1114, 702] on span "Run" at bounding box center [1110, 709] width 78 height 20
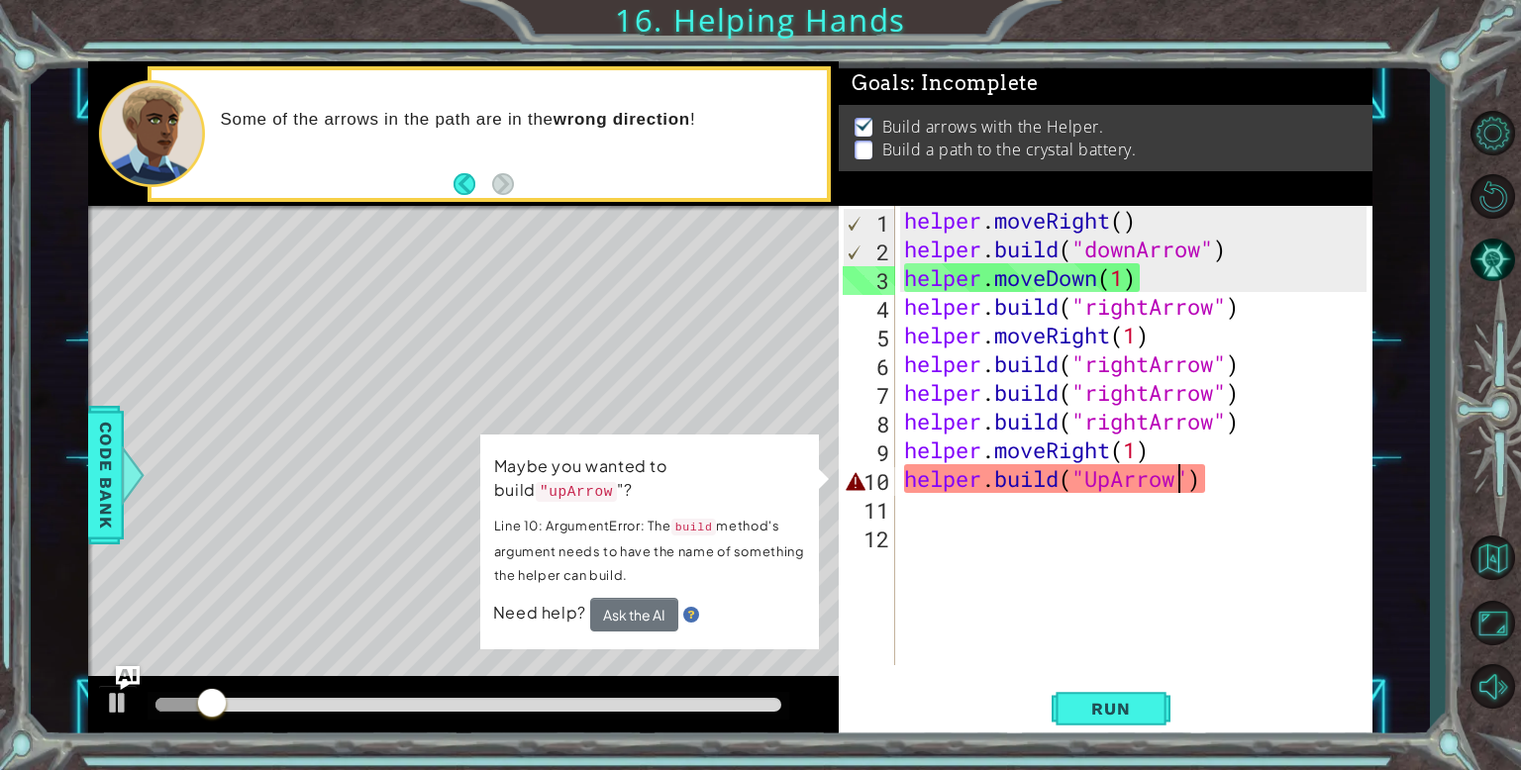
click at [1217, 477] on div "helper . moveRight ( ) helper . build ( "downArrow" ) helper . moveDown ( 1 ) h…" at bounding box center [1138, 464] width 476 height 517
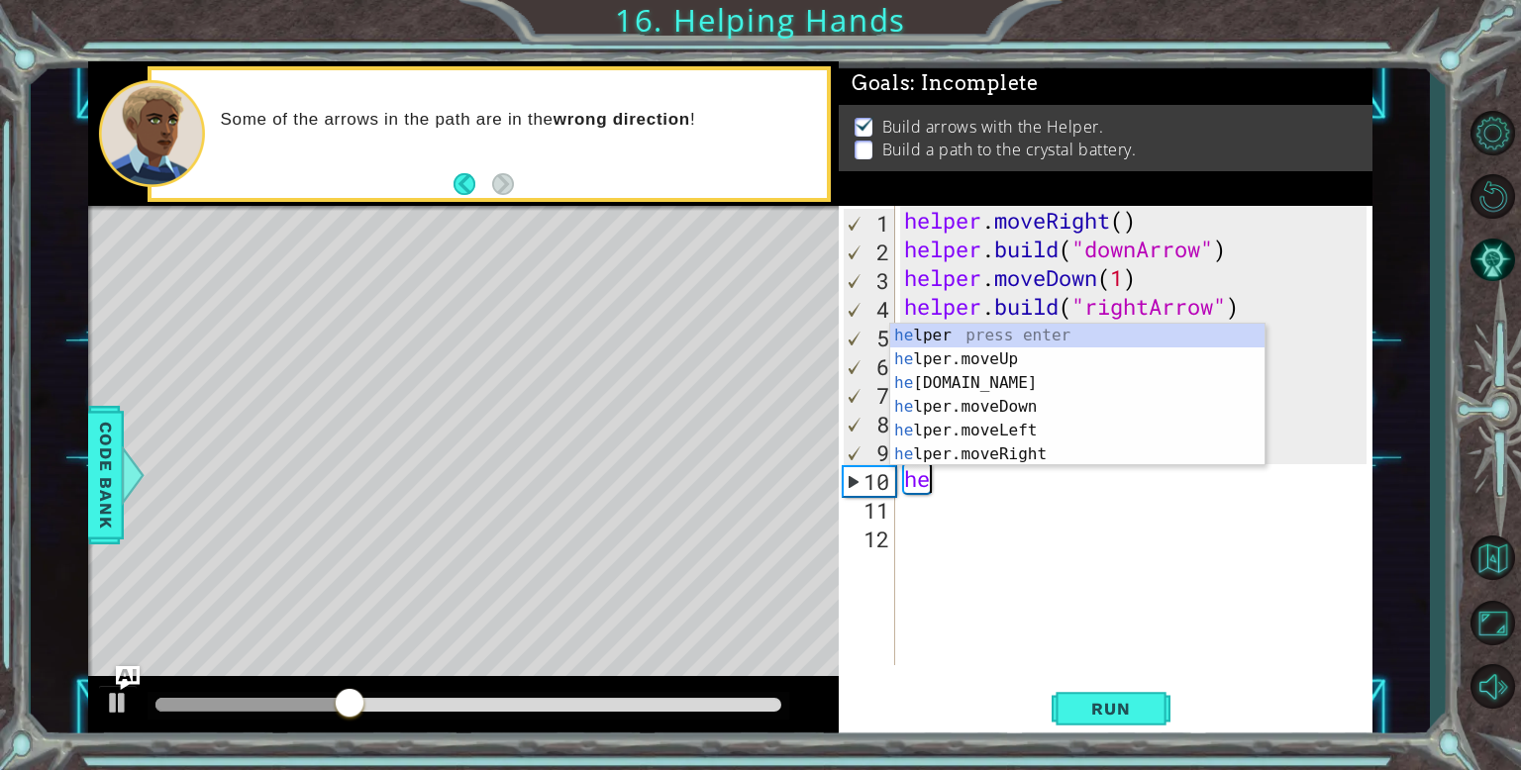
scroll to position [0, 0]
type textarea "h"
type textarea "help"
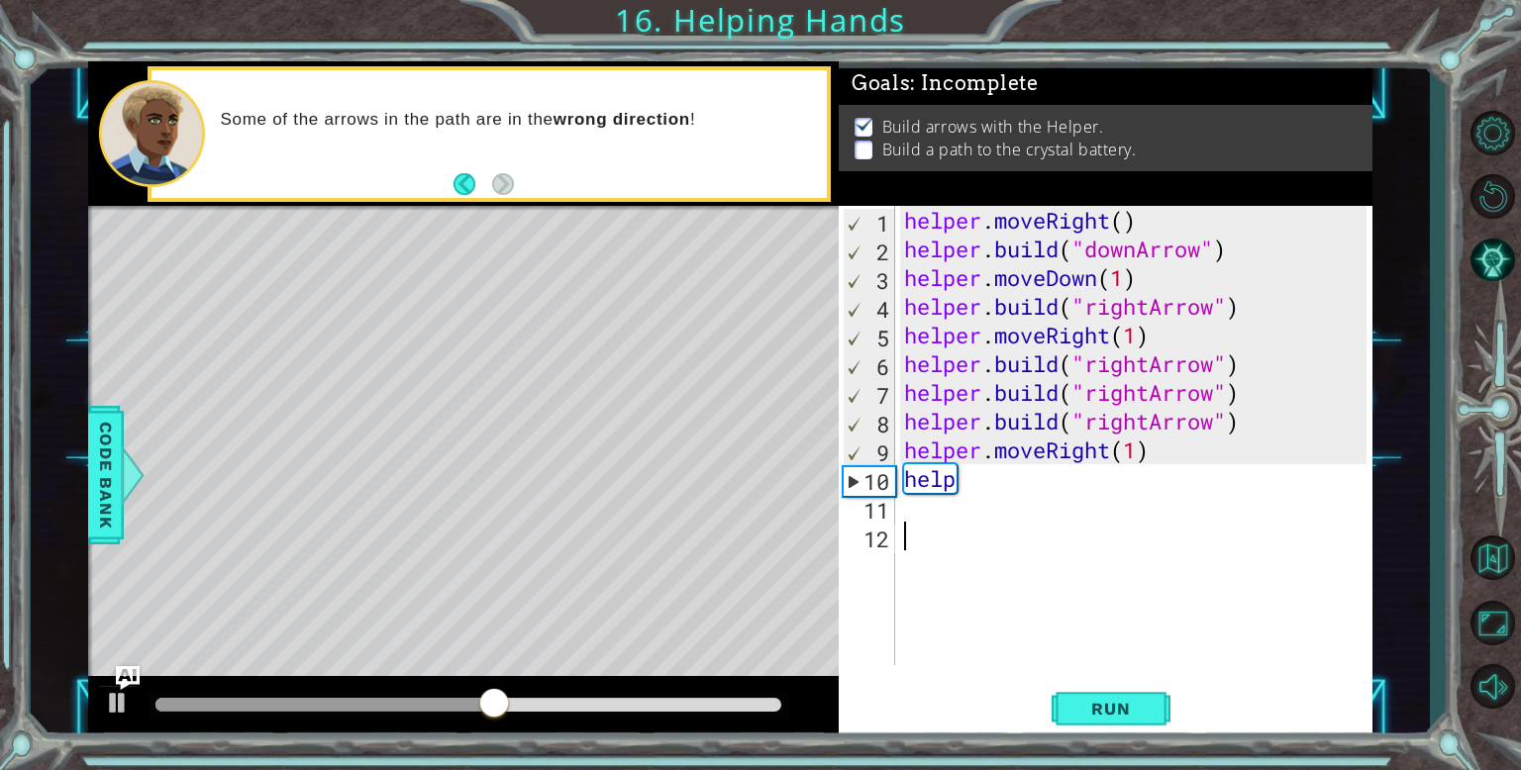
click at [1123, 595] on div "helper . moveRight ( ) helper . build ( "downArrow" ) helper . moveDown ( 1 ) h…" at bounding box center [1138, 464] width 476 height 517
click at [997, 493] on div "helper . moveRight ( ) helper . build ( "downArrow" ) helper . moveDown ( 1 ) h…" at bounding box center [1138, 464] width 476 height 517
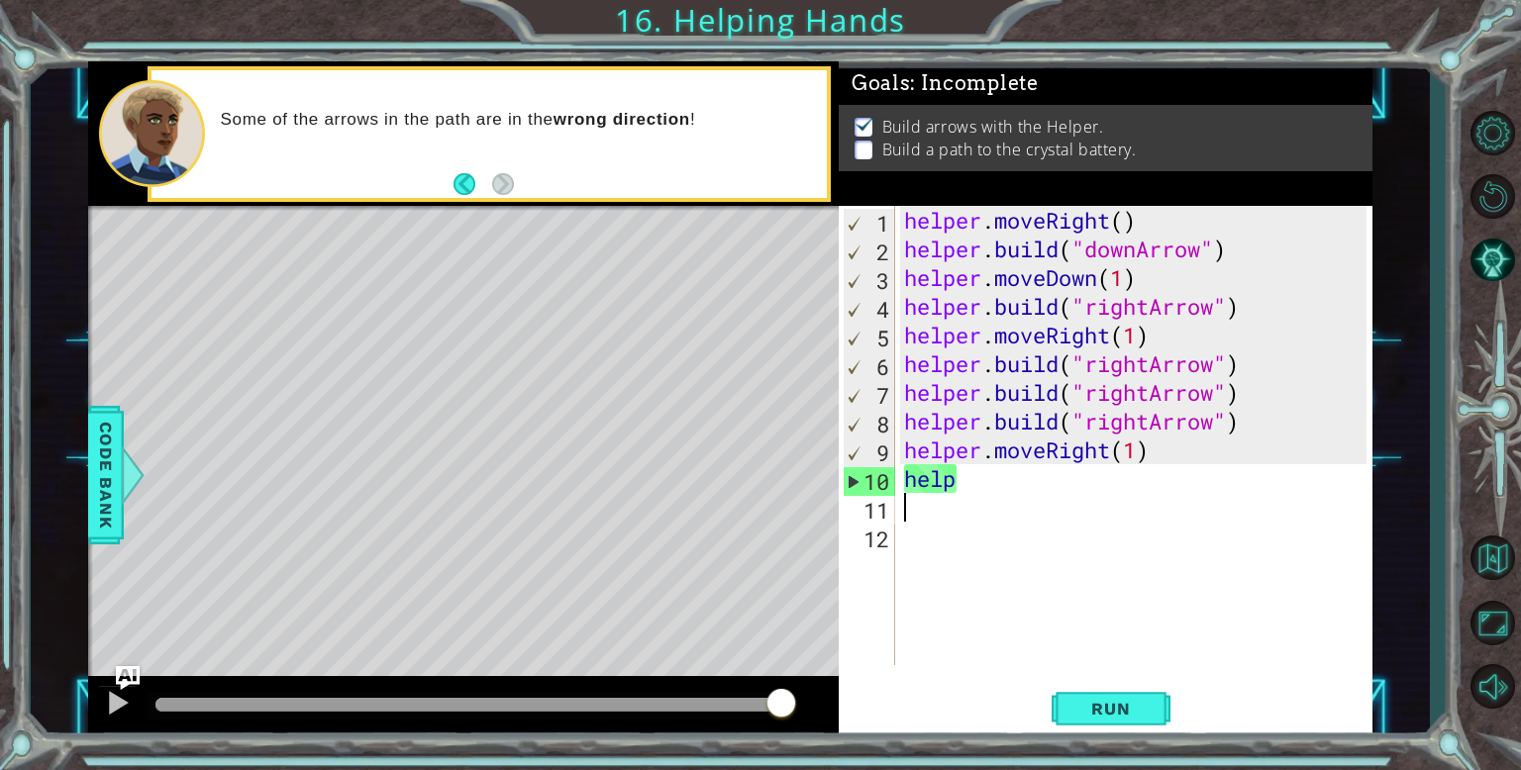
click at [980, 468] on div "helper . moveRight ( ) helper . build ( "downArrow" ) helper . moveDown ( 1 ) h…" at bounding box center [1138, 464] width 476 height 517
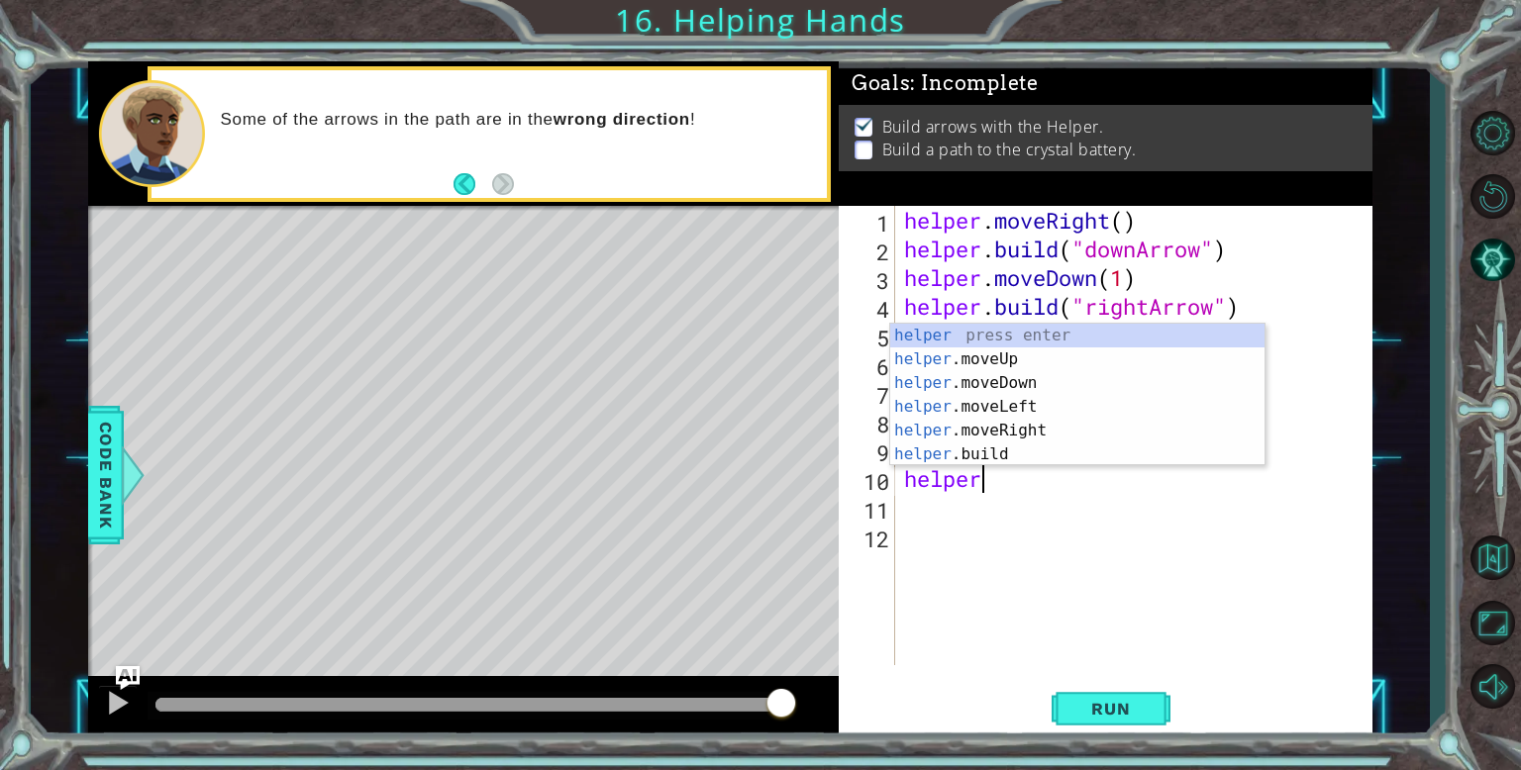
scroll to position [0, 2]
click at [988, 450] on div "helper press enter helper .moveUp press enter helper .moveDown press enter help…" at bounding box center [1077, 419] width 374 height 190
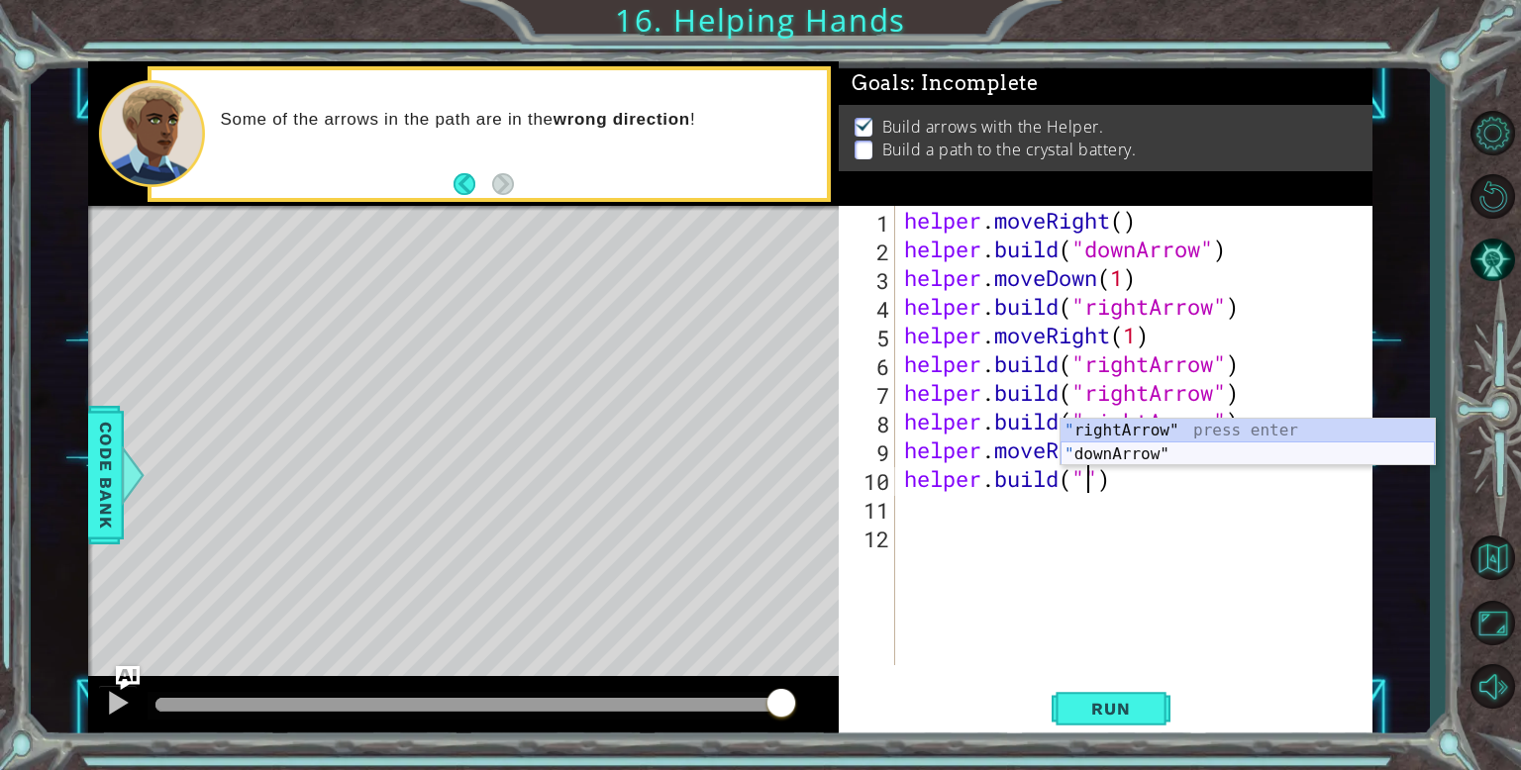
click at [1132, 456] on div "" rightArrow" press enter " downArrow" press enter" at bounding box center [1248, 466] width 374 height 95
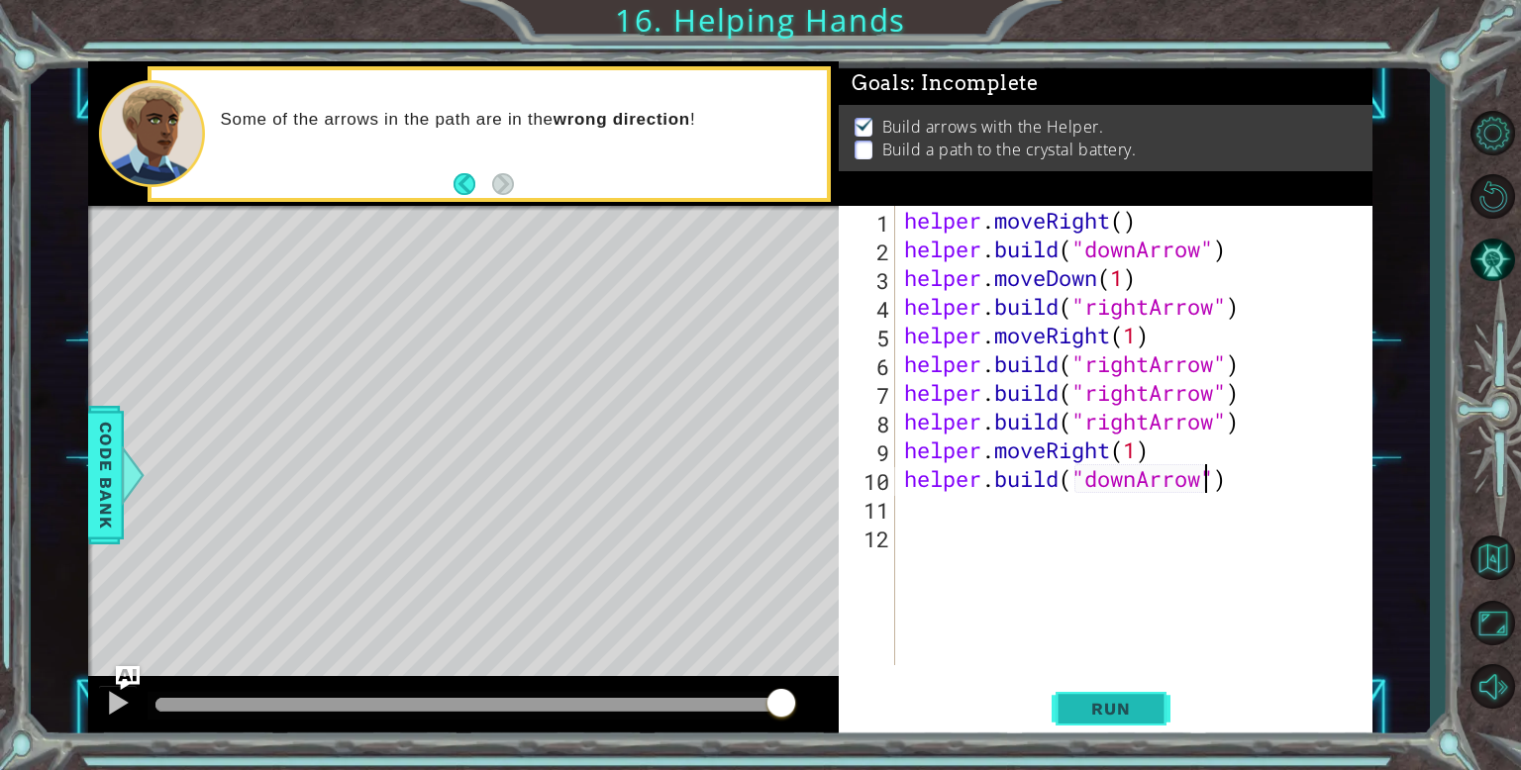
click at [1106, 700] on span "Run" at bounding box center [1110, 709] width 78 height 20
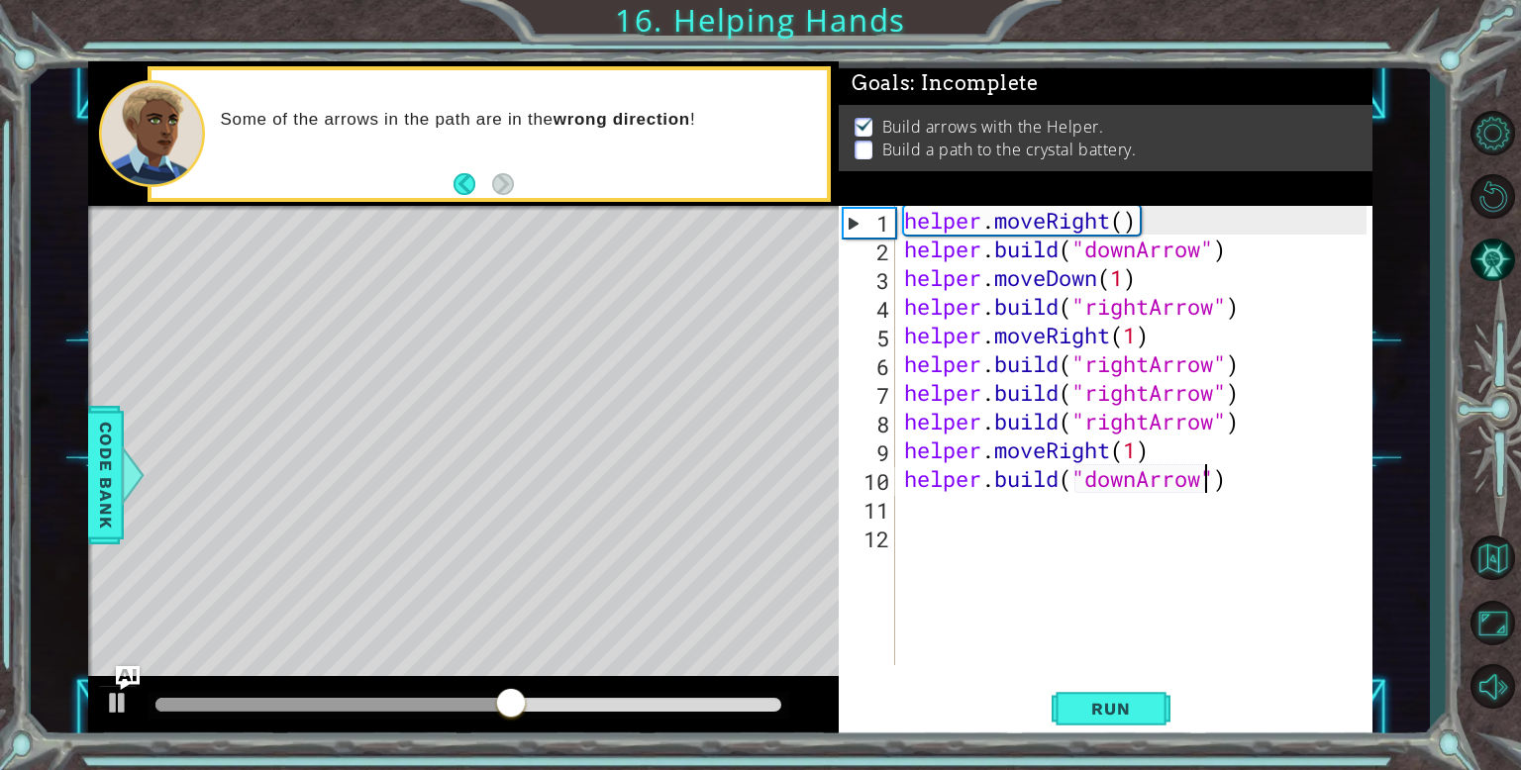
click at [1145, 479] on div "helper . moveRight ( ) helper . build ( "downArrow" ) helper . moveDown ( 1 ) h…" at bounding box center [1138, 464] width 476 height 517
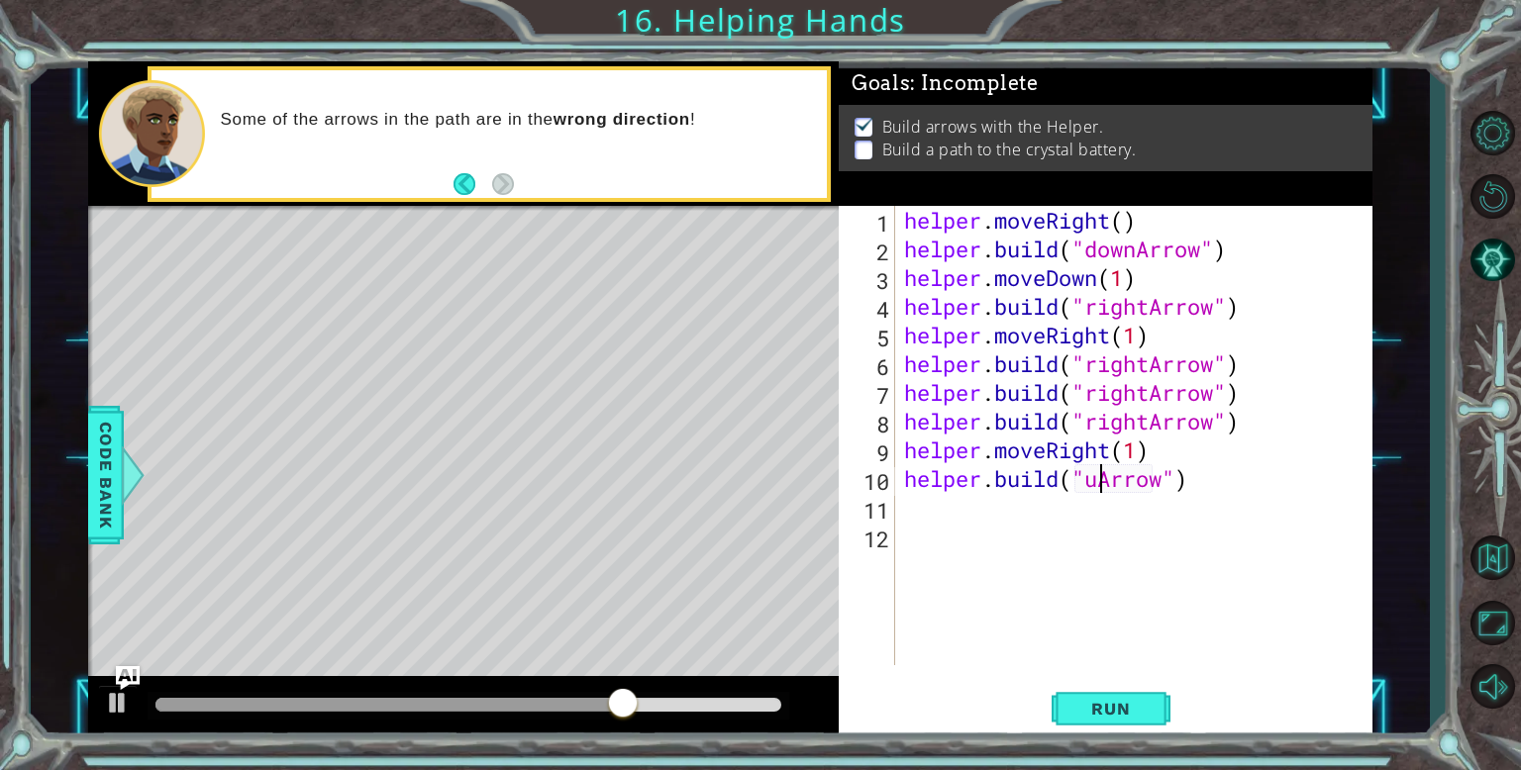
scroll to position [0, 8]
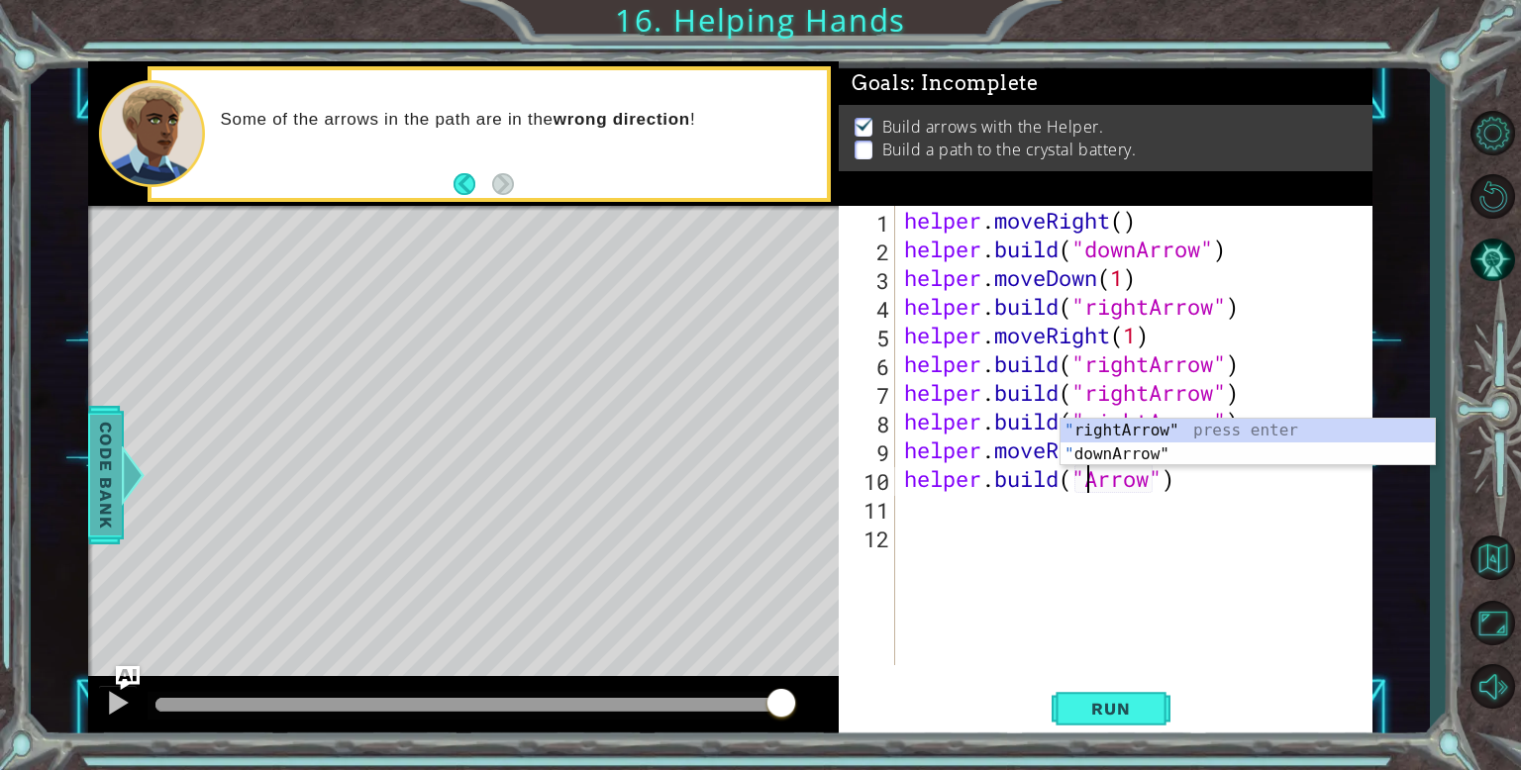
click at [118, 520] on span "Code Bank" at bounding box center [106, 475] width 32 height 121
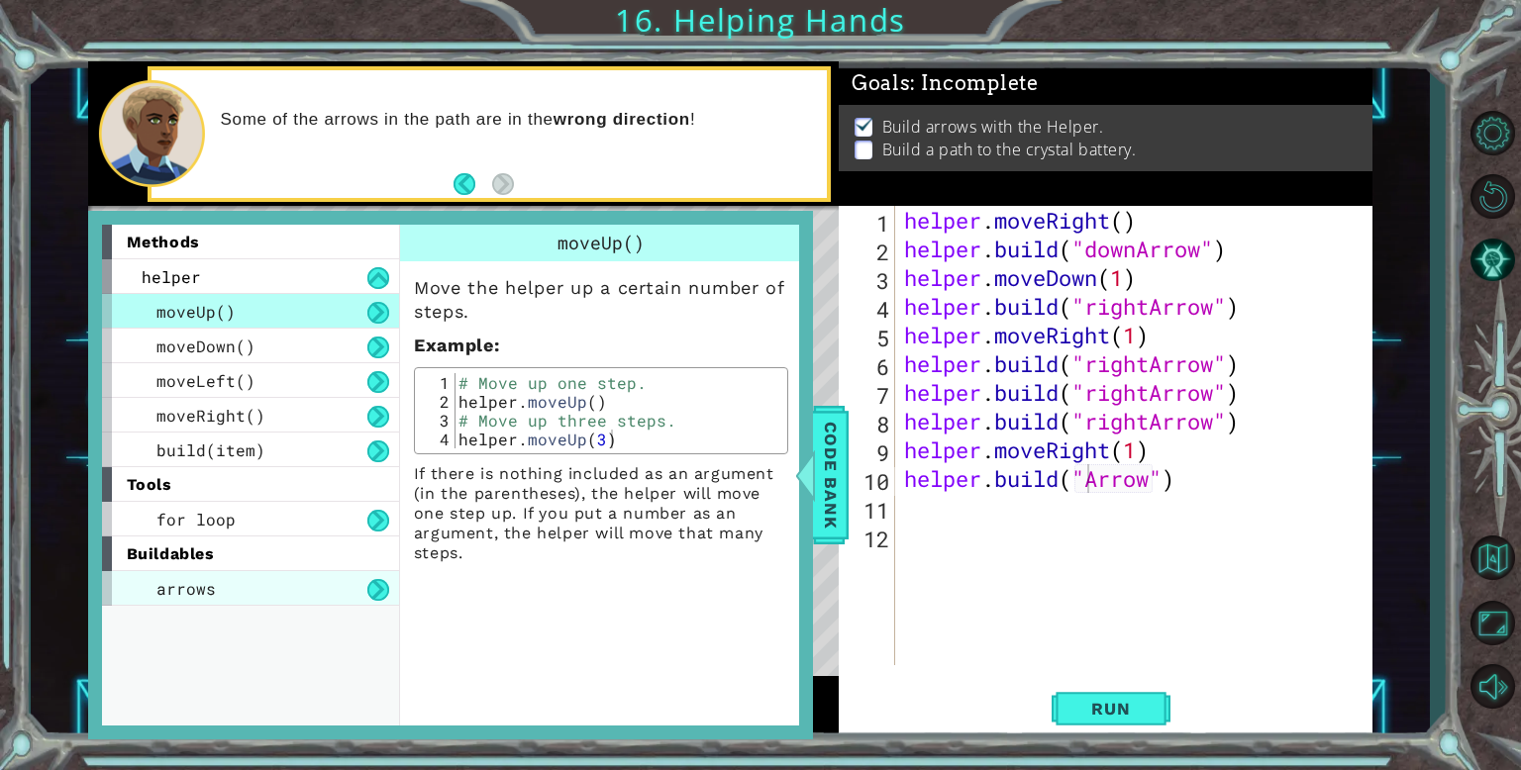
click at [257, 584] on div "arrows" at bounding box center [250, 588] width 297 height 35
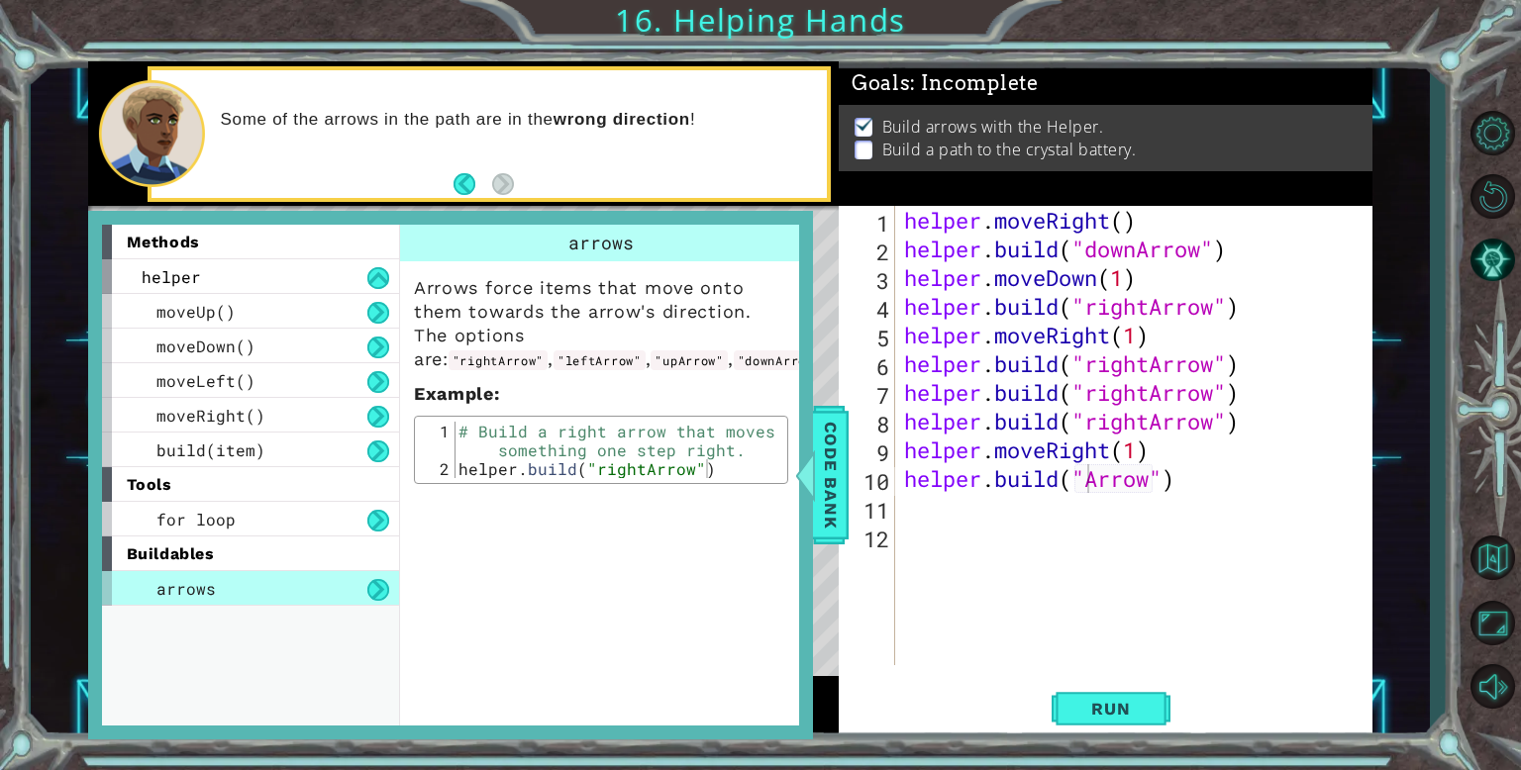
click at [651, 363] on code ""upArrow"" at bounding box center [689, 361] width 76 height 20
click at [1088, 486] on div "helper . moveRight ( ) helper . build ( "downArrow" ) helper . moveDown ( 1 ) h…" at bounding box center [1138, 464] width 476 height 517
type textarea "[DOMAIN_NAME]("upArrow")"
click at [1093, 717] on span "Run" at bounding box center [1110, 709] width 78 height 20
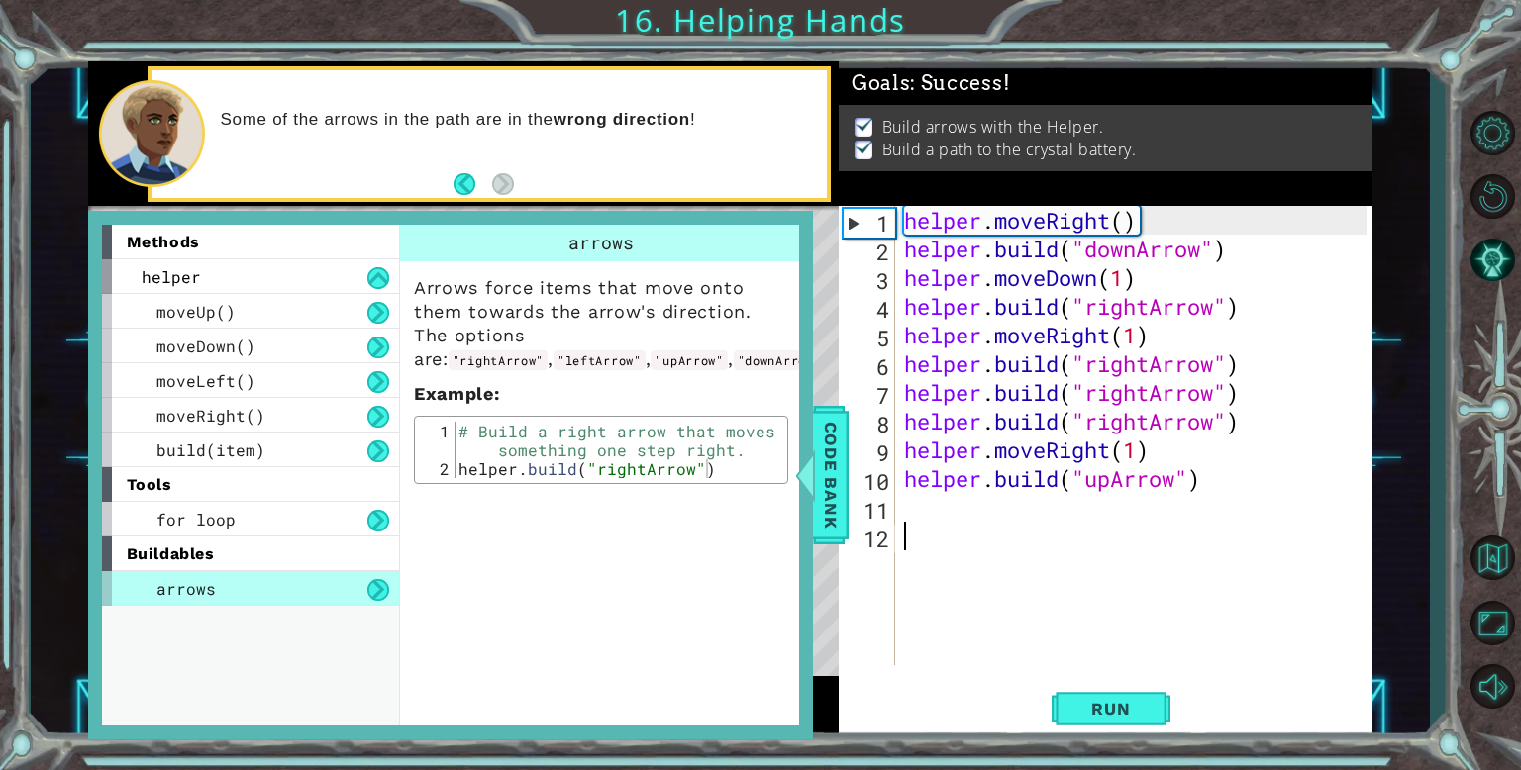
click at [1101, 637] on div "helper . moveRight ( ) helper . build ( "downArrow" ) helper . moveDown ( 1 ) h…" at bounding box center [1138, 464] width 476 height 517
click at [211, 616] on div "methods helper moveUp() moveDown() moveLeft() moveRight() build(item) tools for…" at bounding box center [250, 475] width 297 height 500
click at [206, 581] on span "arrows" at bounding box center [185, 588] width 59 height 21
click at [851, 476] on div "10" at bounding box center [869, 481] width 52 height 29
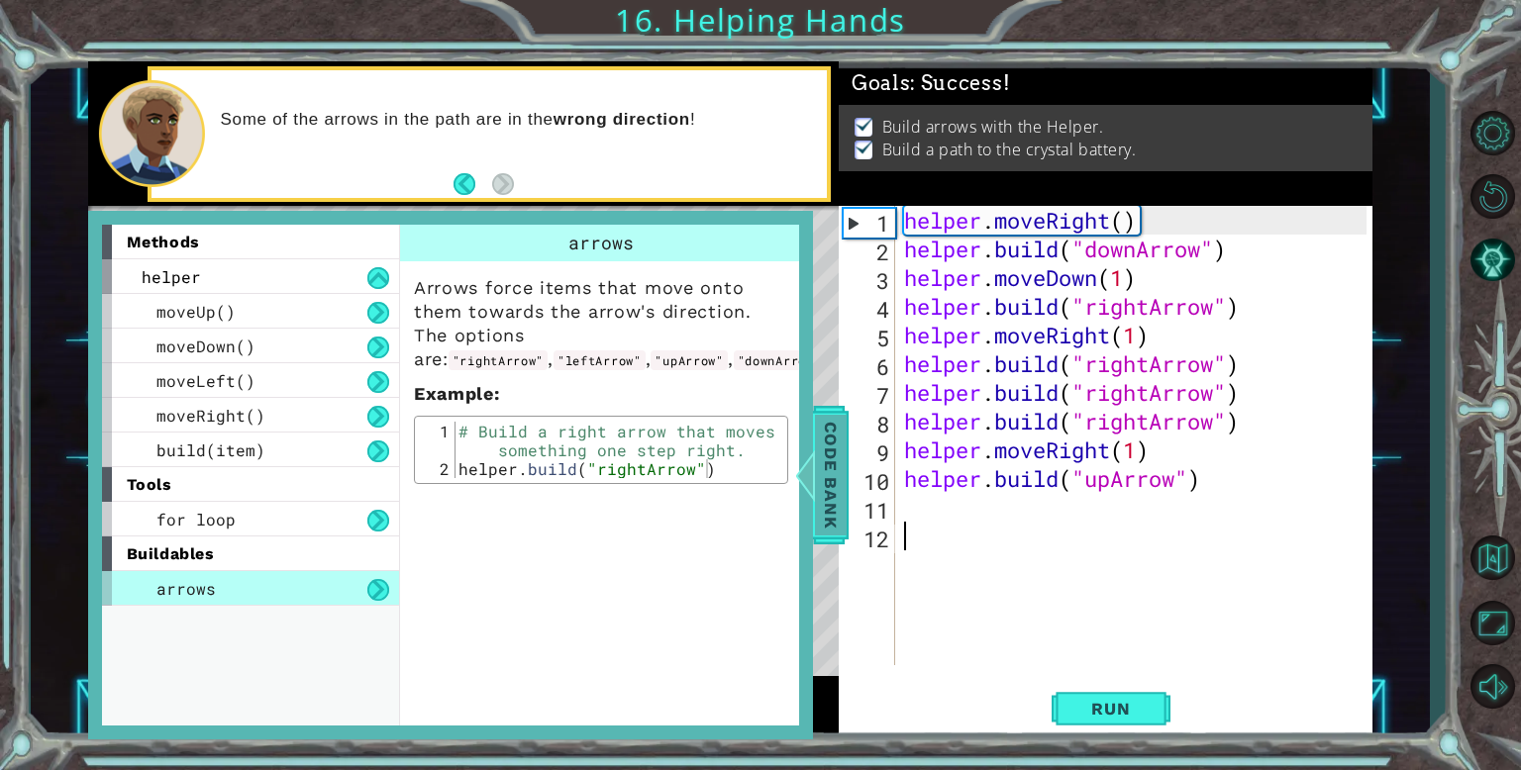
click at [846, 478] on span "Code Bank" at bounding box center [831, 475] width 32 height 121
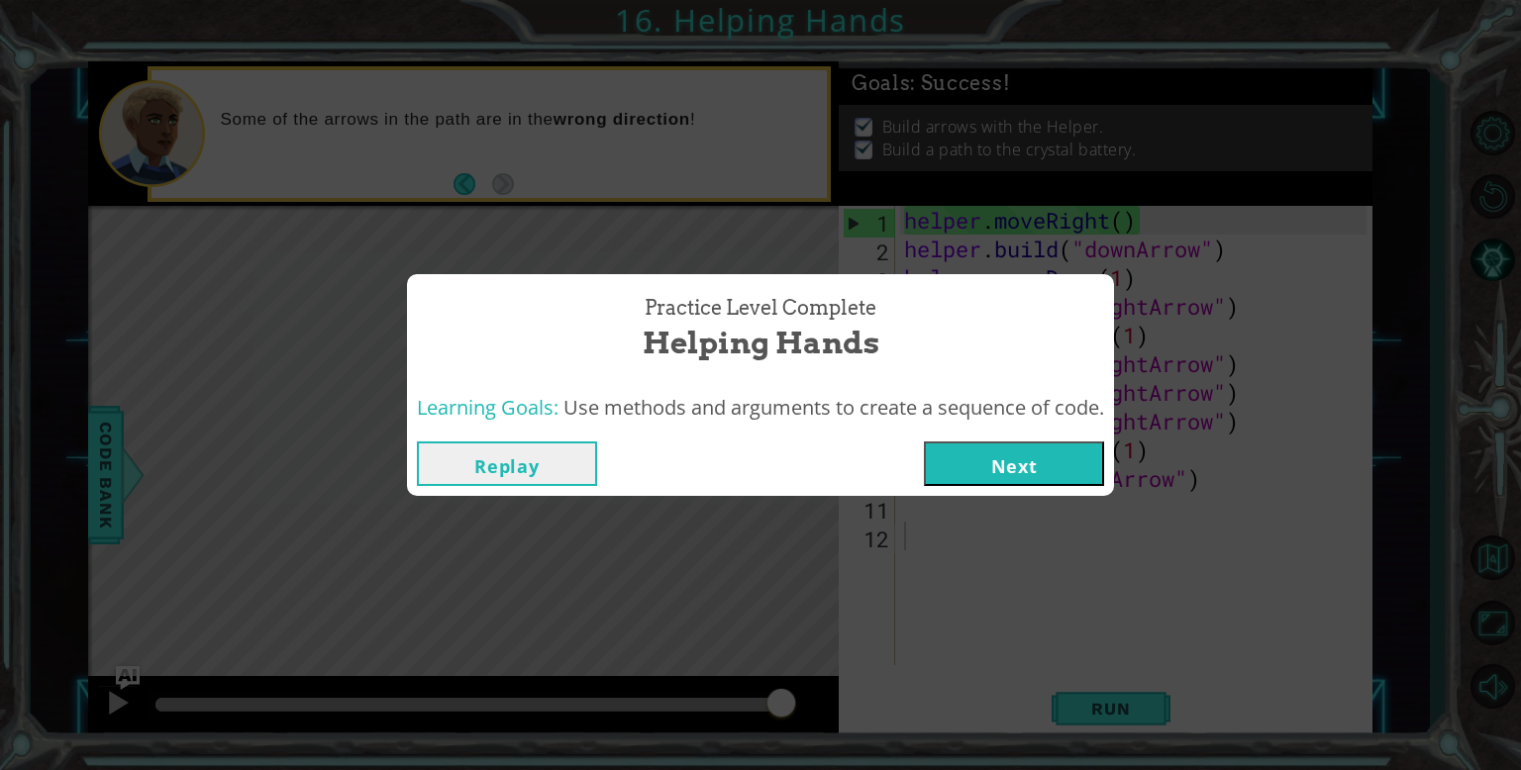
click at [1046, 464] on button "Next" at bounding box center [1014, 464] width 180 height 45
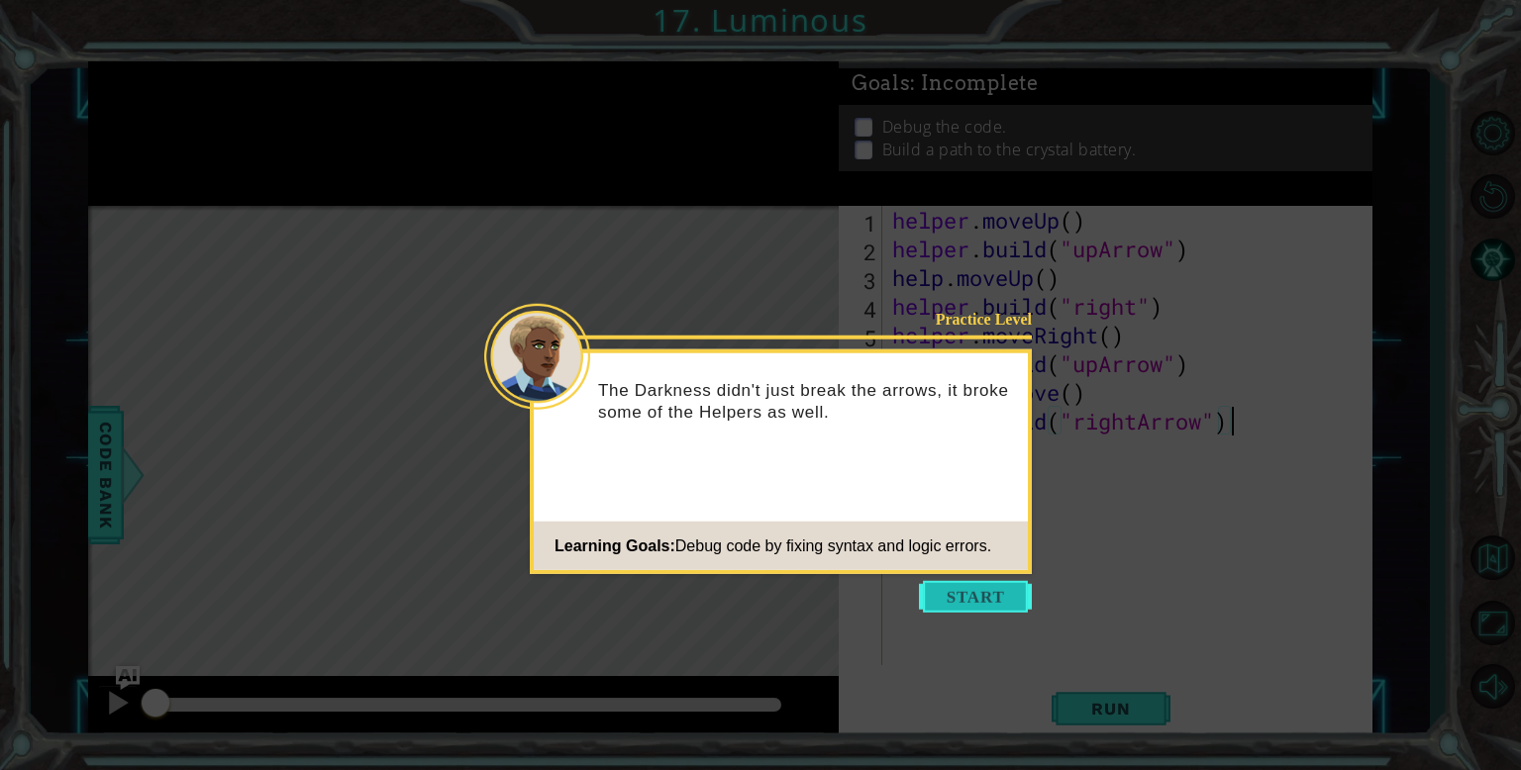
click at [984, 603] on button "Start" at bounding box center [975, 597] width 113 height 32
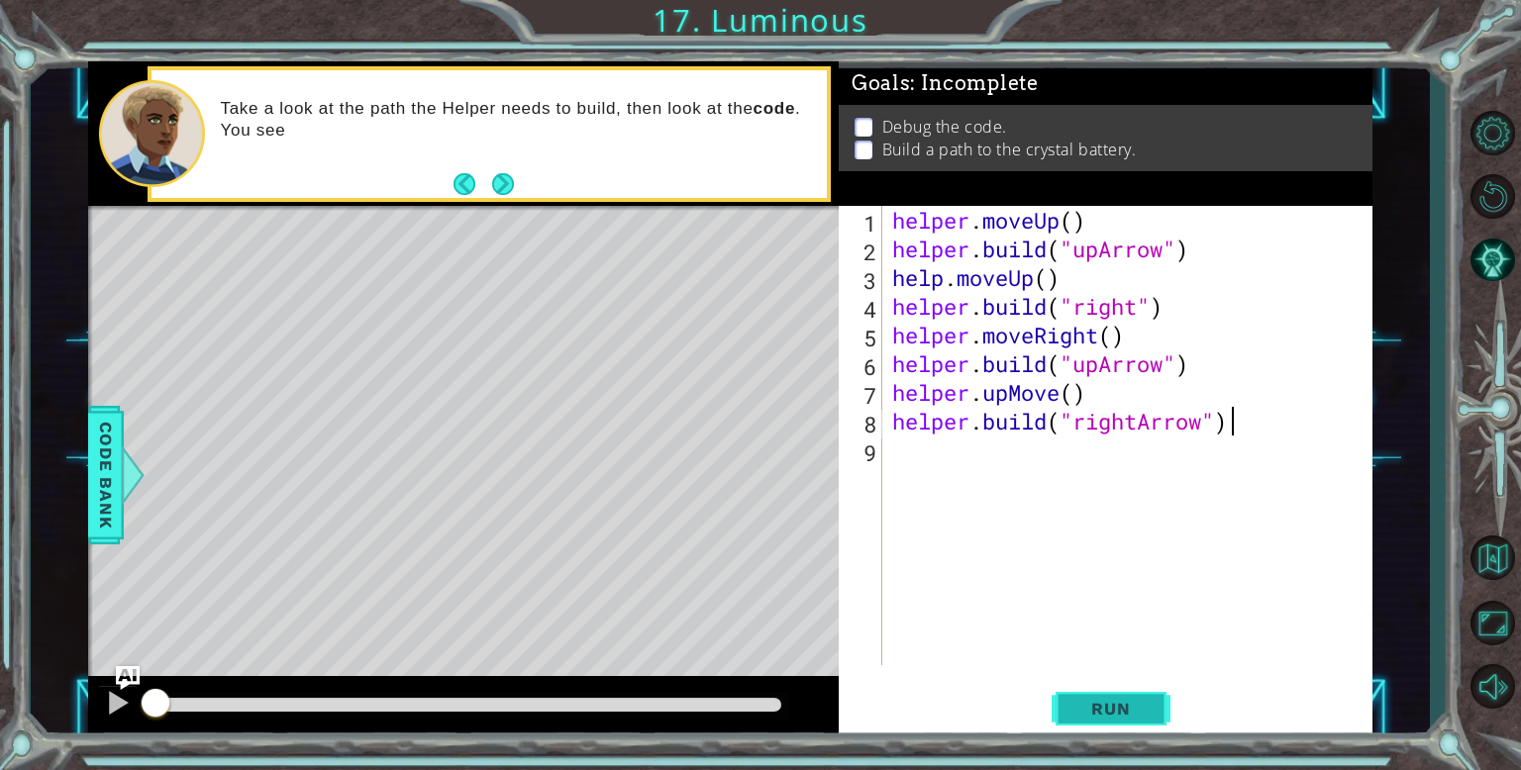
click at [1134, 712] on span "Run" at bounding box center [1110, 709] width 78 height 20
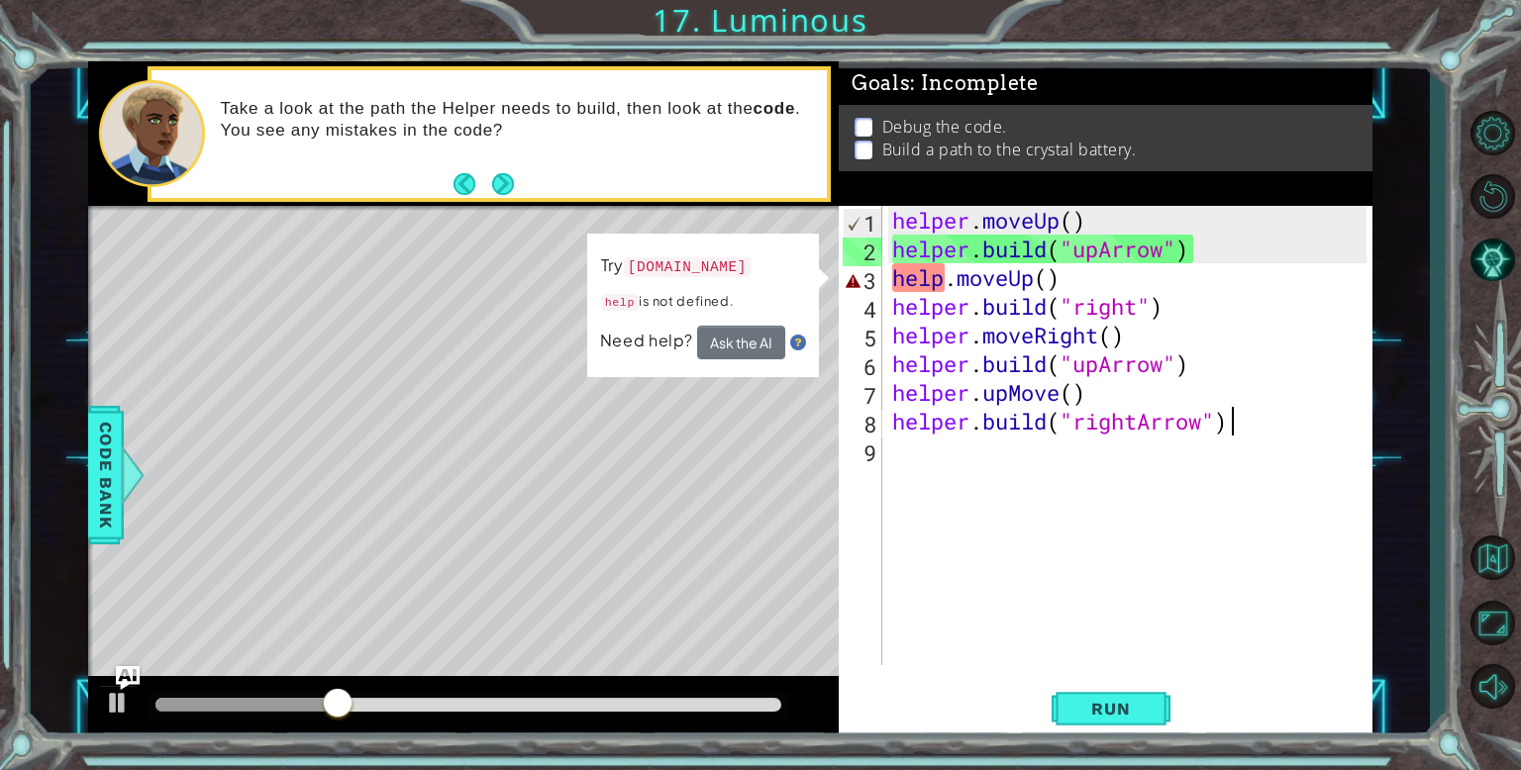
click at [942, 281] on div "helper . moveUp ( ) helper . build ( "upArrow" ) help . moveUp ( ) helper . bui…" at bounding box center [1132, 464] width 488 height 517
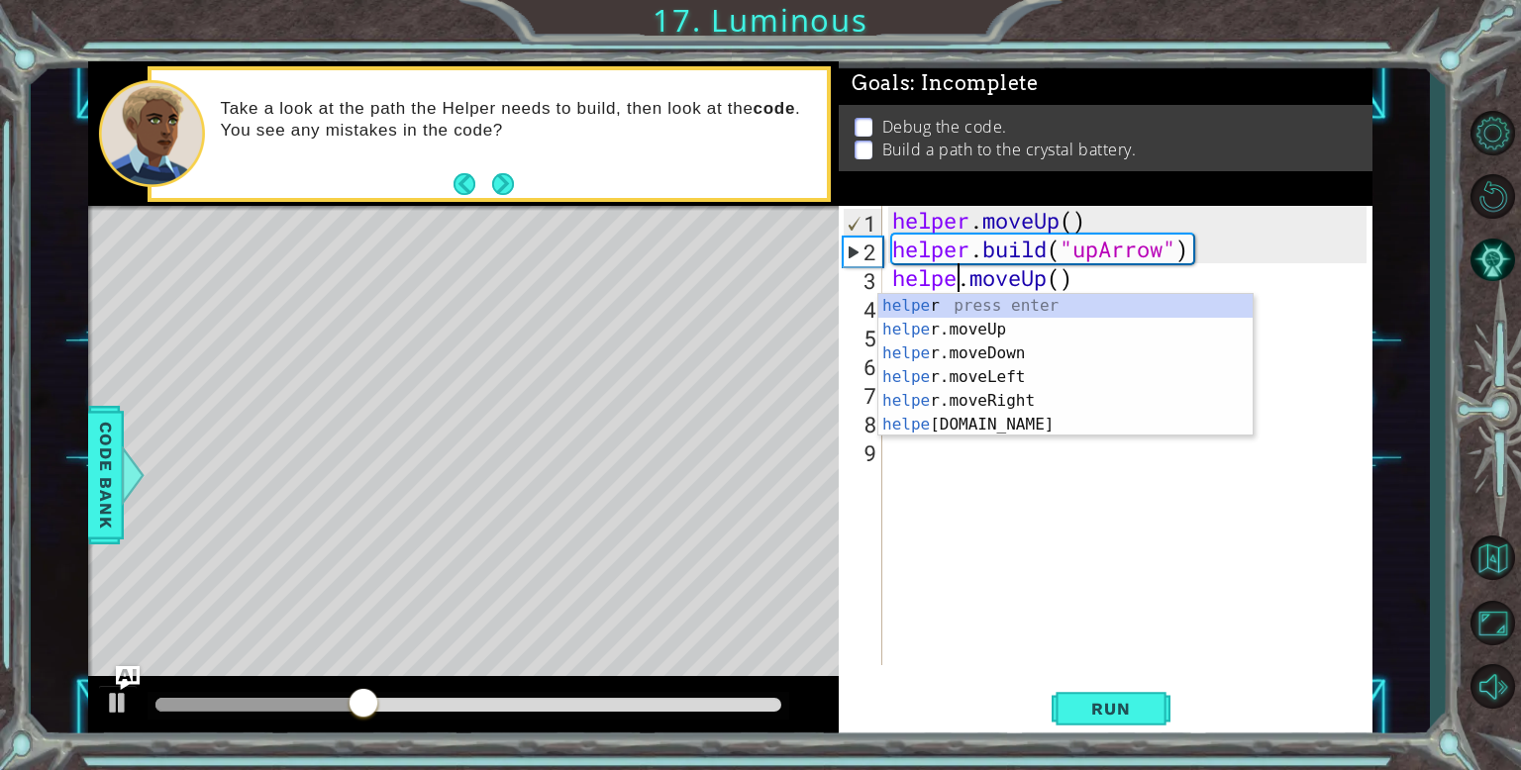
type textarea "helper.moveUp()"
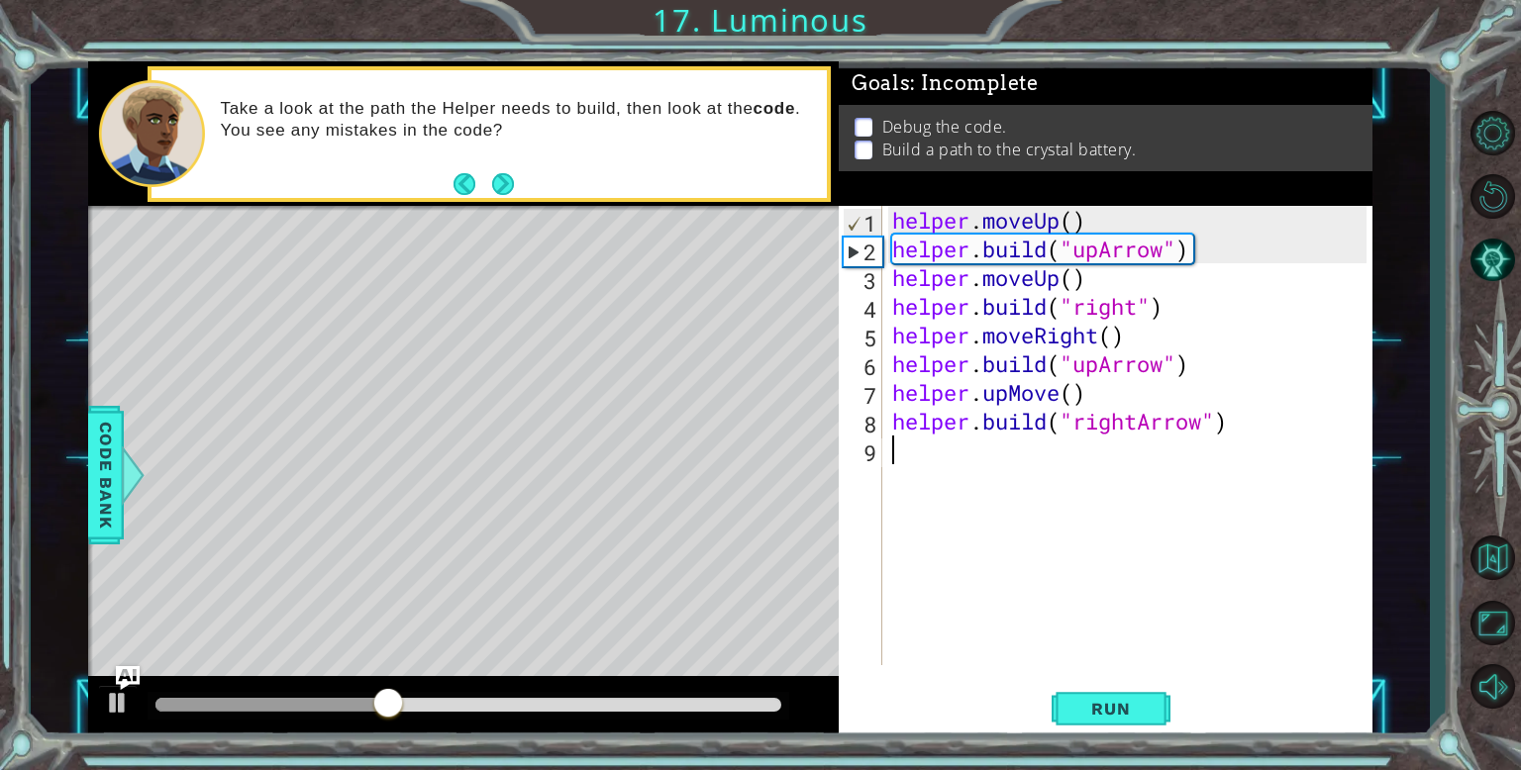
click at [1077, 484] on div "helper . moveUp ( ) helper . build ( "upArrow" ) helper . moveUp ( ) helper . b…" at bounding box center [1132, 464] width 488 height 517
click at [1115, 716] on span "Run" at bounding box center [1110, 709] width 78 height 20
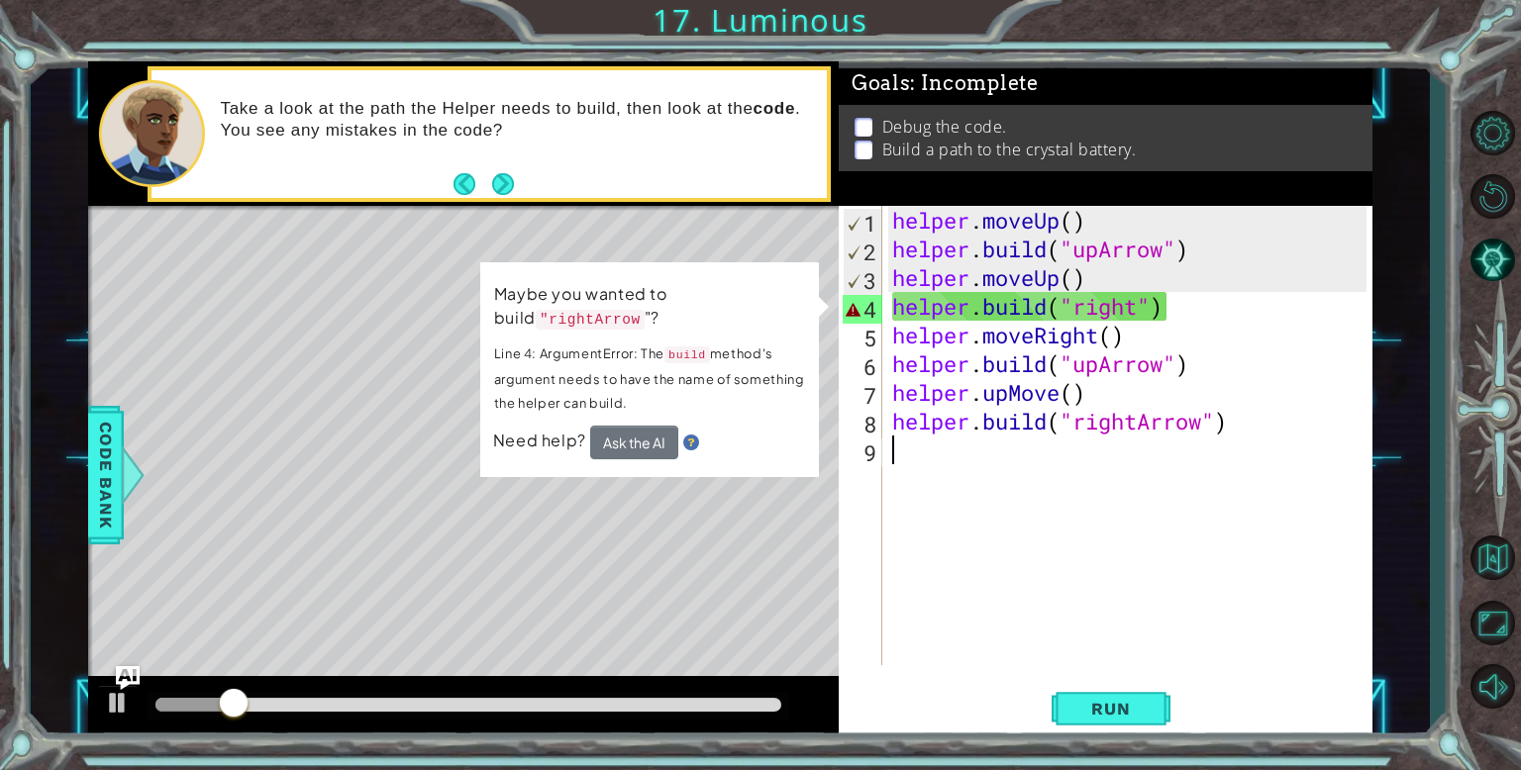
click at [1142, 312] on div "helper . moveUp ( ) helper . build ( "upArrow" ) helper . moveUp ( ) helper . b…" at bounding box center [1132, 464] width 488 height 517
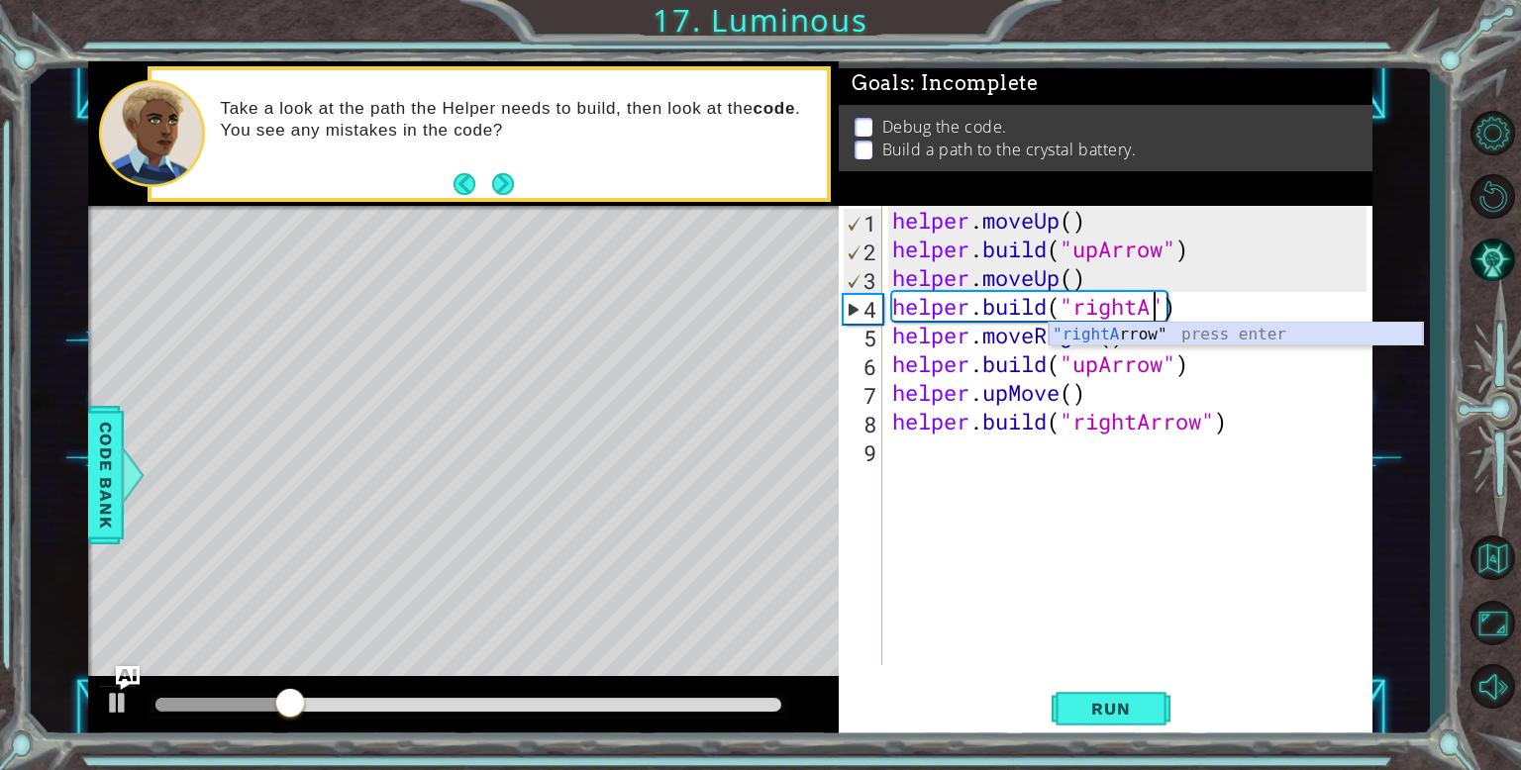
click at [1112, 334] on div ""rightA rrow" press enter" at bounding box center [1236, 358] width 374 height 71
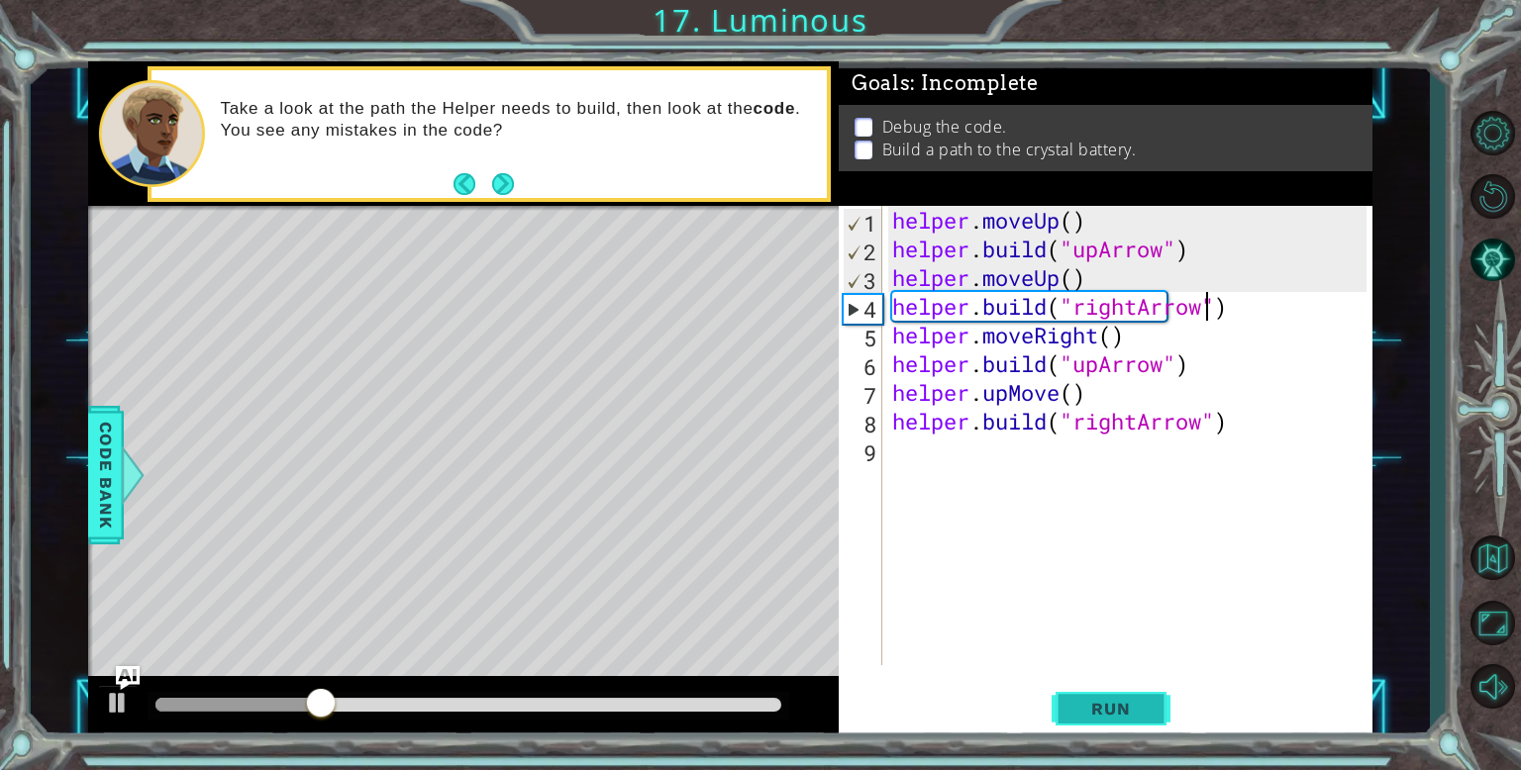
click at [1098, 692] on button "Run" at bounding box center [1111, 708] width 119 height 53
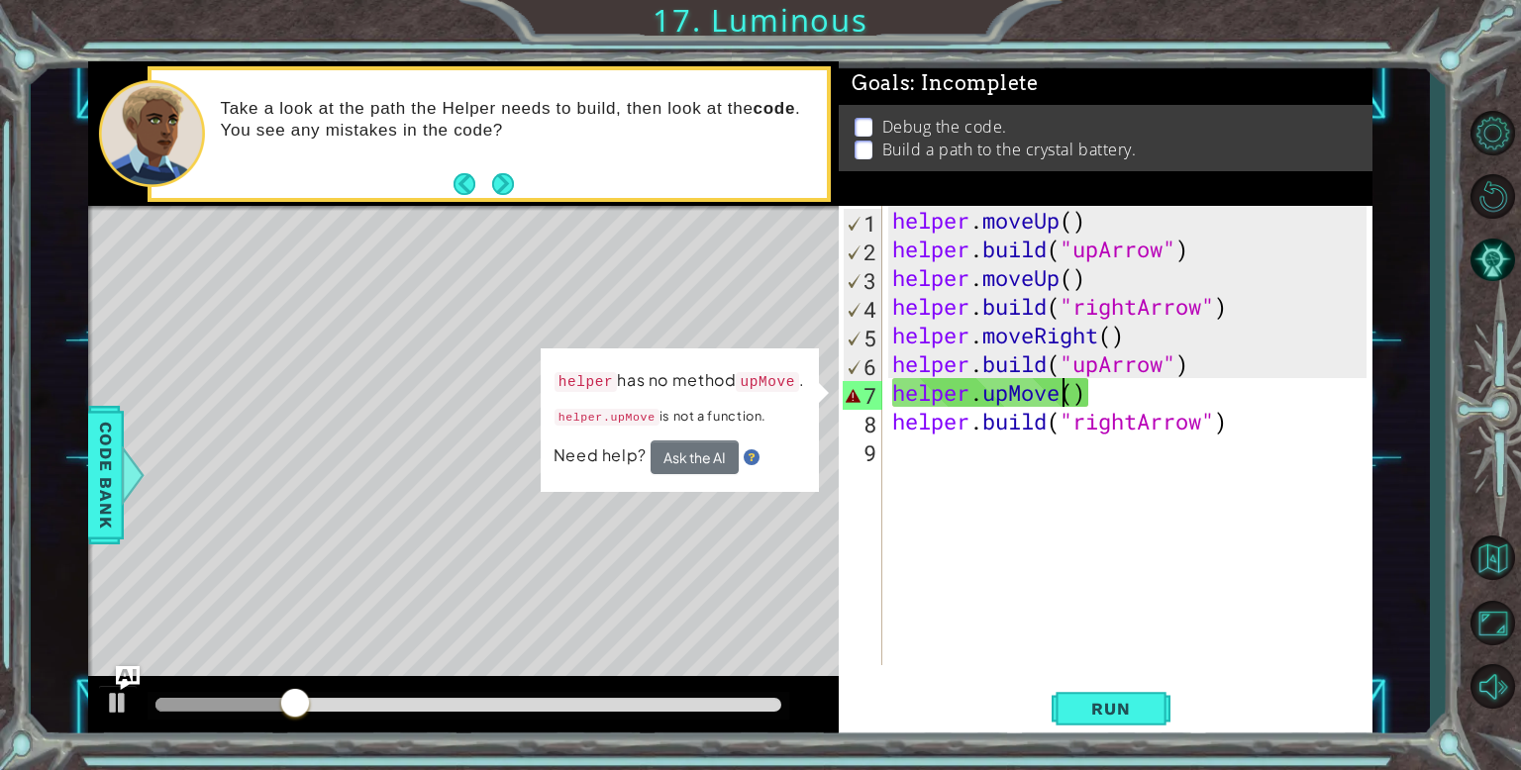
click at [1058, 400] on div "helper . moveUp ( ) helper . build ( "upArrow" ) helper . moveUp ( ) helper . b…" at bounding box center [1132, 464] width 488 height 517
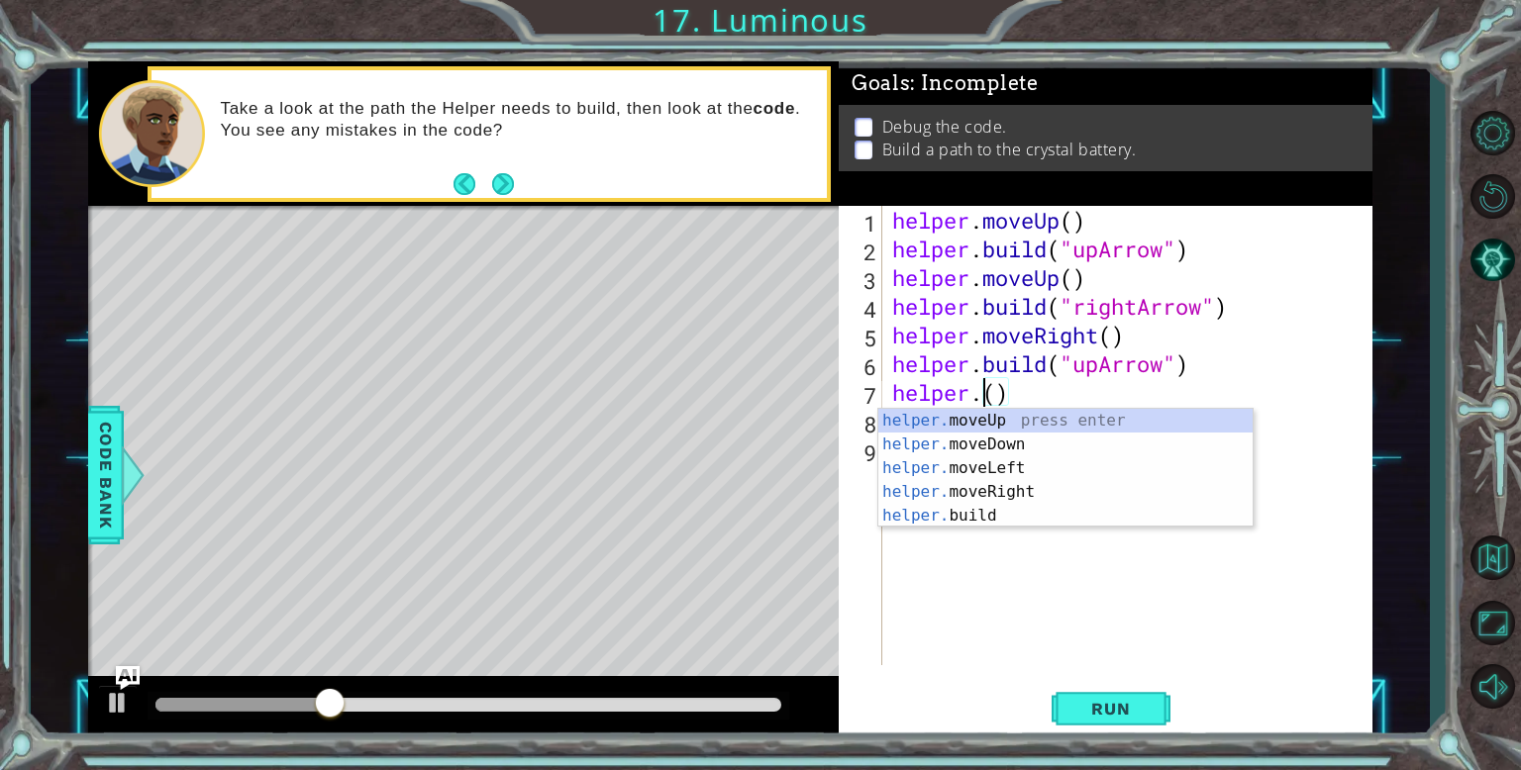
scroll to position [0, 4]
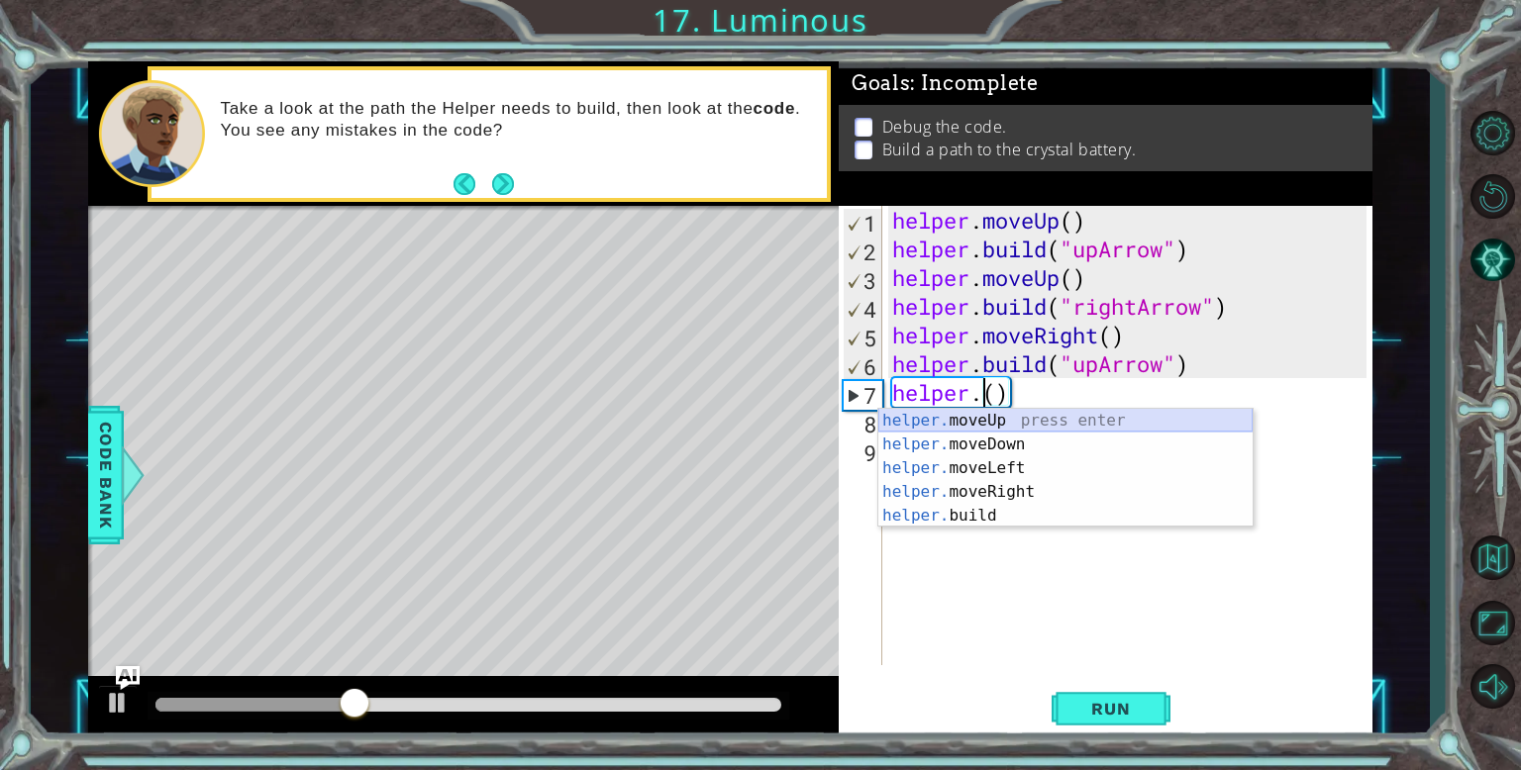
click at [1042, 421] on div "helper. moveUp press enter helper. moveDown press enter helper. moveLeft press …" at bounding box center [1065, 492] width 374 height 166
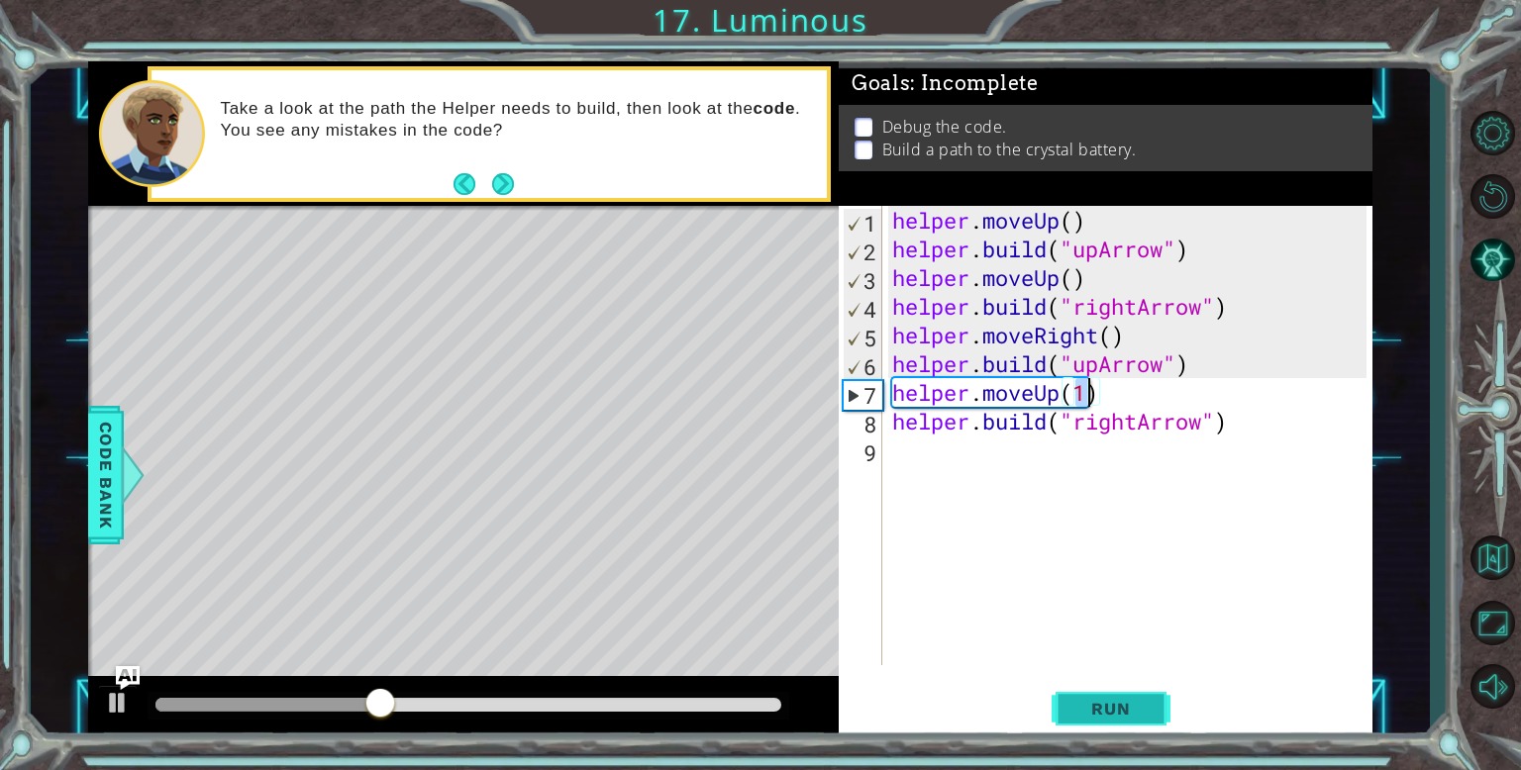
click at [1101, 695] on button "Run" at bounding box center [1111, 708] width 119 height 53
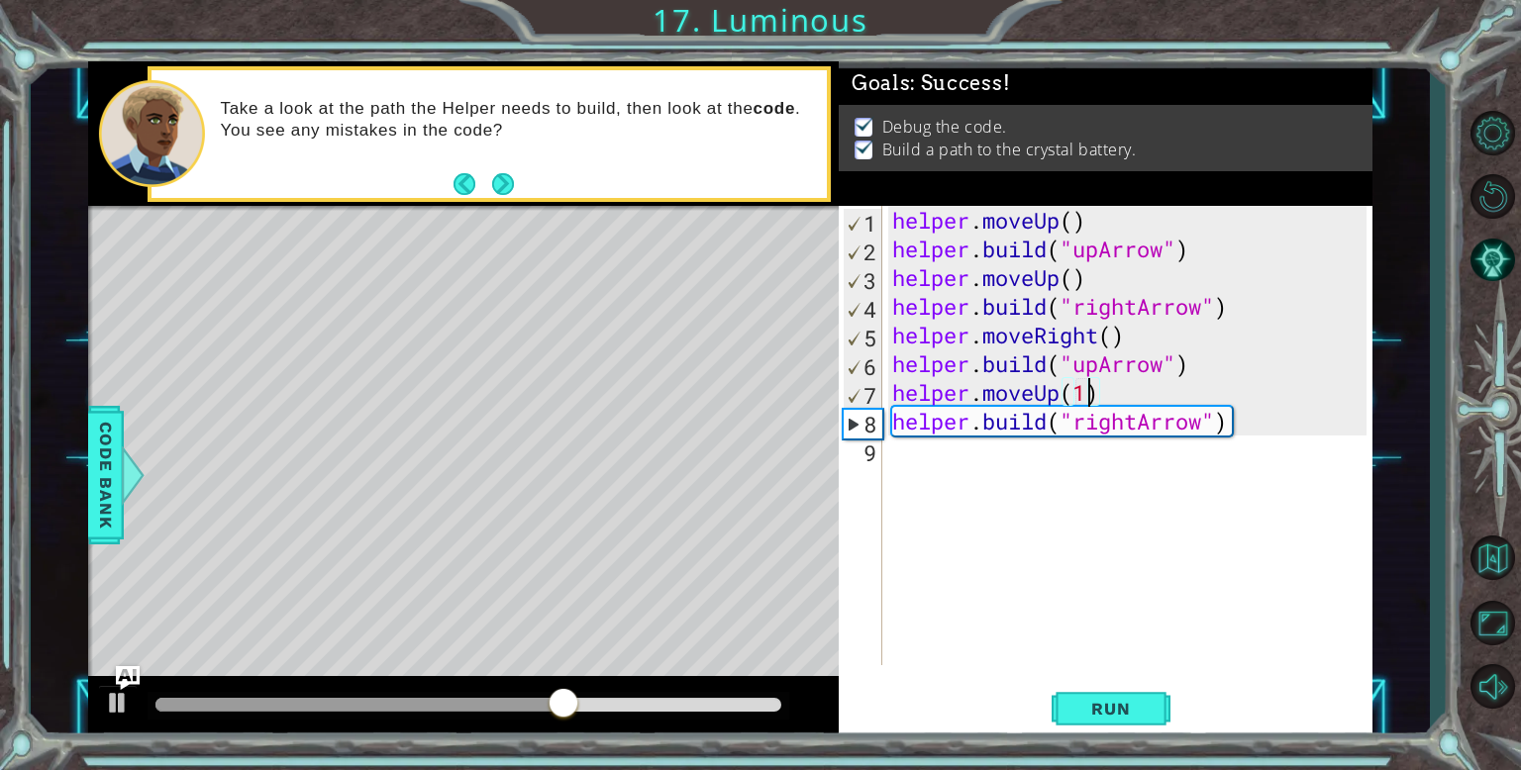
click at [1099, 367] on div "helper . moveUp ( ) helper . build ( "upArrow" ) helper . moveUp ( ) helper . b…" at bounding box center [1132, 464] width 488 height 517
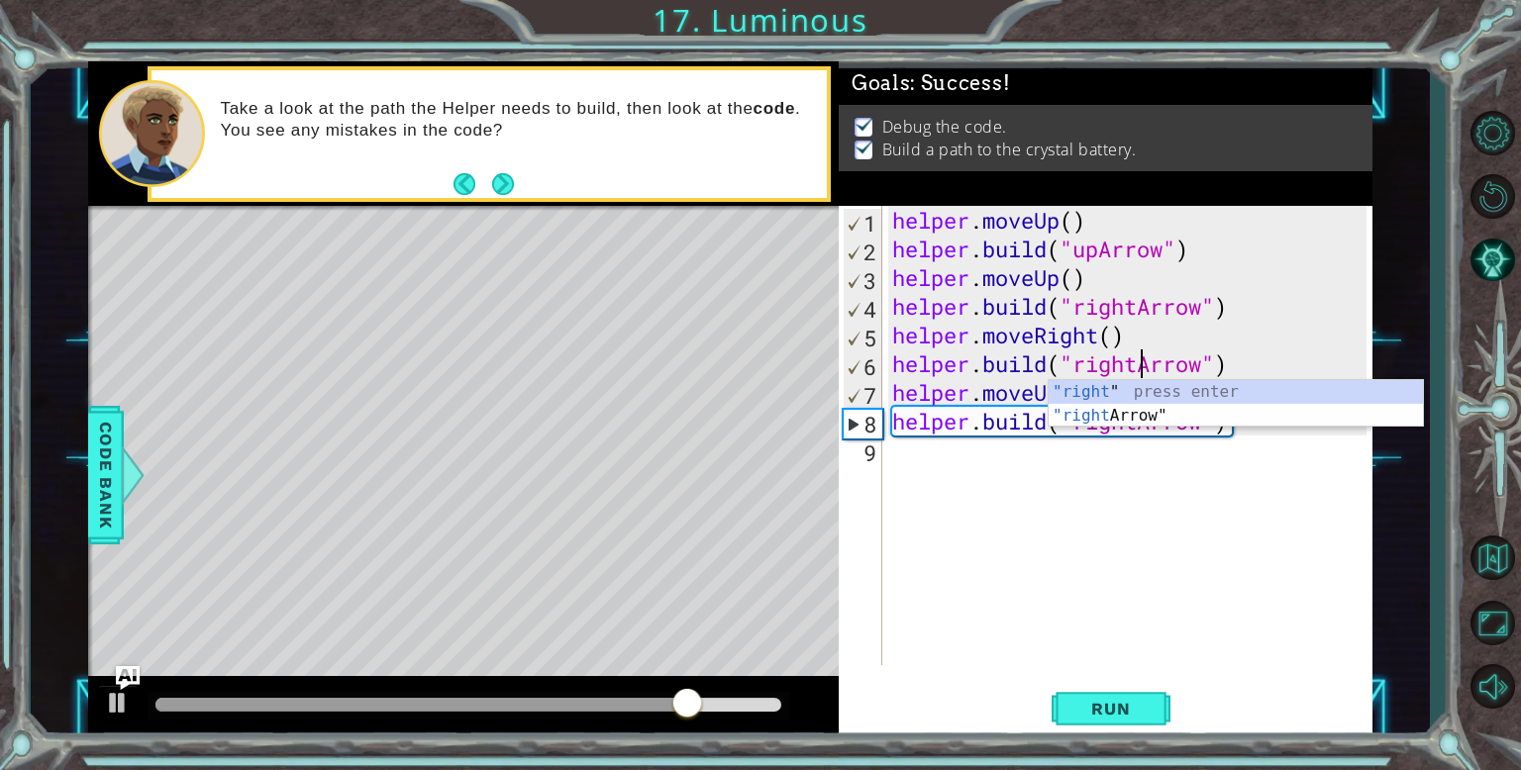
scroll to position [0, 12]
click at [1084, 705] on span "Run" at bounding box center [1110, 709] width 78 height 20
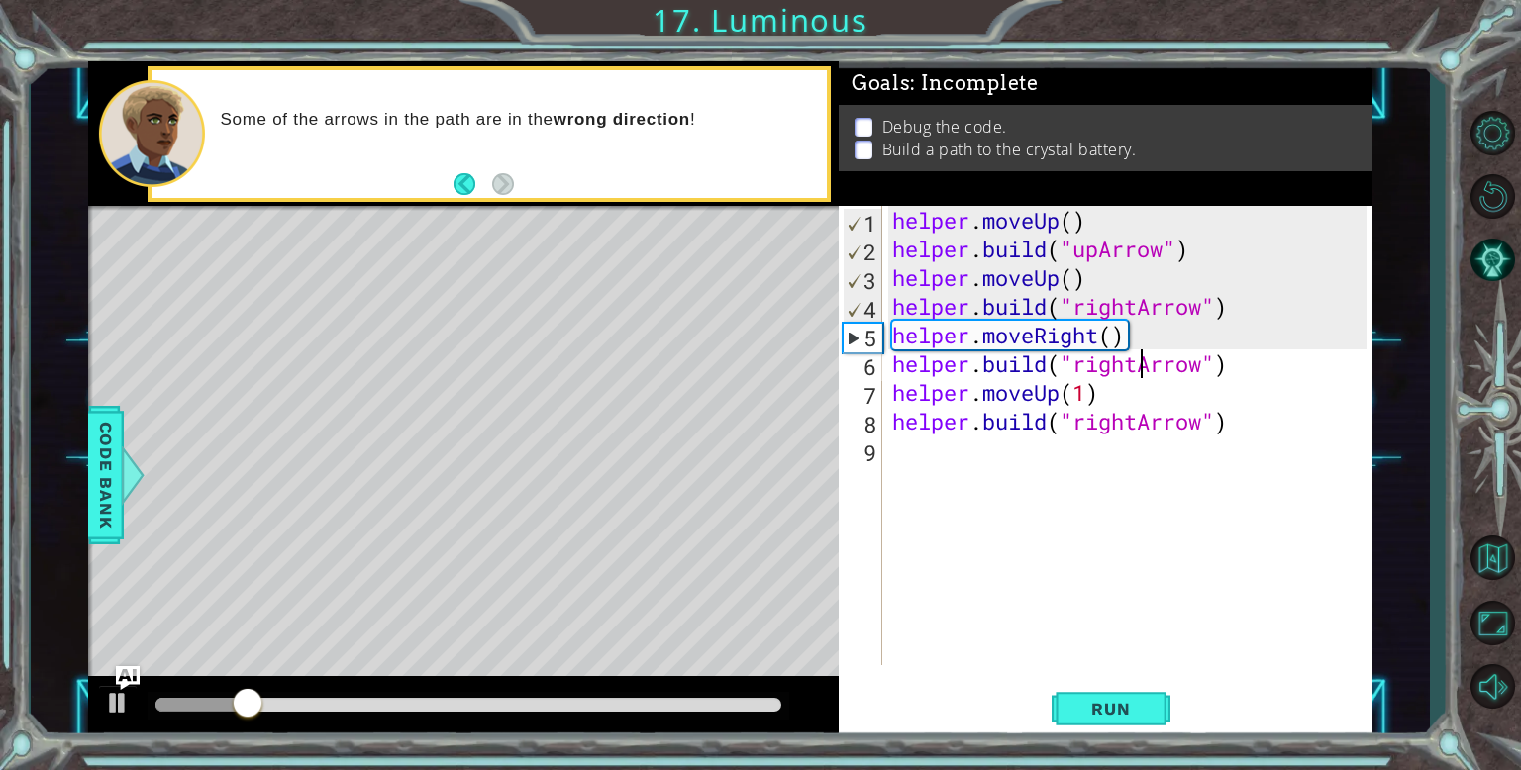
click at [1141, 434] on div "helper . moveUp ( ) helper . build ( "upArrow" ) helper . moveUp ( ) helper . b…" at bounding box center [1132, 464] width 488 height 517
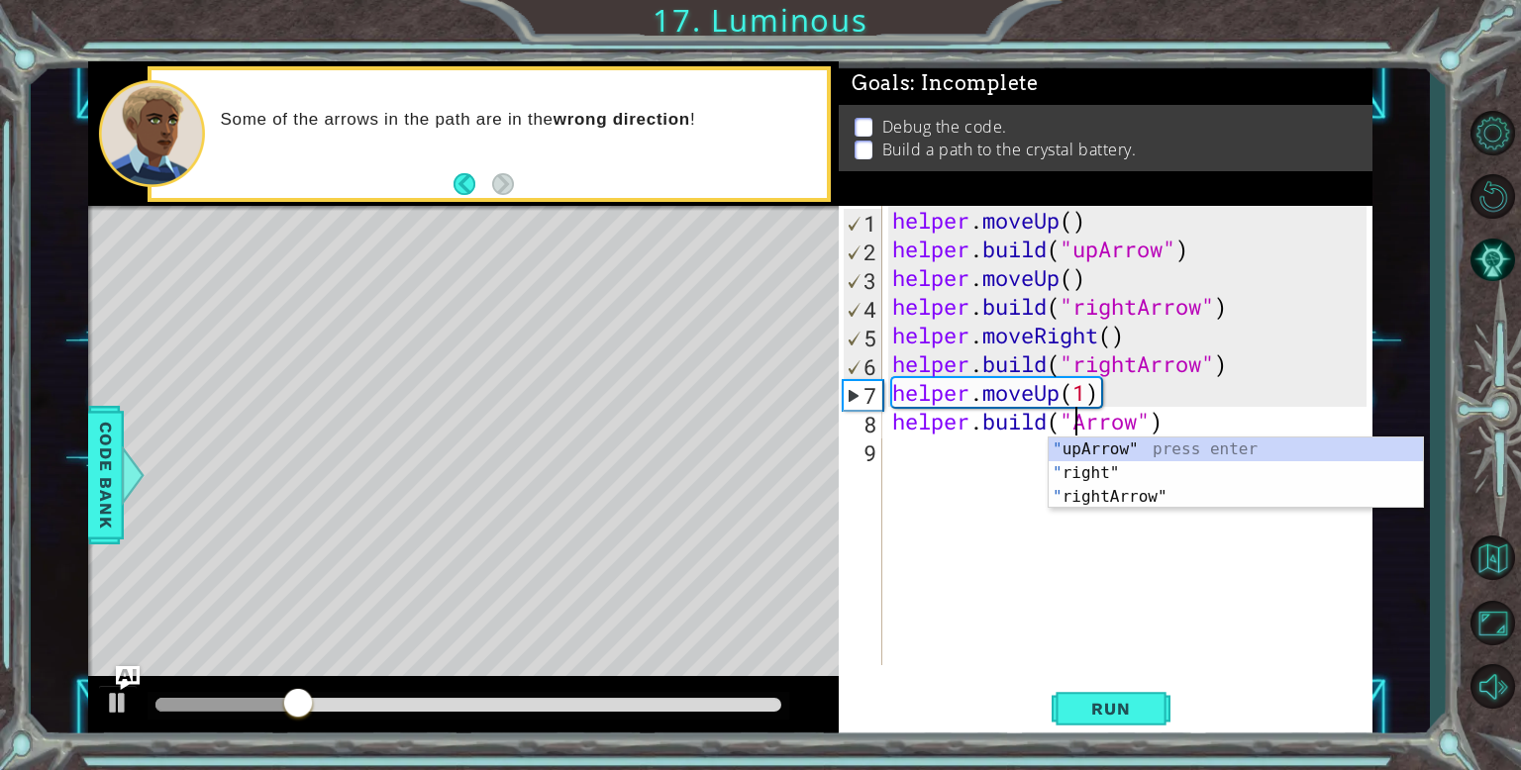
scroll to position [0, 9]
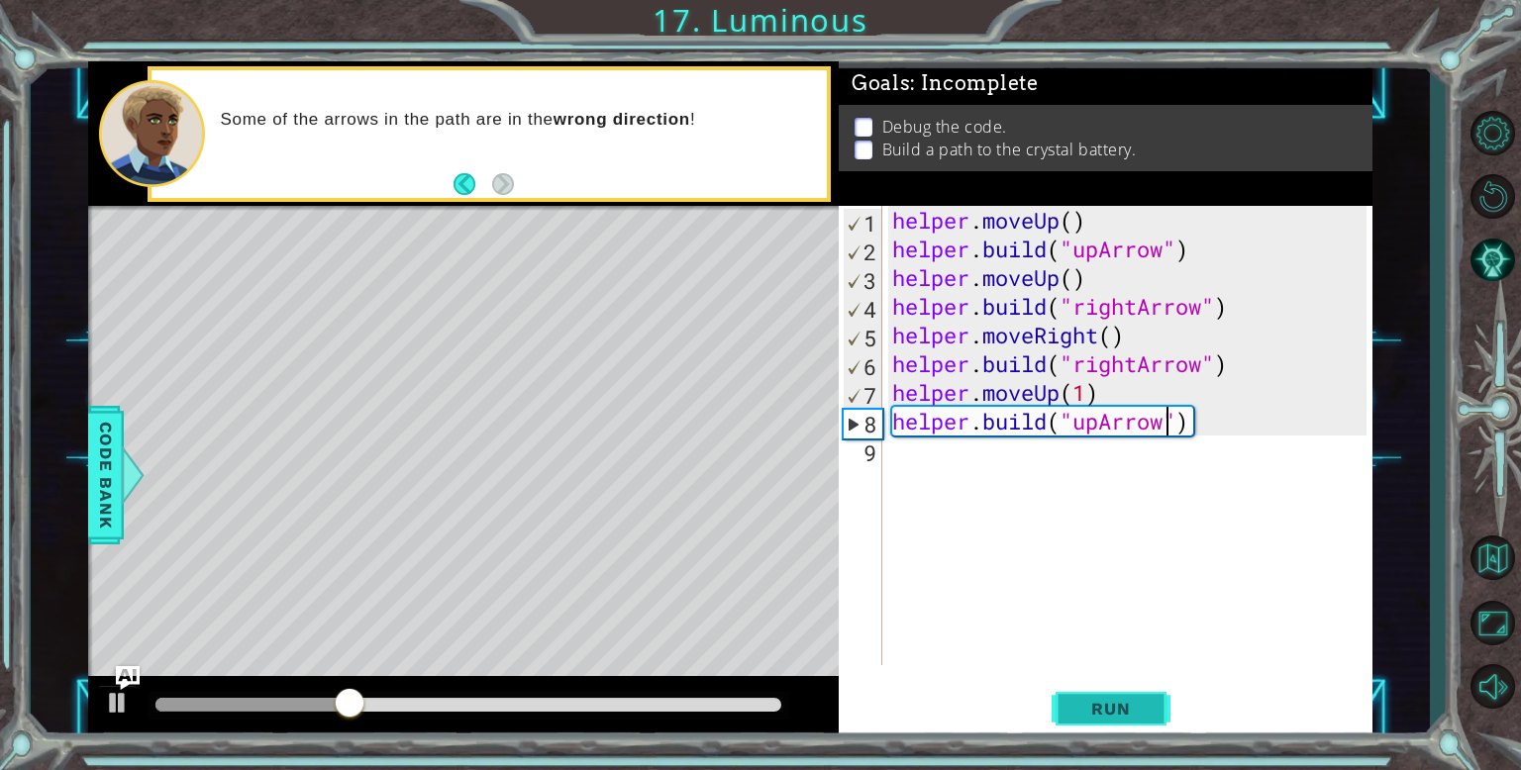
click at [1109, 691] on button "Run" at bounding box center [1111, 708] width 119 height 53
click at [1059, 394] on div "helper . moveUp ( ) helper . build ( "upArrow" ) helper . moveUp ( ) helper . b…" at bounding box center [1132, 464] width 488 height 517
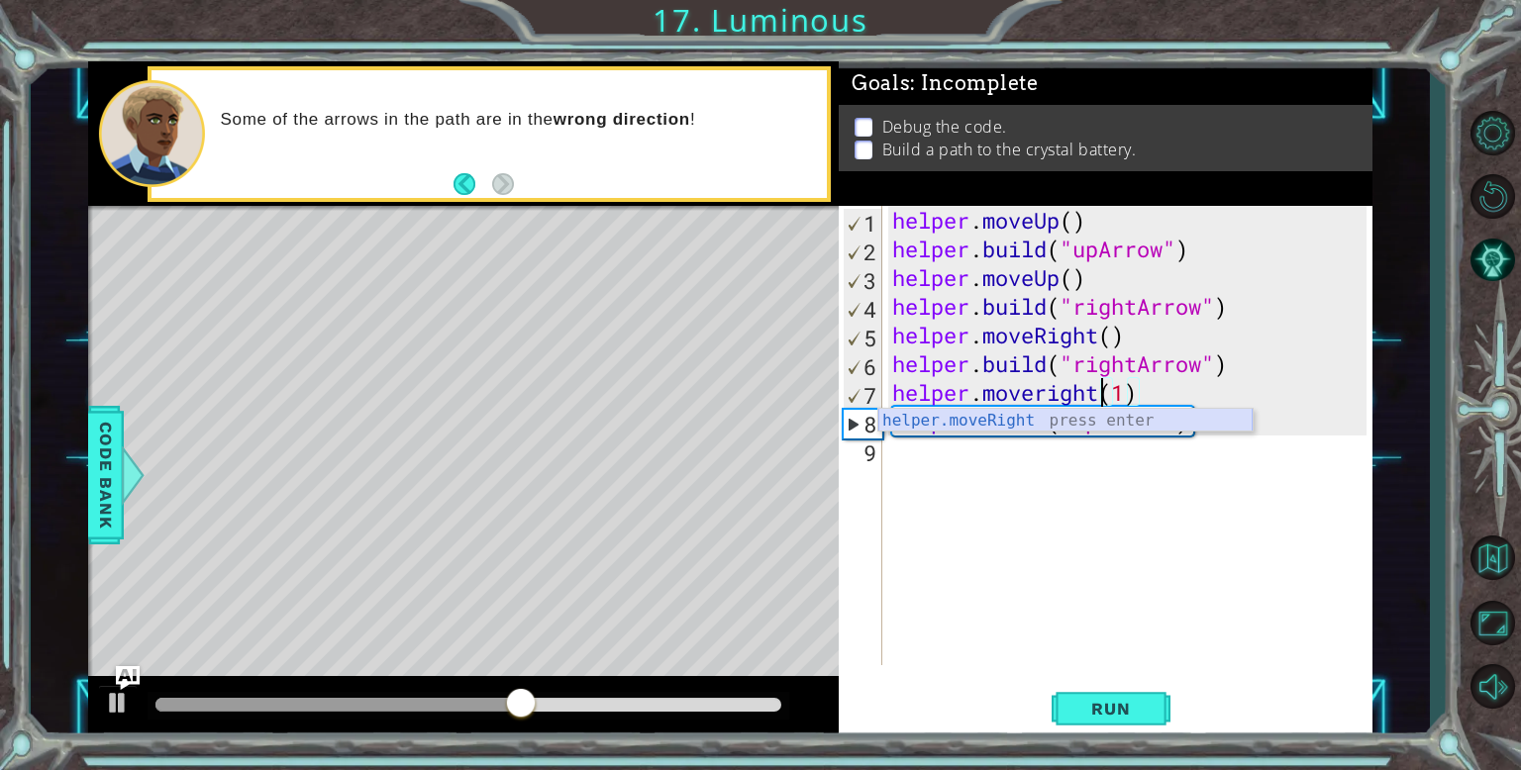
click at [1053, 422] on div "helper.moveRight press enter" at bounding box center [1065, 444] width 374 height 71
click at [1242, 388] on div "helper . moveUp ( ) helper . build ( "upArrow" ) helper . moveUp ( ) helper . b…" at bounding box center [1132, 464] width 488 height 517
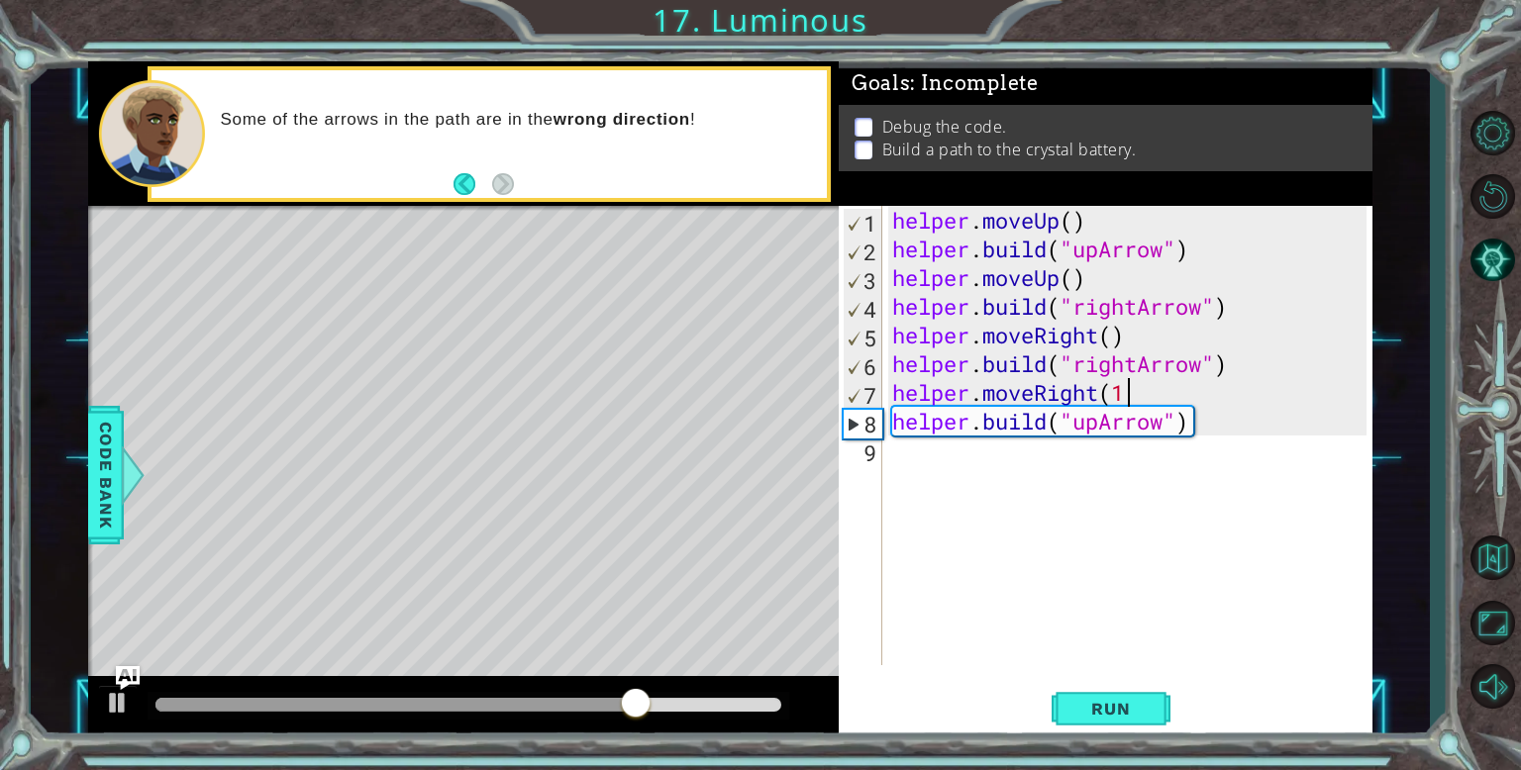
scroll to position [0, 10]
type textarea "helper.moveRight(1)"
click at [1063, 710] on button "Run" at bounding box center [1111, 708] width 119 height 53
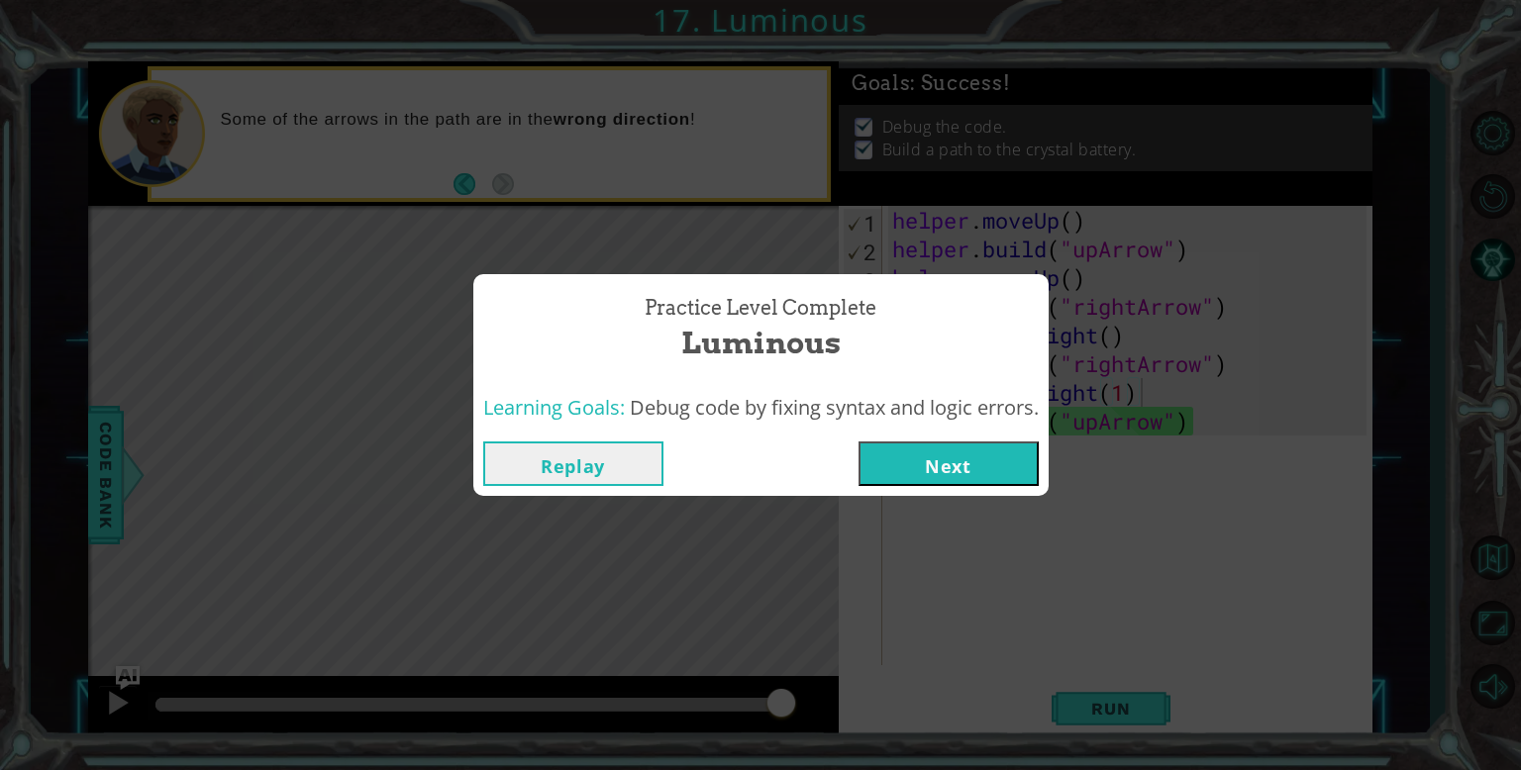
click at [941, 466] on button "Next" at bounding box center [949, 464] width 180 height 45
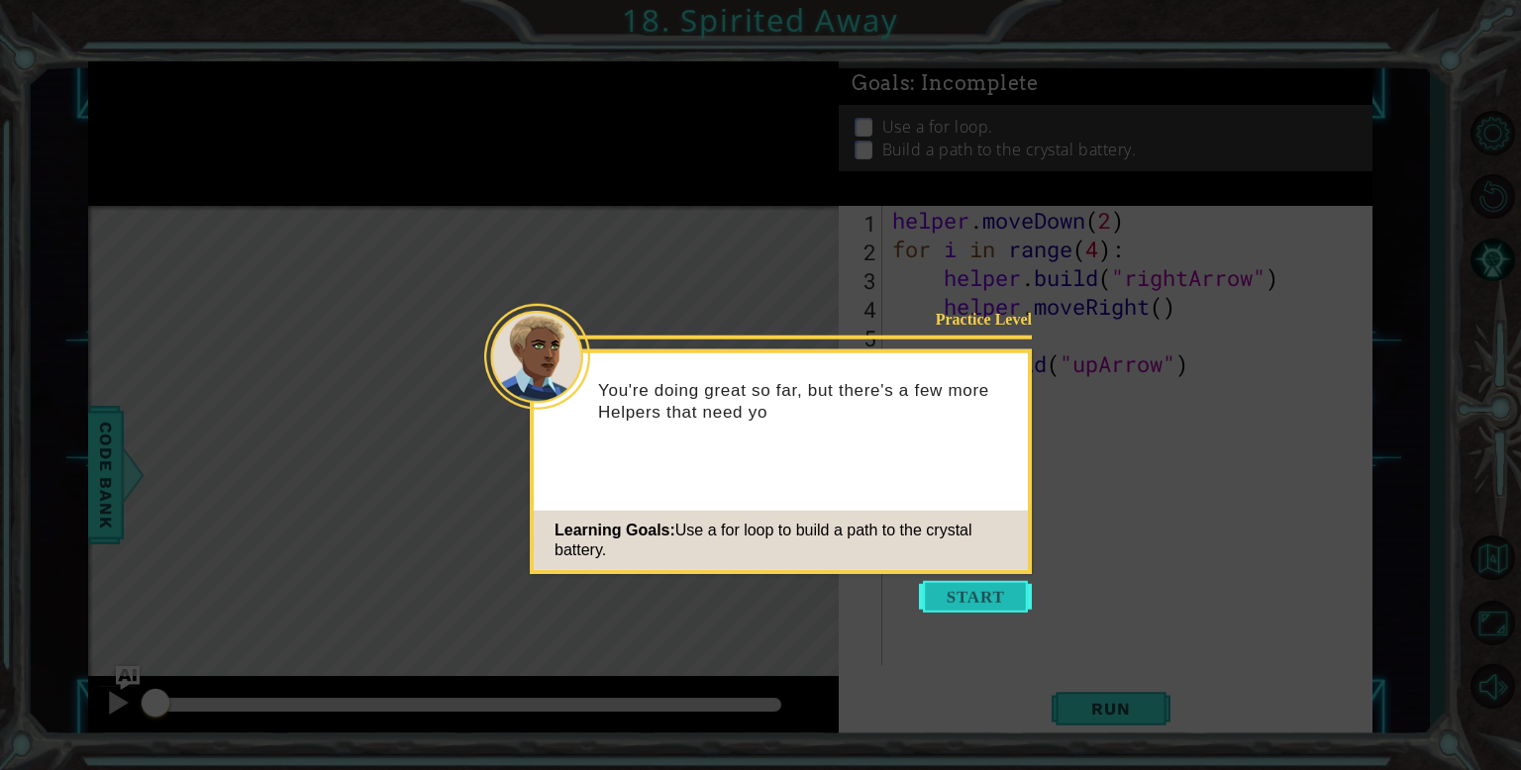
click at [937, 595] on button "Start" at bounding box center [975, 597] width 113 height 32
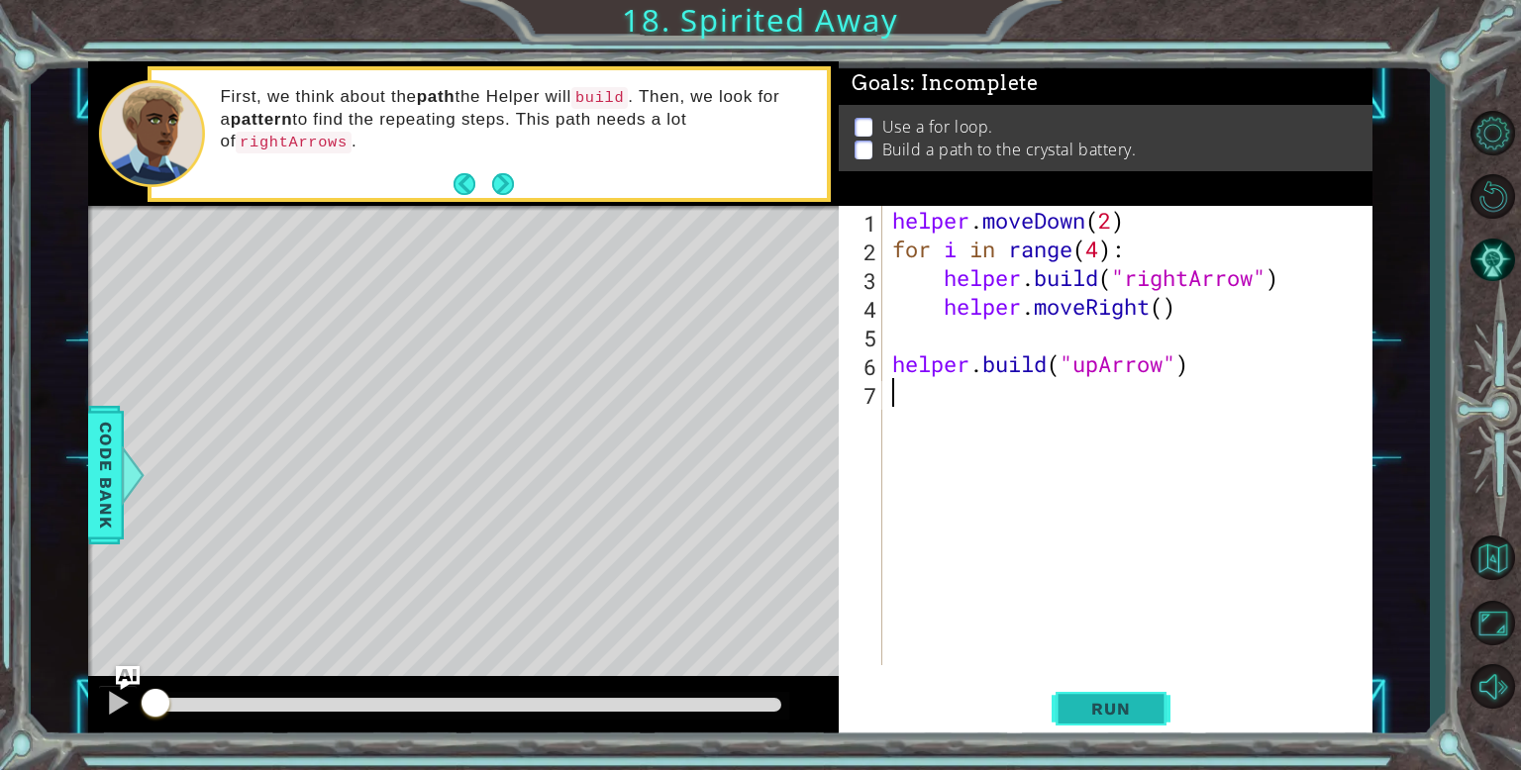
click at [1096, 706] on span "Run" at bounding box center [1110, 709] width 78 height 20
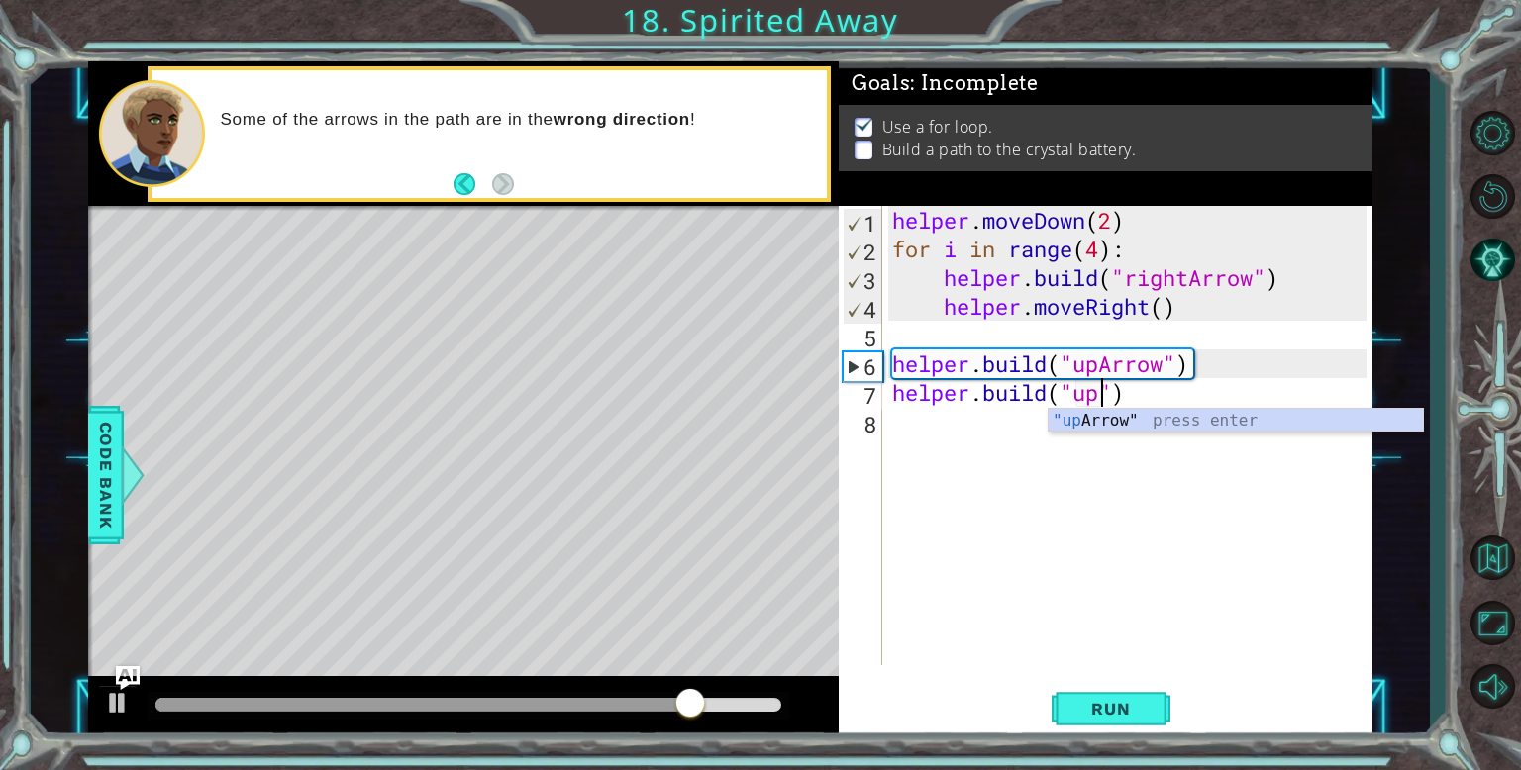
scroll to position [0, 9]
type textarea "[DOMAIN_NAME]("upArrow")"
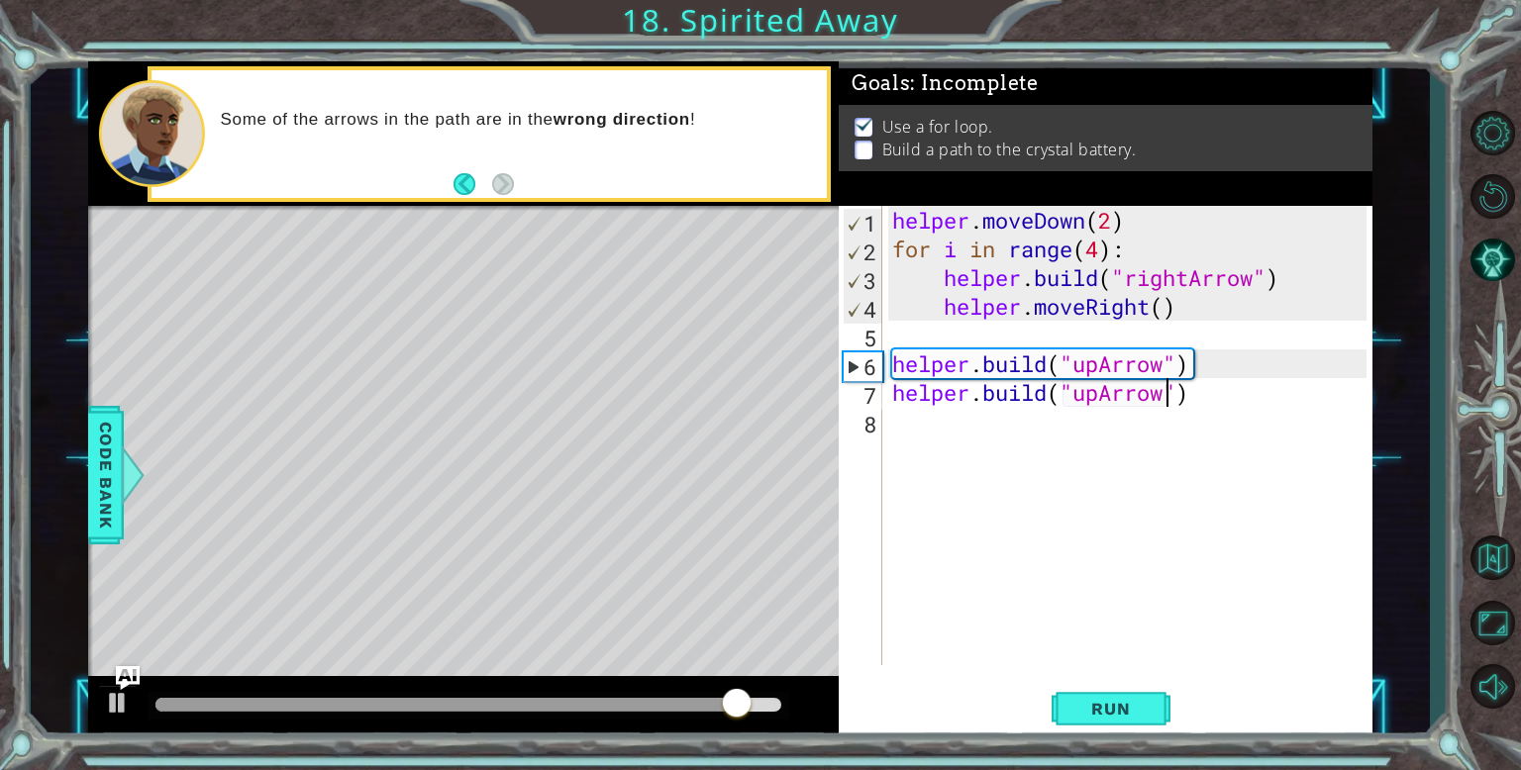
click at [1108, 430] on div "helper . moveDown ( 2 ) for i in range ( 4 ) : helper . build ( "rightArrow" ) …" at bounding box center [1132, 464] width 488 height 517
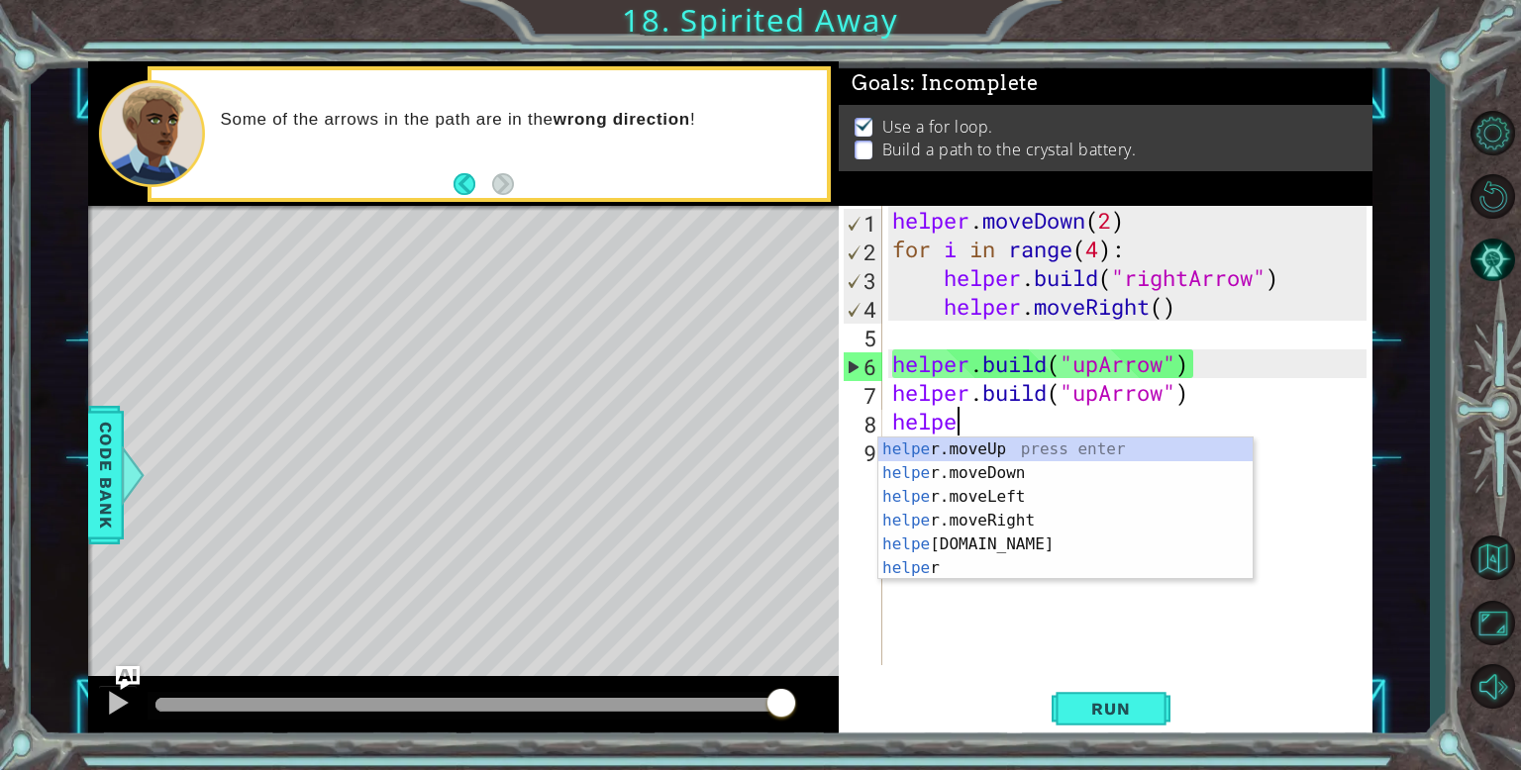
scroll to position [0, 2]
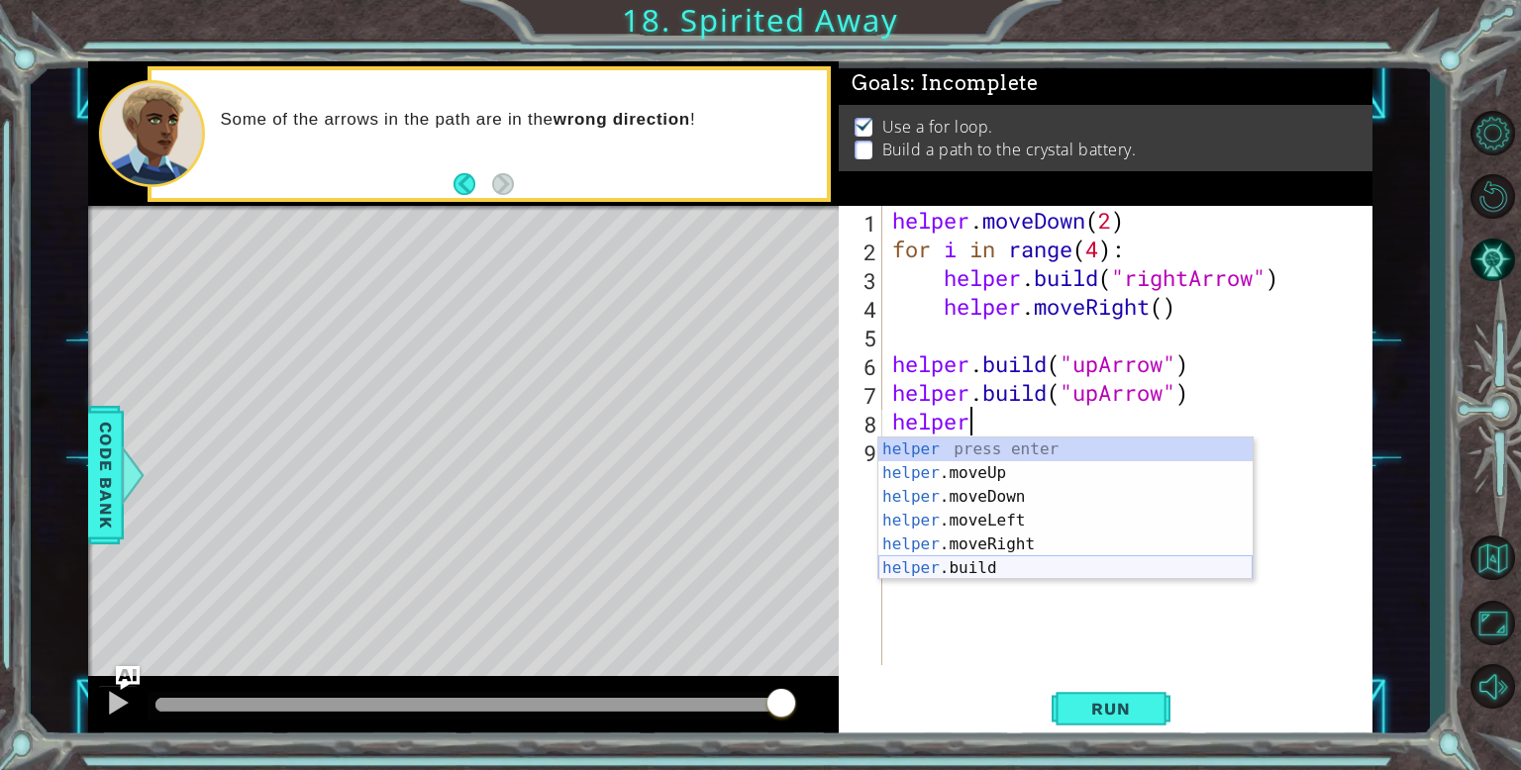
click at [1062, 566] on div "helper press enter helper .moveUp press enter helper .moveDown press enter help…" at bounding box center [1065, 533] width 374 height 190
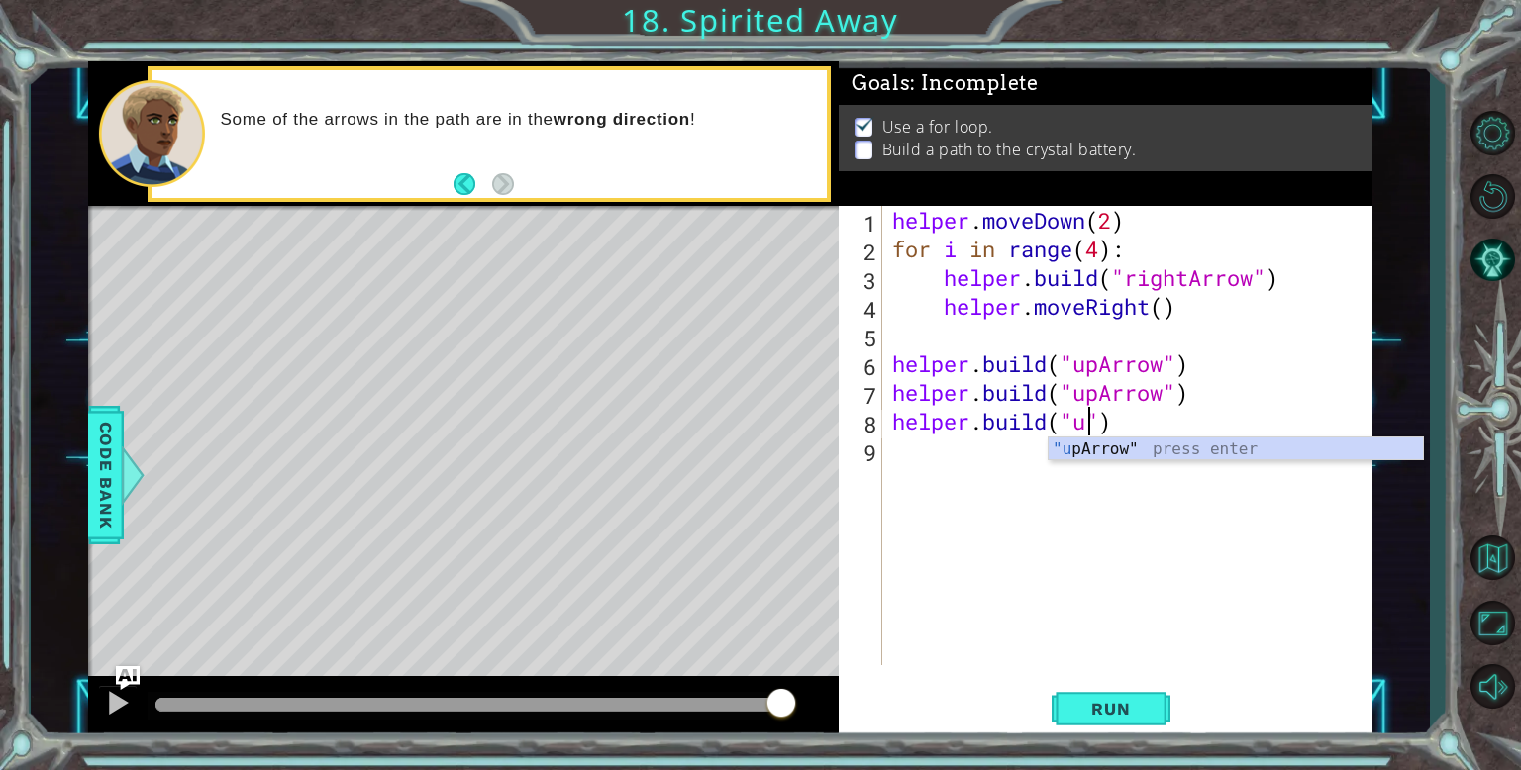
scroll to position [0, 8]
click at [1173, 451] on div ""u [PERSON_NAME]" press enter" at bounding box center [1236, 473] width 374 height 71
type textarea "[DOMAIN_NAME]("upArrow")"
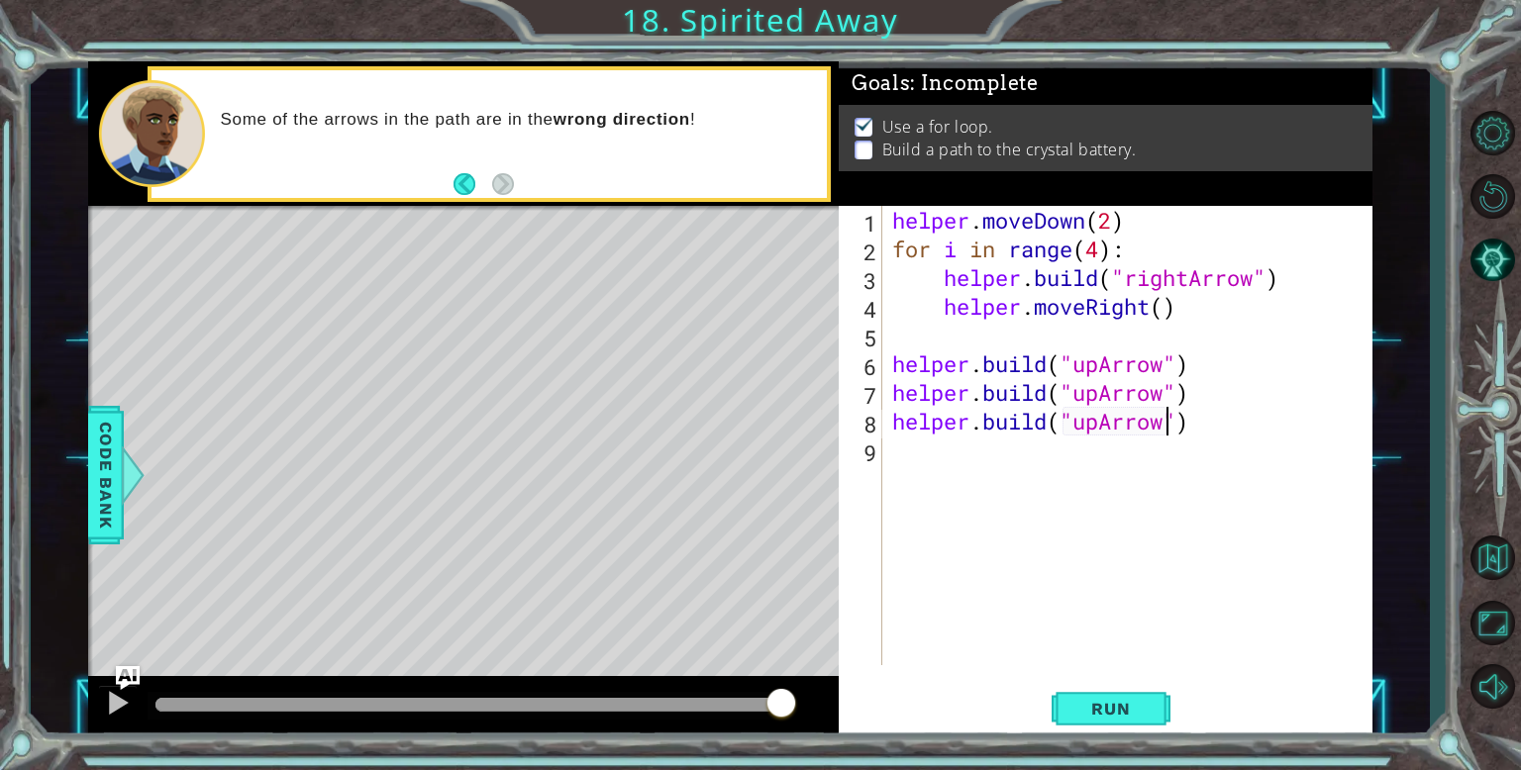
scroll to position [0, 0]
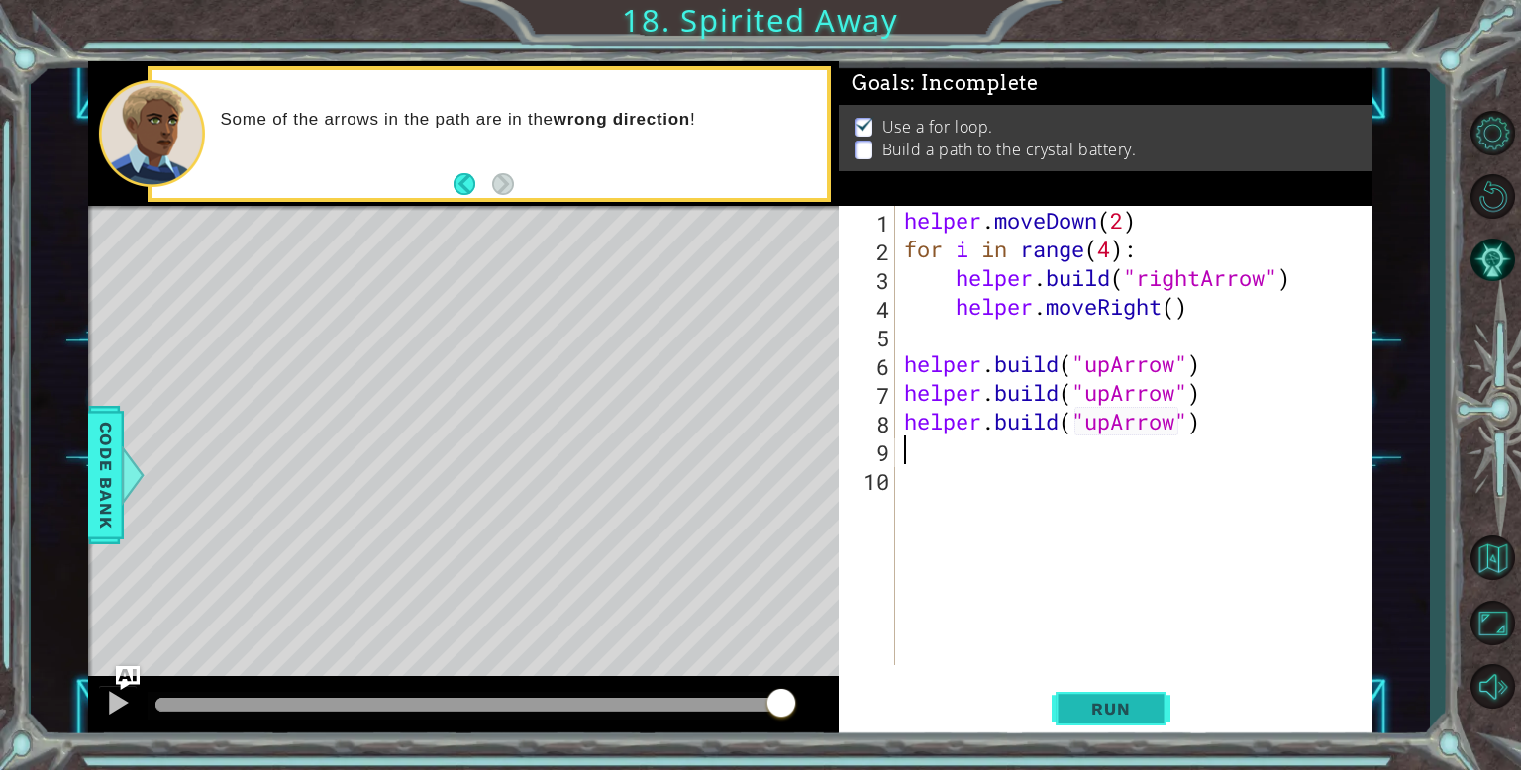
click at [1097, 714] on span "Run" at bounding box center [1110, 709] width 78 height 20
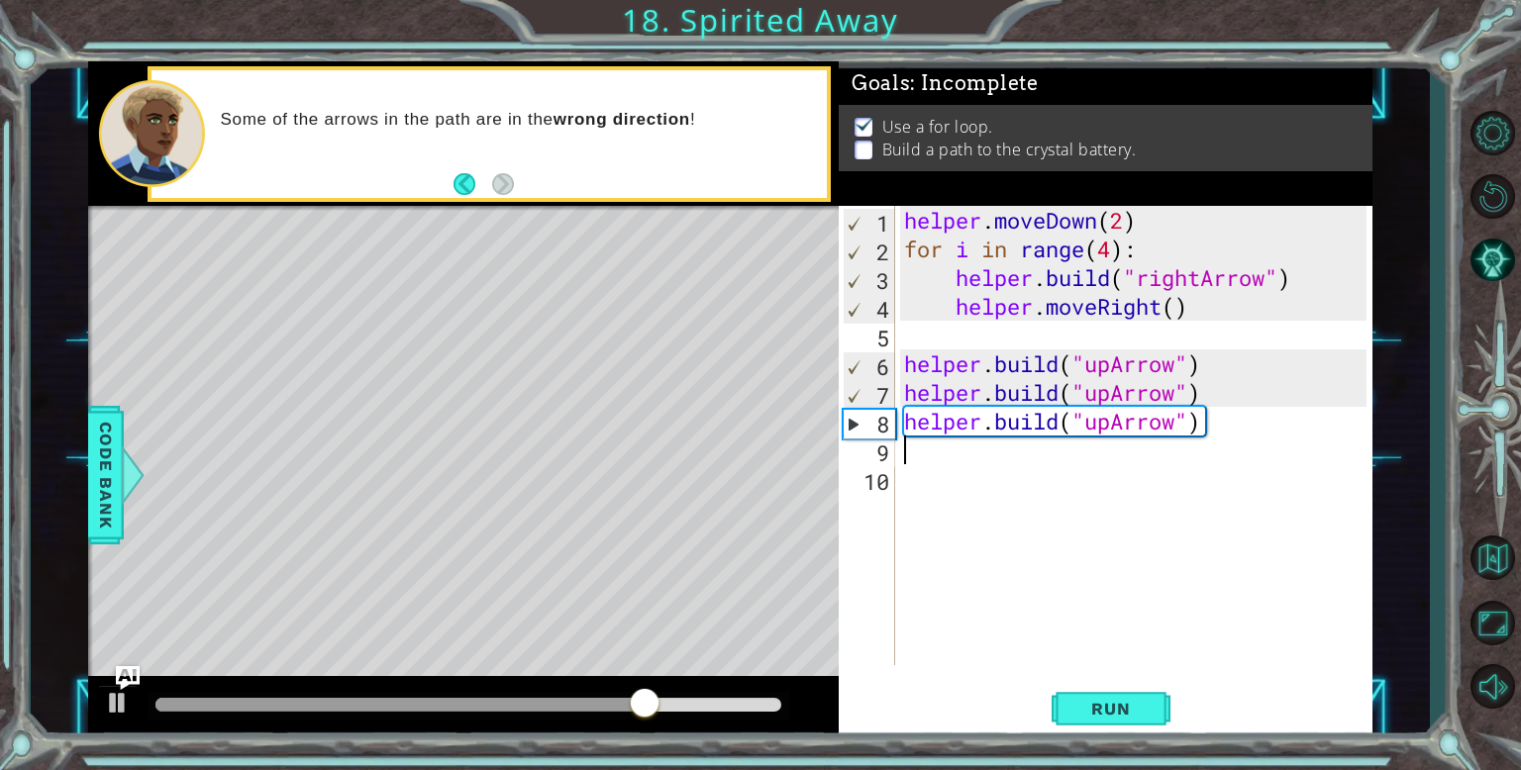
click at [82, 477] on div "1 ההההההההההההההההההההההההההההההההההההההההההההההההההההההההההההההההההההההההההההה…" at bounding box center [730, 400] width 1399 height 678
click at [102, 479] on span "Code Bank" at bounding box center [106, 475] width 32 height 121
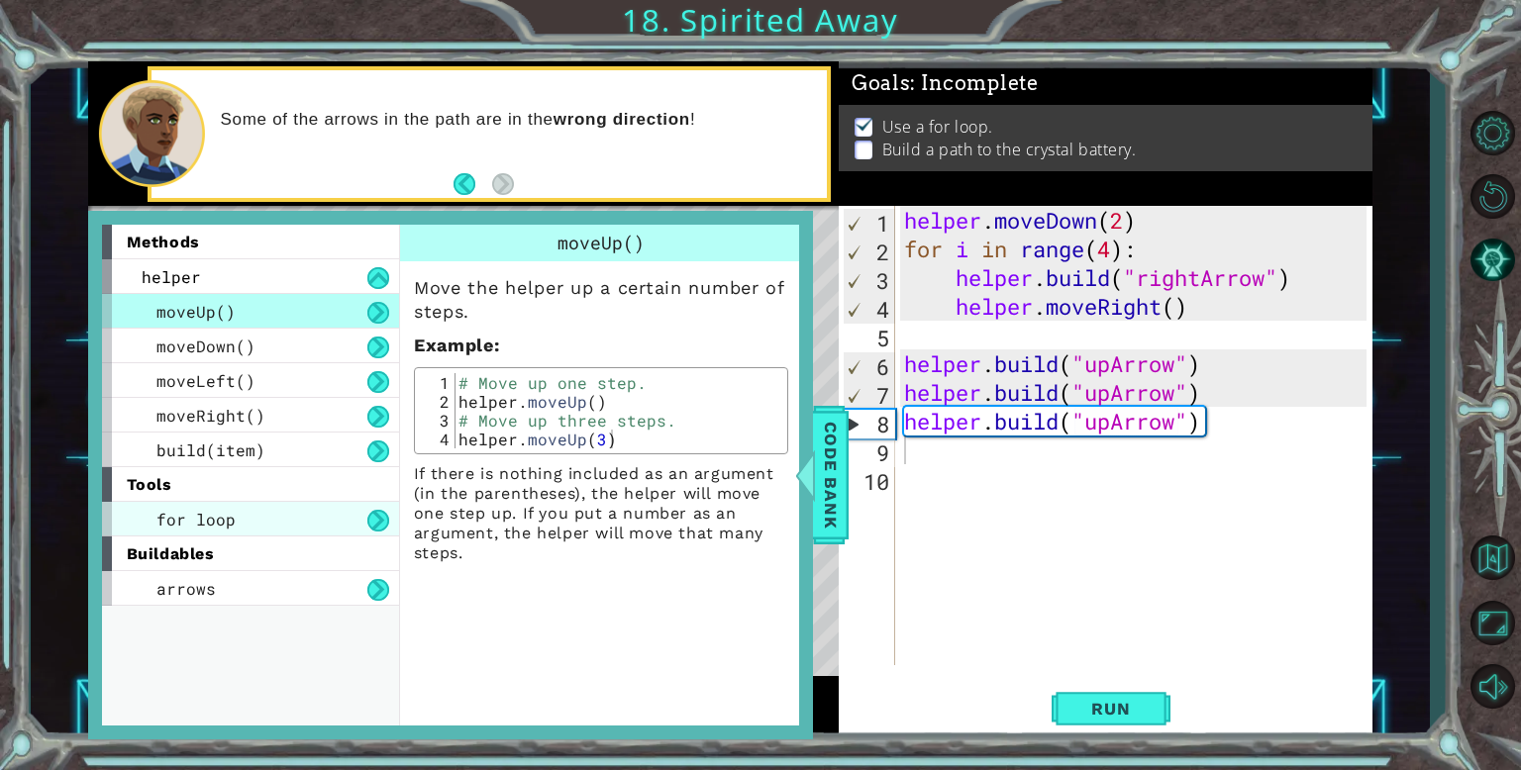
click at [242, 530] on div "for loop" at bounding box center [250, 519] width 297 height 35
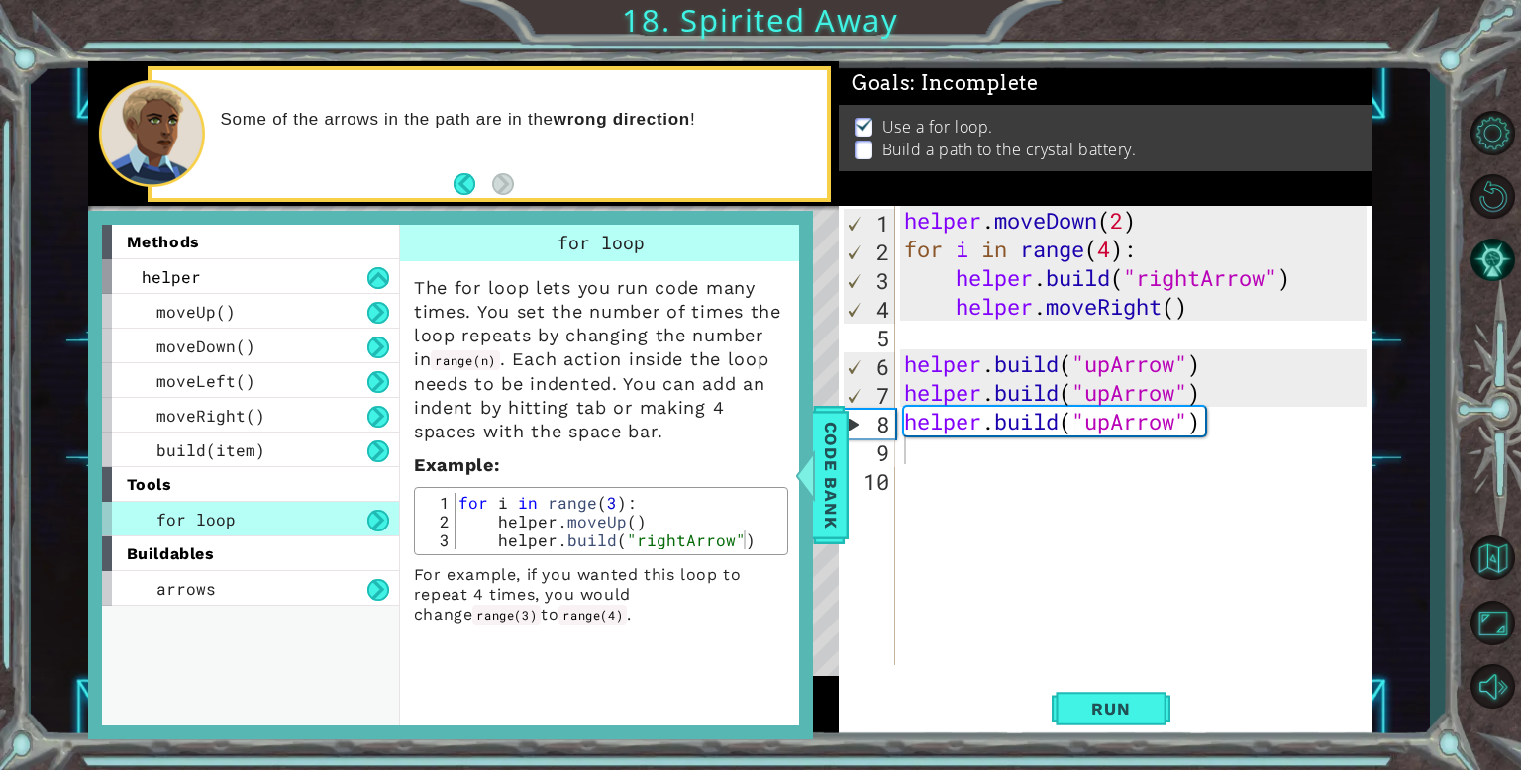
type textarea "for i in range(3):"
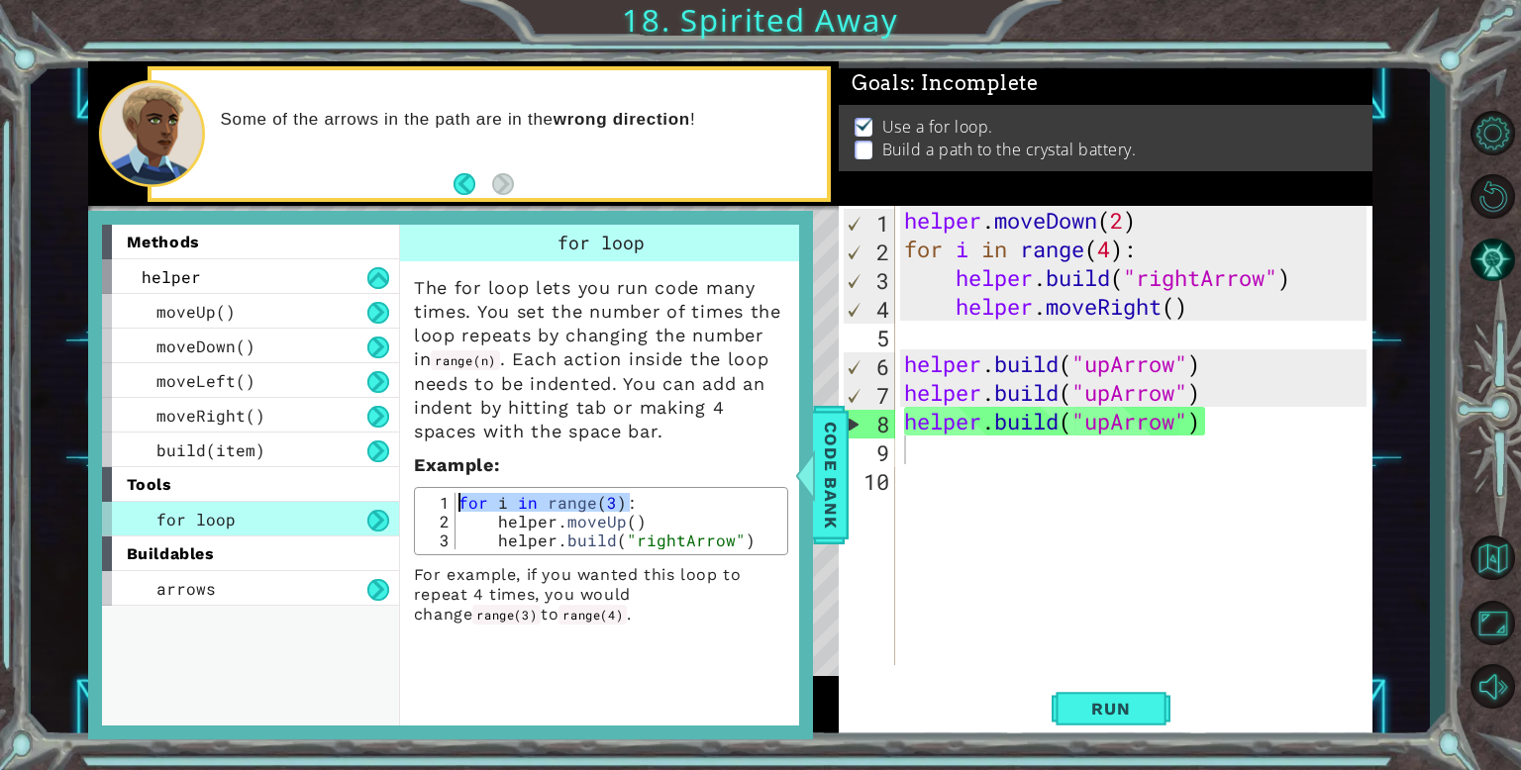
drag, startPoint x: 634, startPoint y: 505, endPoint x: 458, endPoint y: 508, distance: 175.3
click at [458, 508] on div "for i in range ( 3 ) : helper . moveUp ( ) helper . build ( "rightArrow" )" at bounding box center [619, 540] width 328 height 94
click at [925, 330] on div "helper . moveDown ( 2 ) for i in range ( 4 ) : helper . build ( "rightArrow" ) …" at bounding box center [1138, 464] width 476 height 517
paste textarea "for i in range(3):"
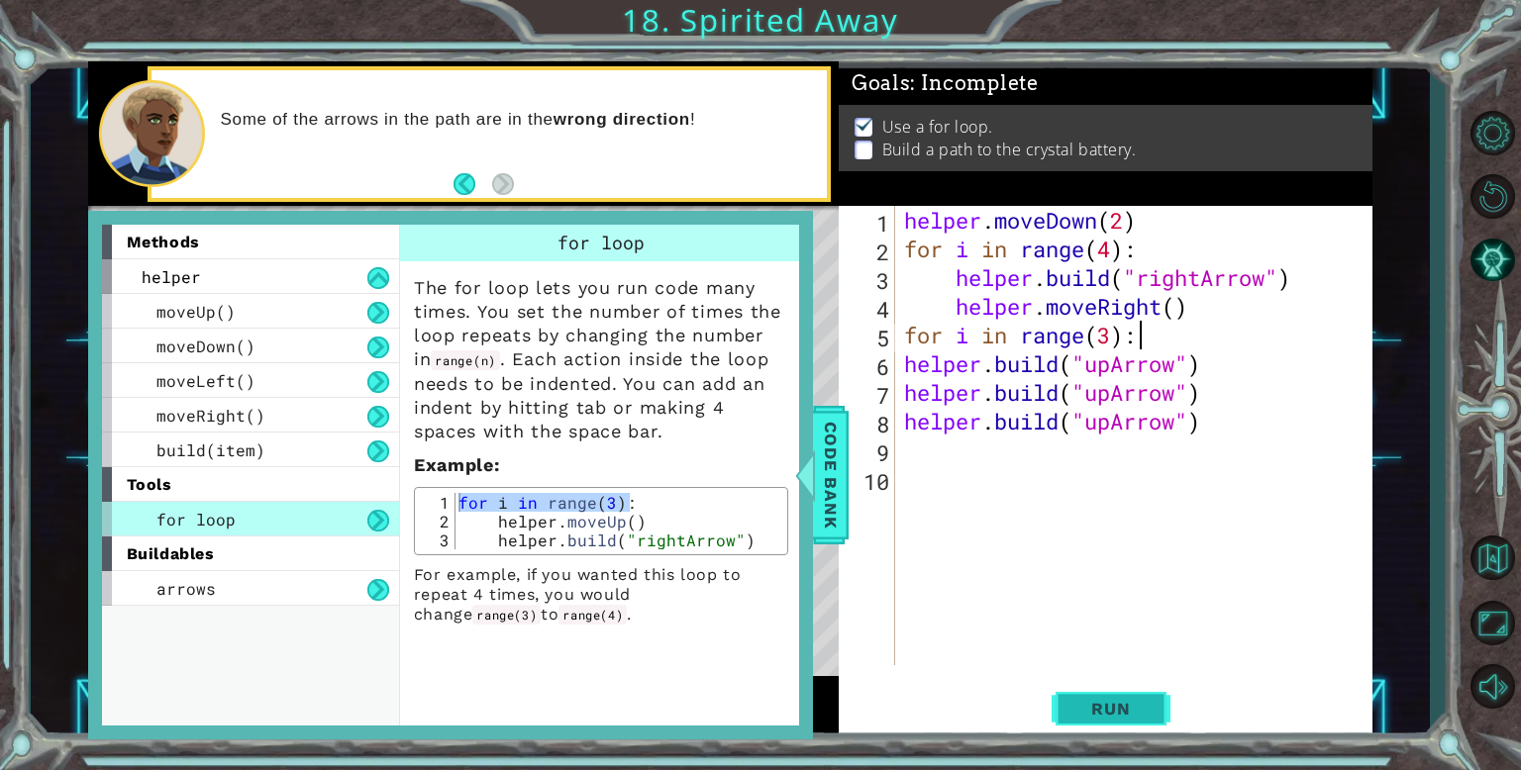
click at [1137, 711] on span "Run" at bounding box center [1110, 709] width 78 height 20
click at [1235, 363] on div "helper . moveDown ( 2 ) for i in range ( 4 ) : helper . build ( "rightArrow" ) …" at bounding box center [1138, 464] width 476 height 517
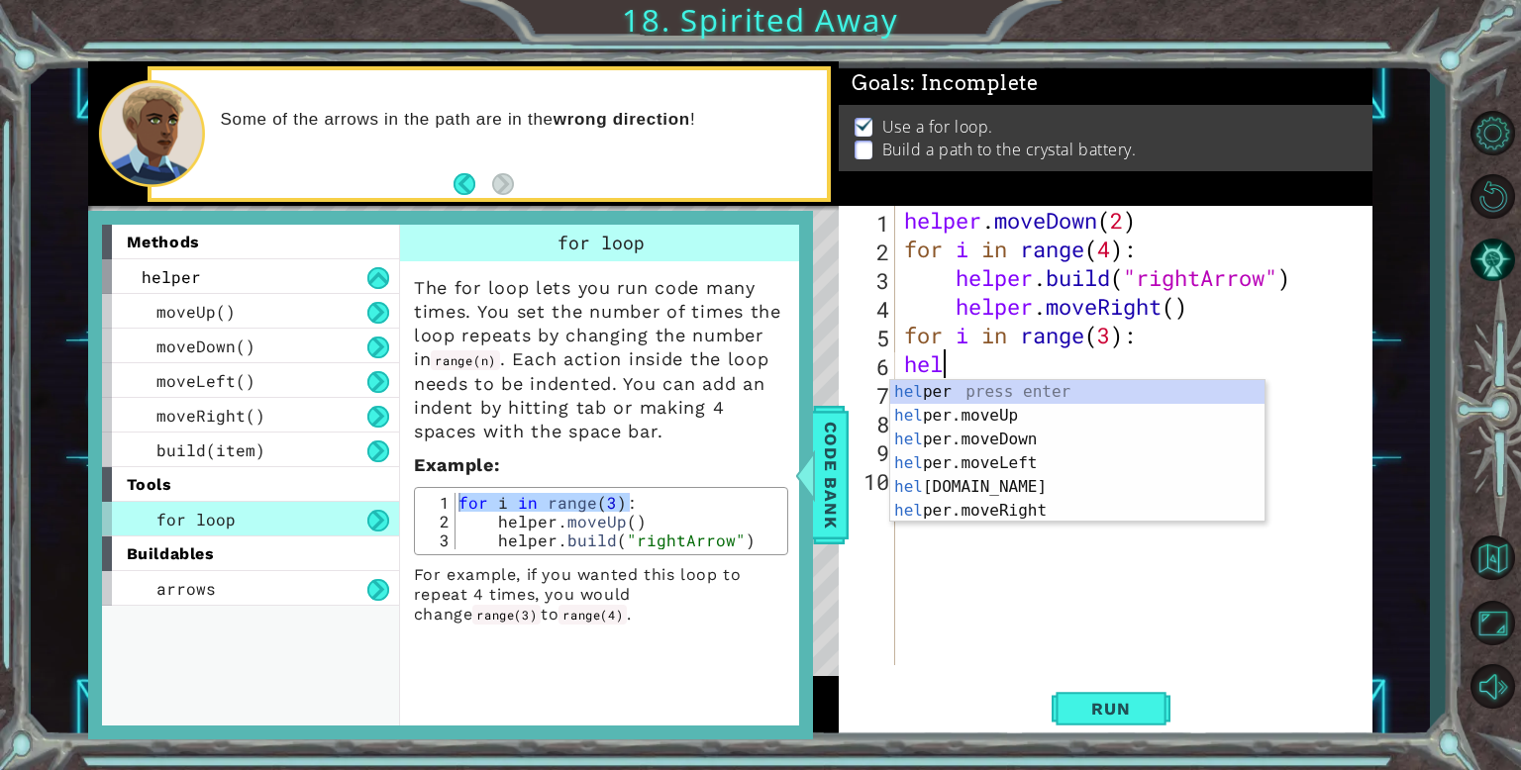
type textarea "h"
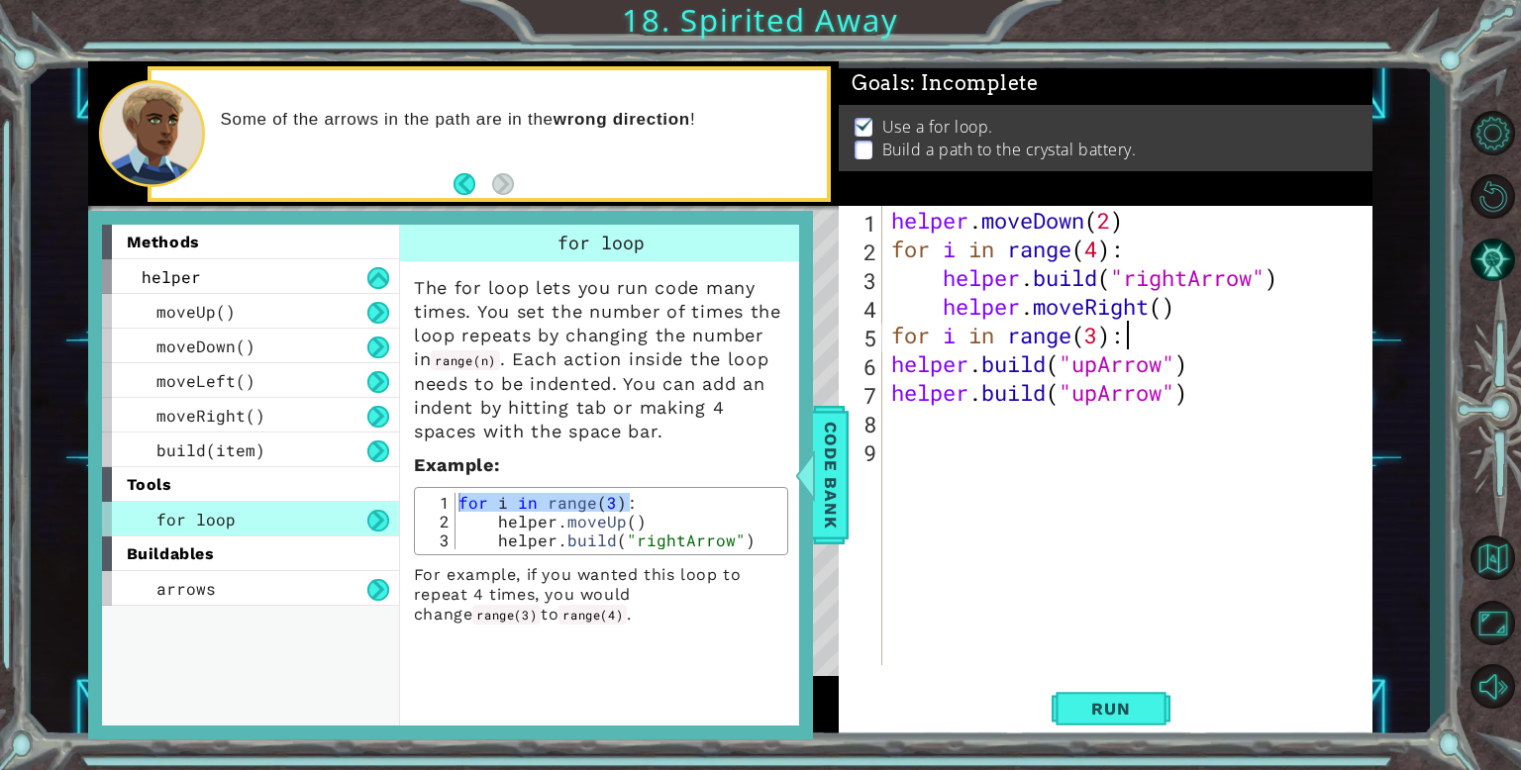
click at [1301, 367] on div "helper . moveDown ( 2 ) for i in range ( 4 ) : helper . build ( "rightArrow" ) …" at bounding box center [1131, 464] width 489 height 517
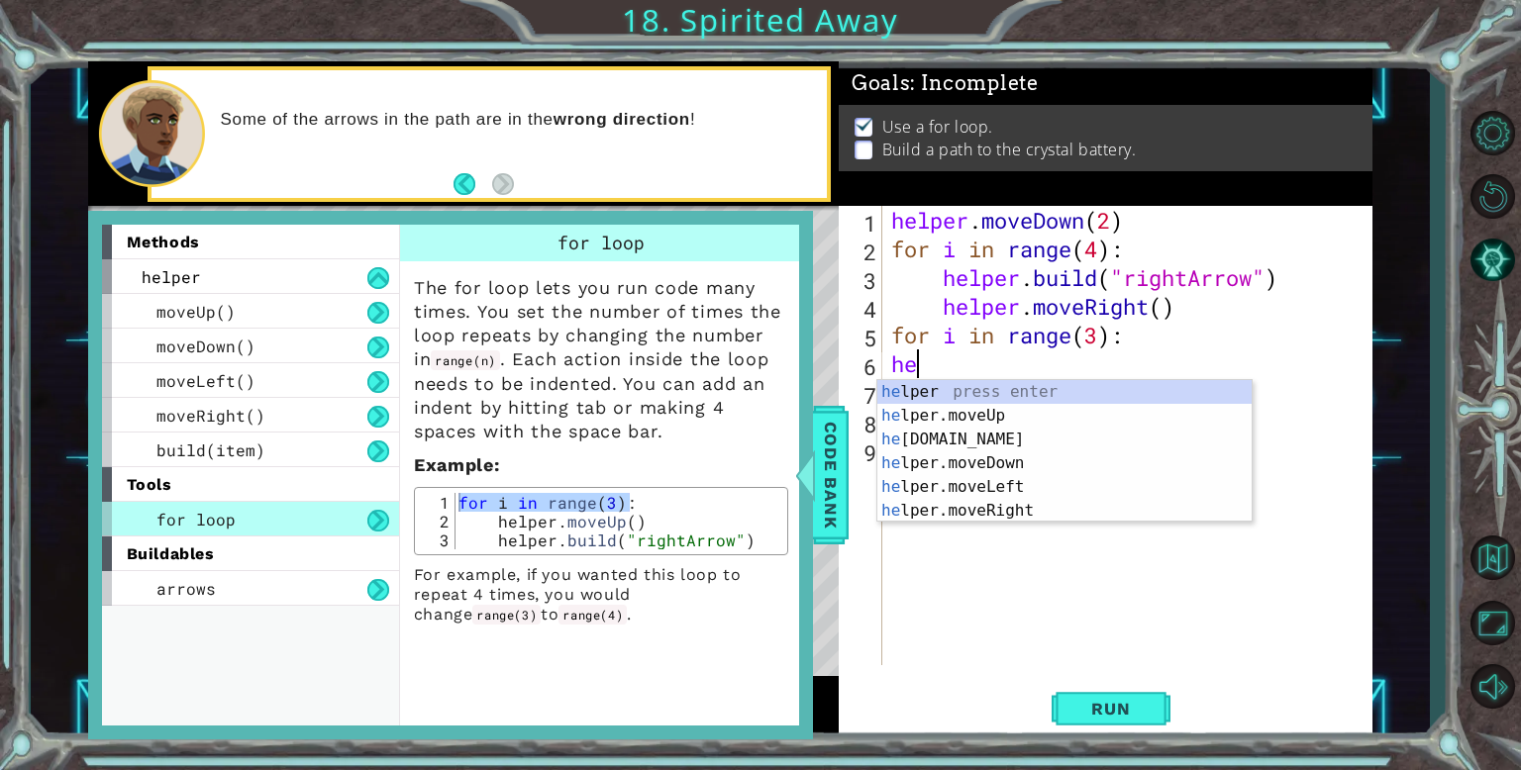
type textarea "h"
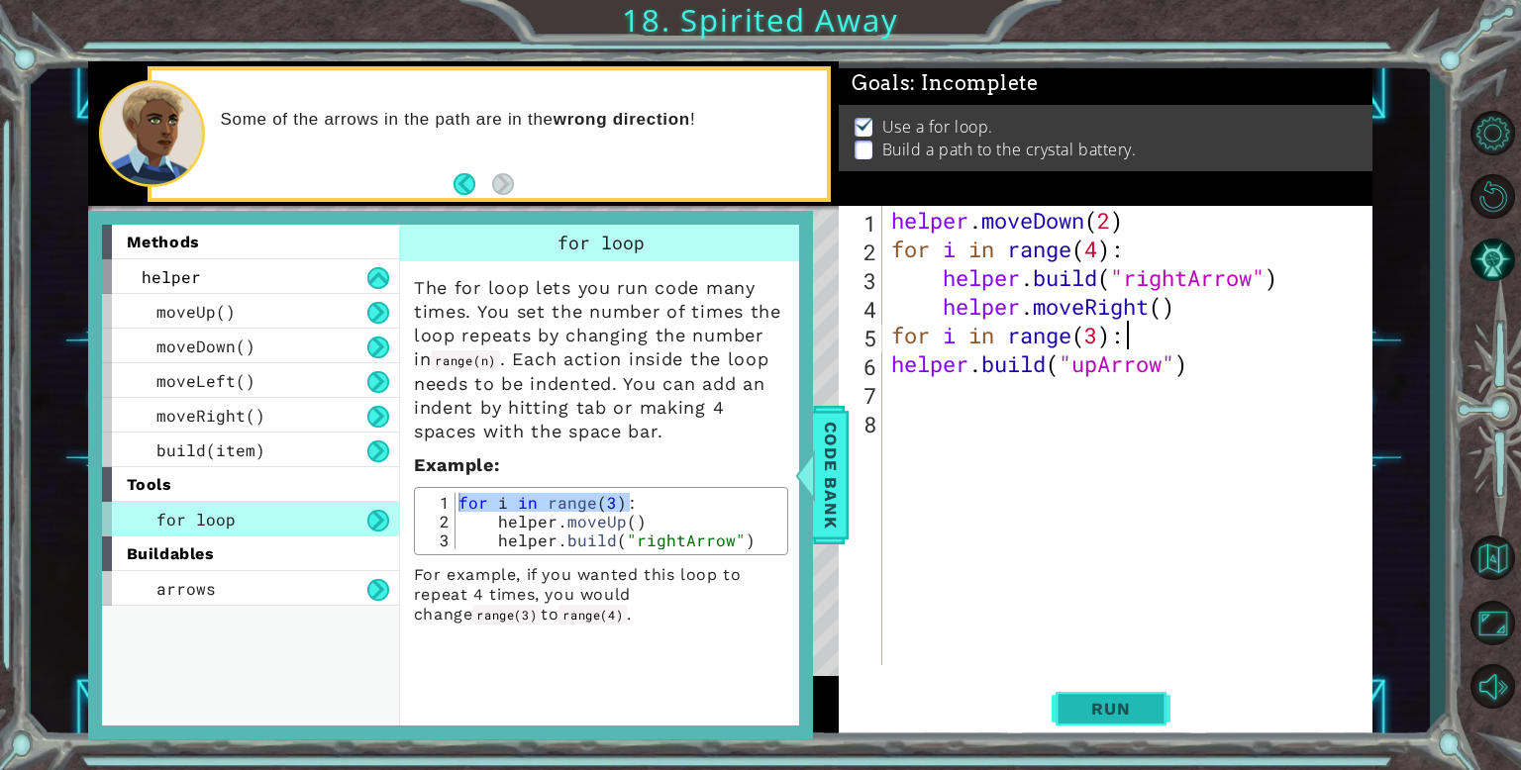
click at [1114, 693] on button "Run" at bounding box center [1111, 708] width 119 height 53
click at [833, 509] on span "Code Bank" at bounding box center [831, 475] width 32 height 121
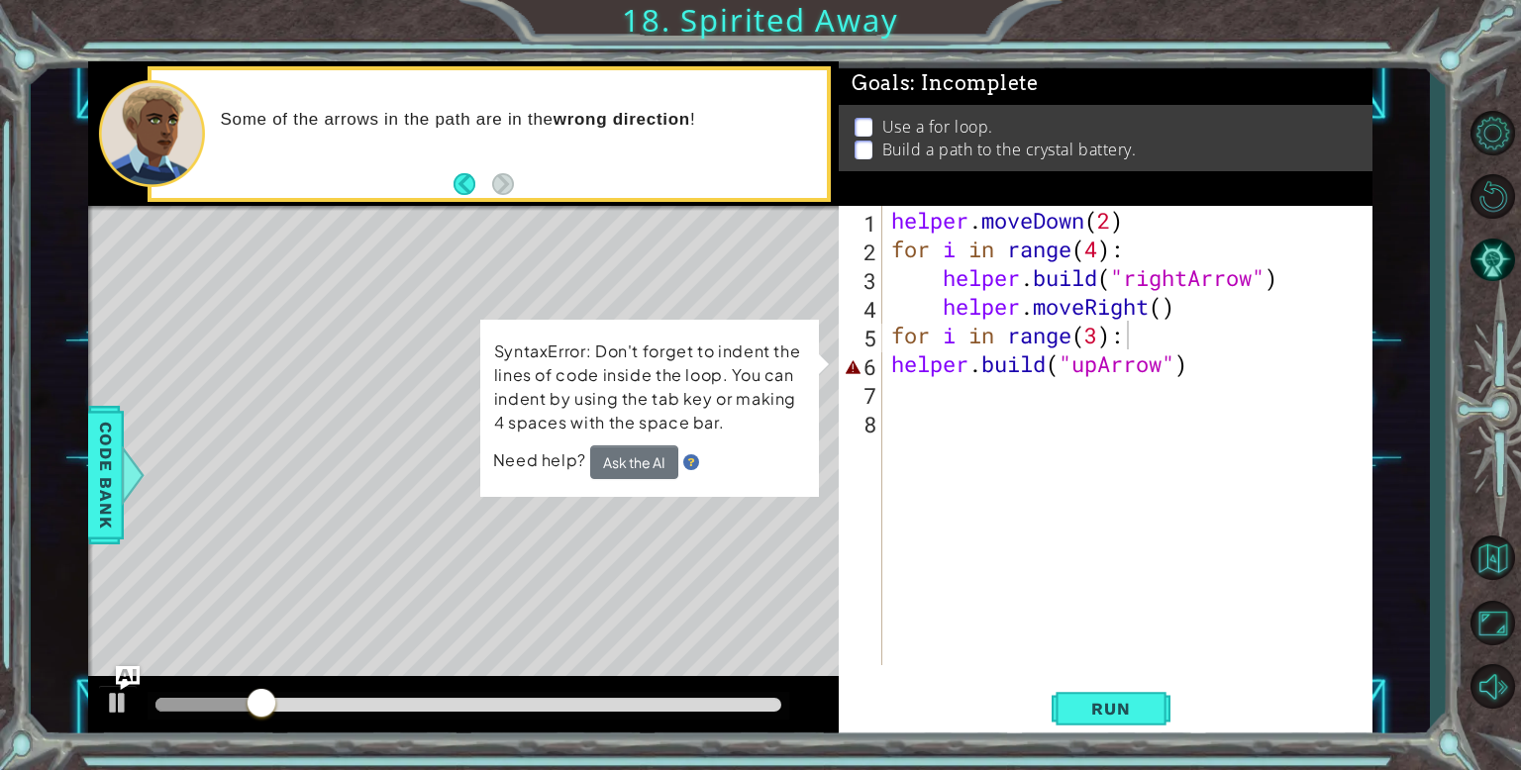
click at [1140, 332] on div "helper . moveDown ( 2 ) for i in range ( 4 ) : helper . build ( "rightArrow" ) …" at bounding box center [1131, 464] width 489 height 517
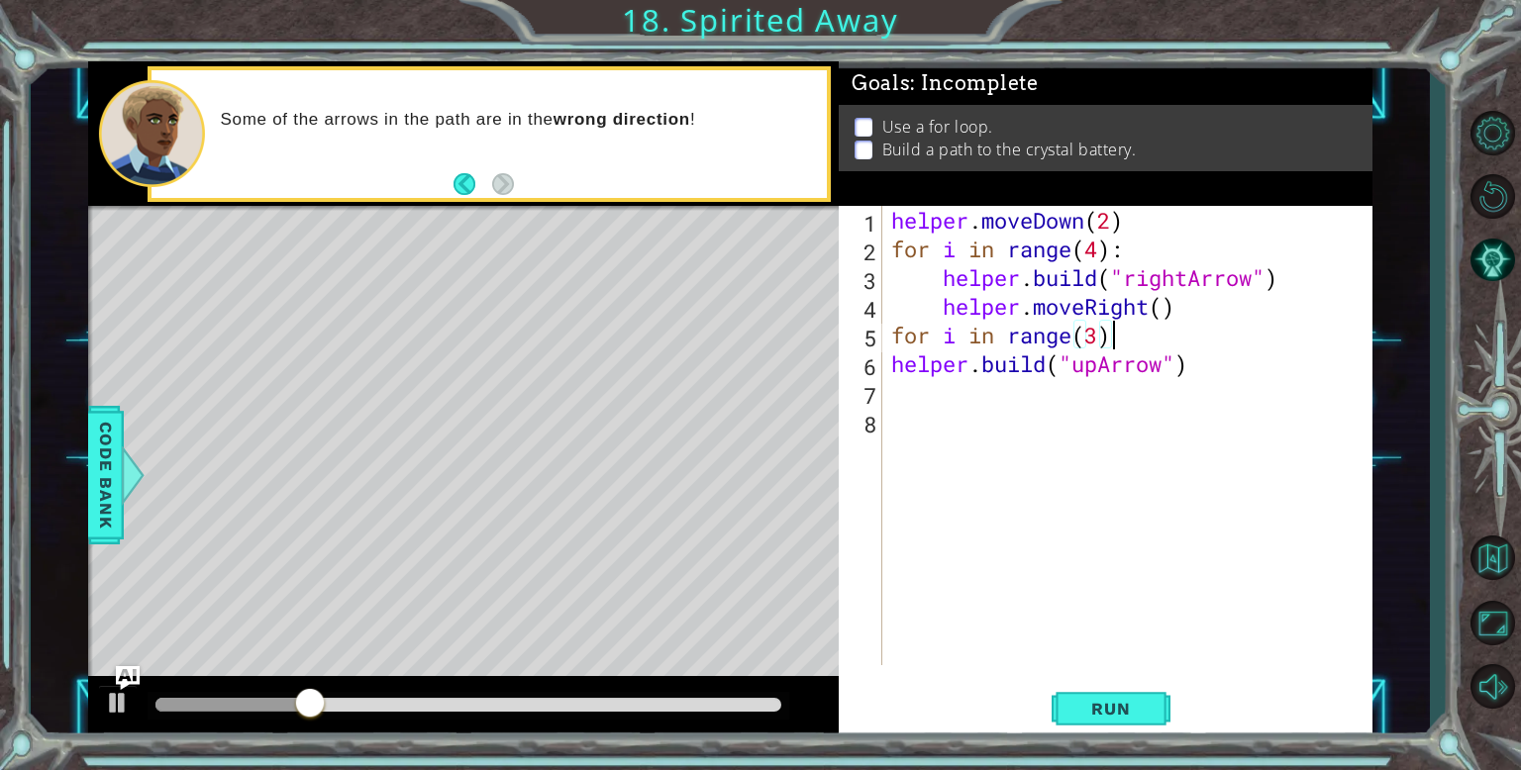
click at [889, 368] on div "helper . moveDown ( 2 ) for i in range ( 4 ) : helper . build ( "rightArrow" ) …" at bounding box center [1131, 464] width 489 height 517
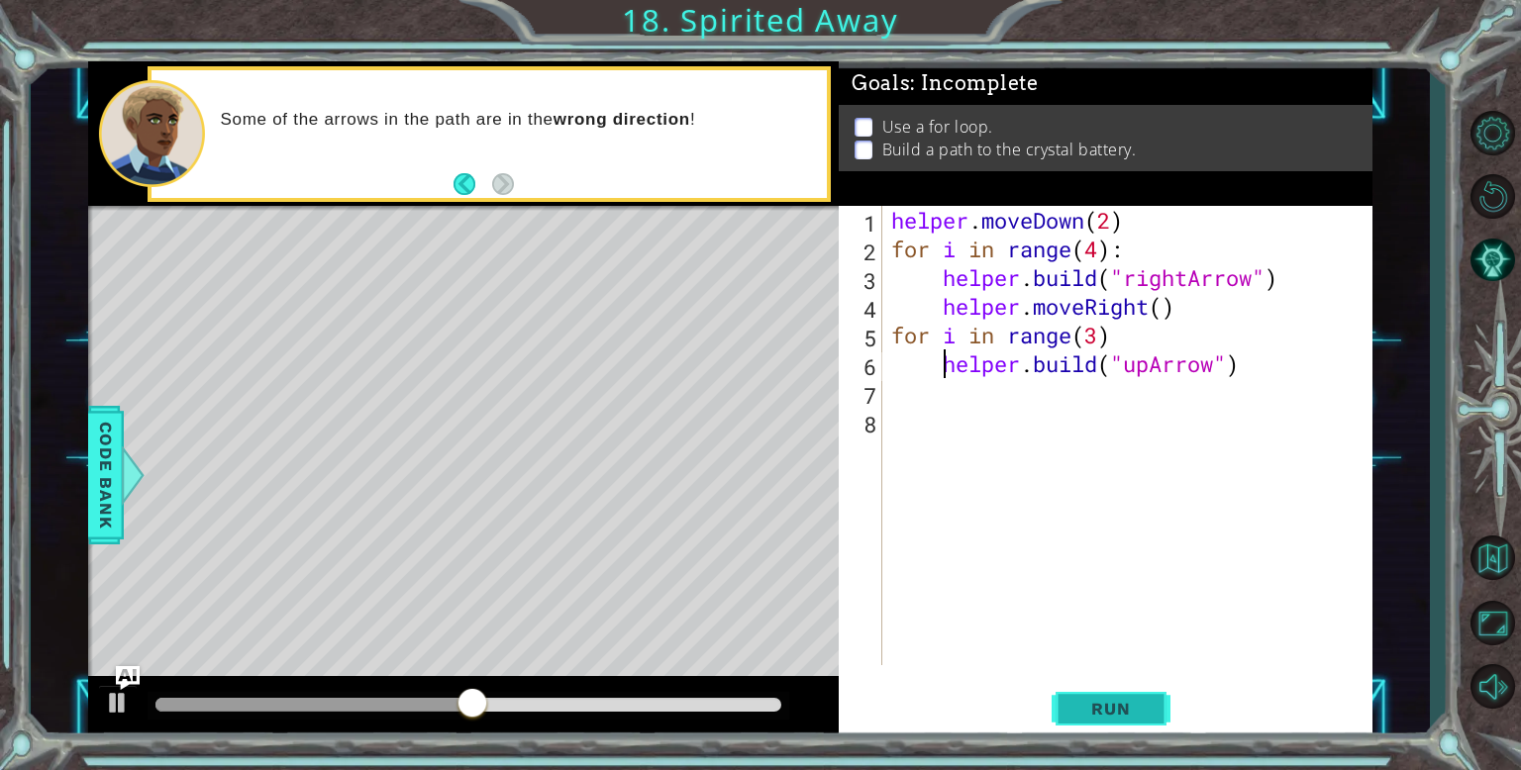
click at [1112, 706] on span "Run" at bounding box center [1110, 709] width 78 height 20
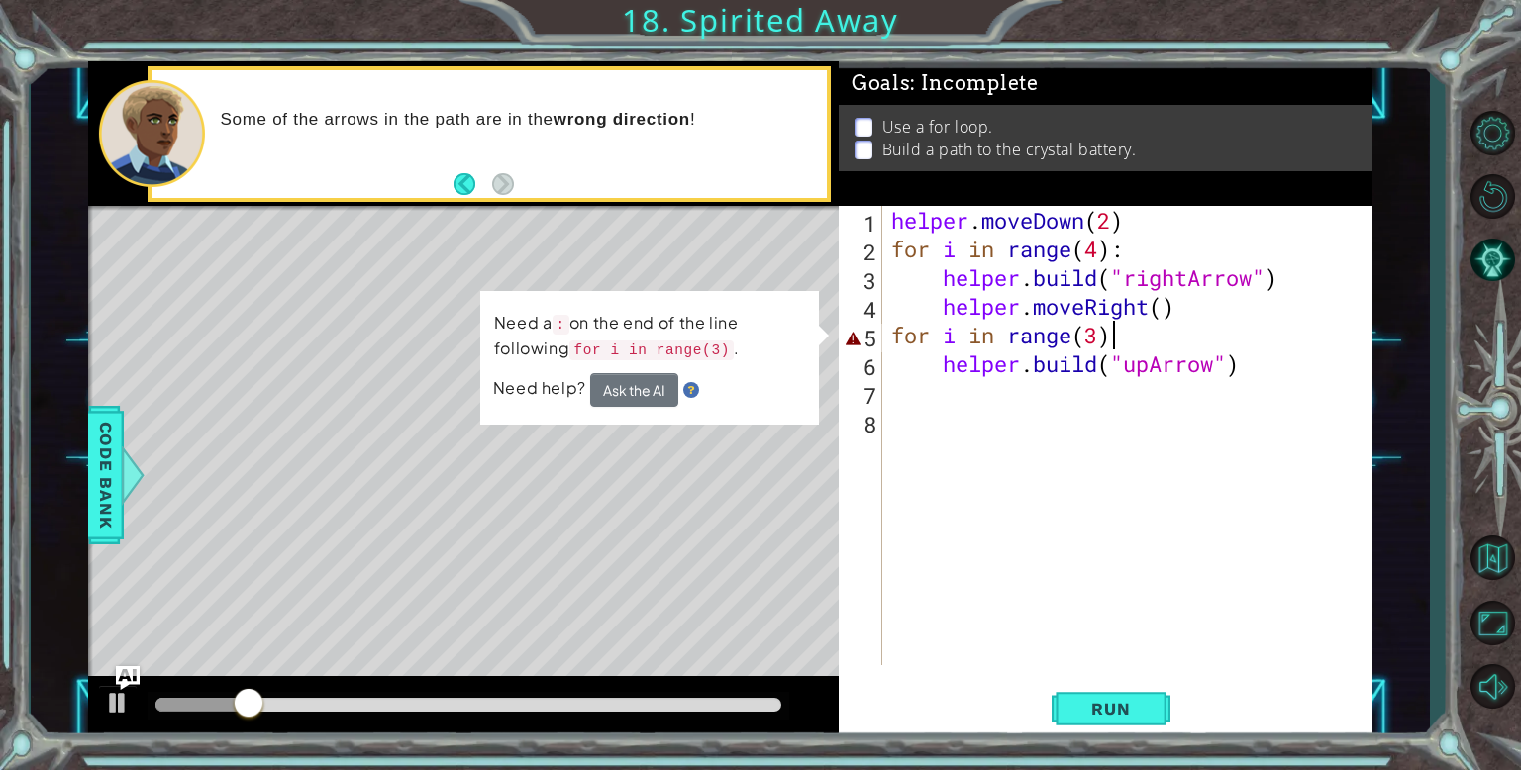
click at [1113, 332] on div "helper . moveDown ( 2 ) for i in range ( 4 ) : helper . build ( "rightArrow" ) …" at bounding box center [1131, 464] width 489 height 517
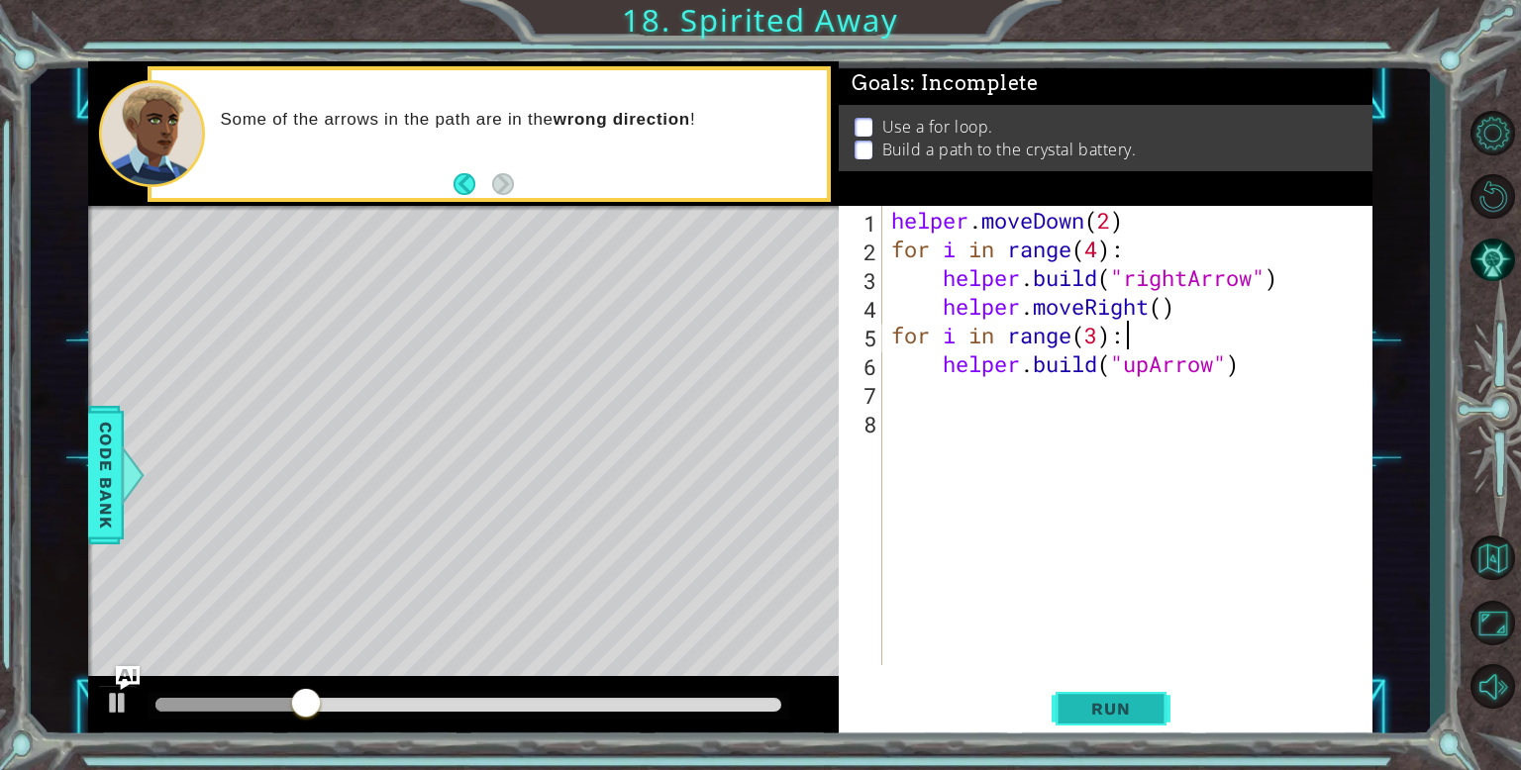
click at [1109, 703] on span "Run" at bounding box center [1110, 709] width 78 height 20
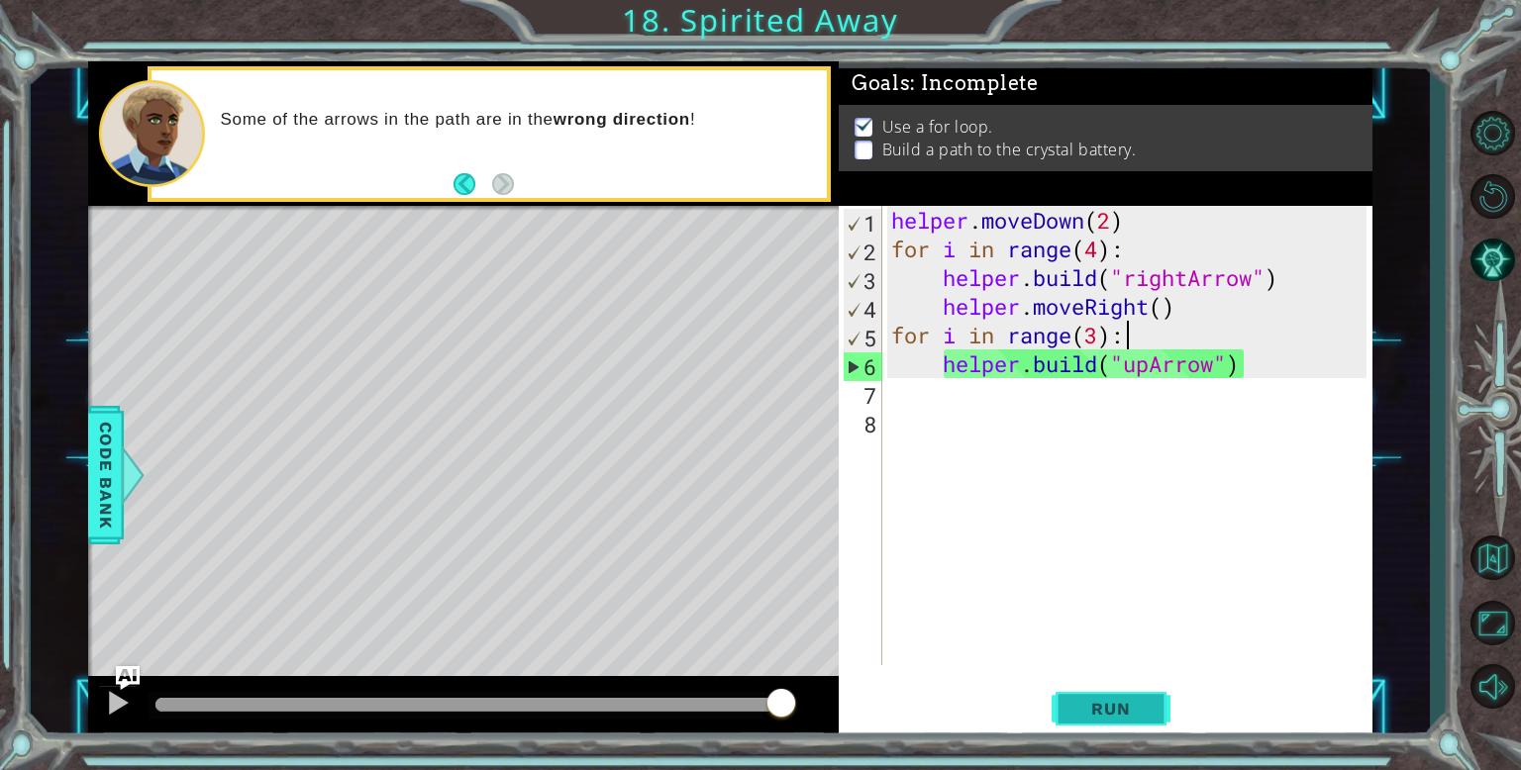
click at [1139, 716] on span "Run" at bounding box center [1110, 709] width 78 height 20
click at [1180, 366] on div "helper . moveDown ( 2 ) for i in range ( 4 ) : helper . build ( "rightArrow" ) …" at bounding box center [1131, 464] width 489 height 517
type textarea "[DOMAIN_NAME]("upArrow")"
click at [939, 369] on div "helper . moveDown ( 2 ) for i in range ( 4 ) : helper . build ( "rightArrow" ) …" at bounding box center [1131, 464] width 489 height 517
click at [1094, 696] on button "Run" at bounding box center [1111, 708] width 119 height 53
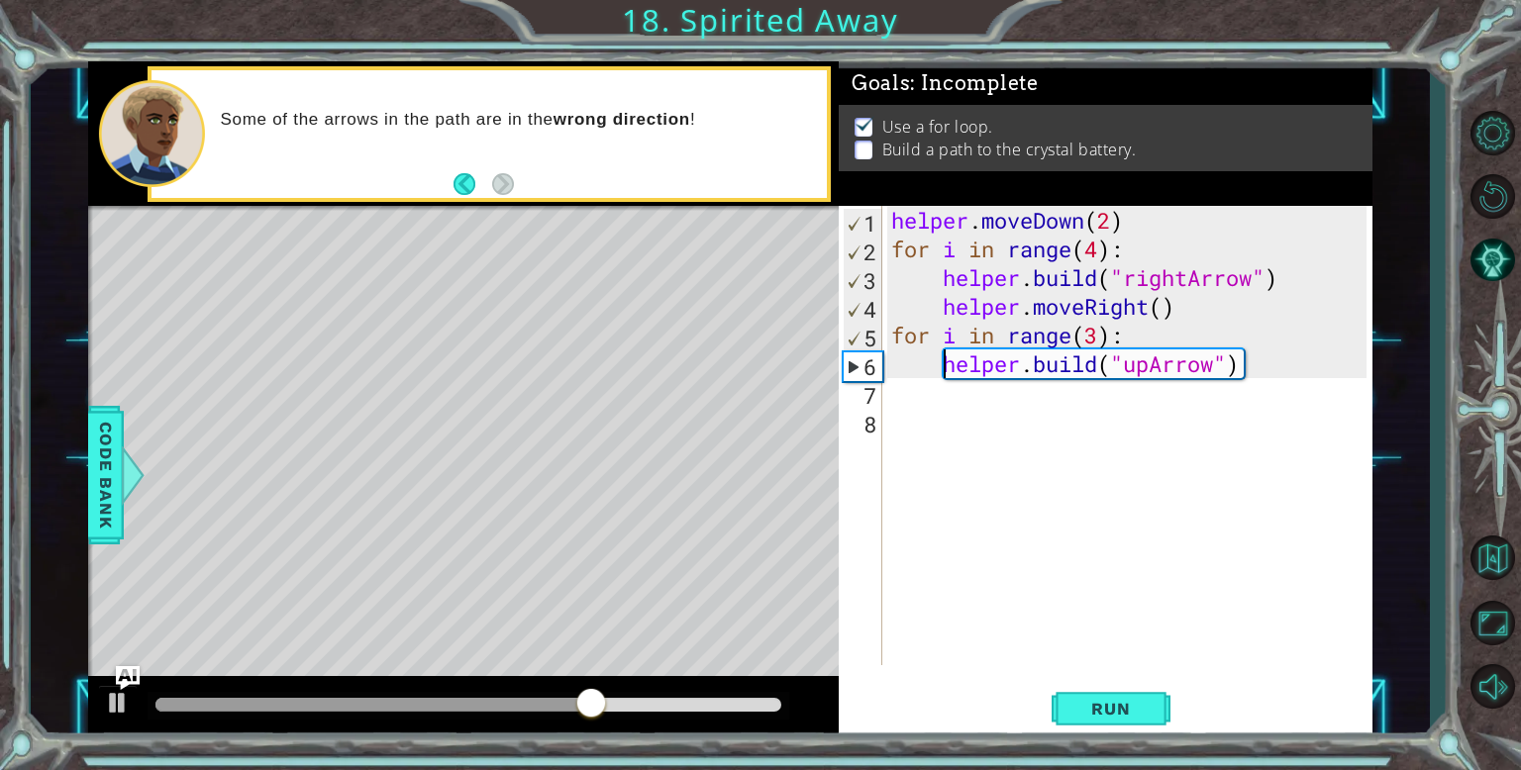
click at [992, 396] on div "helper . moveDown ( 2 ) for i in range ( 4 ) : helper . build ( "rightArrow" ) …" at bounding box center [1131, 464] width 489 height 517
type textarea "j"
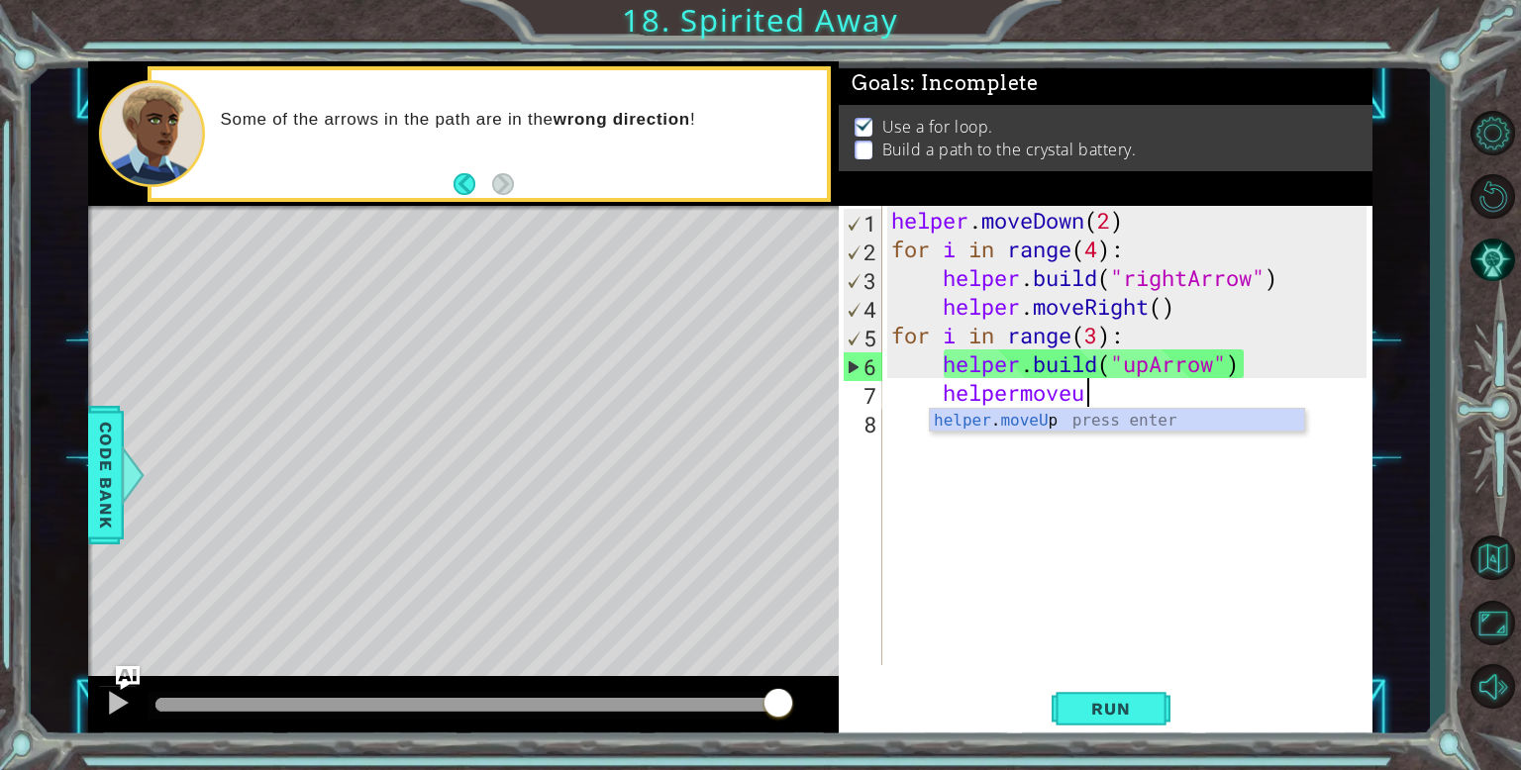
scroll to position [0, 8]
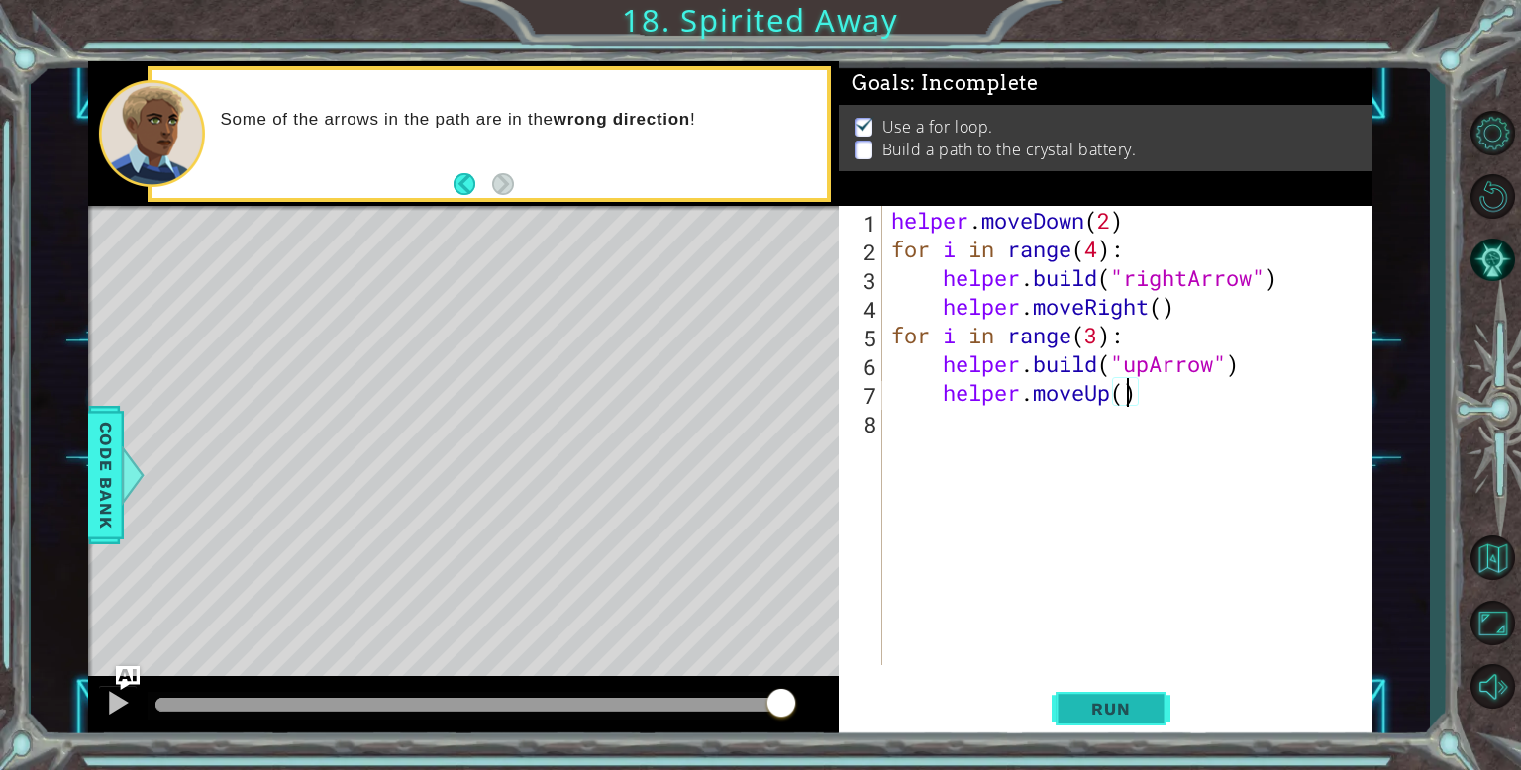
type textarea "helper.moveUp()"
click at [1119, 694] on button "Run" at bounding box center [1111, 708] width 119 height 53
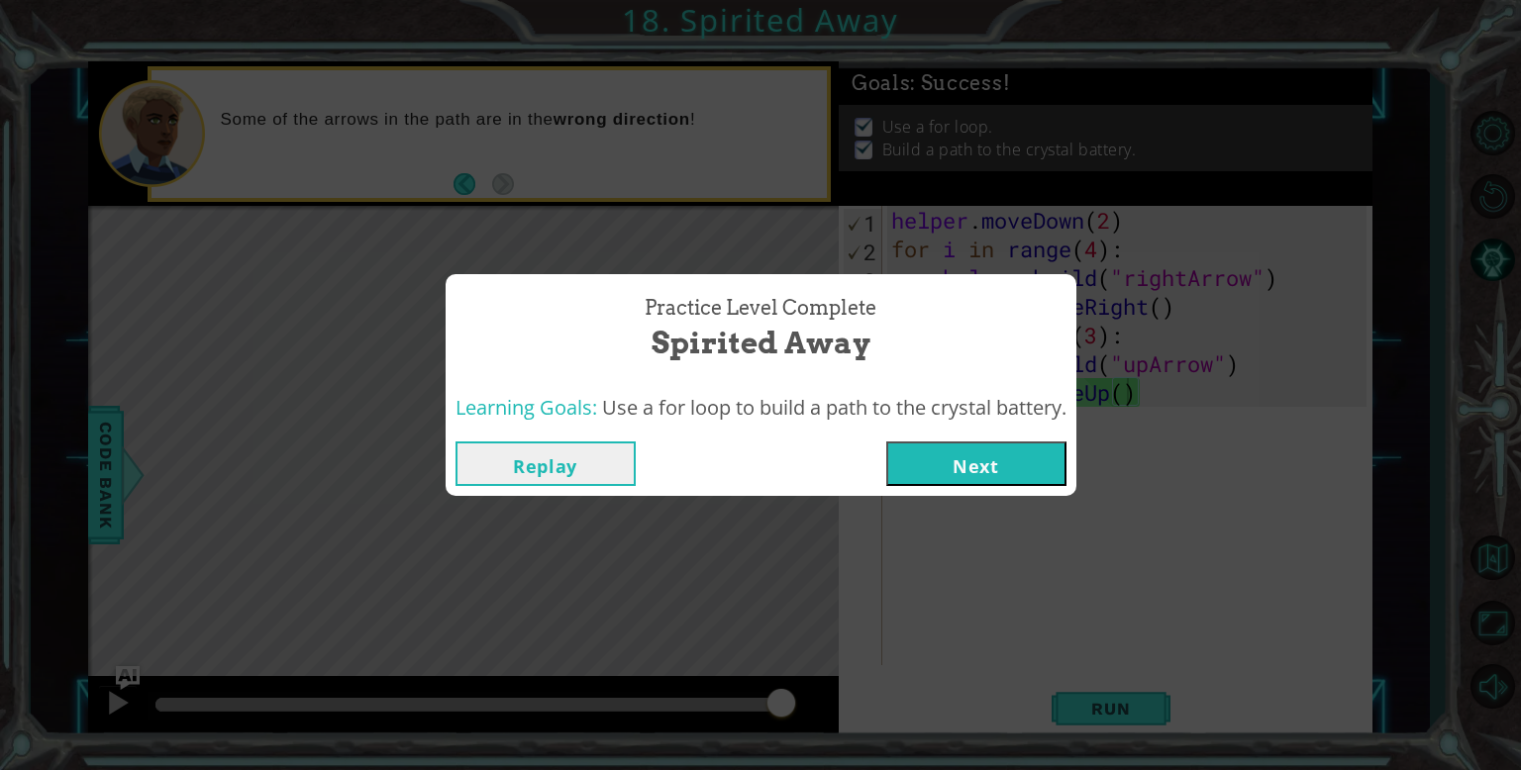
click at [975, 452] on button "Next" at bounding box center [976, 464] width 180 height 45
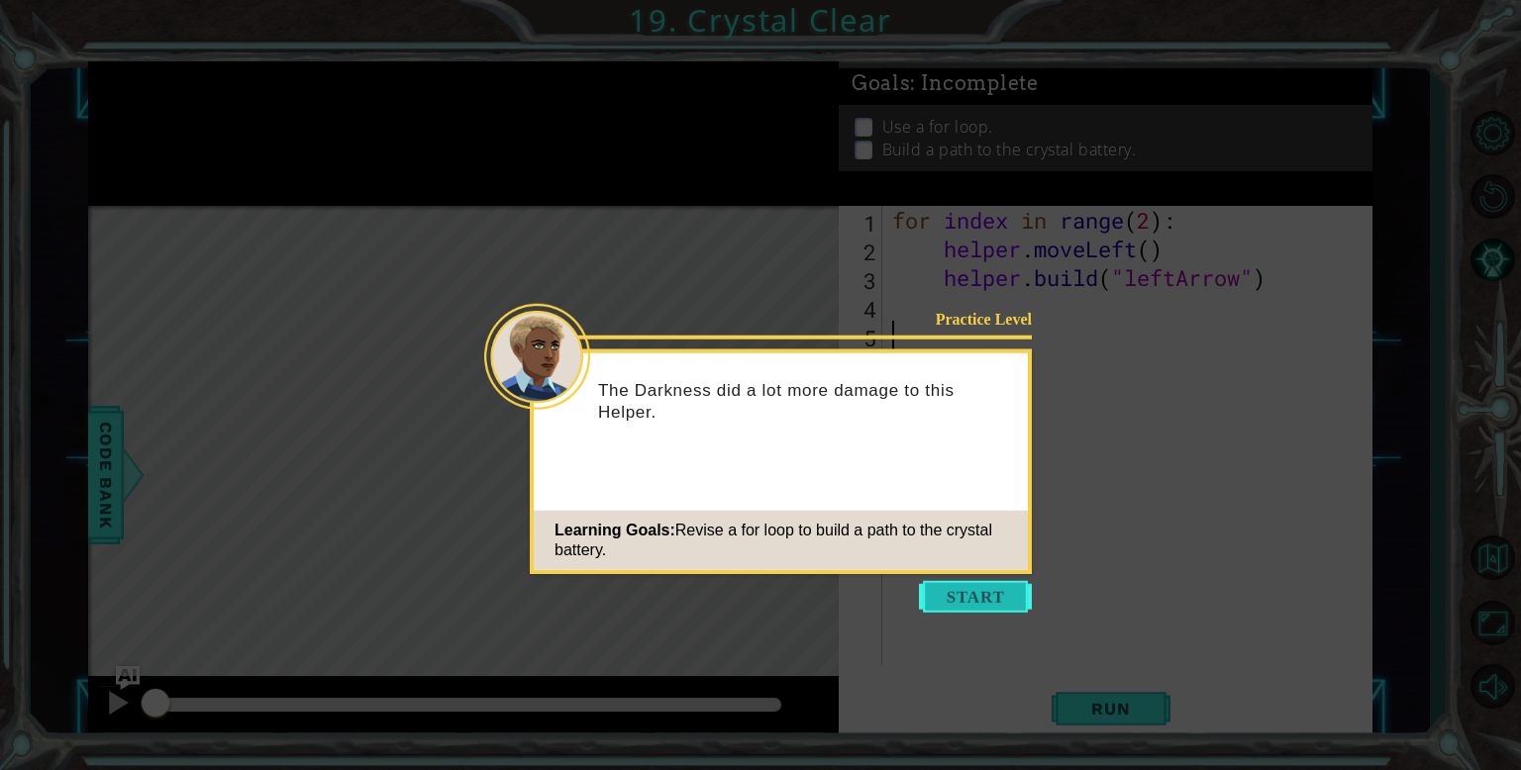
click at [995, 602] on button "Start" at bounding box center [975, 597] width 113 height 32
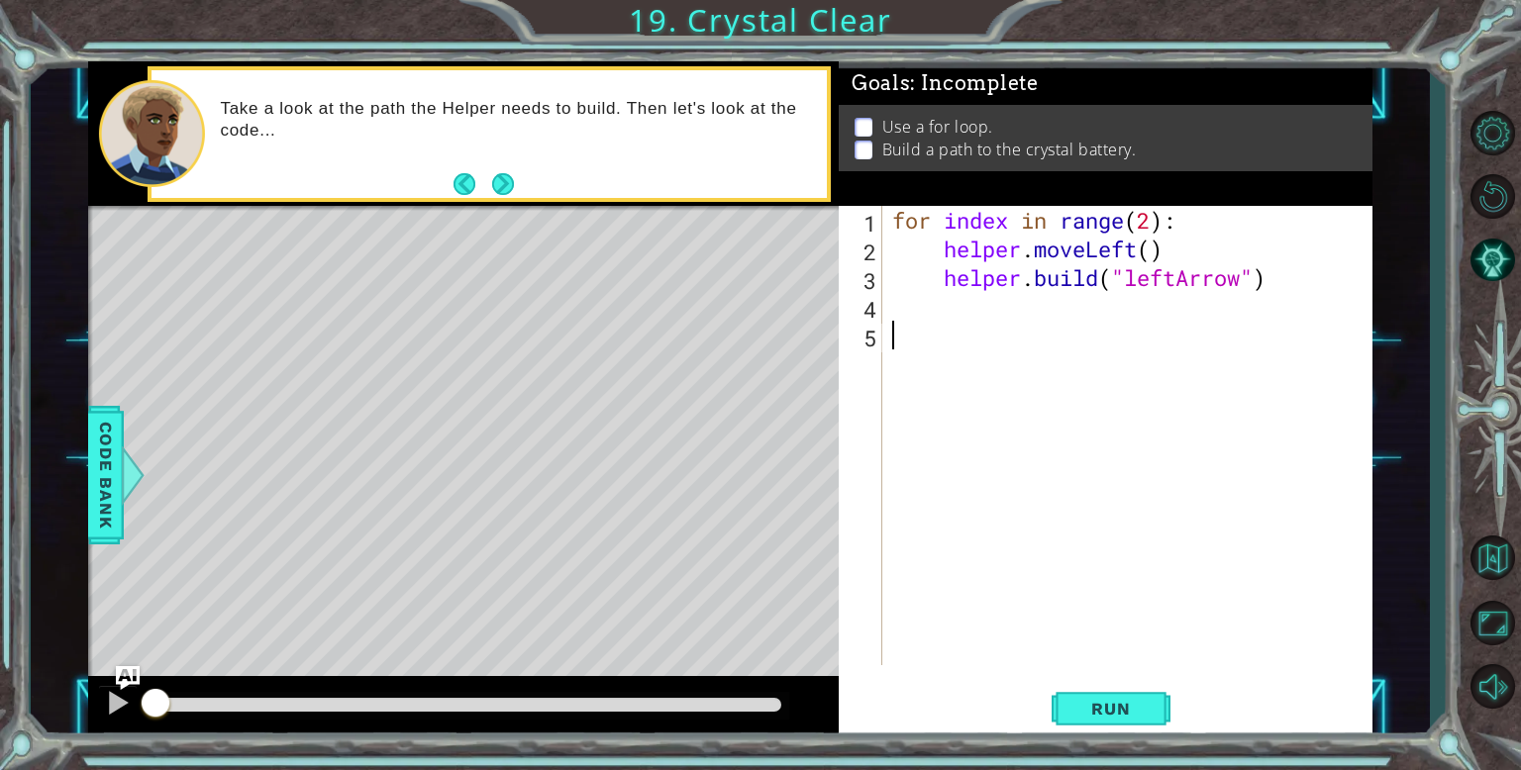
click at [1083, 736] on div "1 2 3 4 5 for index in range ( 2 ) : helper . moveLeft ( ) helper . build ( "le…" at bounding box center [1106, 473] width 534 height 534
click at [1083, 721] on button "Run" at bounding box center [1111, 708] width 119 height 53
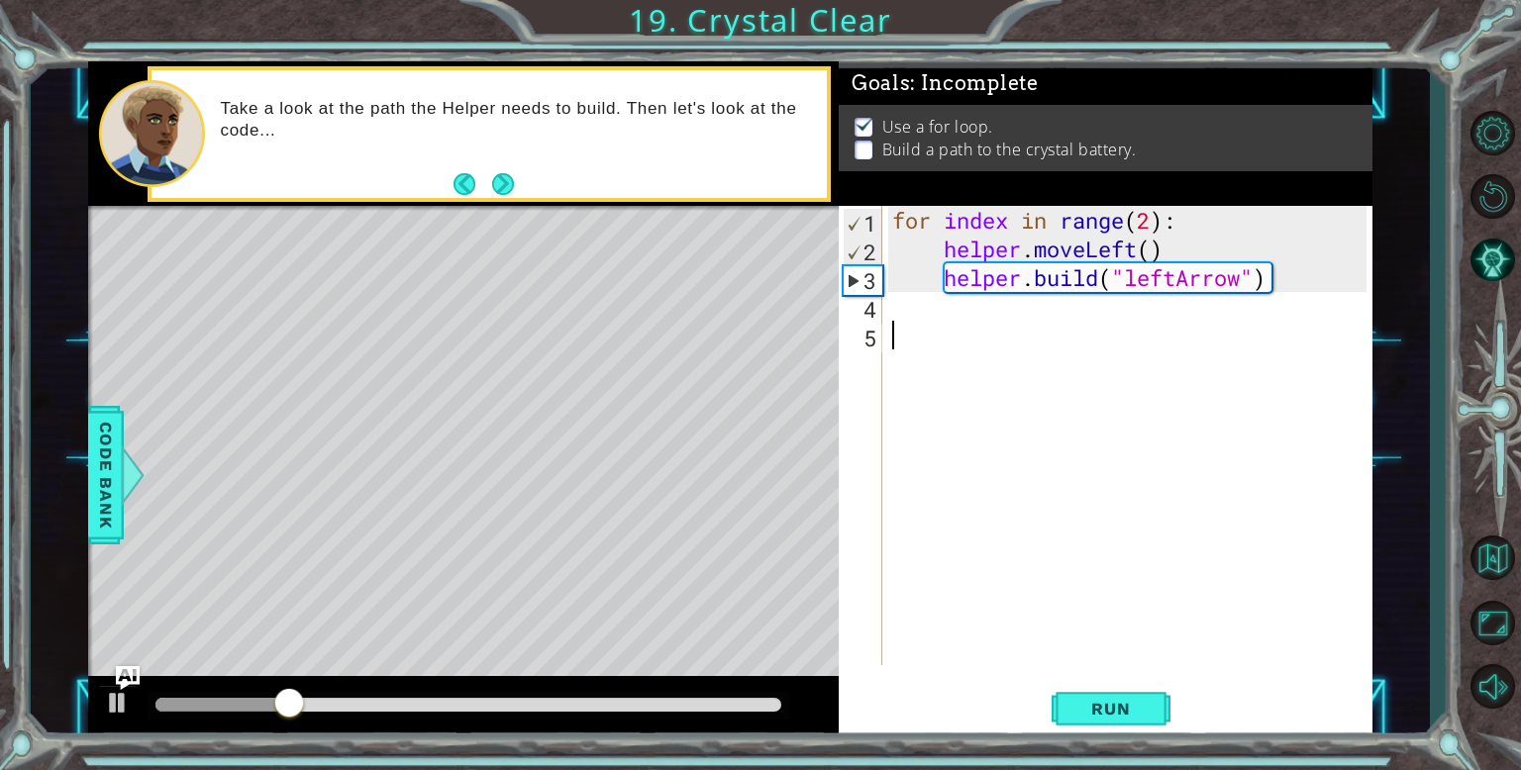
click at [1153, 214] on div "for index in range ( 2 ) : helper . moveLeft ( ) helper . build ( "leftArrow" )" at bounding box center [1132, 464] width 488 height 517
type textarea "for index in range(4):"
click at [1086, 714] on span "Run" at bounding box center [1110, 709] width 78 height 20
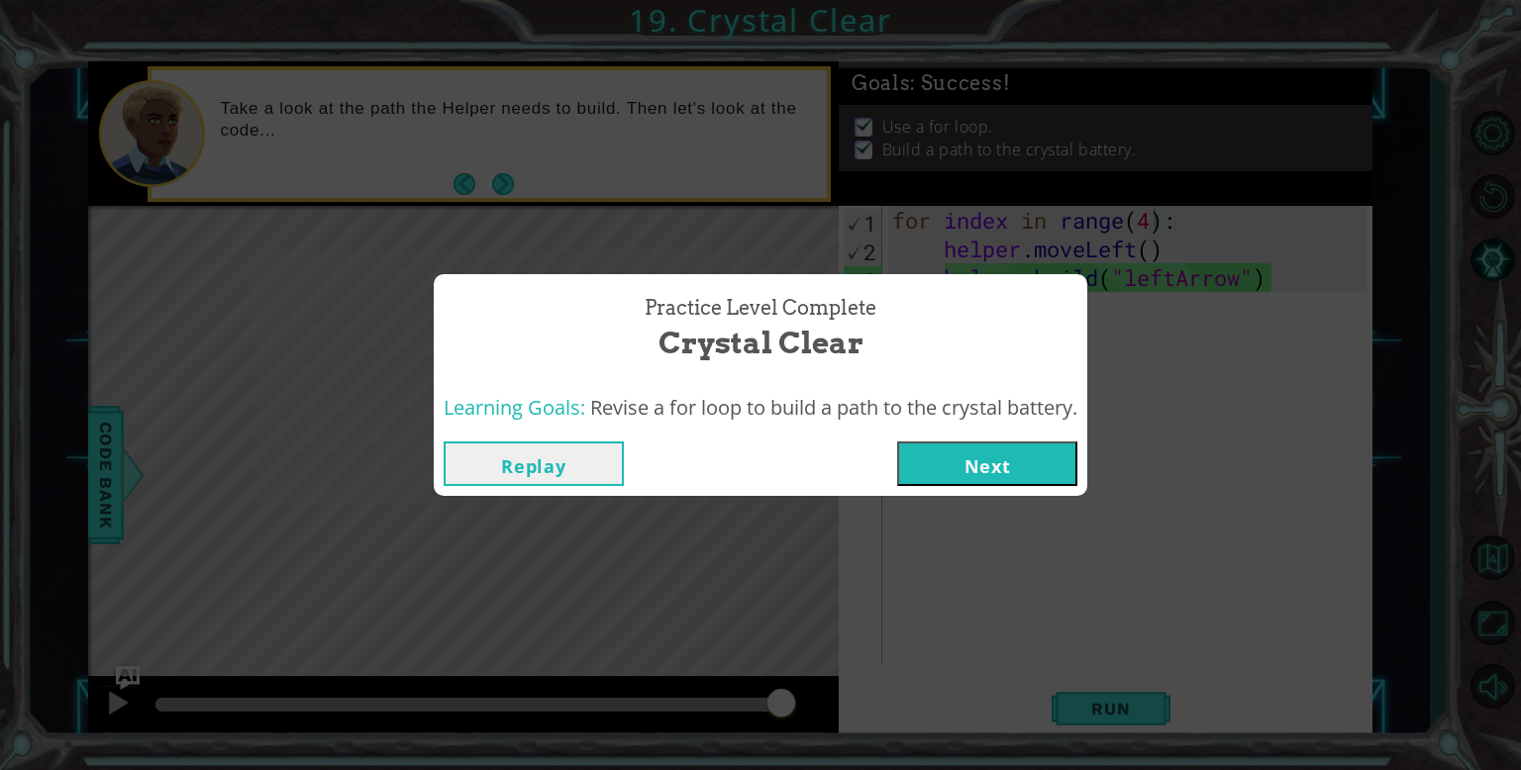
click at [1056, 472] on button "Next" at bounding box center [987, 464] width 180 height 45
